Goal: Information Seeking & Learning: Learn about a topic

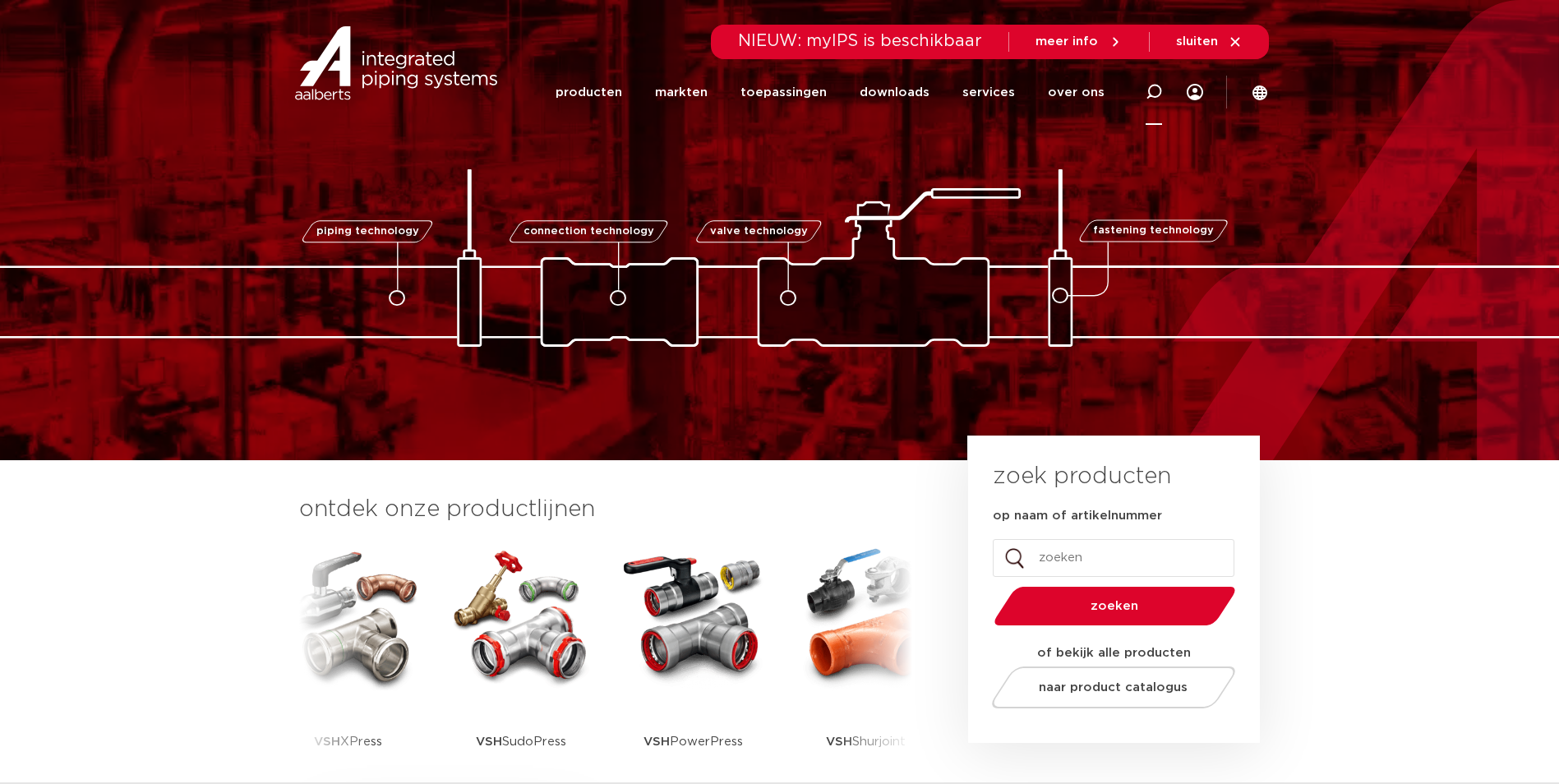
click at [1147, 91] on icon at bounding box center [1154, 92] width 16 height 16
click at [883, 94] on input "Zoeken" at bounding box center [916, 89] width 517 height 33
type input "0410971"
click button "Zoeken" at bounding box center [0, 0] width 0 height 0
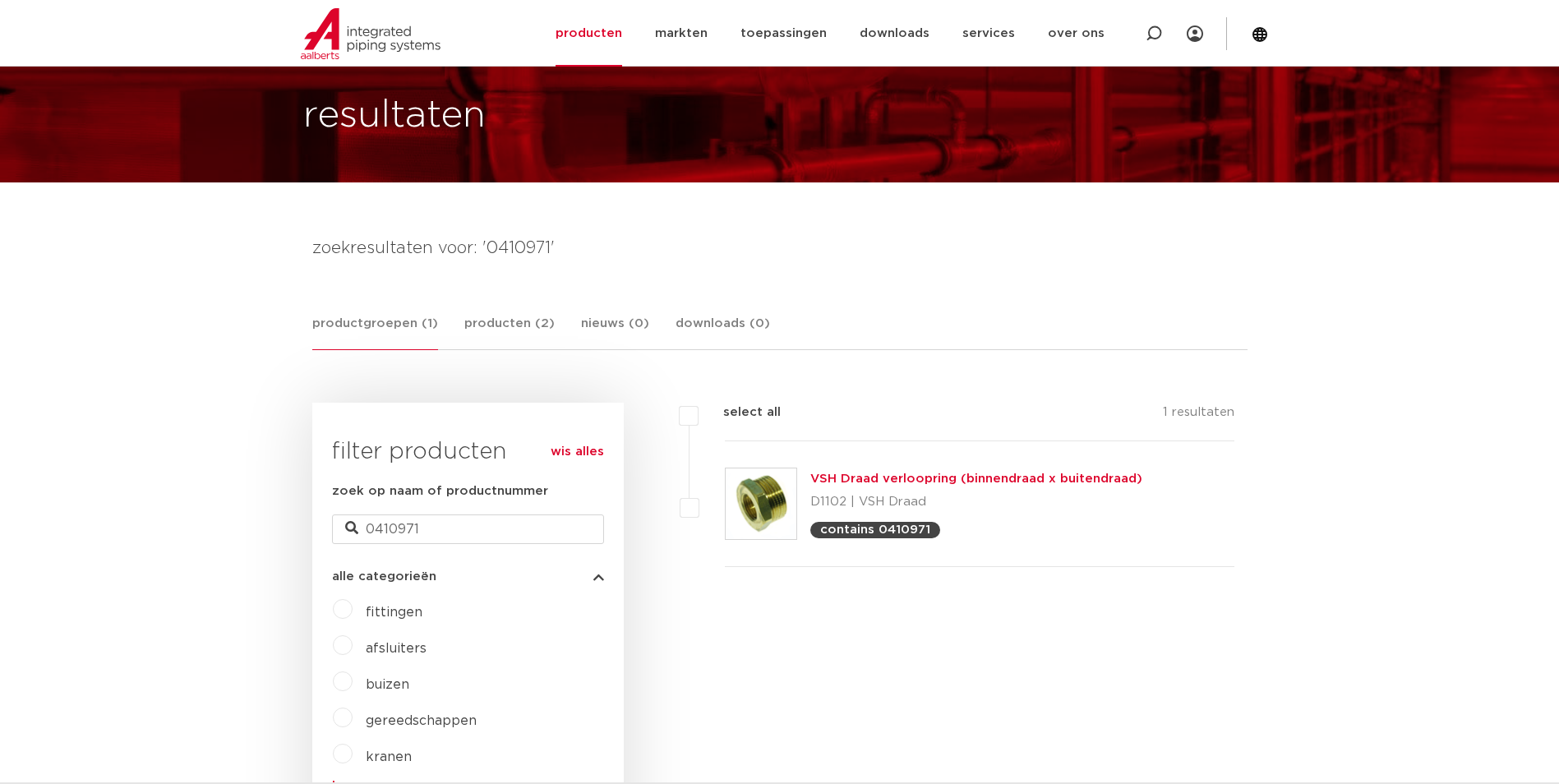
click at [836, 478] on link "VSH Draad verloopring (binnendraad x buitendraad)" at bounding box center [976, 479] width 332 height 13
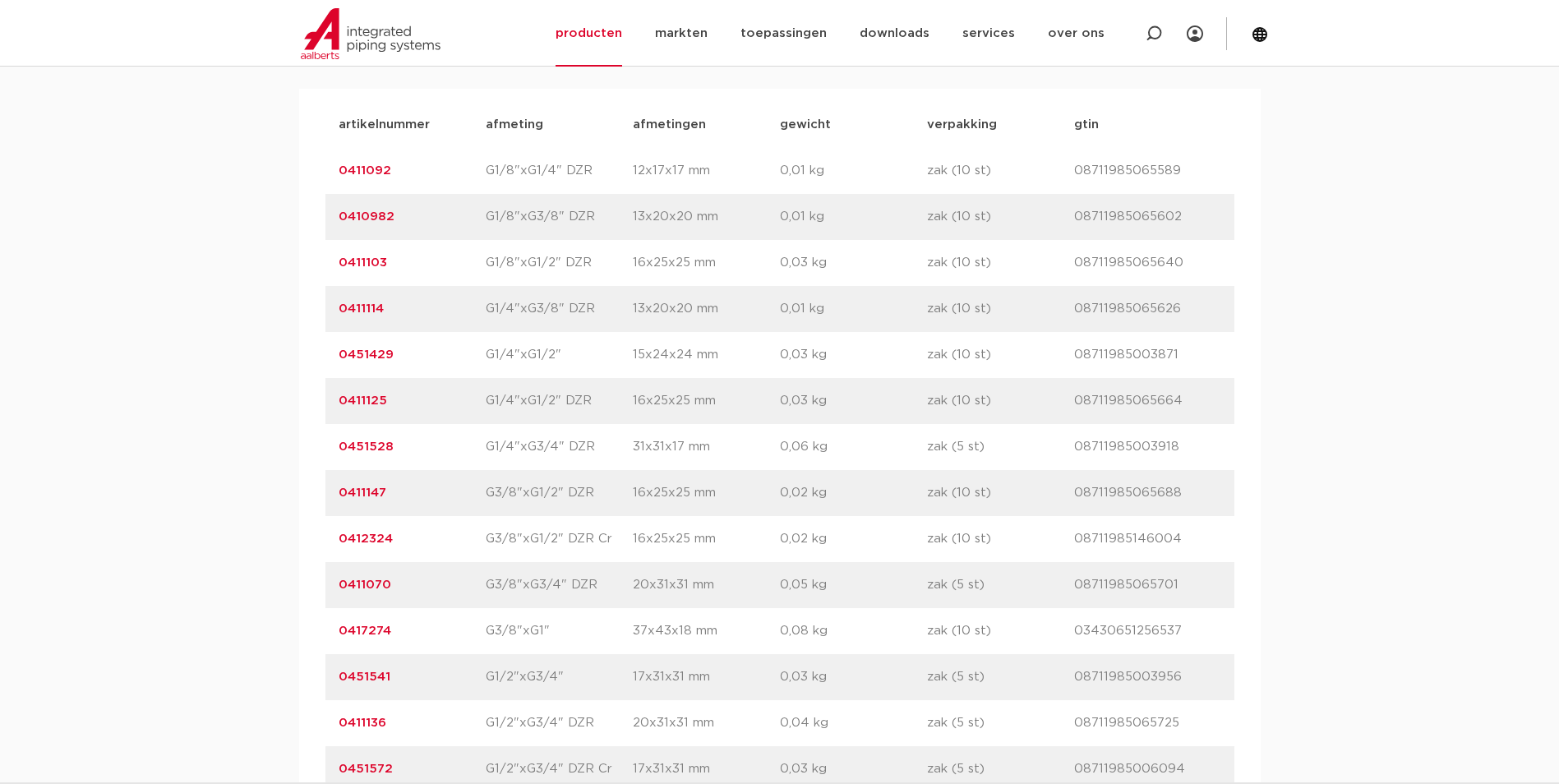
scroll to position [1988, 0]
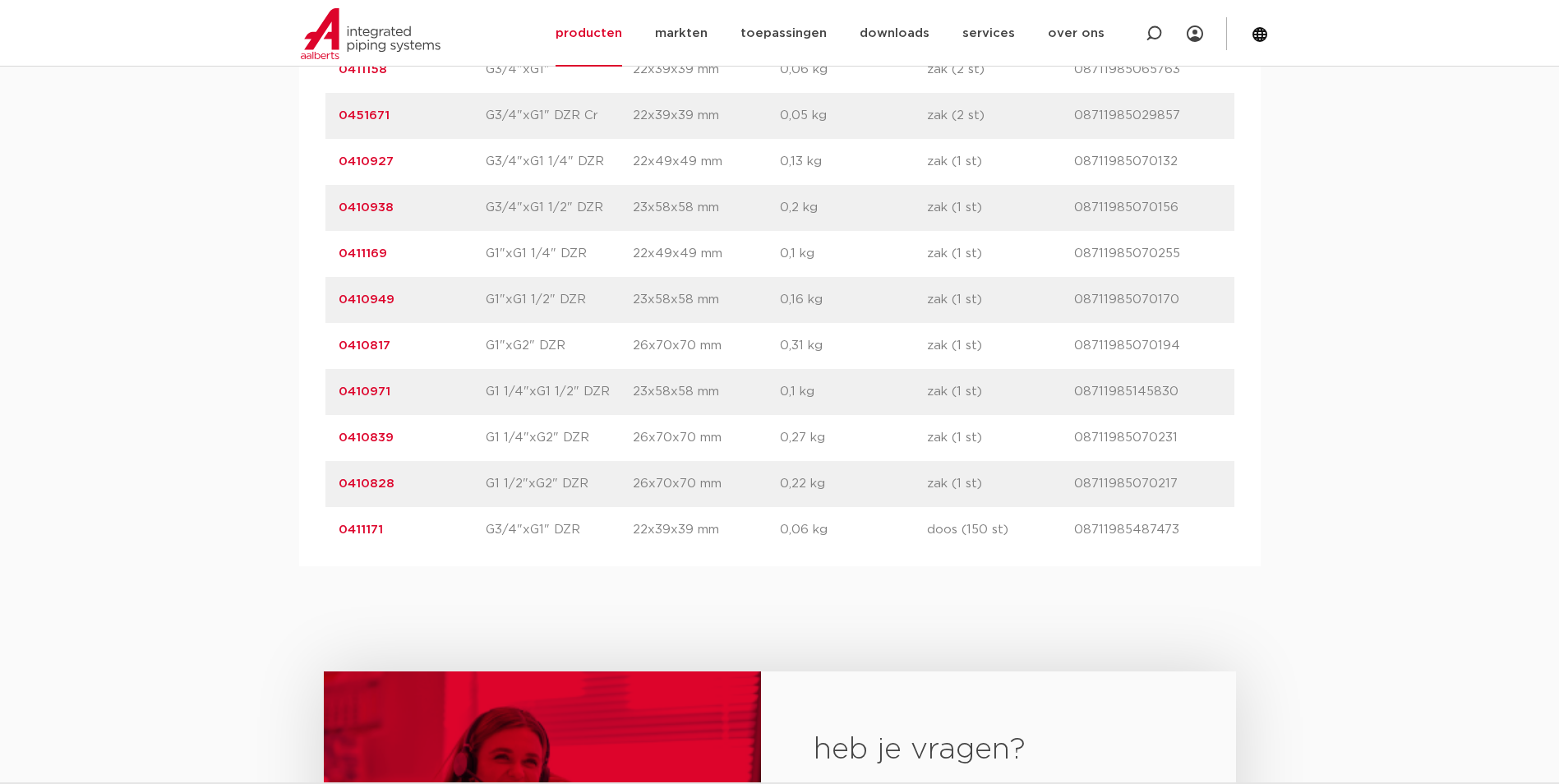
click at [355, 388] on link "0410971" at bounding box center [365, 392] width 52 height 13
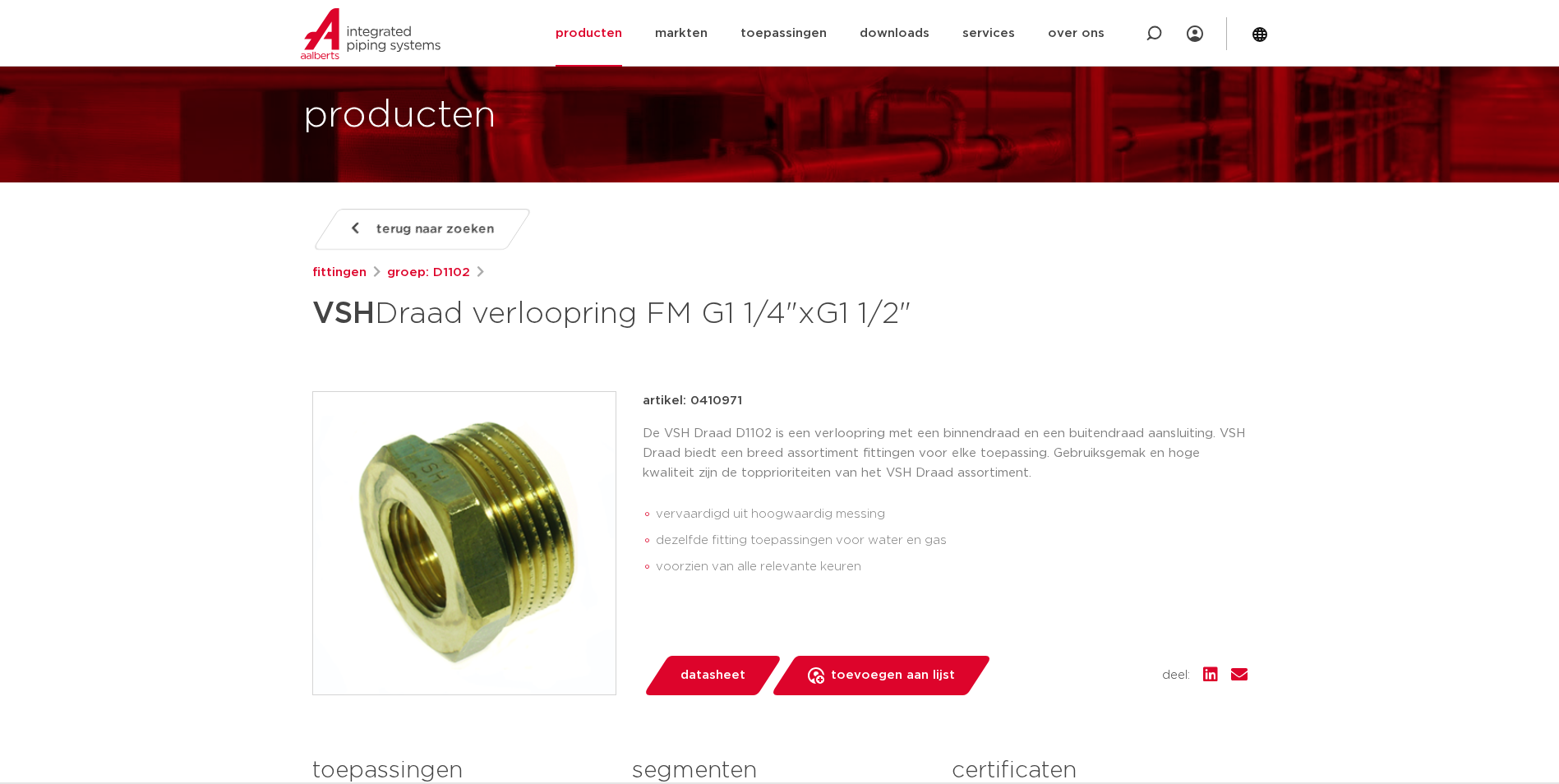
scroll to position [165, 0]
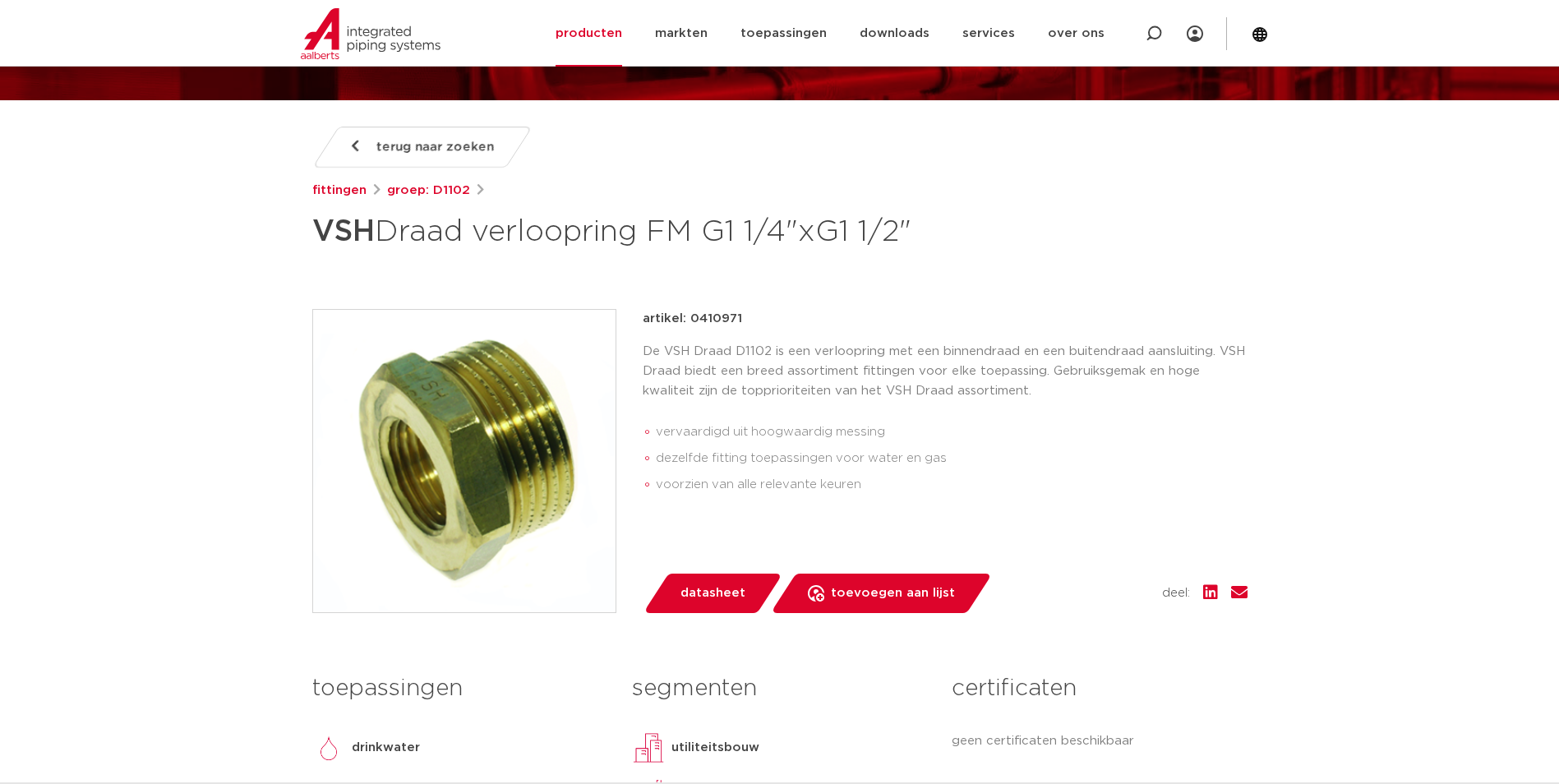
click at [769, 373] on p "De VSH Draad D1102 is een verloopring met een binnendraad en een buitendraad aa…" at bounding box center [945, 372] width 605 height 59
drag, startPoint x: 455, startPoint y: 423, endPoint x: 409, endPoint y: 408, distance: 48.4
click at [409, 408] on img at bounding box center [464, 461] width 302 height 302
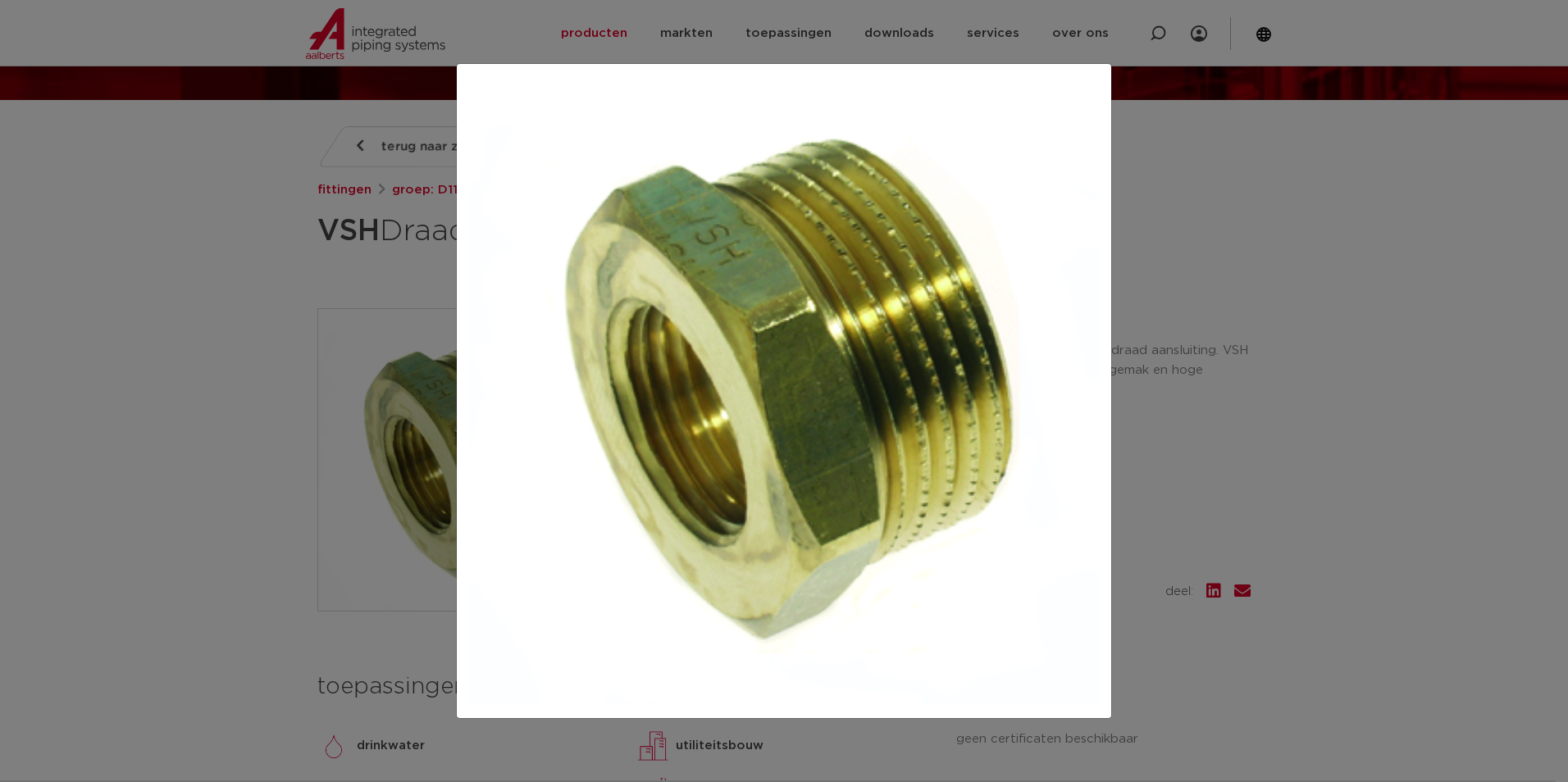
click at [1201, 267] on div at bounding box center [784, 391] width 1568 height 782
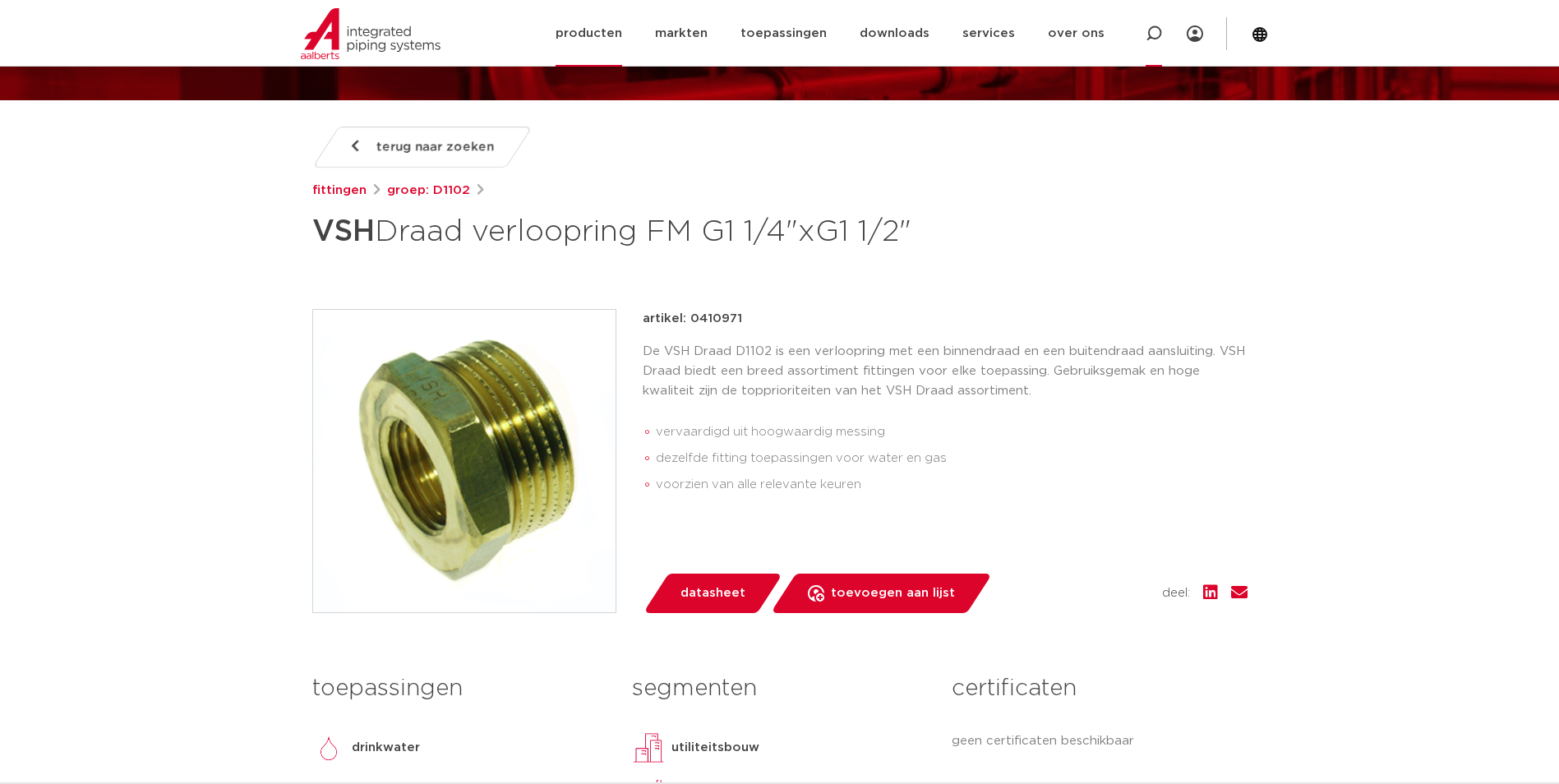
click at [1158, 31] on icon at bounding box center [1154, 33] width 16 height 16
paste input "0411147"
click at [1100, 37] on input "0411147" at bounding box center [919, 32] width 517 height 33
type input "0411147"
click button "Zoeken" at bounding box center [0, 0] width 0 height 0
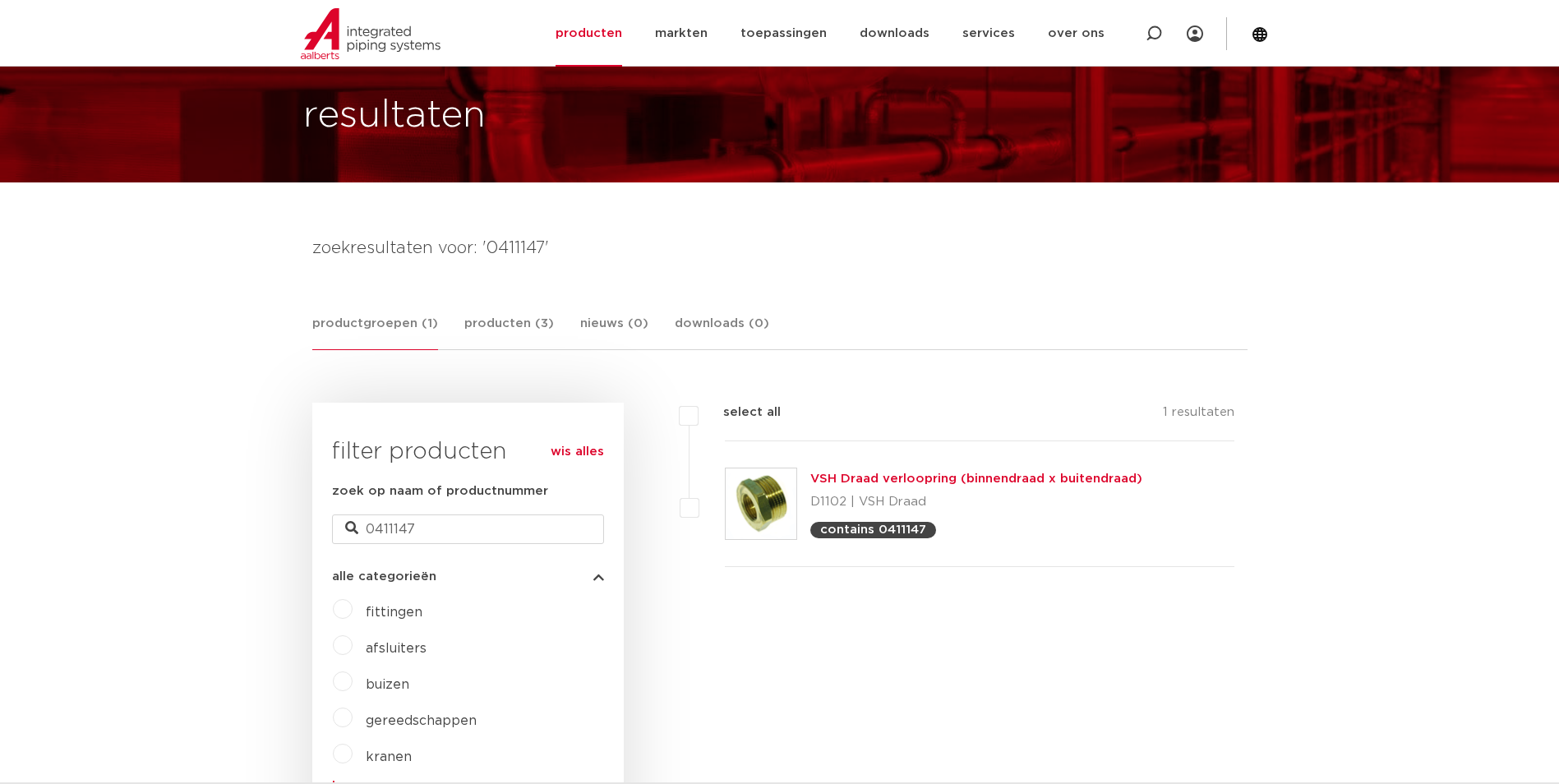
click at [841, 473] on link "VSH Draad verloopring (binnendraad x buitendraad)" at bounding box center [976, 479] width 332 height 13
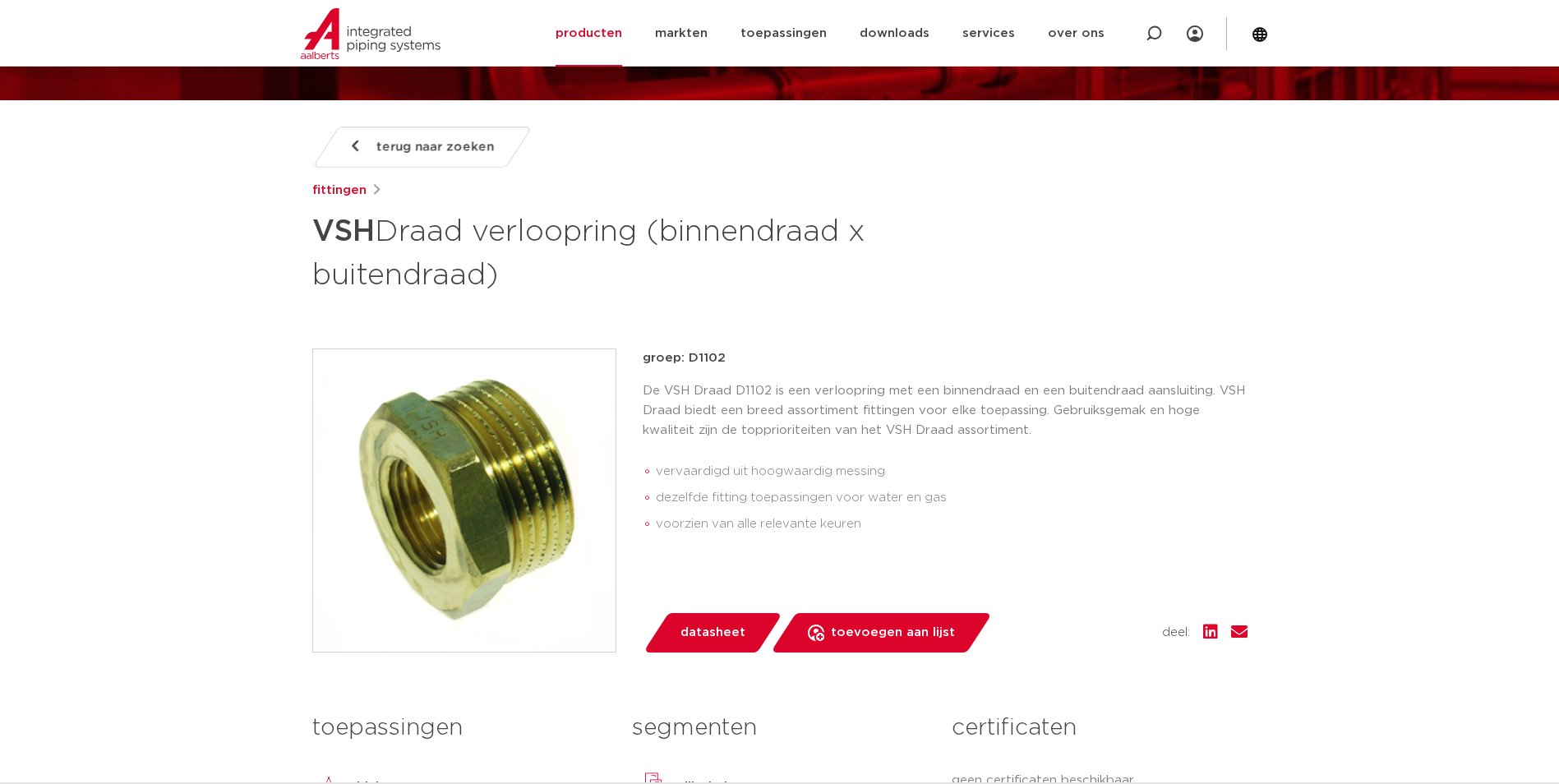
scroll to position [247, 0]
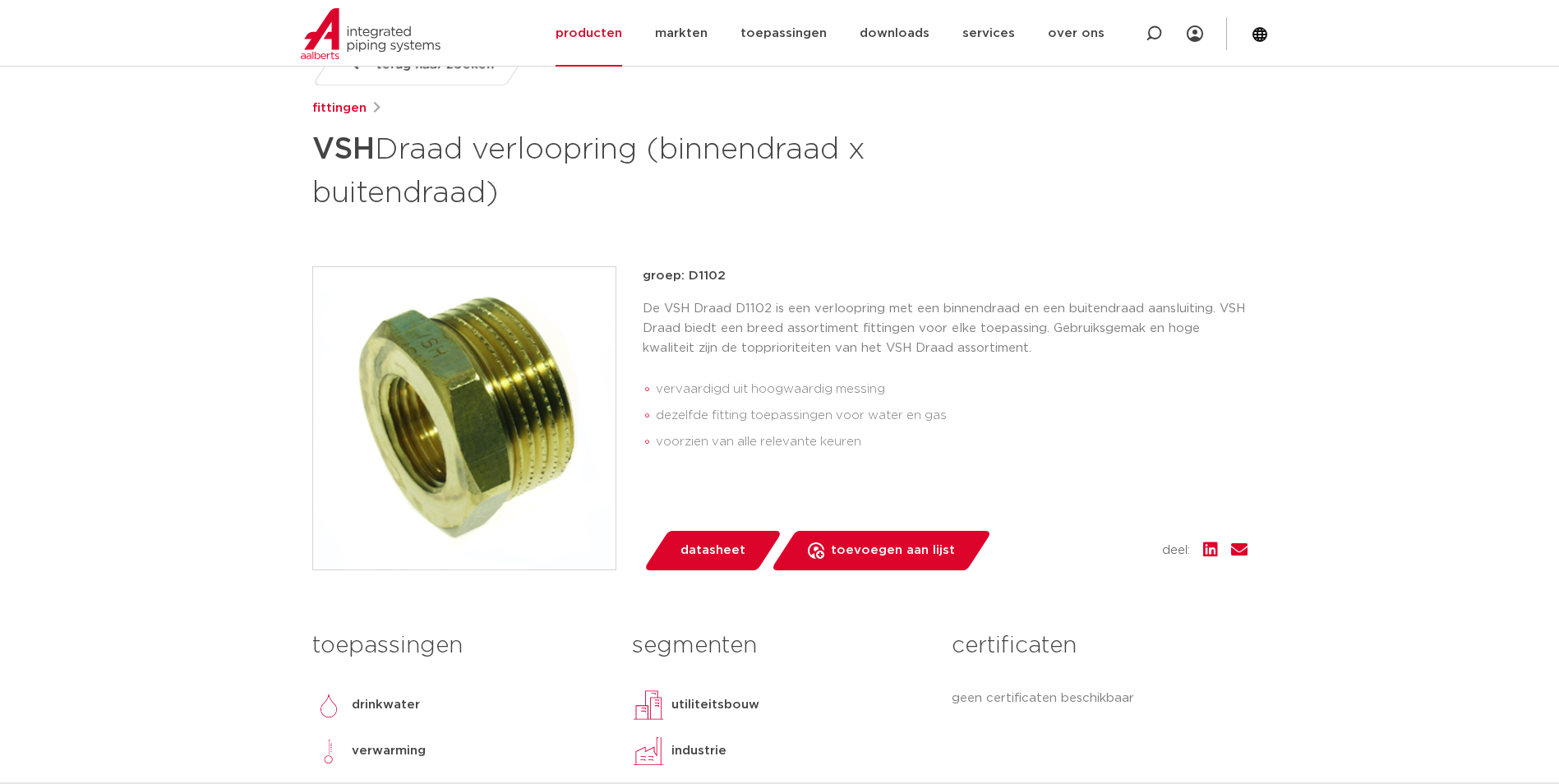
click at [504, 429] on img at bounding box center [464, 419] width 302 height 302
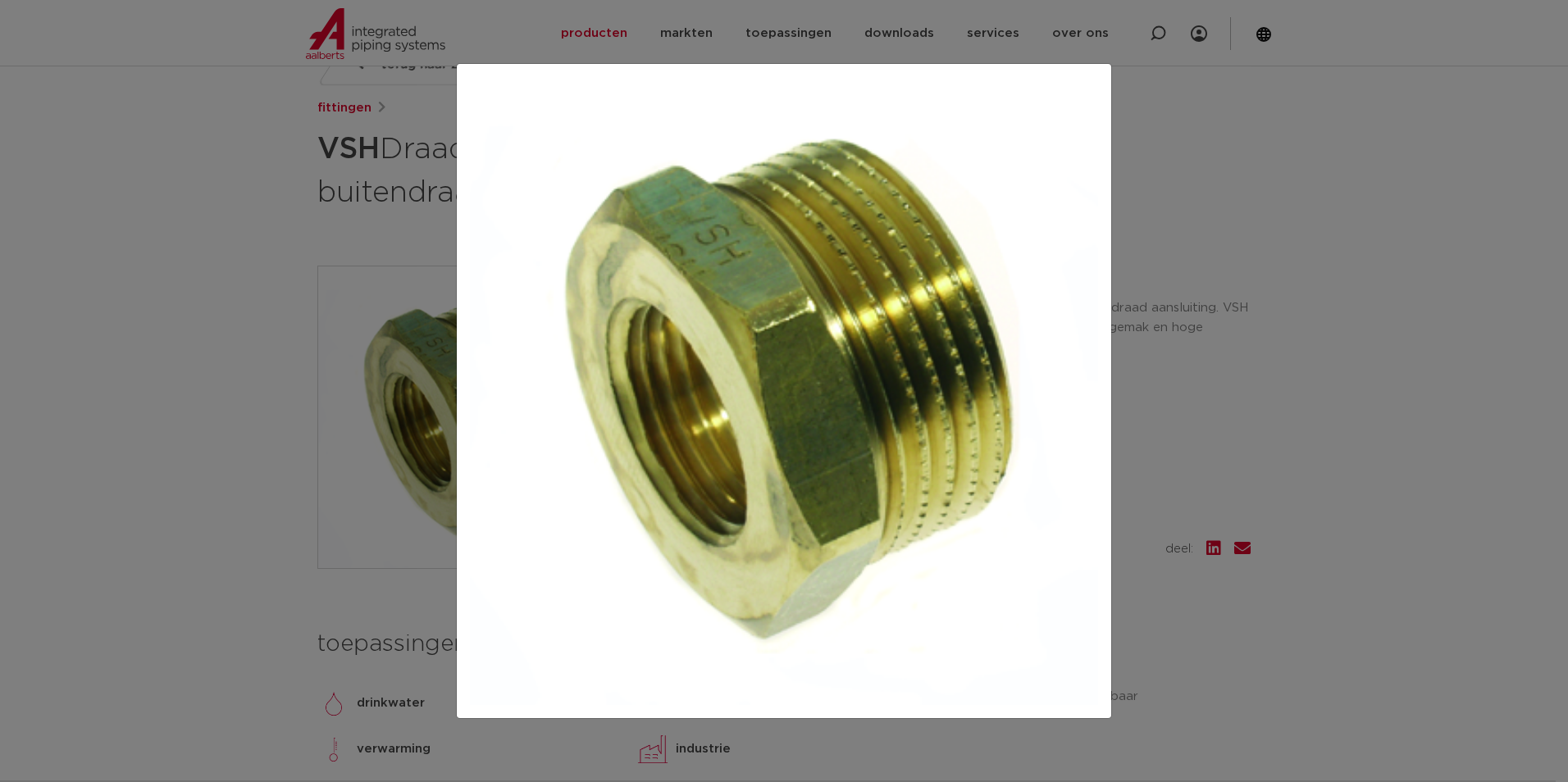
click at [1306, 371] on div at bounding box center [784, 391] width 1568 height 782
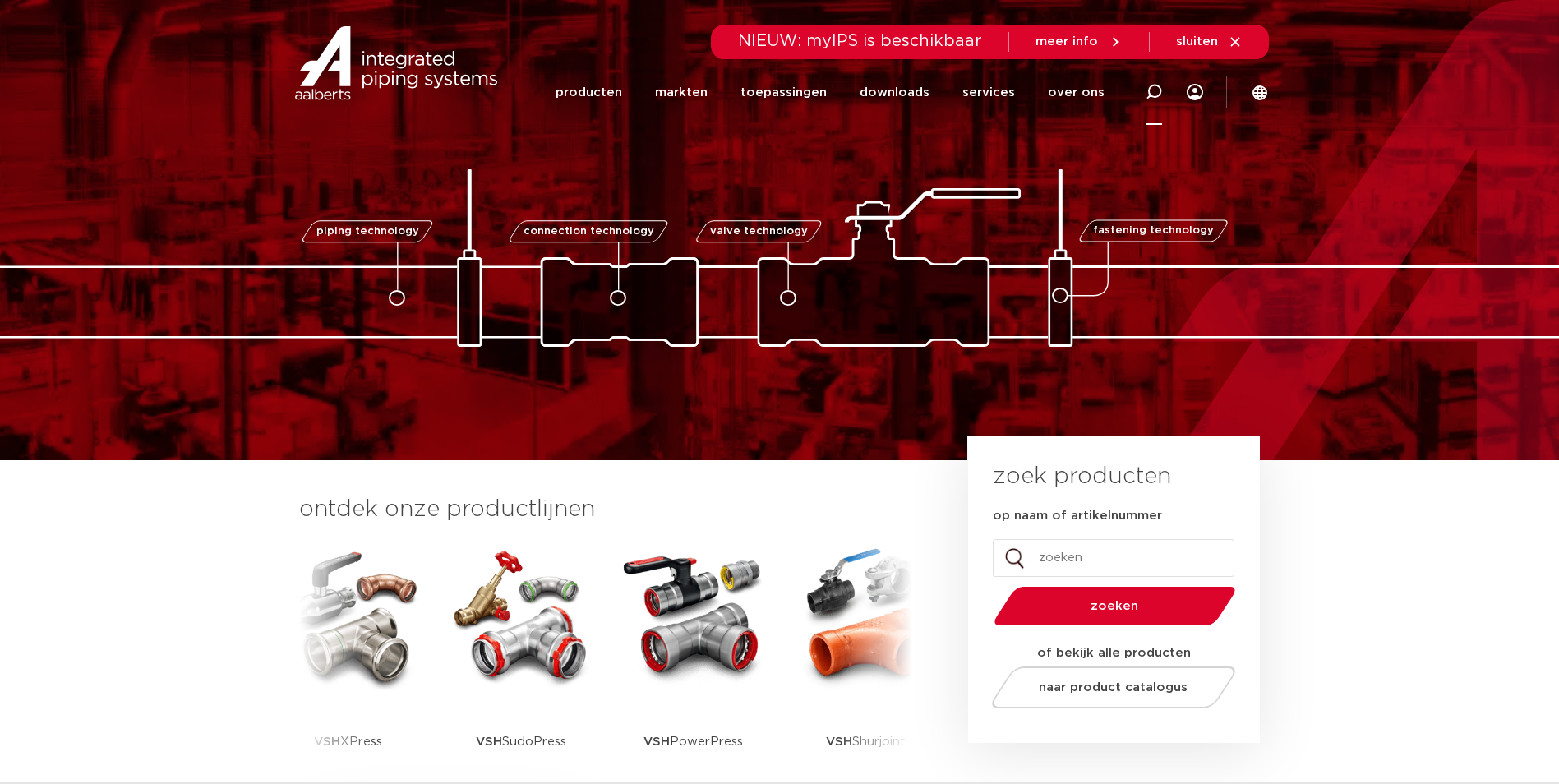
click at [1163, 88] on div at bounding box center [1153, 92] width 66 height 68
paste input "411224"
type input "411224"
click button "Zoeken" at bounding box center [0, 0] width 0 height 0
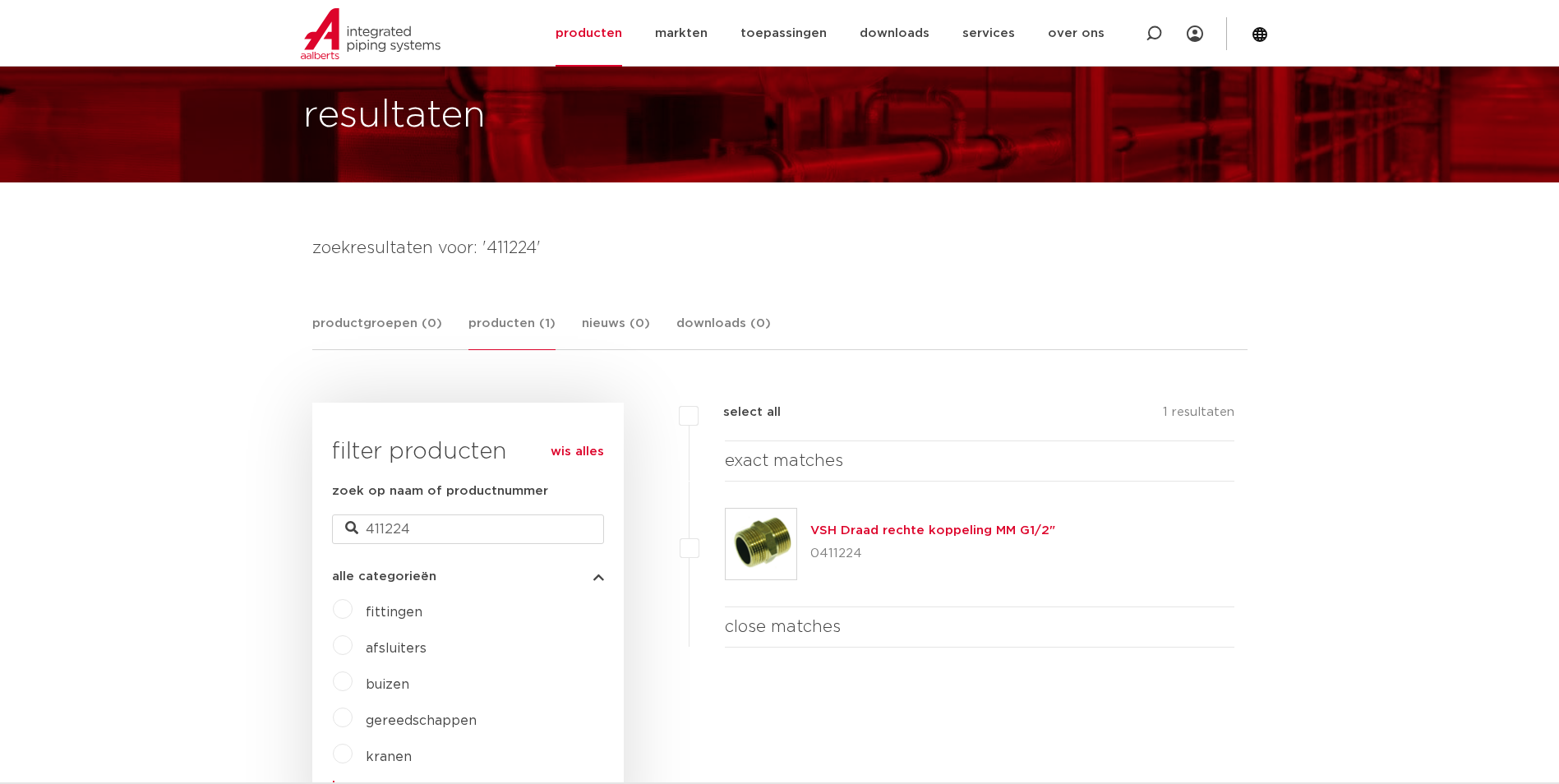
click at [850, 527] on link "VSH Draad rechte koppeling MM G1/2"" at bounding box center [933, 531] width 245 height 13
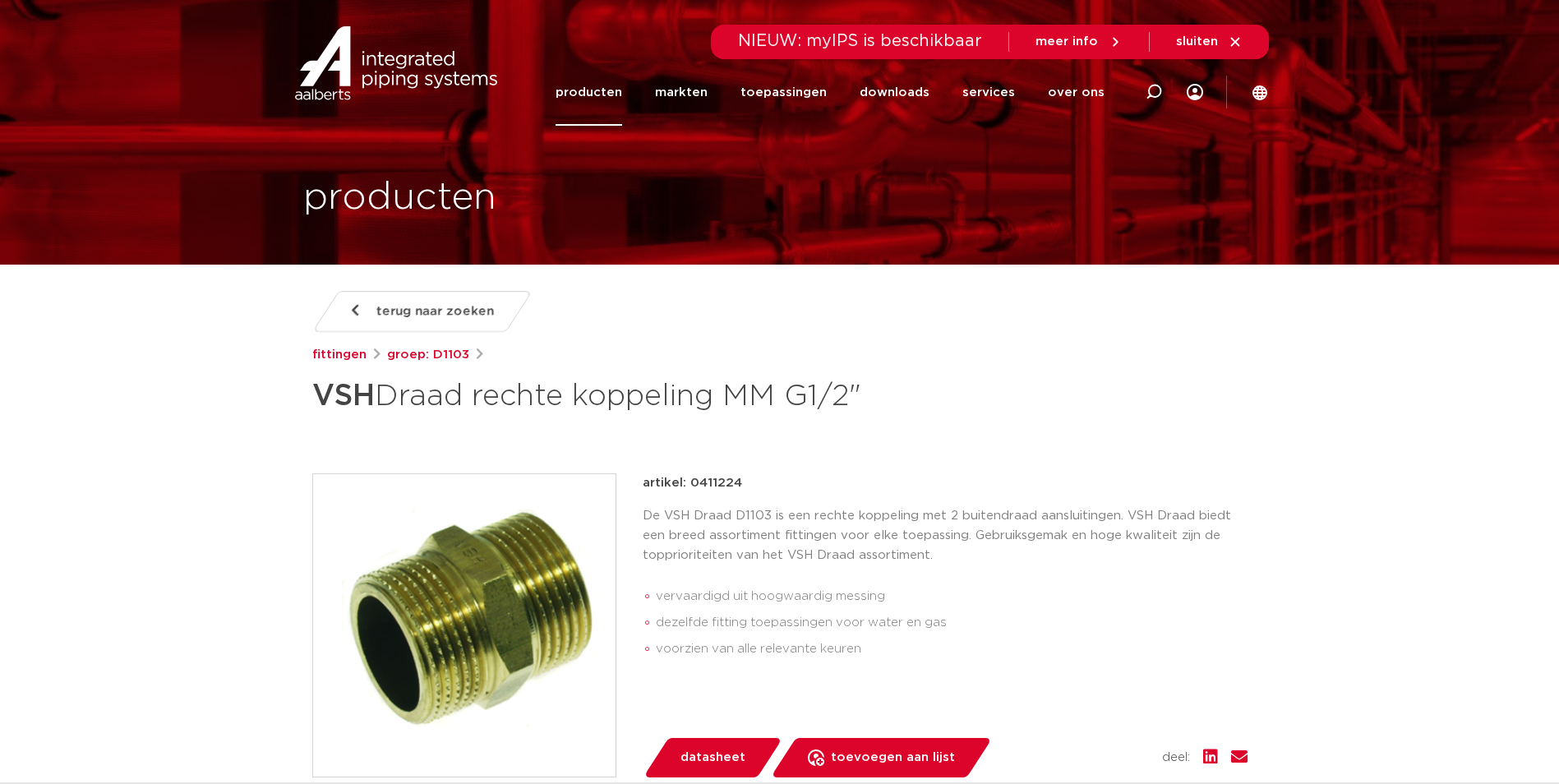
scroll to position [82, 0]
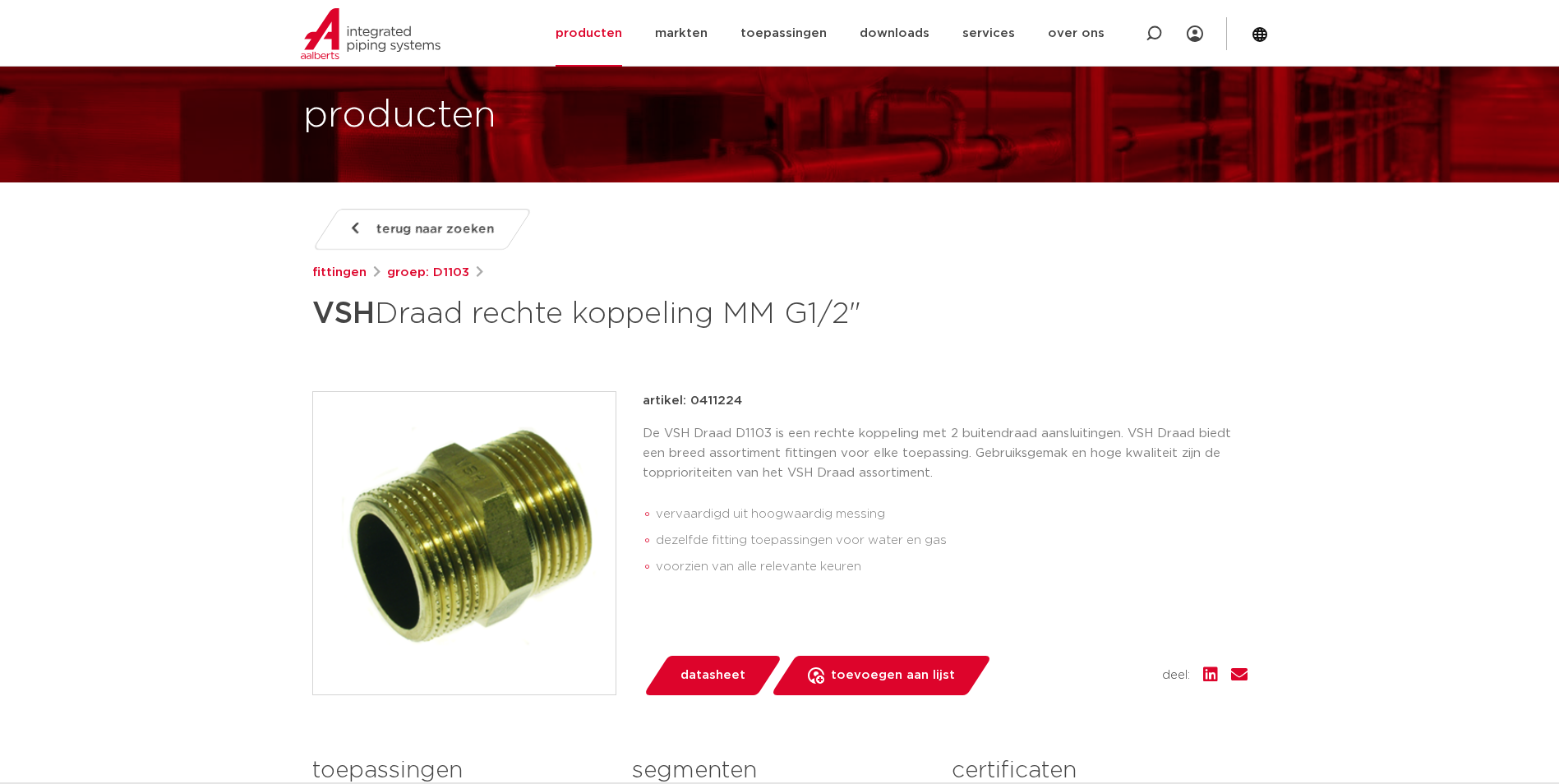
click at [485, 551] on img at bounding box center [464, 544] width 302 height 302
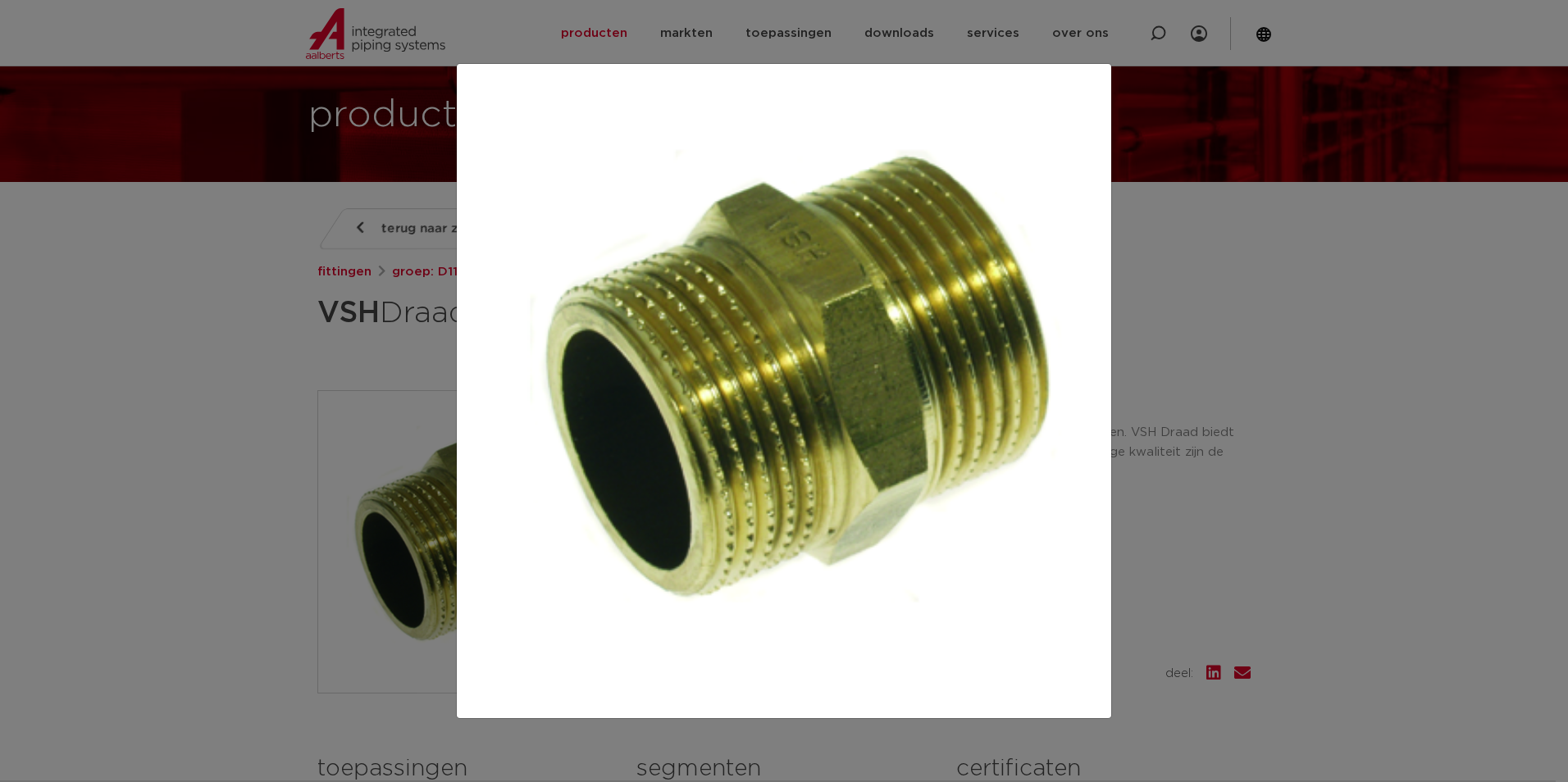
click at [1153, 481] on div at bounding box center [784, 391] width 1568 height 782
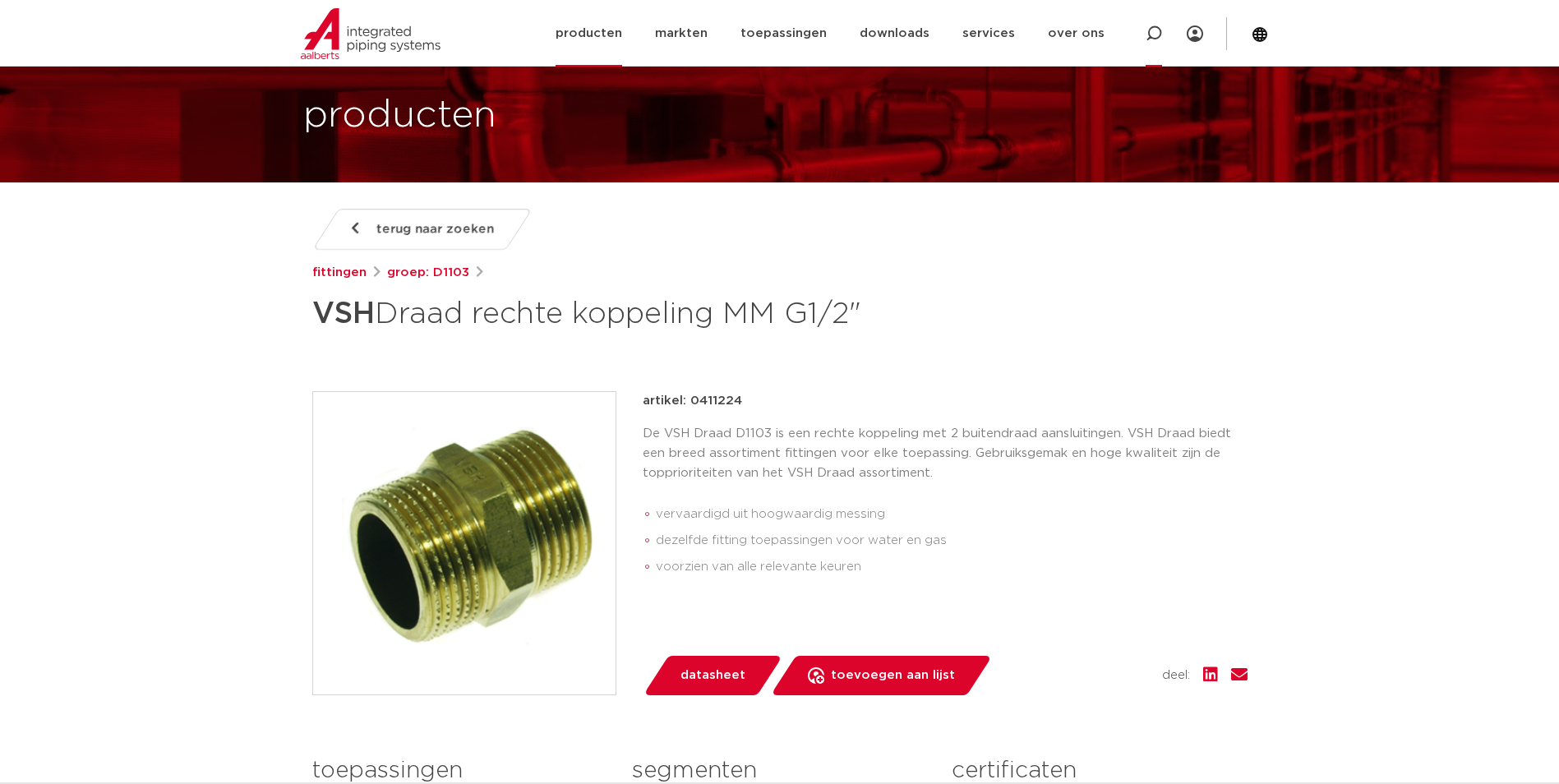
click at [1150, 35] on icon at bounding box center [1154, 33] width 20 height 20
paste input "0411037"
type input "0411037"
click button "Zoeken" at bounding box center [0, 0] width 0 height 0
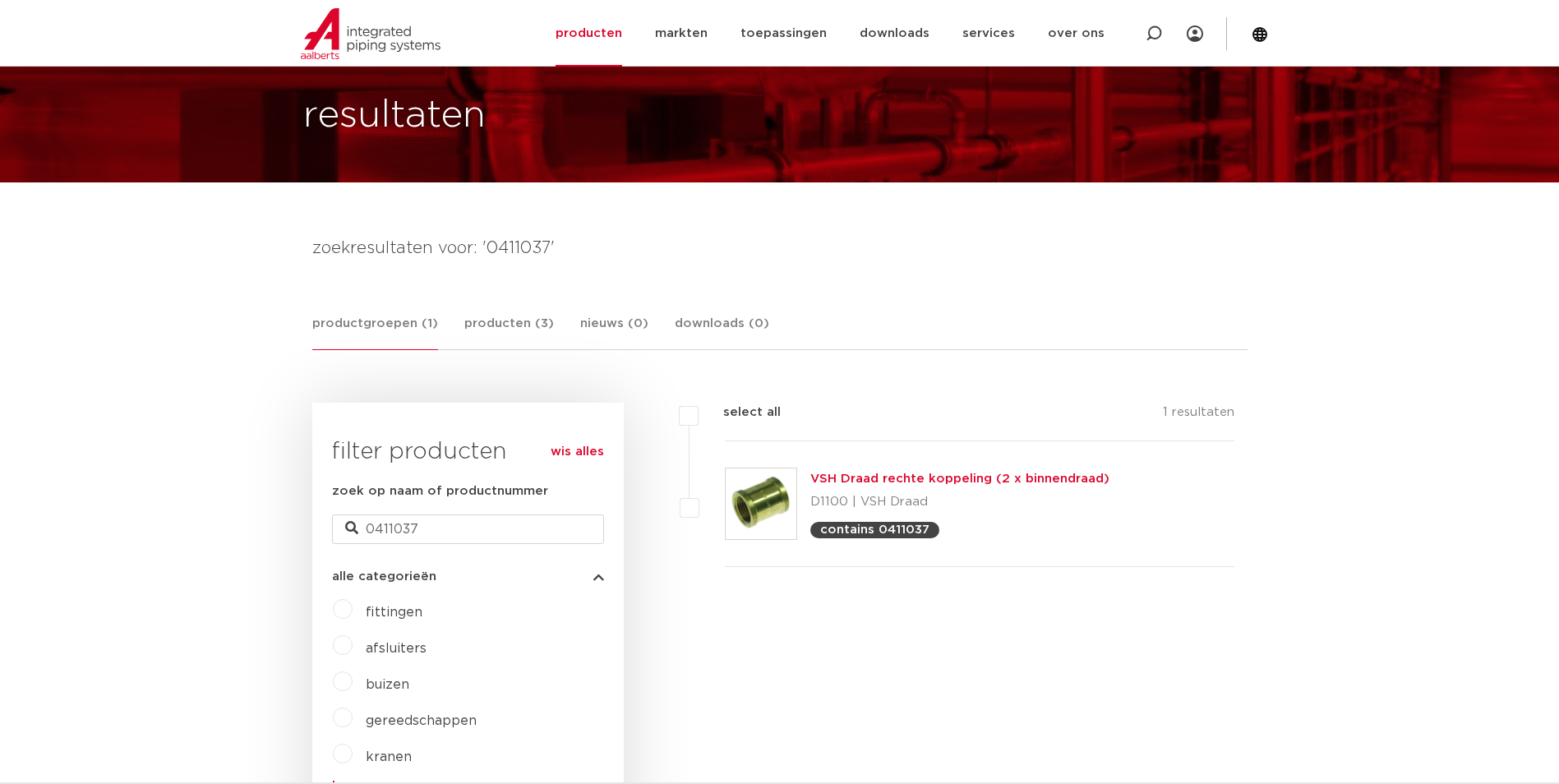
click at [883, 488] on div "VSH Draad rechte koppeling (2 x binnendraad) D1100 | VSH Draad contains 0411037" at bounding box center [960, 503] width 299 height 69
click at [899, 478] on link "VSH Draad rechte koppeling (2 x binnendraad)" at bounding box center [960, 479] width 299 height 13
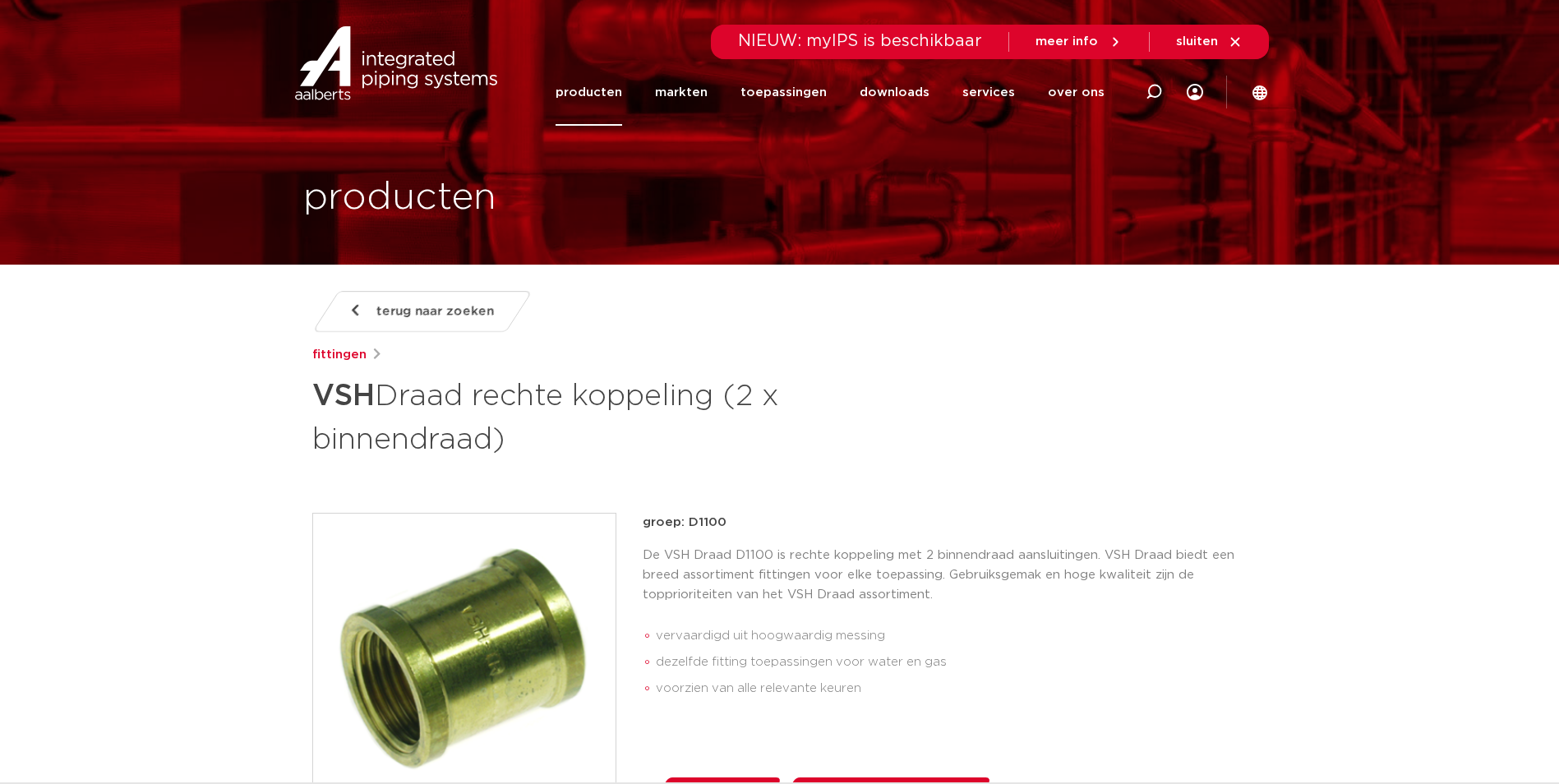
scroll to position [1159, 0]
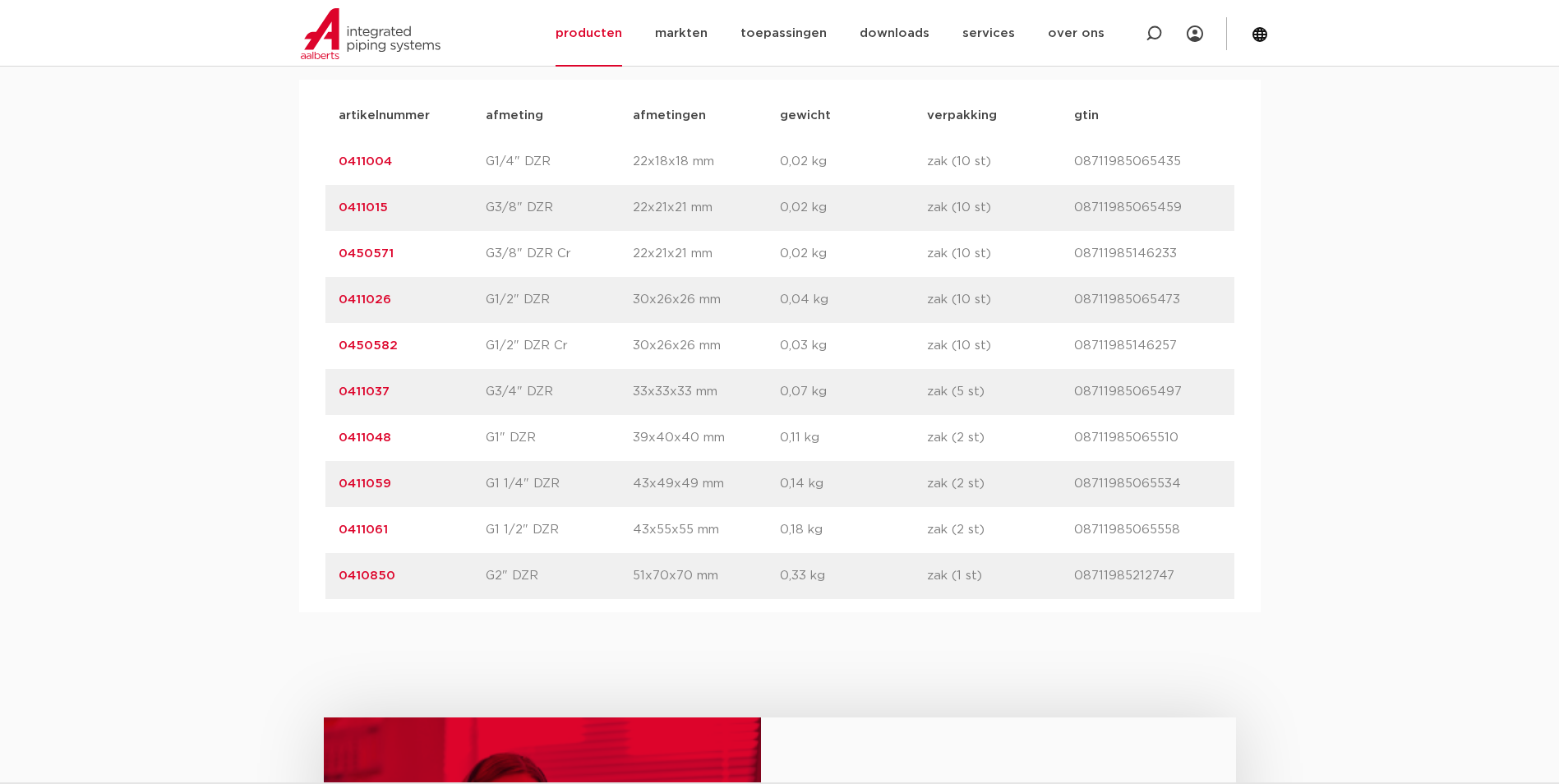
click at [355, 389] on link "0411037" at bounding box center [364, 392] width 51 height 13
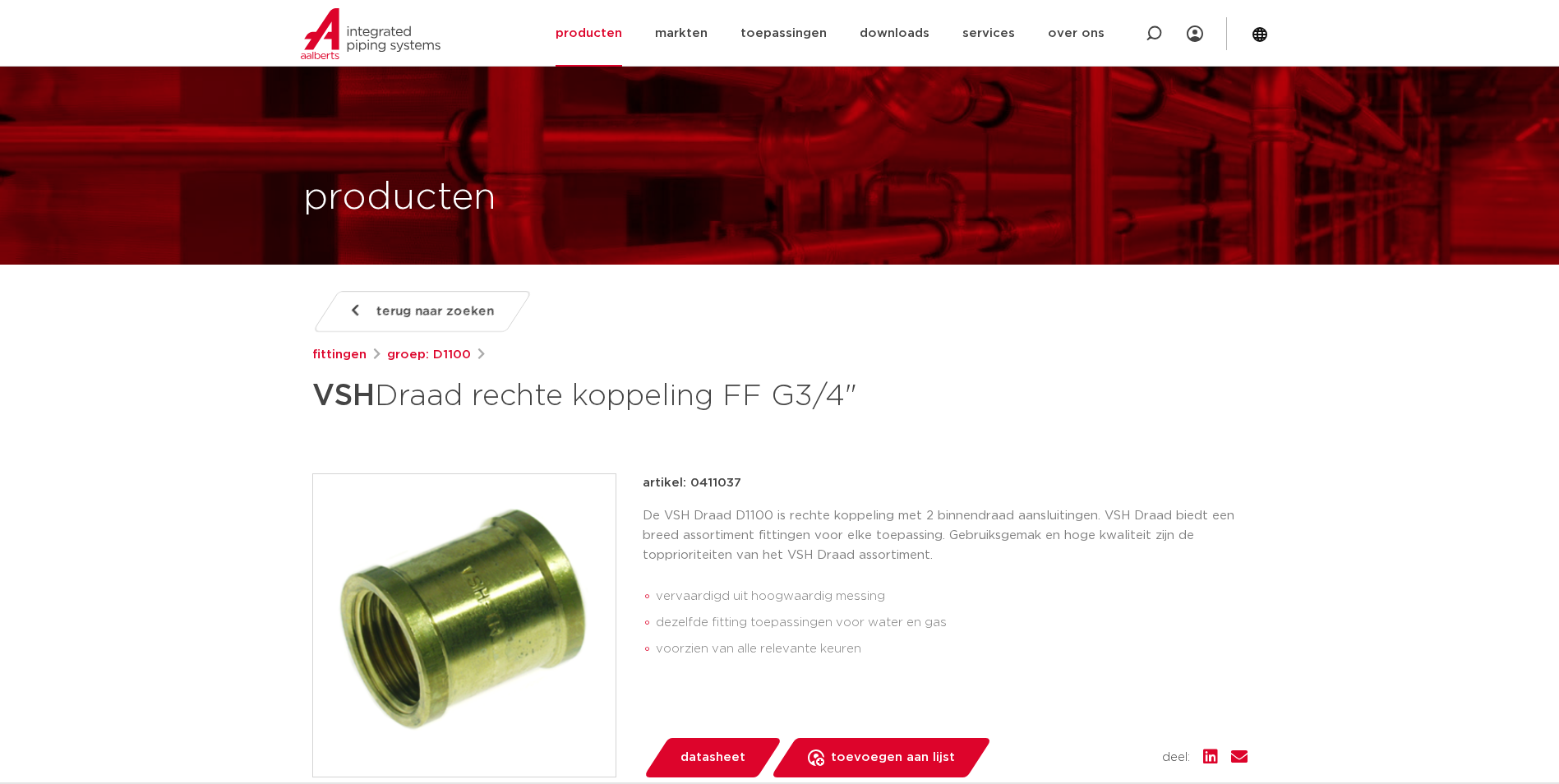
scroll to position [82, 0]
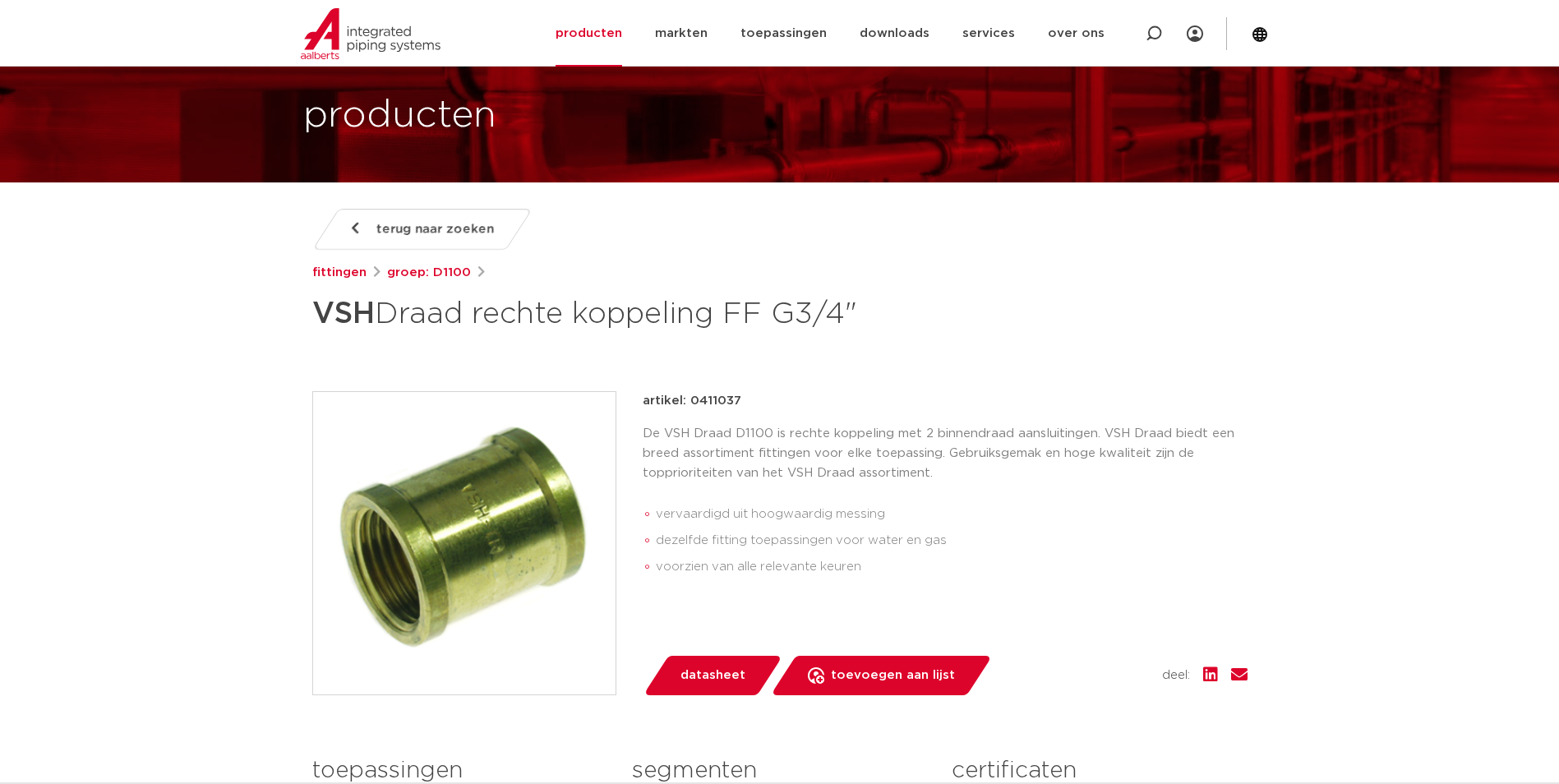
click at [428, 539] on img at bounding box center [464, 544] width 302 height 302
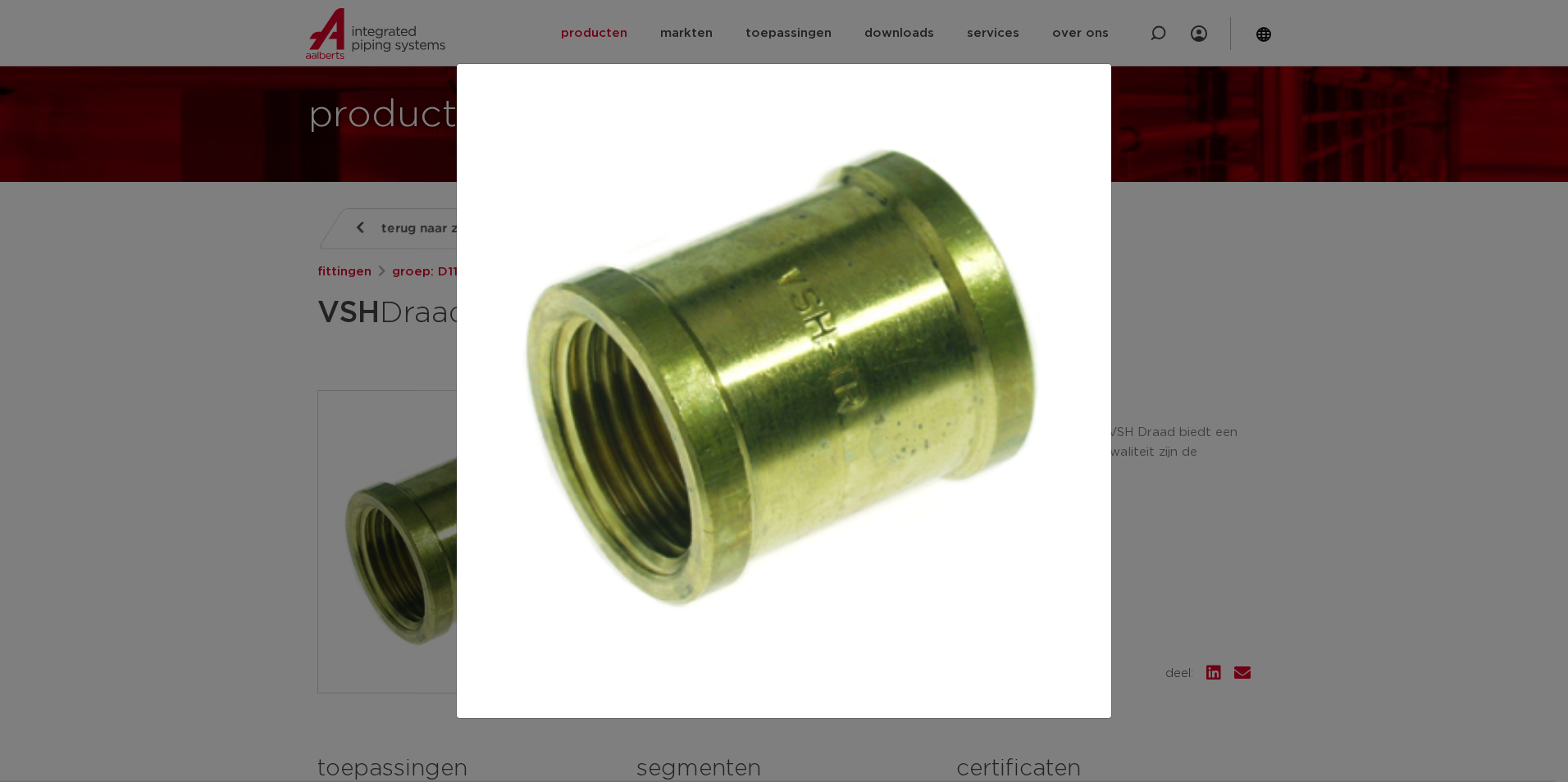
click at [1315, 646] on div at bounding box center [784, 391] width 1568 height 782
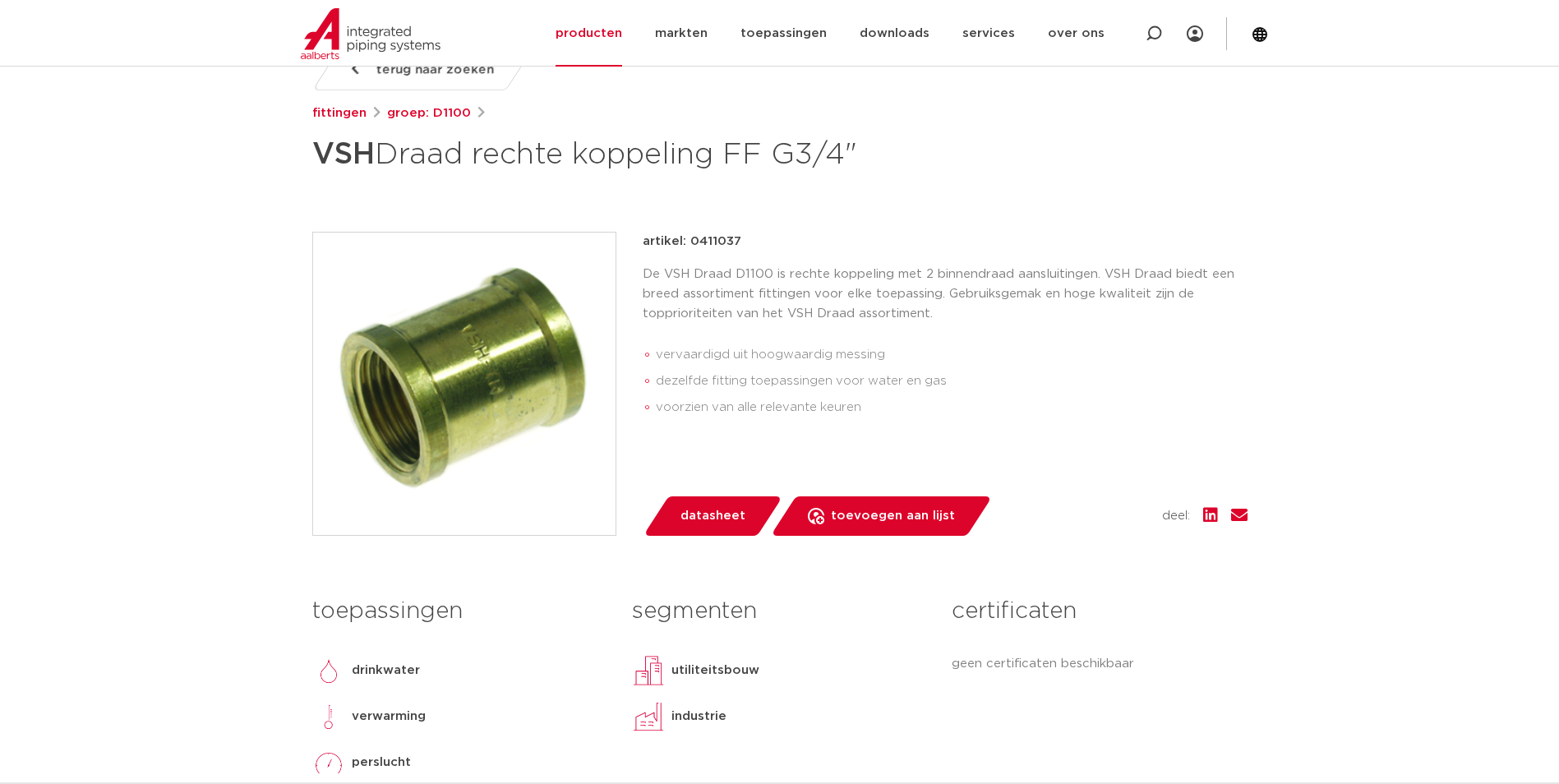
scroll to position [0, 0]
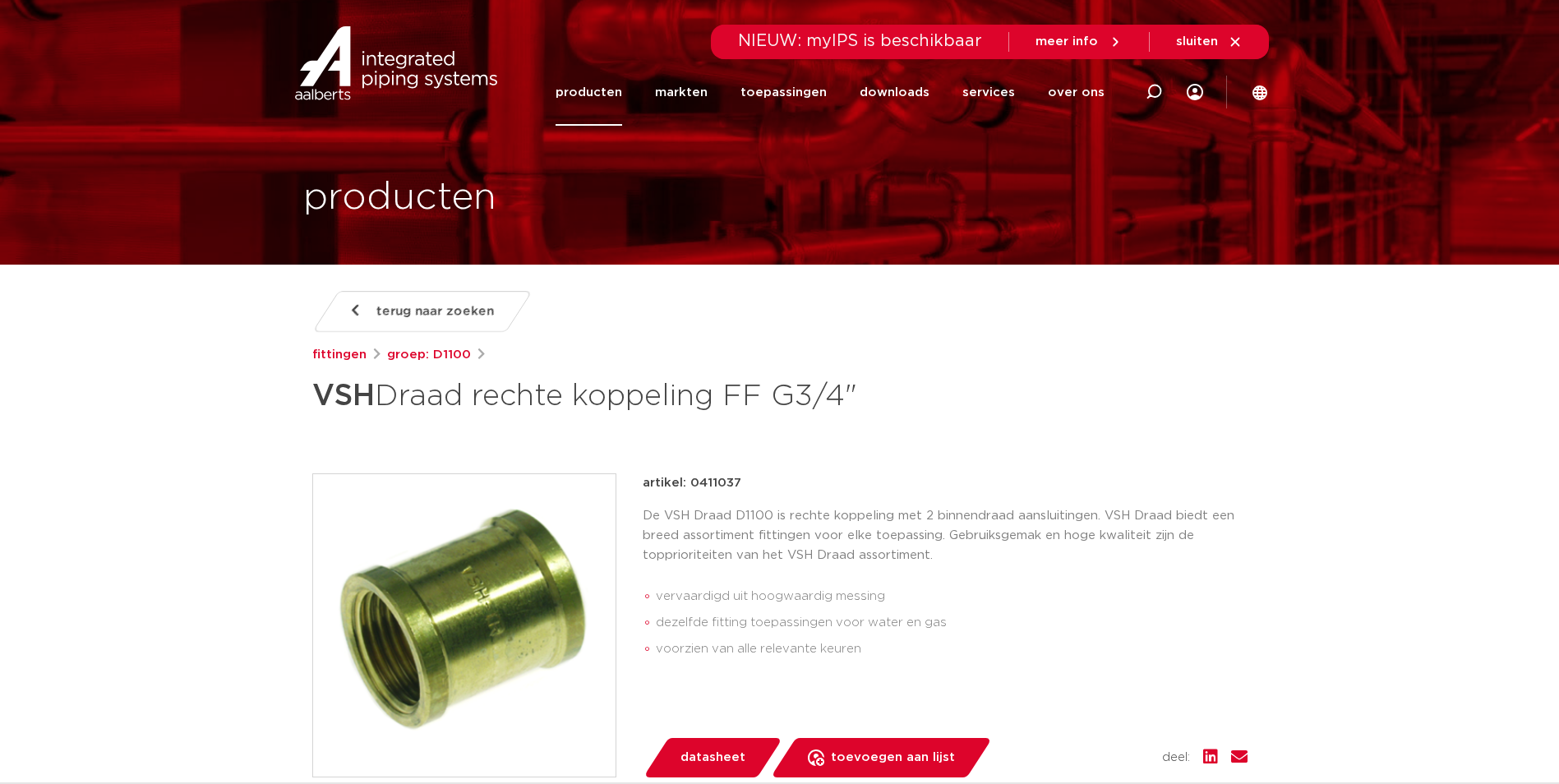
click at [1235, 42] on icon at bounding box center [1235, 41] width 9 height 9
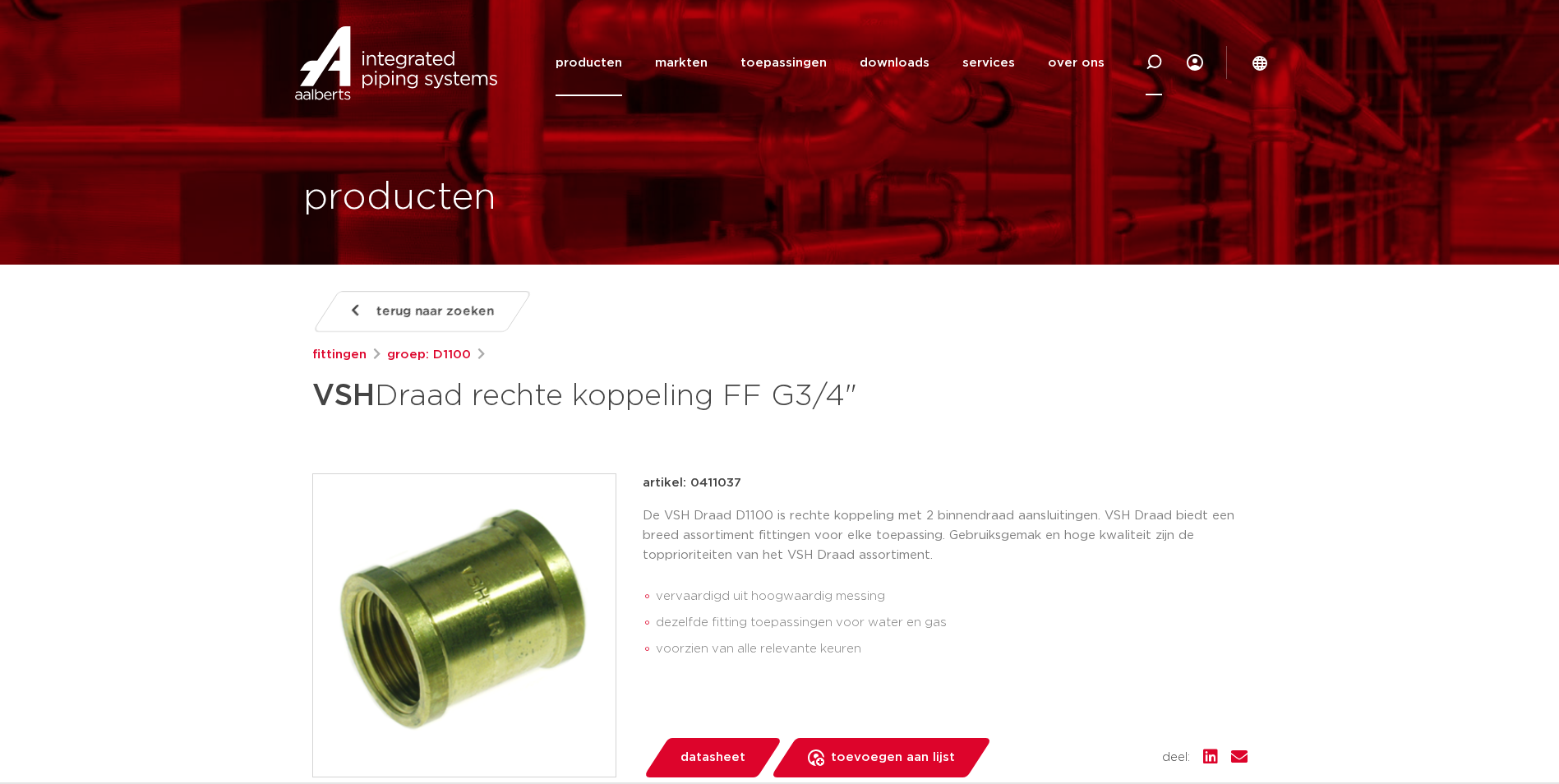
click at [1155, 61] on icon at bounding box center [1154, 62] width 16 height 16
paste input "0411391"
type input "0411391"
click button "Zoeken" at bounding box center [0, 0] width 0 height 0
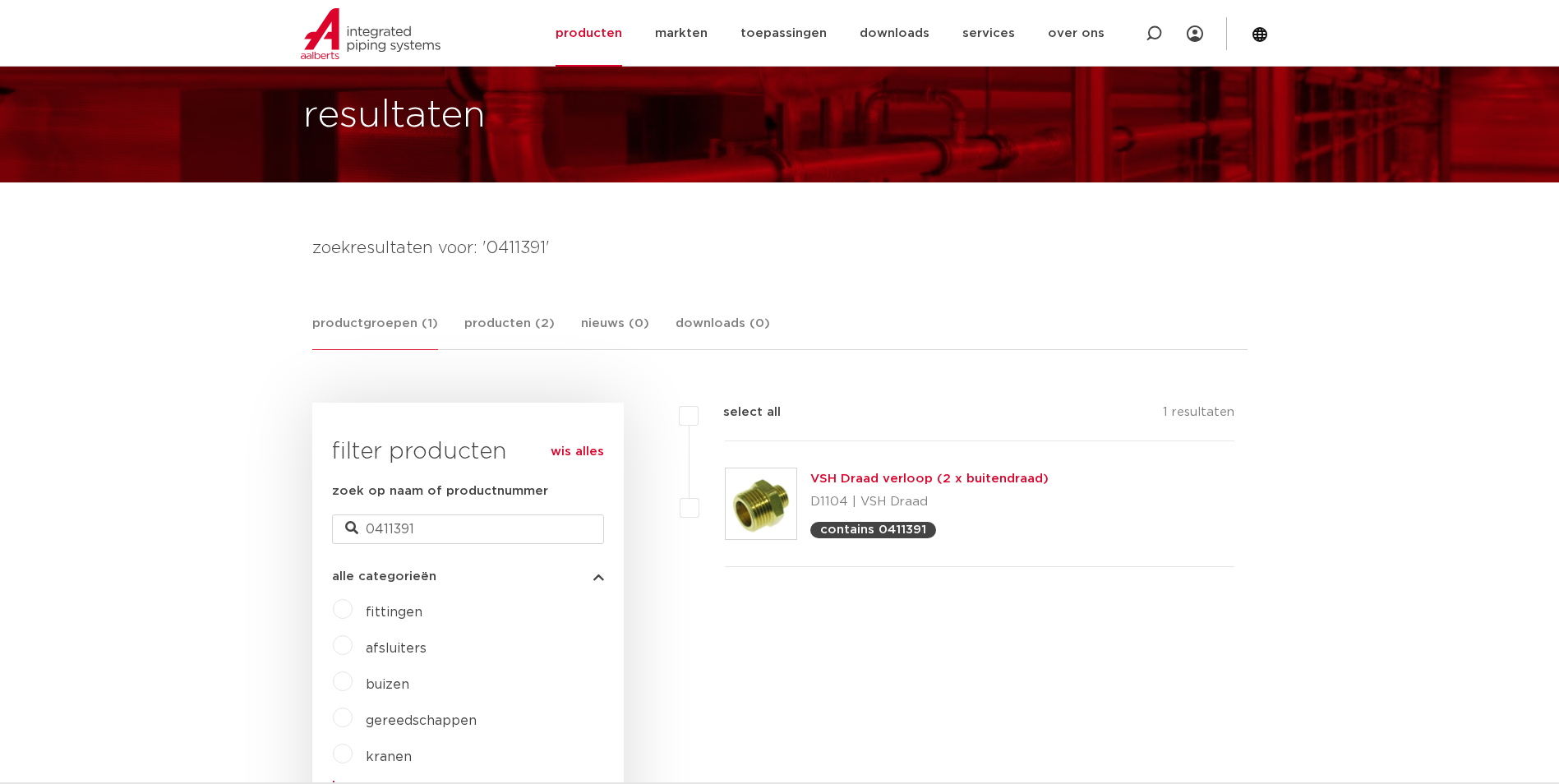
click at [889, 498] on p "D1104 | VSH Draad" at bounding box center [929, 501] width 239 height 26
click at [912, 481] on link "VSH Draad verloop (2 x buitendraad)" at bounding box center [929, 479] width 239 height 13
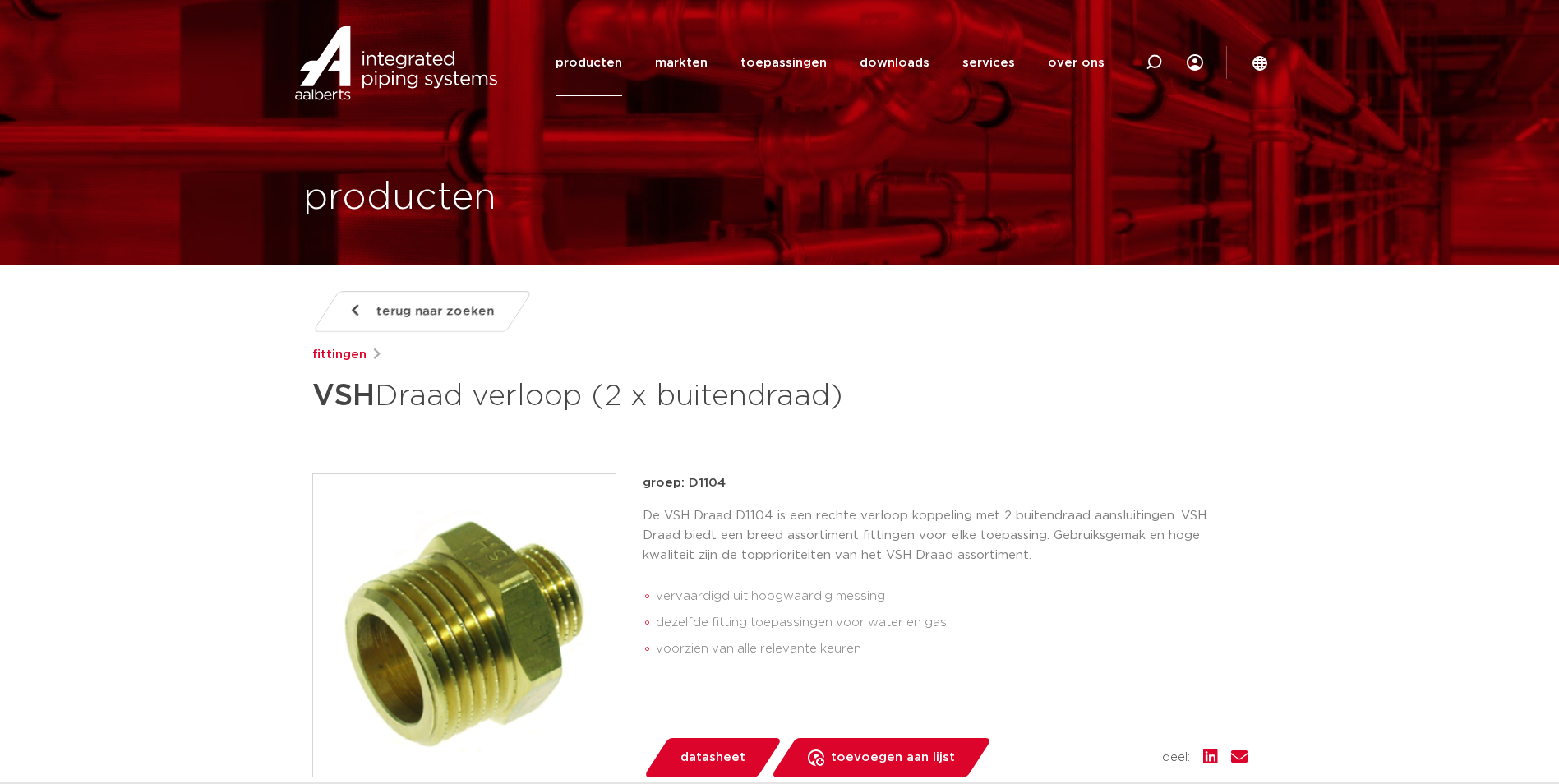
scroll to position [1351, 0]
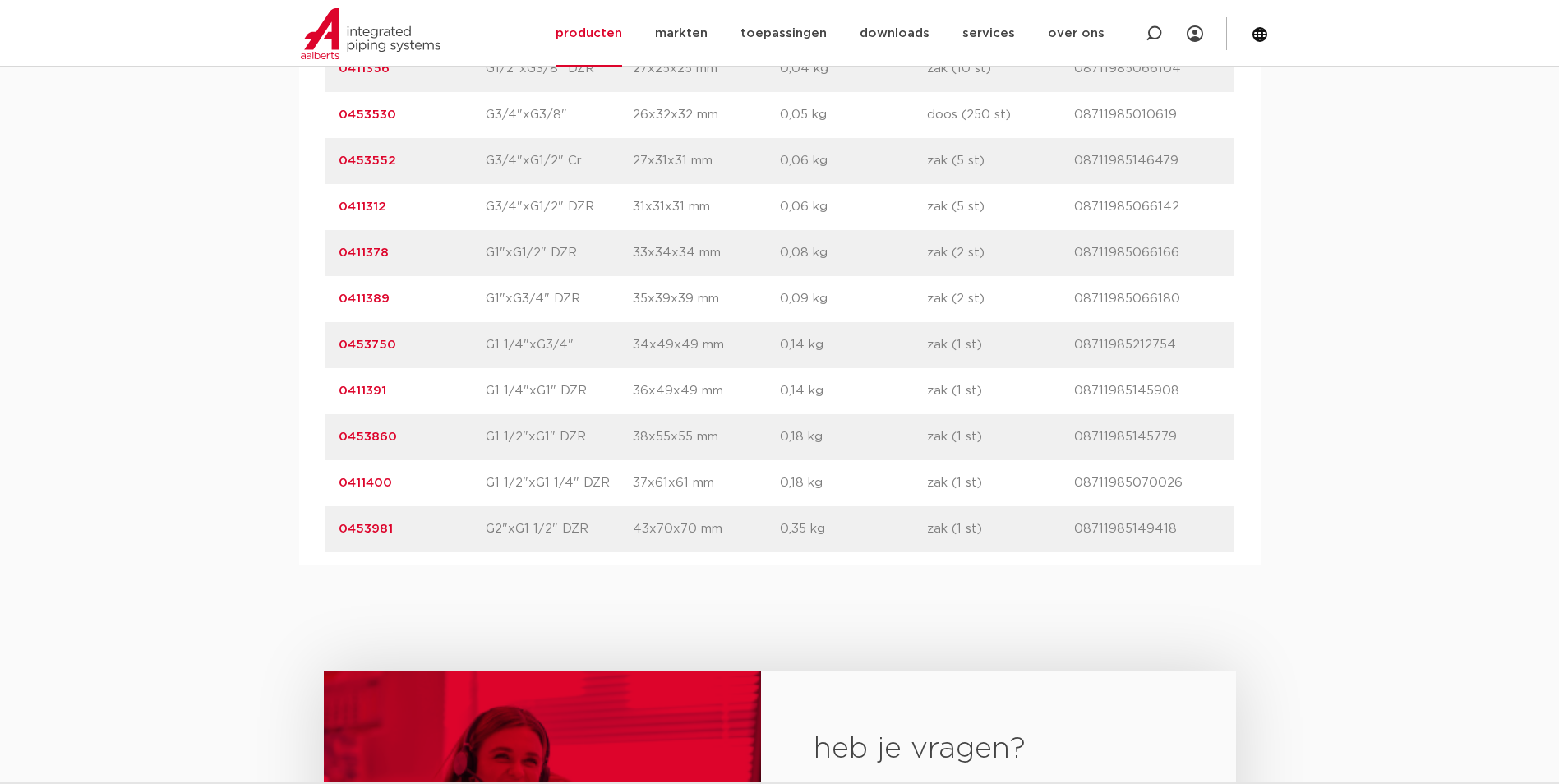
click at [370, 392] on link "0411391" at bounding box center [362, 391] width 48 height 13
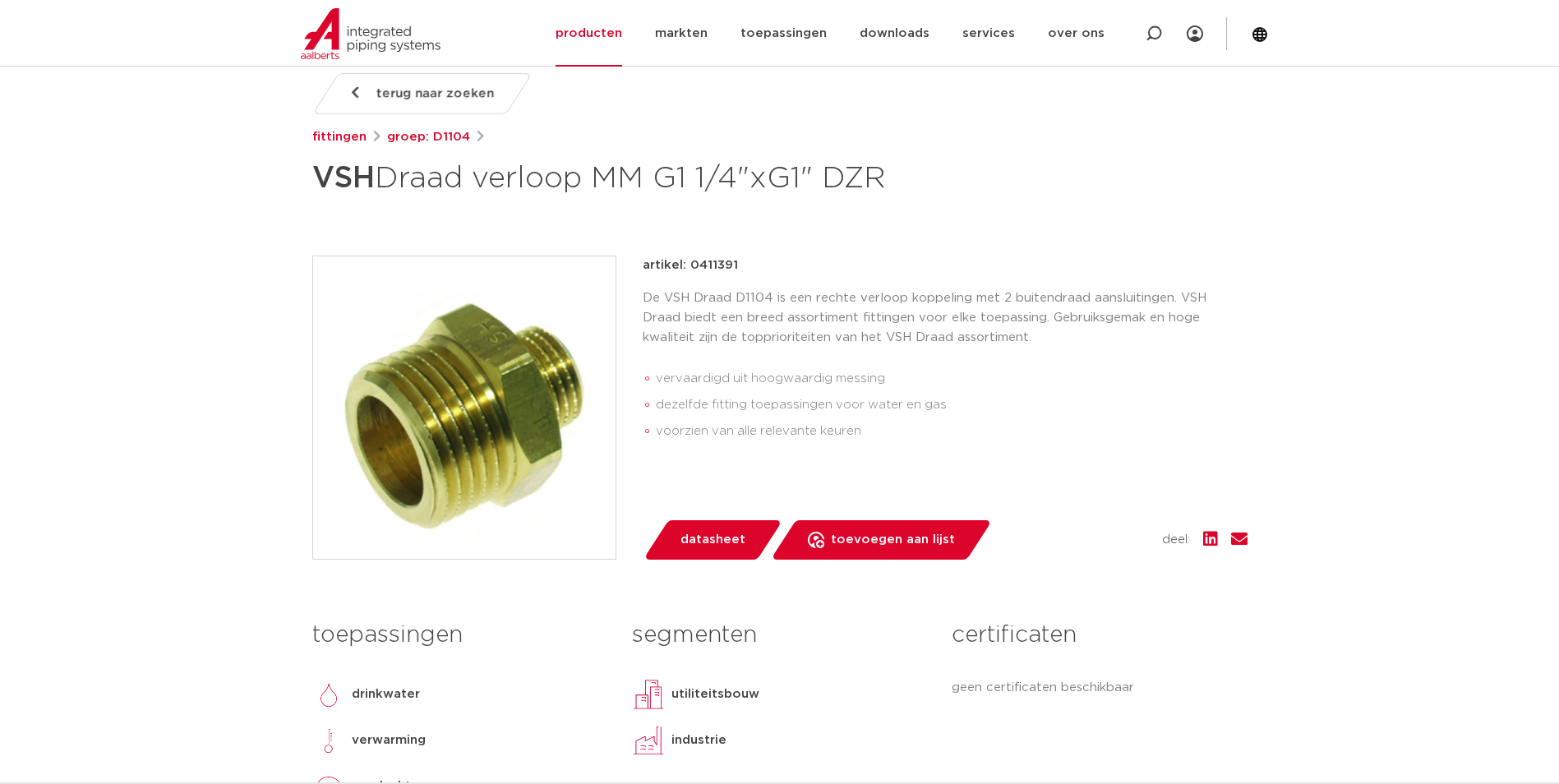
scroll to position [247, 0]
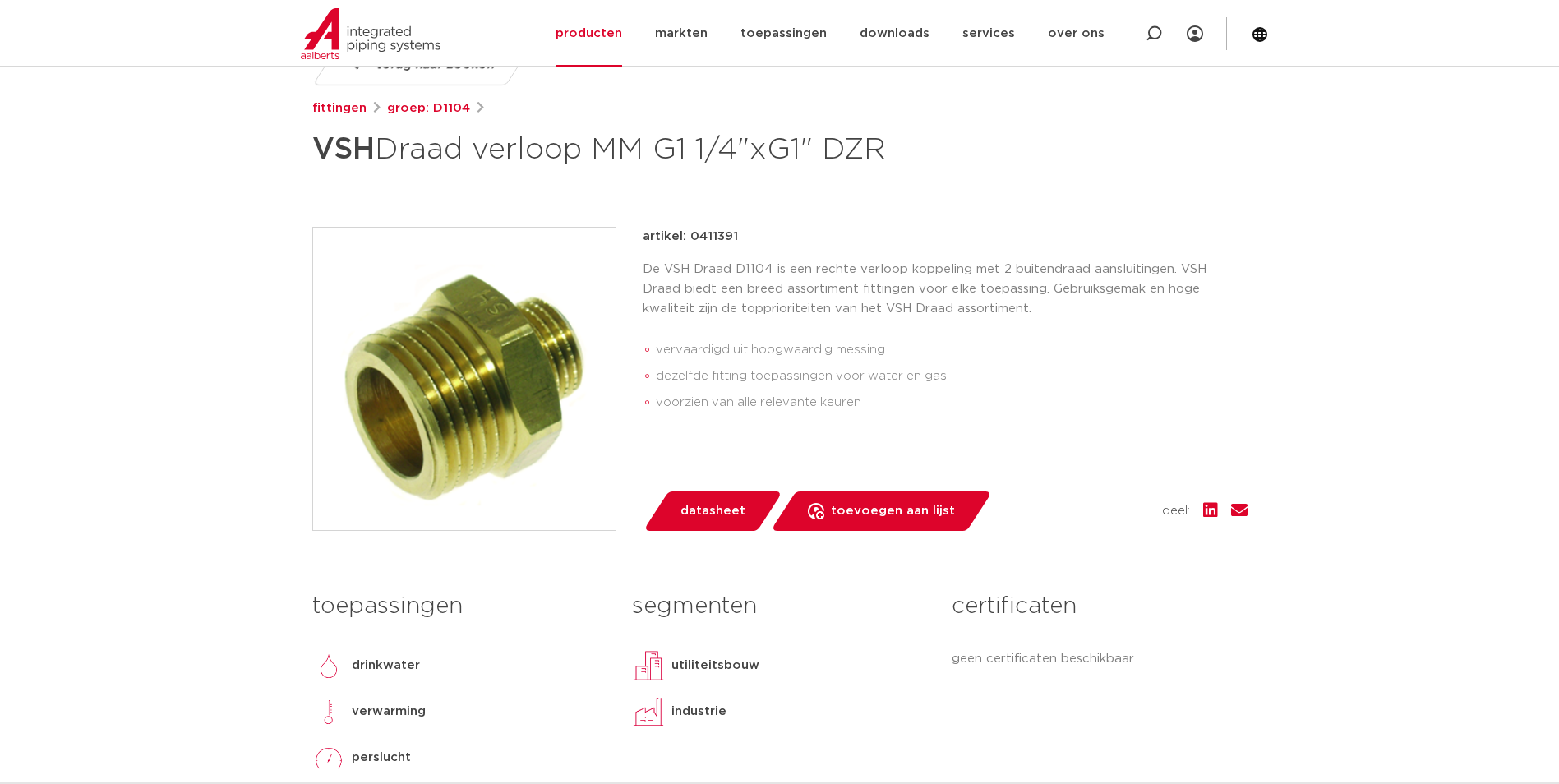
click at [463, 373] on img at bounding box center [464, 379] width 302 height 302
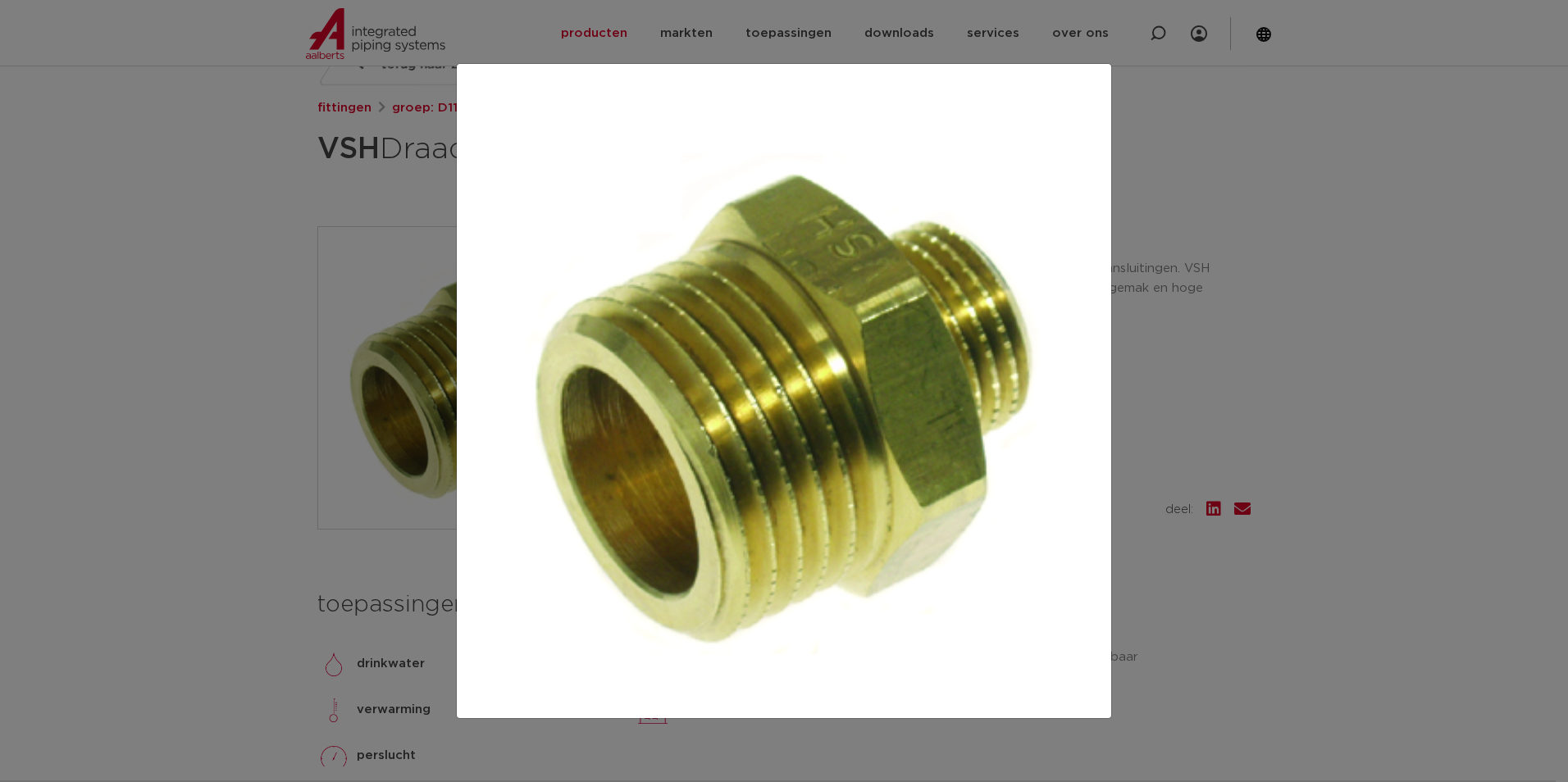
click at [1251, 432] on div at bounding box center [784, 391] width 1568 height 782
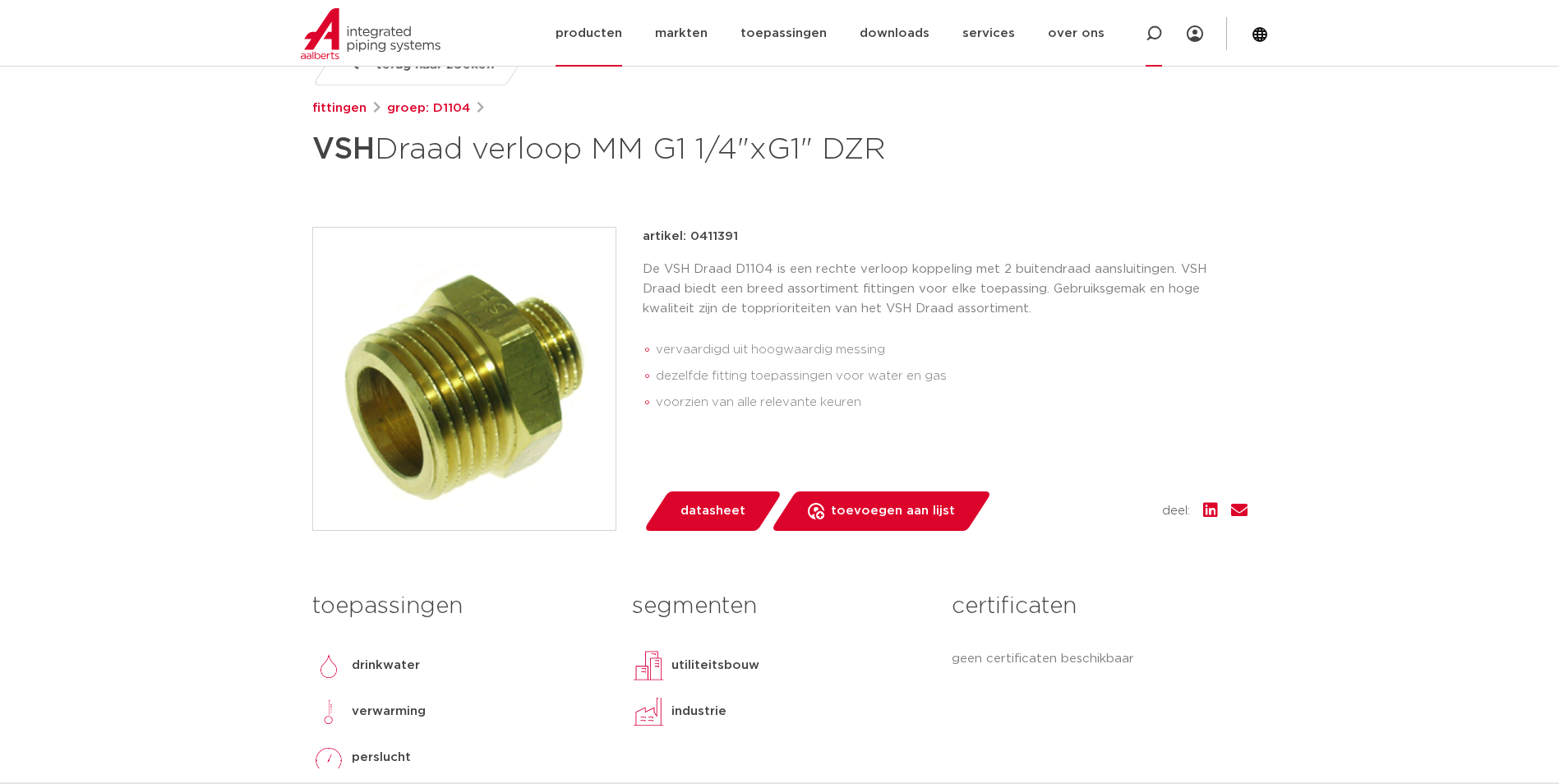
click at [1146, 41] on div at bounding box center [1153, 33] width 66 height 67
paste input "0411169"
type input "0411169"
click button "Zoeken" at bounding box center [0, 0] width 0 height 0
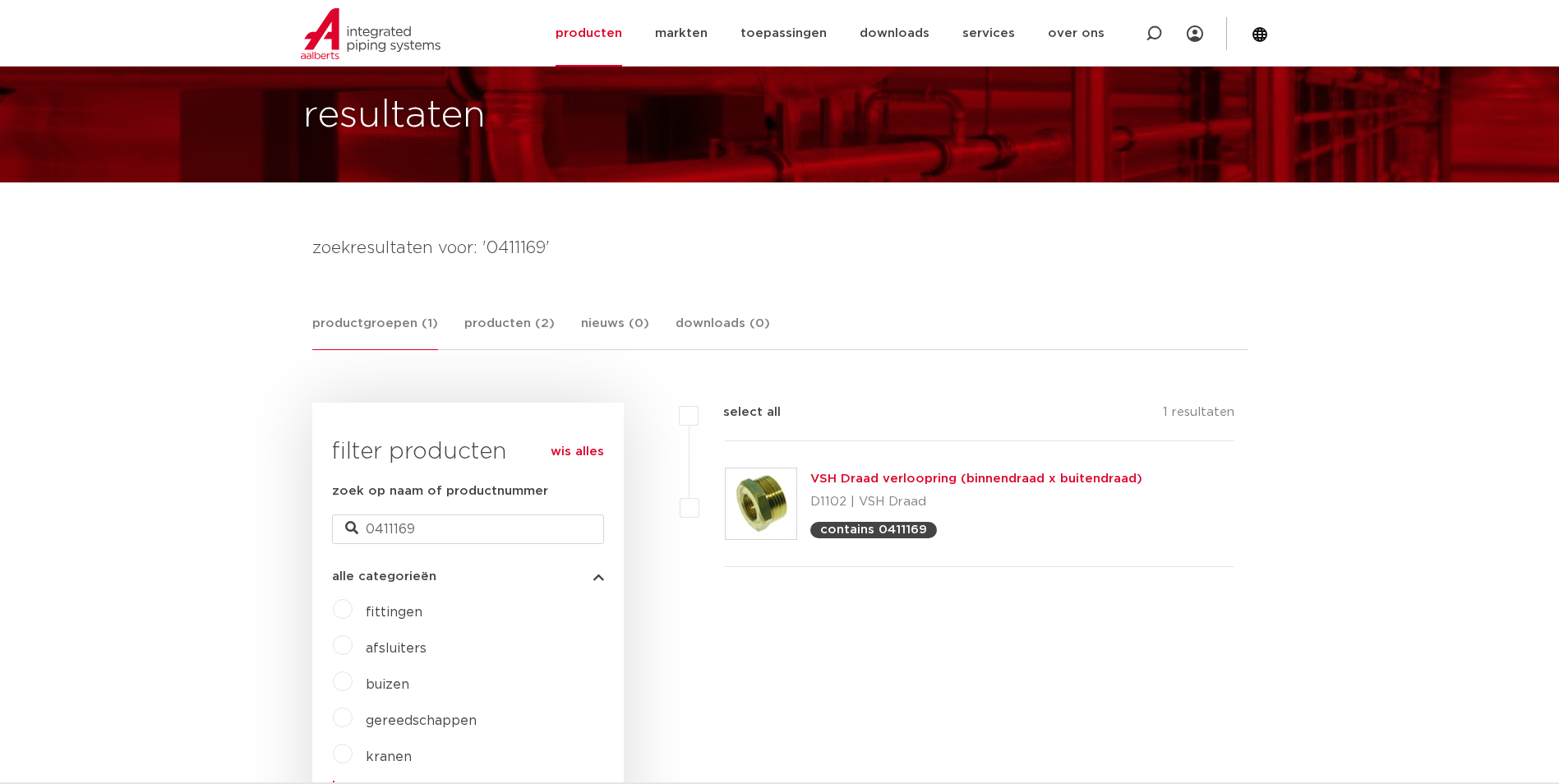
click at [870, 494] on p "D1102 | VSH Draad" at bounding box center [976, 501] width 332 height 26
click at [882, 485] on link "VSH Draad verloopring (binnendraad x buitendraad)" at bounding box center [976, 479] width 332 height 13
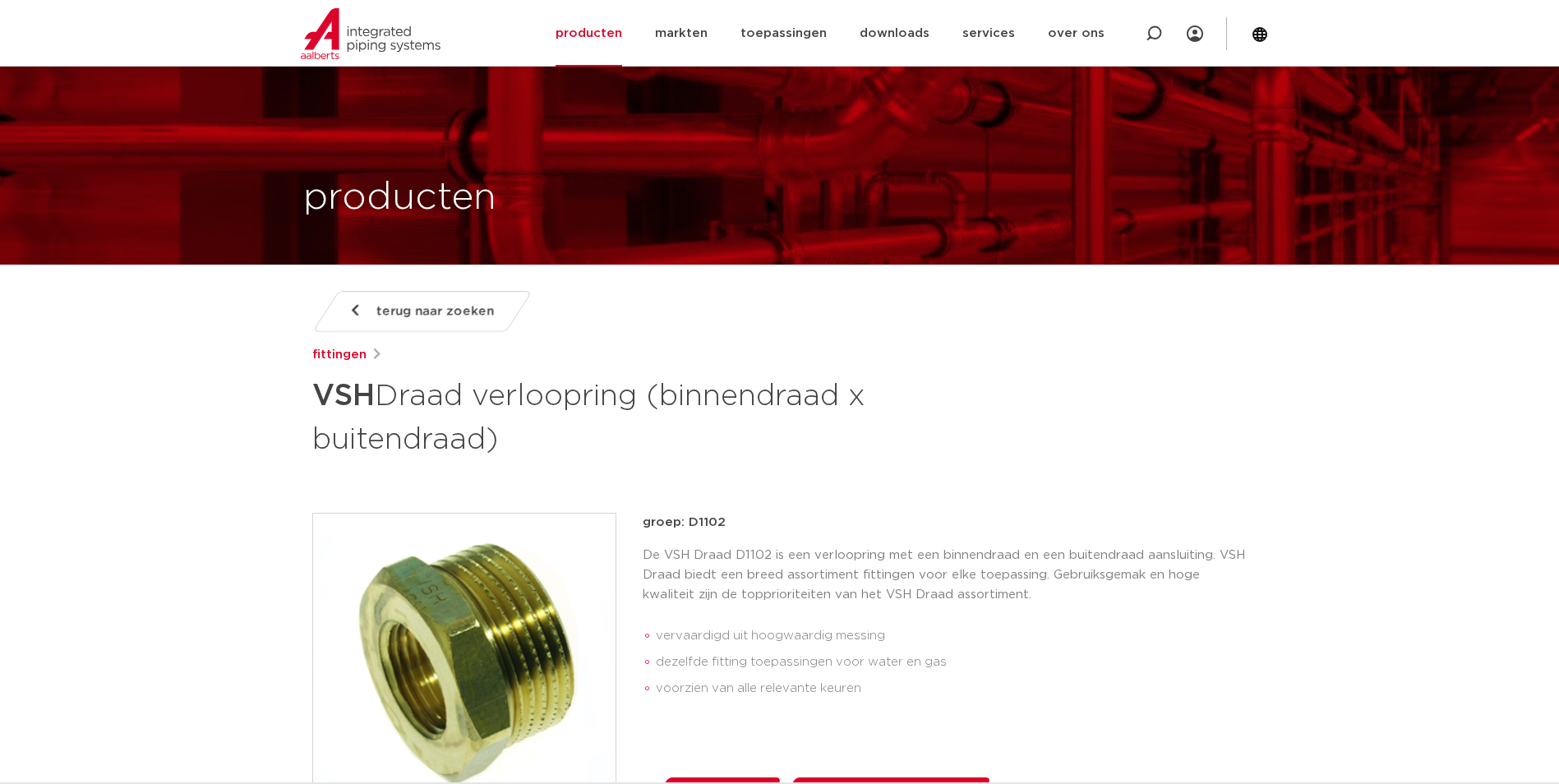
scroll to position [1850, 0]
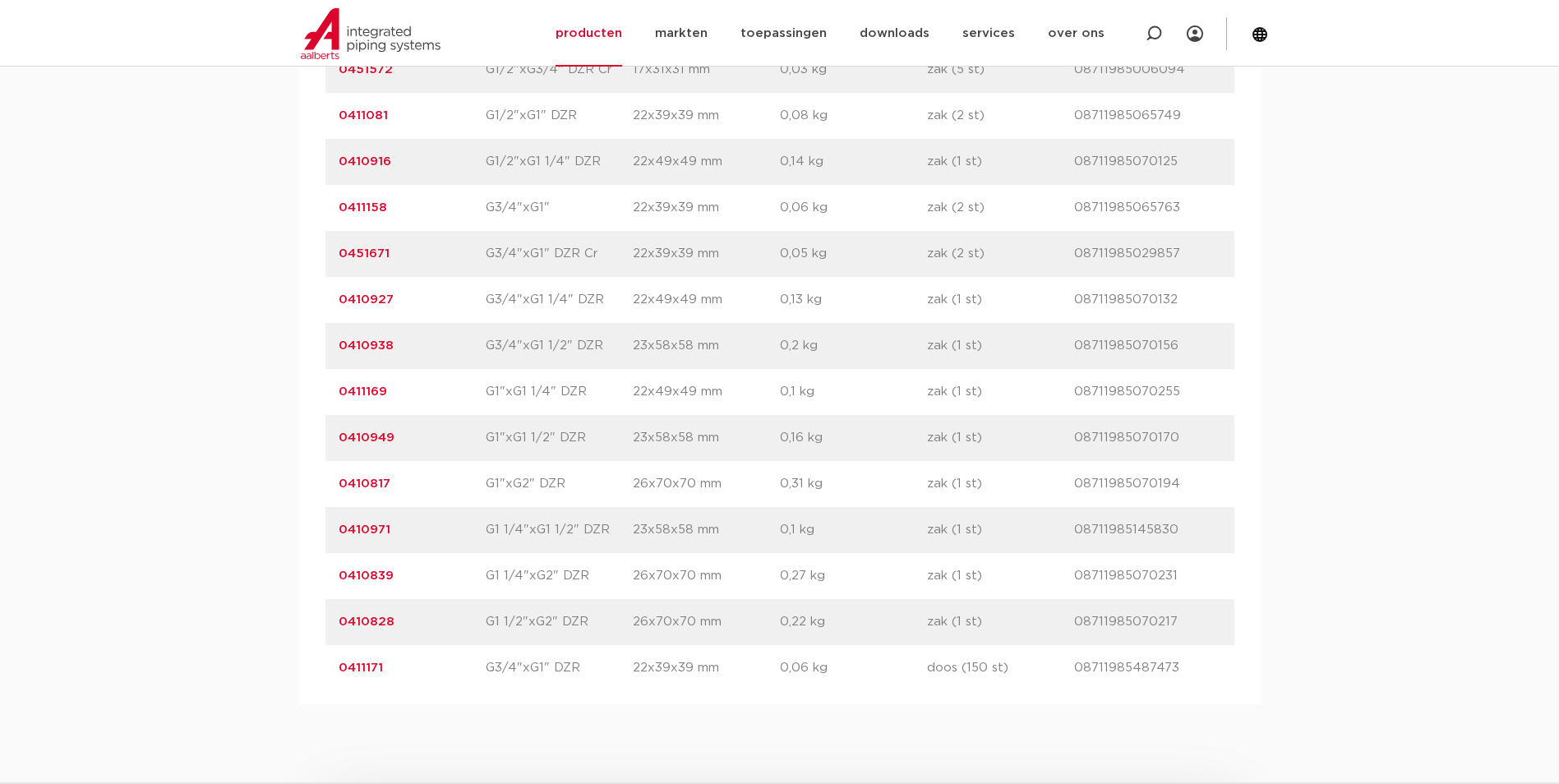
click at [374, 397] on link "0411169" at bounding box center [363, 392] width 49 height 13
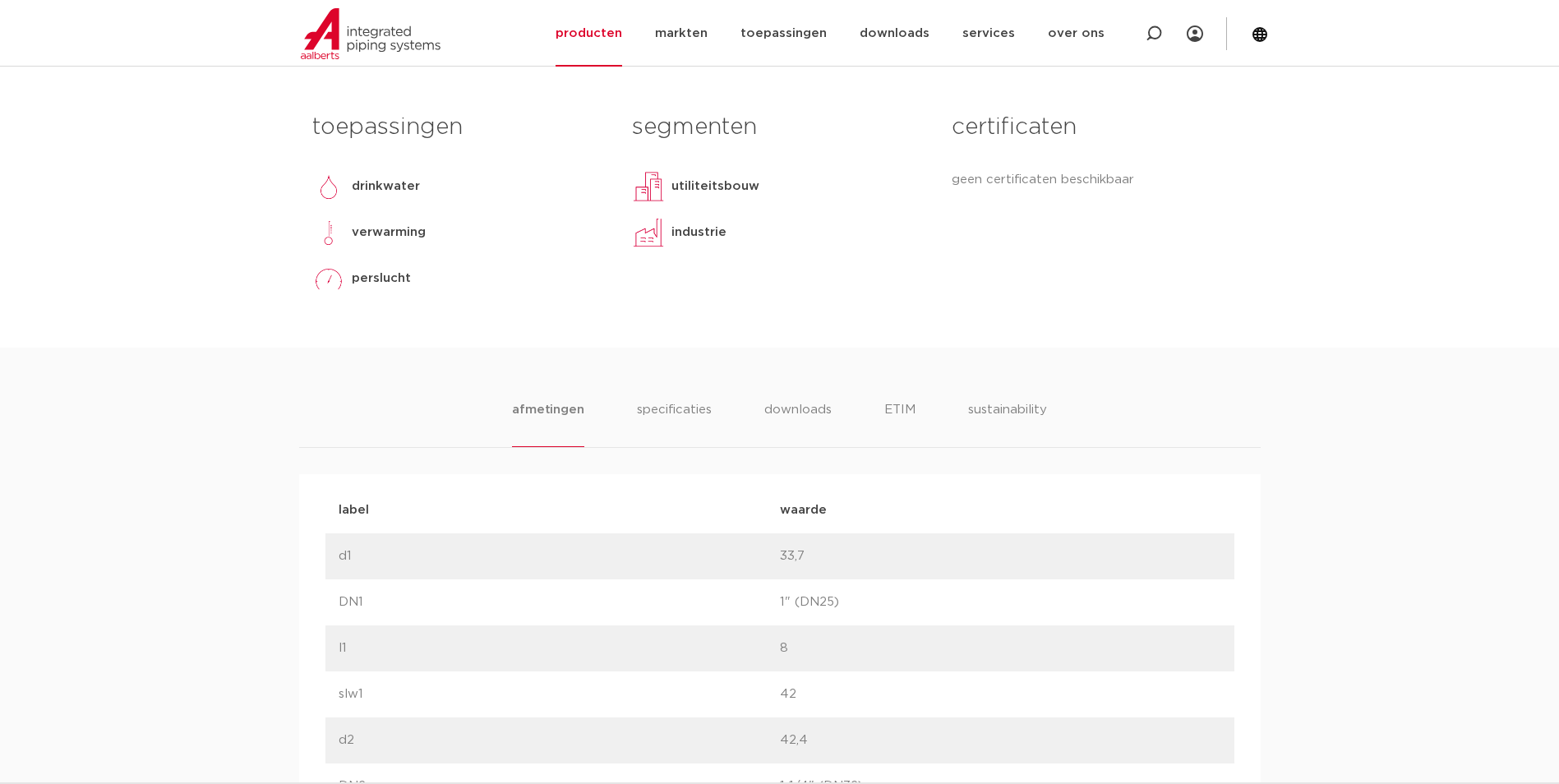
scroll to position [904, 0]
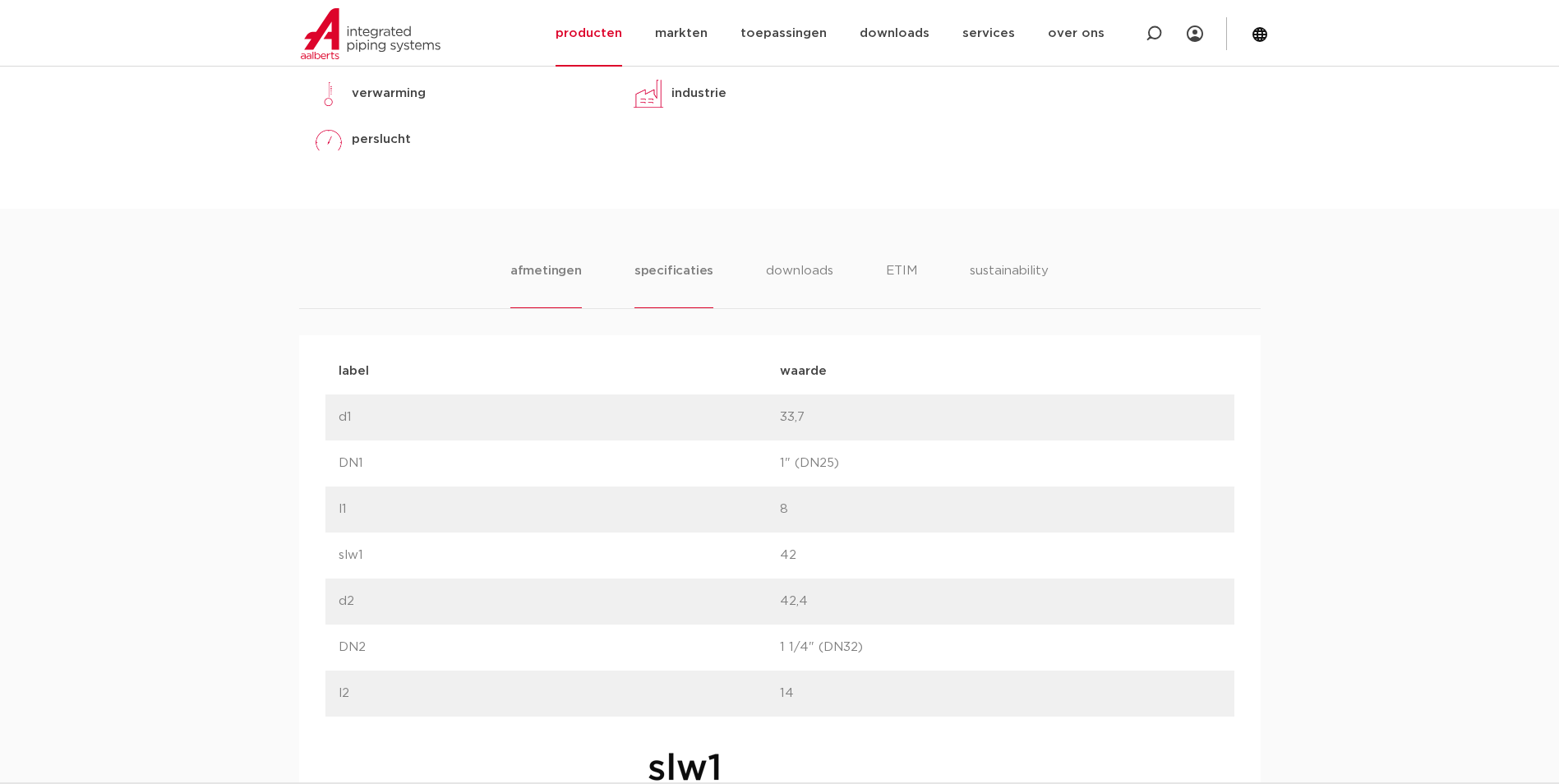
click at [684, 264] on li "specificaties" at bounding box center [674, 284] width 79 height 47
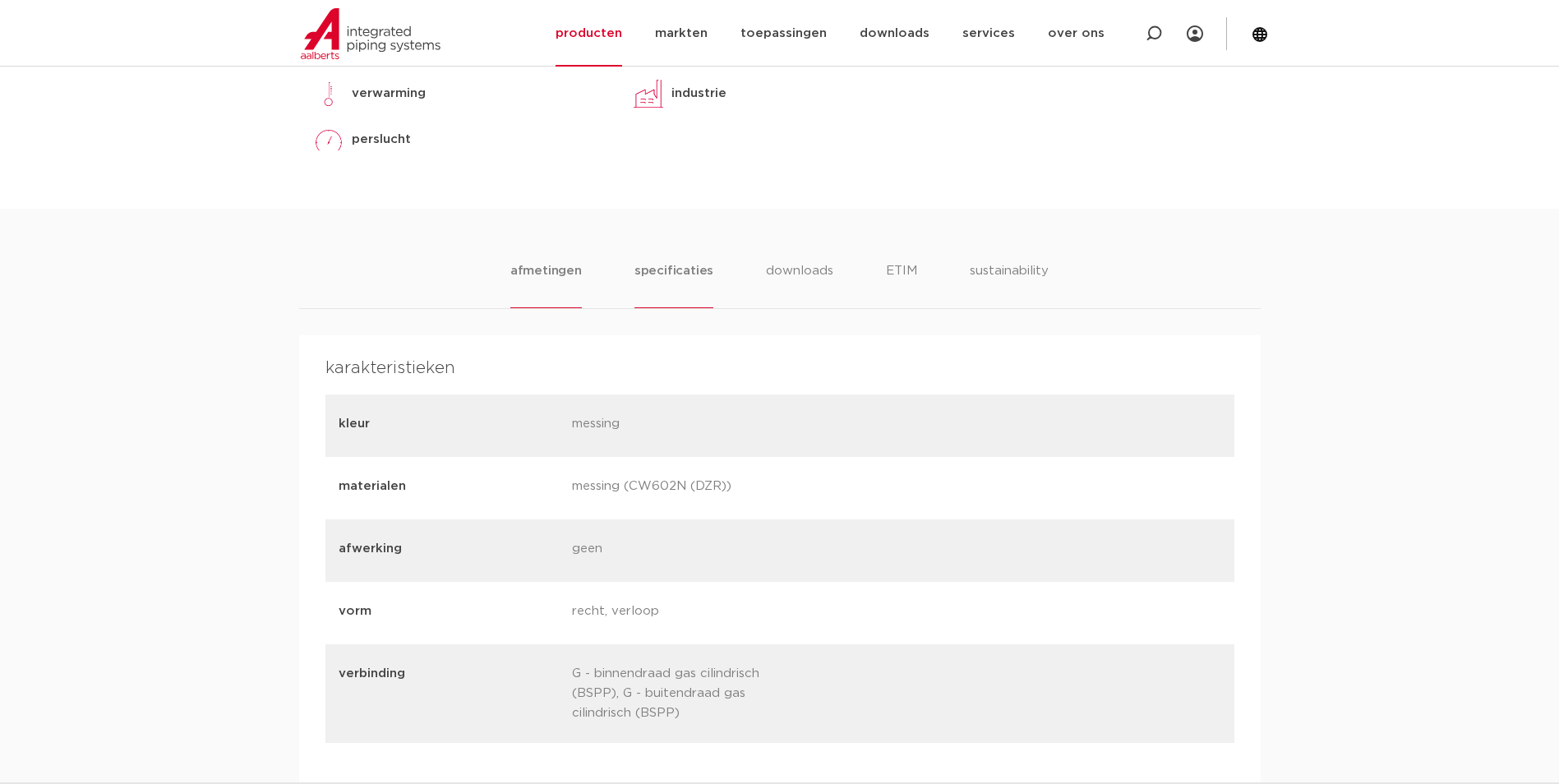
click at [563, 272] on li "afmetingen" at bounding box center [545, 284] width 71 height 47
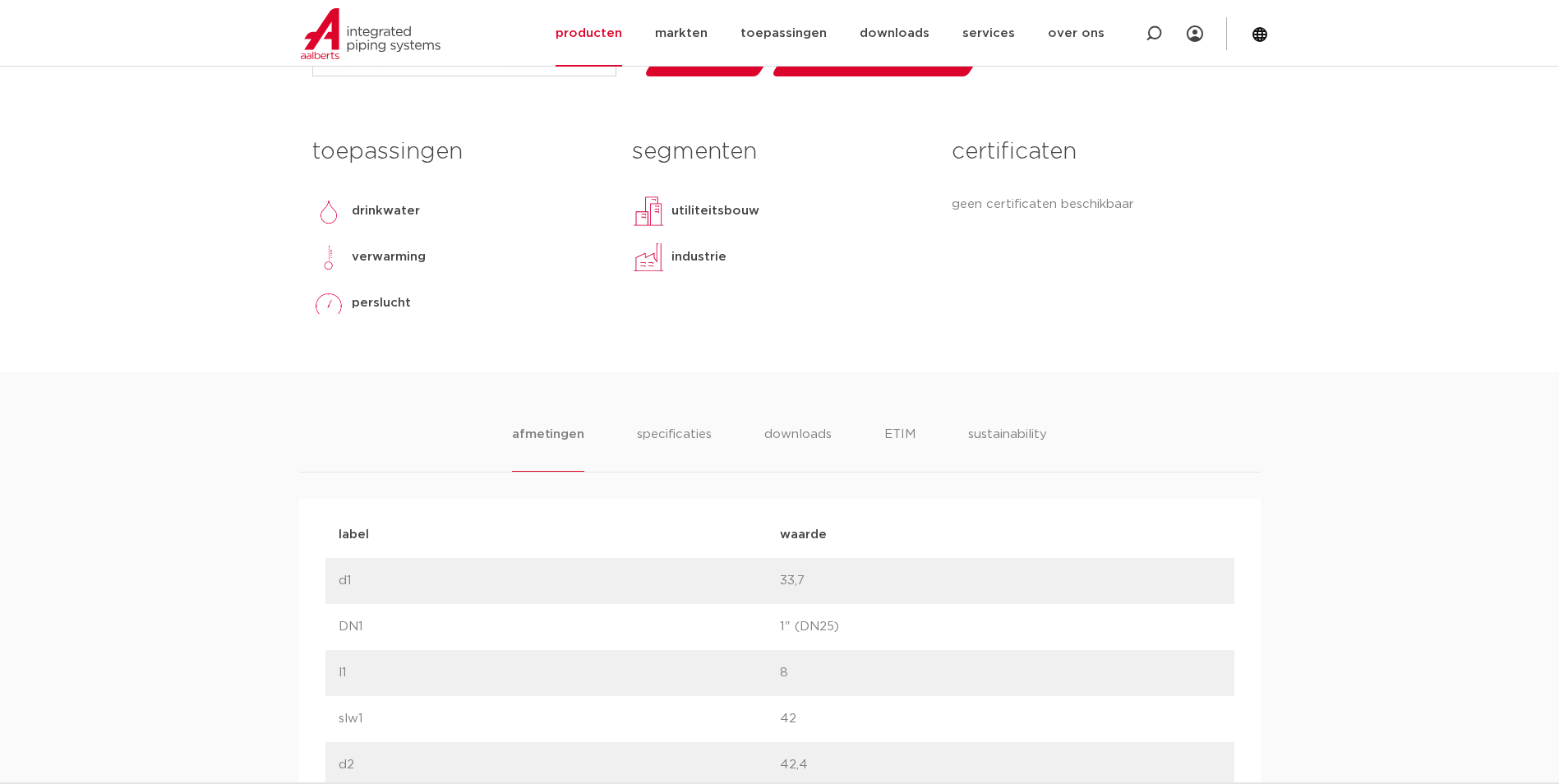
scroll to position [740, 0]
click at [675, 429] on li "specificaties" at bounding box center [674, 449] width 79 height 47
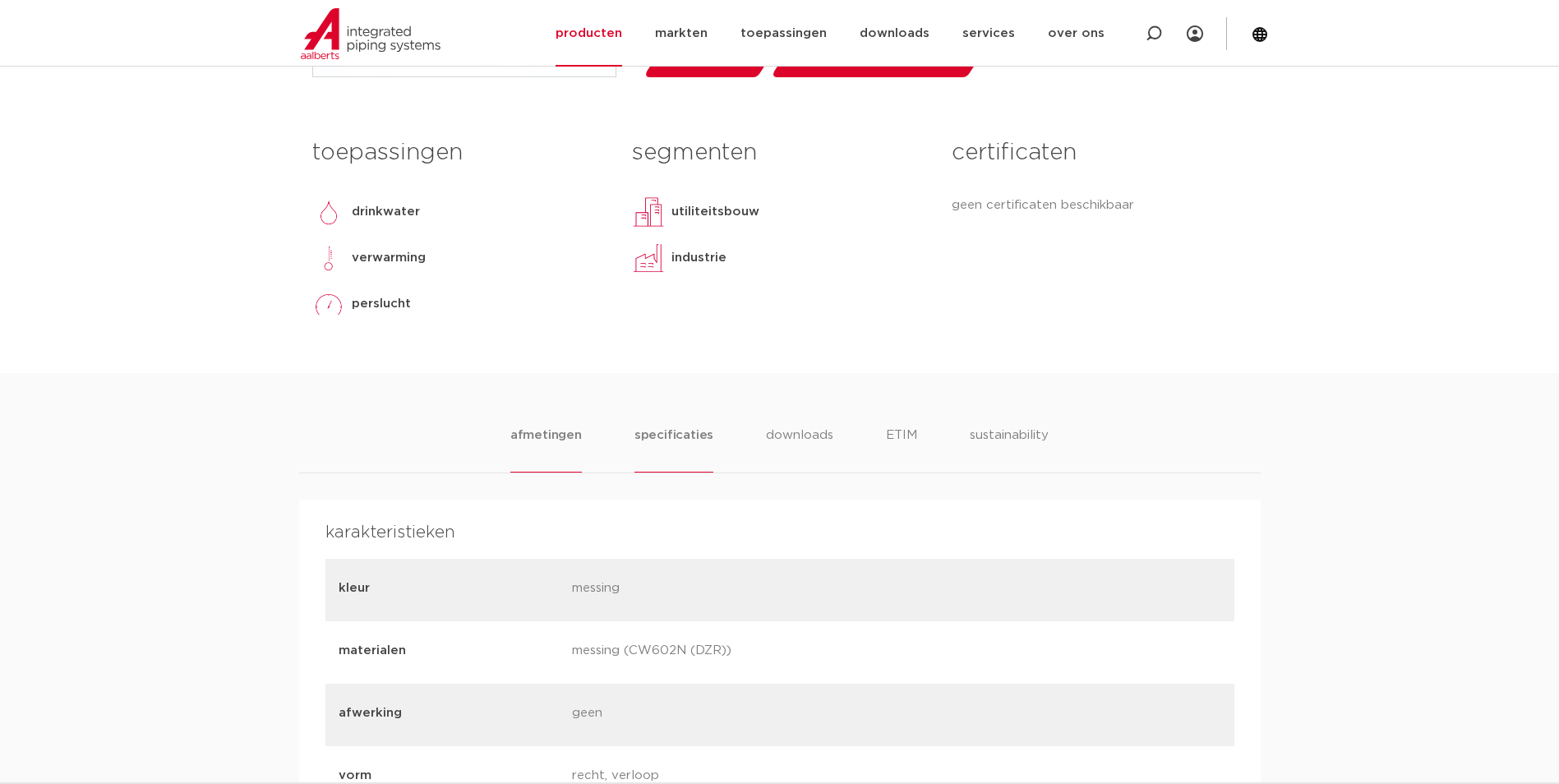
click at [549, 449] on li "afmetingen" at bounding box center [545, 449] width 71 height 47
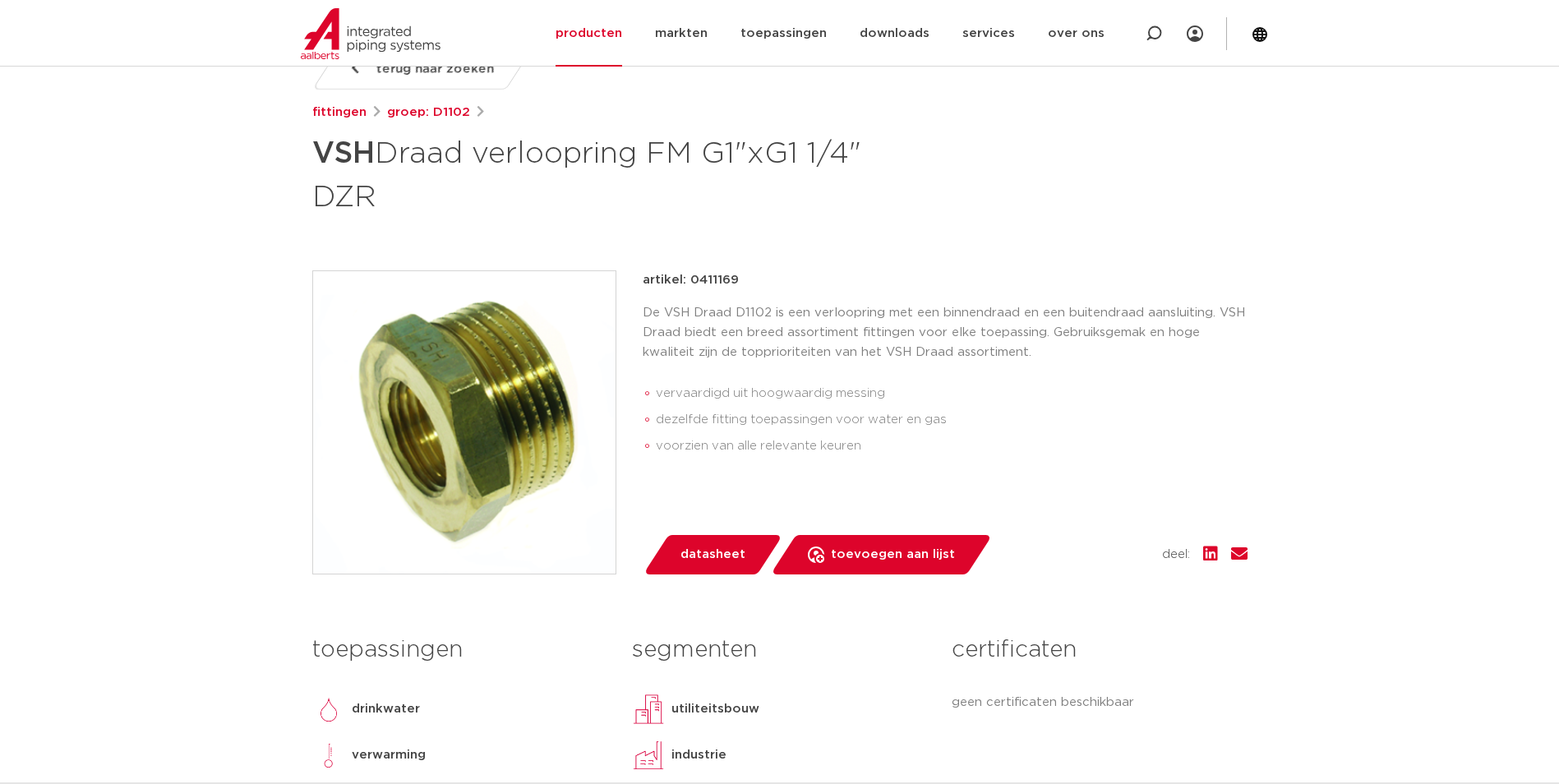
scroll to position [0, 0]
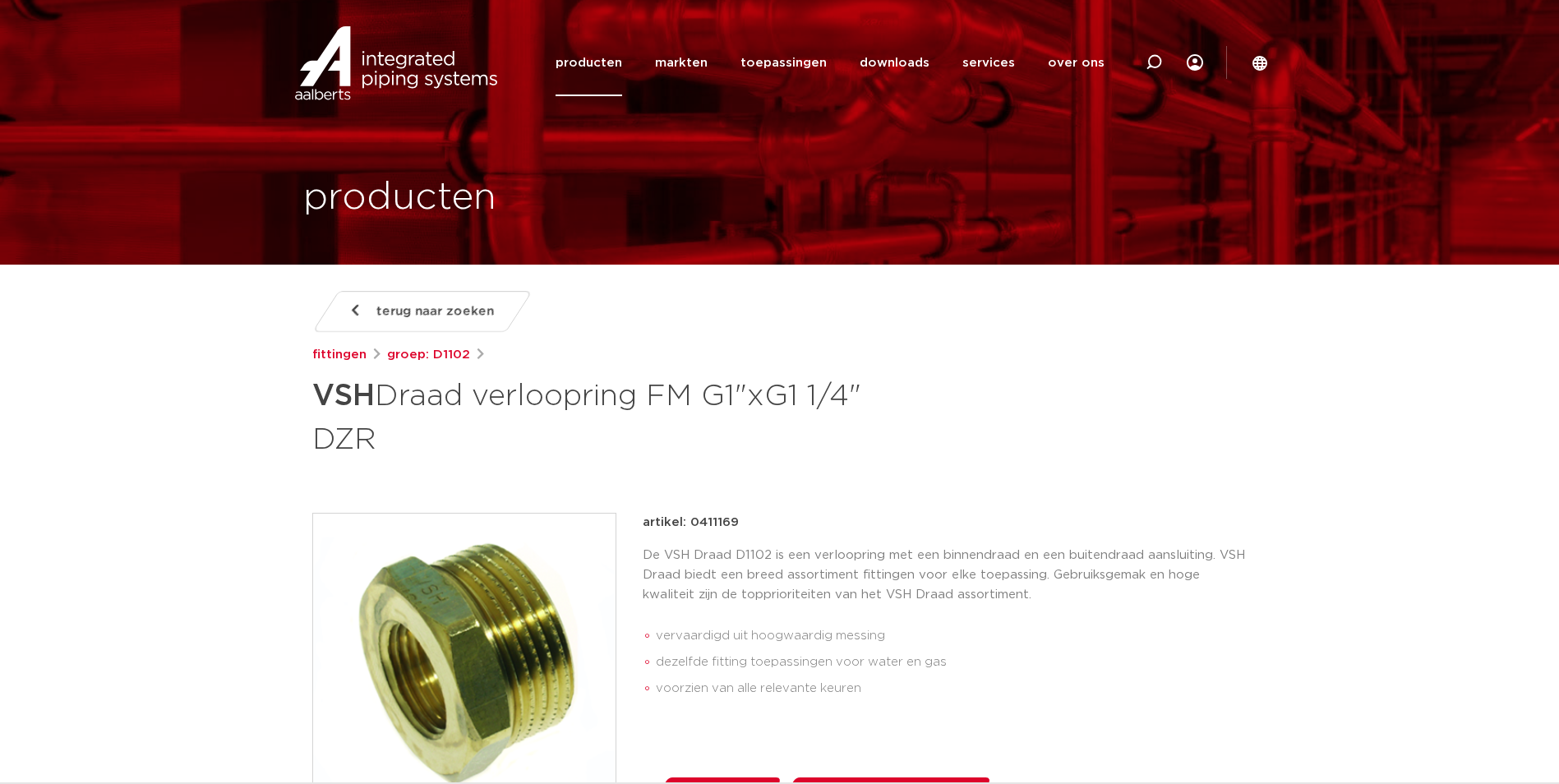
click at [458, 597] on img at bounding box center [464, 665] width 302 height 302
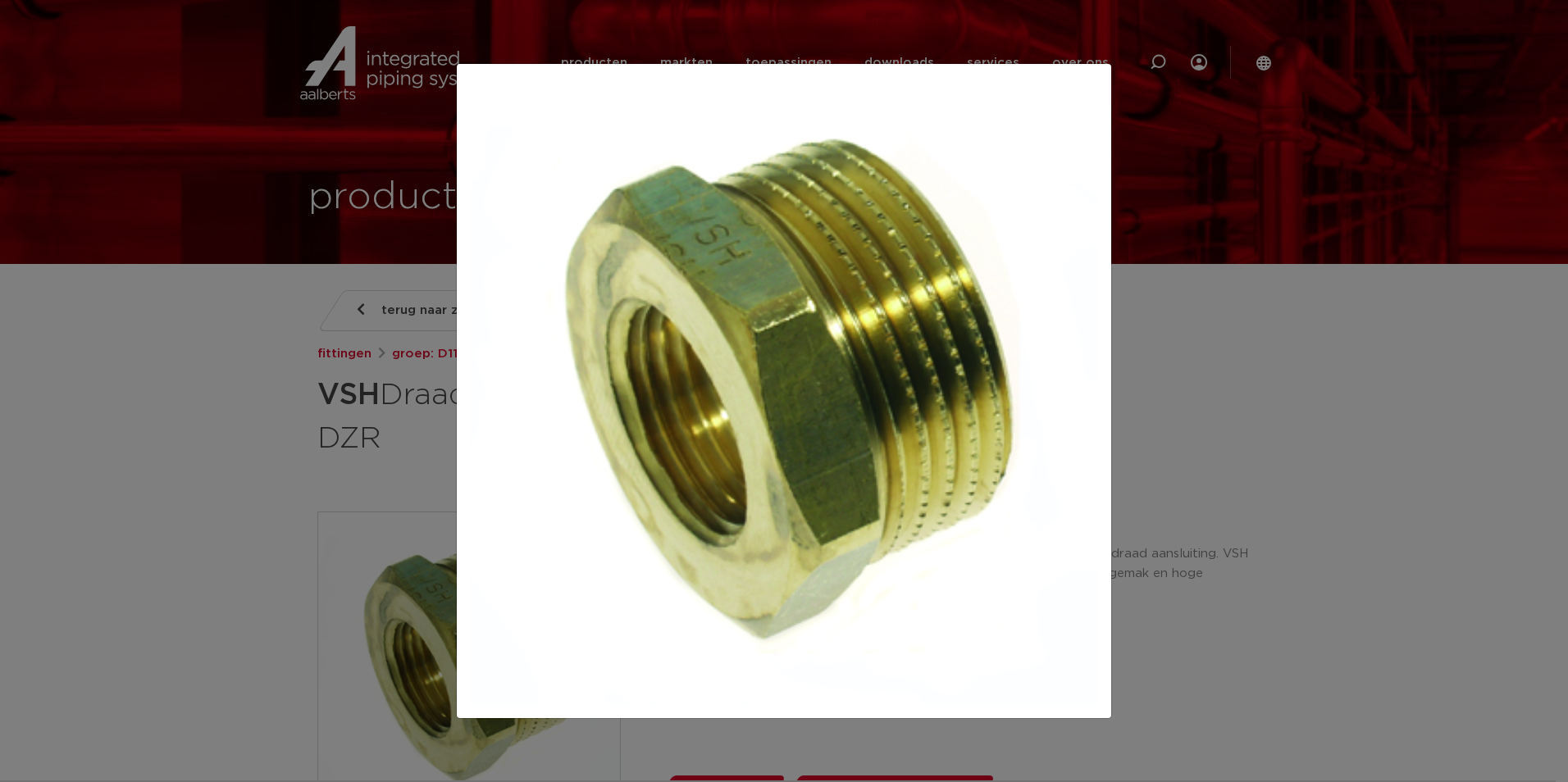
click at [1171, 435] on div at bounding box center [784, 391] width 1568 height 782
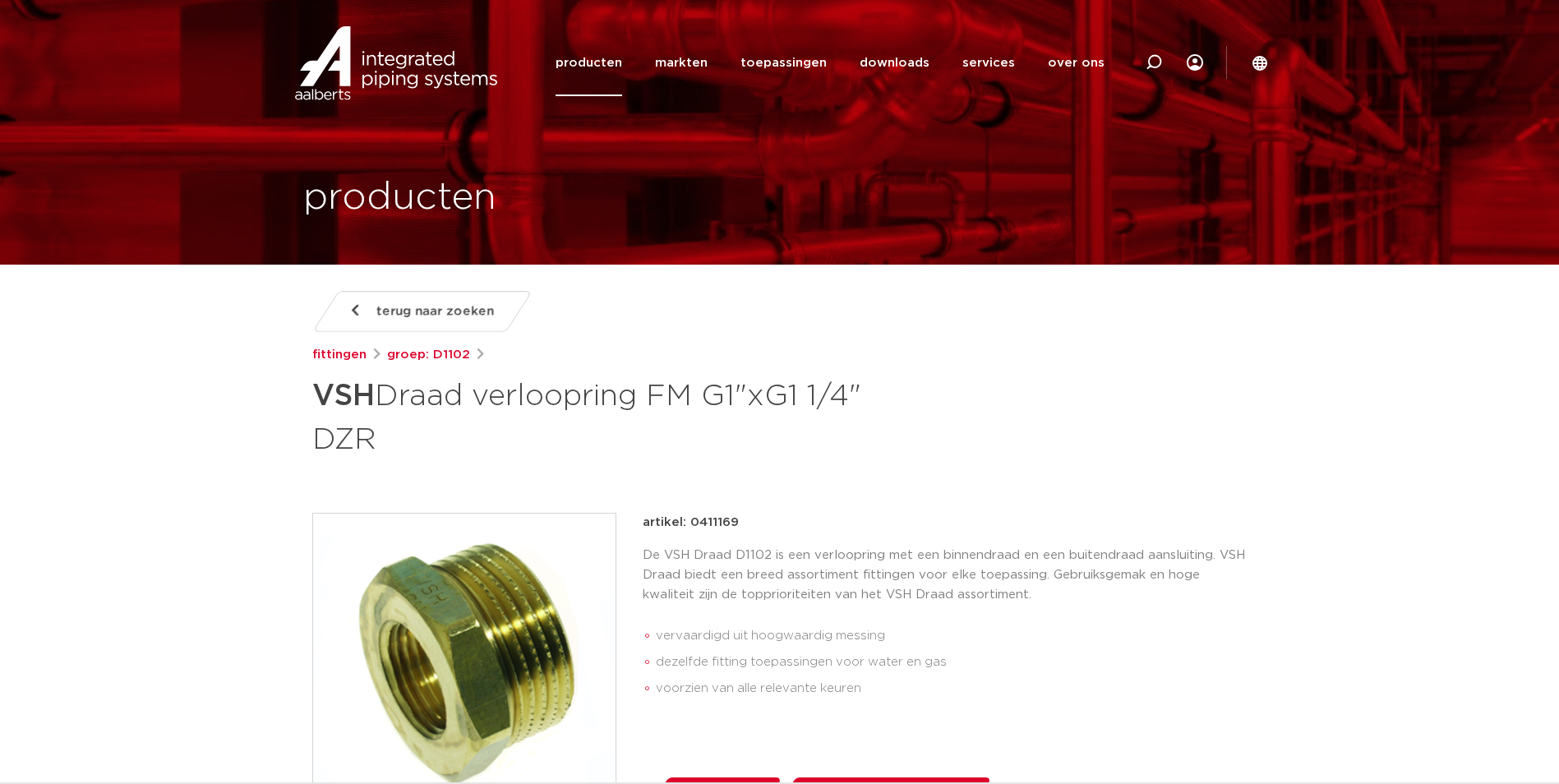
click at [569, 398] on h1 "VSH Draad verloopring FM G1"xG1 1/4" DZR" at bounding box center [621, 416] width 617 height 89
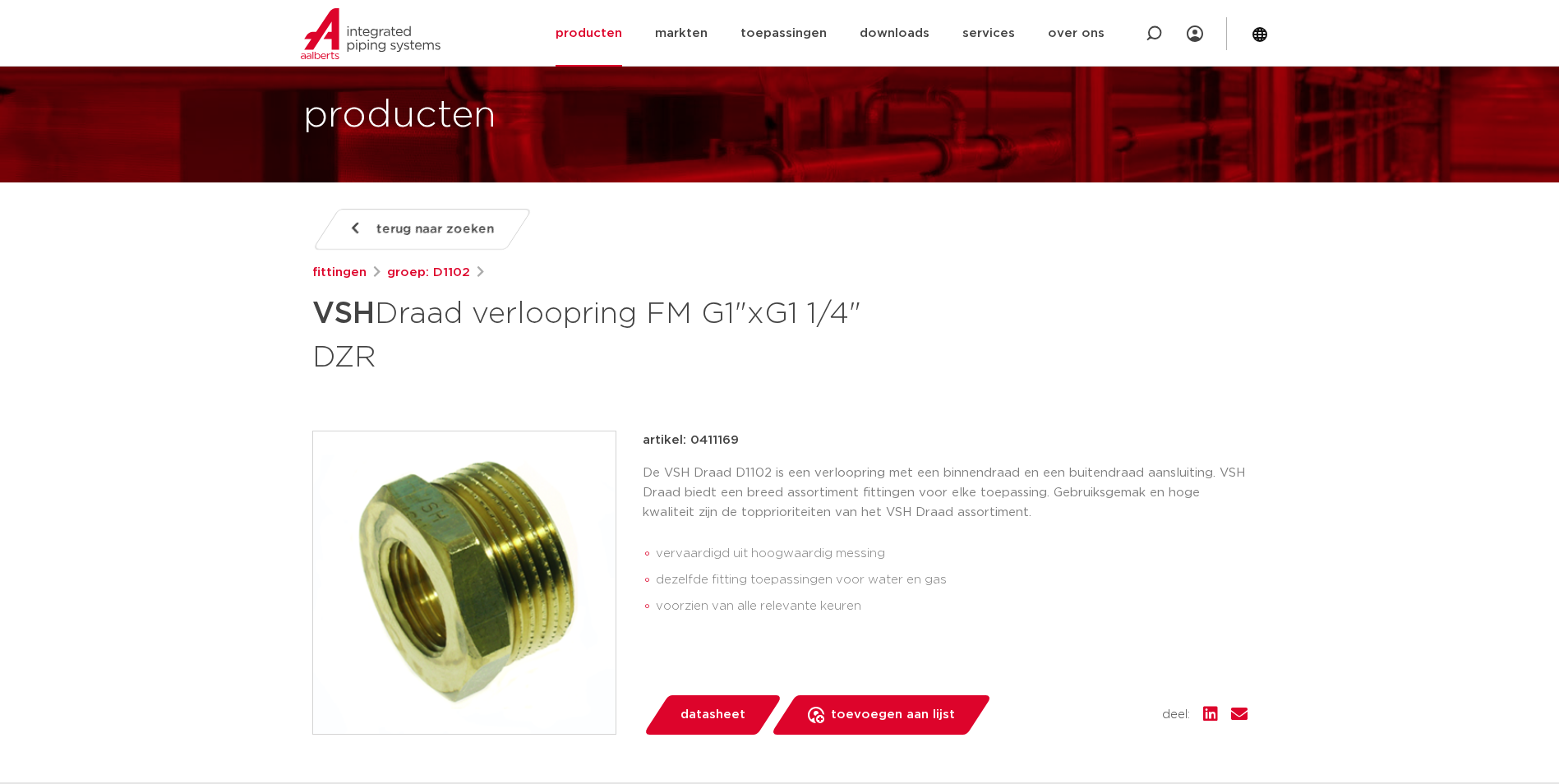
scroll to position [165, 0]
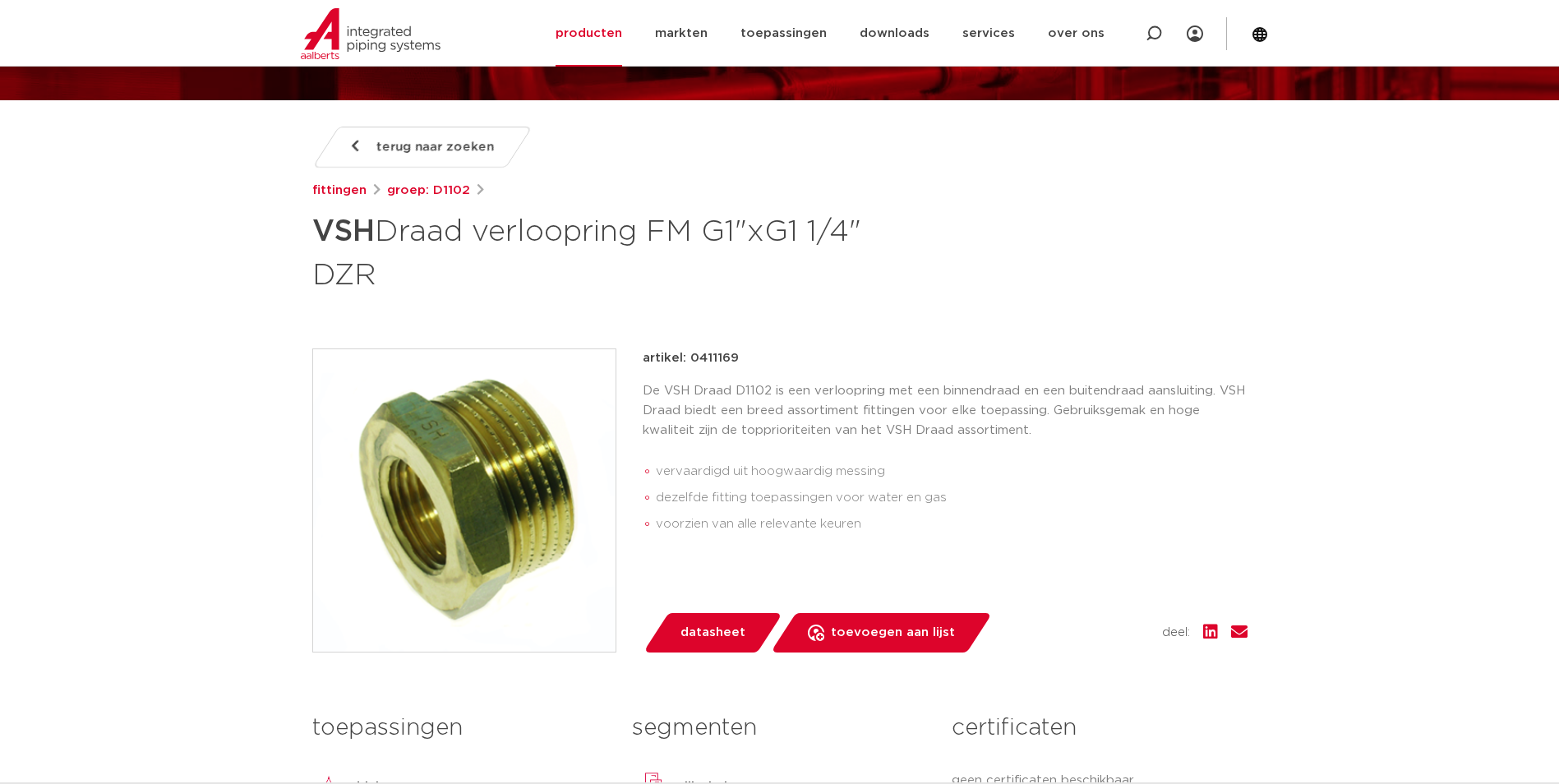
drag, startPoint x: 212, startPoint y: 453, endPoint x: 203, endPoint y: 460, distance: 11.4
click at [1147, 41] on icon at bounding box center [1154, 33] width 16 height 16
paste input "0411213"
type input "0411213"
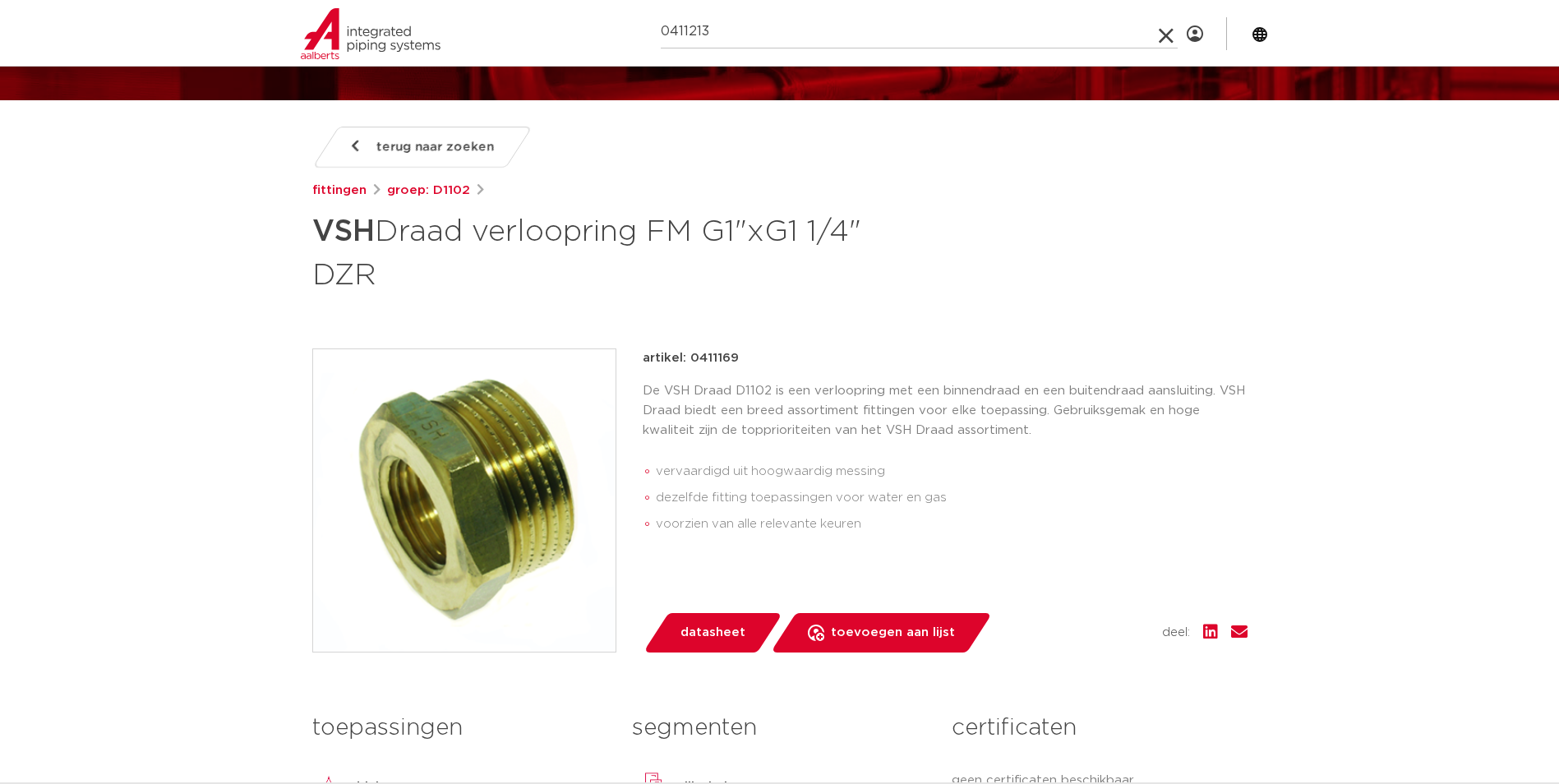
click button "Zoeken" at bounding box center [0, 0] width 0 height 0
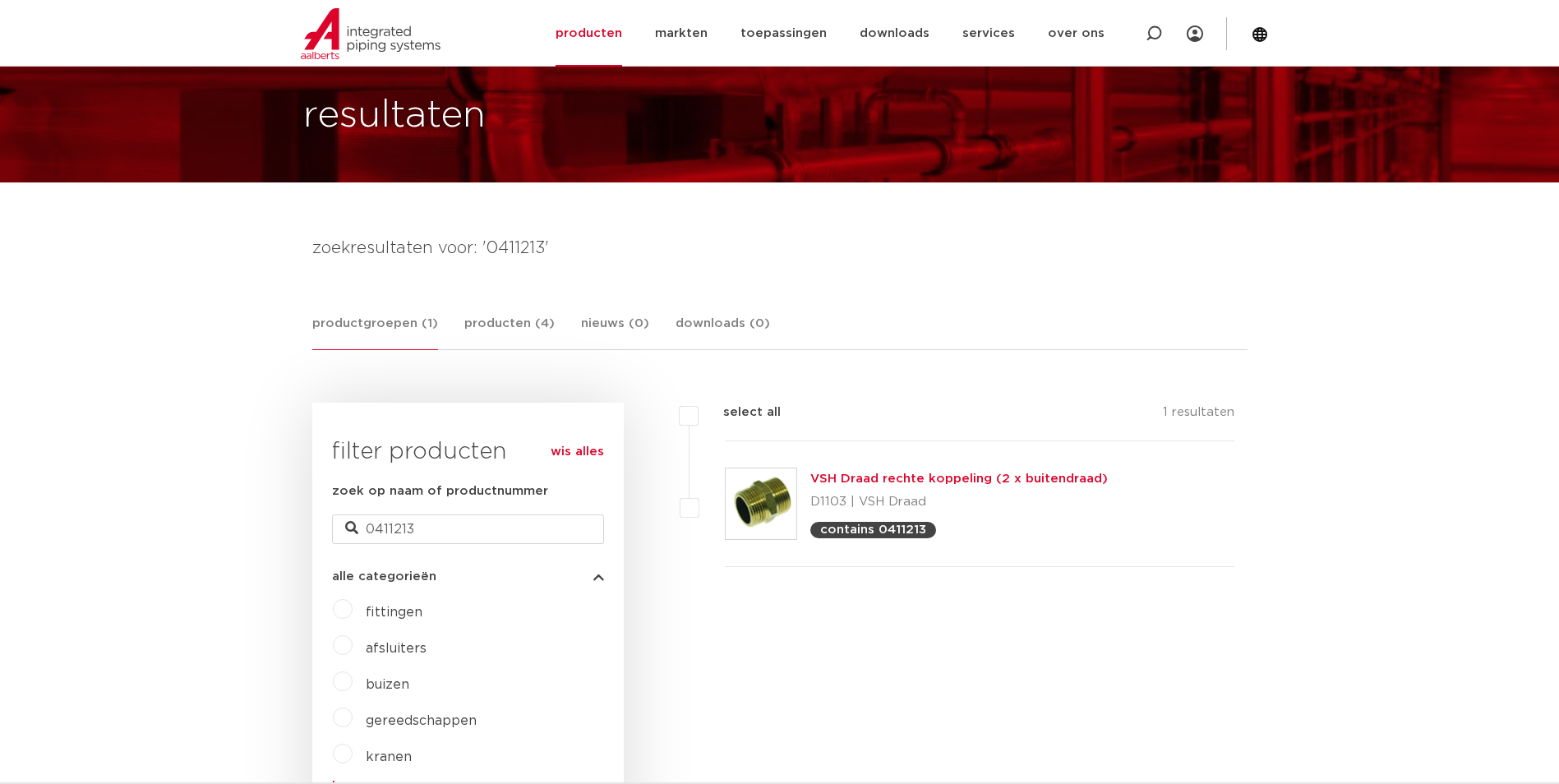
click at [845, 468] on div "VSH Draad rechte koppeling (2 x buitendraad) D1103 | VSH Draad contains 0411213" at bounding box center [979, 504] width 510 height 126
click at [846, 479] on link "VSH Draad rechte koppeling (2 x buitendraad)" at bounding box center [959, 479] width 298 height 13
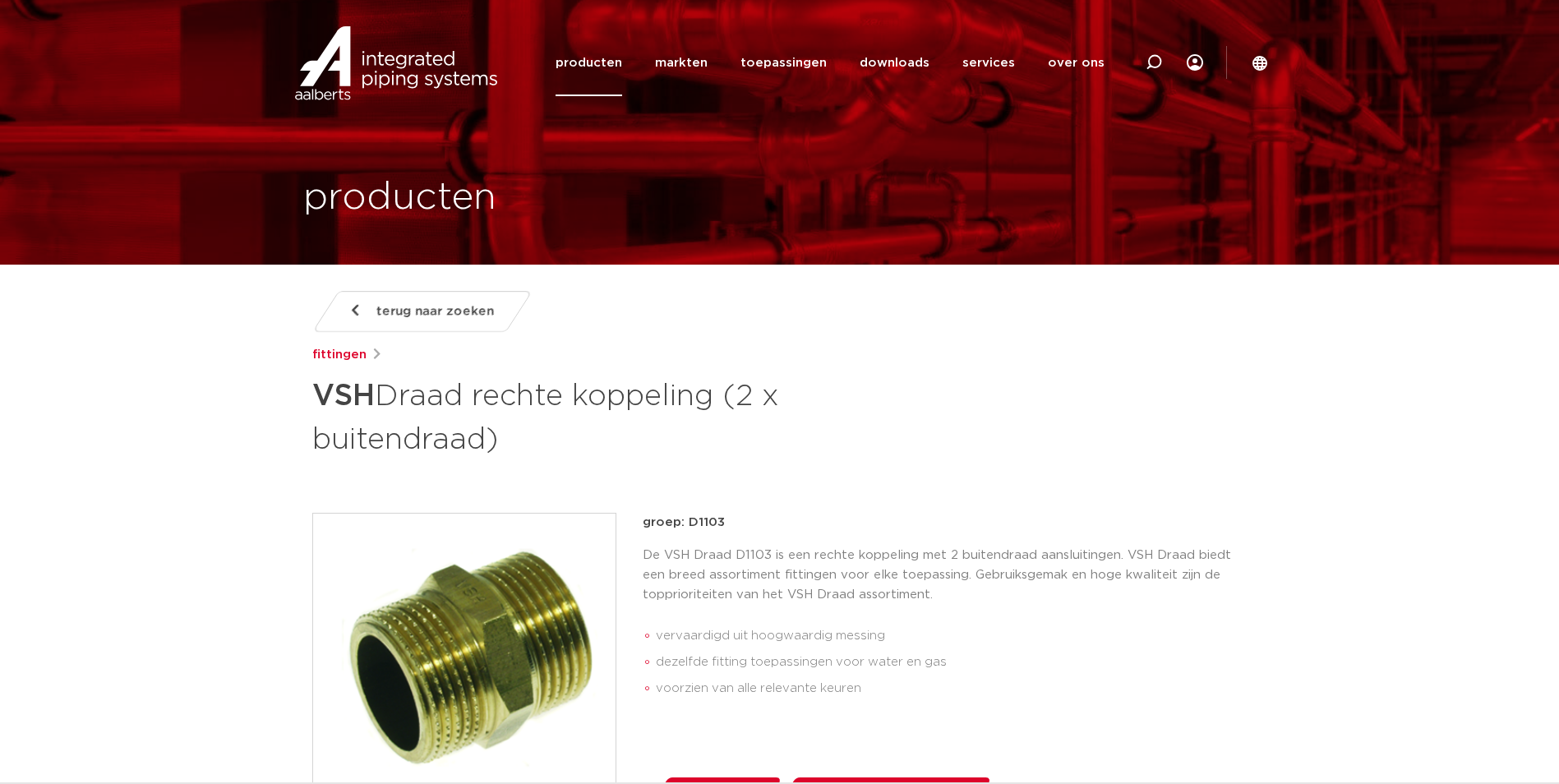
scroll to position [976, 0]
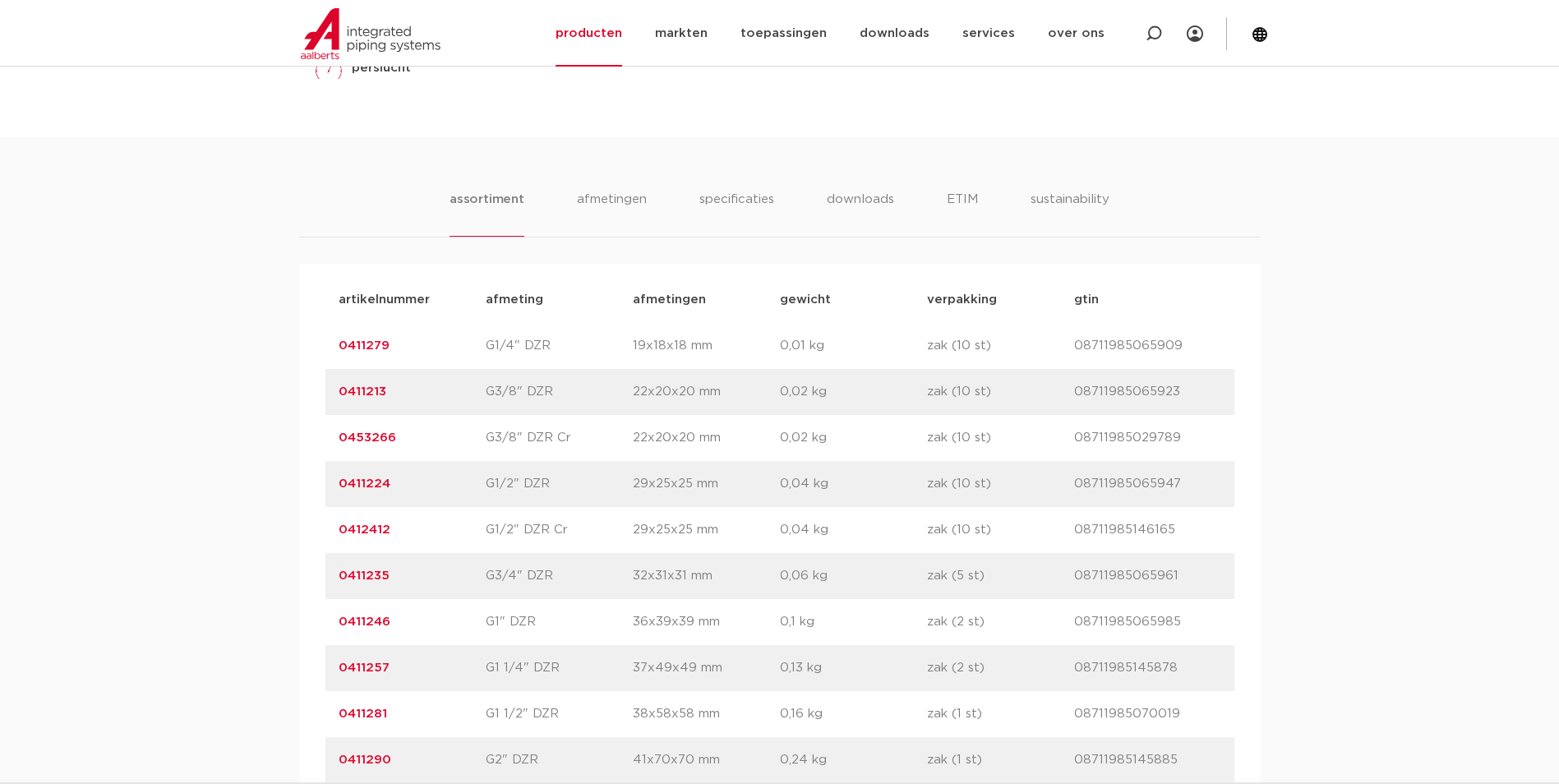
click at [367, 395] on link "0411213" at bounding box center [362, 392] width 48 height 13
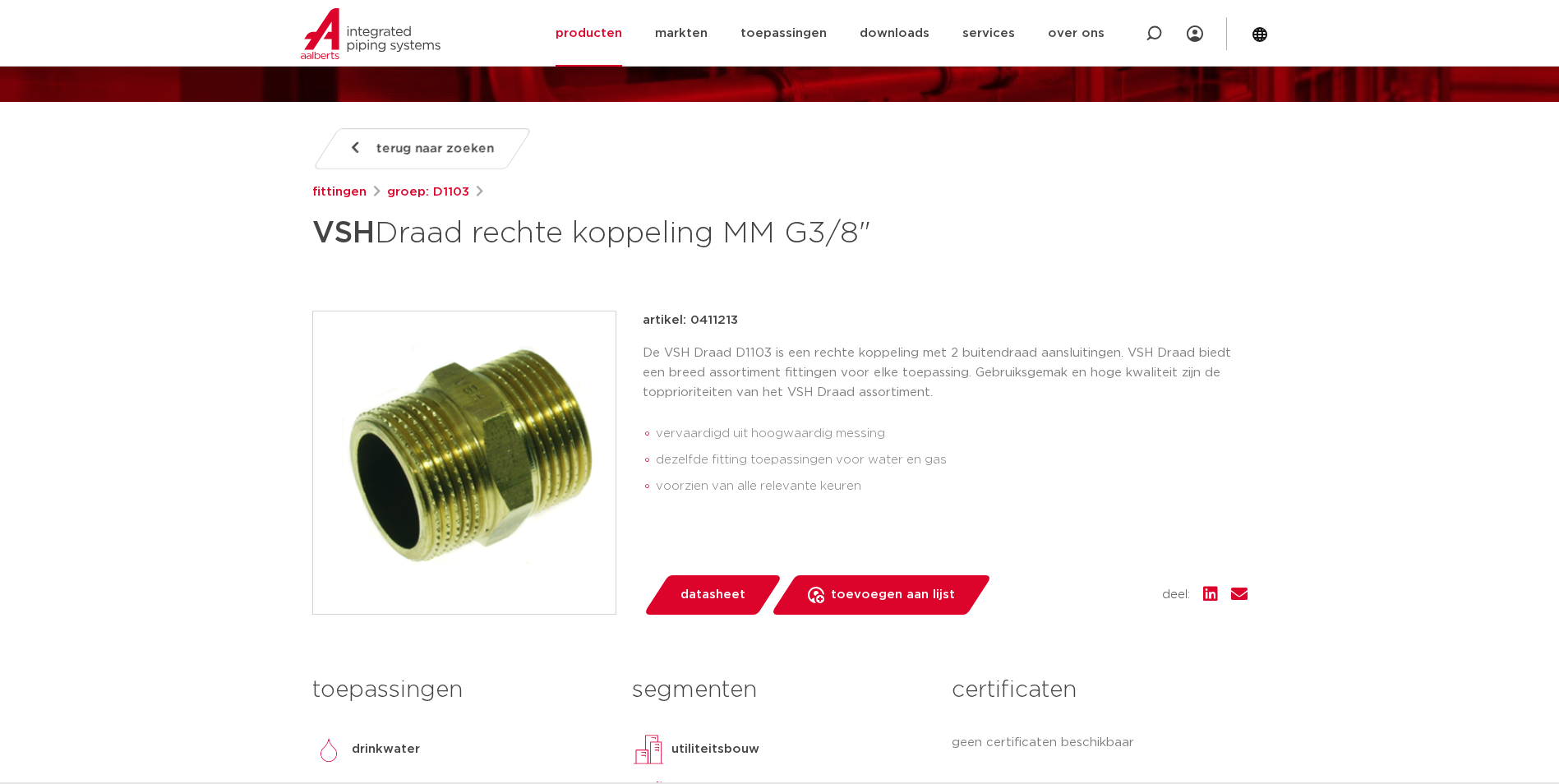
scroll to position [165, 0]
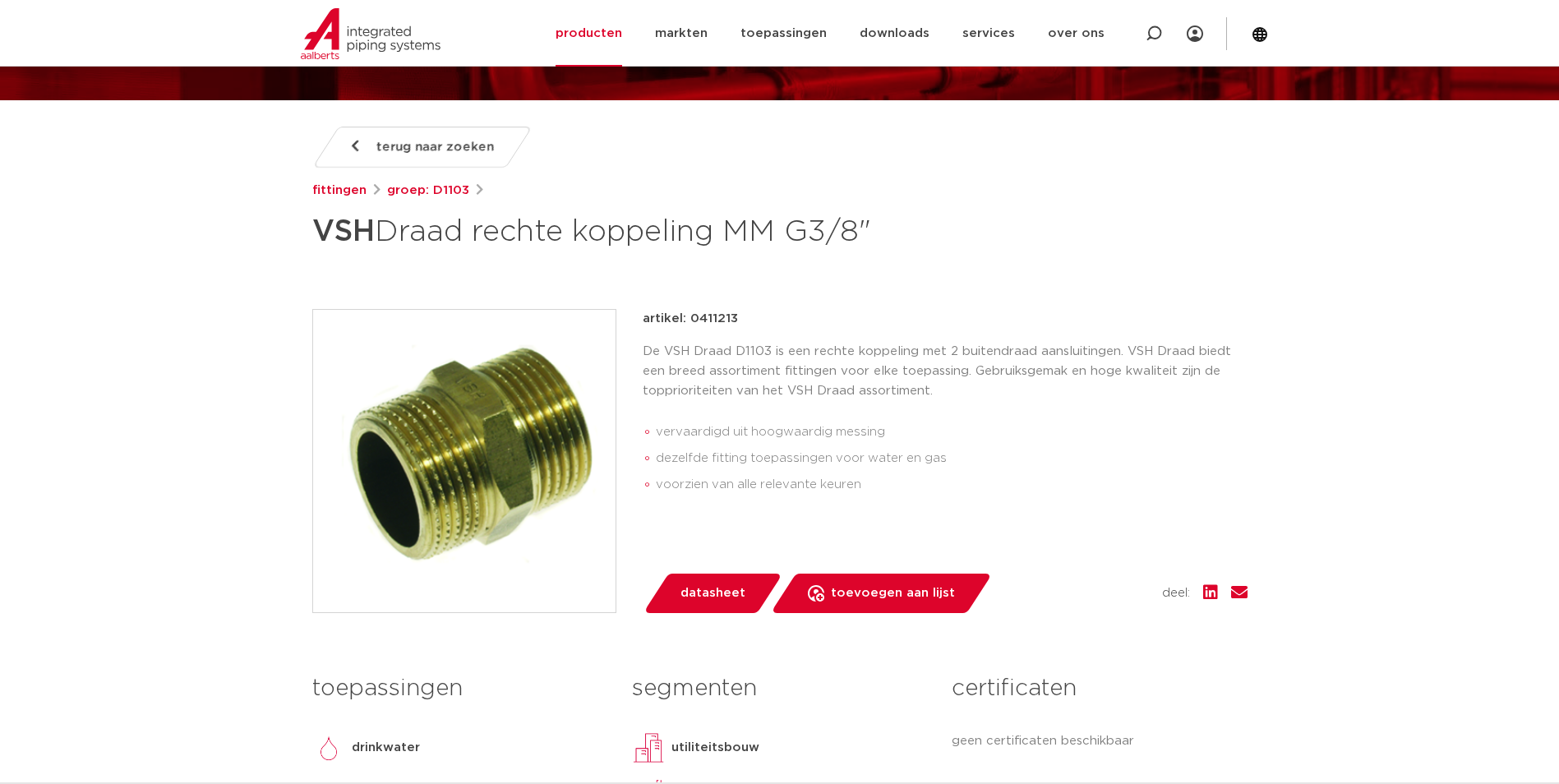
click at [928, 392] on p "De VSH Draad D1103 is een rechte koppeling met 2 buitendraad aansluitingen. VSH…" at bounding box center [945, 372] width 605 height 59
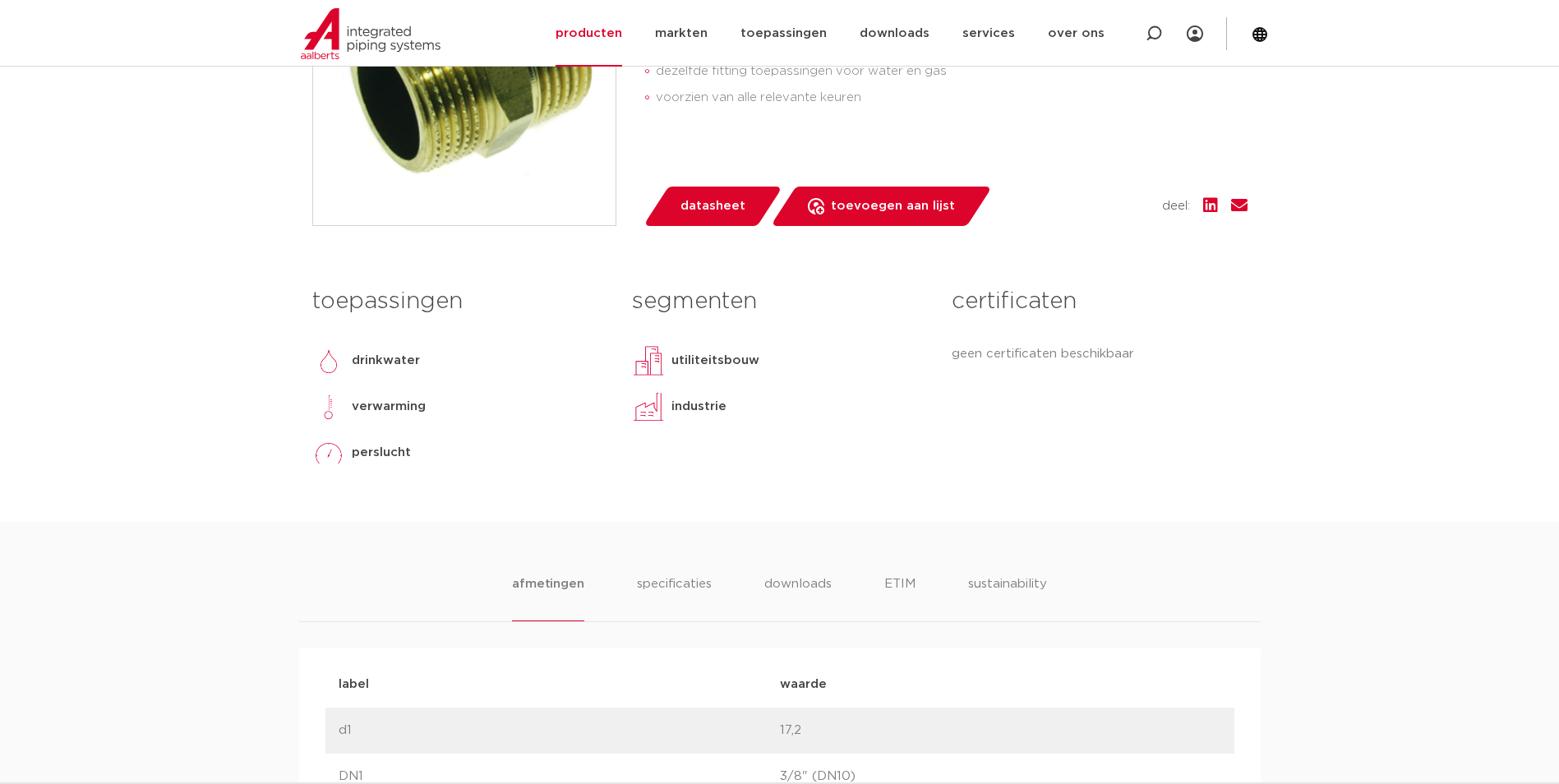
scroll to position [493, 0]
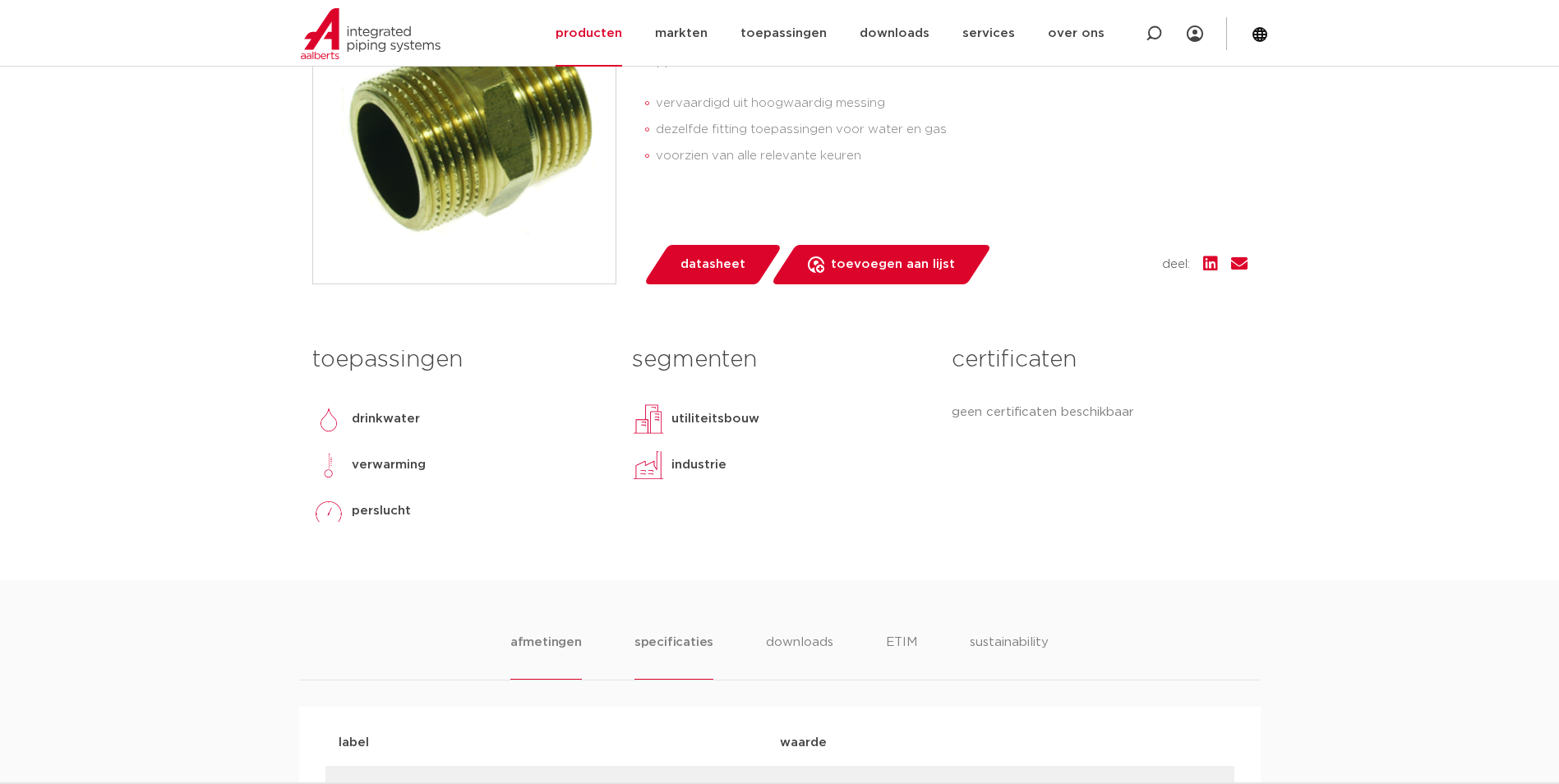
click at [664, 649] on li "specificaties" at bounding box center [674, 656] width 79 height 47
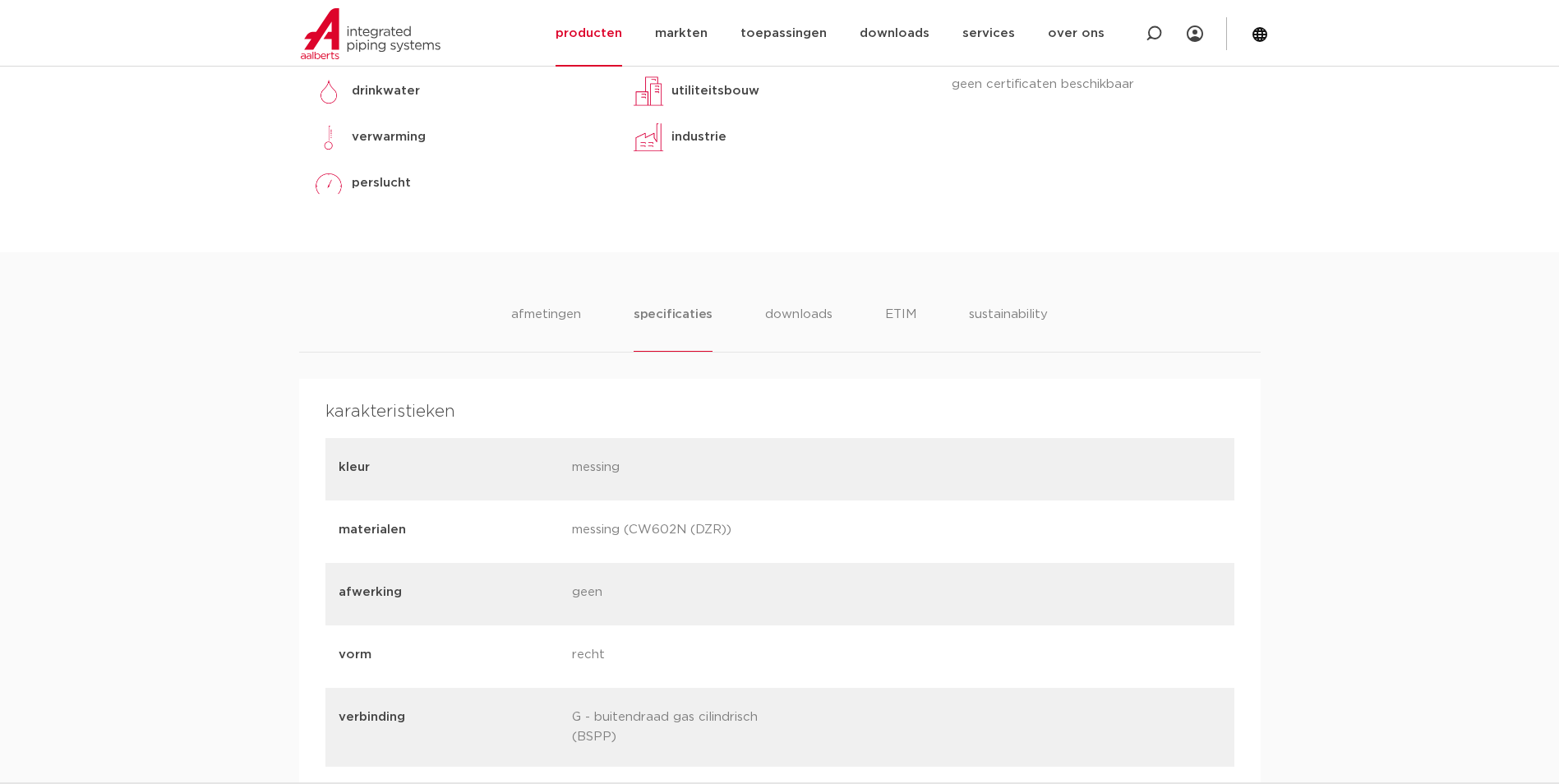
scroll to position [822, 0]
click at [552, 335] on li "afmetingen" at bounding box center [545, 328] width 71 height 47
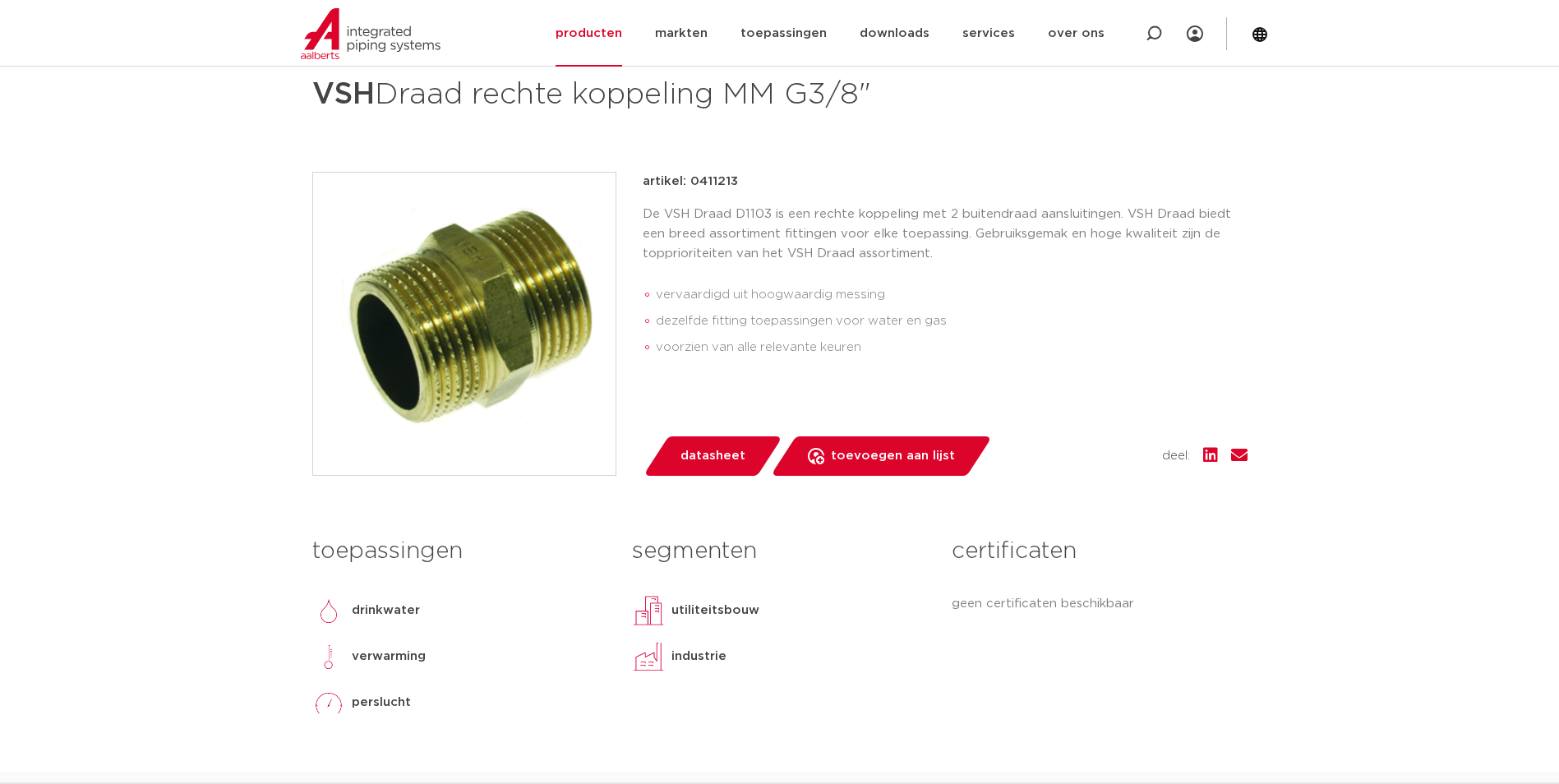
scroll to position [247, 0]
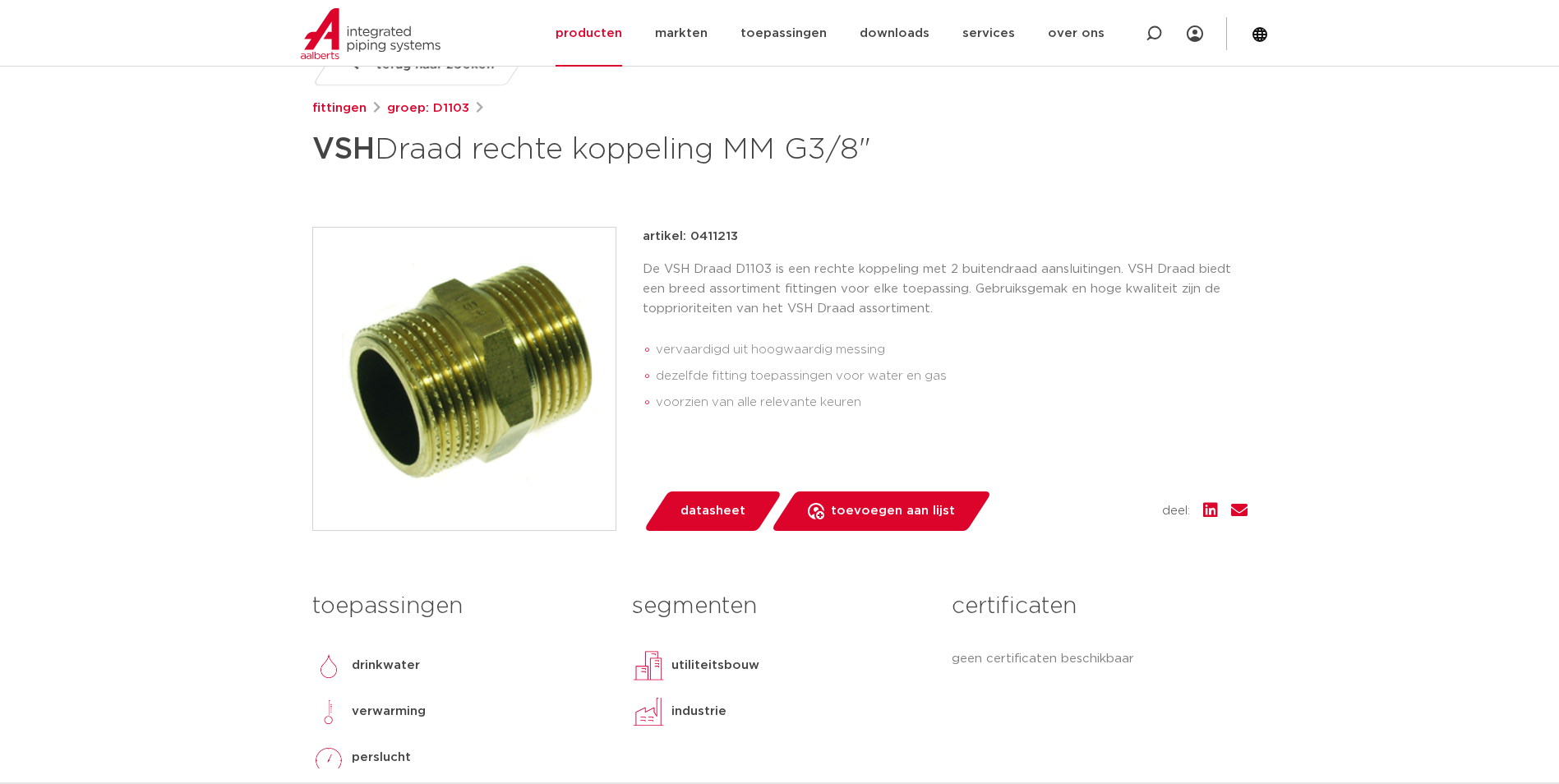
click at [897, 351] on li "vervaardigd uit hoogwaardig messing" at bounding box center [951, 349] width 591 height 26
click at [506, 359] on img at bounding box center [464, 379] width 302 height 302
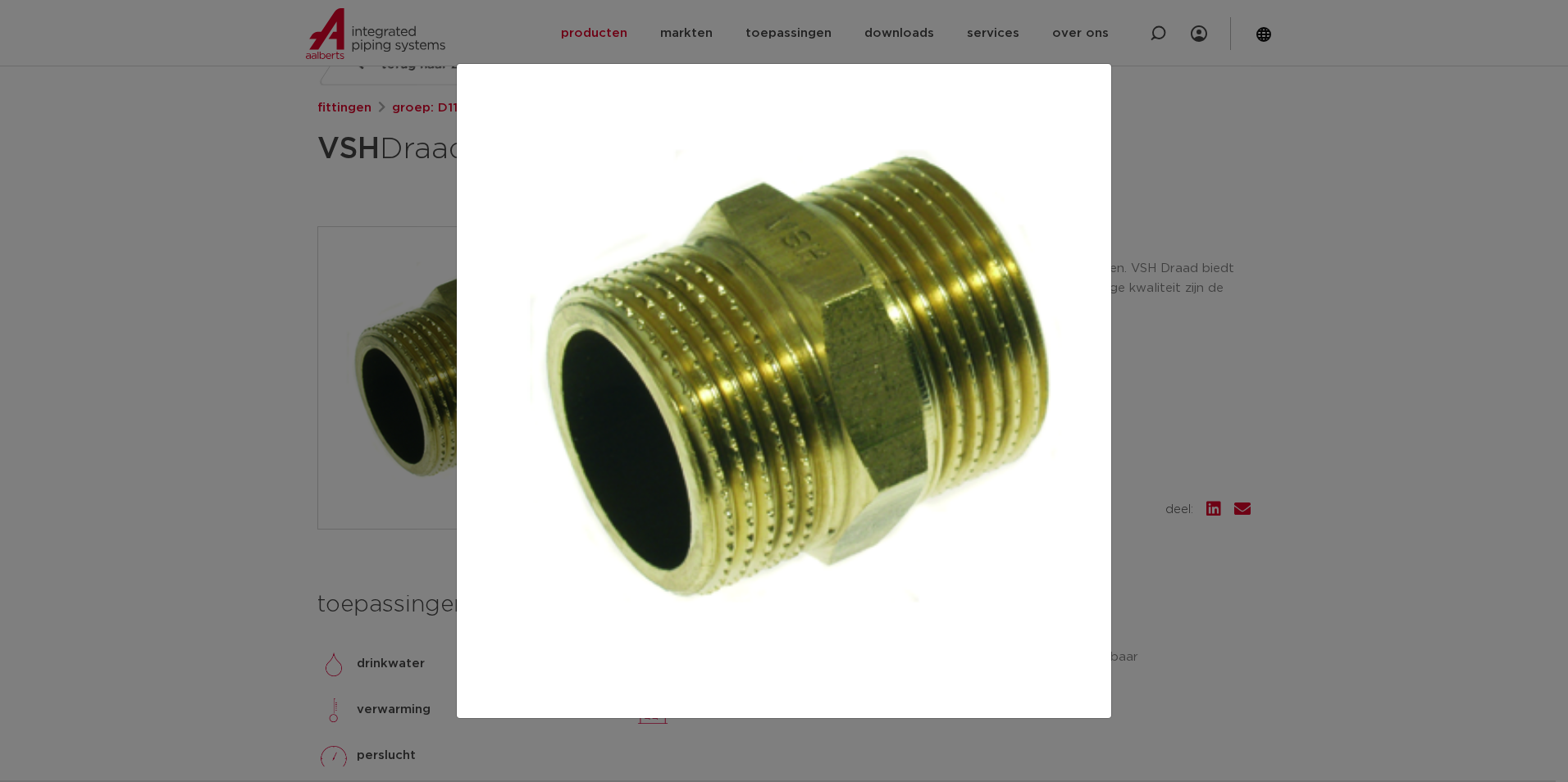
click at [1378, 608] on div at bounding box center [784, 391] width 1568 height 782
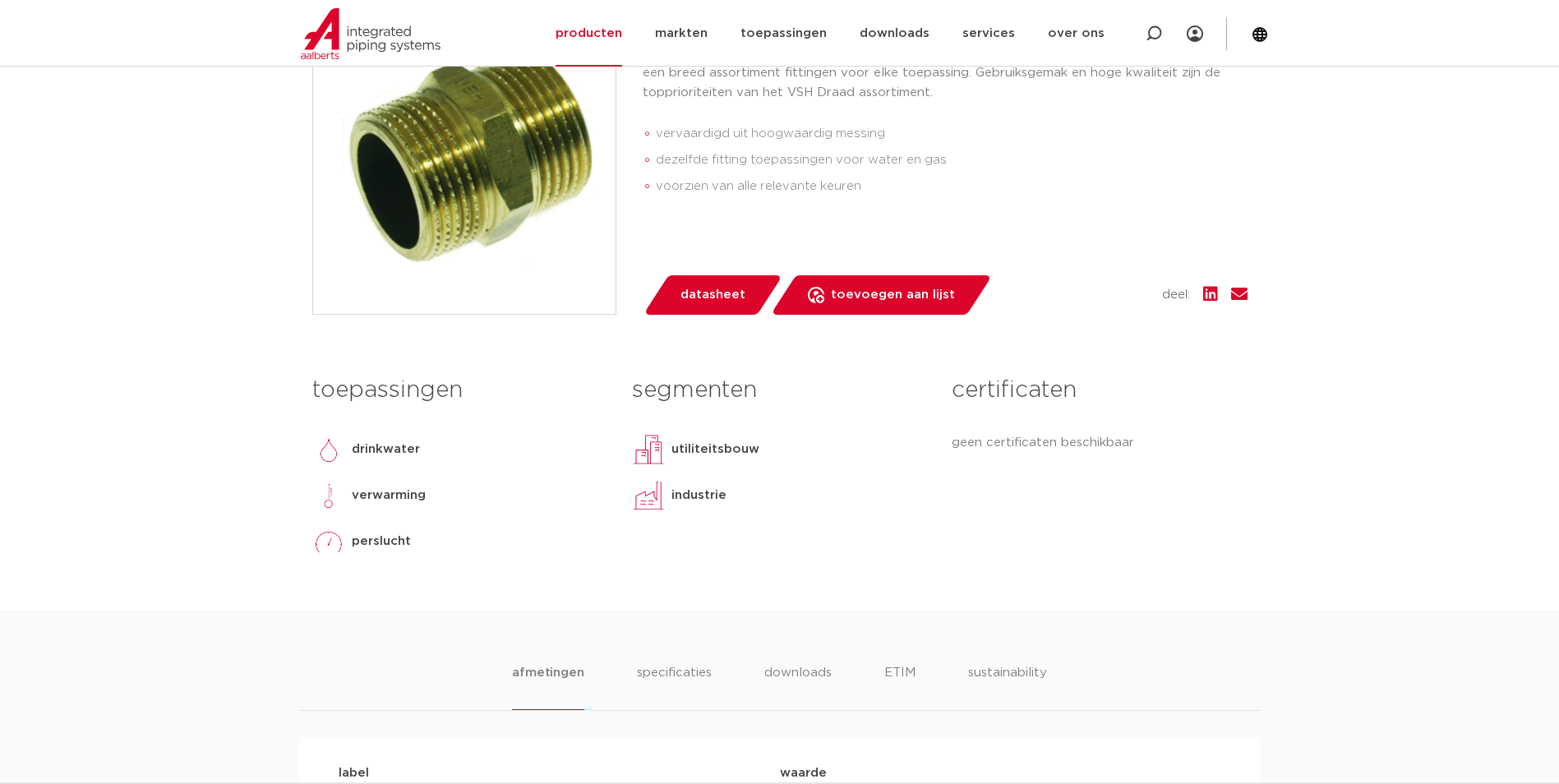
scroll to position [493, 0]
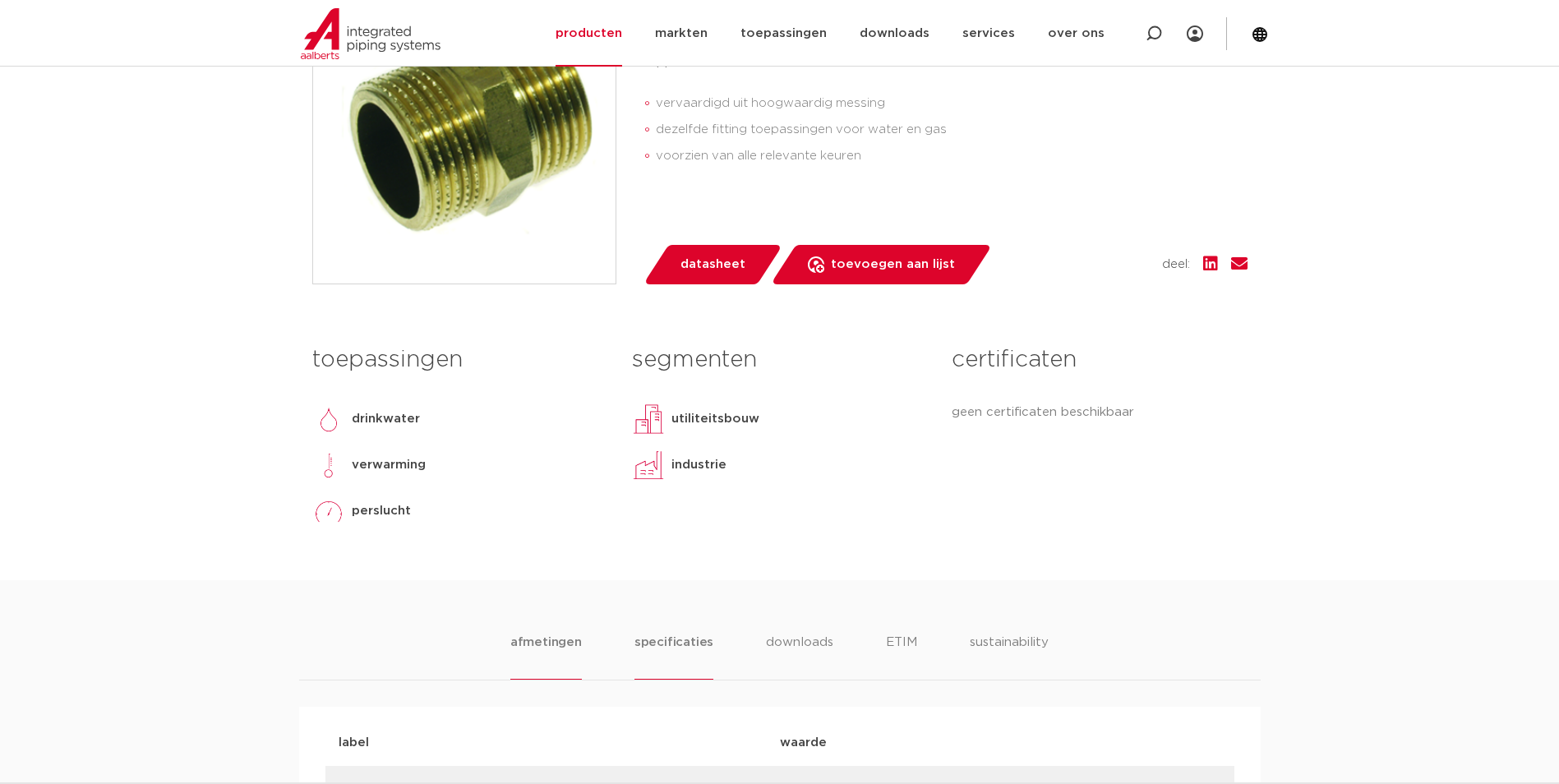
click at [652, 633] on li "specificaties" at bounding box center [674, 656] width 79 height 47
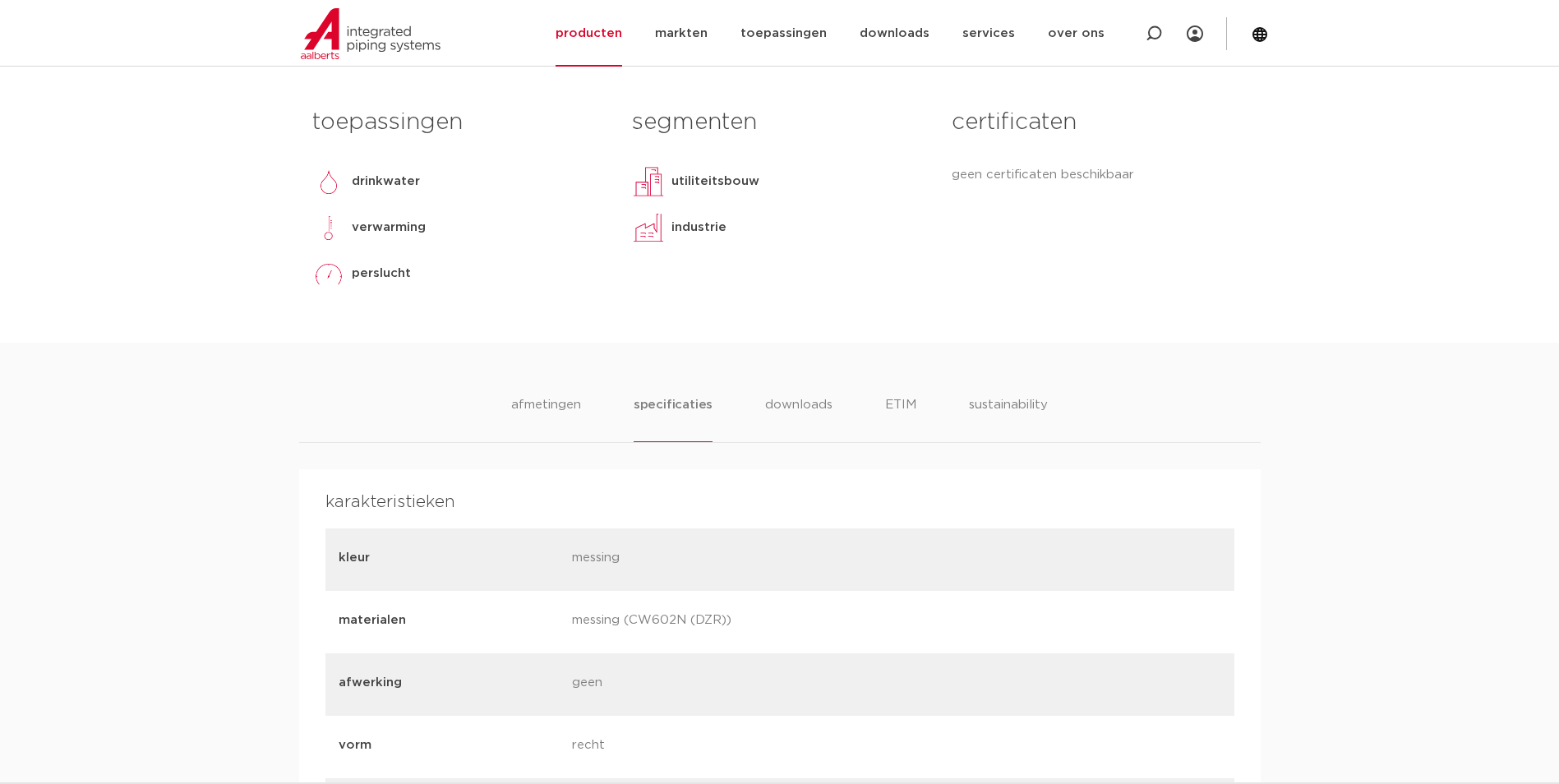
scroll to position [740, 0]
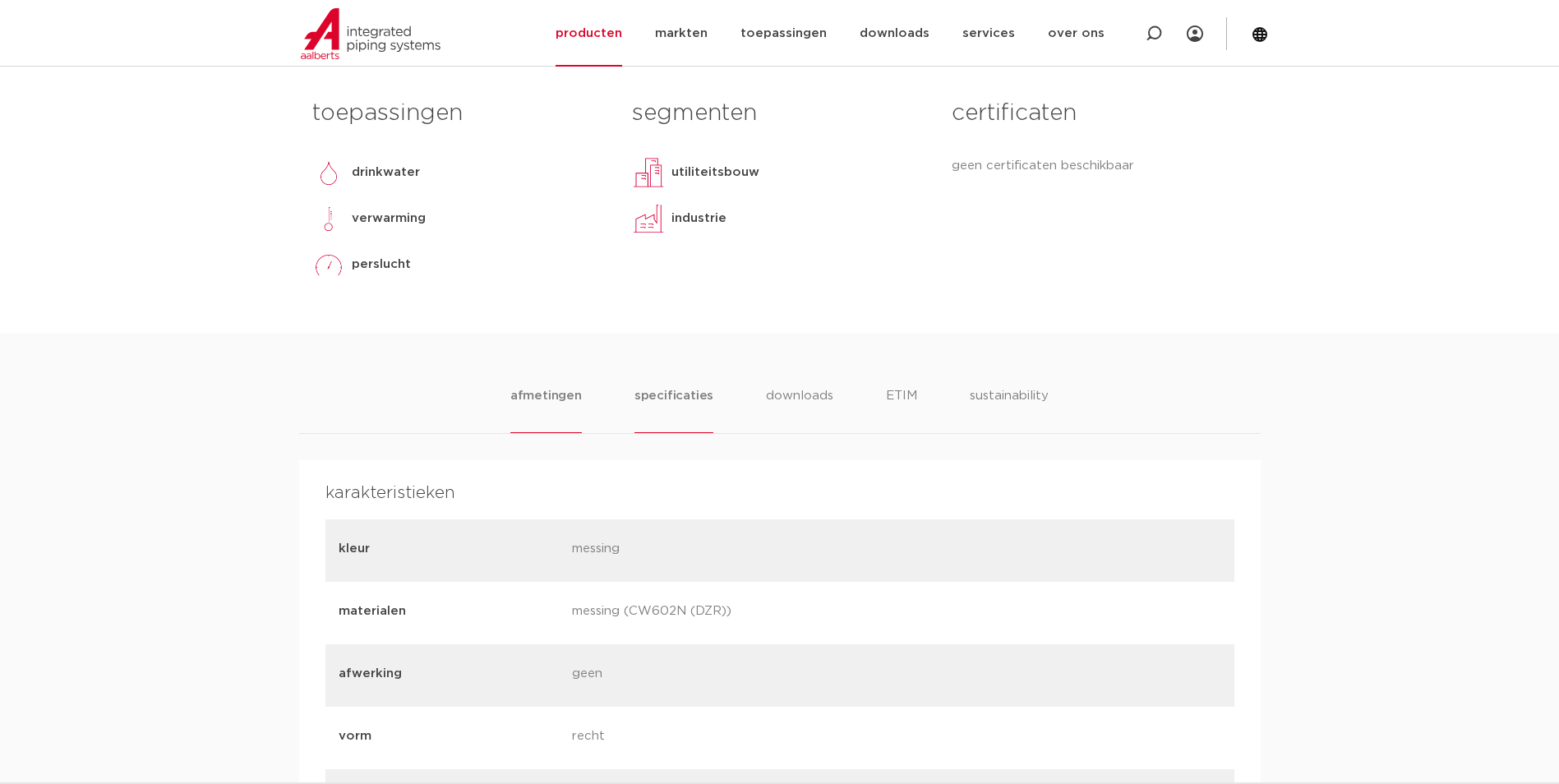
click at [562, 408] on li "afmetingen" at bounding box center [545, 410] width 71 height 47
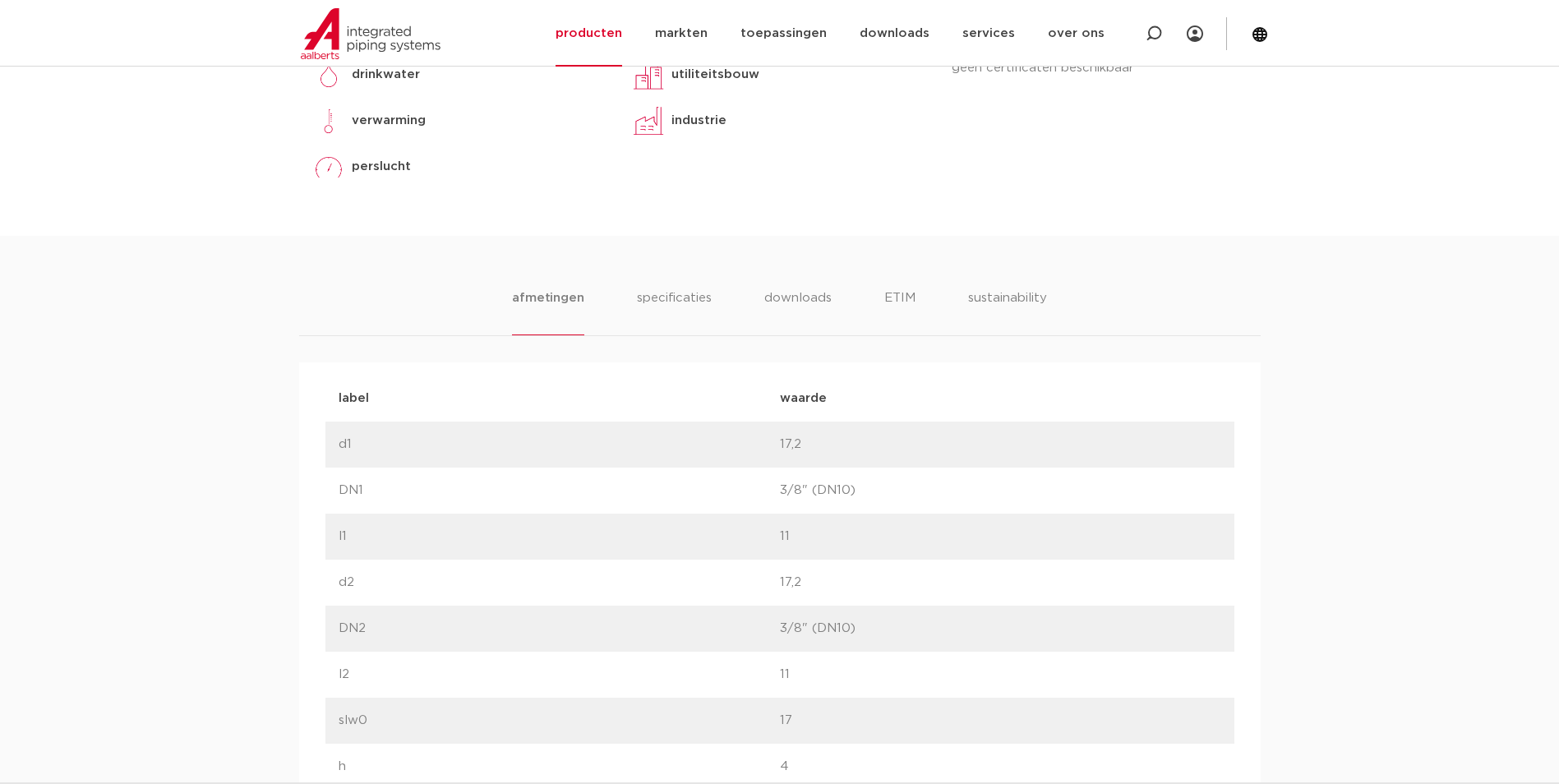
scroll to position [822, 0]
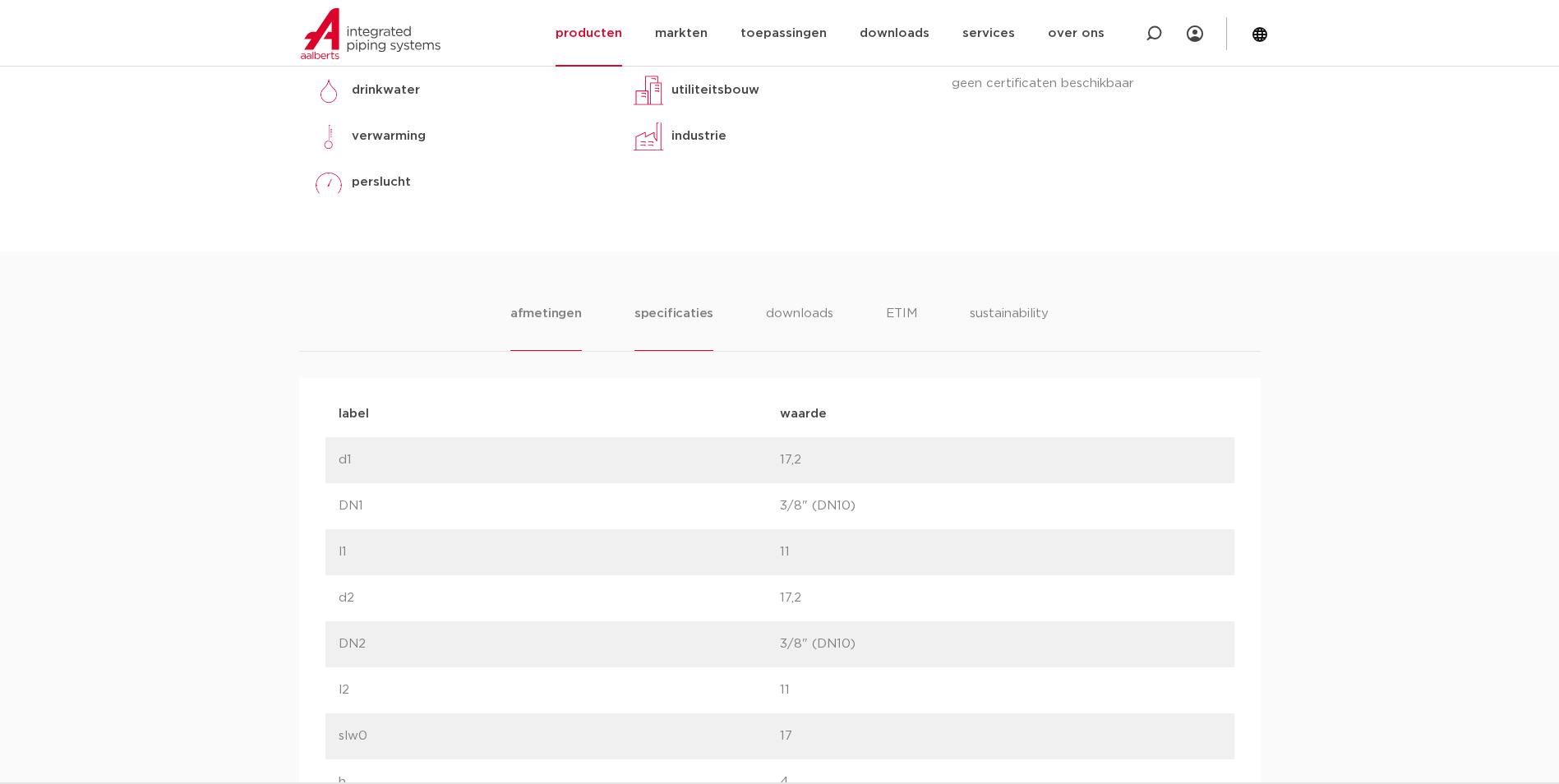
click at [665, 329] on li "specificaties" at bounding box center [674, 328] width 79 height 47
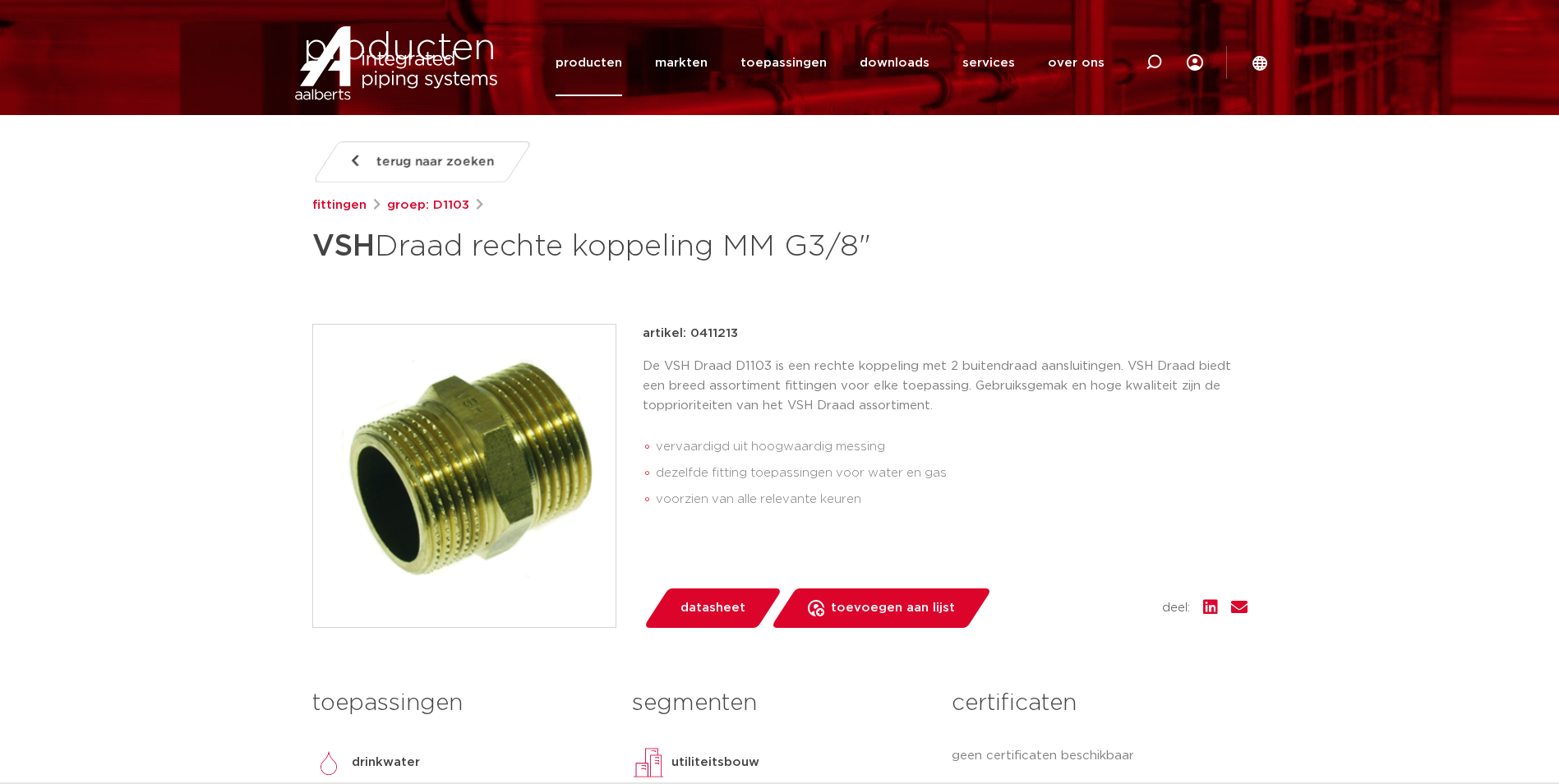
scroll to position [0, 0]
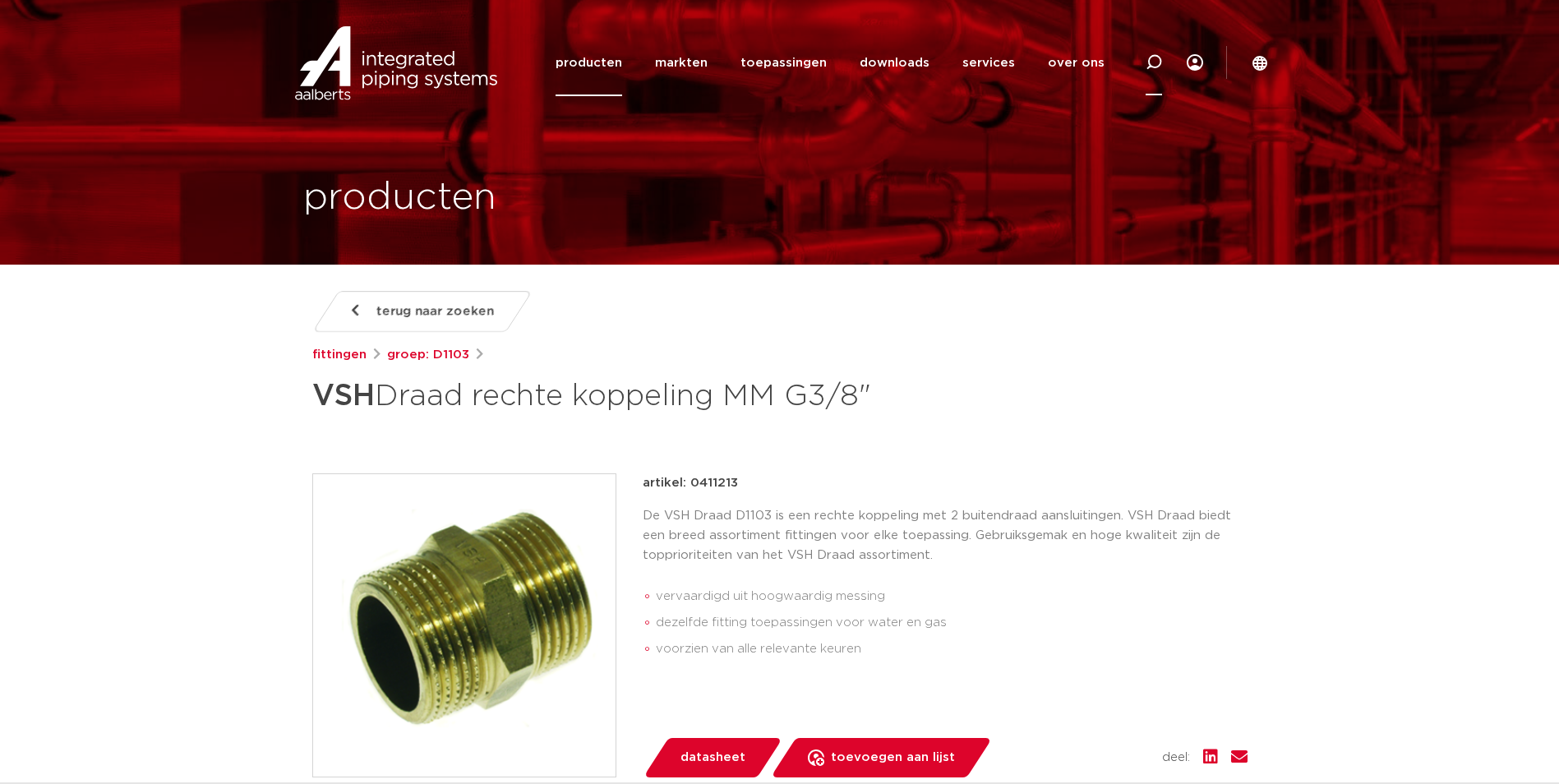
click at [1151, 67] on icon at bounding box center [1154, 62] width 20 height 20
paste input "0411026"
type input "0411026"
click button "Zoeken" at bounding box center [0, 0] width 0 height 0
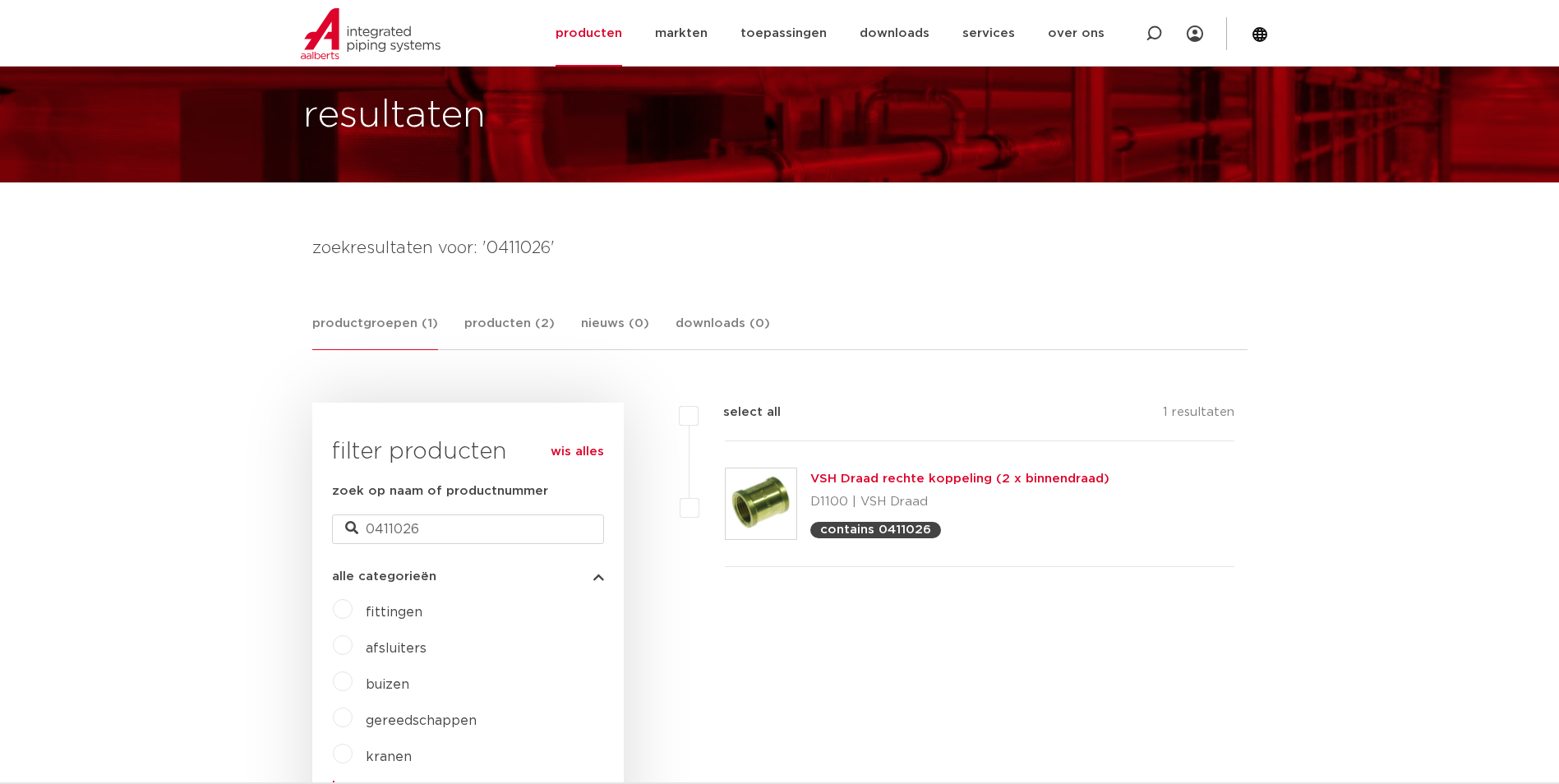
click at [874, 473] on link "VSH Draad rechte koppeling (2 x binnendraad)" at bounding box center [960, 479] width 299 height 13
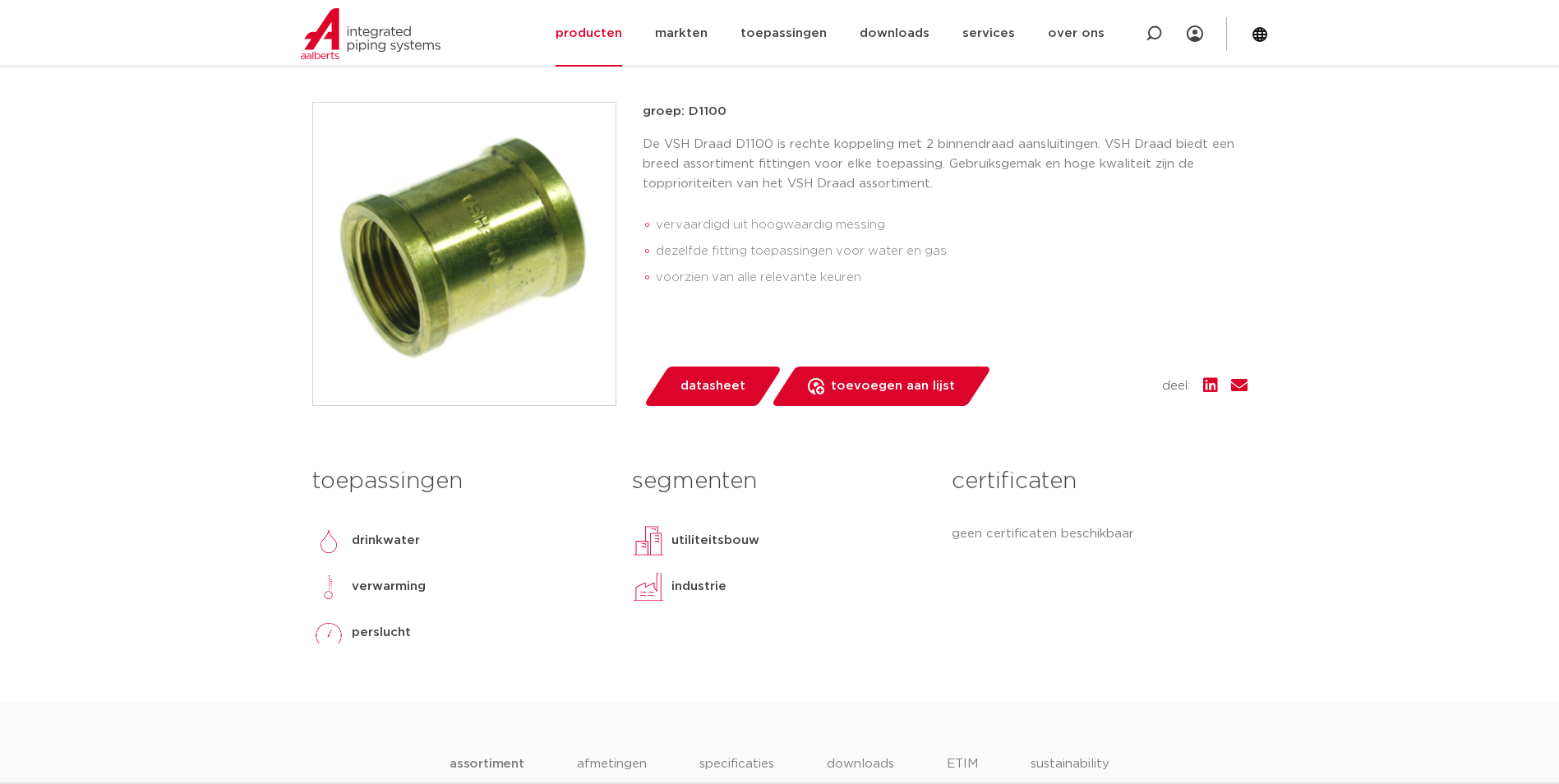
scroll to position [1068, 0]
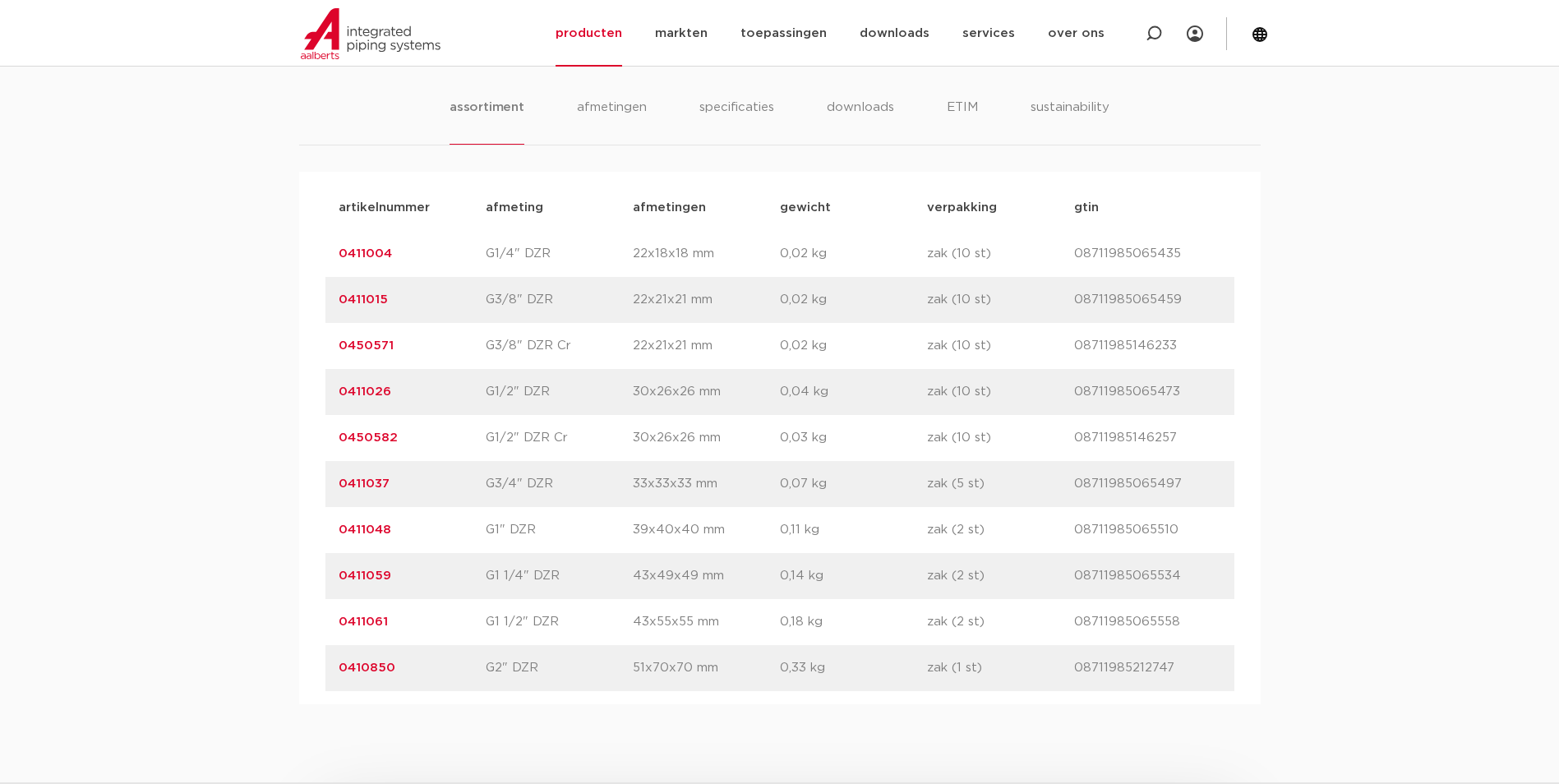
click at [376, 392] on link "0411026" at bounding box center [365, 392] width 52 height 13
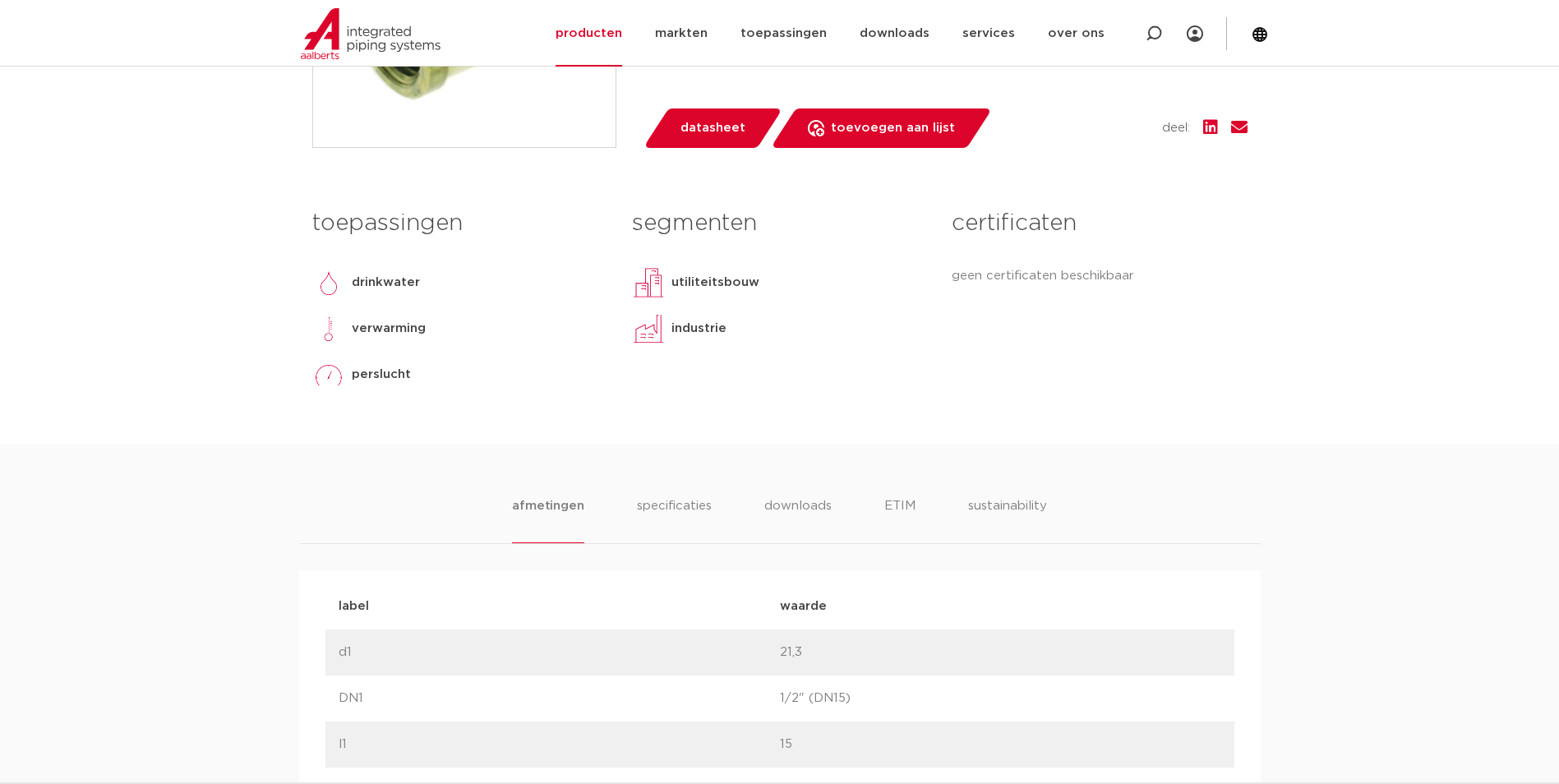
scroll to position [657, 0]
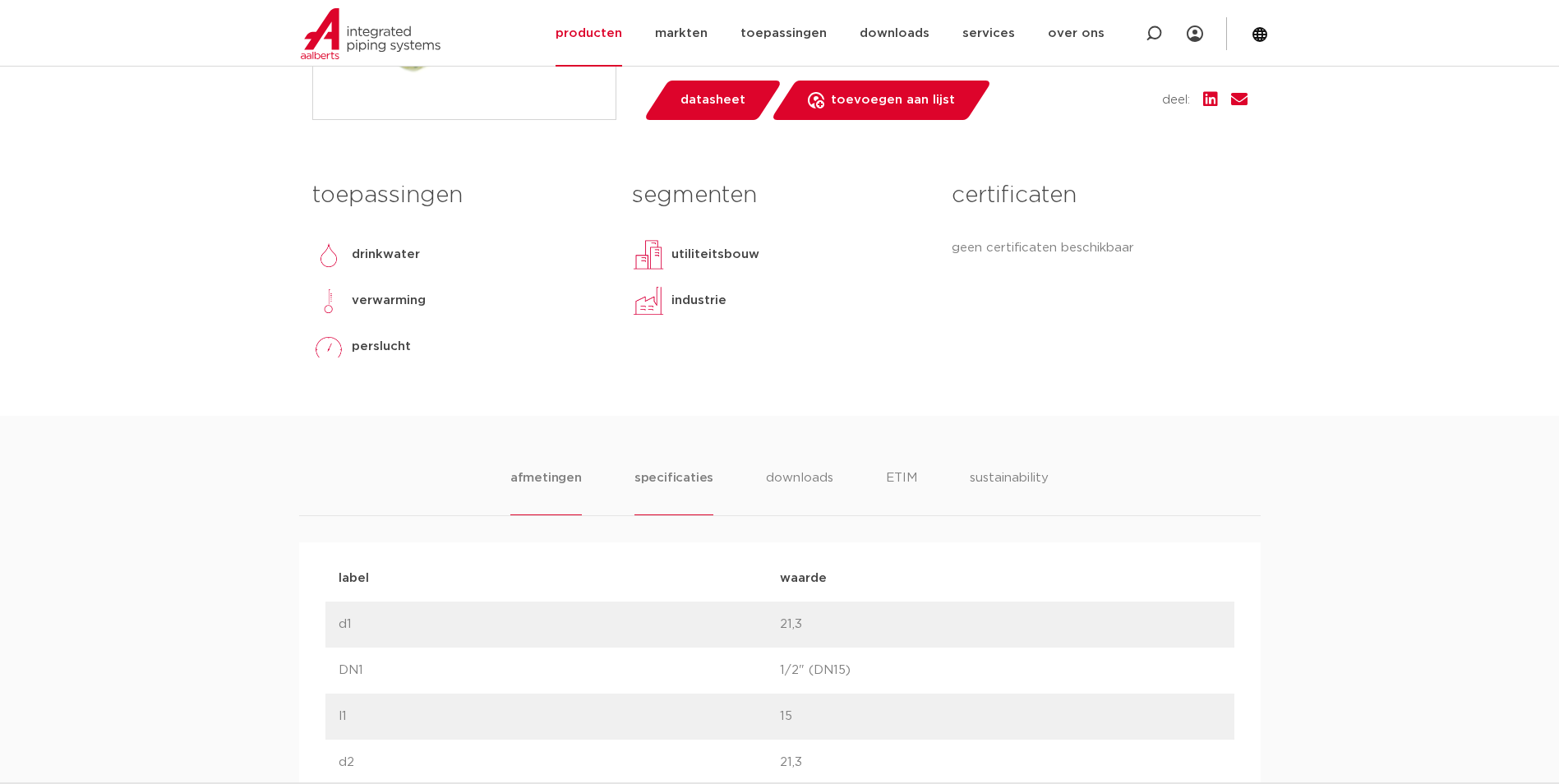
click at [653, 482] on li "specificaties" at bounding box center [674, 491] width 79 height 47
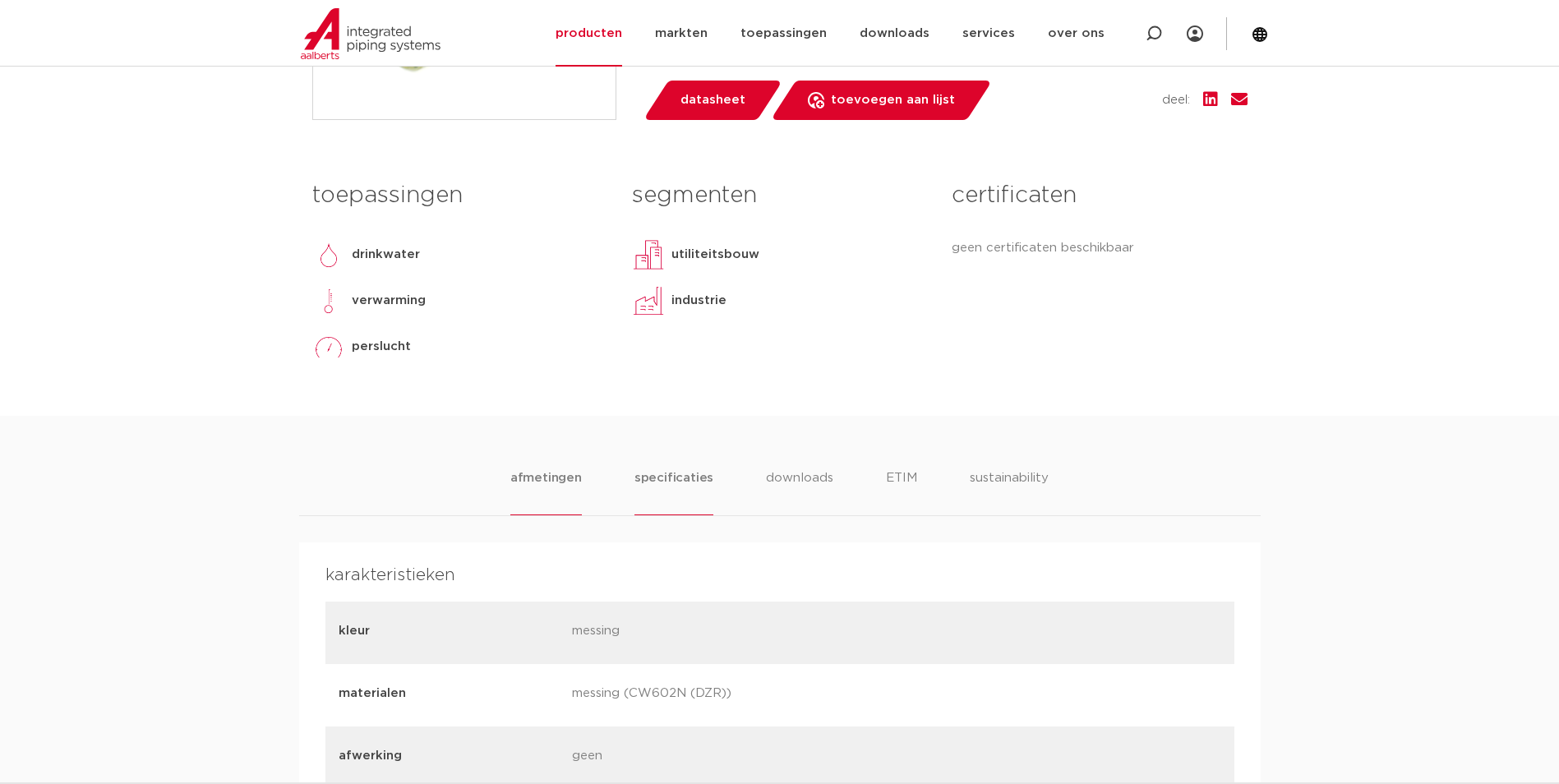
click at [549, 482] on li "afmetingen" at bounding box center [545, 491] width 71 height 47
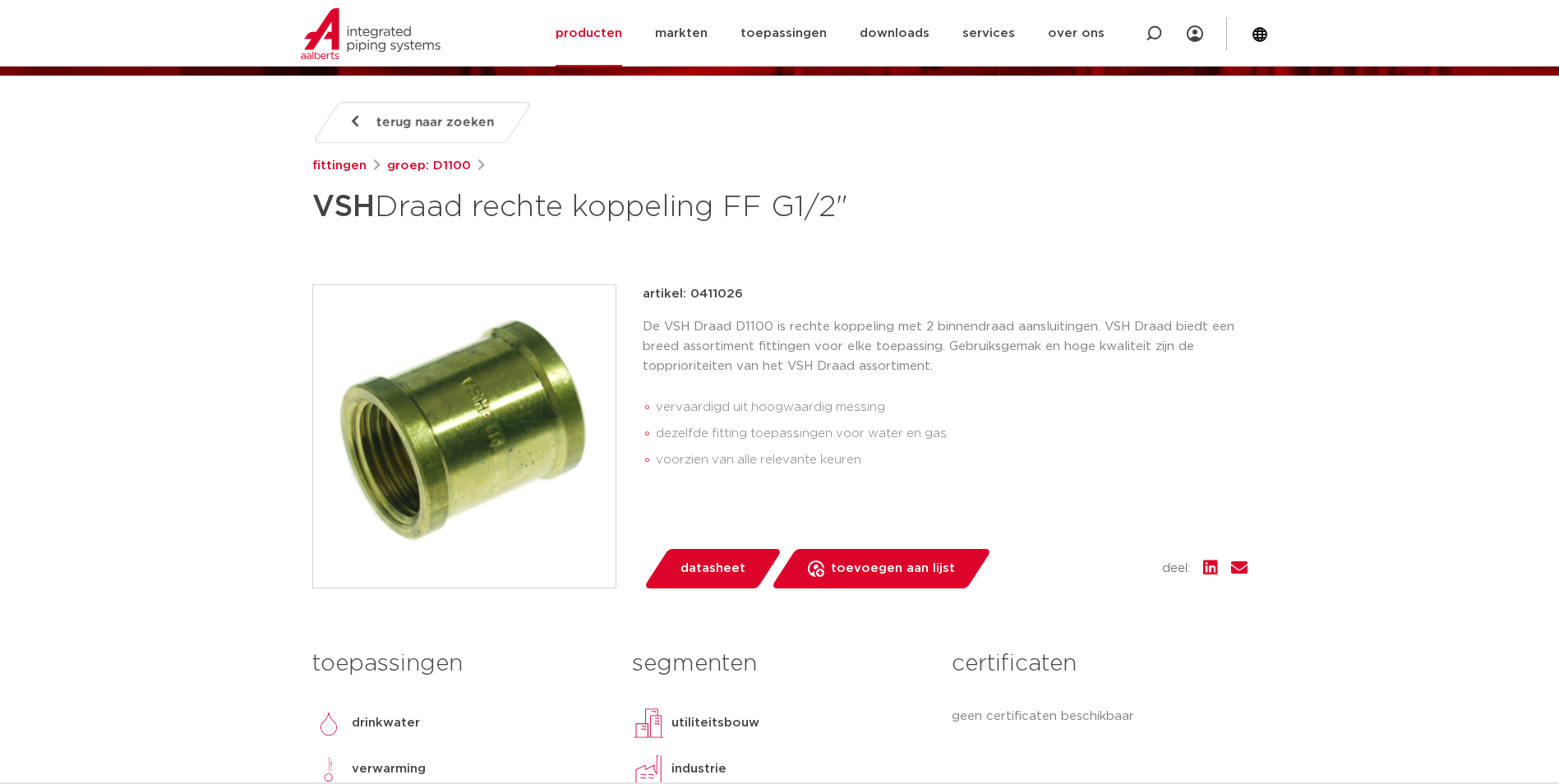
scroll to position [247, 0]
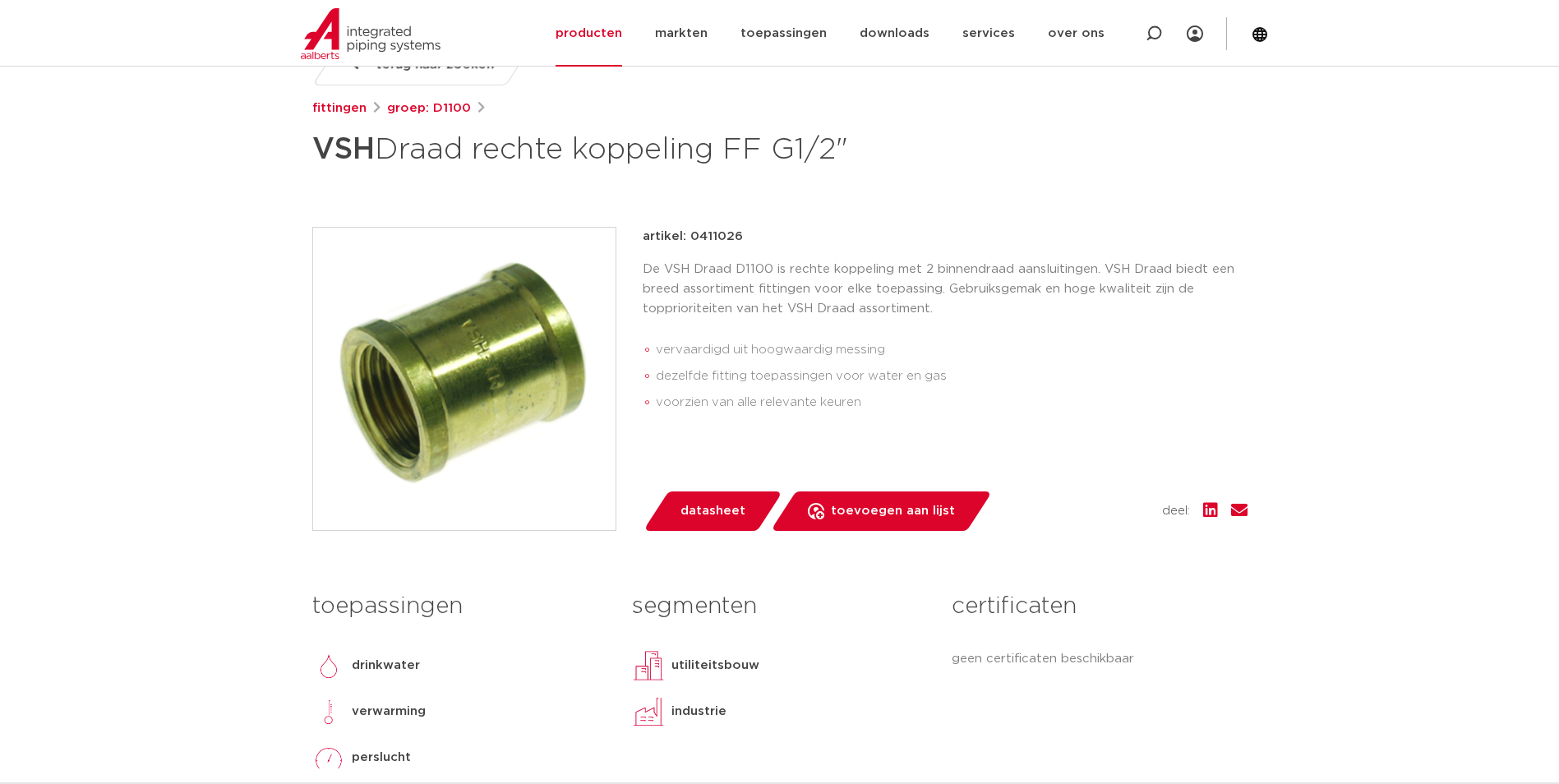
click at [472, 357] on img at bounding box center [464, 379] width 302 height 302
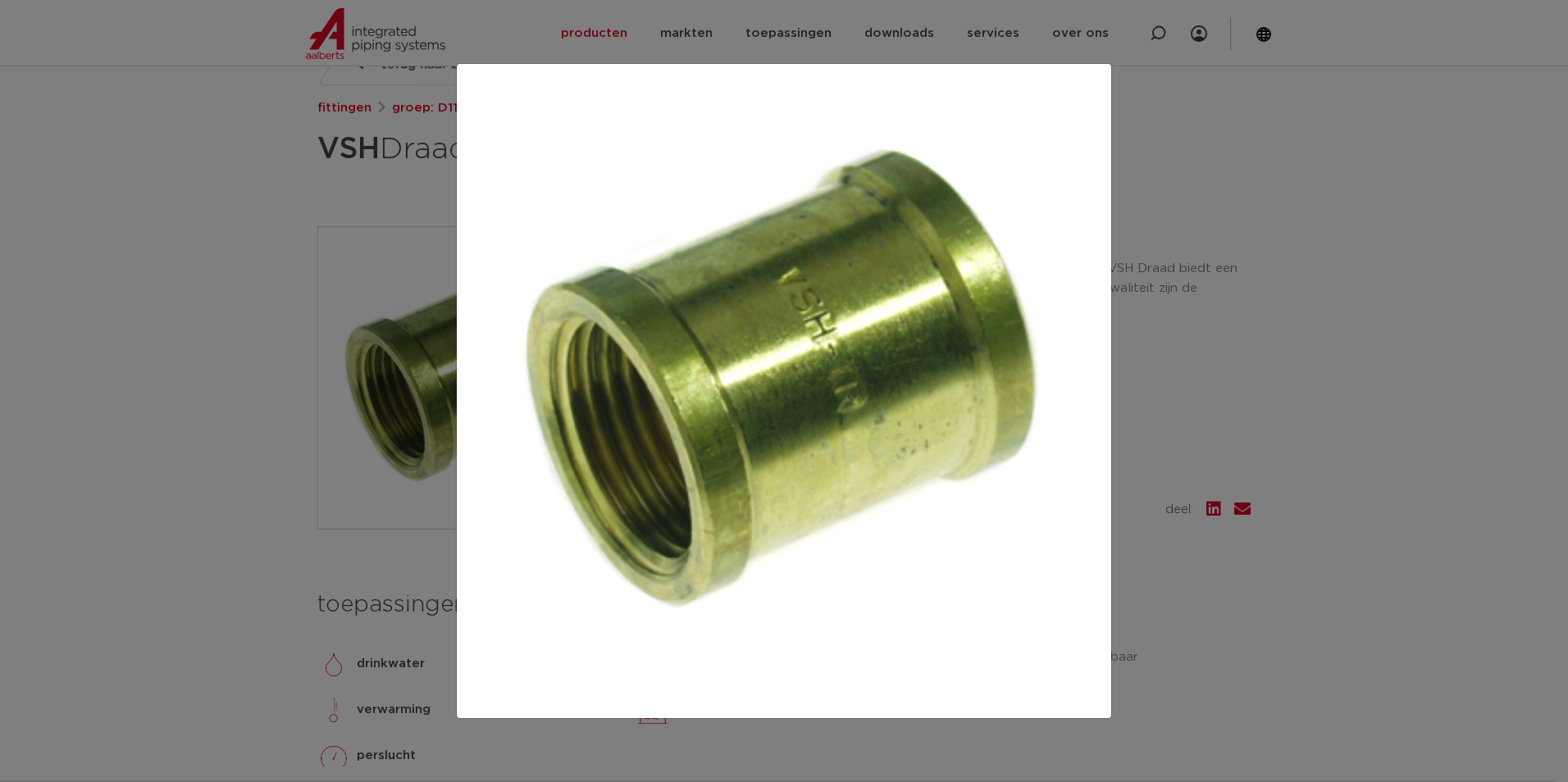
click at [1168, 411] on div at bounding box center [784, 391] width 1568 height 782
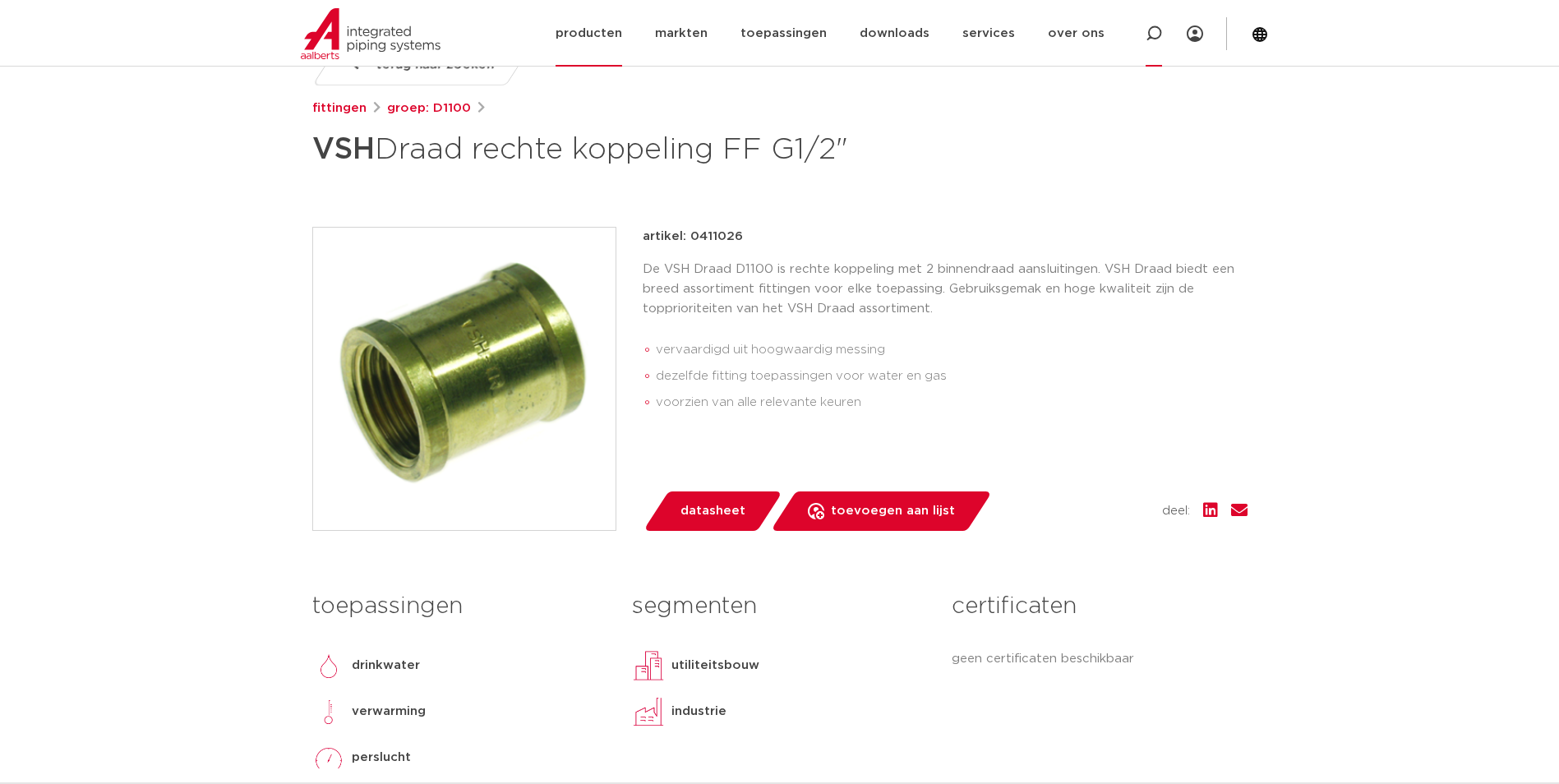
click at [1153, 32] on icon at bounding box center [1154, 33] width 16 height 16
paste input "0411389"
type input "0411389"
click button "Zoeken" at bounding box center [0, 0] width 0 height 0
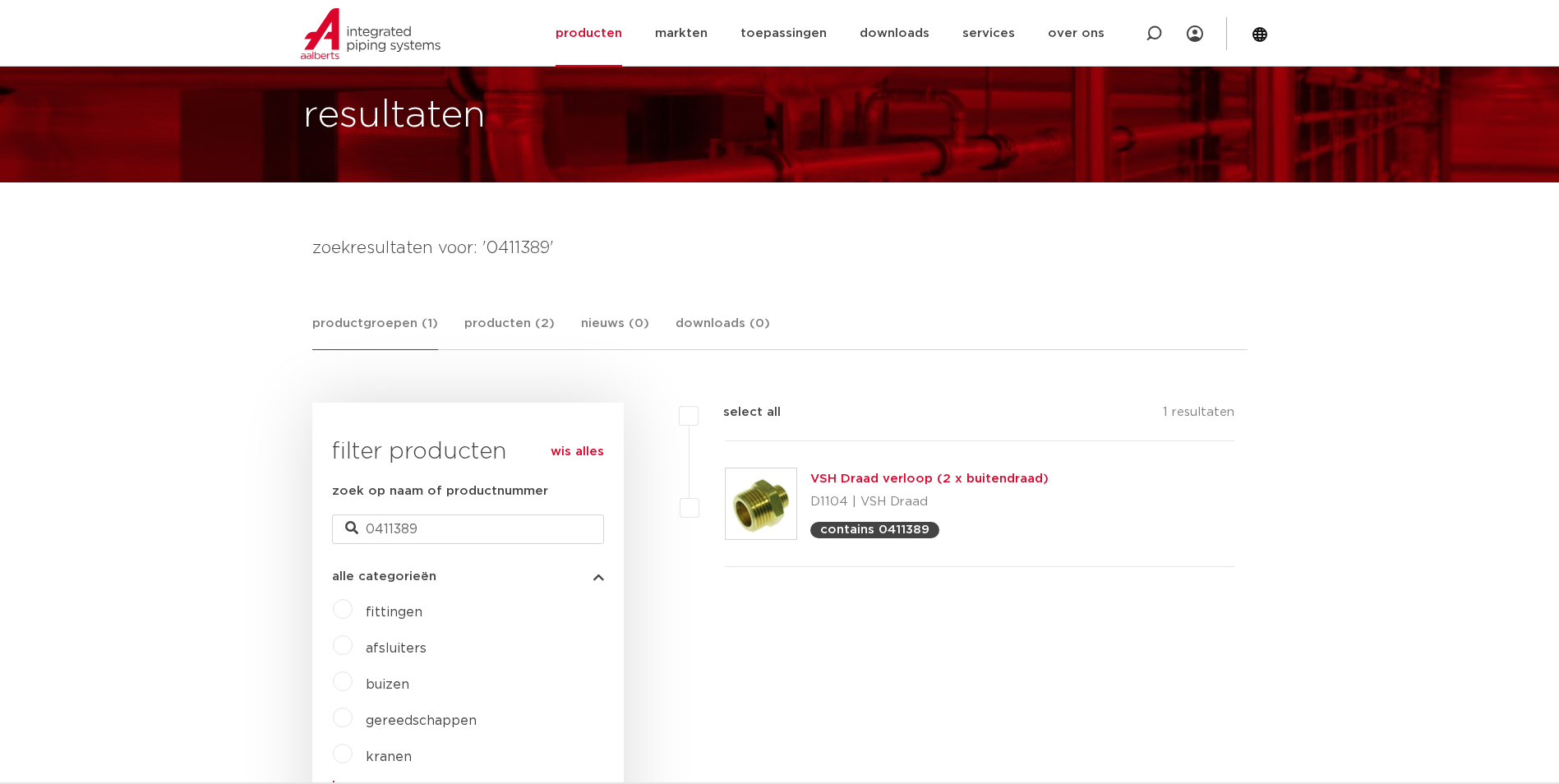
click at [864, 484] on link "VSH Draad verloop (2 x buitendraad)" at bounding box center [929, 479] width 239 height 13
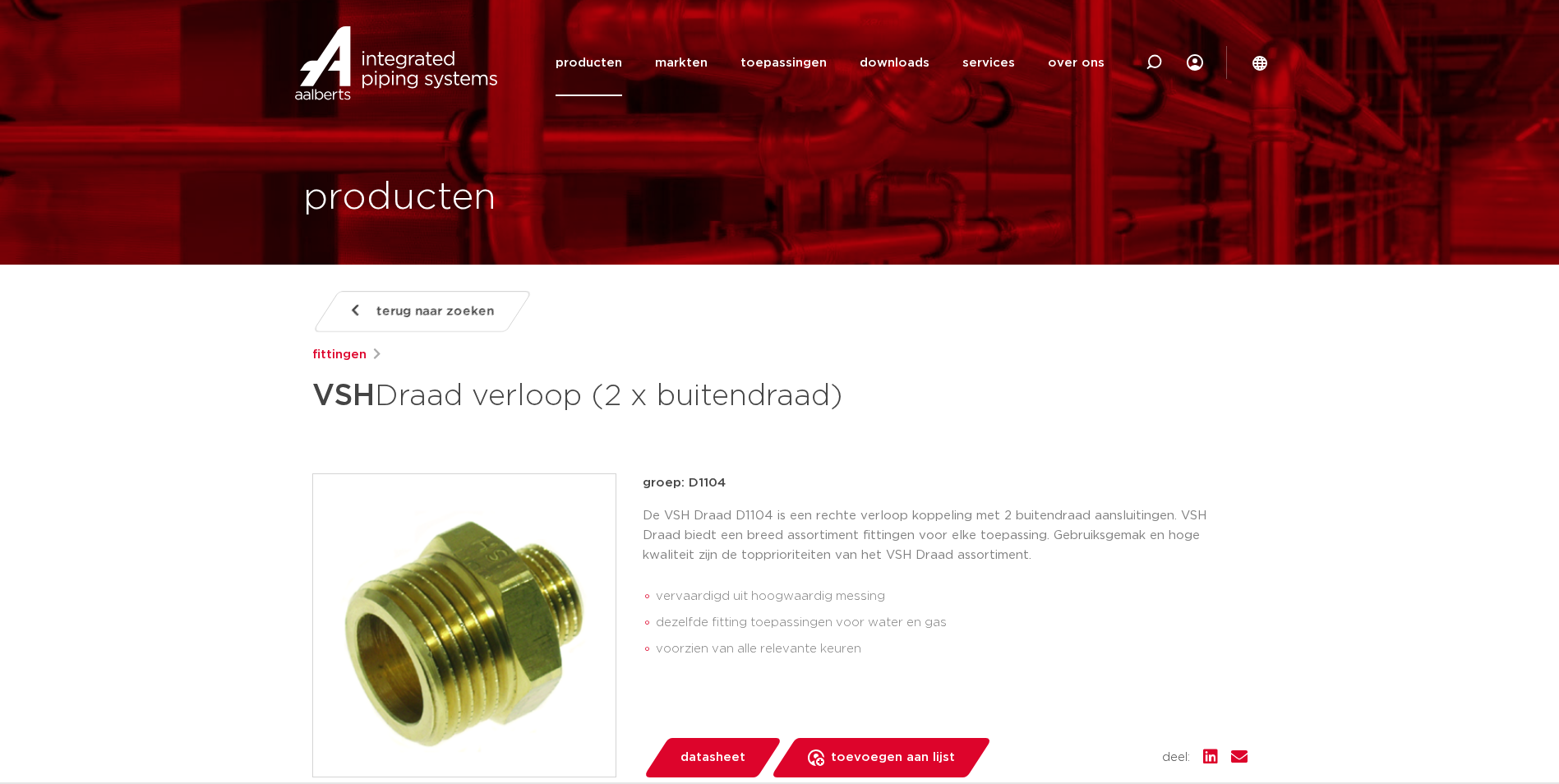
scroll to position [1259, 0]
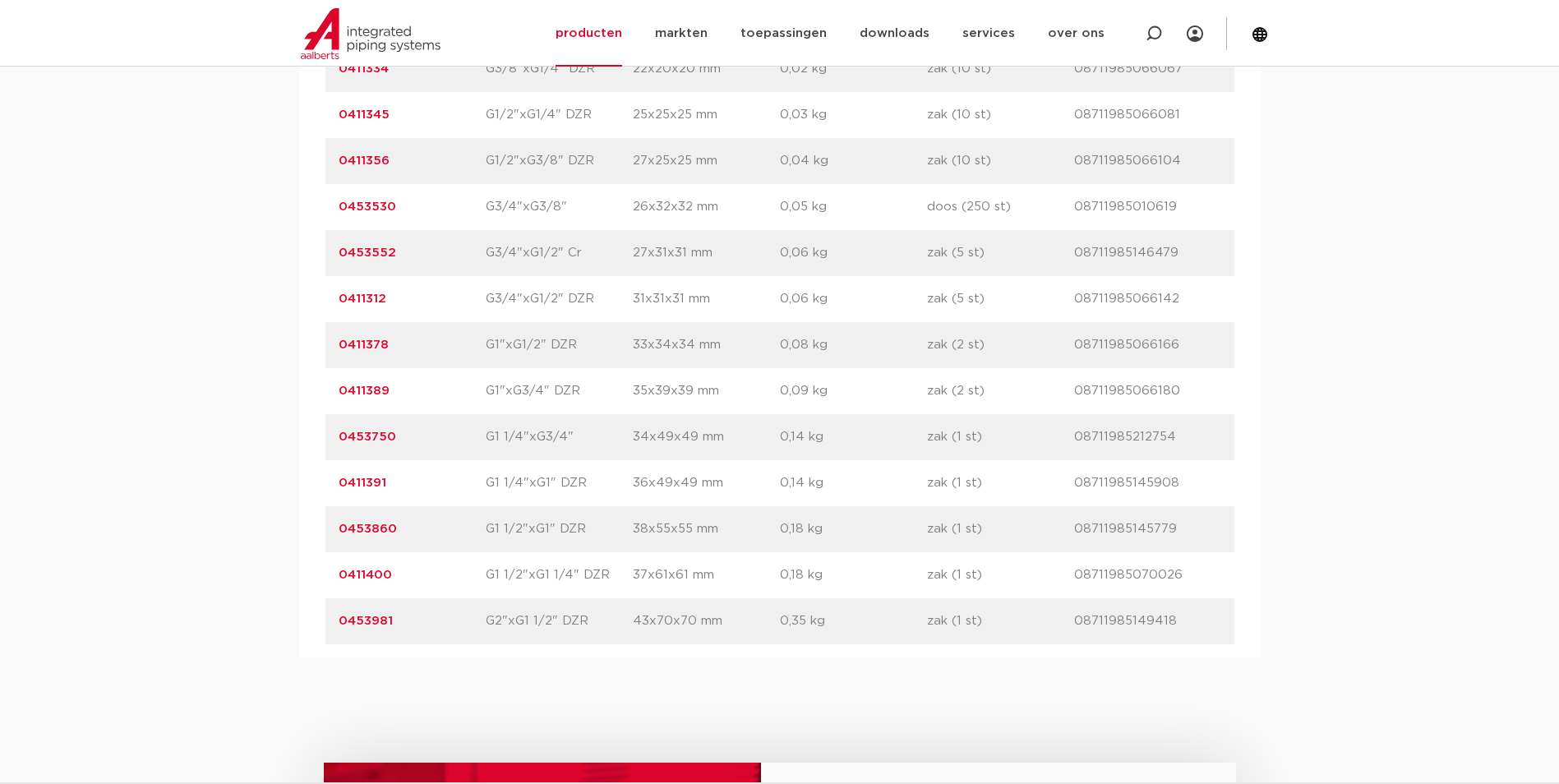
click at [352, 392] on link "0411389" at bounding box center [364, 391] width 51 height 13
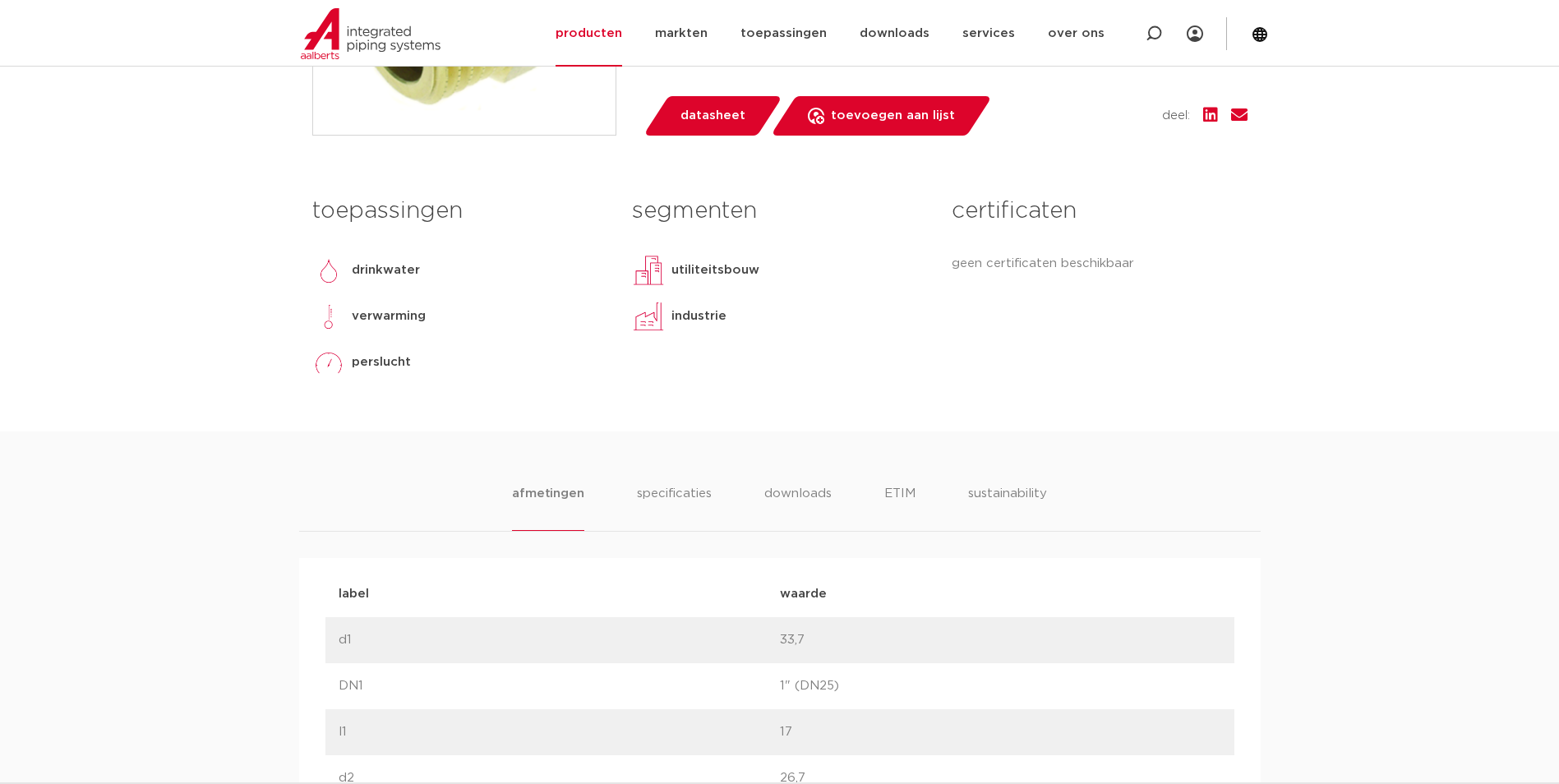
scroll to position [657, 0]
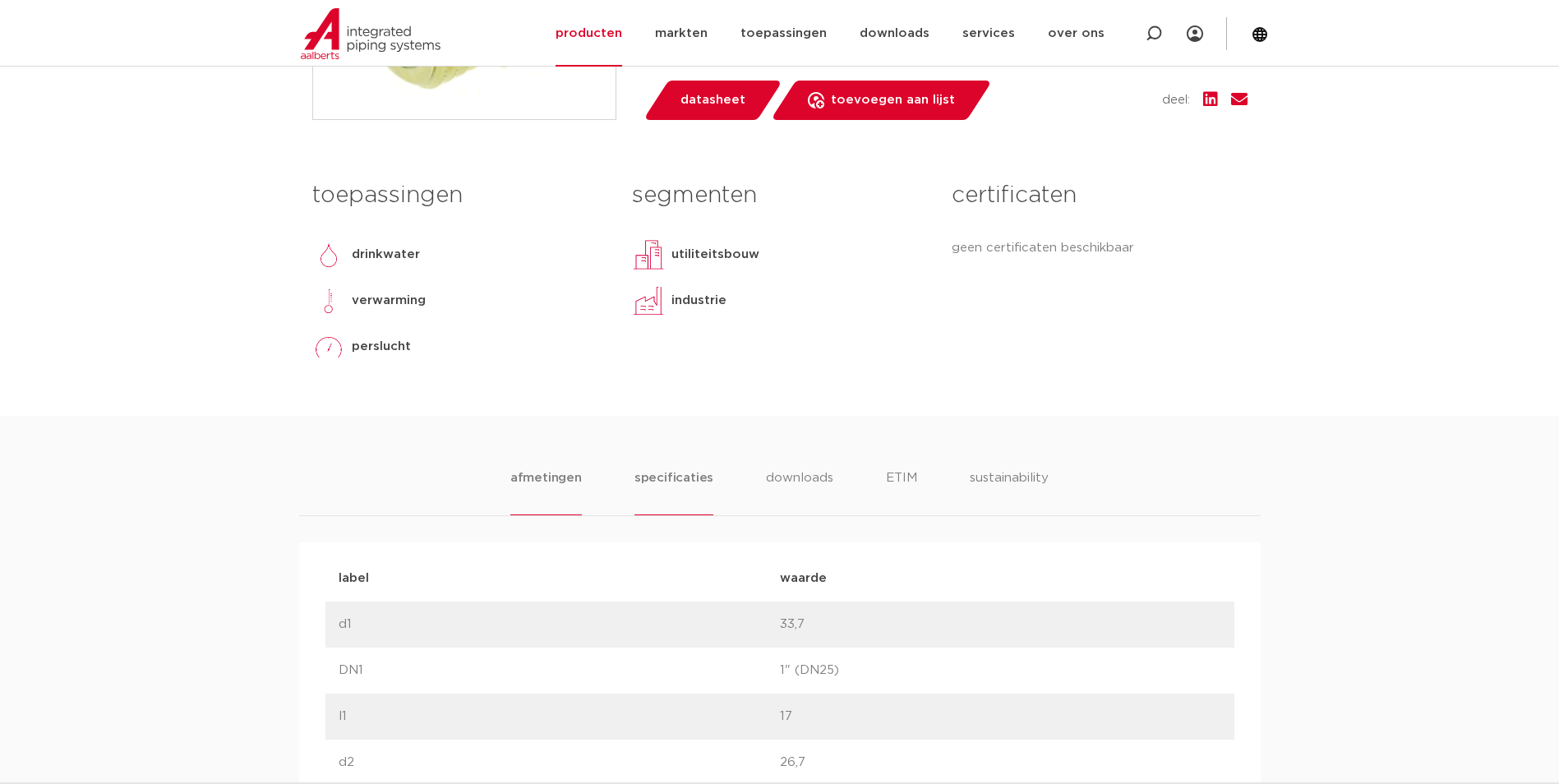
click at [662, 479] on li "specificaties" at bounding box center [674, 491] width 79 height 47
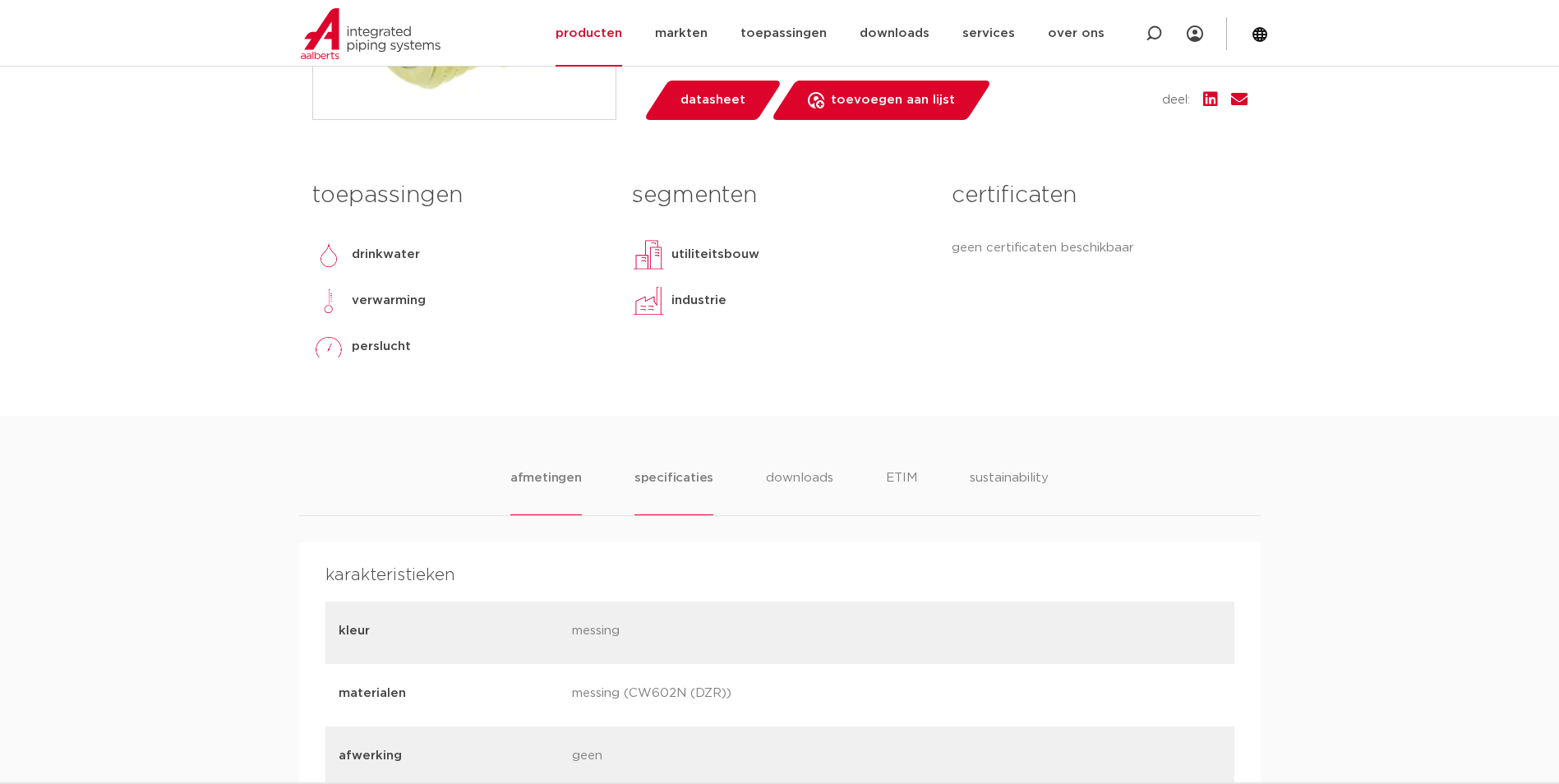
click at [567, 482] on li "afmetingen" at bounding box center [545, 491] width 71 height 47
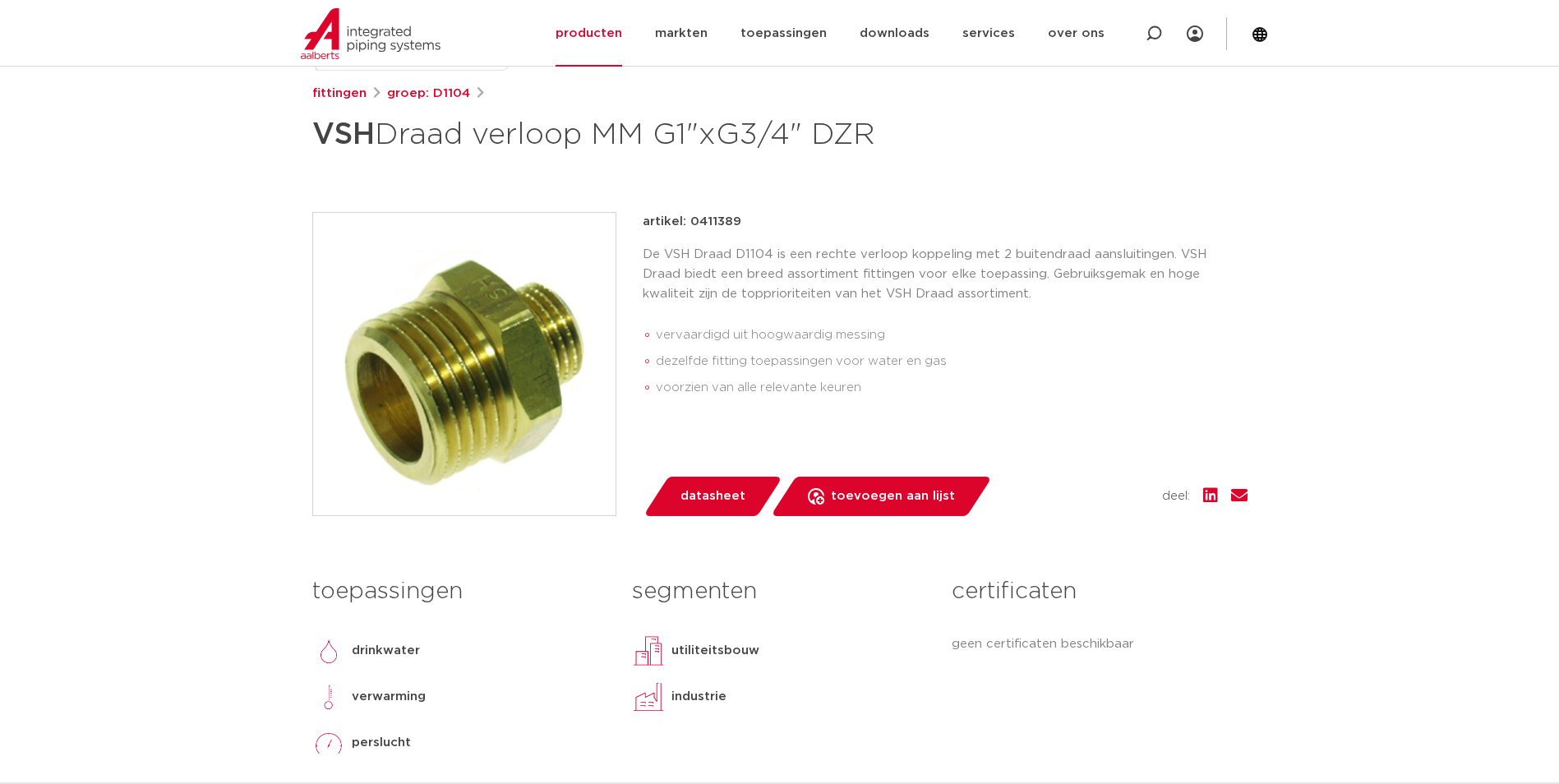
scroll to position [247, 0]
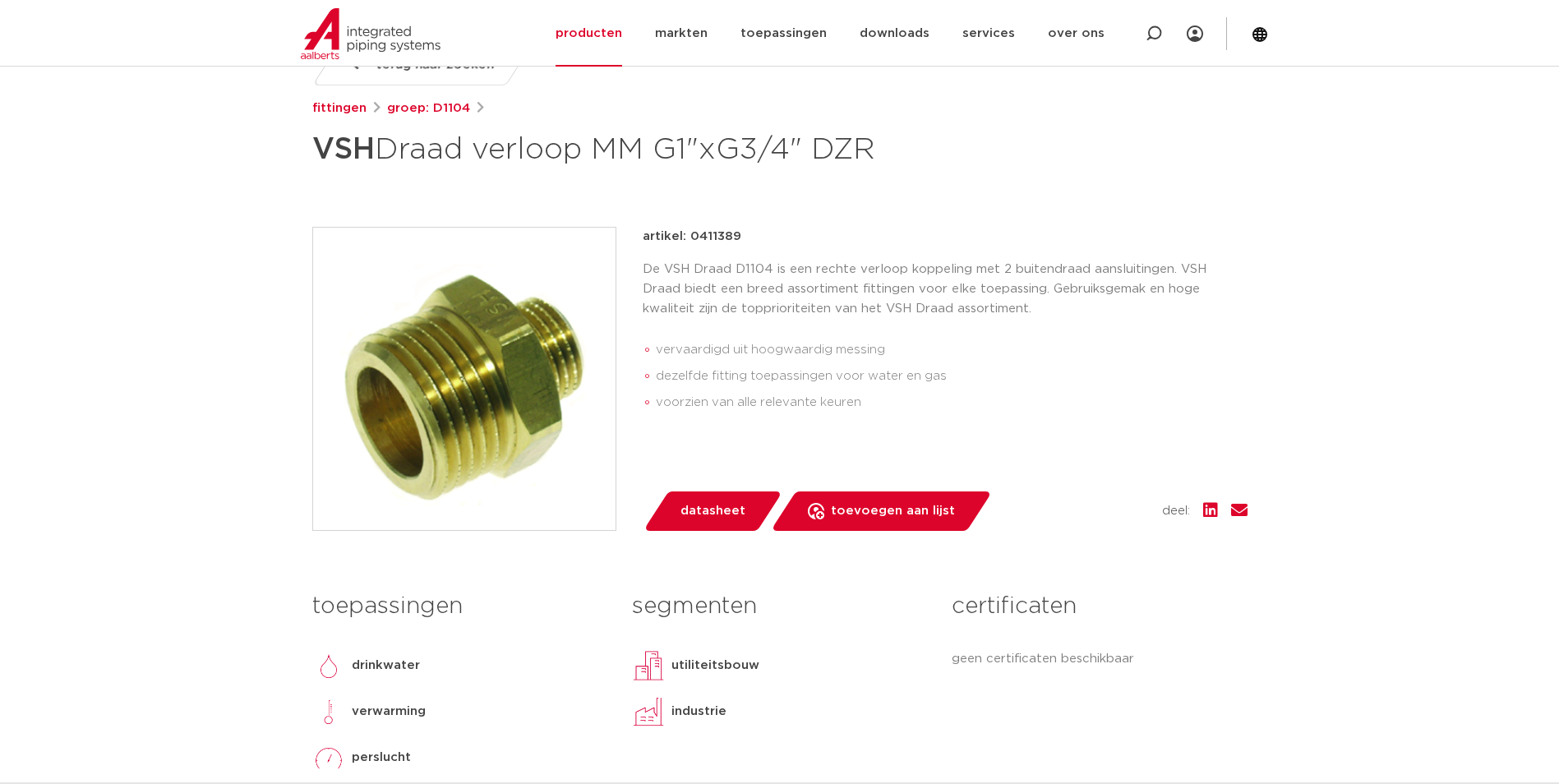
click at [404, 376] on img at bounding box center [464, 379] width 302 height 302
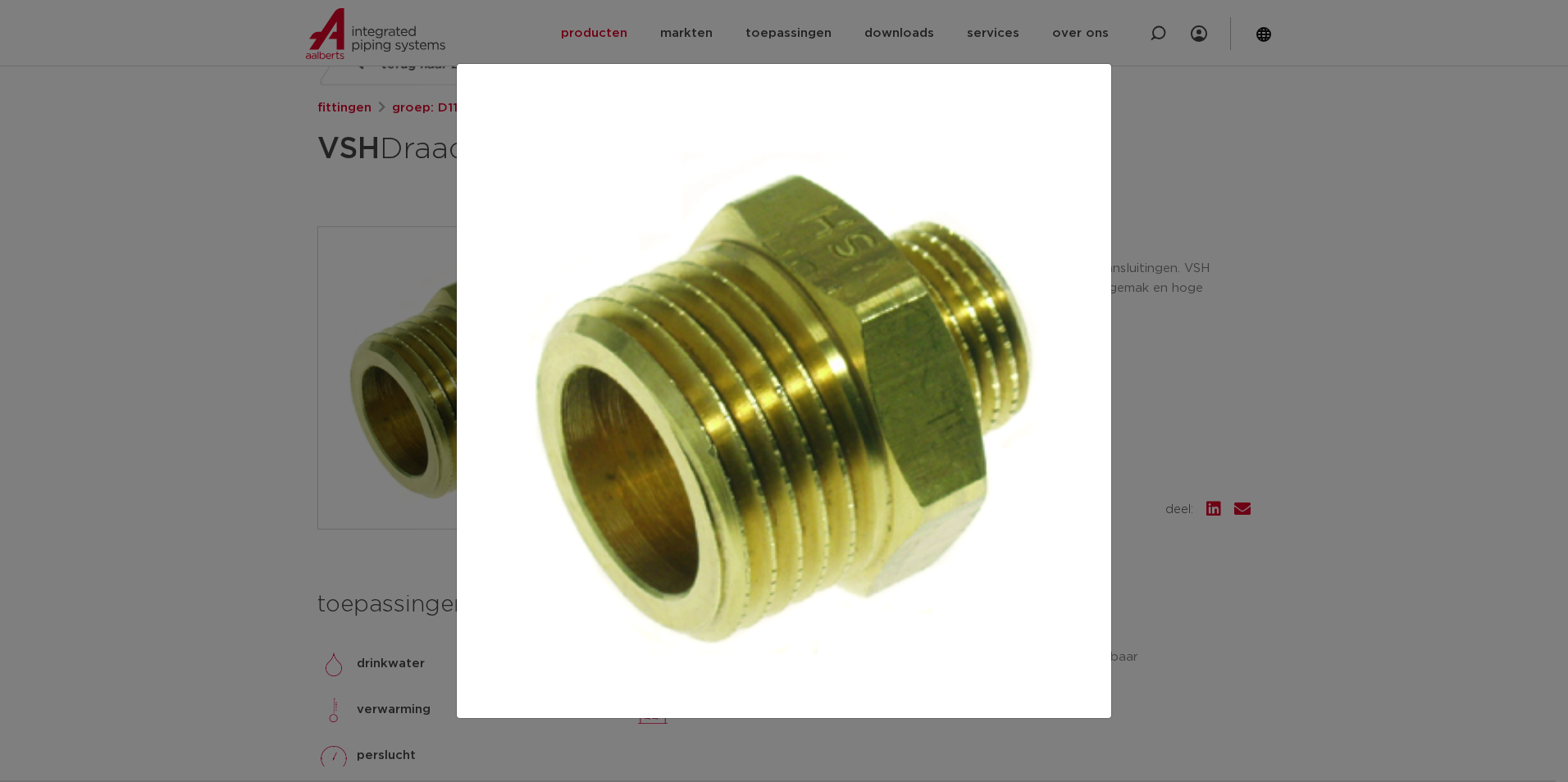
click at [1155, 378] on div at bounding box center [784, 391] width 1568 height 782
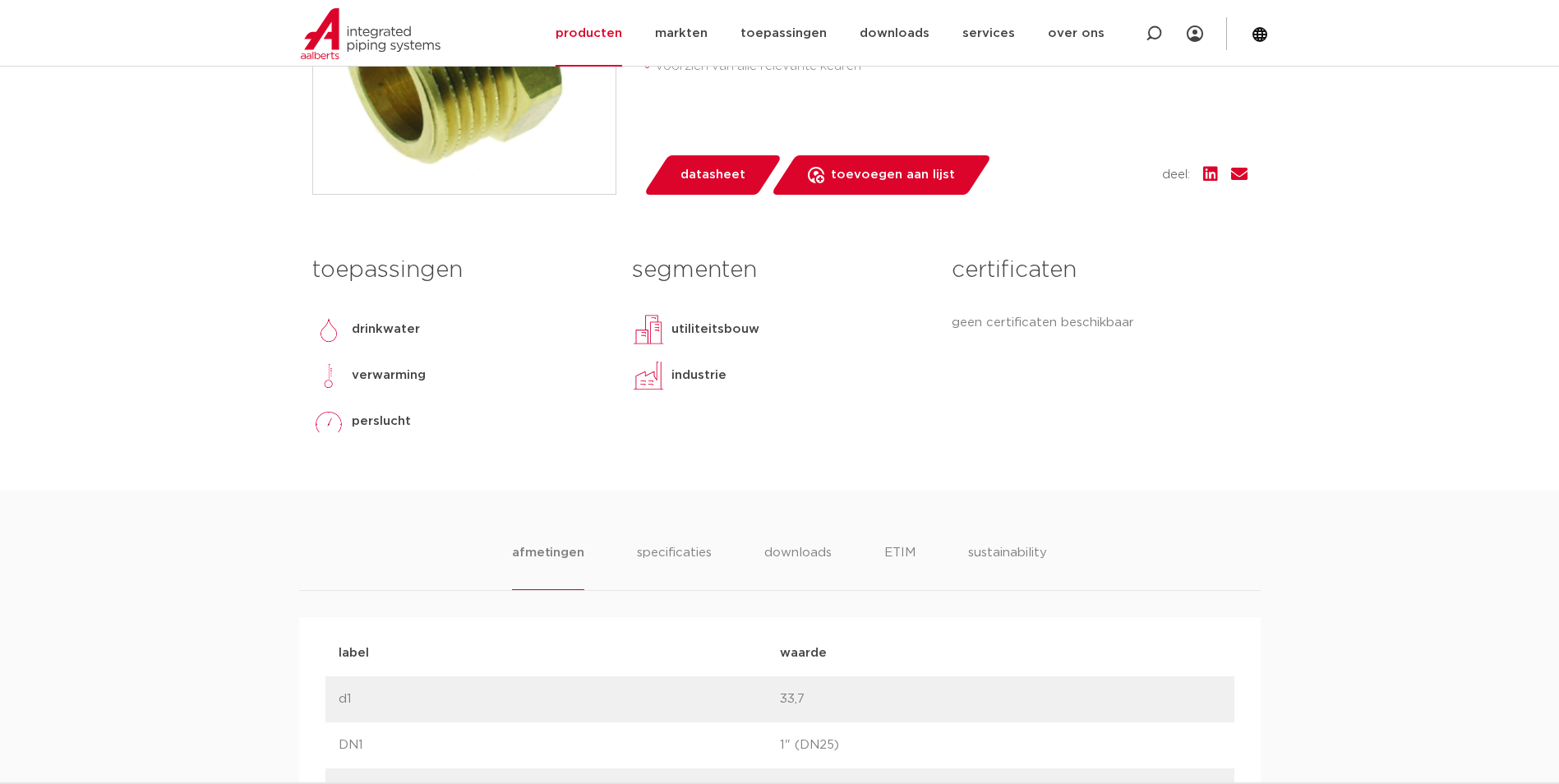
scroll to position [657, 0]
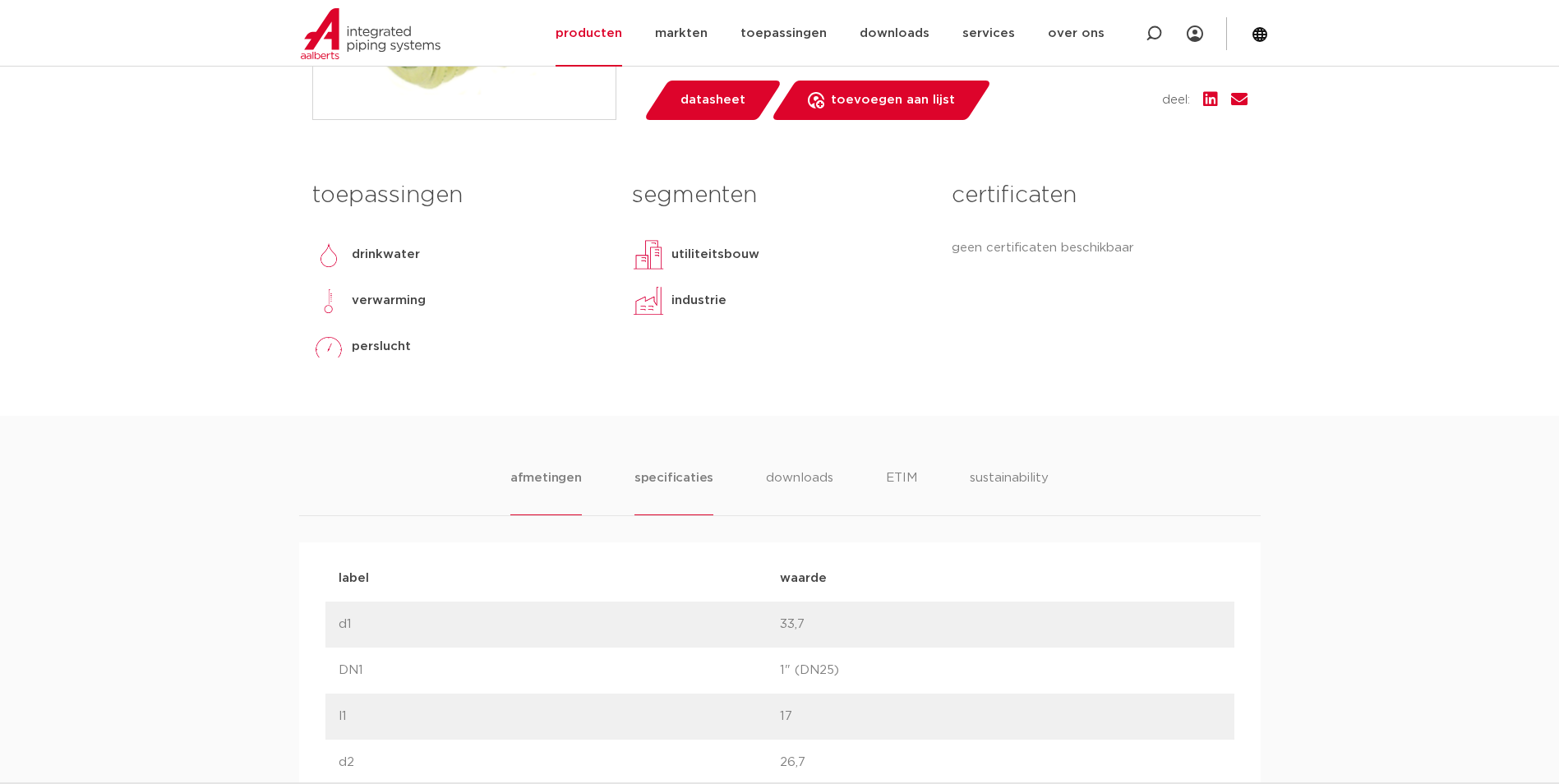
click at [705, 478] on li "specificaties" at bounding box center [674, 491] width 79 height 47
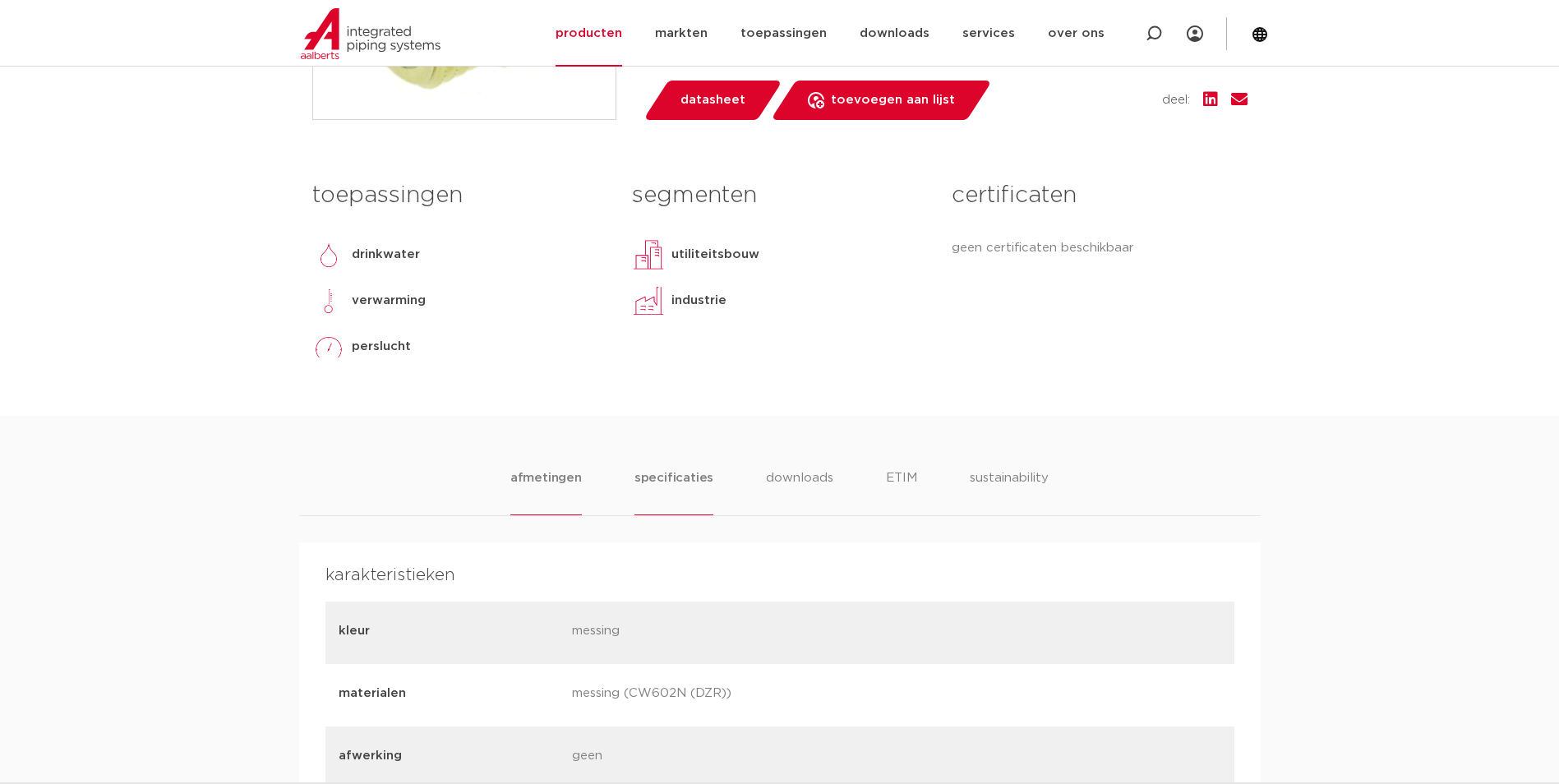
click at [544, 471] on li "afmetingen" at bounding box center [545, 491] width 71 height 47
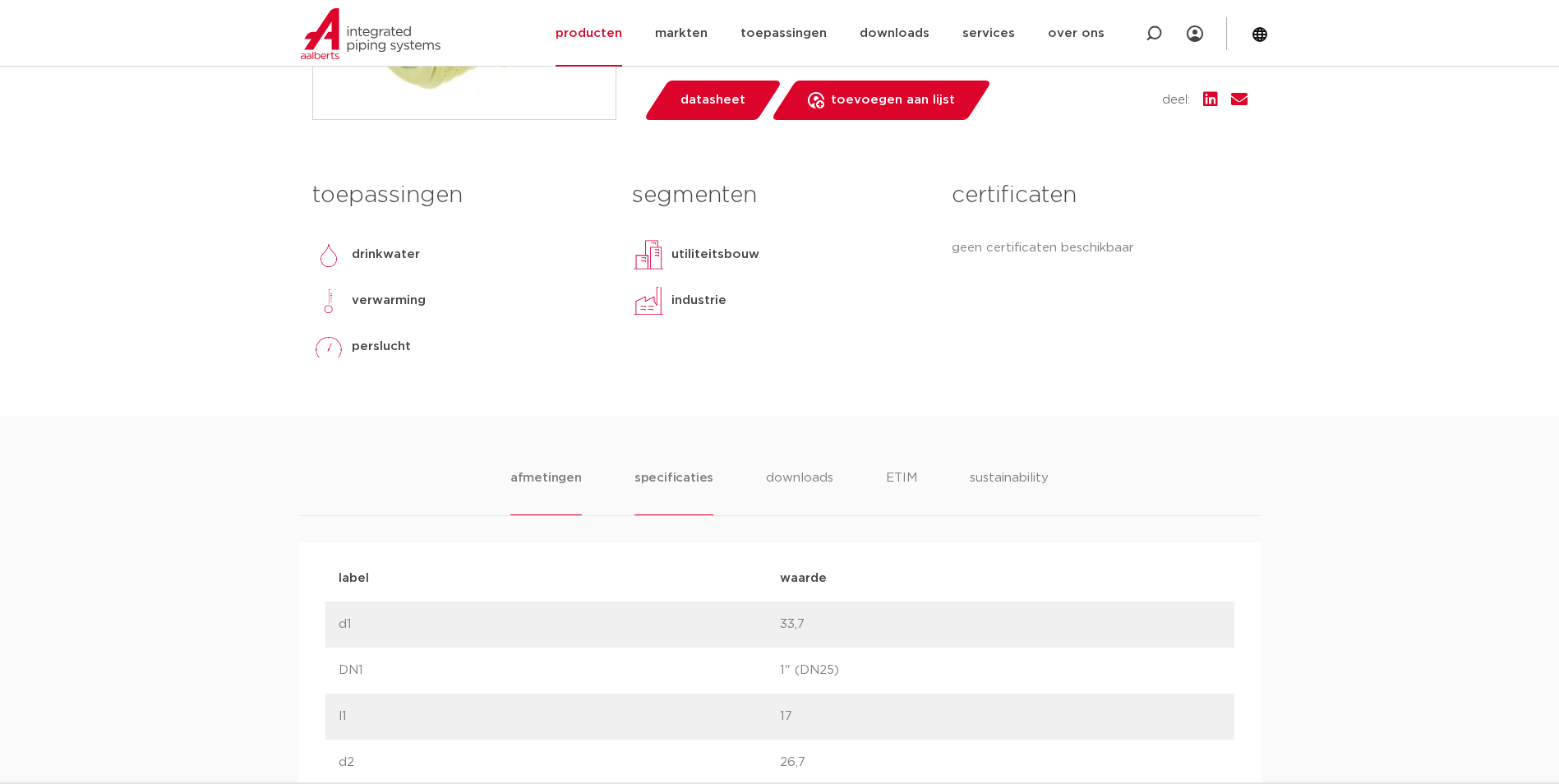
click at [655, 494] on li "specificaties" at bounding box center [674, 491] width 79 height 47
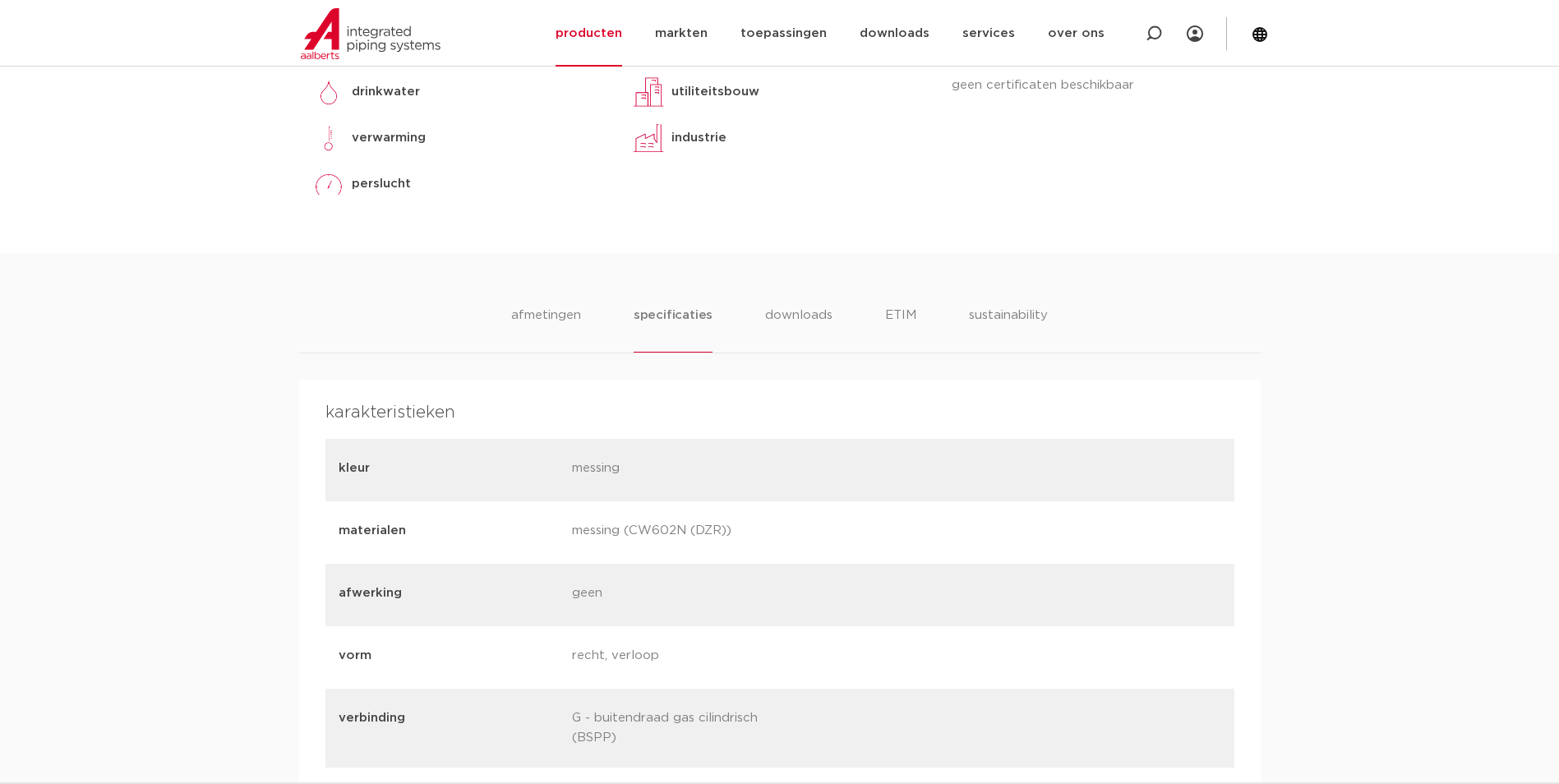
scroll to position [822, 0]
click at [549, 317] on li "afmetingen" at bounding box center [545, 328] width 71 height 47
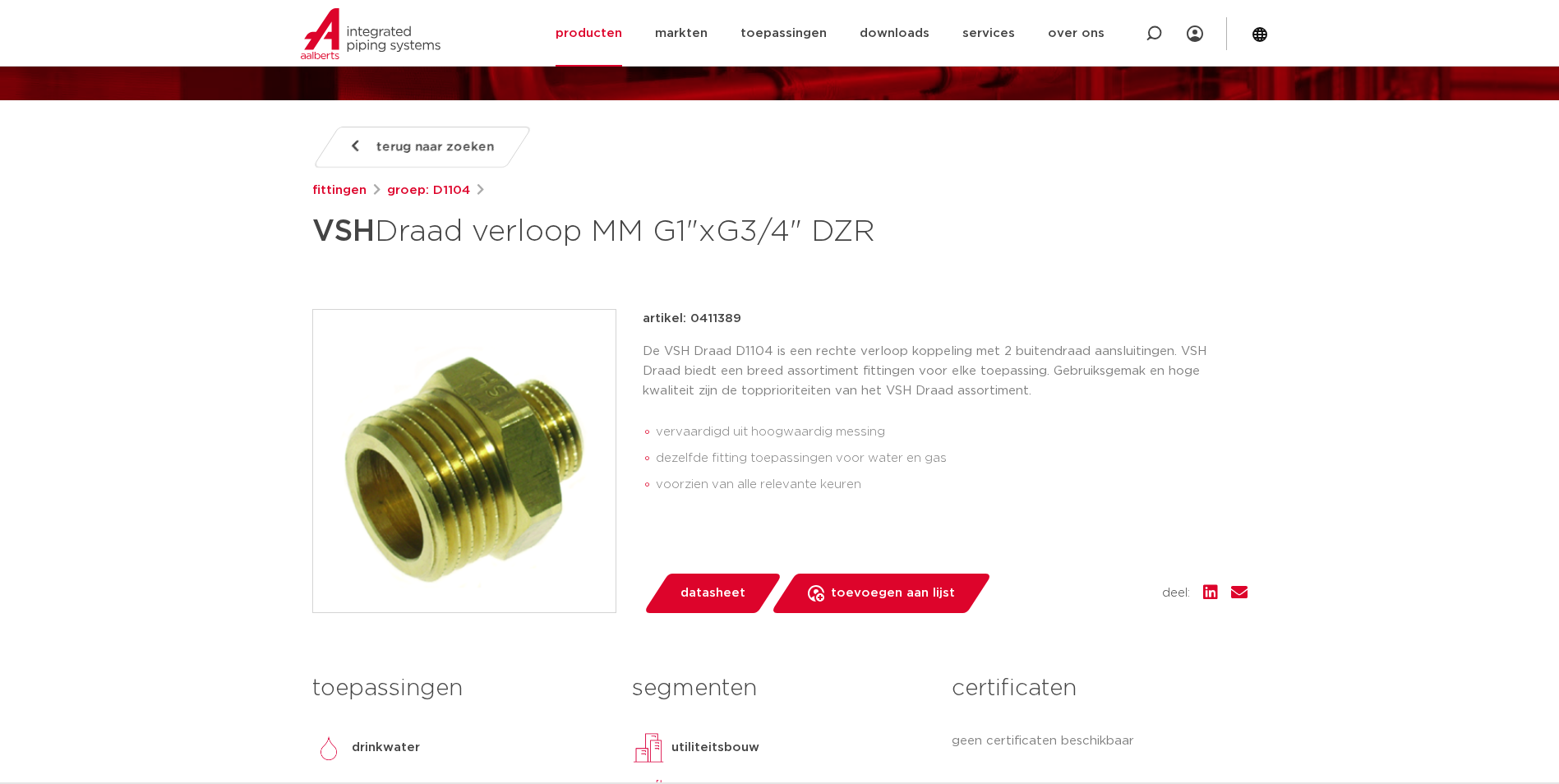
scroll to position [247, 0]
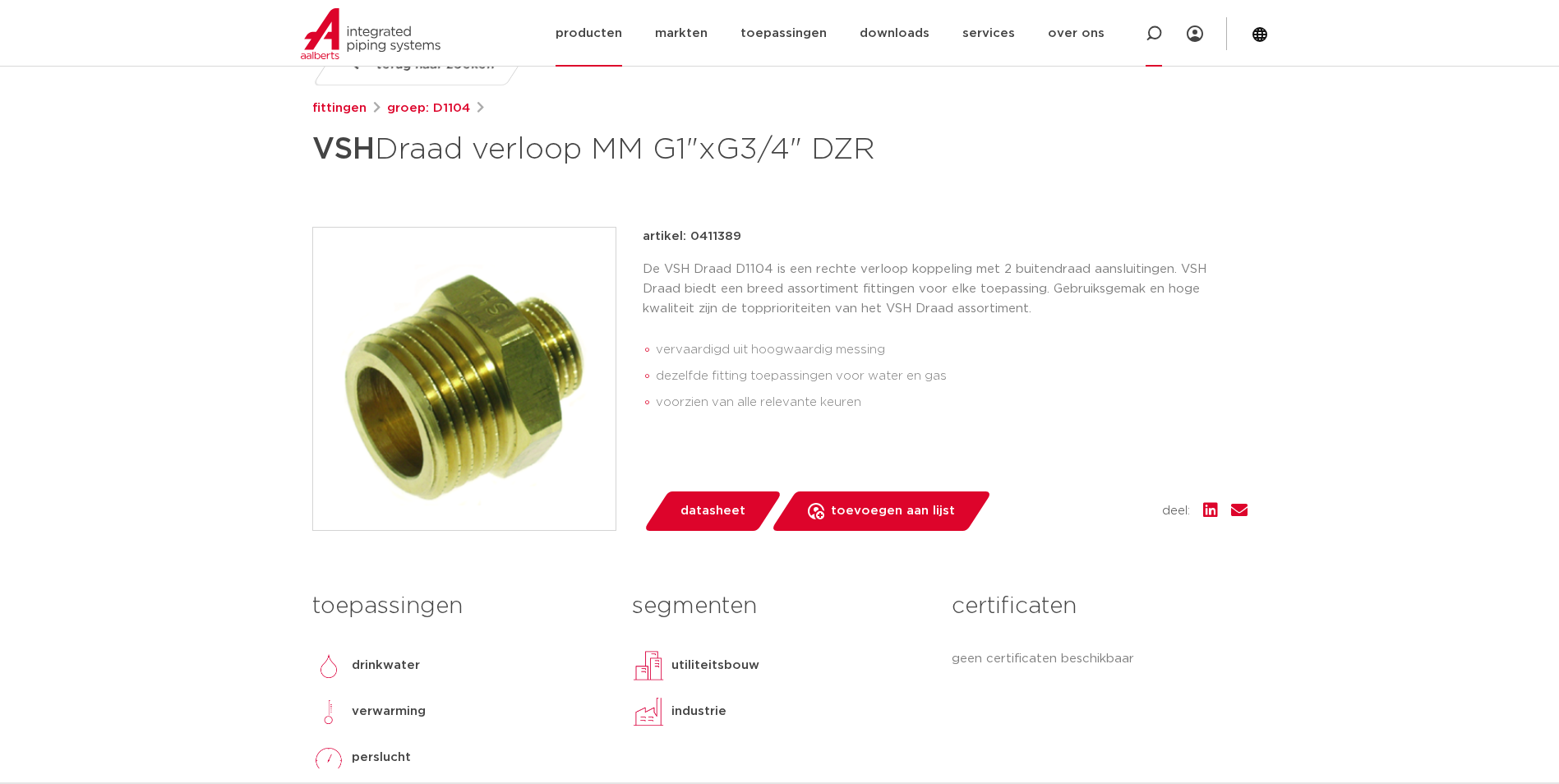
click at [1163, 40] on div at bounding box center [1153, 33] width 66 height 67
paste input "0411158"
type input "0411158"
click button "Zoeken" at bounding box center [0, 0] width 0 height 0
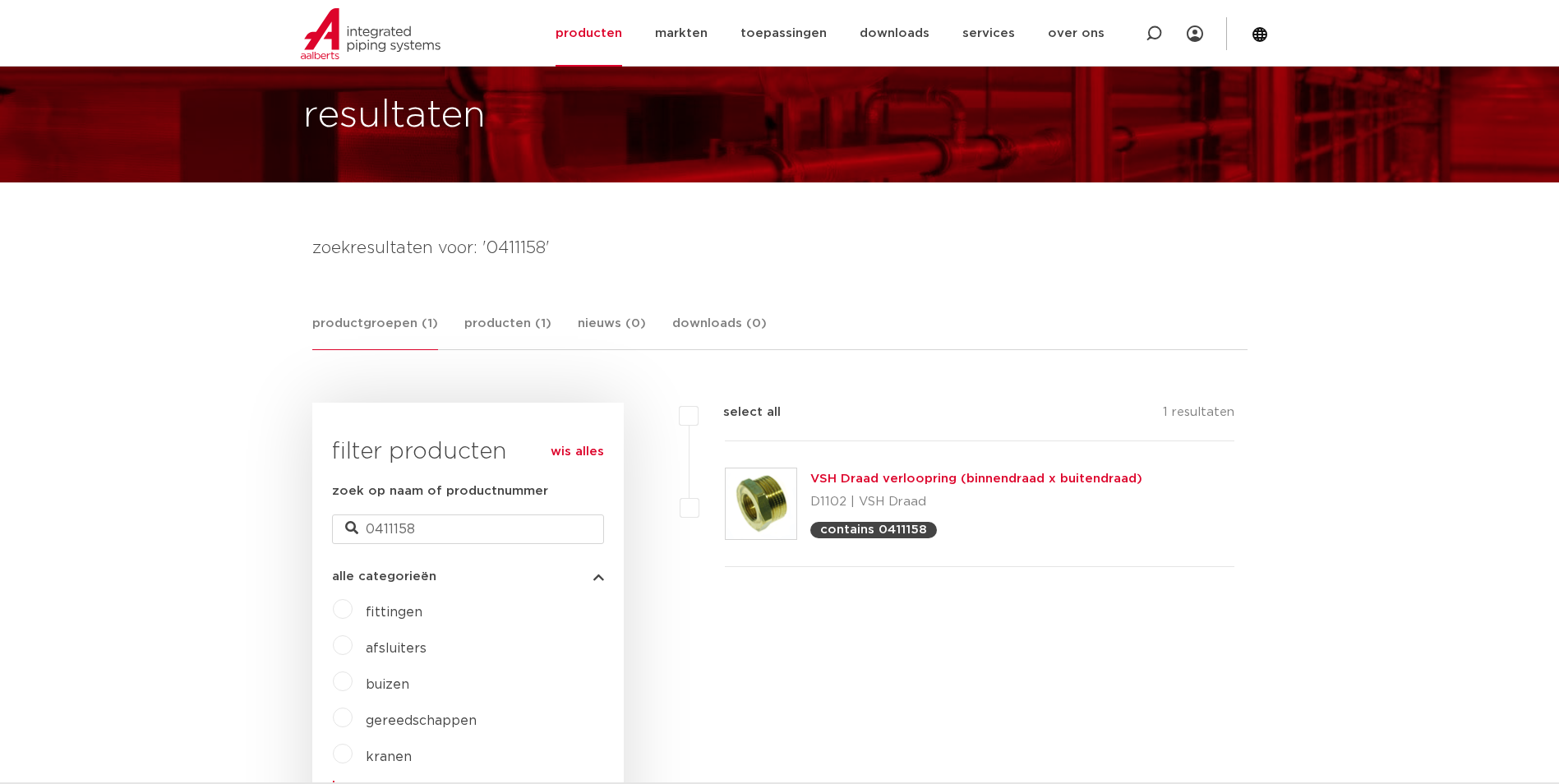
click at [851, 476] on link "VSH Draad verloopring (binnendraad x buitendraad)" at bounding box center [976, 479] width 332 height 13
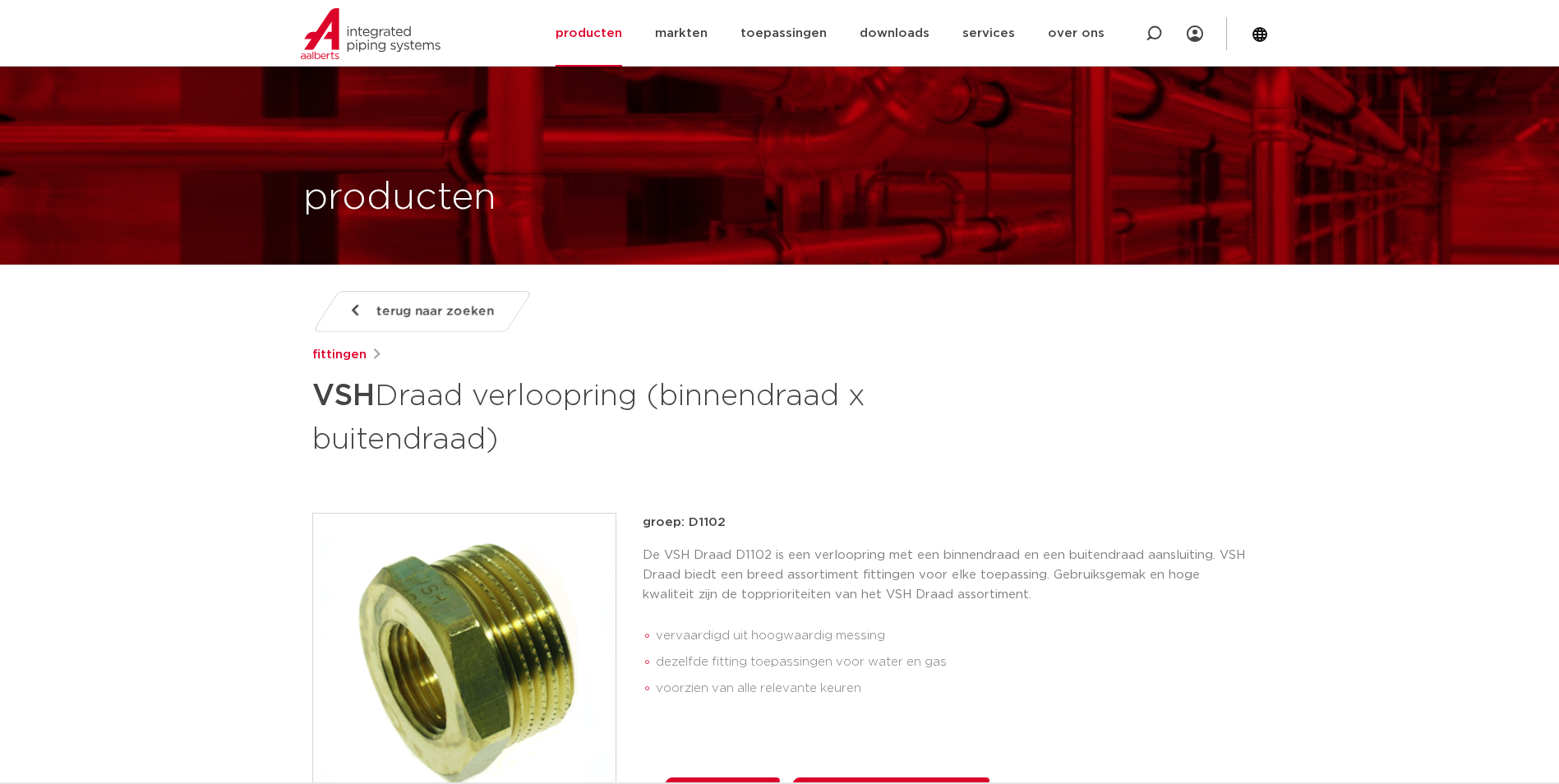
scroll to position [1666, 0]
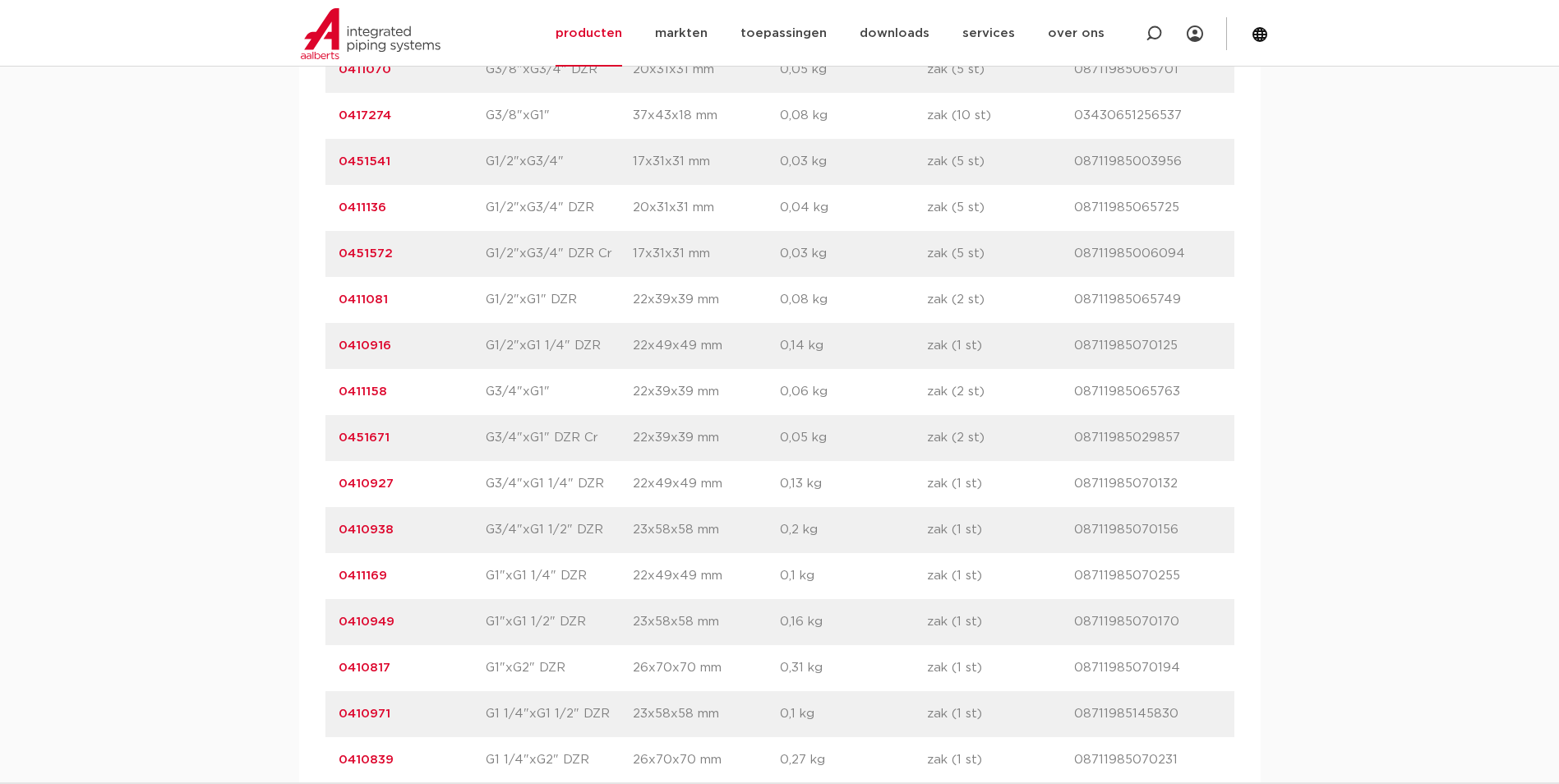
click at [355, 392] on link "0411158" at bounding box center [363, 392] width 49 height 13
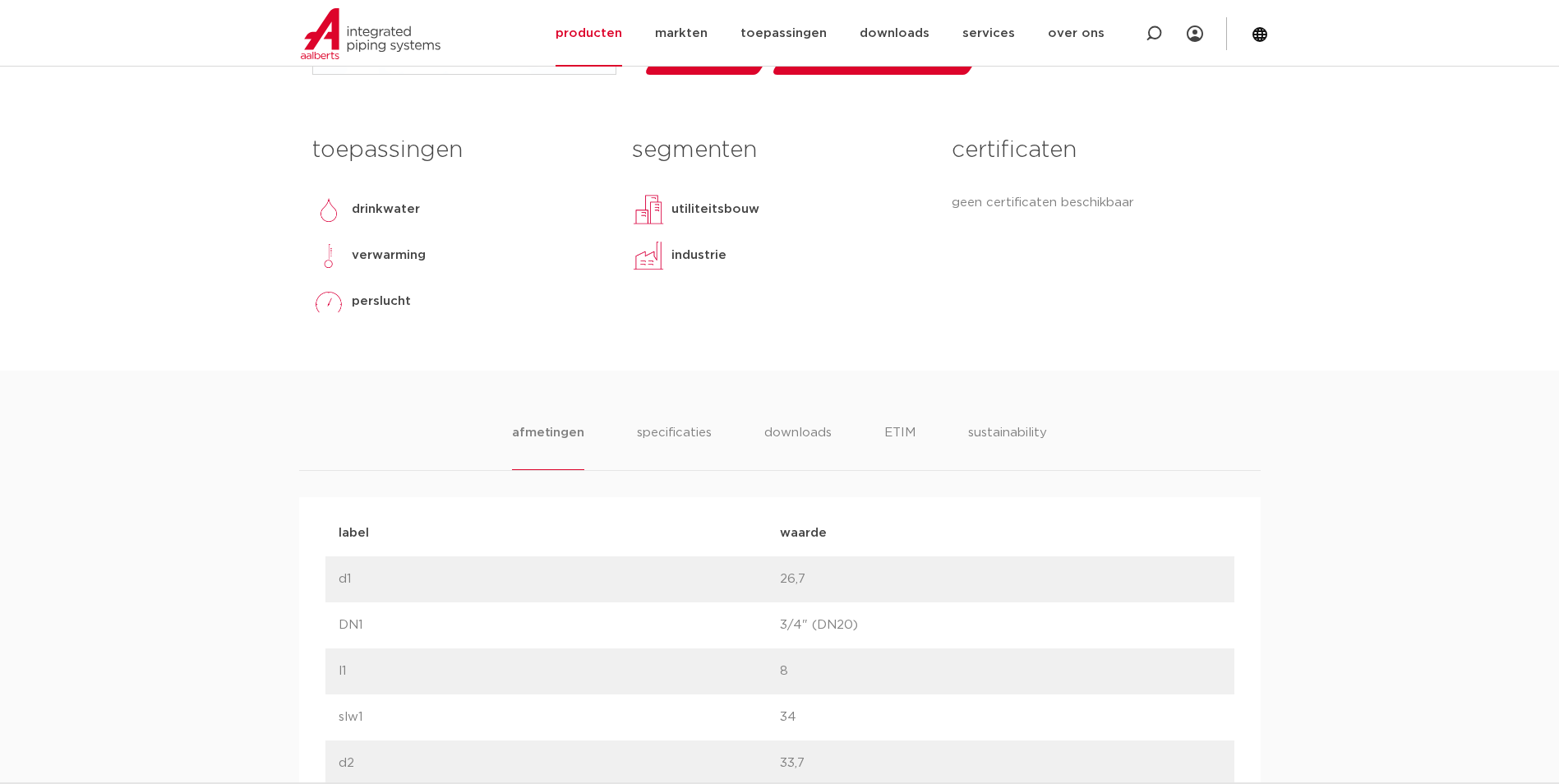
scroll to position [740, 0]
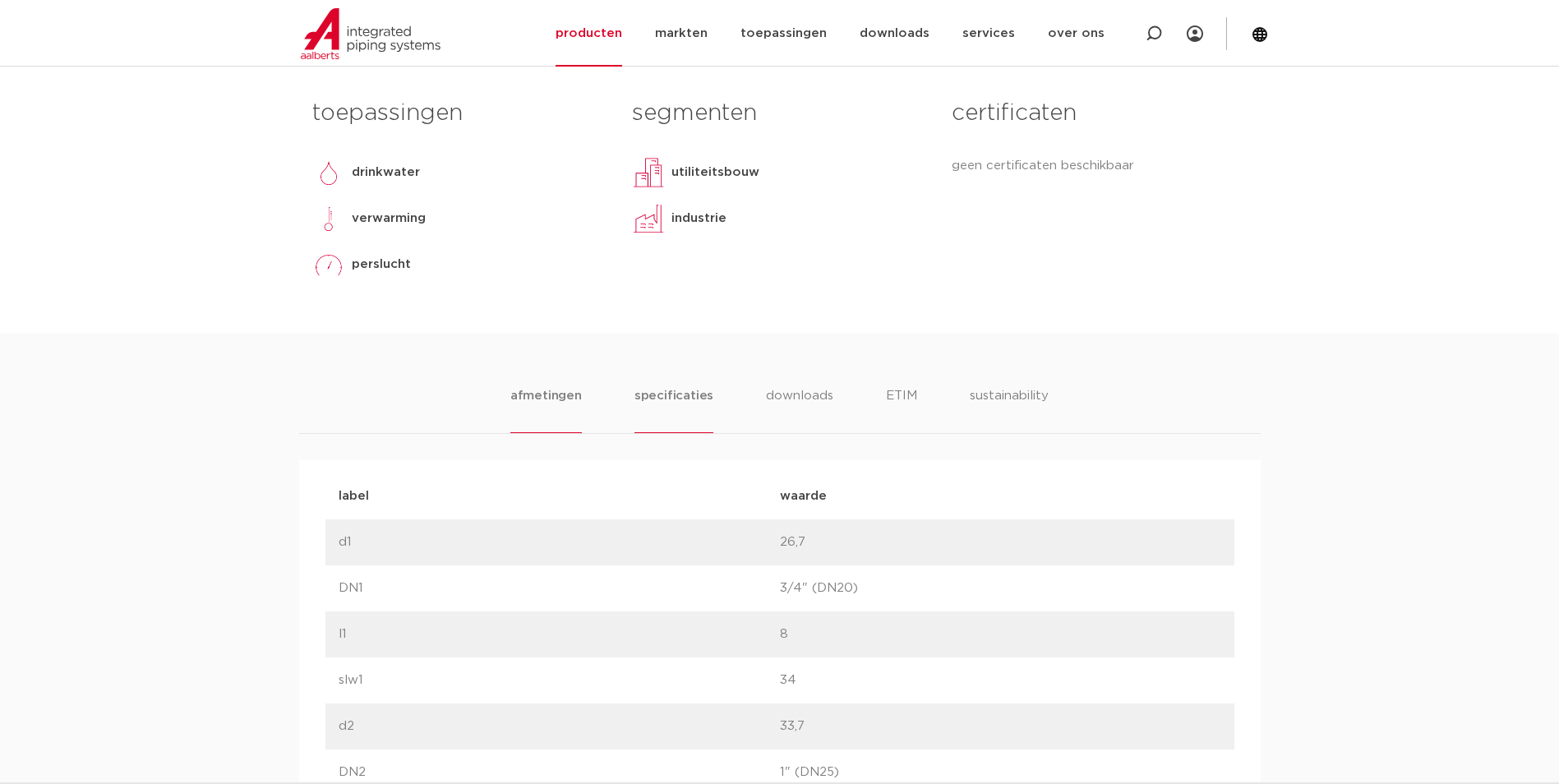
click at [638, 388] on li "specificaties" at bounding box center [674, 410] width 79 height 47
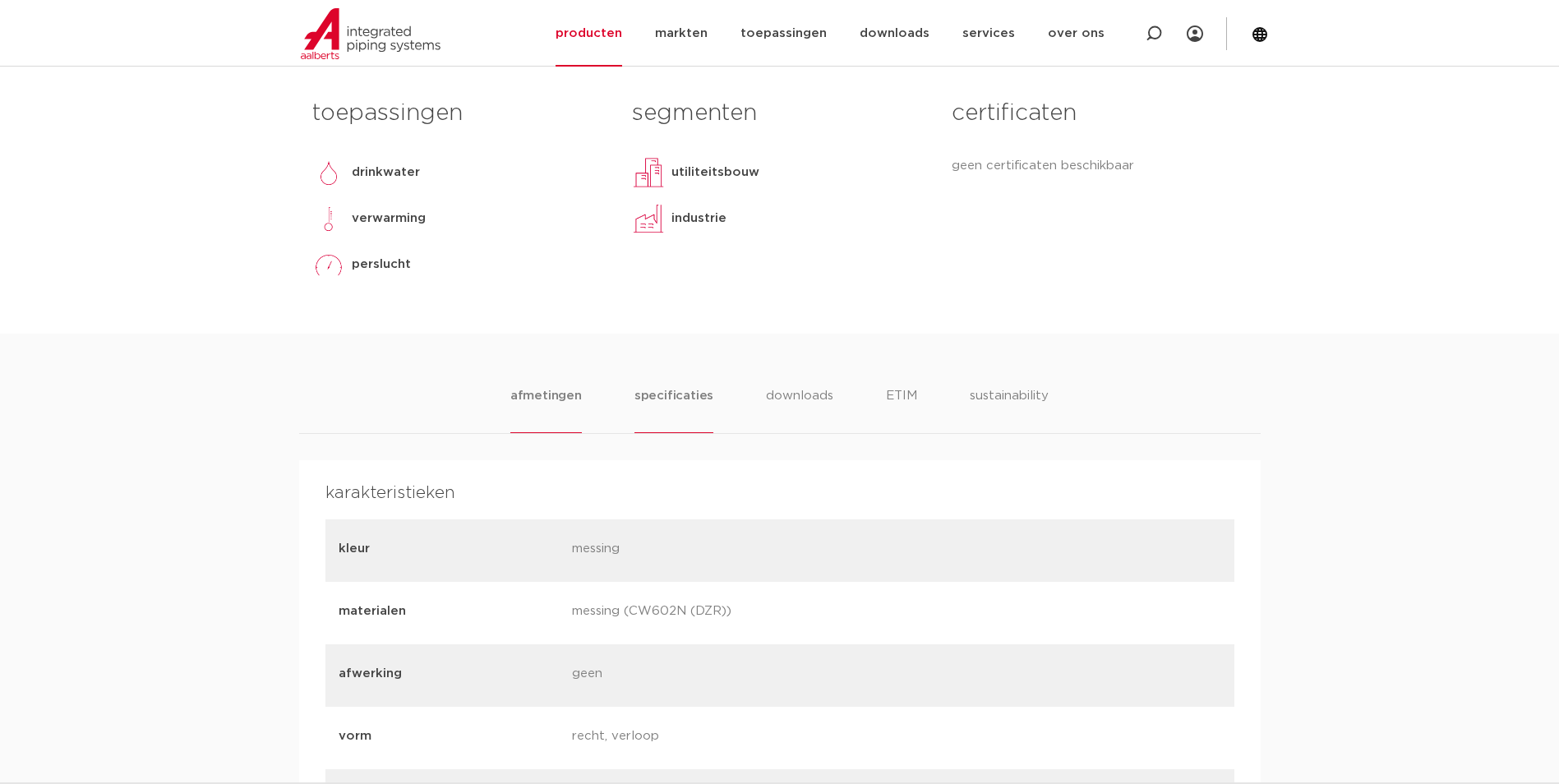
click at [561, 404] on li "afmetingen" at bounding box center [545, 410] width 71 height 47
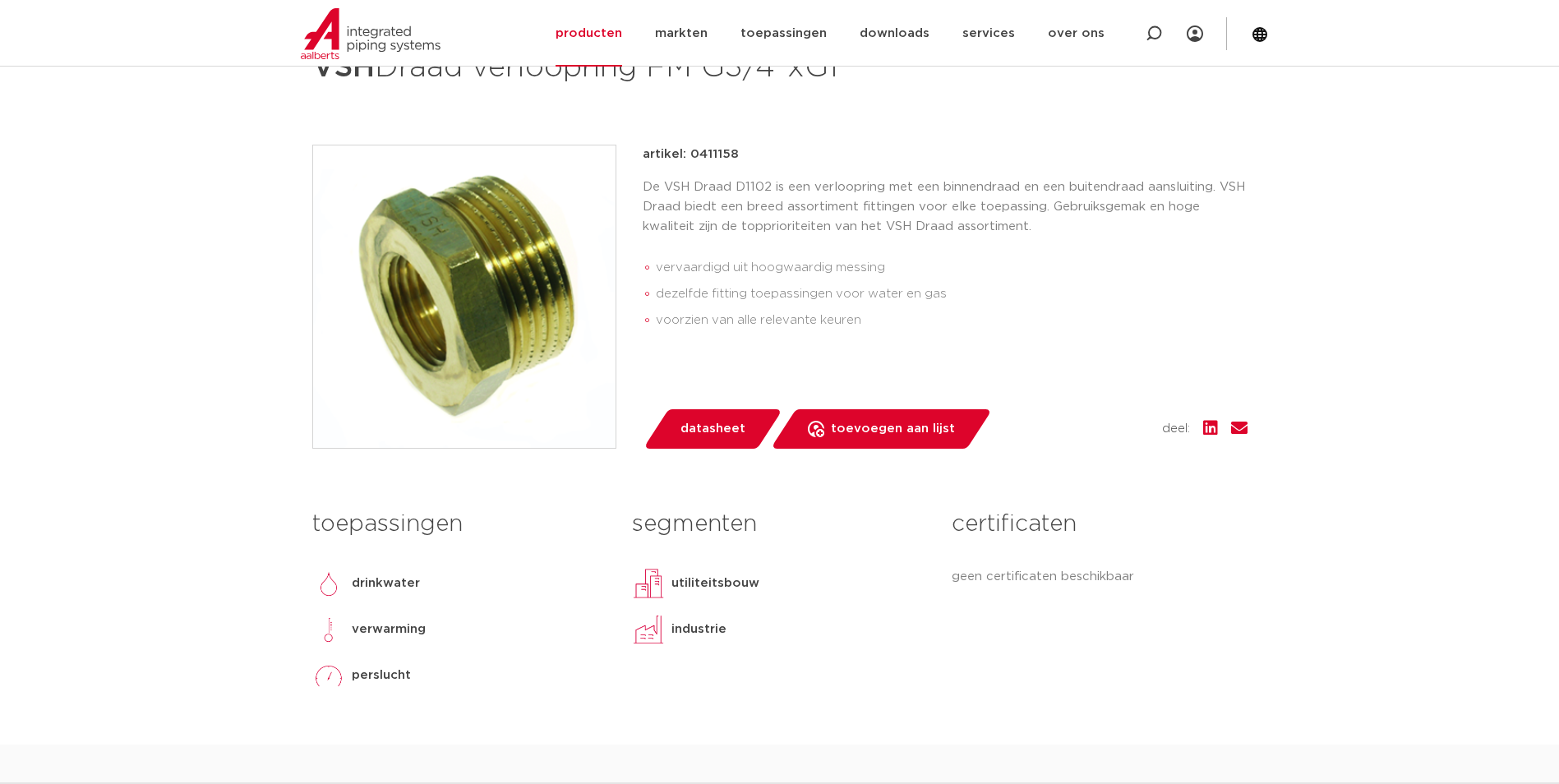
scroll to position [247, 0]
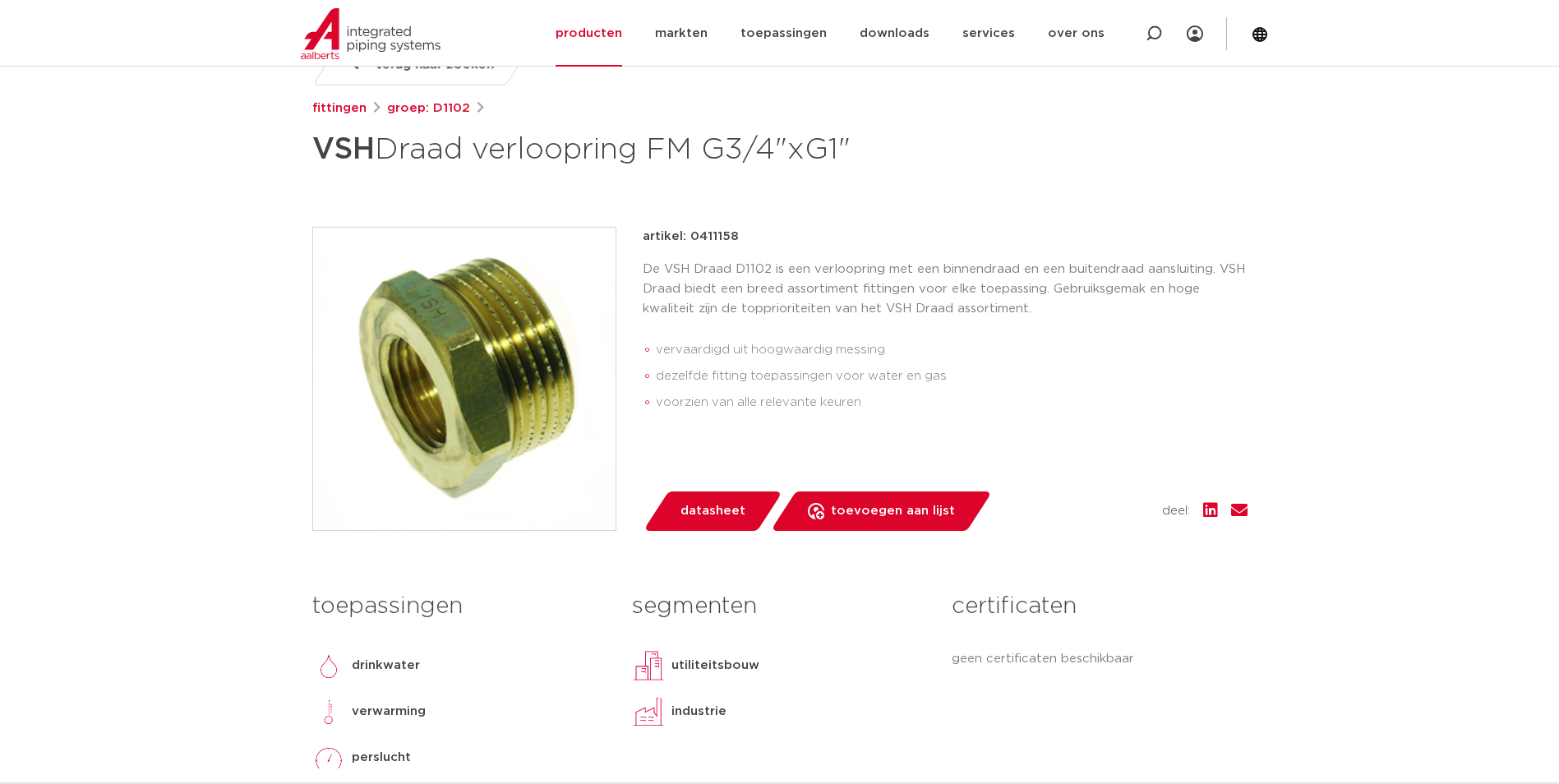
click at [457, 390] on img at bounding box center [464, 379] width 302 height 302
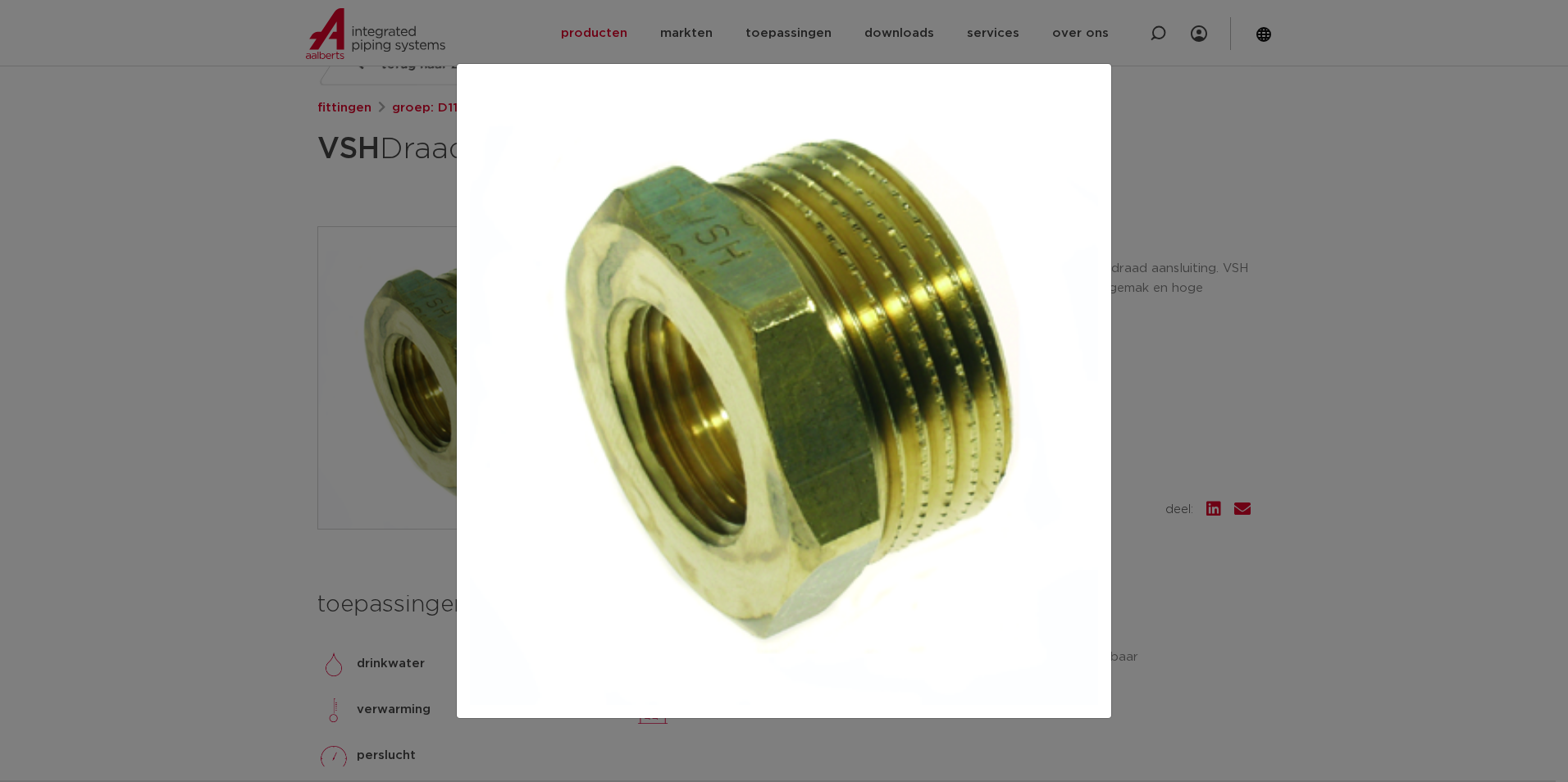
click at [1177, 397] on div at bounding box center [784, 391] width 1568 height 782
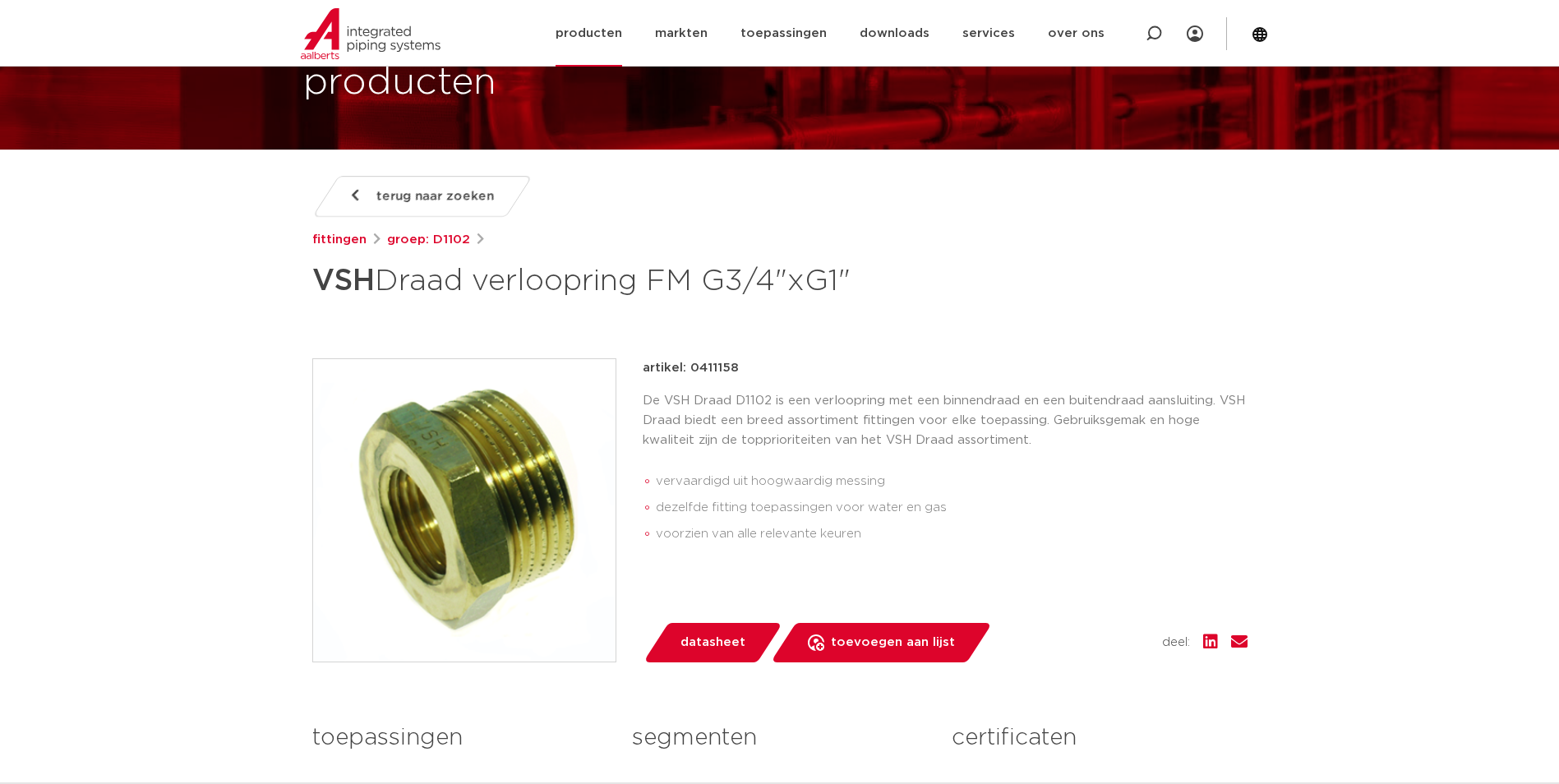
scroll to position [0, 0]
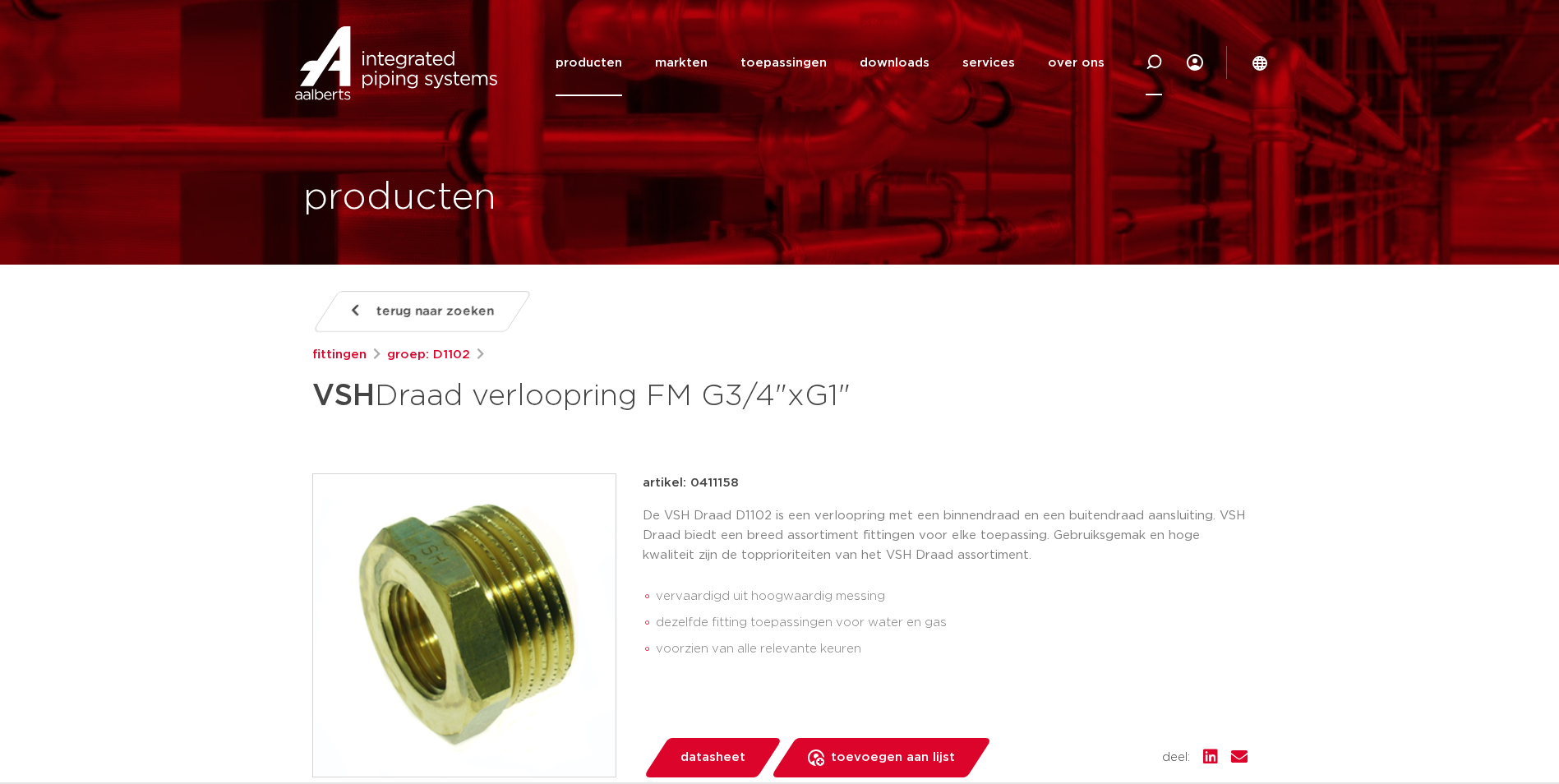
click at [1150, 68] on icon at bounding box center [1154, 62] width 16 height 16
paste input "0410828"
type input "0410828"
click button "Zoeken" at bounding box center [0, 0] width 0 height 0
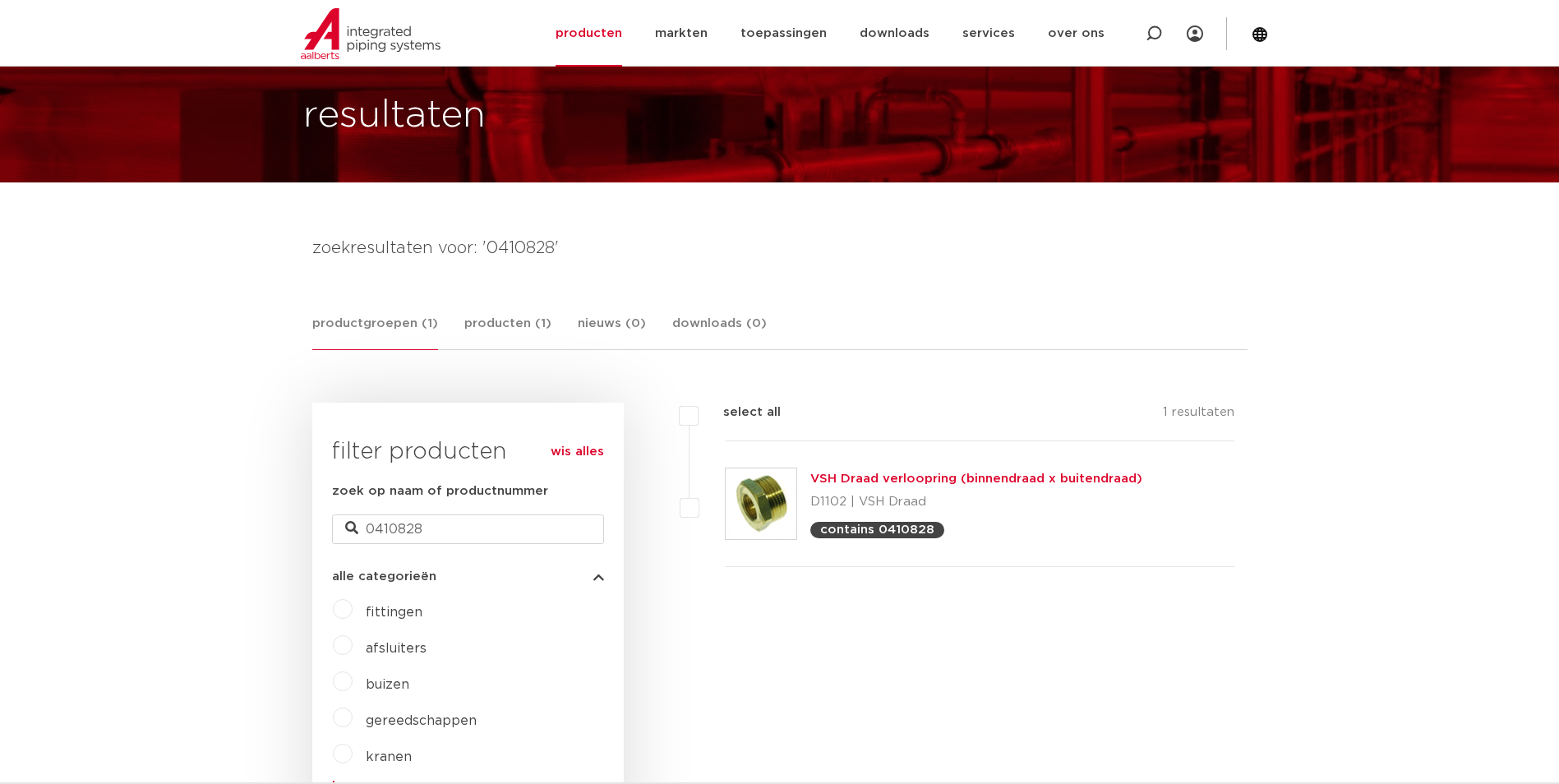
click at [889, 477] on link "VSH Draad verloopring (binnendraad x buitendraad)" at bounding box center [976, 479] width 332 height 13
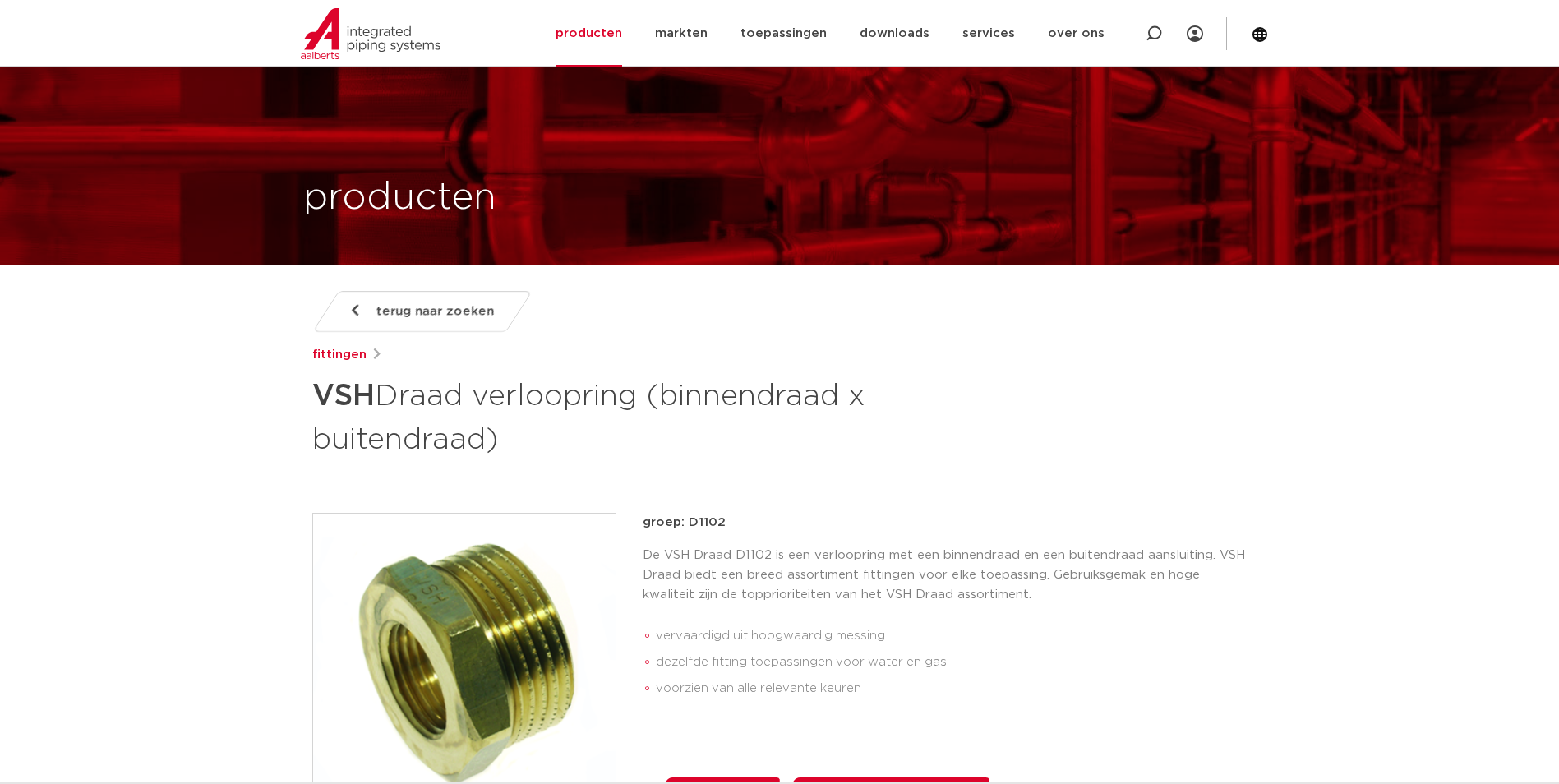
scroll to position [2080, 0]
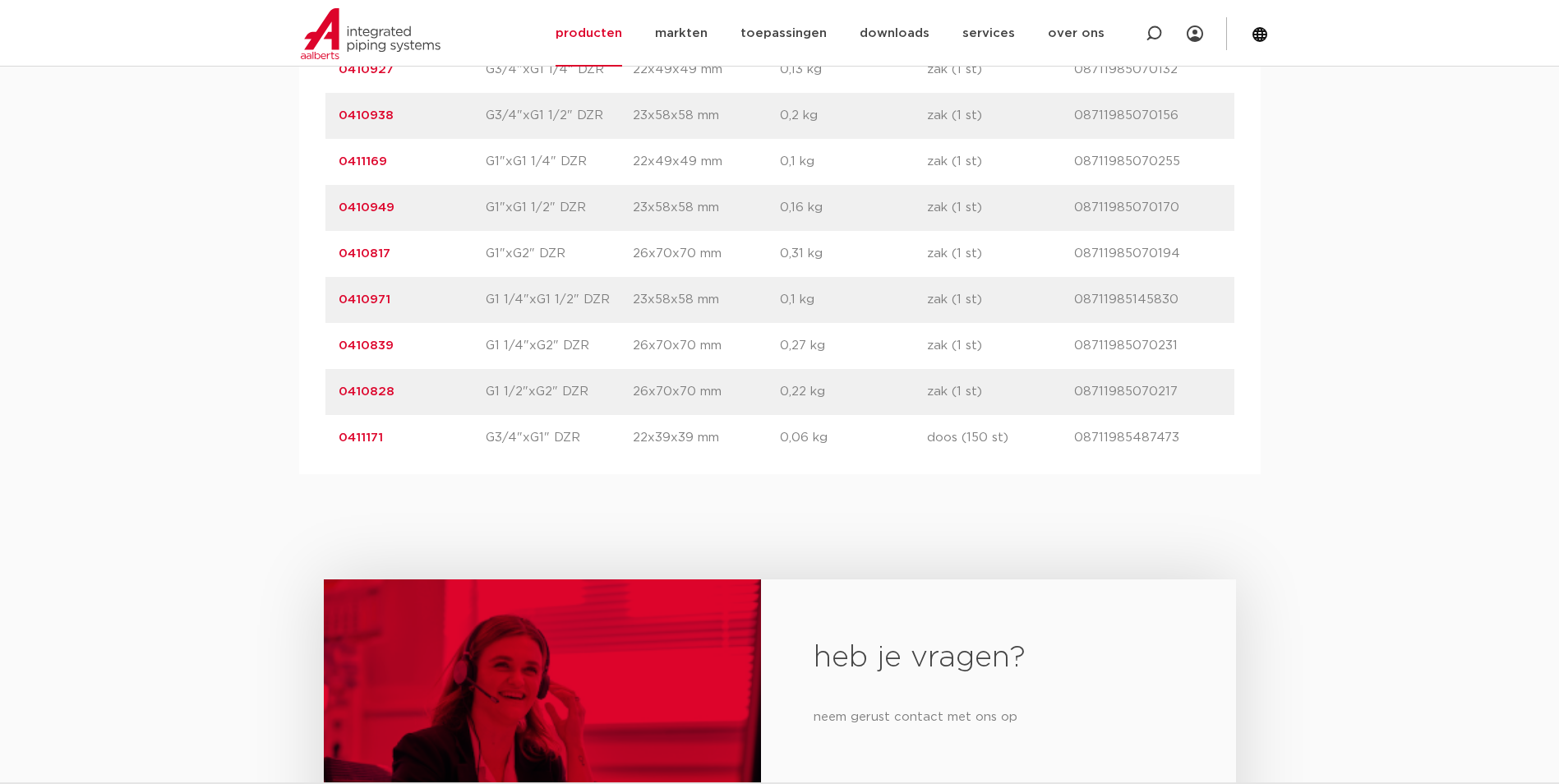
click at [375, 392] on link "0410828" at bounding box center [366, 392] width 56 height 13
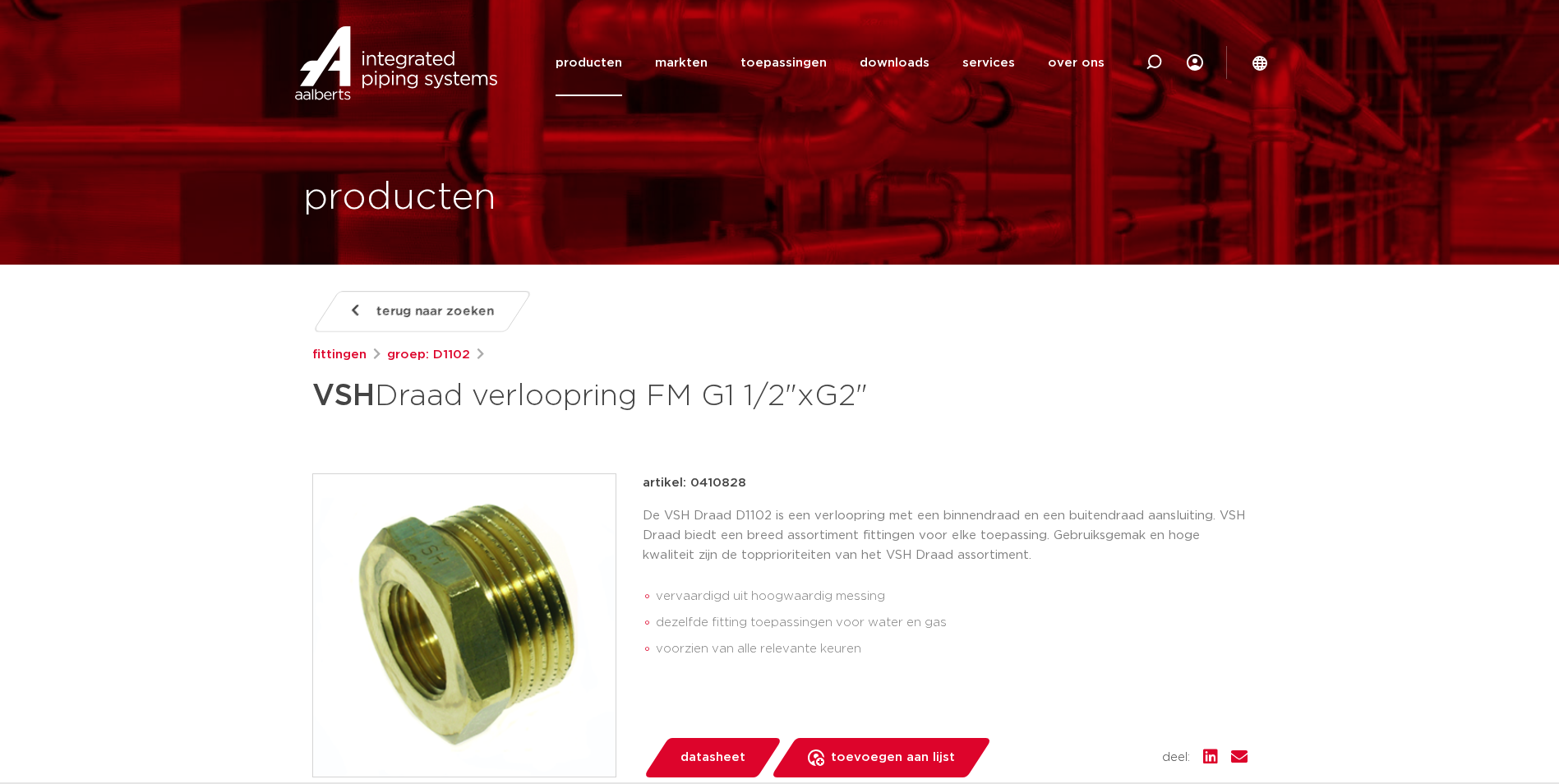
click at [813, 549] on p "De VSH Draad D1102 is een verloopring met een binnendraad en een buitendraad aa…" at bounding box center [945, 536] width 605 height 59
click at [1149, 69] on icon at bounding box center [1154, 62] width 16 height 16
paste input "0410828"
type input "0410828"
click button "Zoeken" at bounding box center [0, 0] width 0 height 0
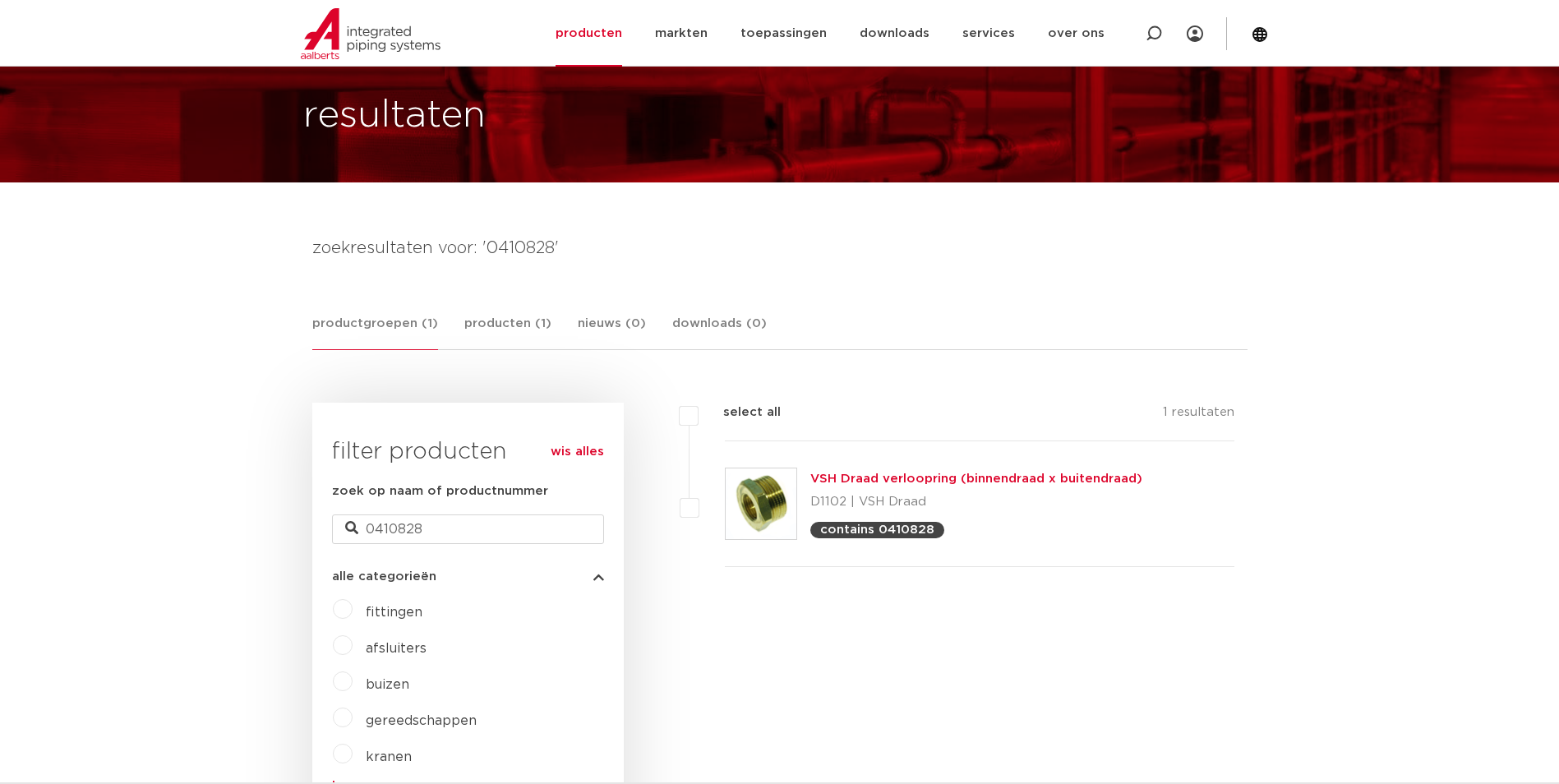
click at [836, 496] on p "D1102 | VSH Draad" at bounding box center [976, 501] width 332 height 26
click at [855, 478] on link "VSH Draad verloopring (binnendraad x buitendraad)" at bounding box center [976, 479] width 332 height 13
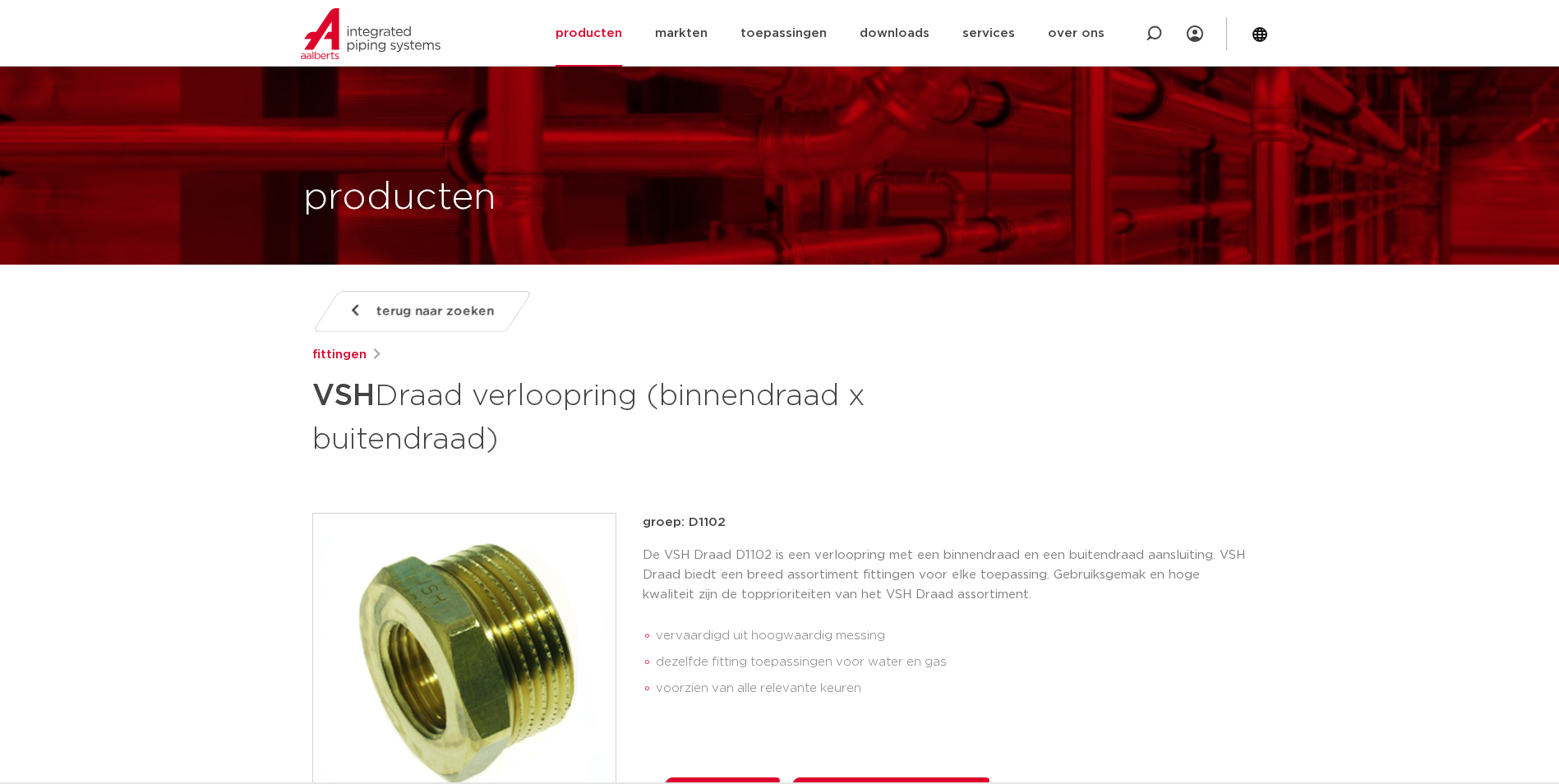
scroll to position [2080, 0]
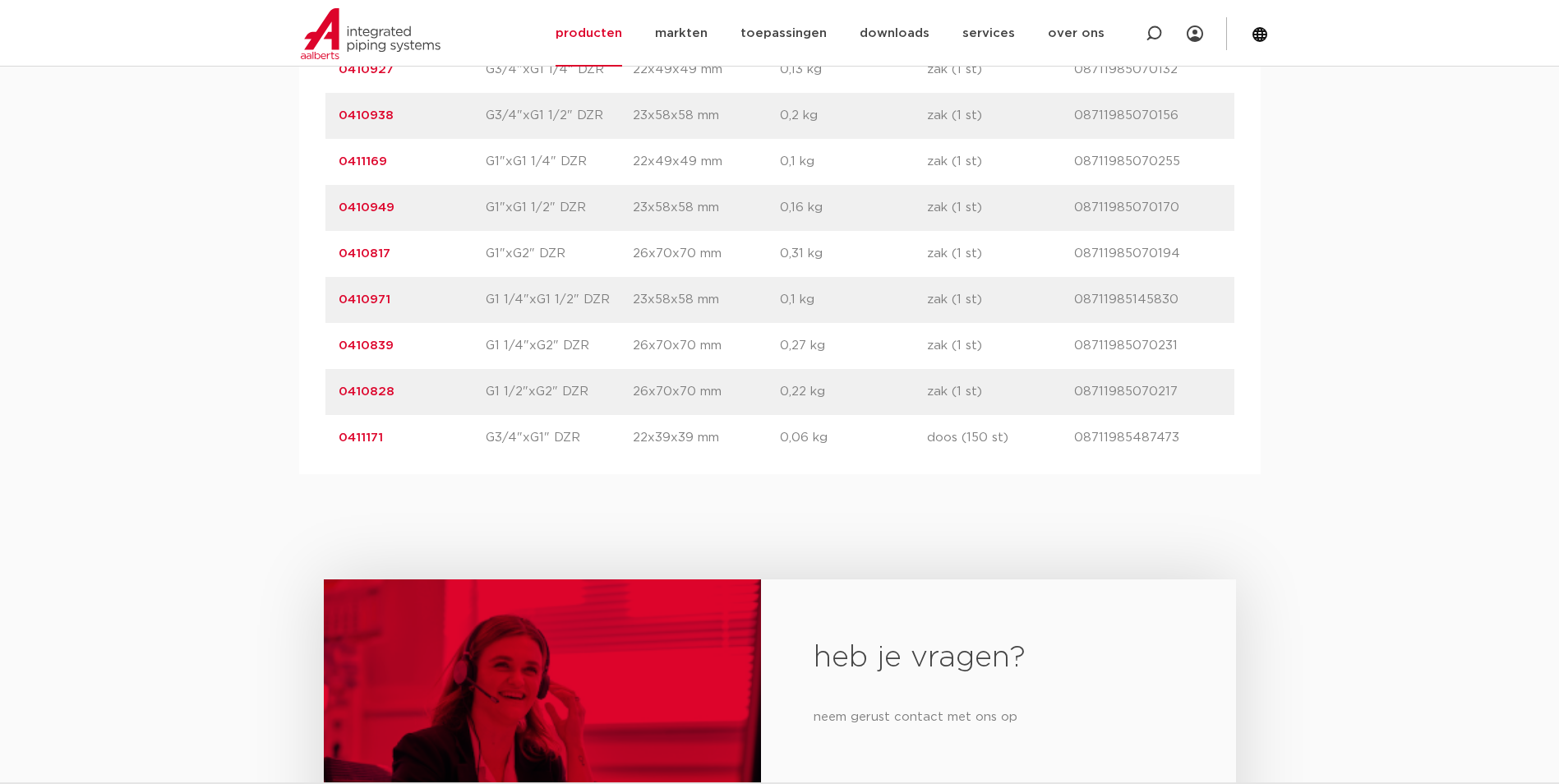
click at [354, 383] on p "0410828" at bounding box center [411, 392] width 147 height 20
click at [345, 397] on link "0410828" at bounding box center [366, 392] width 56 height 13
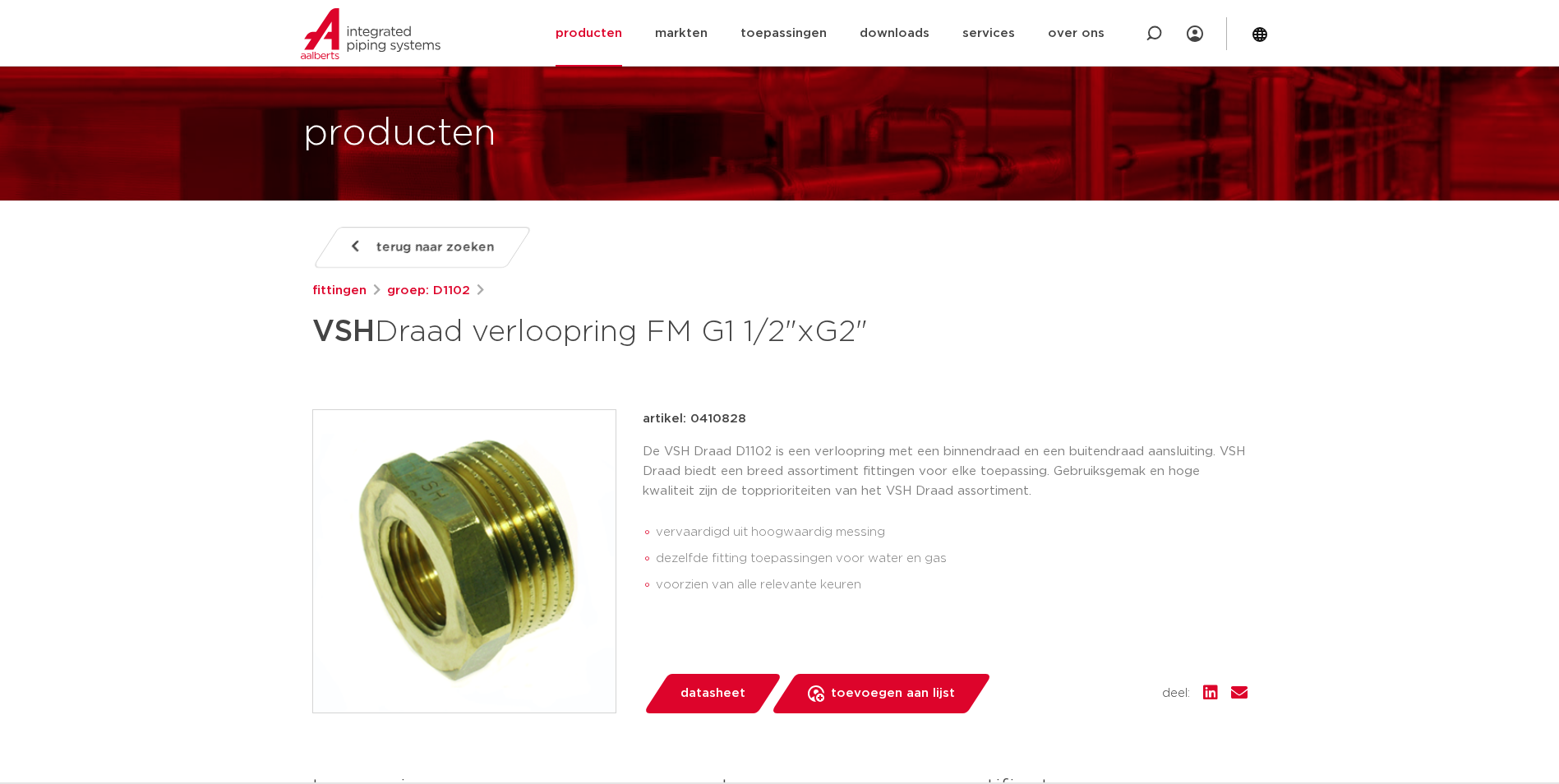
scroll to position [165, 0]
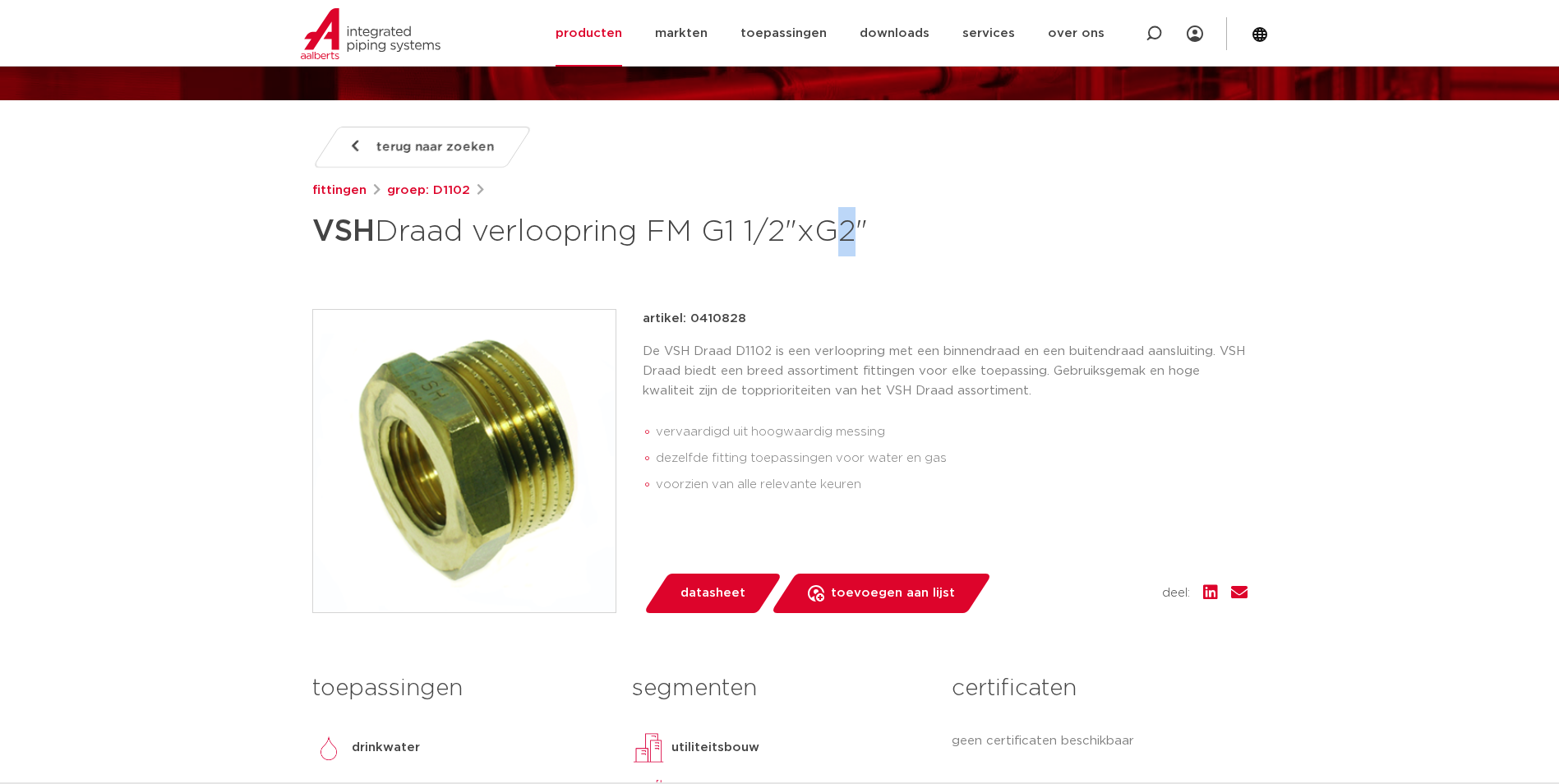
drag, startPoint x: 825, startPoint y: 237, endPoint x: 837, endPoint y: 239, distance: 12.2
click at [837, 239] on h1 "VSH Draad verloopring FM G1 1/2"xG2"" at bounding box center [621, 231] width 617 height 50
drag, startPoint x: 837, startPoint y: 239, endPoint x: 845, endPoint y: 241, distance: 8.2
click at [845, 241] on h1 "VSH Draad verloopring FM G1 1/2"xG2"" at bounding box center [621, 231] width 617 height 50
click at [1139, 40] on div at bounding box center [1153, 33] width 66 height 67
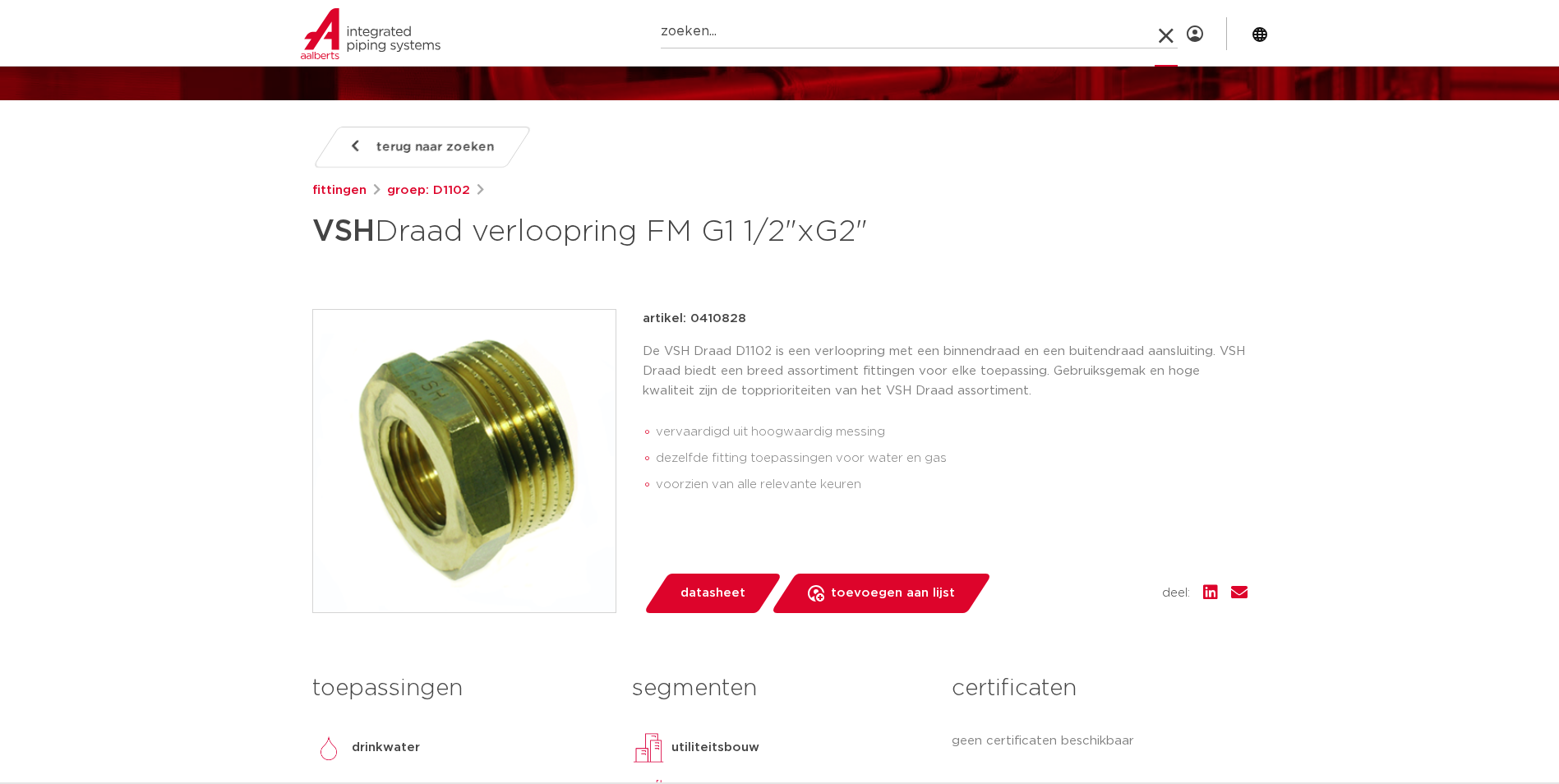
click at [1154, 36] on div at bounding box center [1162, 32] width 23 height 73
click at [1149, 40] on icon at bounding box center [1154, 33] width 16 height 16
paste input "0411389"
type input "0411389"
click button "Zoeken" at bounding box center [0, 0] width 0 height 0
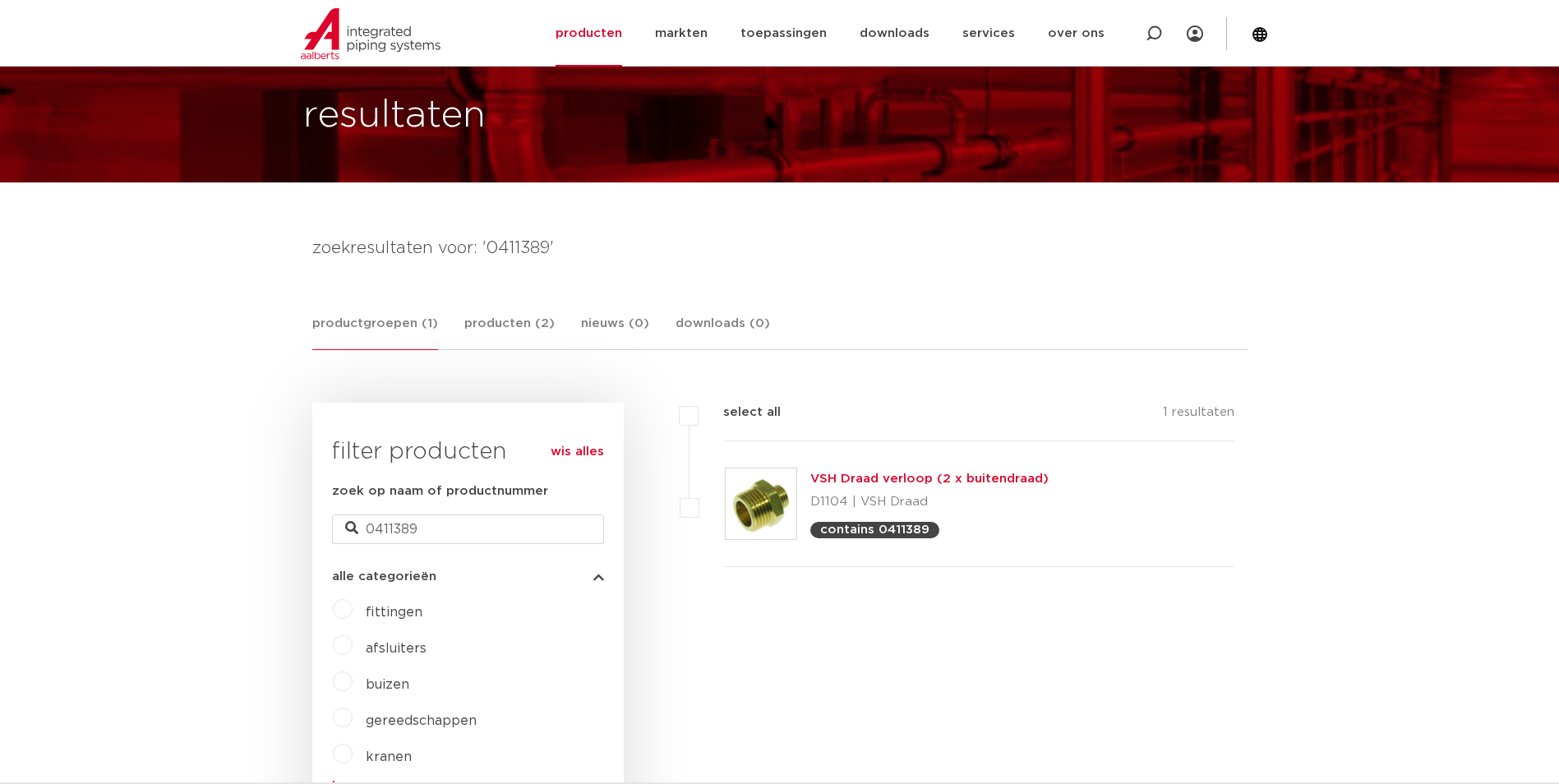
click at [752, 497] on img at bounding box center [761, 503] width 71 height 71
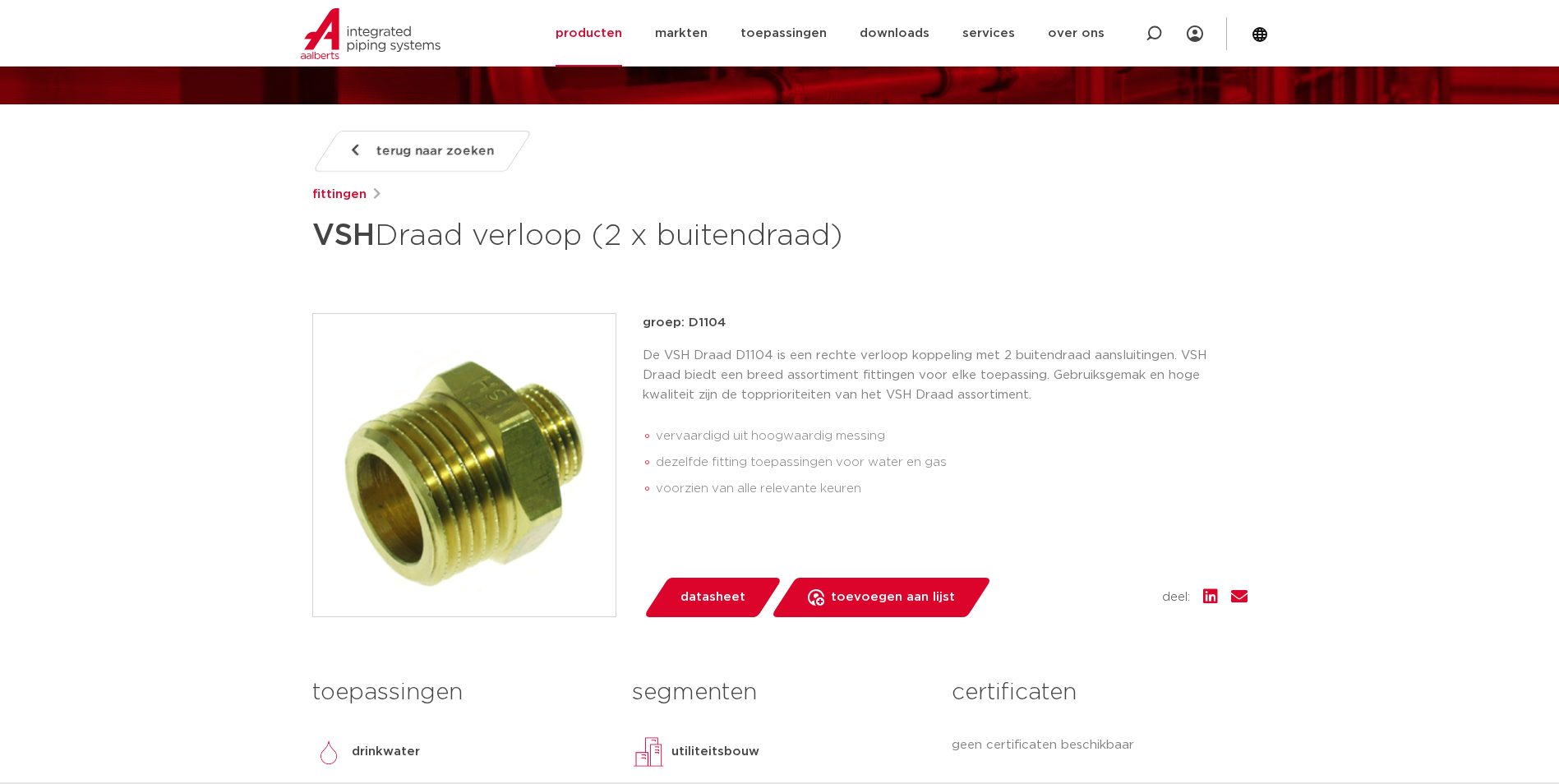
scroll to position [165, 0]
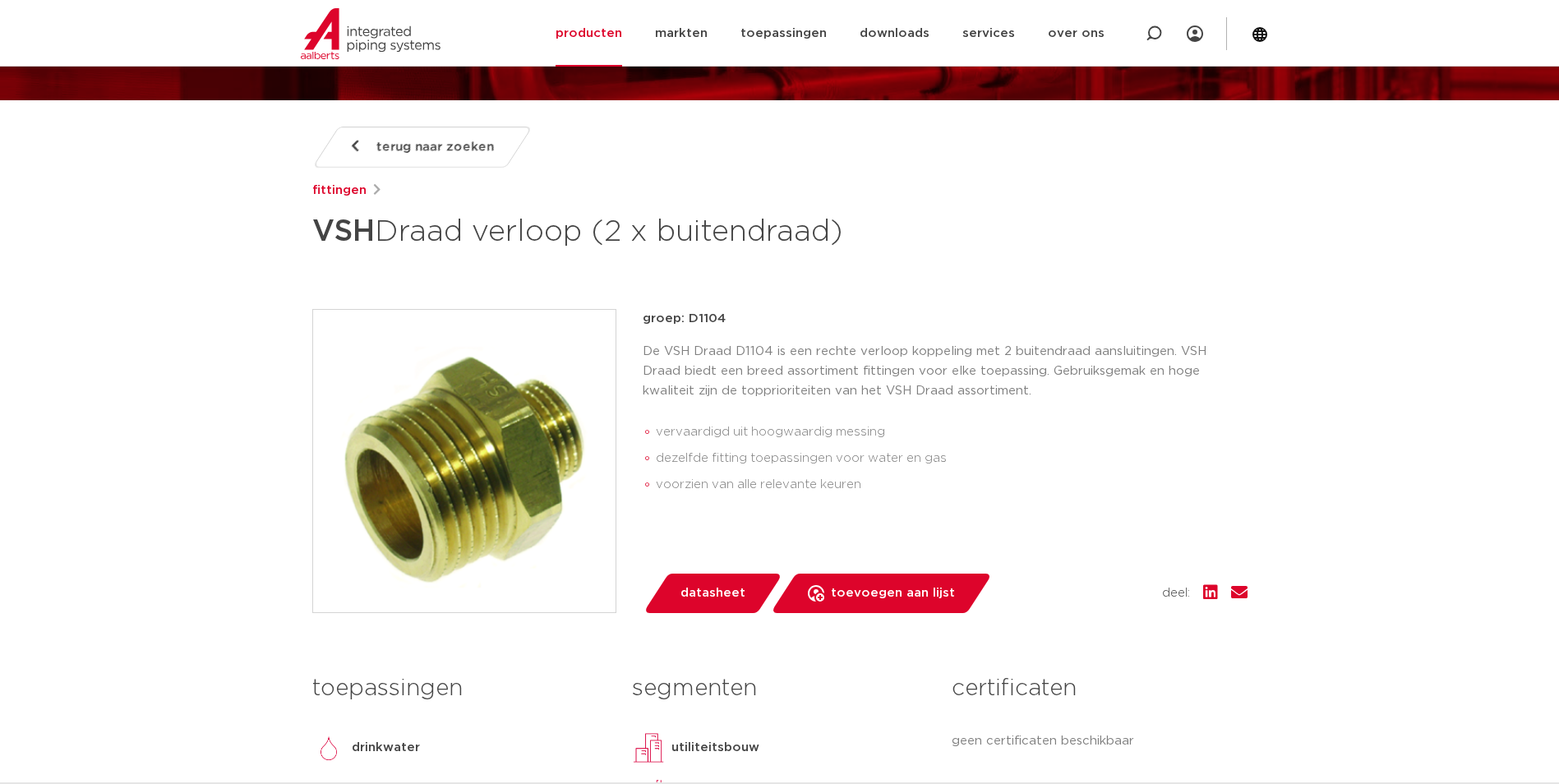
click at [713, 398] on p "De VSH Draad D1104 is een rechte verloop koppeling met 2 buitendraad aansluitin…" at bounding box center [945, 372] width 605 height 59
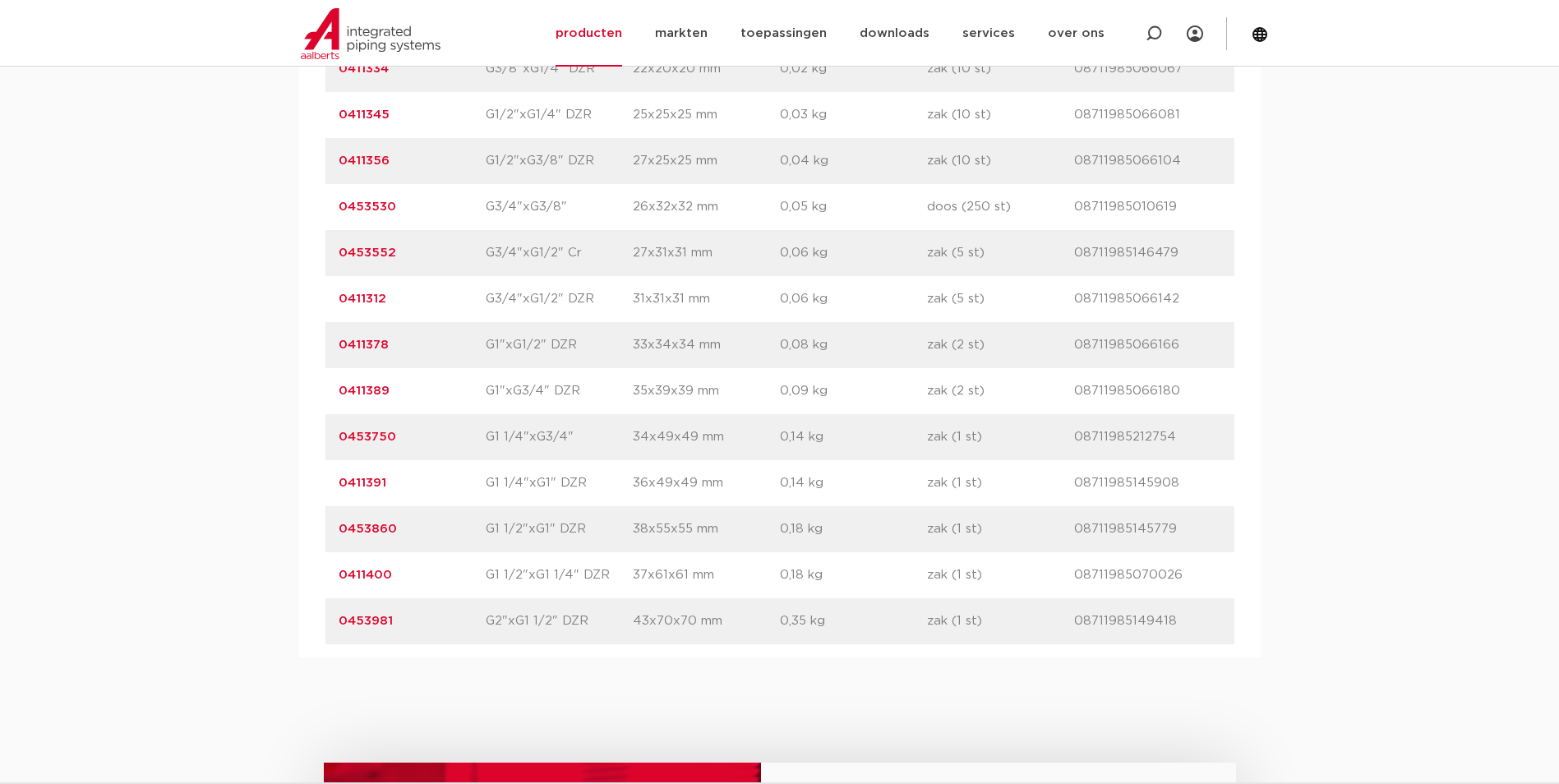
click at [362, 397] on link "0411389" at bounding box center [364, 391] width 51 height 13
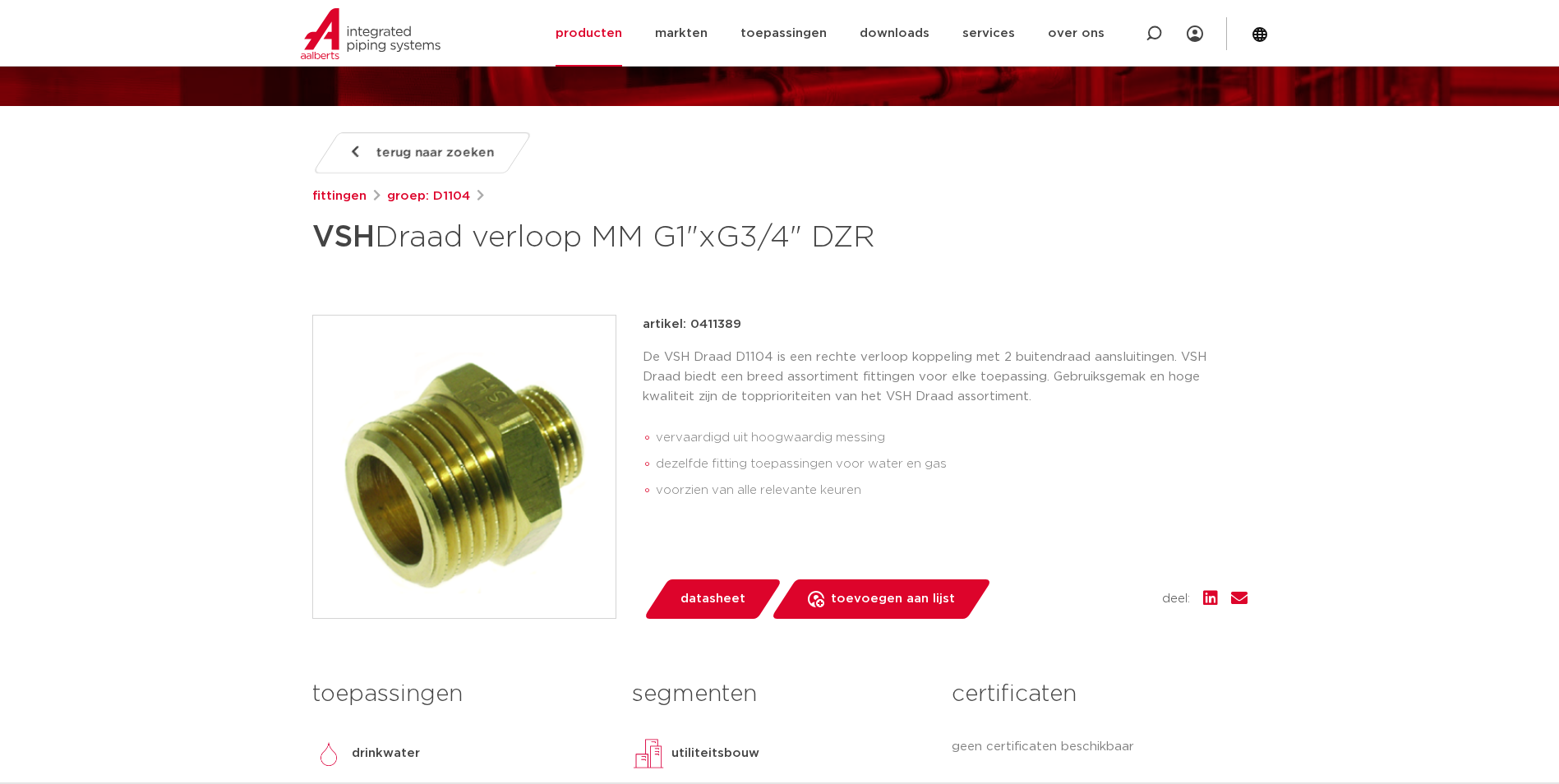
scroll to position [165, 0]
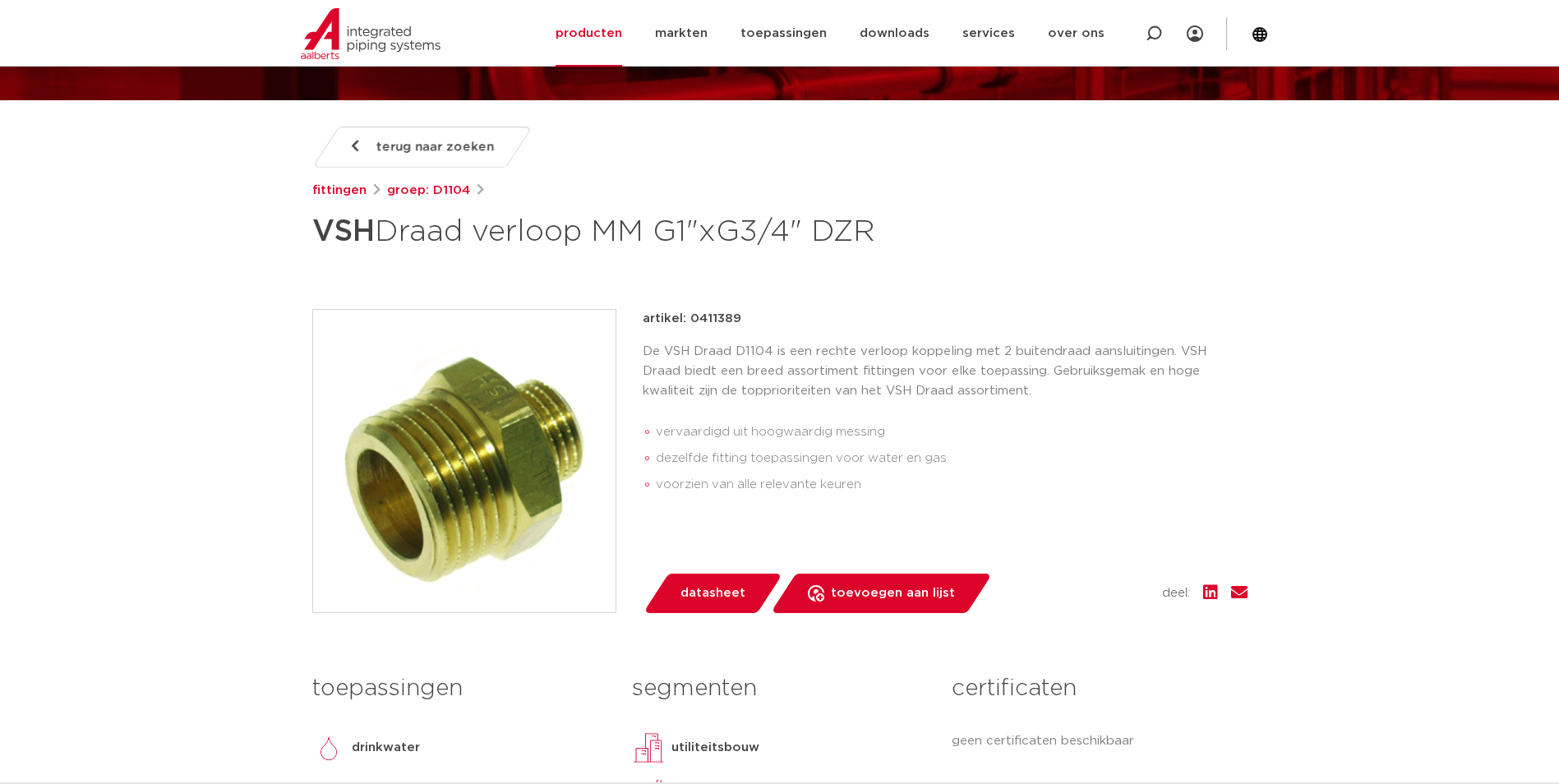
click at [487, 452] on img at bounding box center [464, 461] width 302 height 302
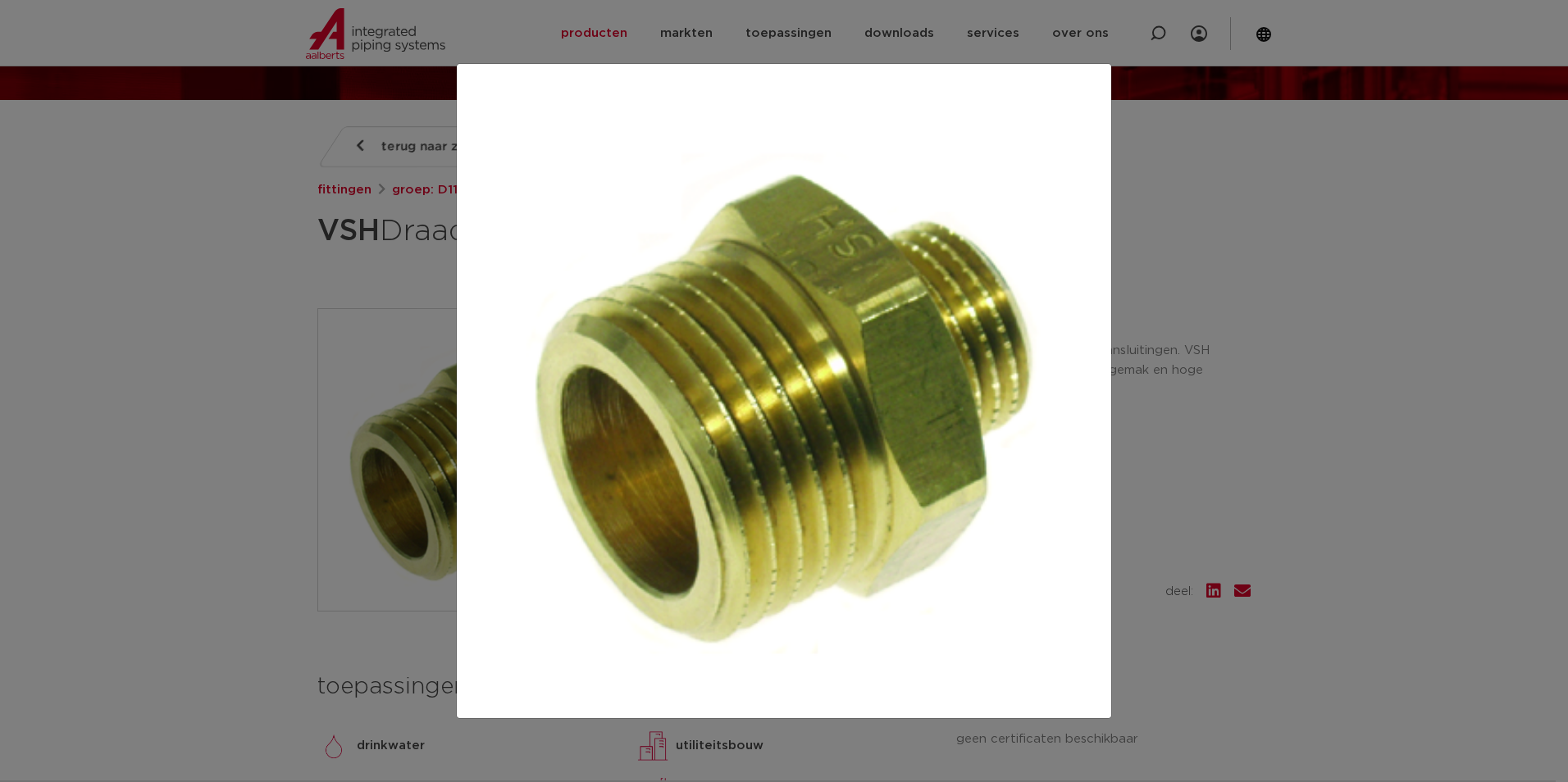
drag, startPoint x: 214, startPoint y: 433, endPoint x: 171, endPoint y: 455, distance: 48.3
click at [214, 433] on div at bounding box center [784, 391] width 1568 height 782
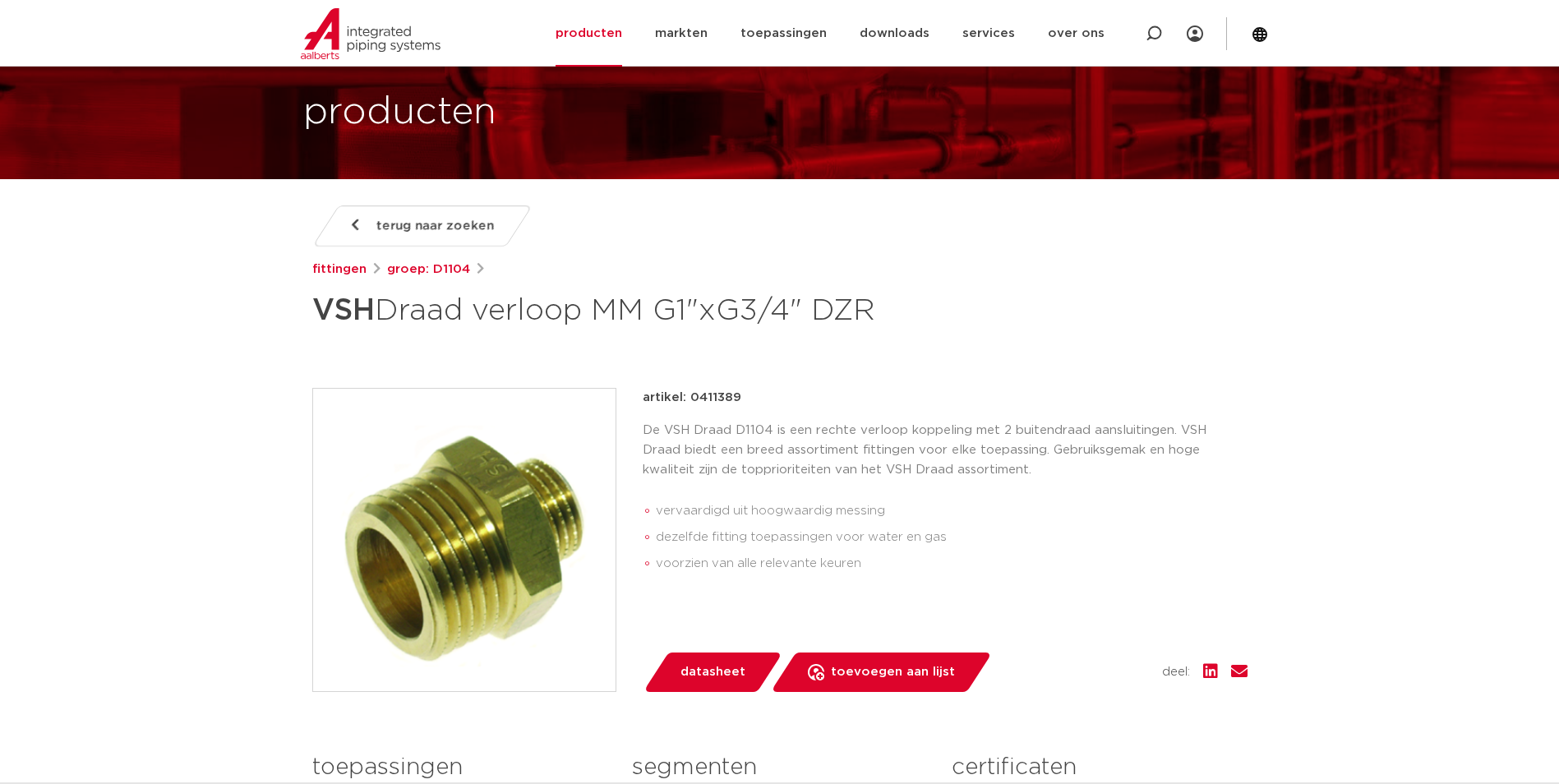
scroll to position [0, 0]
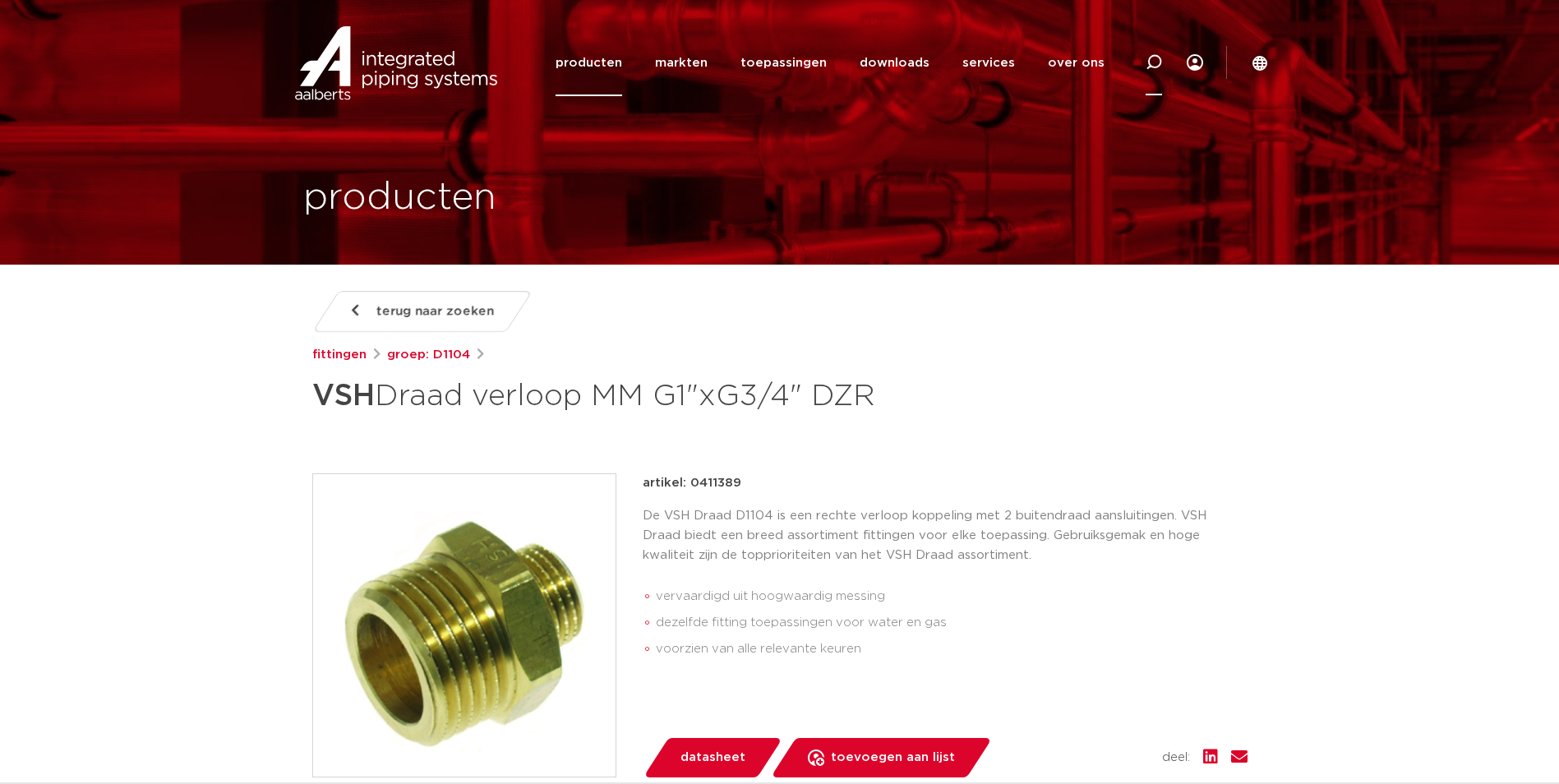
click at [1140, 65] on div at bounding box center [1153, 62] width 66 height 68
paste input "0411158"
type input "0411158"
click button "Zoeken" at bounding box center [0, 0] width 0 height 0
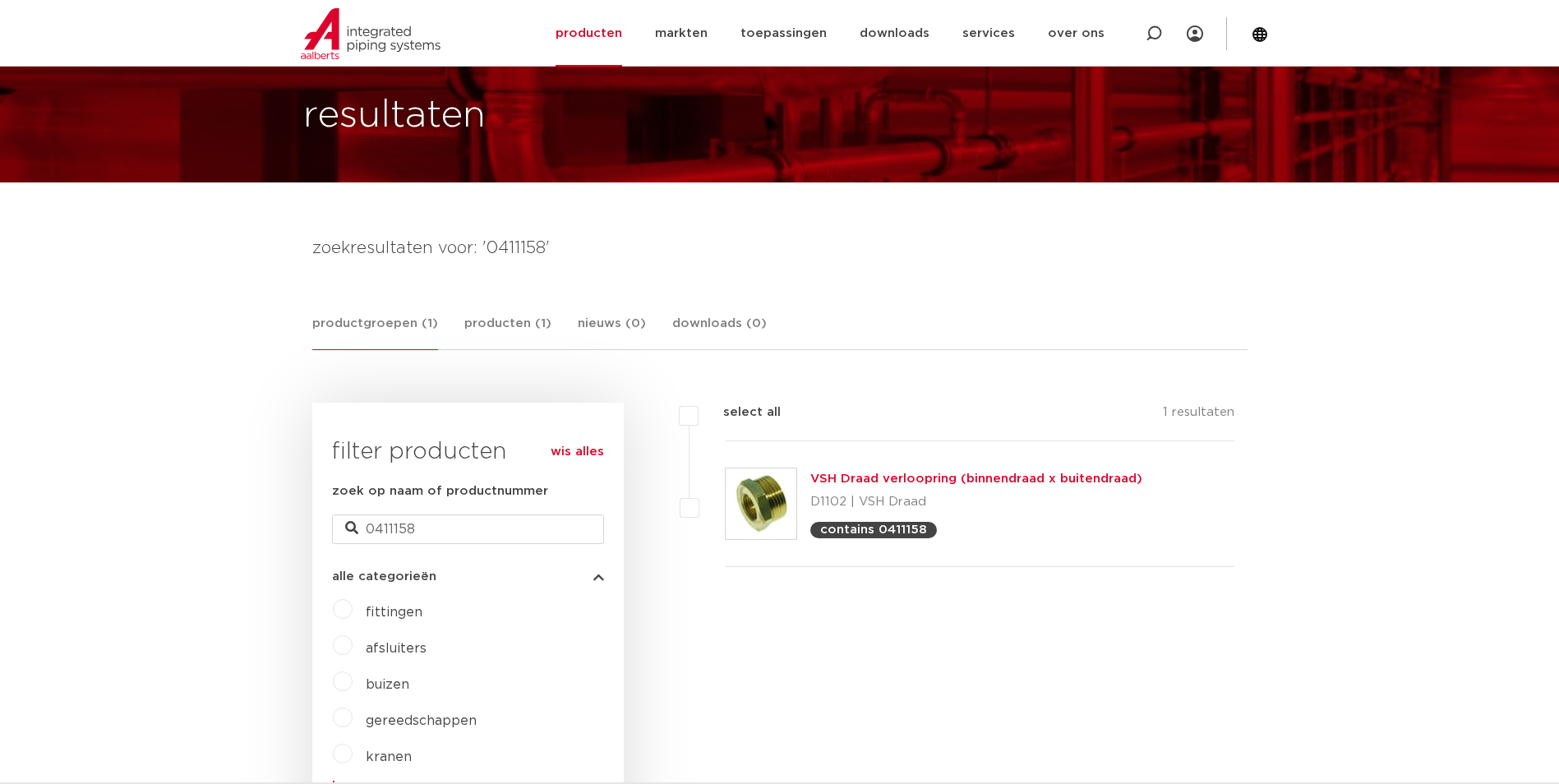
click at [869, 485] on link "VSH Draad verloopring (binnendraad x buitendraad)" at bounding box center [976, 479] width 332 height 13
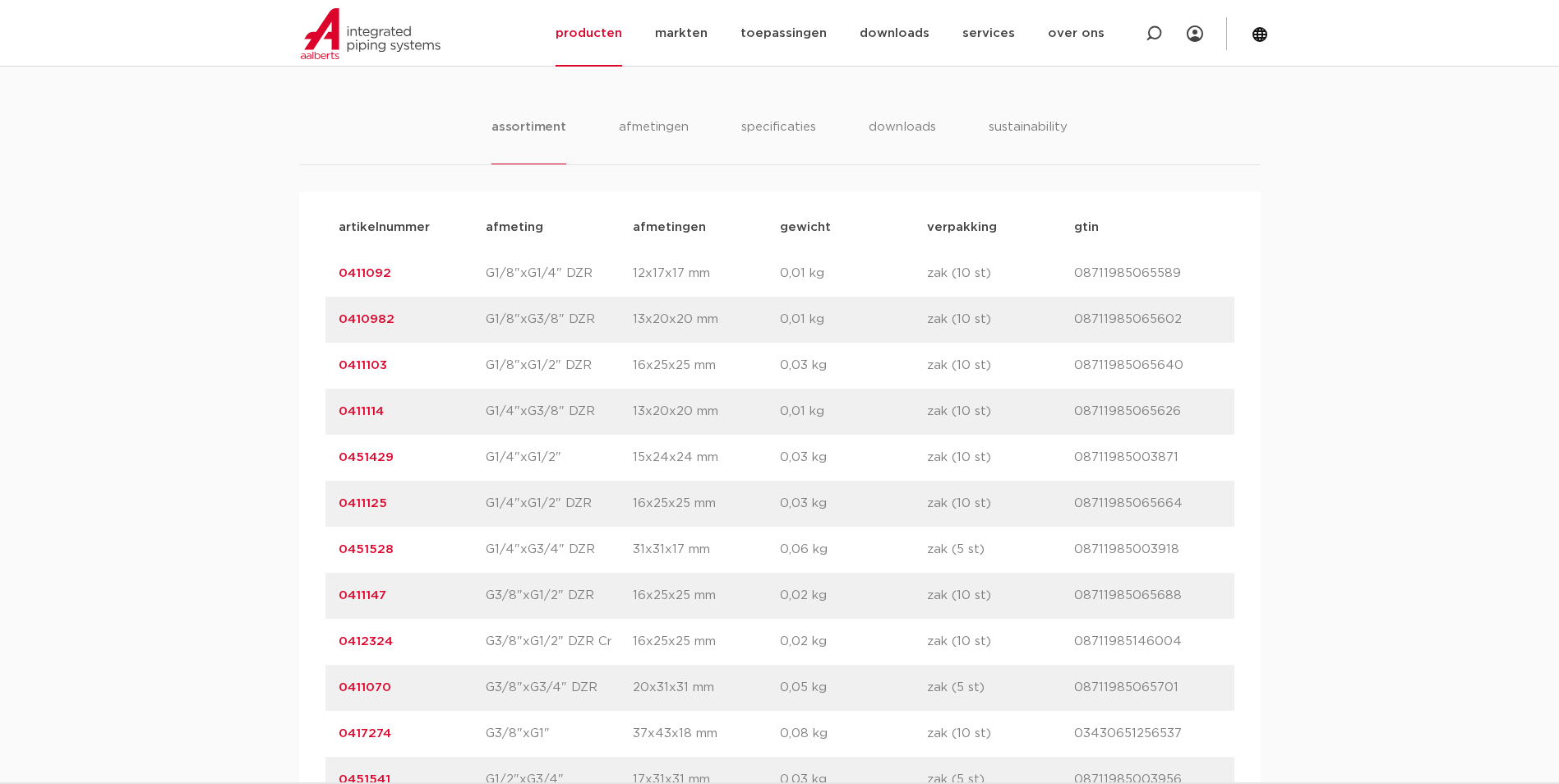
scroll to position [1068, 0]
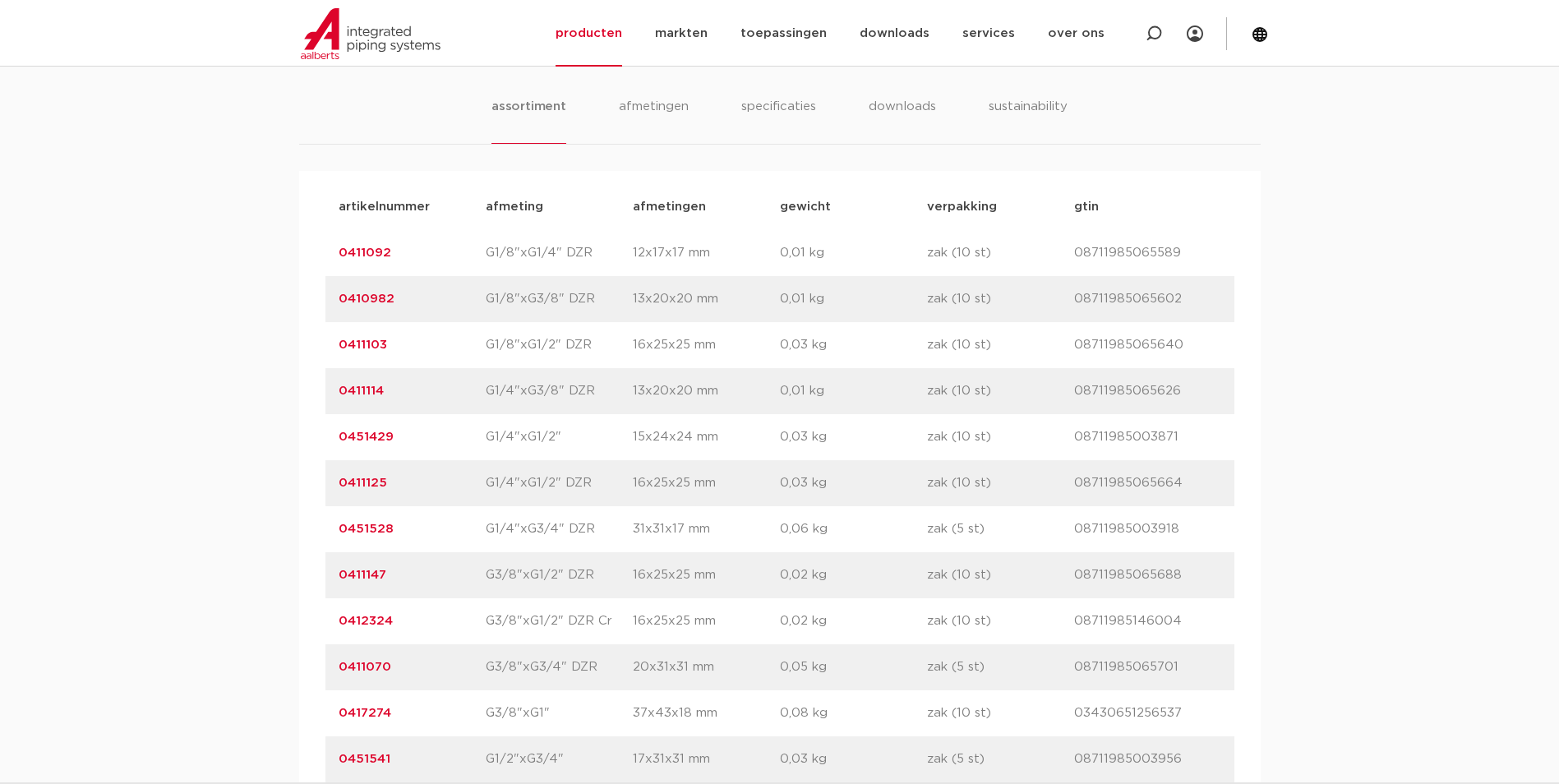
click at [216, 363] on div "assortiment afmetingen specificaties downloads sustainability assortiment afmet…" at bounding box center [780, 764] width 1559 height 1441
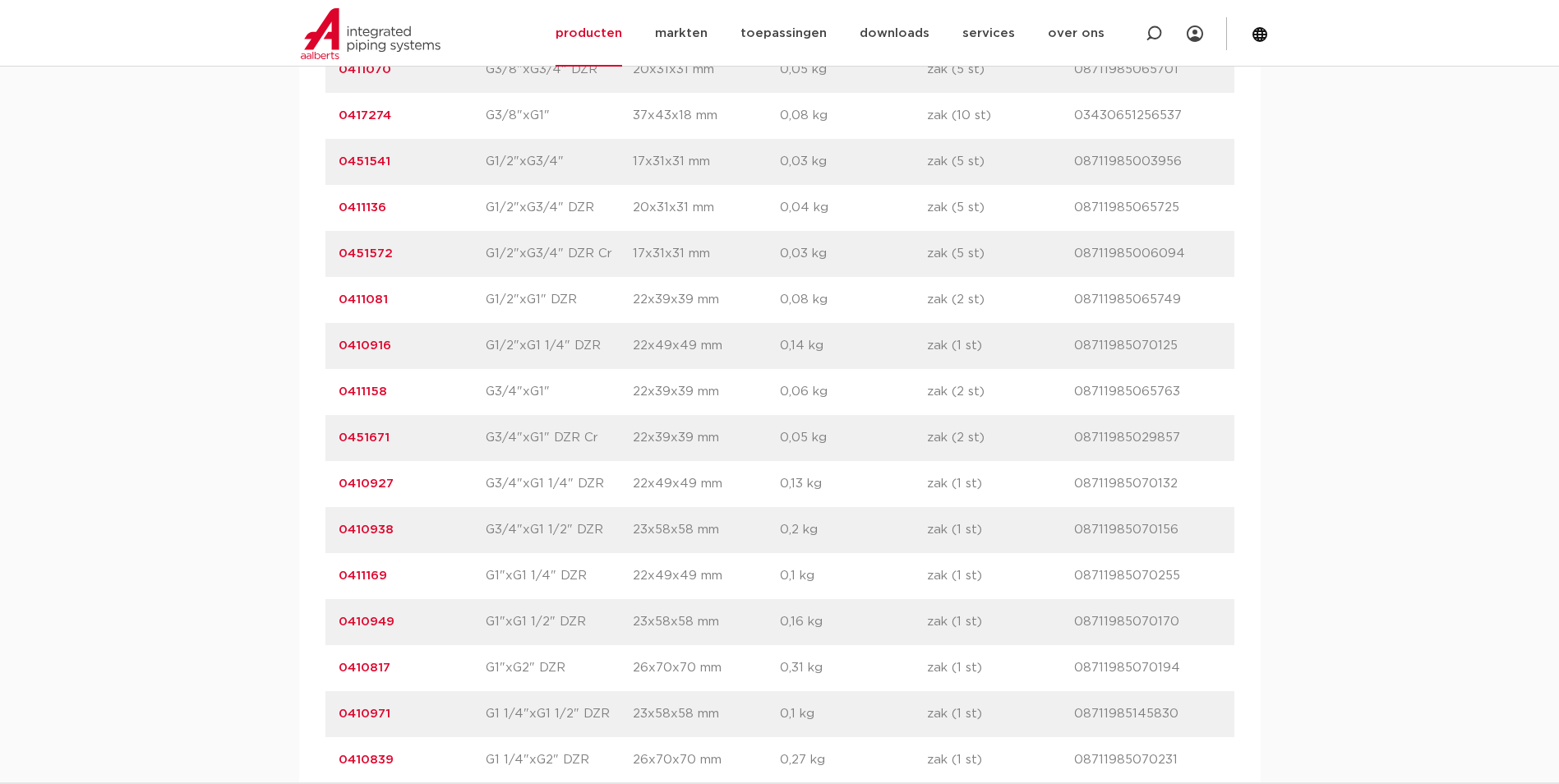
click at [345, 387] on link "0411158" at bounding box center [363, 392] width 49 height 13
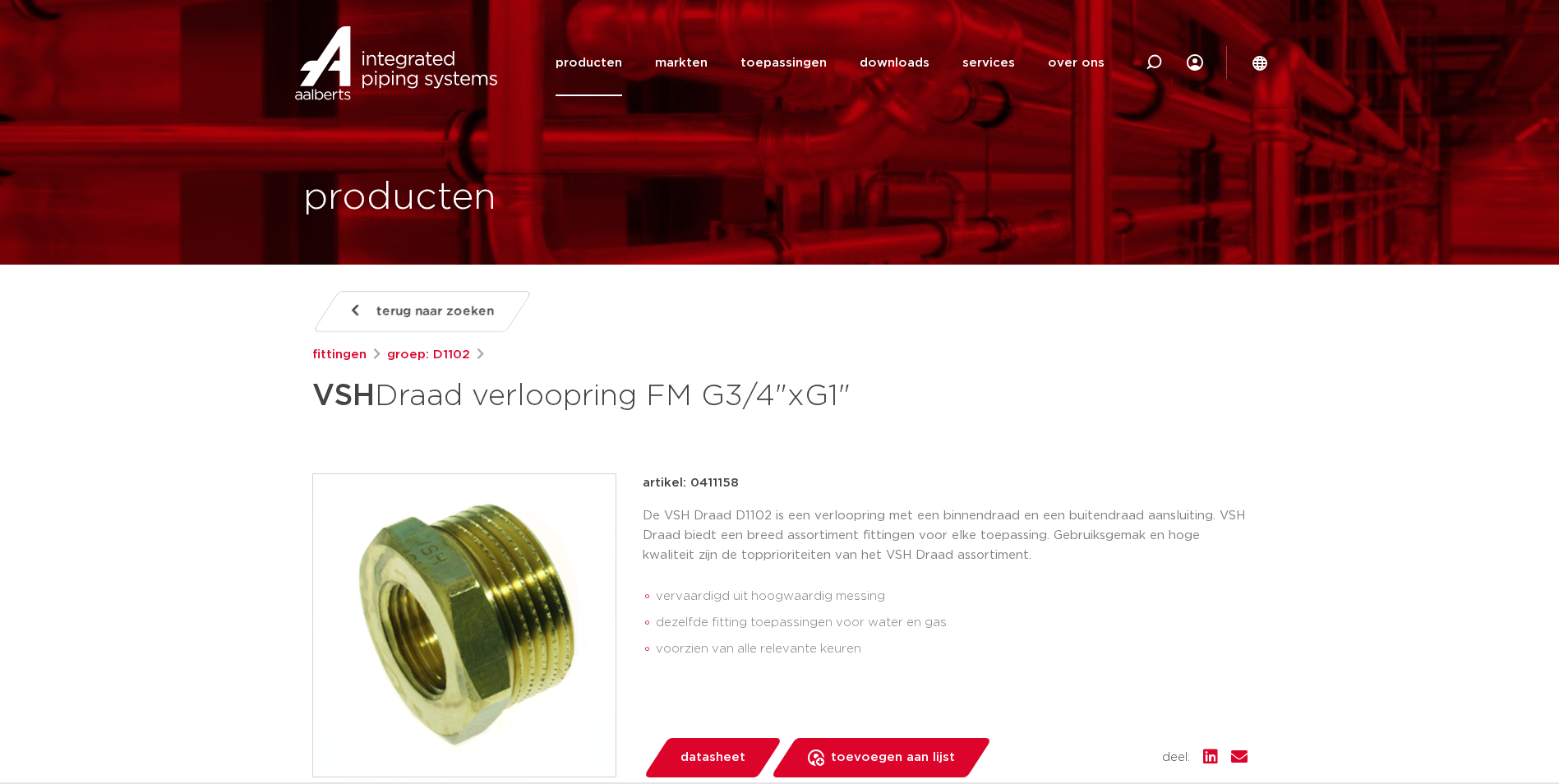
scroll to position [82, 0]
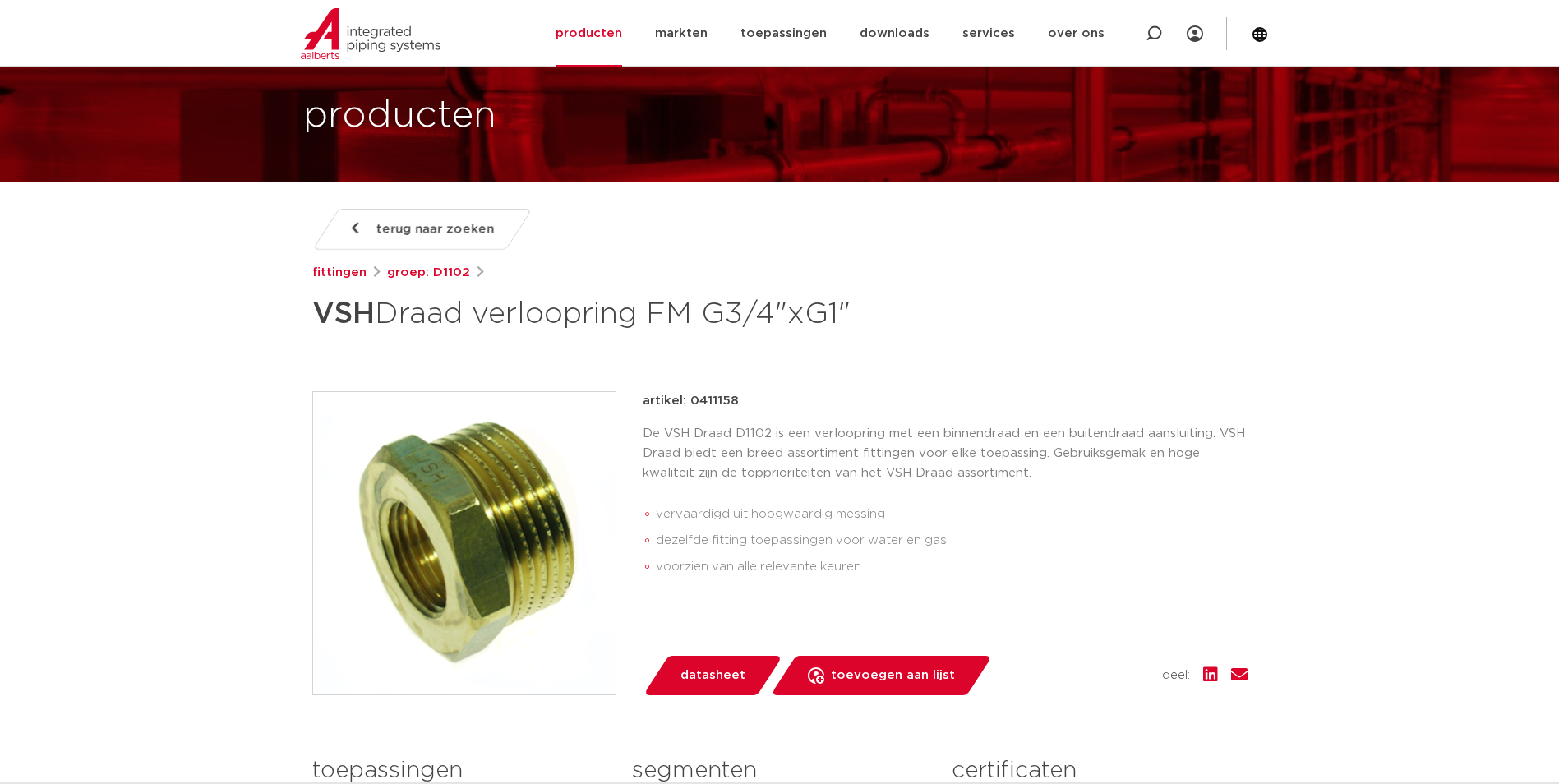
click at [765, 446] on p "De VSH Draad D1102 is een verloopring met een binnendraad en een buitendraad aa…" at bounding box center [945, 454] width 605 height 59
click at [1145, 41] on div at bounding box center [1153, 33] width 66 height 67
paste input "0411279"
type input "0411279"
click button "Zoeken" at bounding box center [0, 0] width 0 height 0
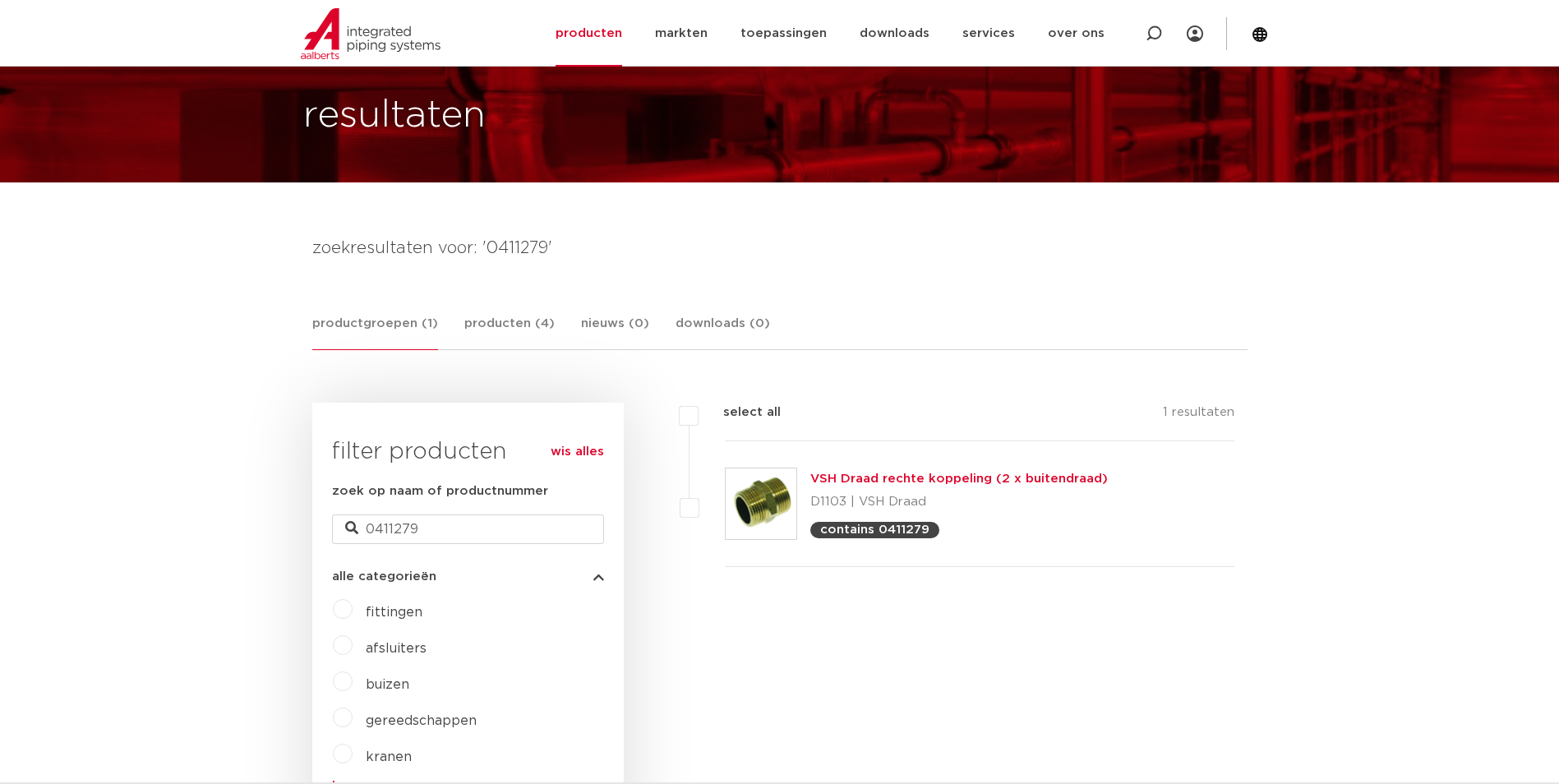
click at [895, 477] on link "VSH Draad rechte koppeling (2 x buitendraad)" at bounding box center [959, 479] width 298 height 13
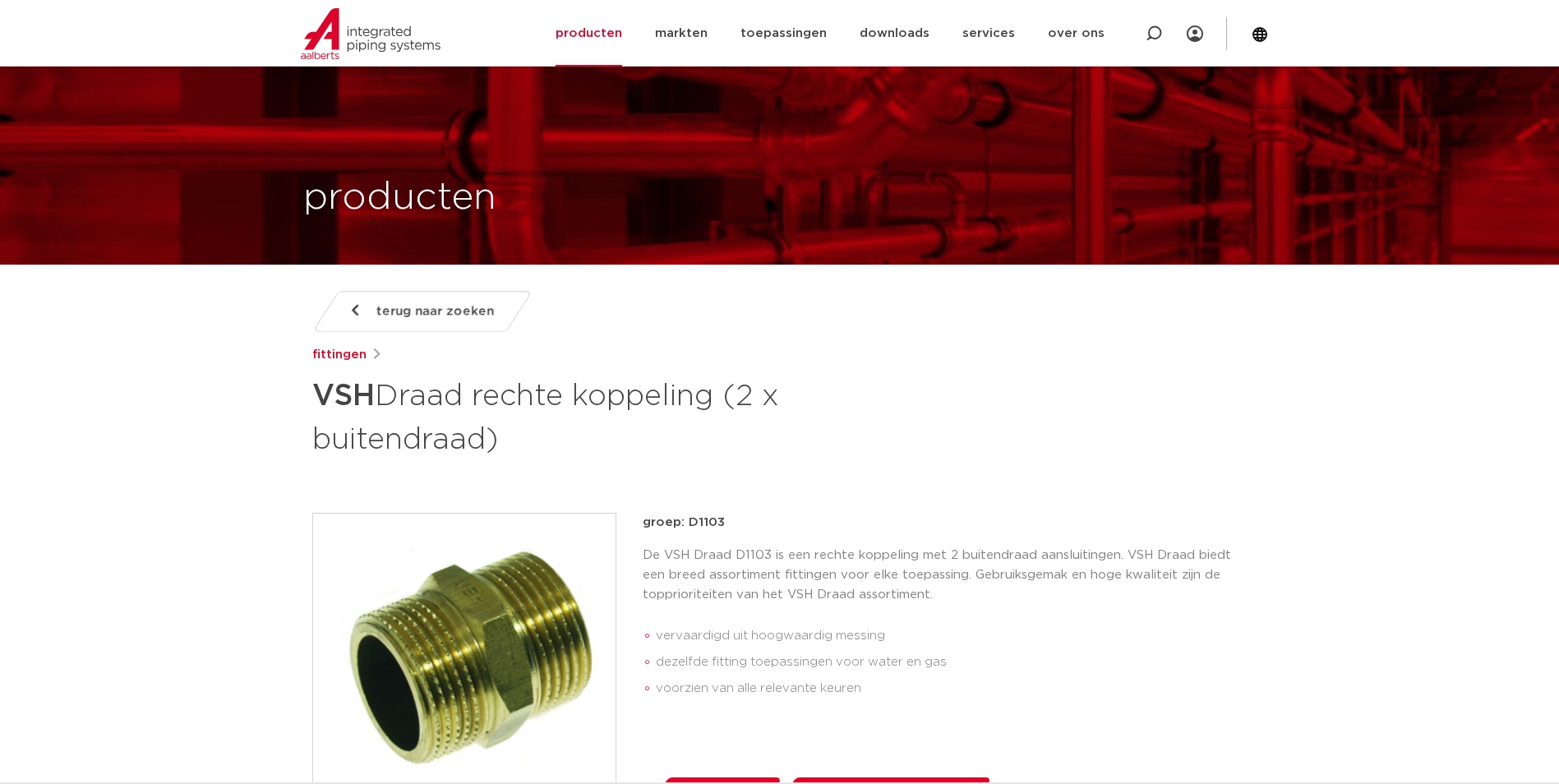
scroll to position [930, 0]
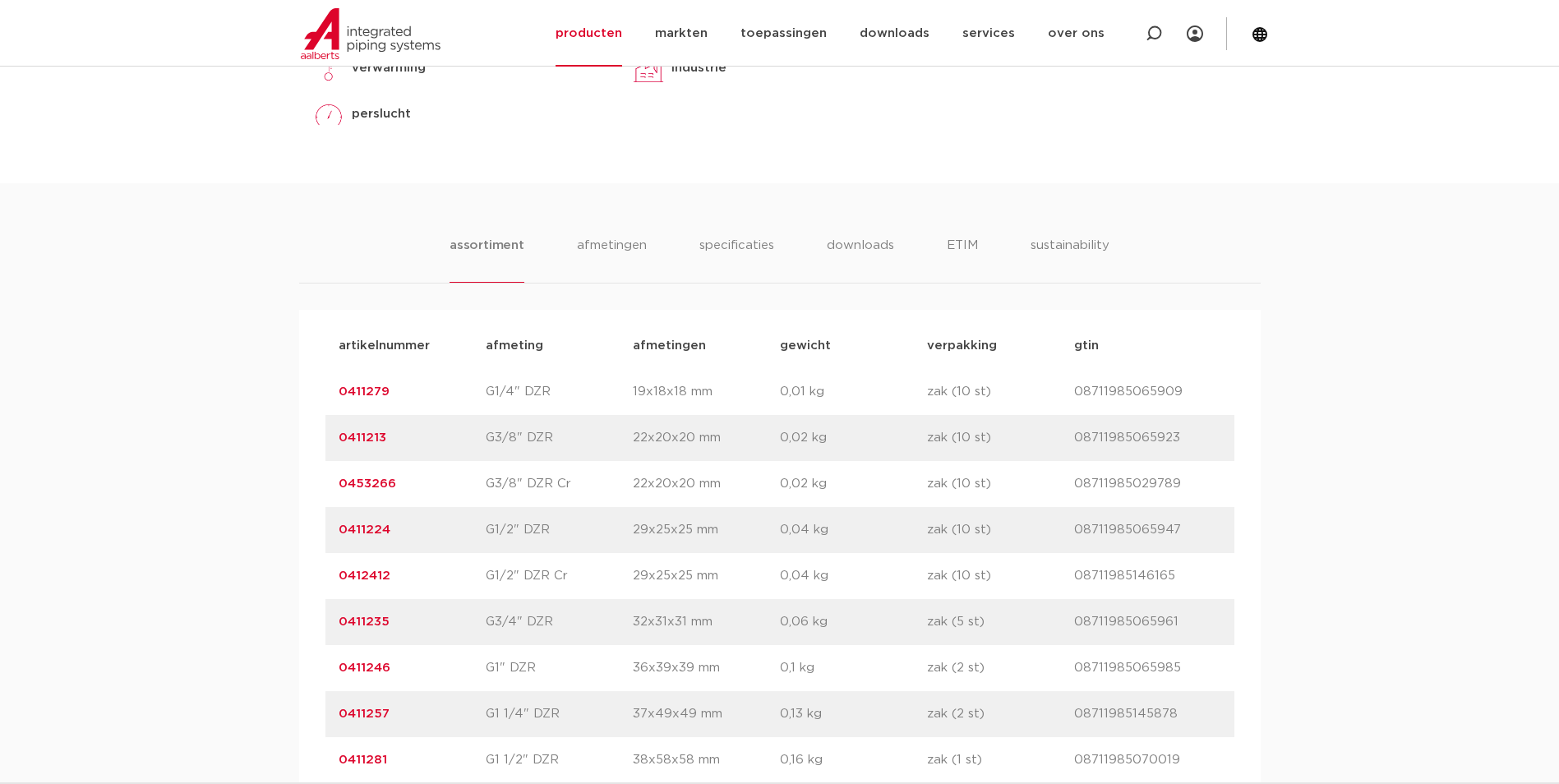
click at [356, 393] on link "0411279" at bounding box center [364, 392] width 51 height 13
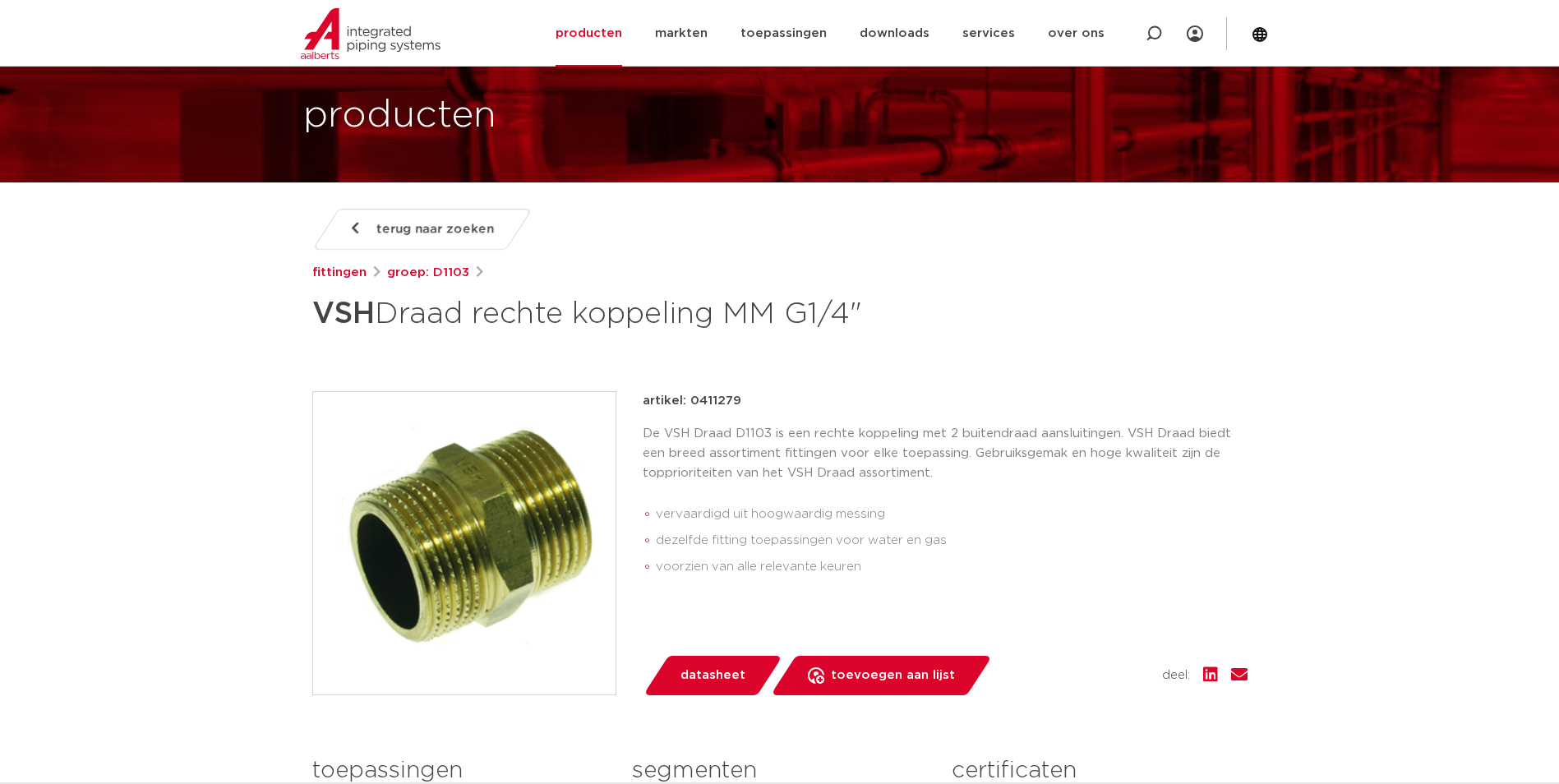
scroll to position [165, 0]
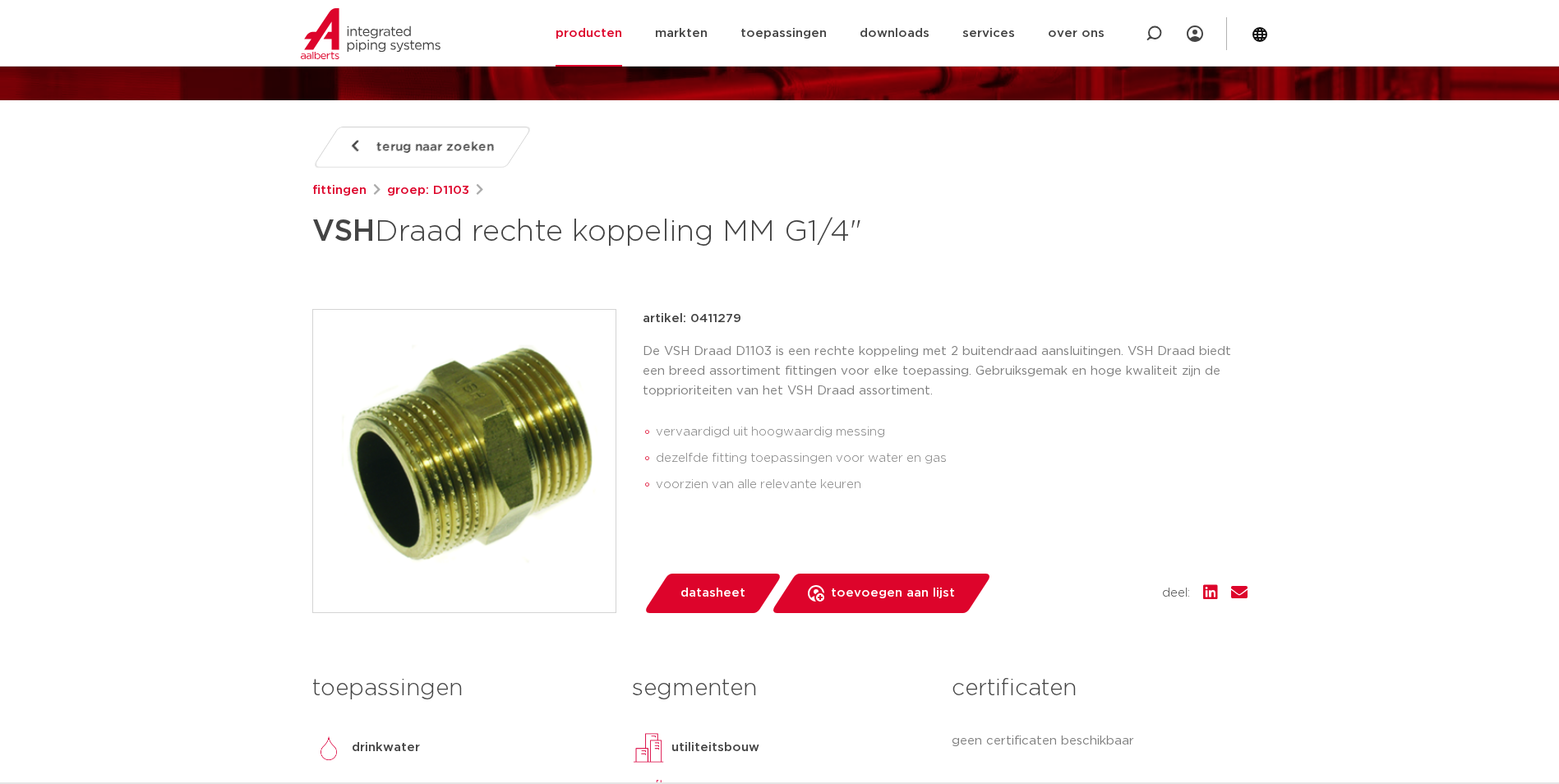
click at [427, 436] on img at bounding box center [464, 461] width 302 height 302
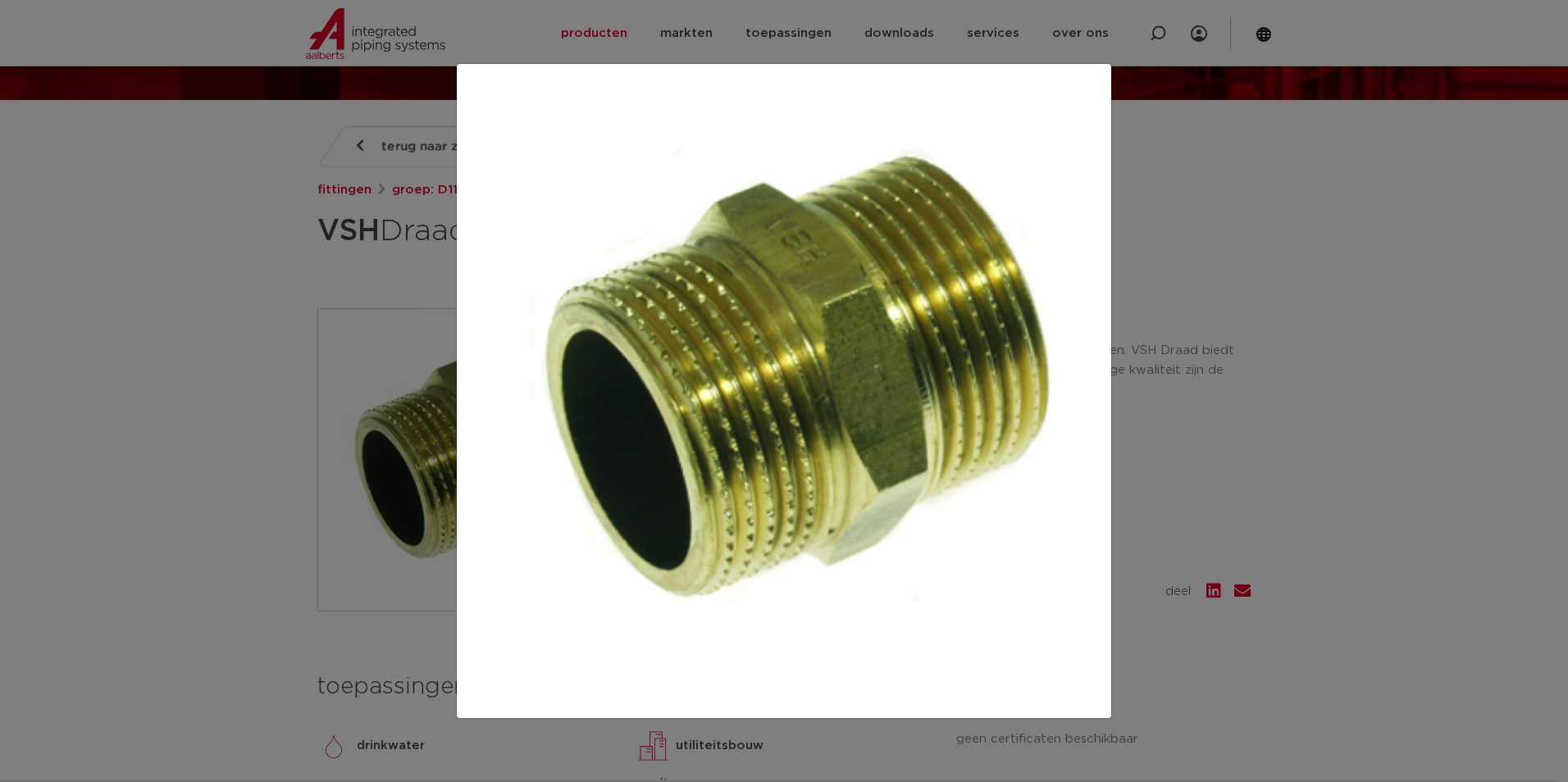
click at [206, 412] on div at bounding box center [784, 391] width 1568 height 782
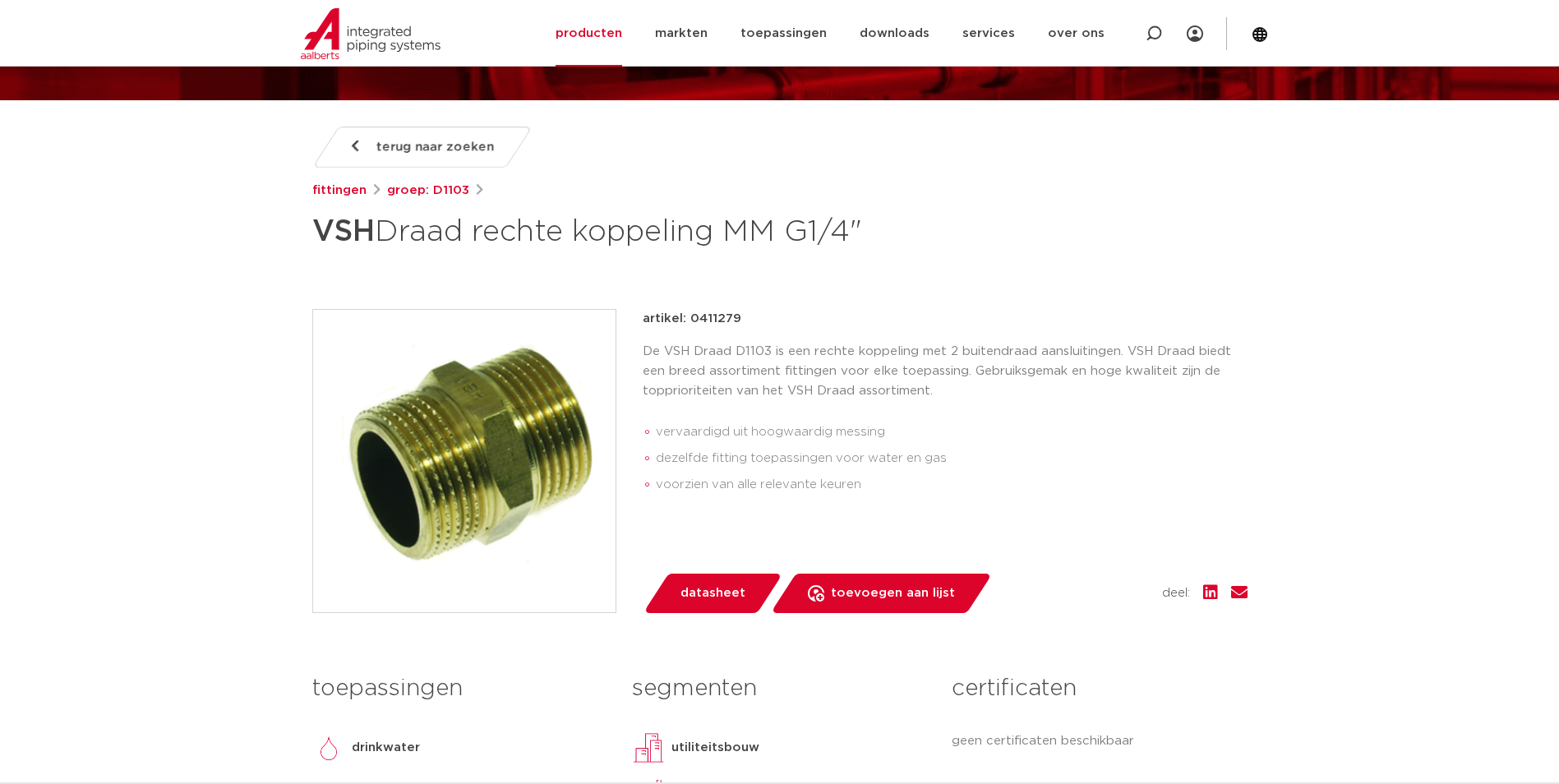
click at [1147, 31] on icon at bounding box center [1154, 33] width 16 height 16
paste input "8711985067224"
type input "8711985067224"
click button "Zoeken" at bounding box center [0, 0] width 0 height 0
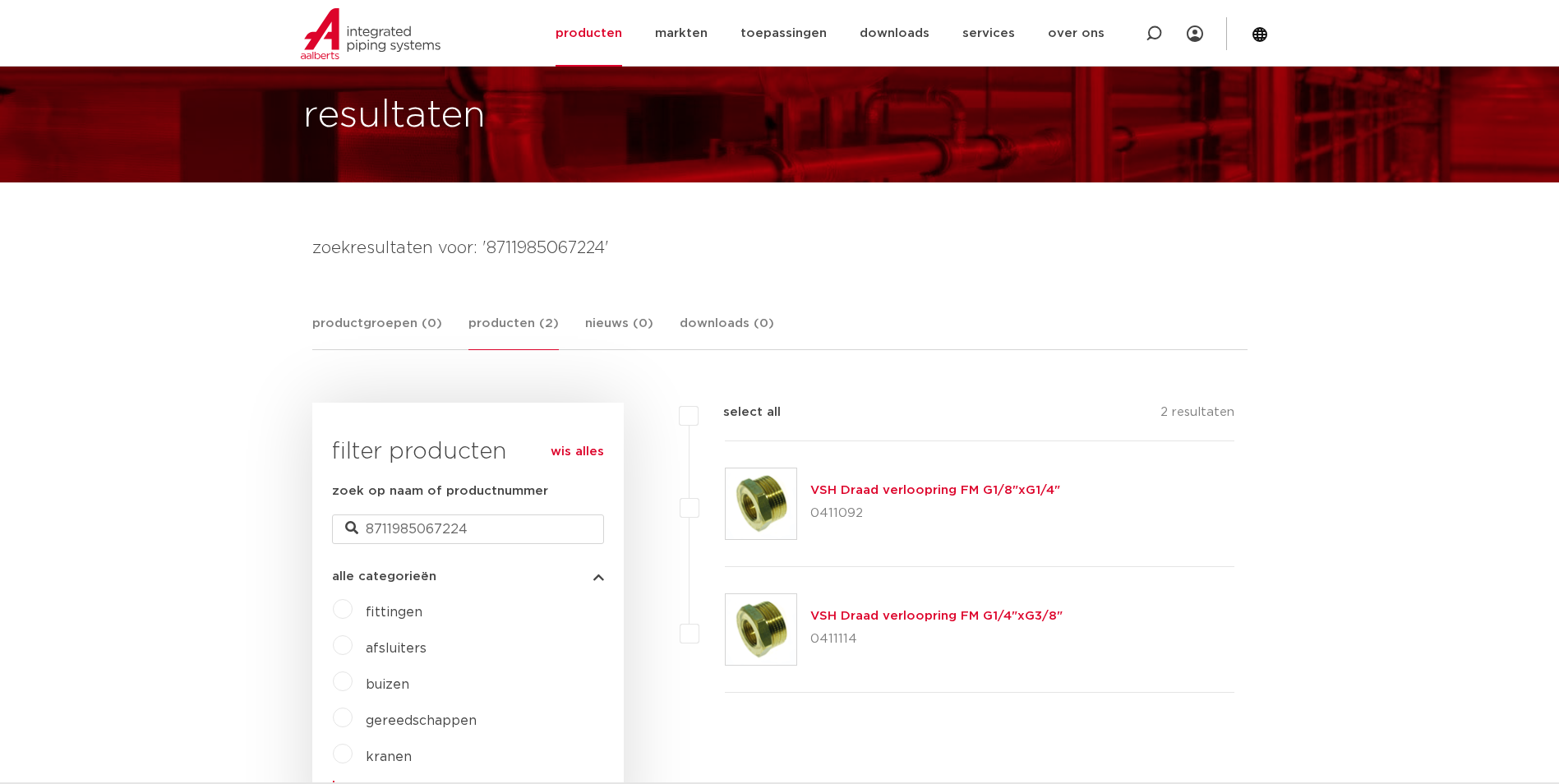
click at [888, 491] on link "VSH Draad verloopring FM G1/8"xG1/4"" at bounding box center [935, 491] width 250 height 13
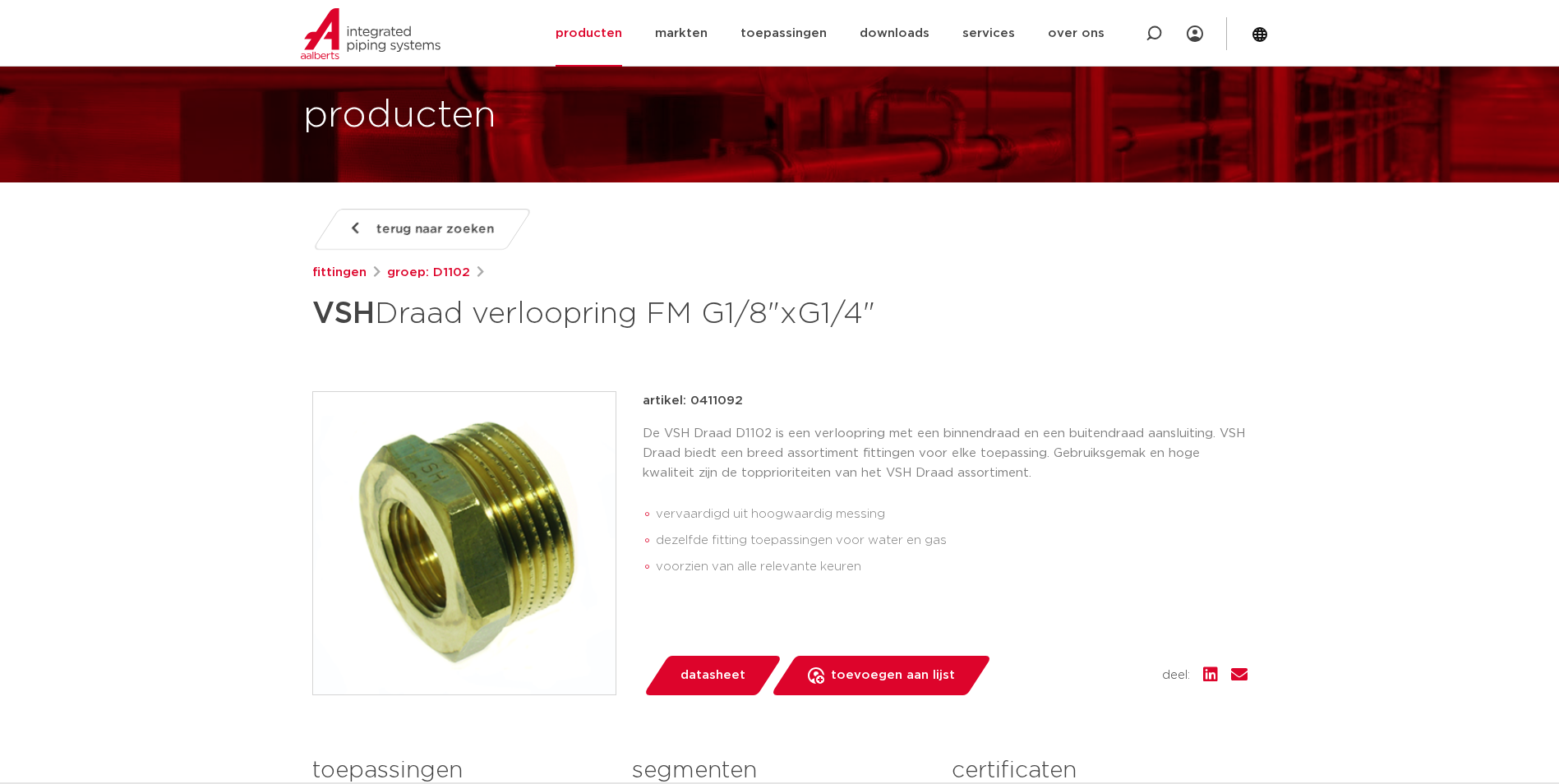
scroll to position [165, 0]
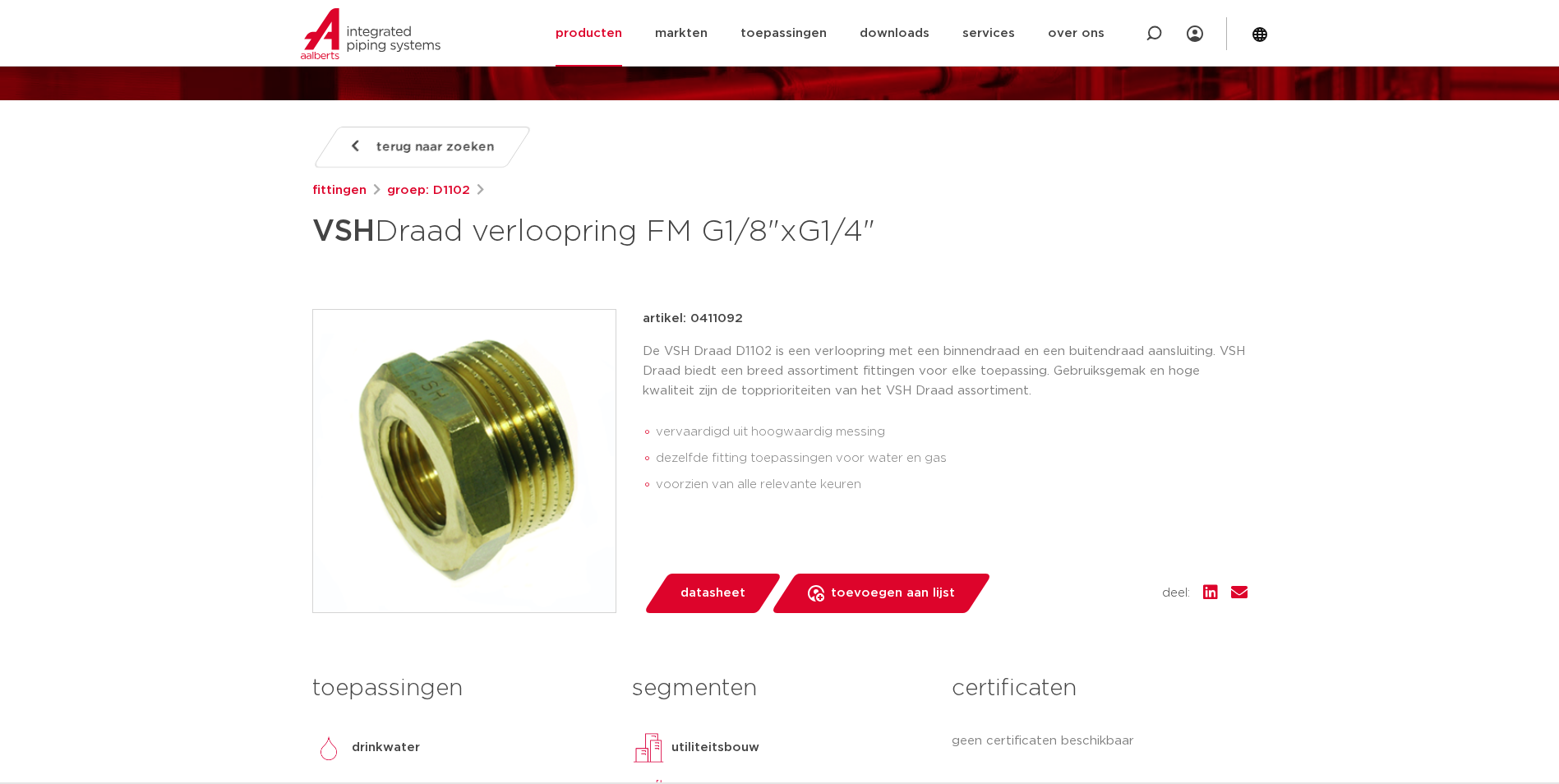
click at [762, 365] on p "De VSH Draad D1102 is een verloopring met een binnendraad en een buitendraad aa…" at bounding box center [945, 372] width 605 height 59
click at [469, 450] on img at bounding box center [464, 461] width 302 height 302
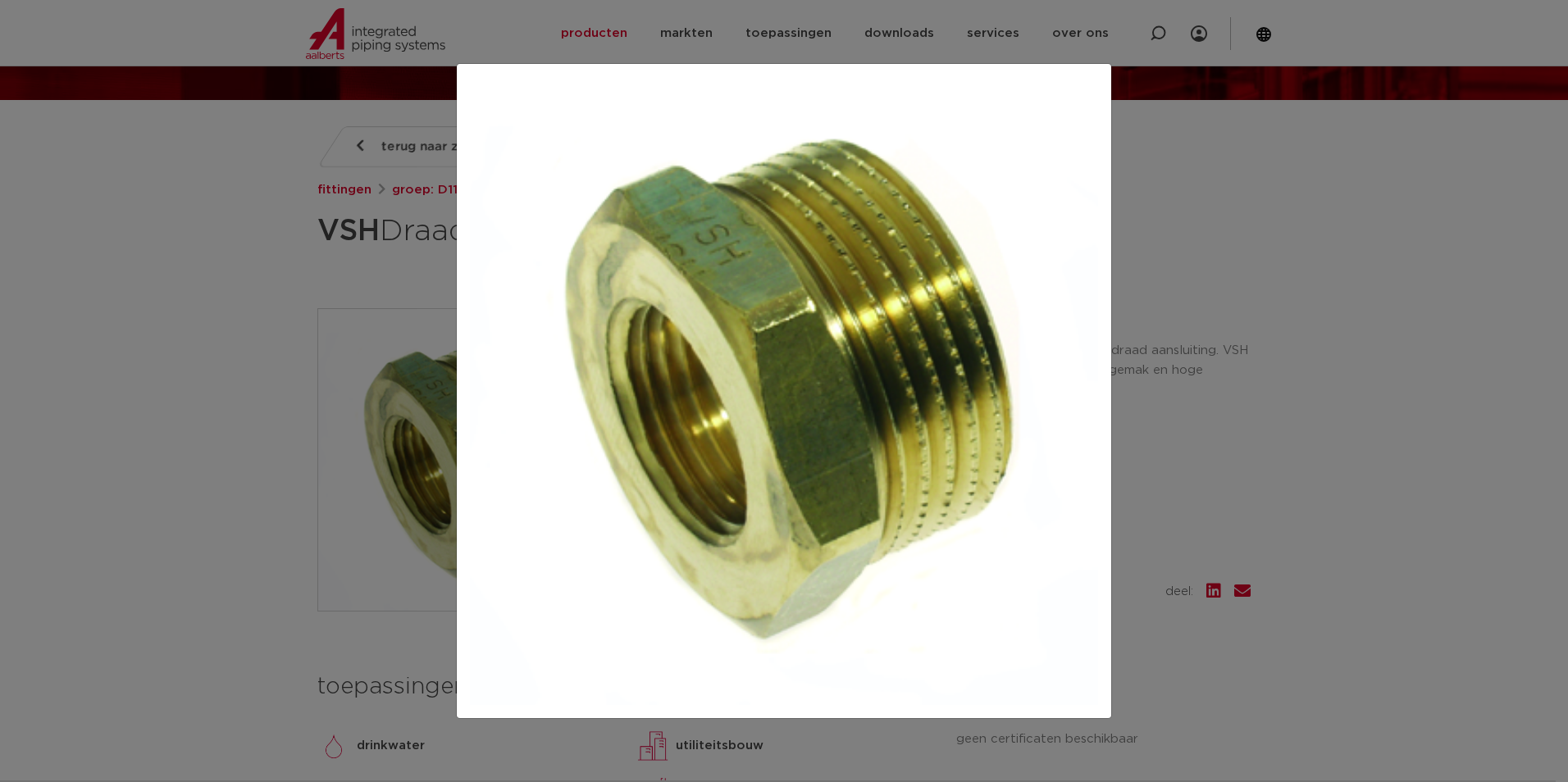
click at [1296, 498] on div at bounding box center [784, 391] width 1568 height 782
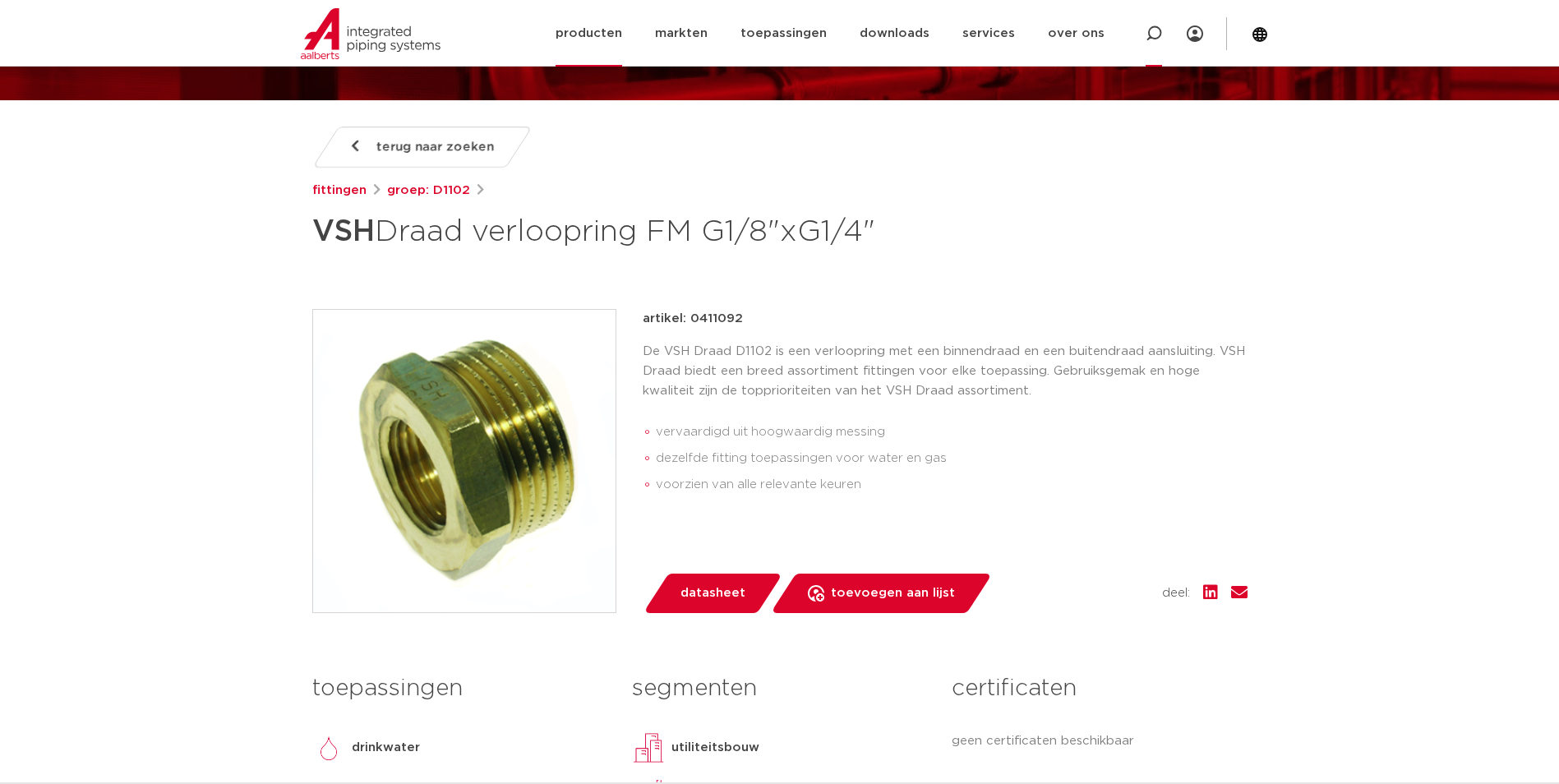
click at [1159, 37] on icon at bounding box center [1154, 33] width 20 height 20
paste input "0411015"
type input "0411015"
click button "Zoeken" at bounding box center [0, 0] width 0 height 0
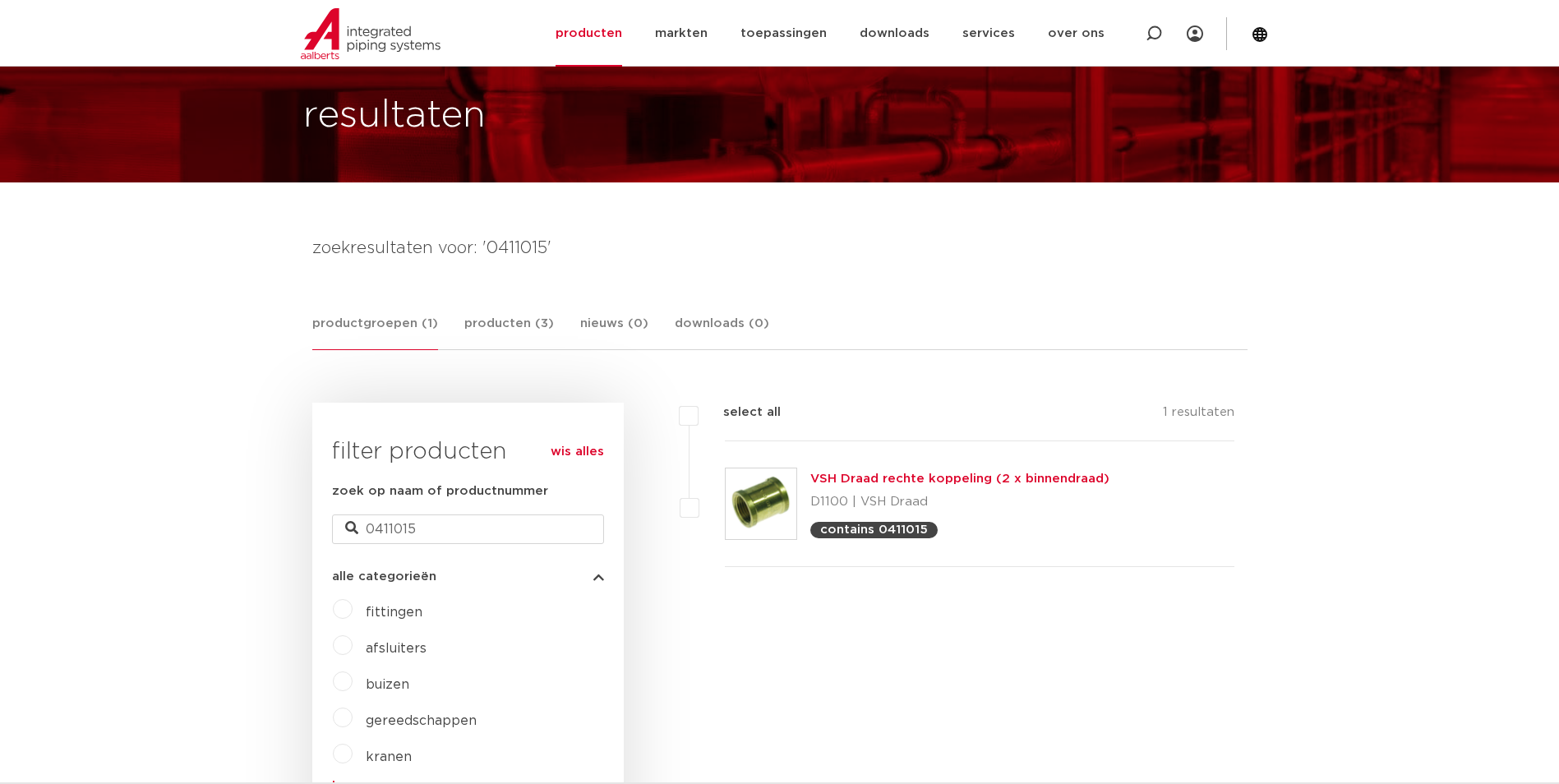
click at [770, 493] on img at bounding box center [761, 503] width 71 height 71
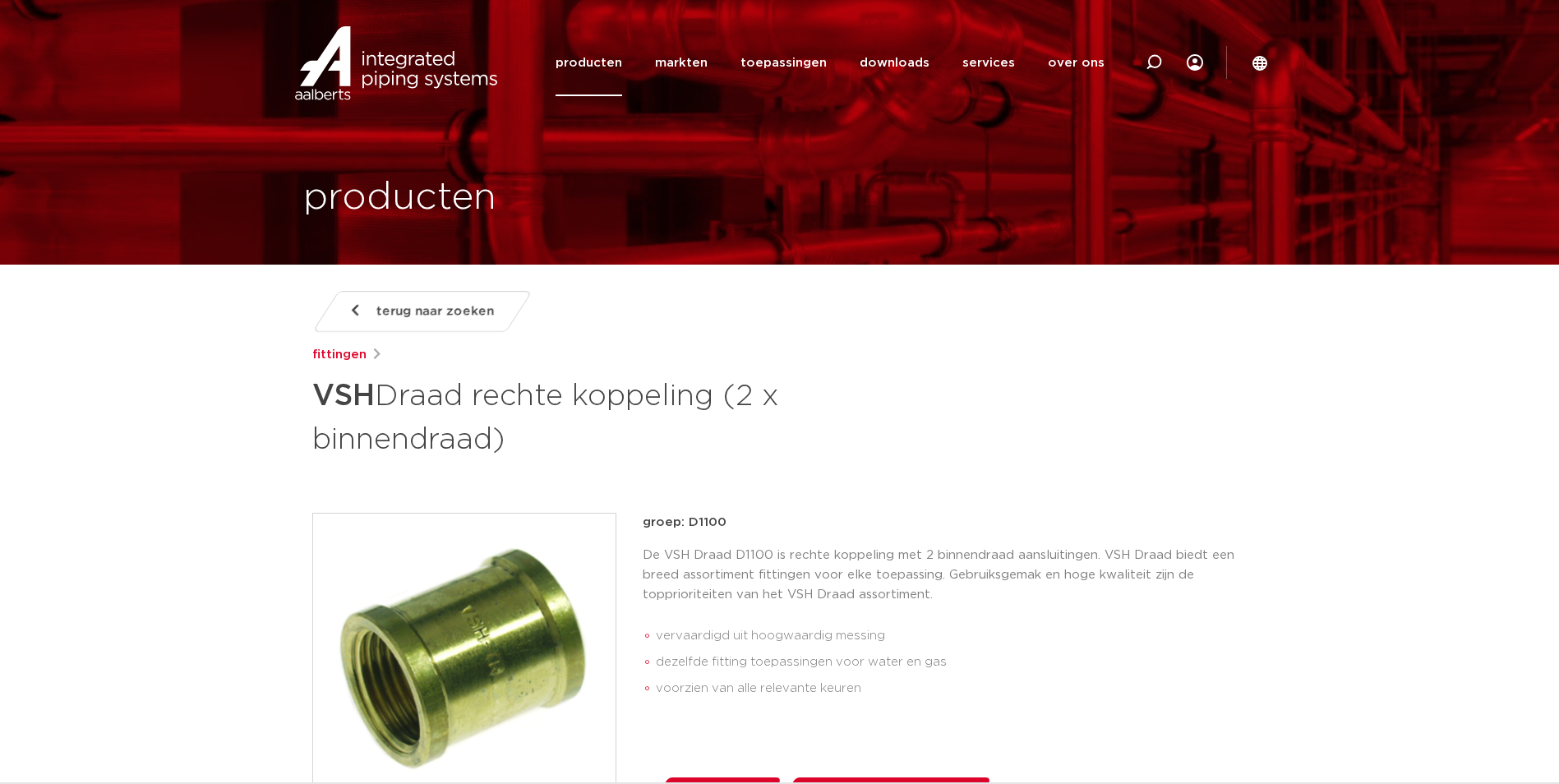
scroll to position [976, 0]
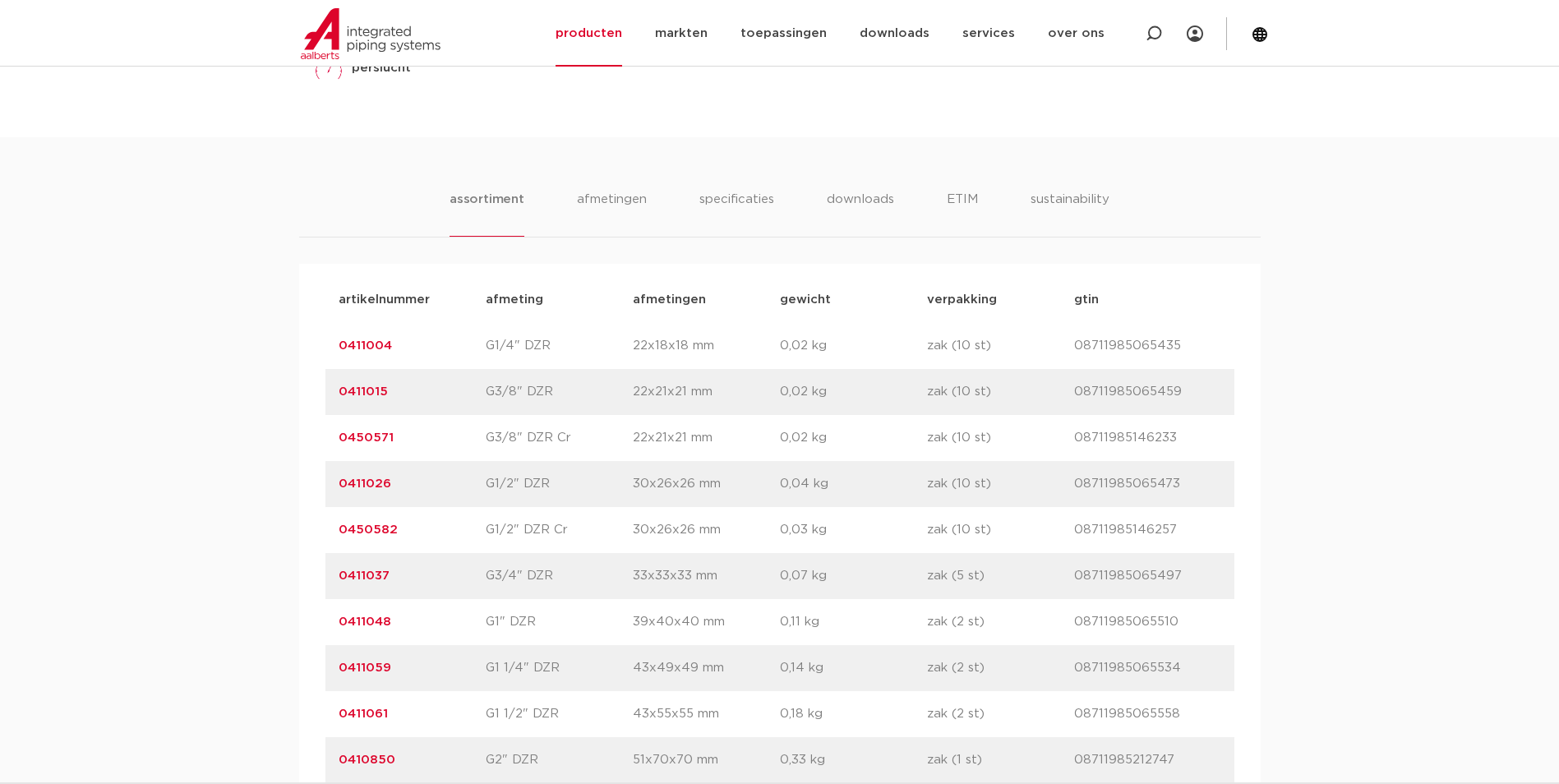
click at [372, 395] on link "0411015" at bounding box center [363, 392] width 50 height 13
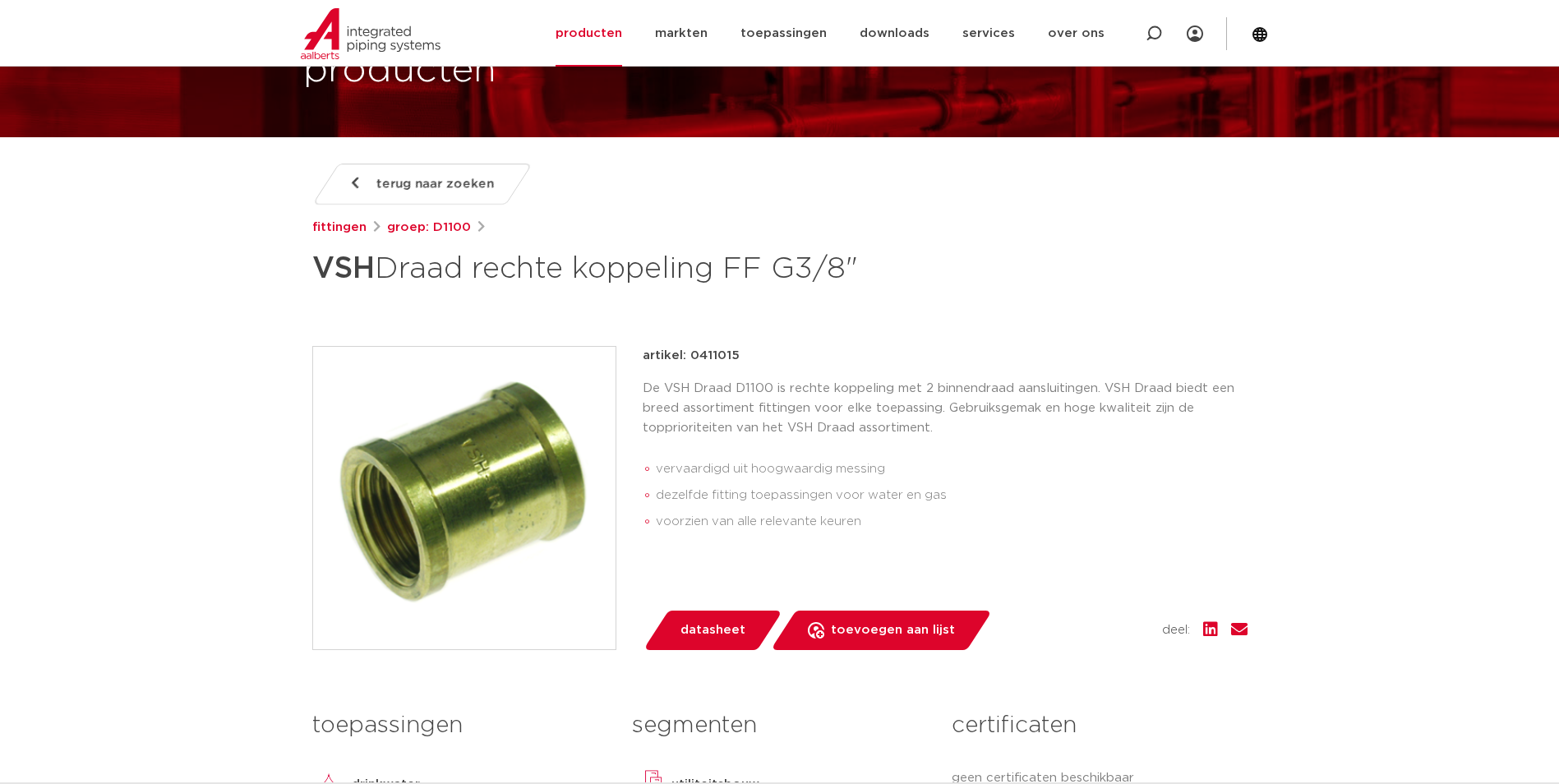
scroll to position [165, 0]
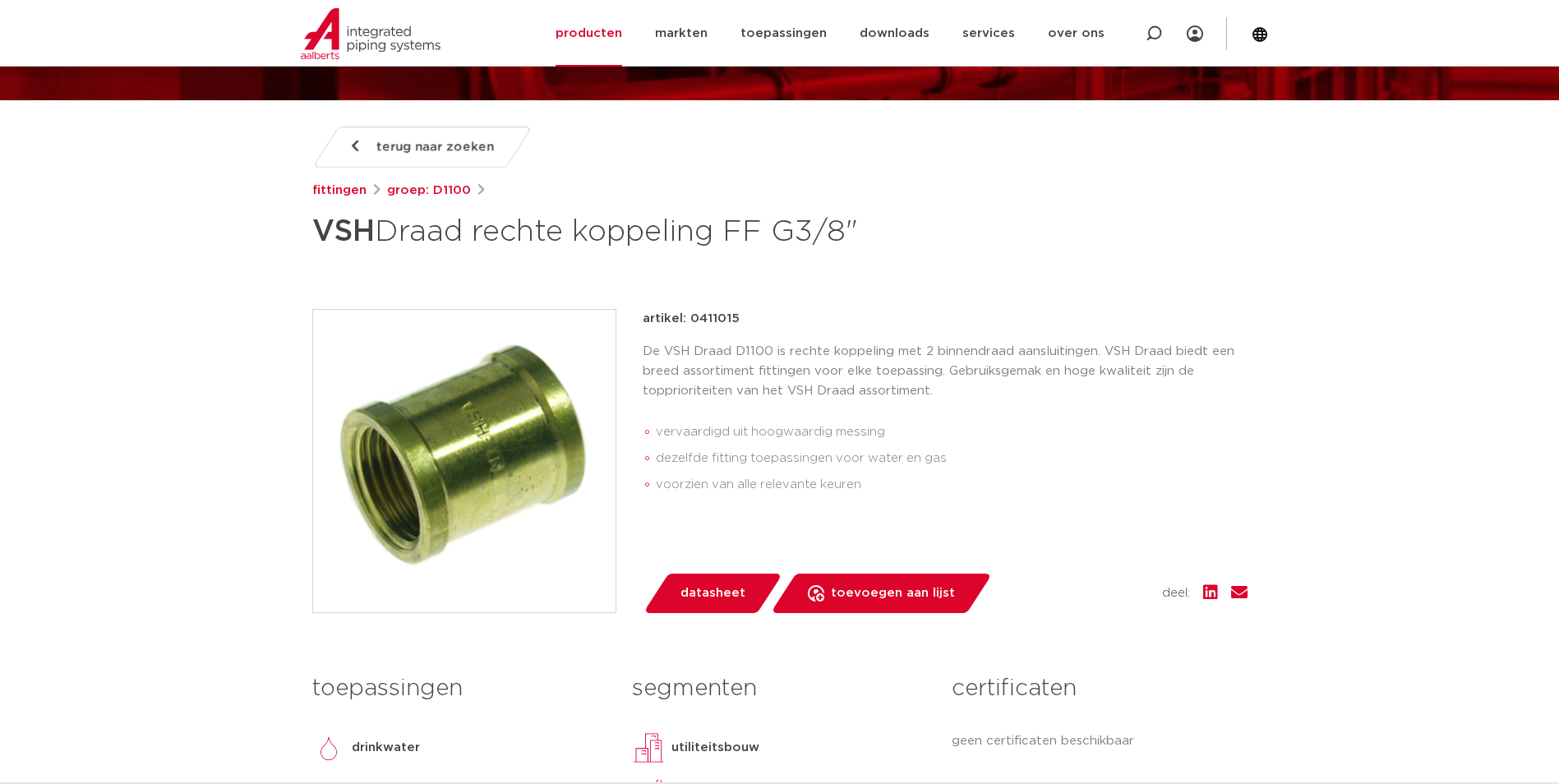
click at [502, 450] on img at bounding box center [464, 461] width 302 height 302
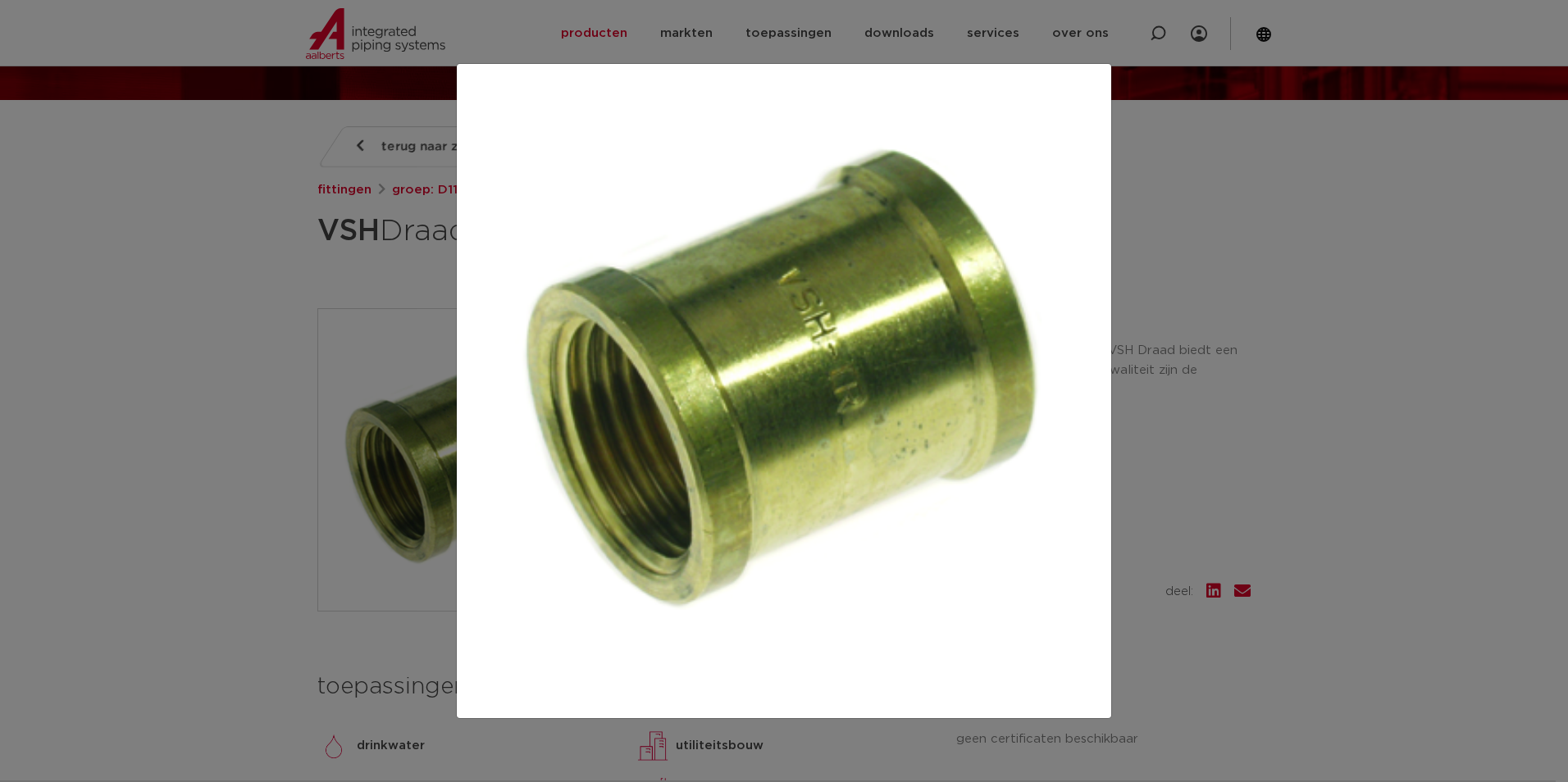
click at [1521, 385] on div at bounding box center [784, 391] width 1568 height 782
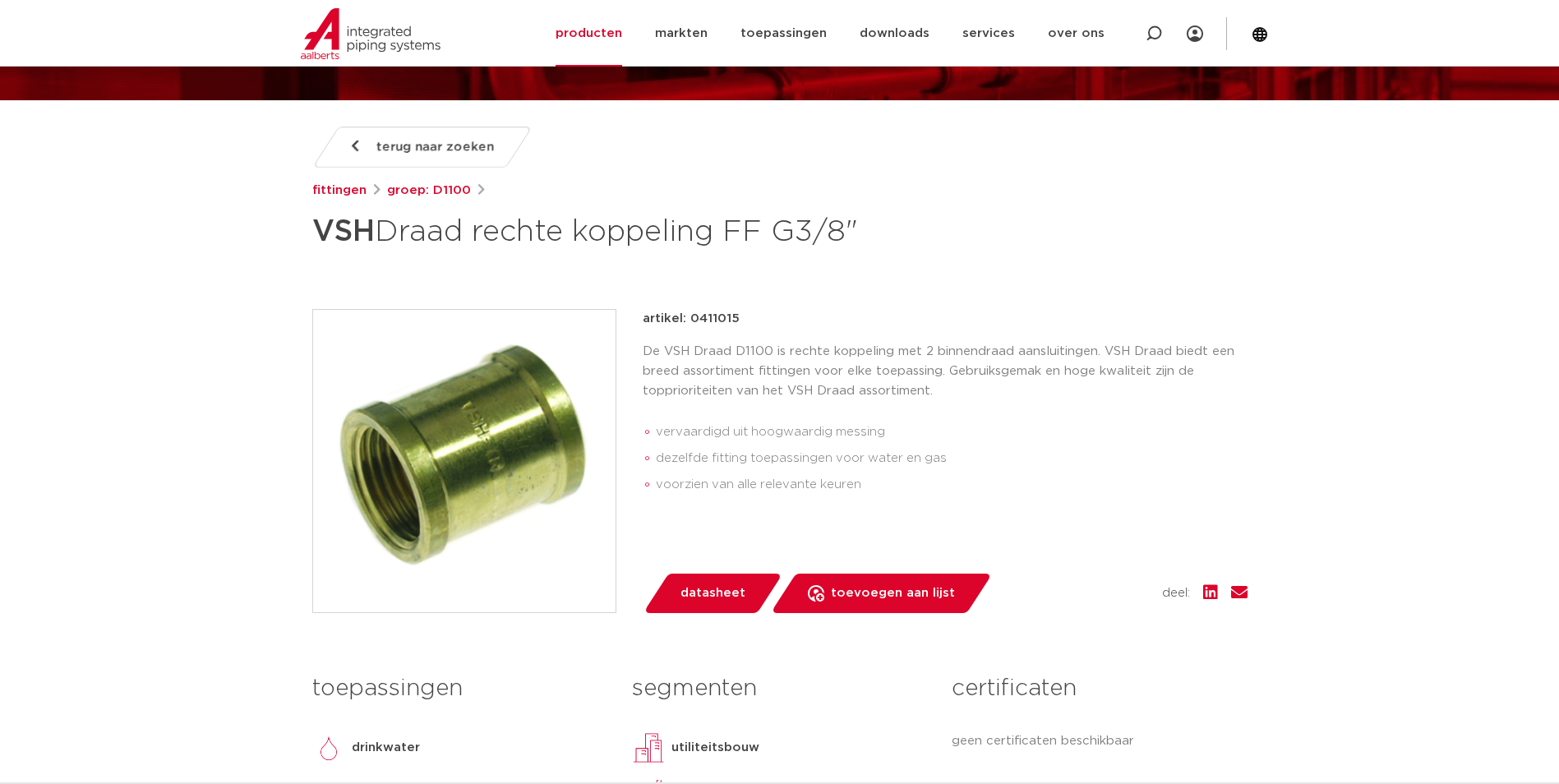
click at [996, 368] on p "De VSH Draad D1100 is rechte koppeling met 2 binnendraad aansluitingen. VSH Dra…" at bounding box center [945, 372] width 605 height 59
click at [1151, 33] on icon at bounding box center [1154, 33] width 16 height 16
paste input "0411312"
type input "0411312"
click button "Zoeken" at bounding box center [0, 0] width 0 height 0
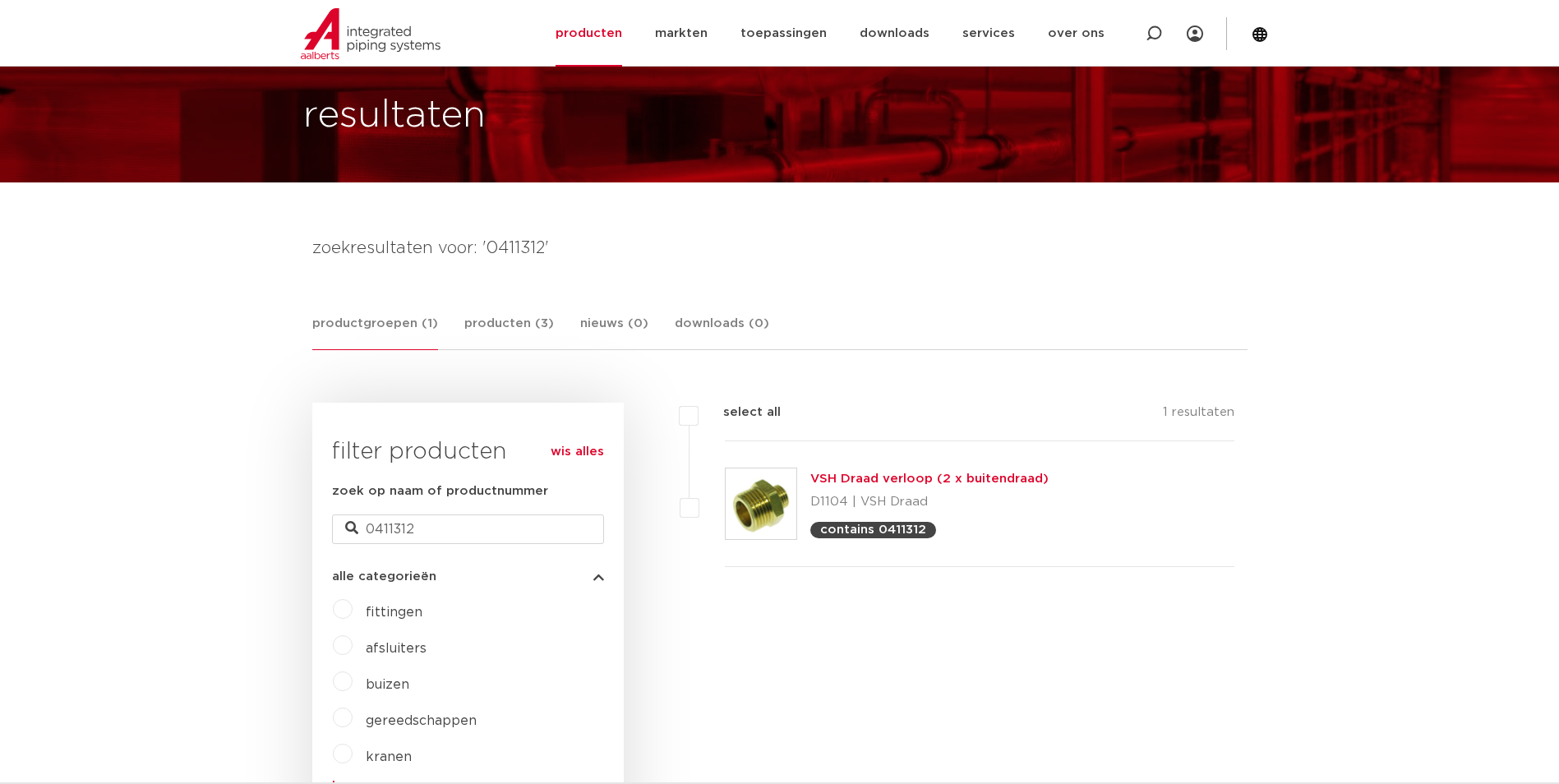
click at [801, 502] on div "VSH Draad verloop (2 x buitendraad) D1104 | VSH Draad contains 0411312" at bounding box center [979, 504] width 510 height 126
click at [769, 495] on img at bounding box center [761, 503] width 71 height 71
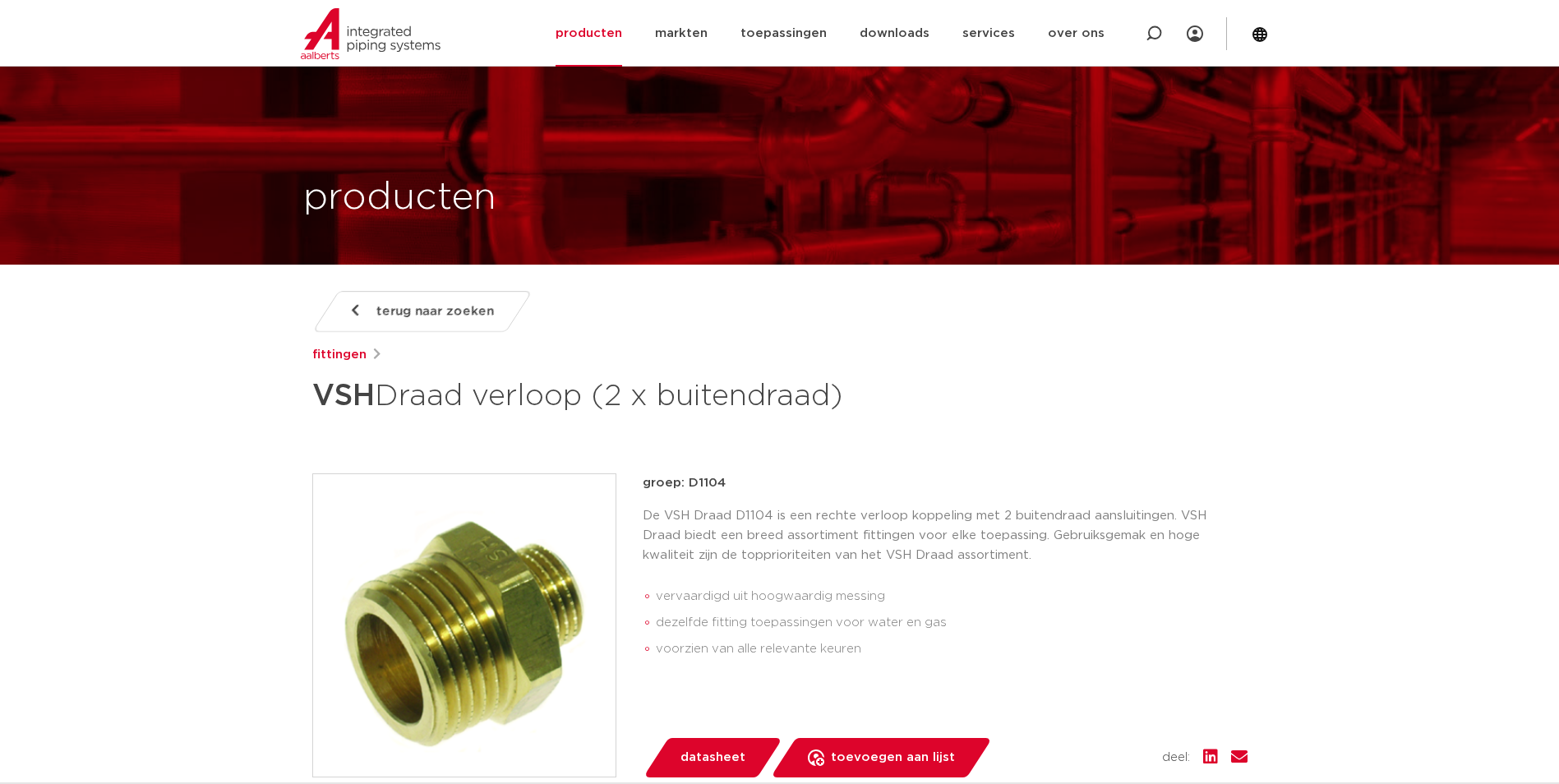
scroll to position [1167, 0]
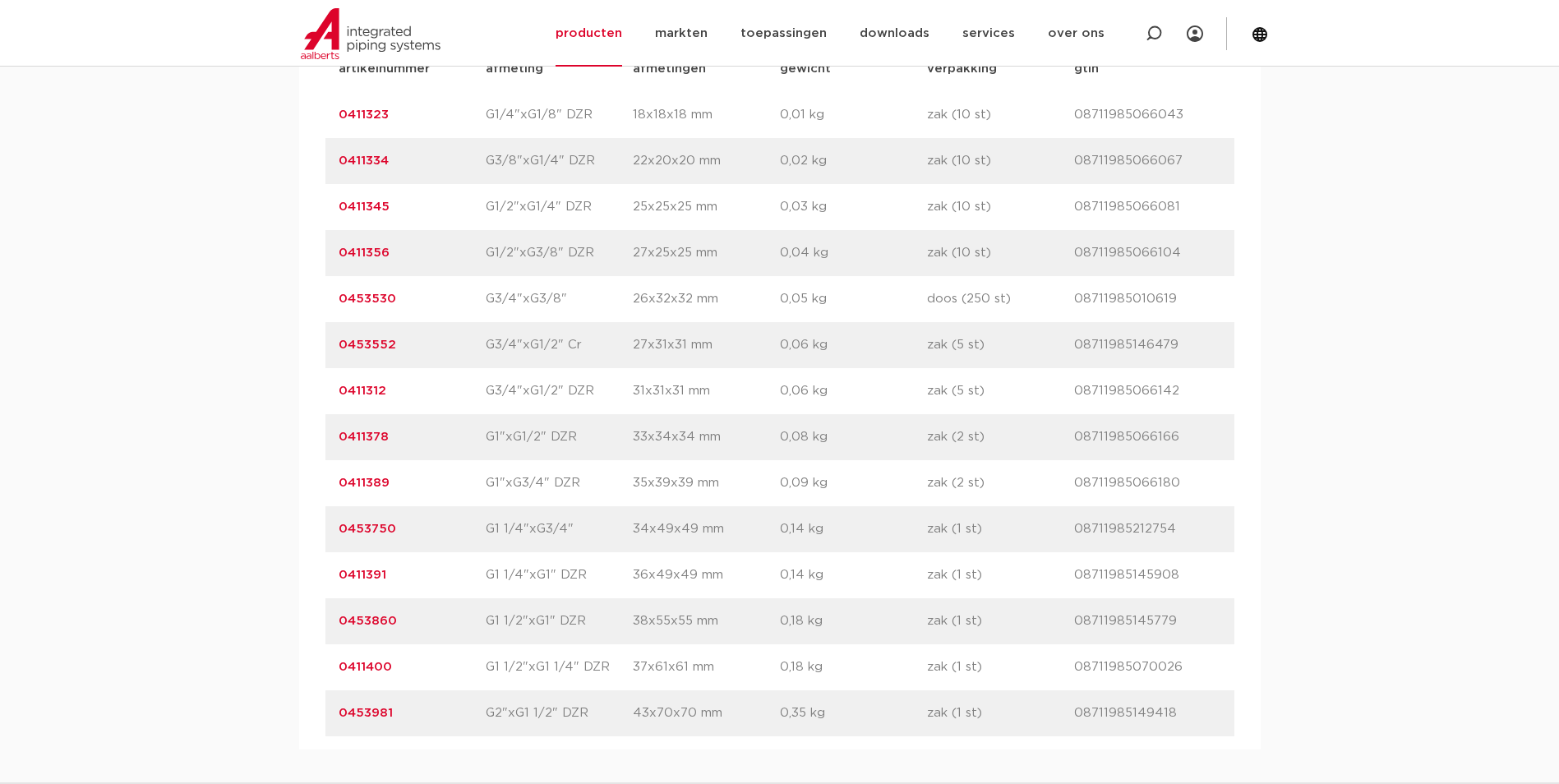
click at [368, 401] on p "0411312" at bounding box center [411, 392] width 147 height 20
click at [367, 392] on link "0411312" at bounding box center [362, 391] width 48 height 13
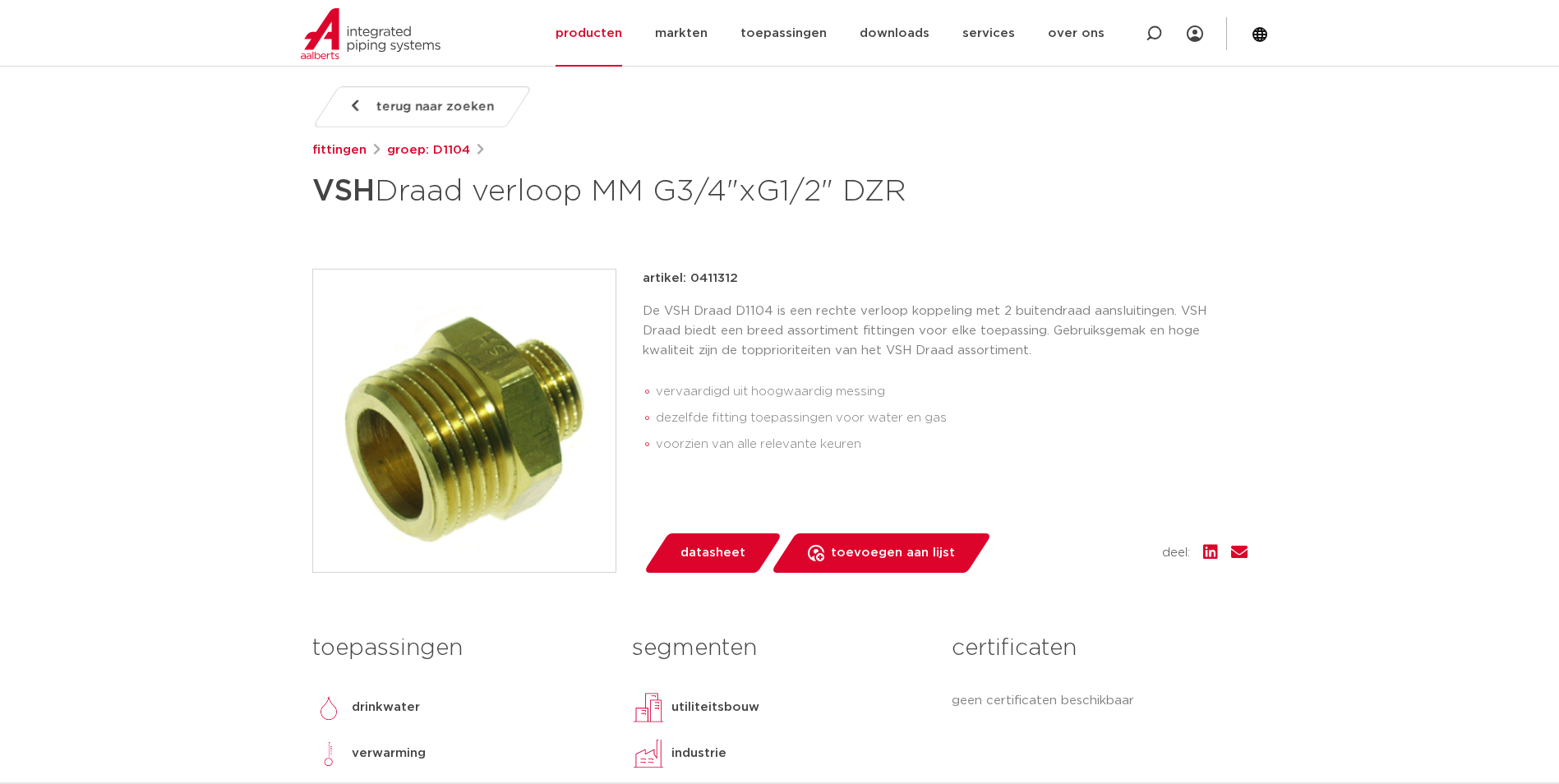
scroll to position [247, 0]
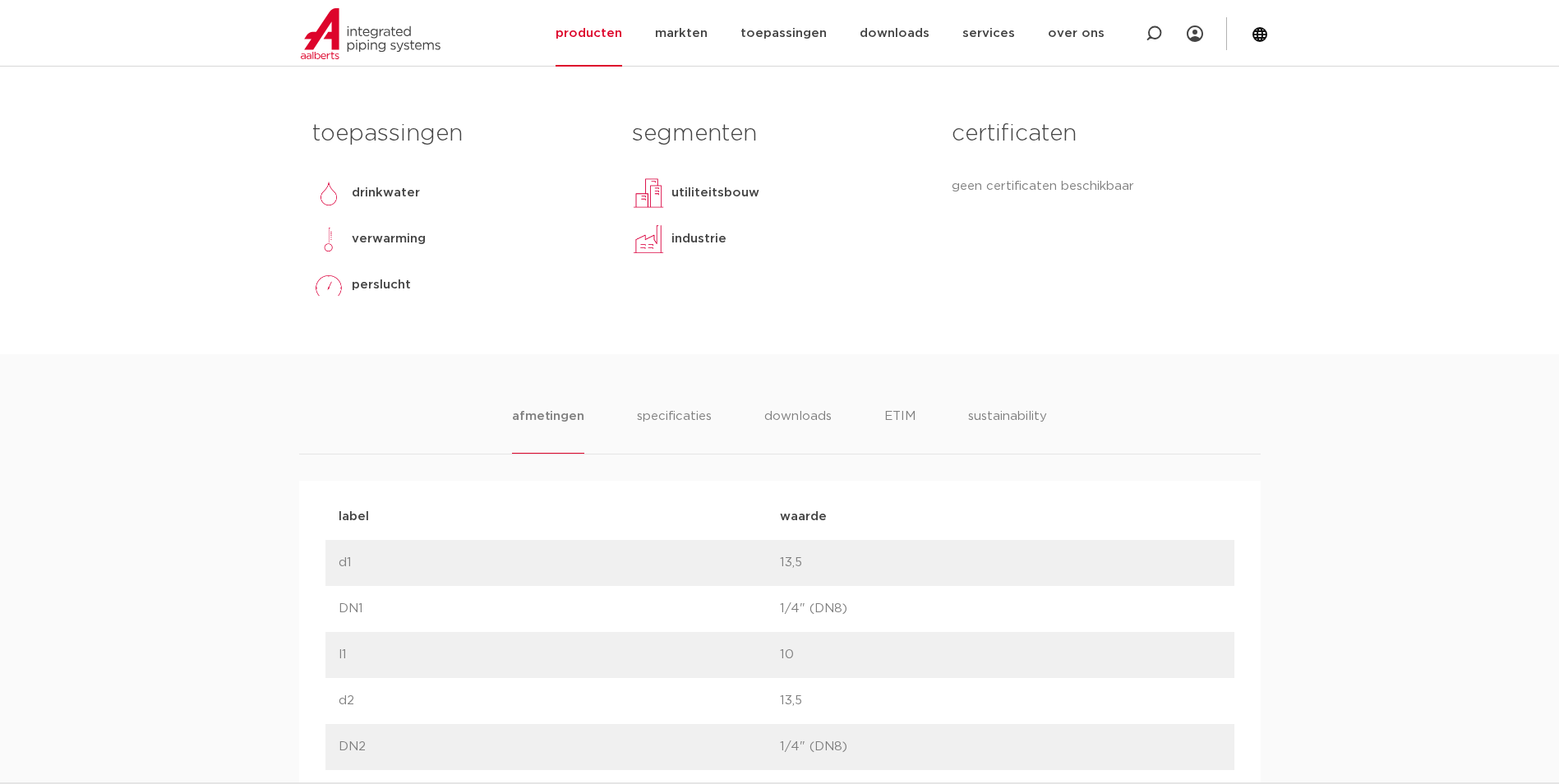
scroll to position [740, 0]
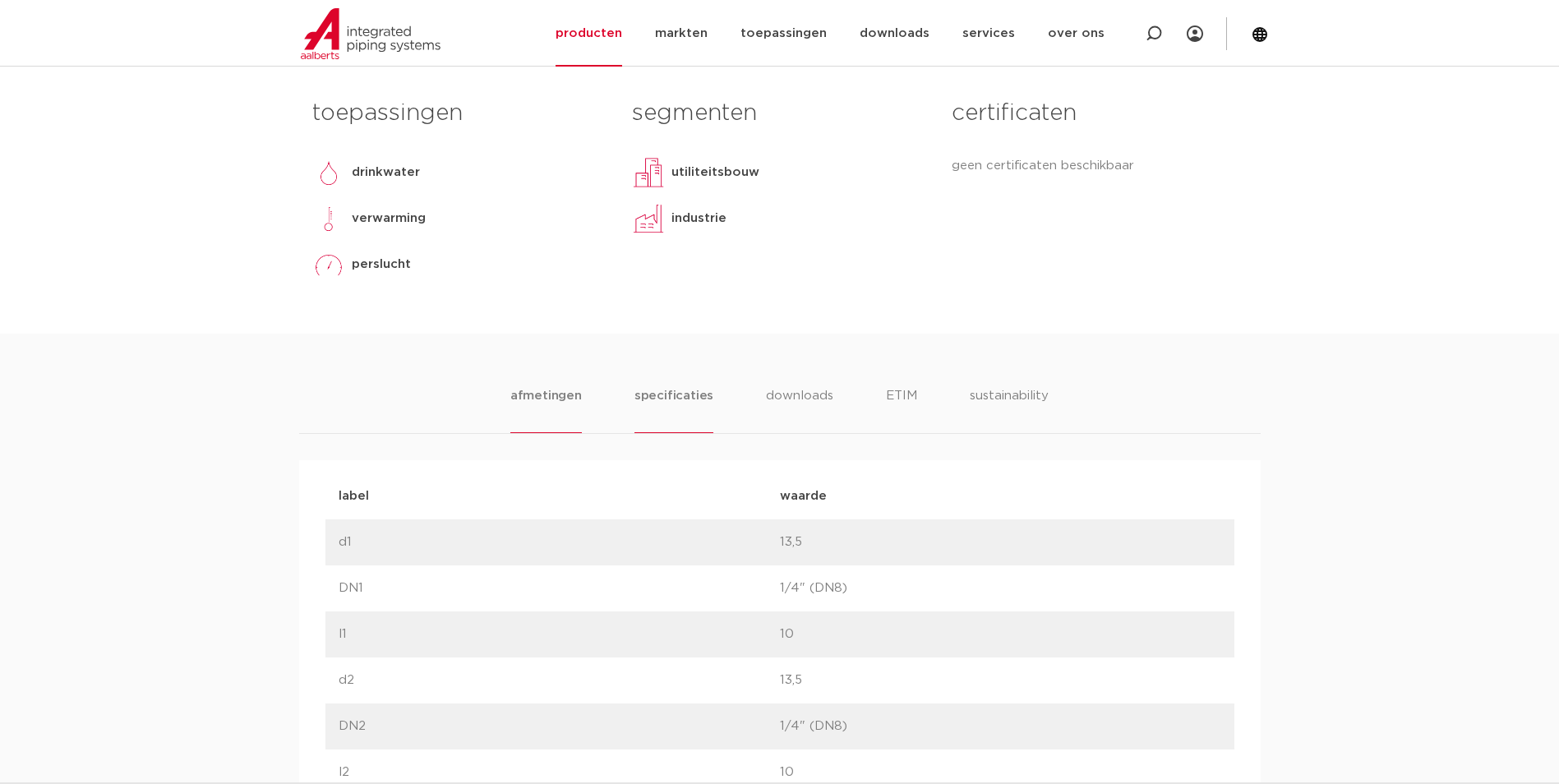
click at [678, 401] on li "specificaties" at bounding box center [674, 410] width 79 height 47
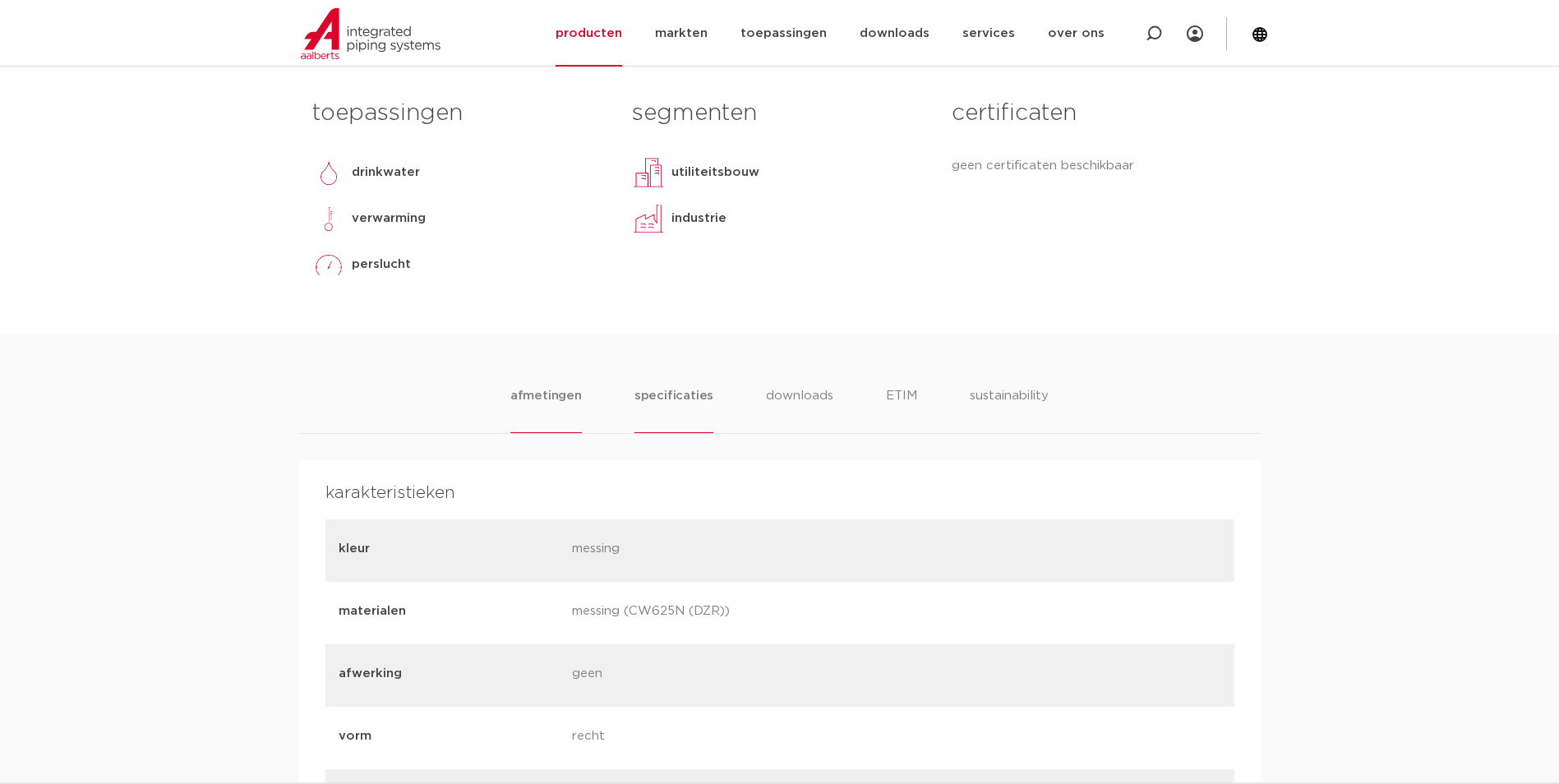
click at [572, 398] on li "afmetingen" at bounding box center [545, 410] width 71 height 47
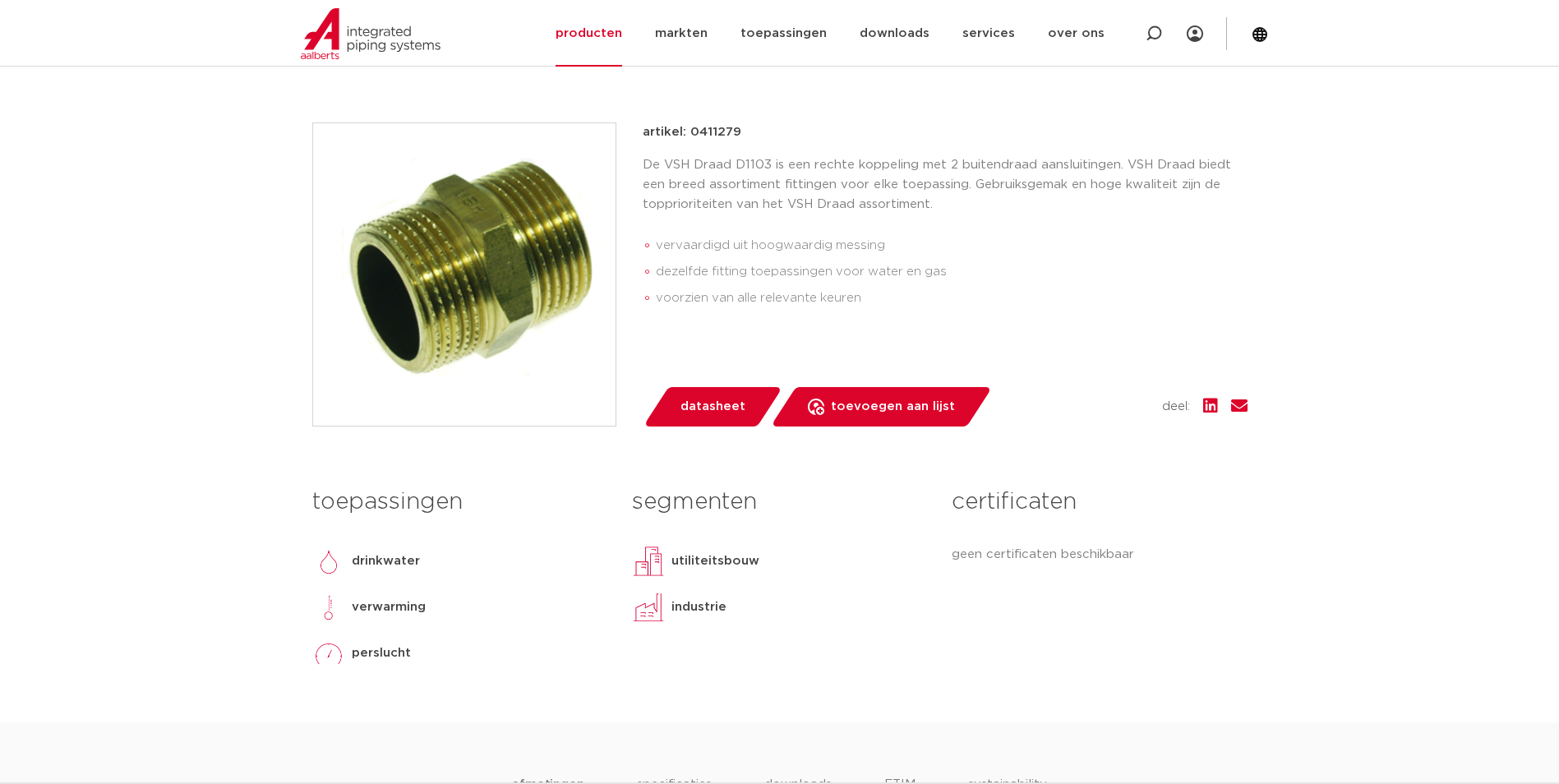
scroll to position [329, 0]
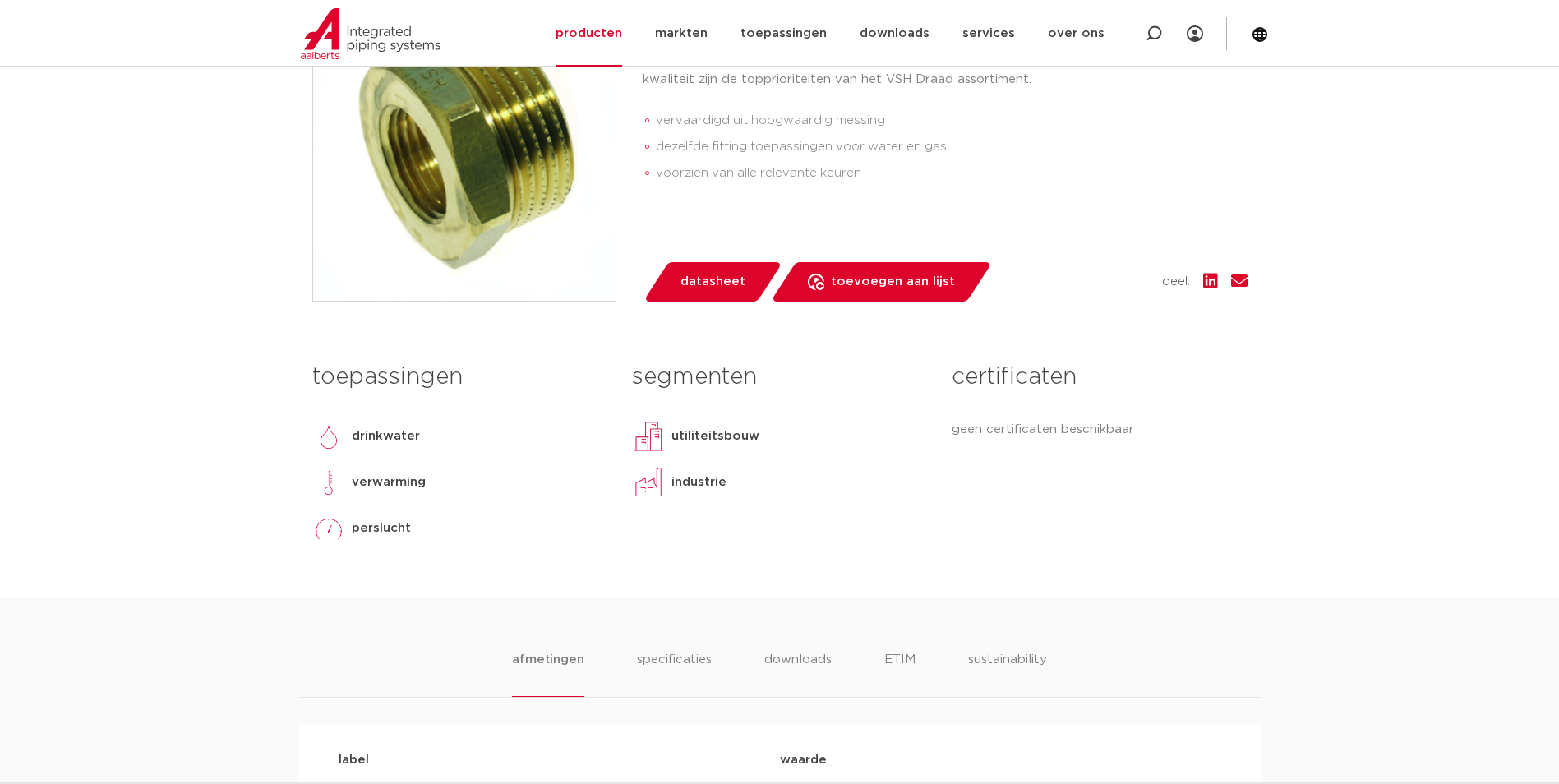
scroll to position [493, 0]
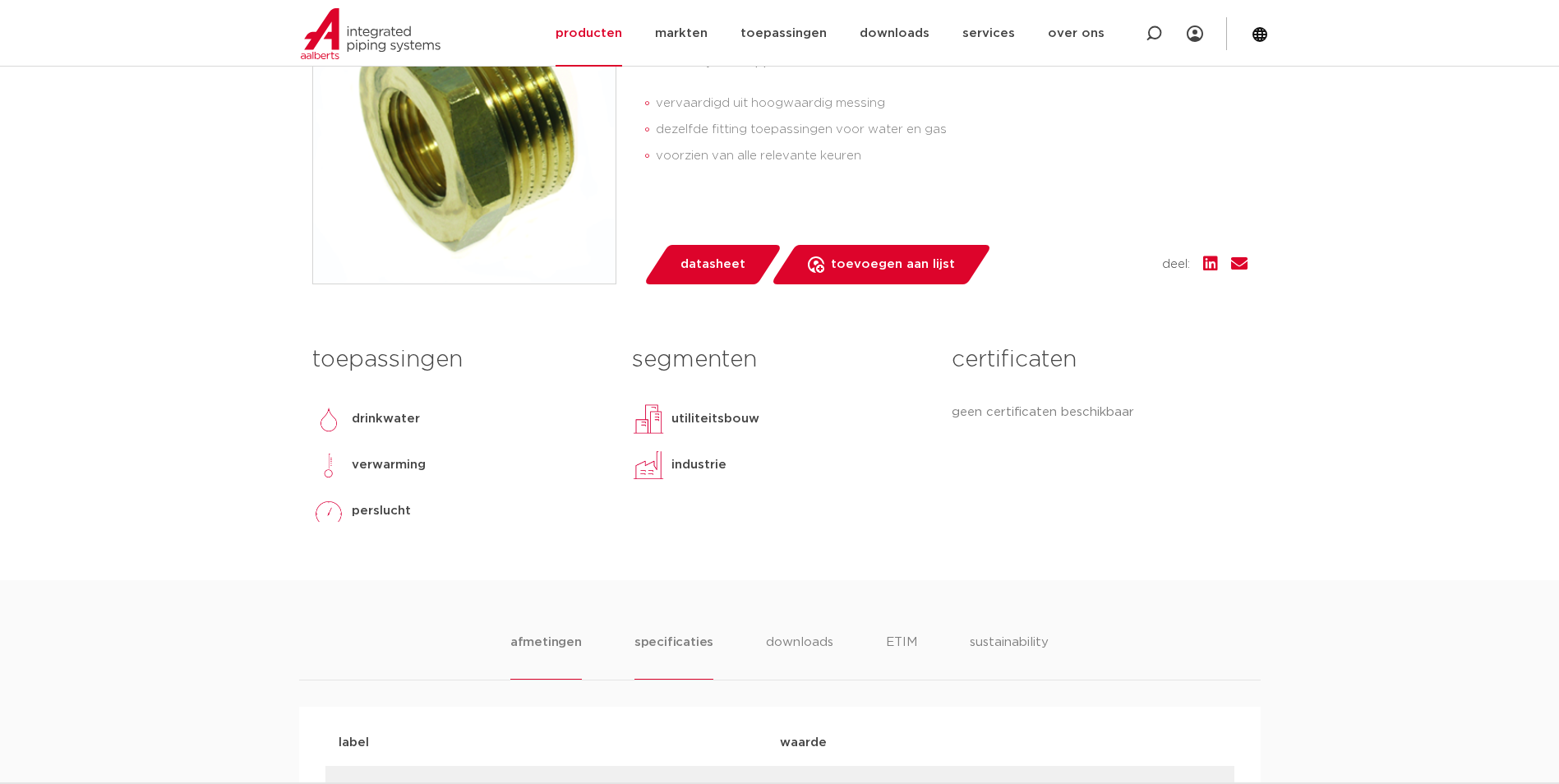
click at [675, 637] on li "specificaties" at bounding box center [674, 656] width 79 height 47
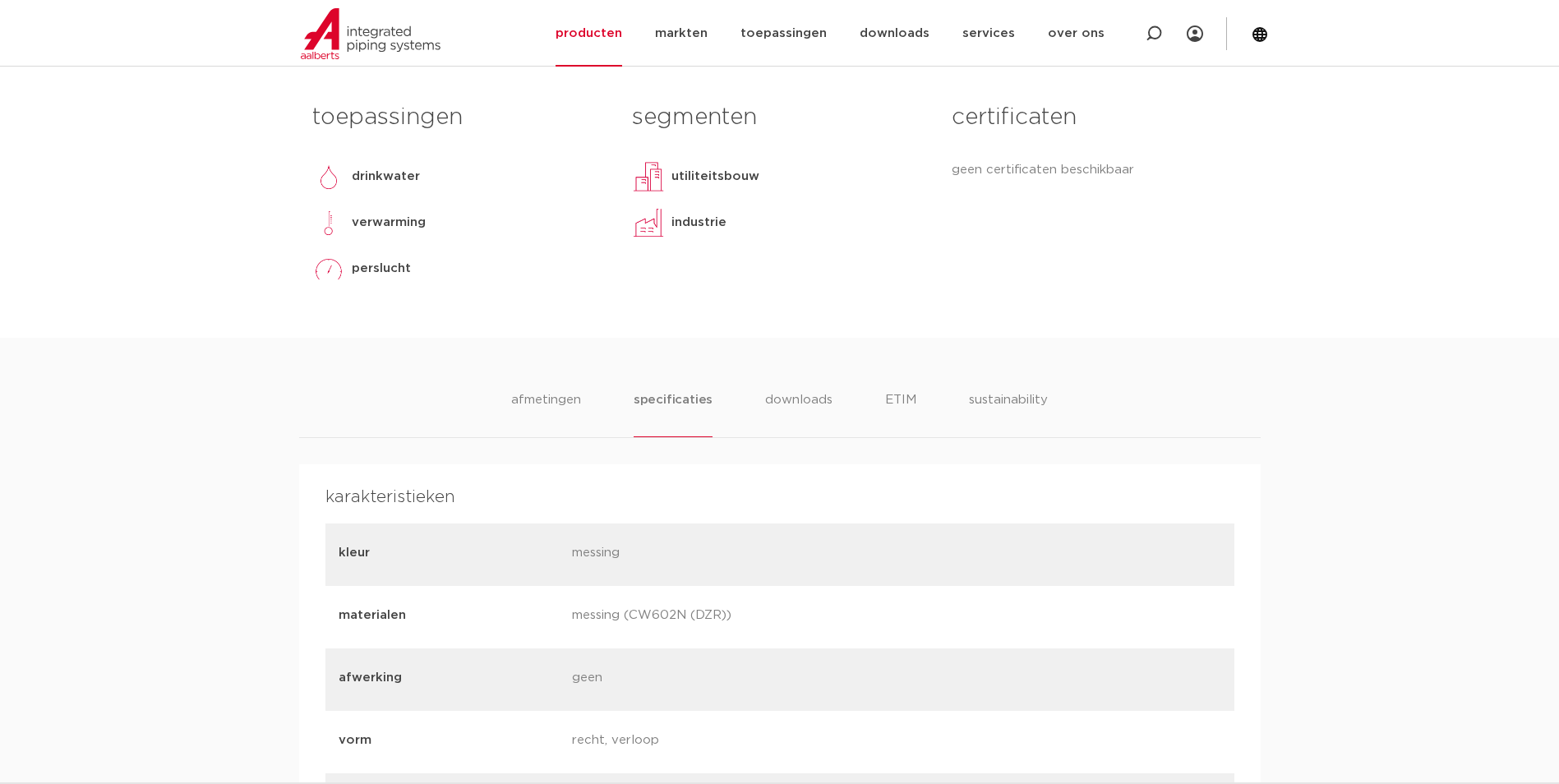
scroll to position [740, 0]
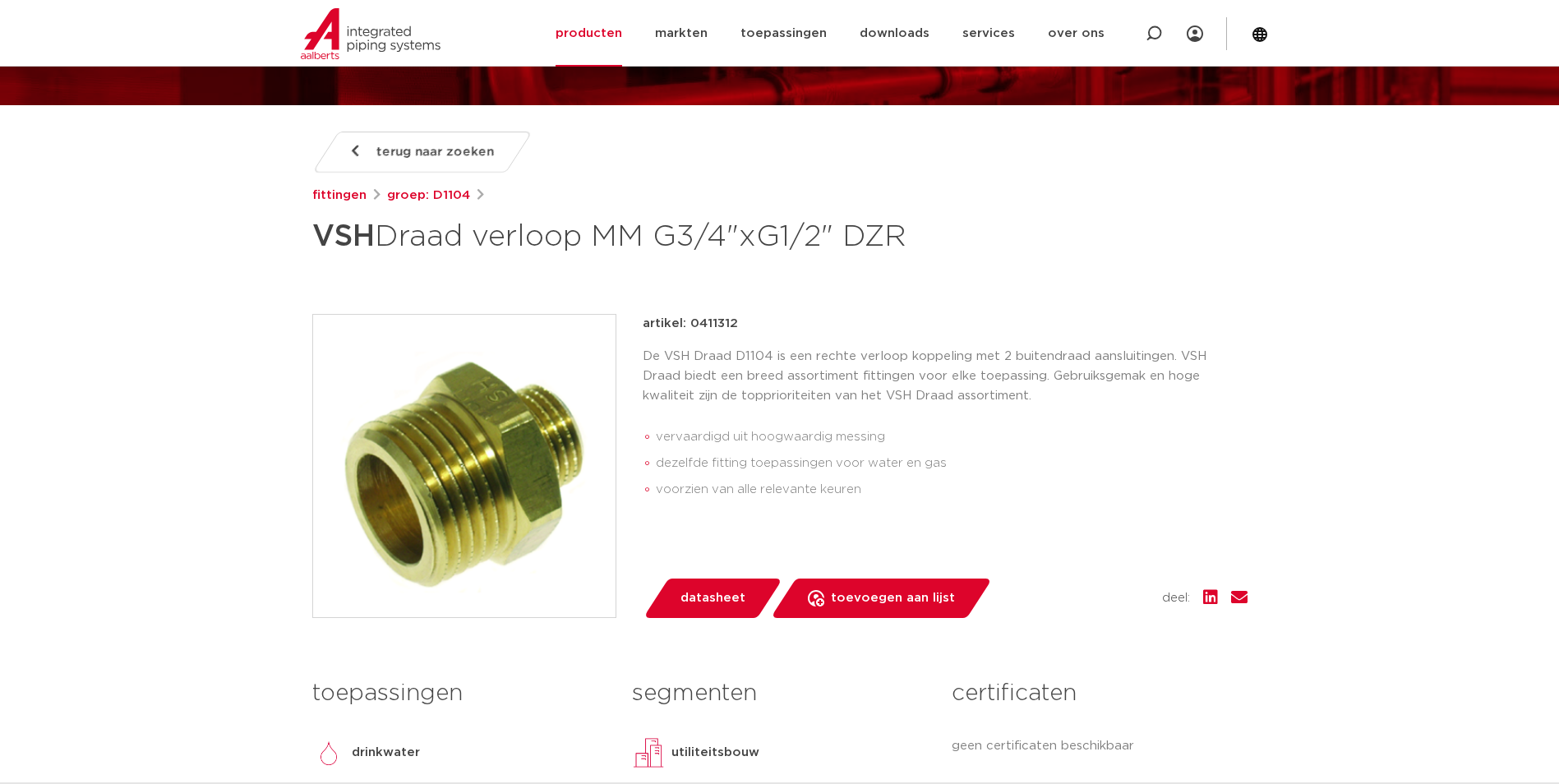
scroll to position [165, 0]
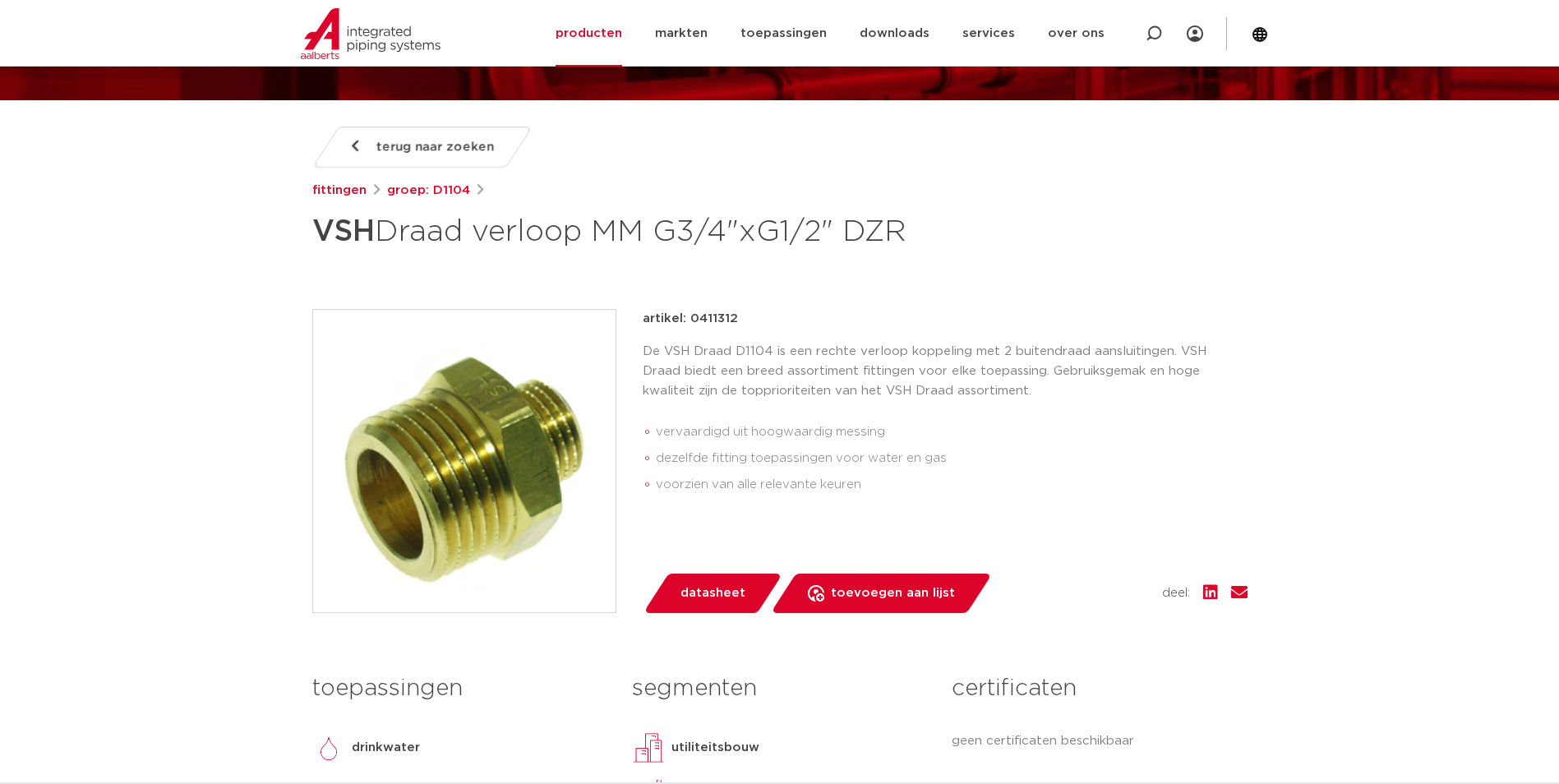
click at [740, 347] on p "De VSH Draad D1104 is een rechte verloop koppeling met 2 buitendraad aansluitin…" at bounding box center [945, 372] width 605 height 59
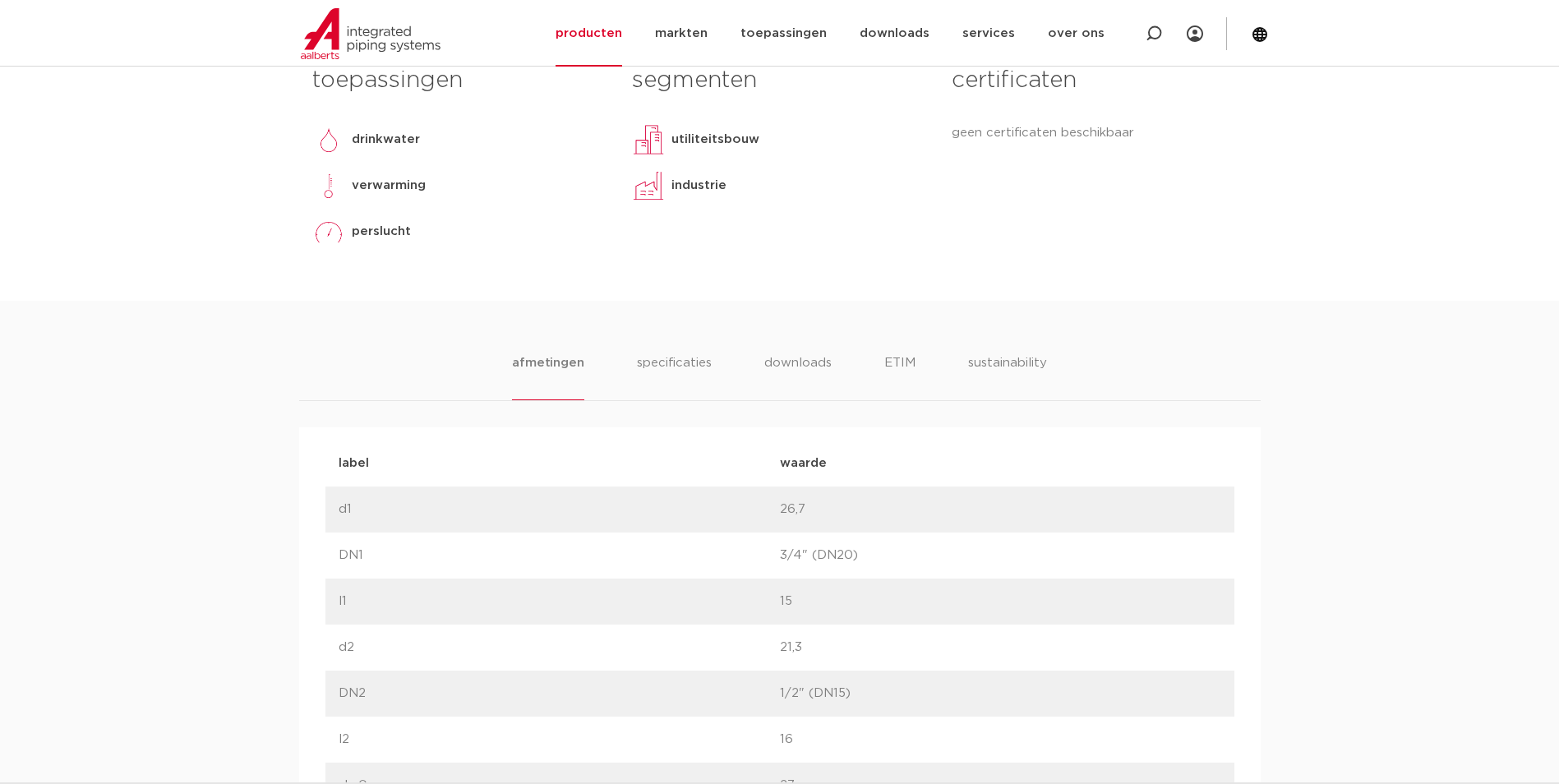
scroll to position [822, 0]
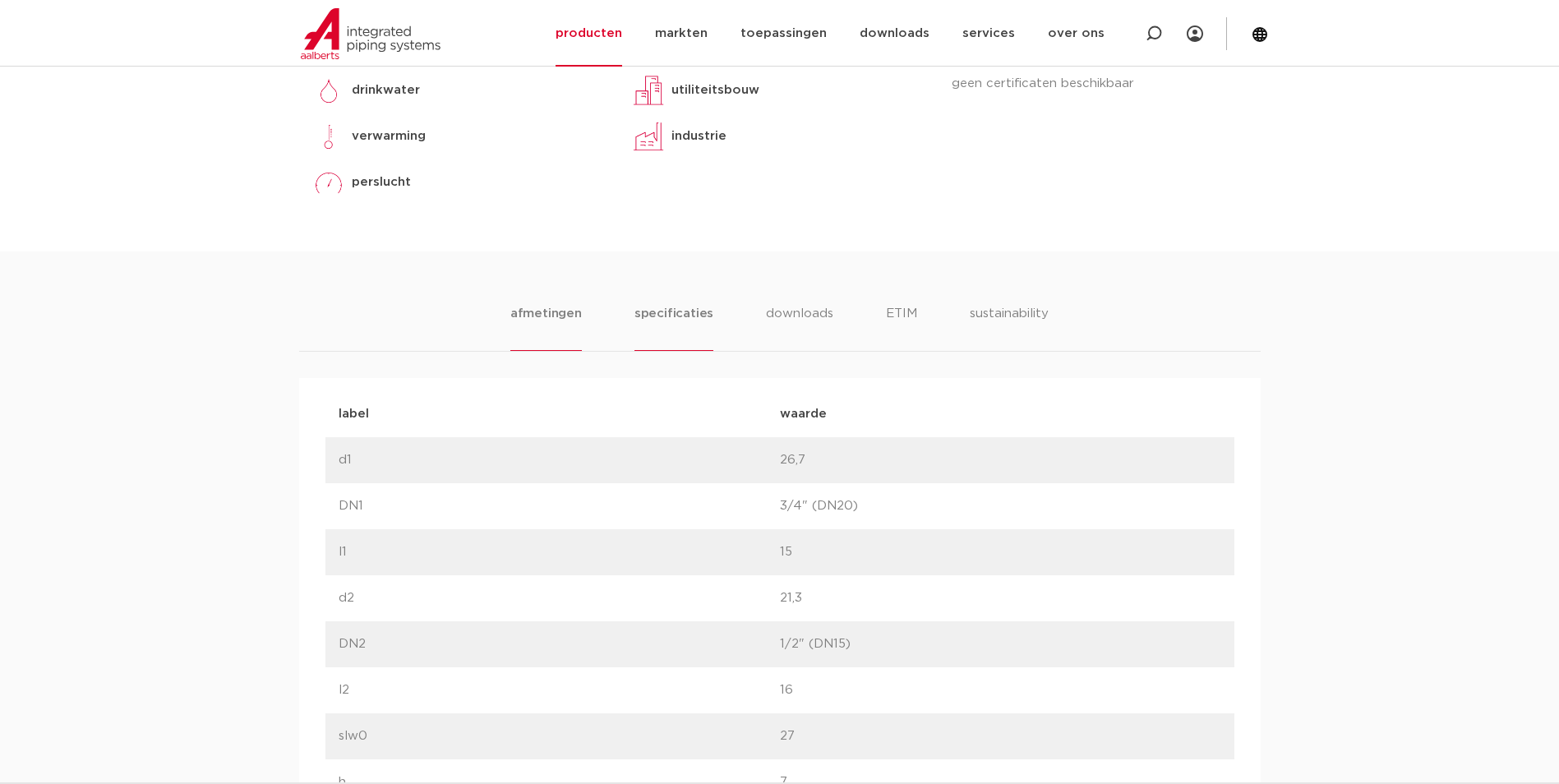
click at [674, 329] on li "specificaties" at bounding box center [674, 328] width 79 height 47
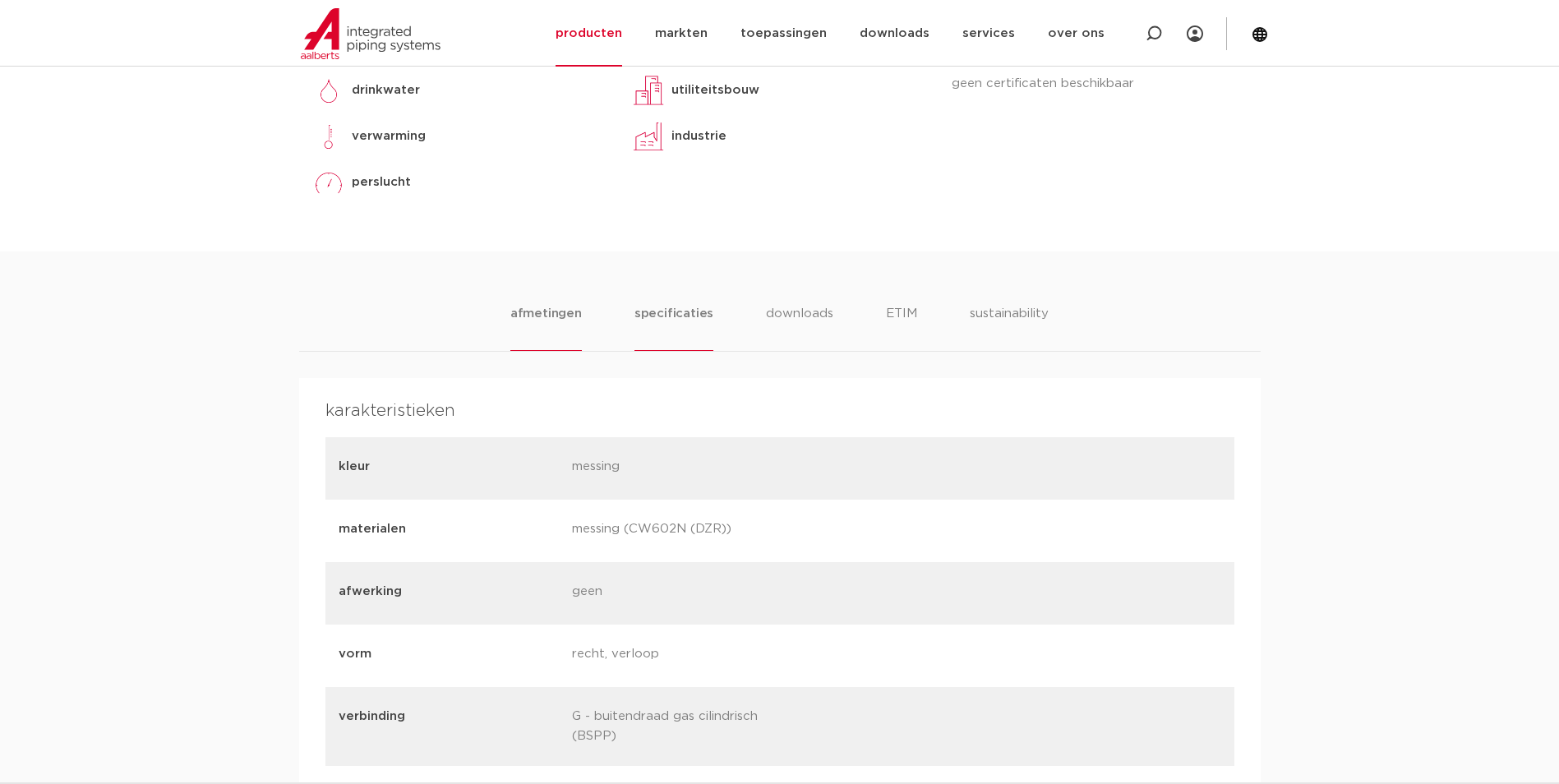
click at [561, 329] on li "afmetingen" at bounding box center [545, 328] width 71 height 47
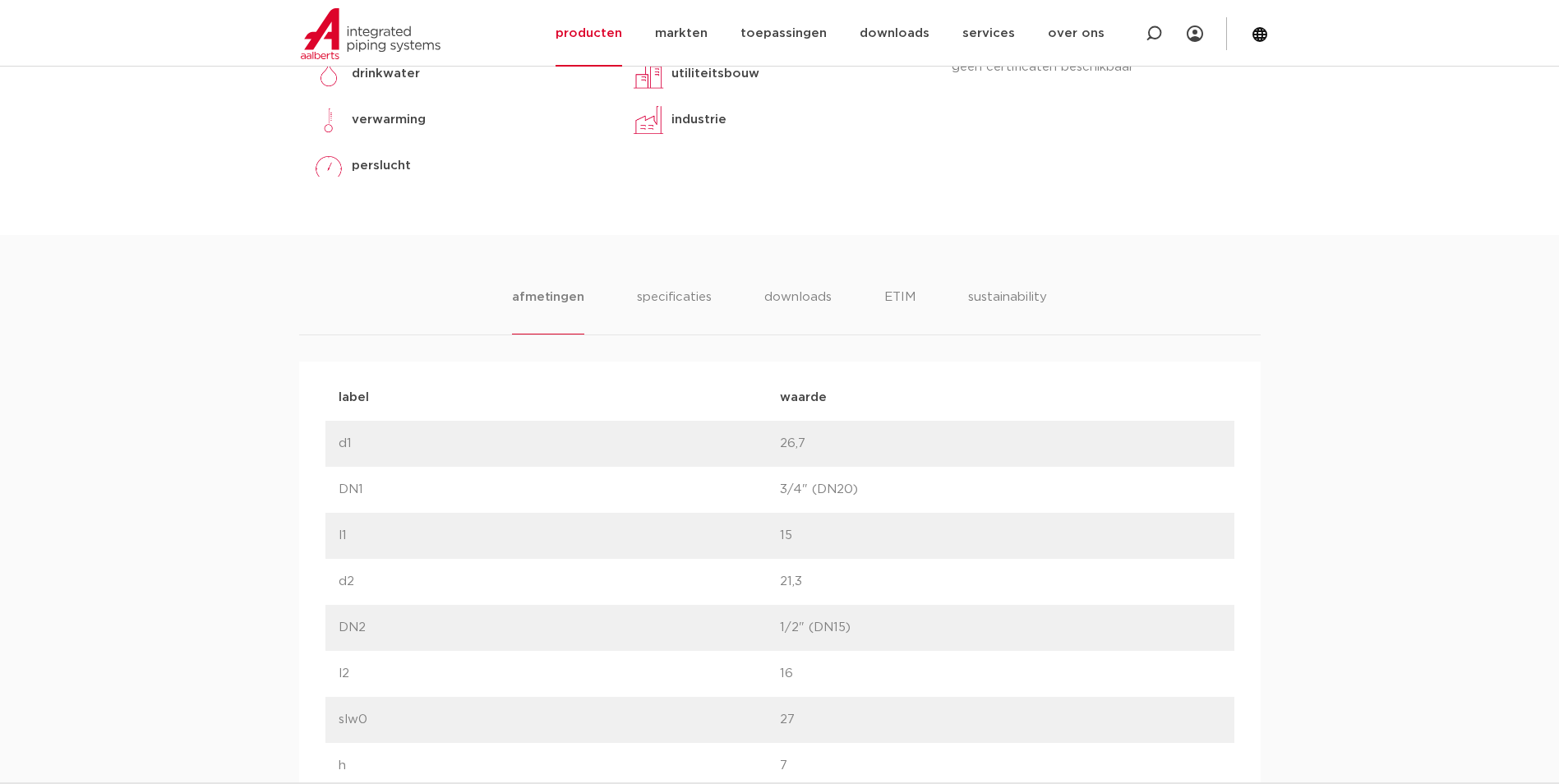
scroll to position [904, 0]
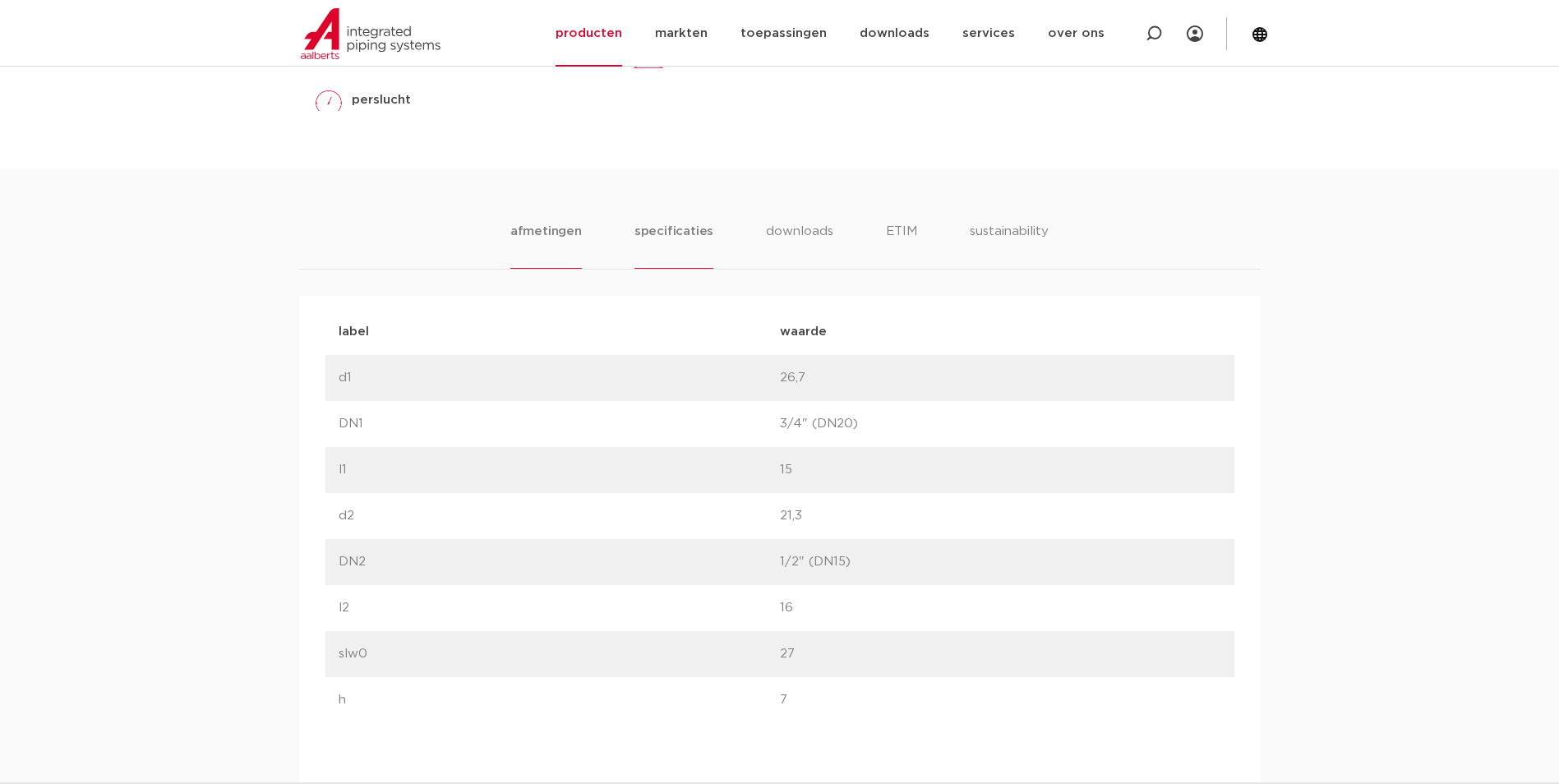
click at [685, 245] on li "specificaties" at bounding box center [674, 246] width 79 height 47
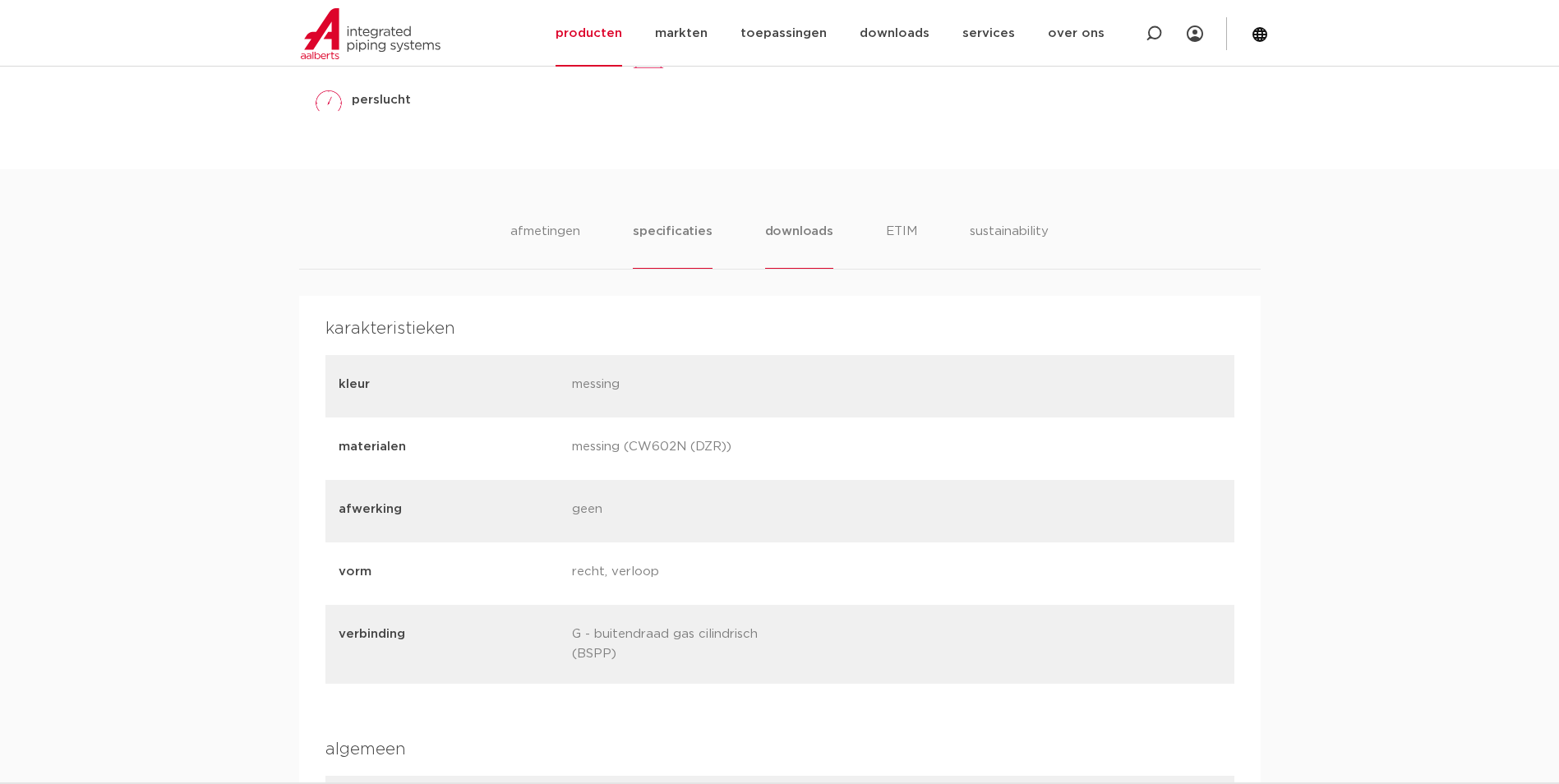
click at [765, 248] on li "downloads" at bounding box center [799, 246] width 68 height 47
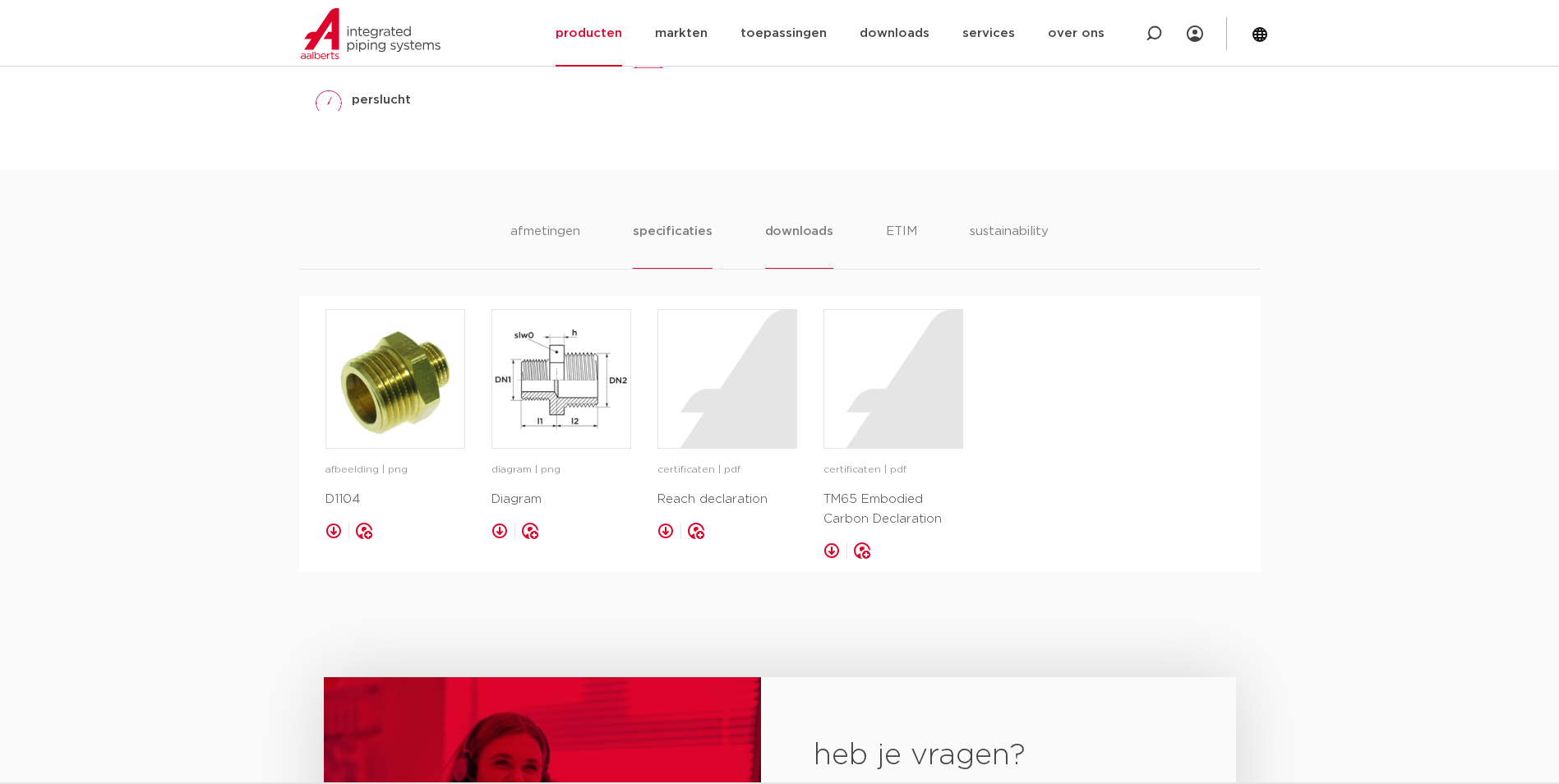
click at [662, 240] on li "specificaties" at bounding box center [672, 246] width 79 height 47
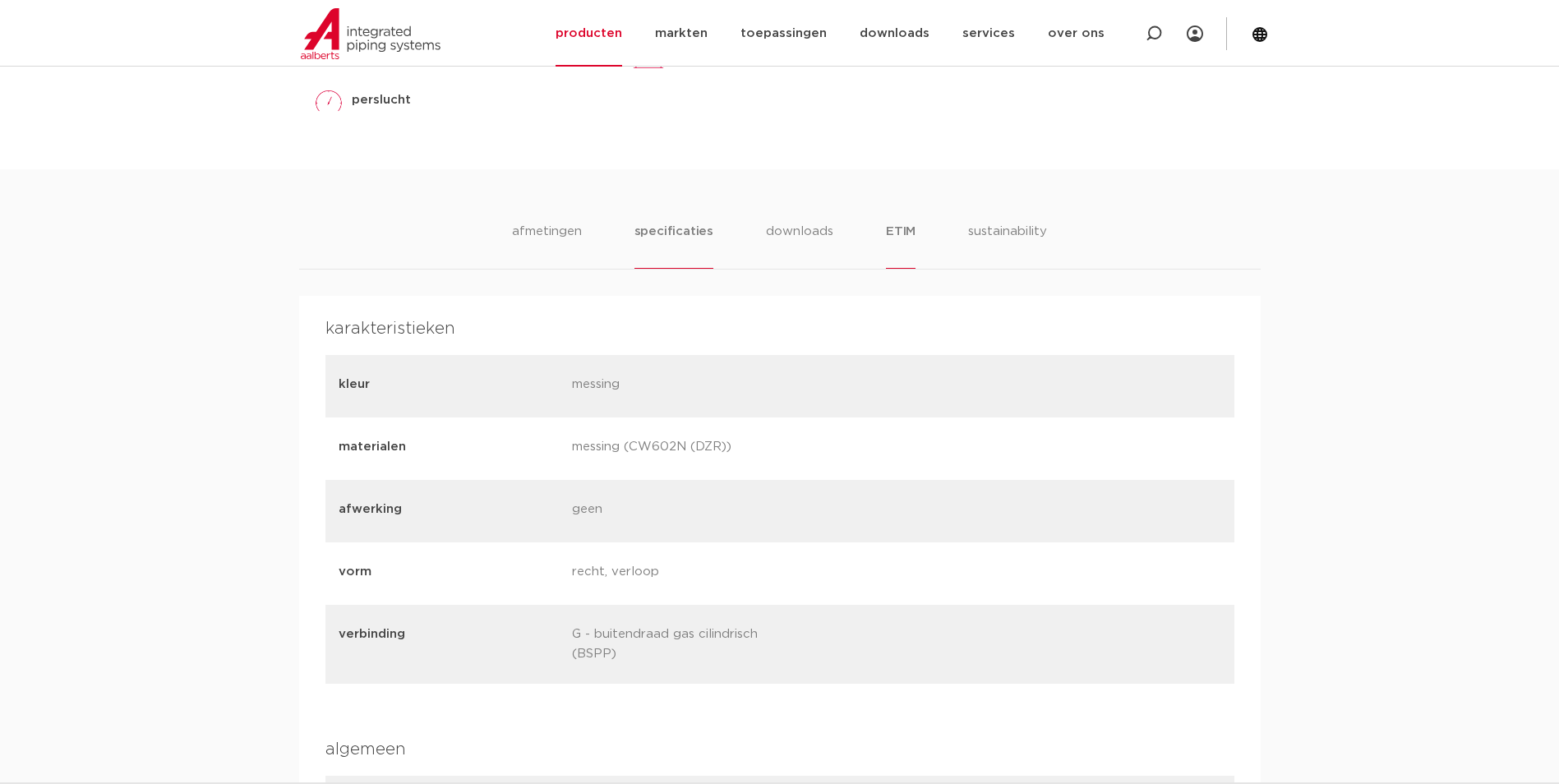
click at [895, 241] on li "ETIM" at bounding box center [900, 246] width 30 height 47
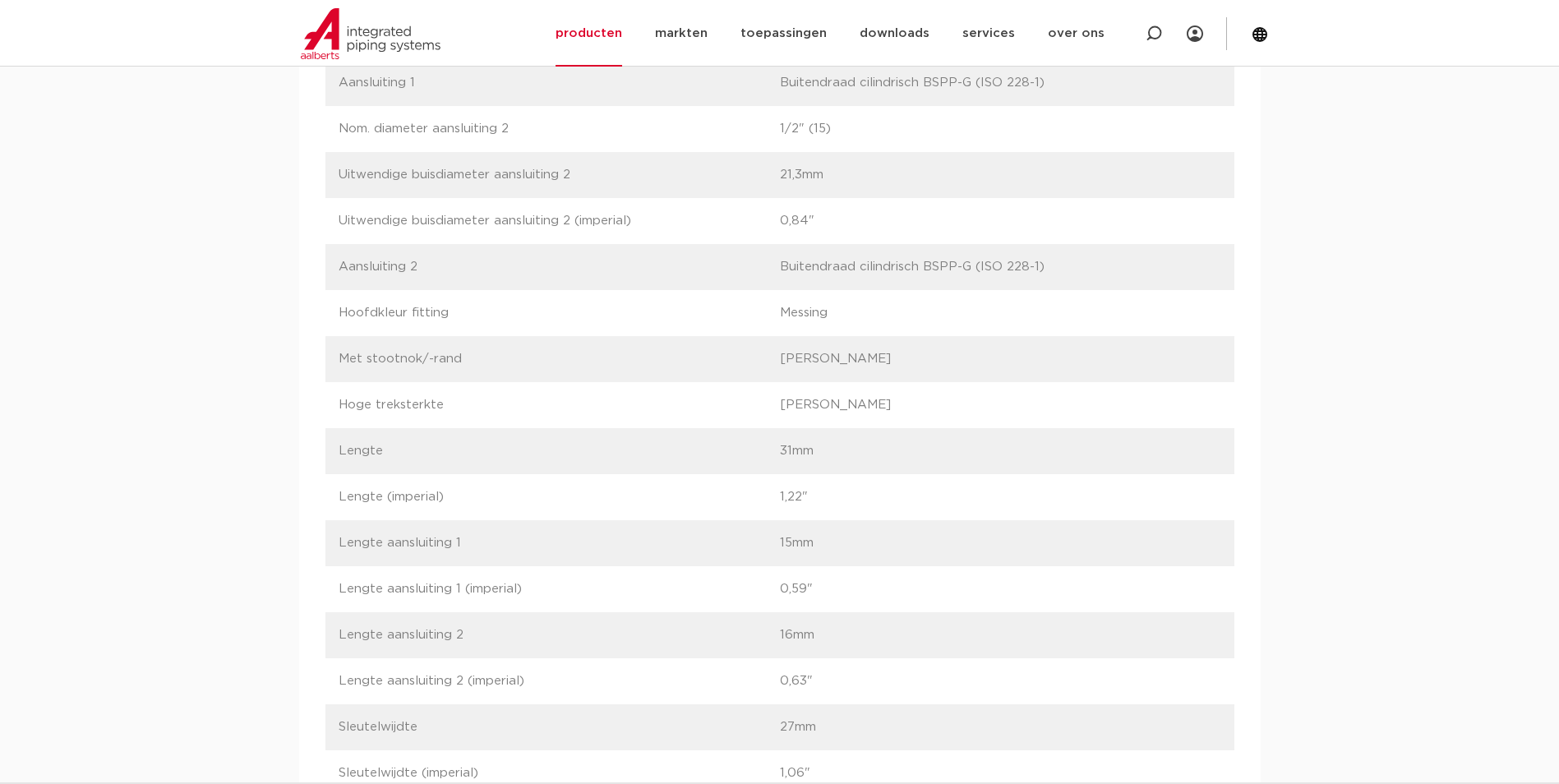
drag, startPoint x: 502, startPoint y: 429, endPoint x: 455, endPoint y: 239, distance: 195.7
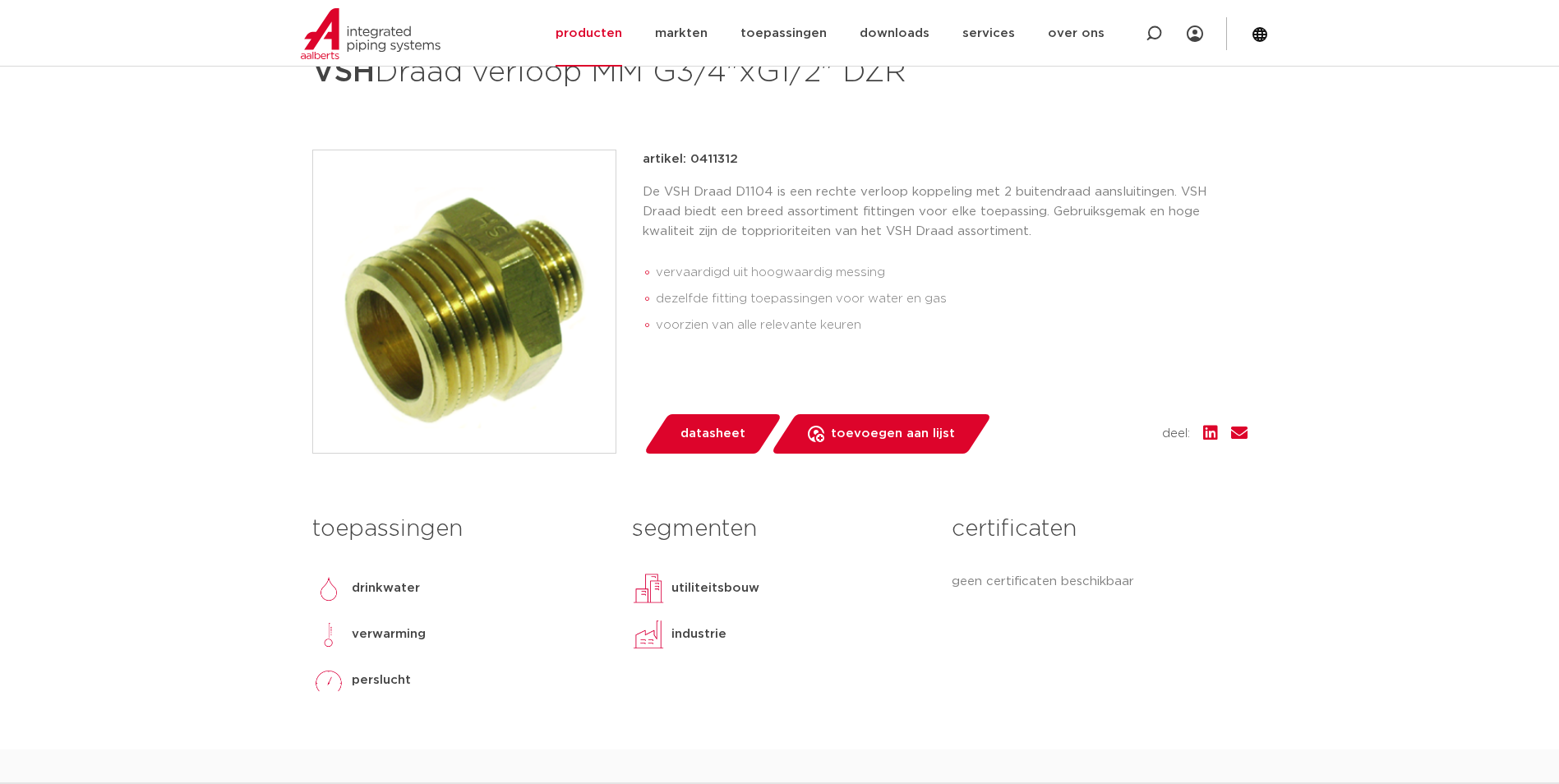
scroll to position [294, 0]
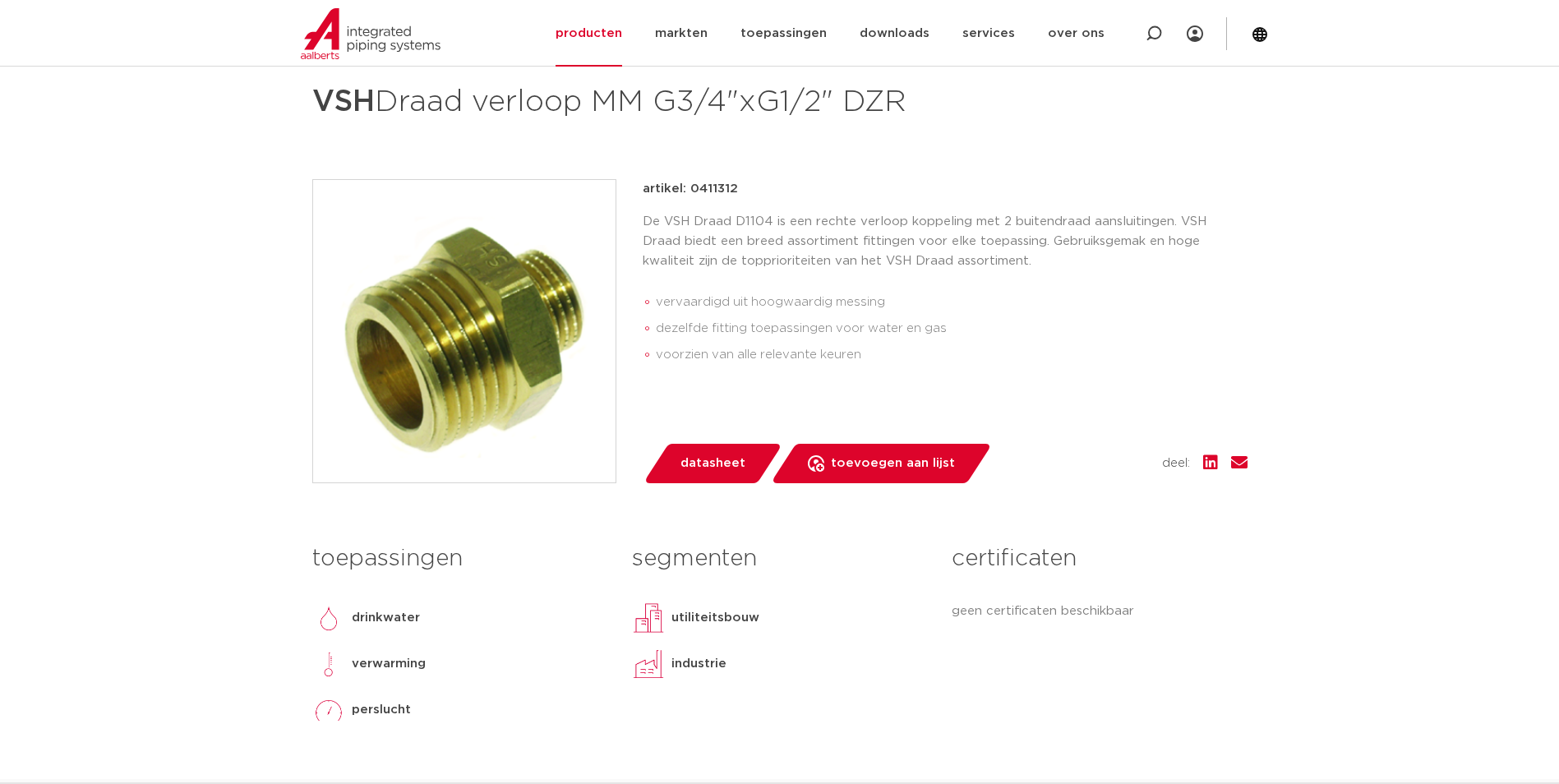
click at [475, 338] on img at bounding box center [464, 331] width 302 height 302
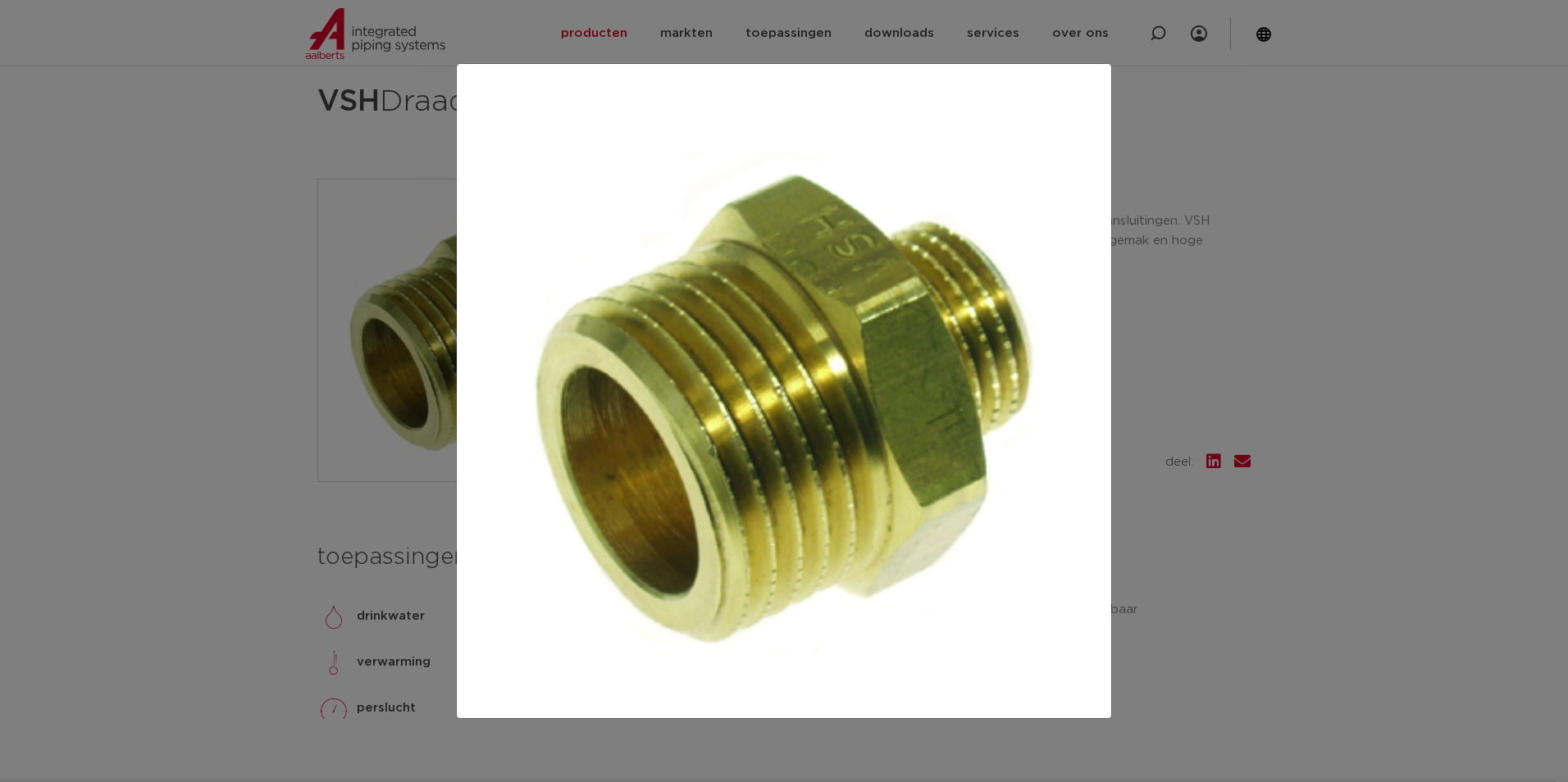
click at [260, 371] on div at bounding box center [784, 391] width 1568 height 782
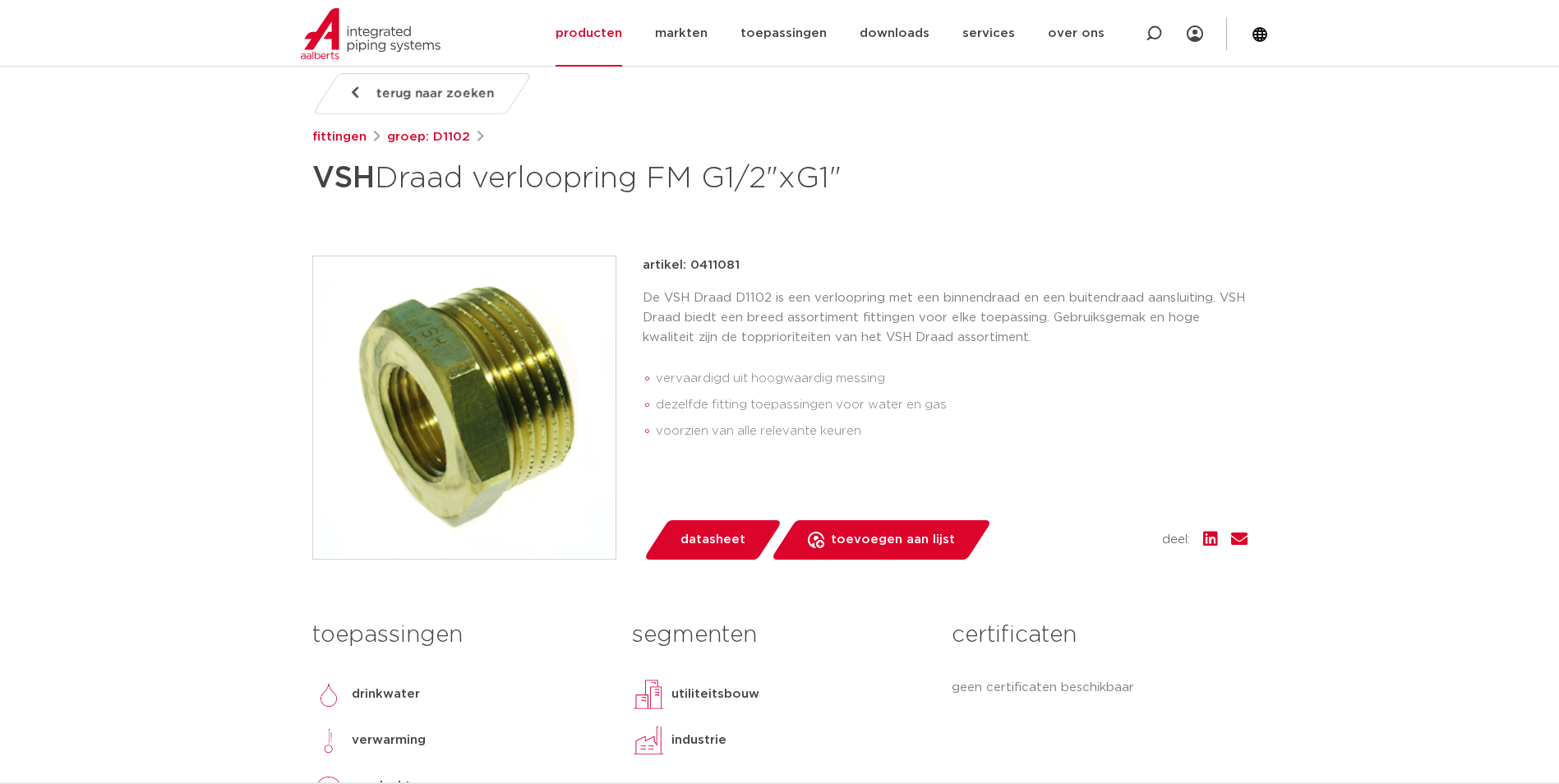
scroll to position [247, 0]
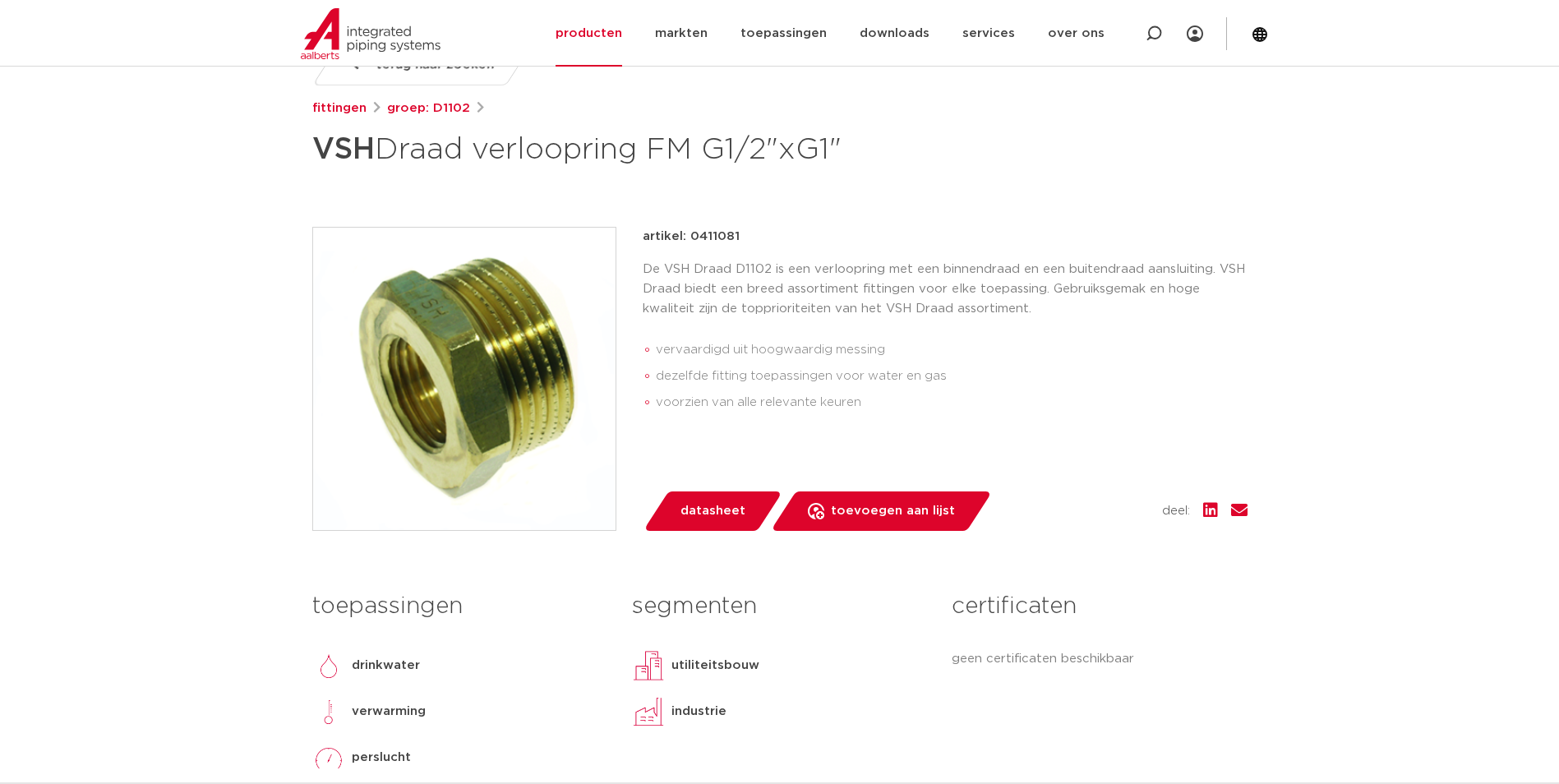
click at [586, 350] on img at bounding box center [464, 379] width 302 height 302
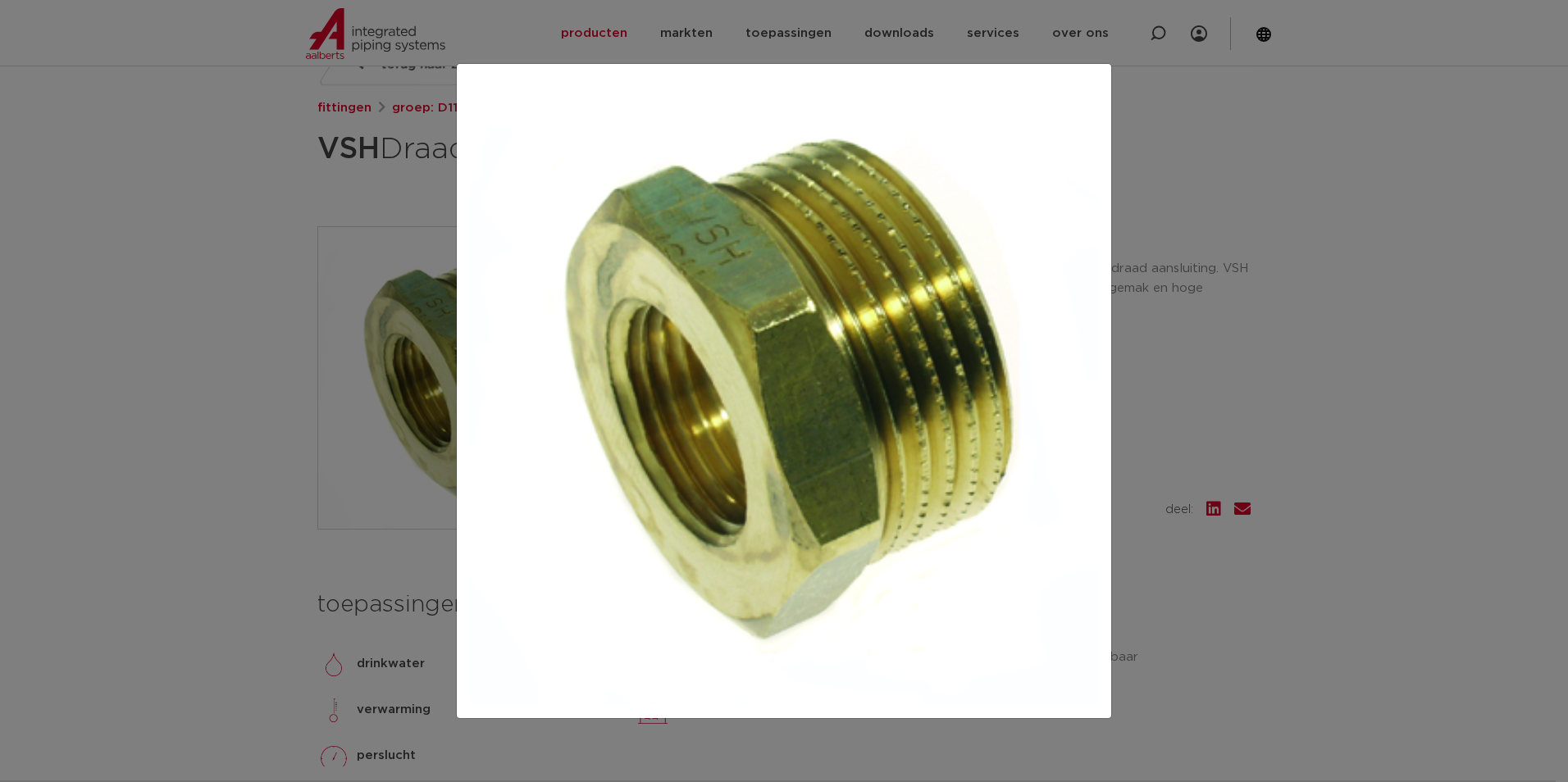
click at [1141, 361] on div at bounding box center [784, 391] width 1568 height 782
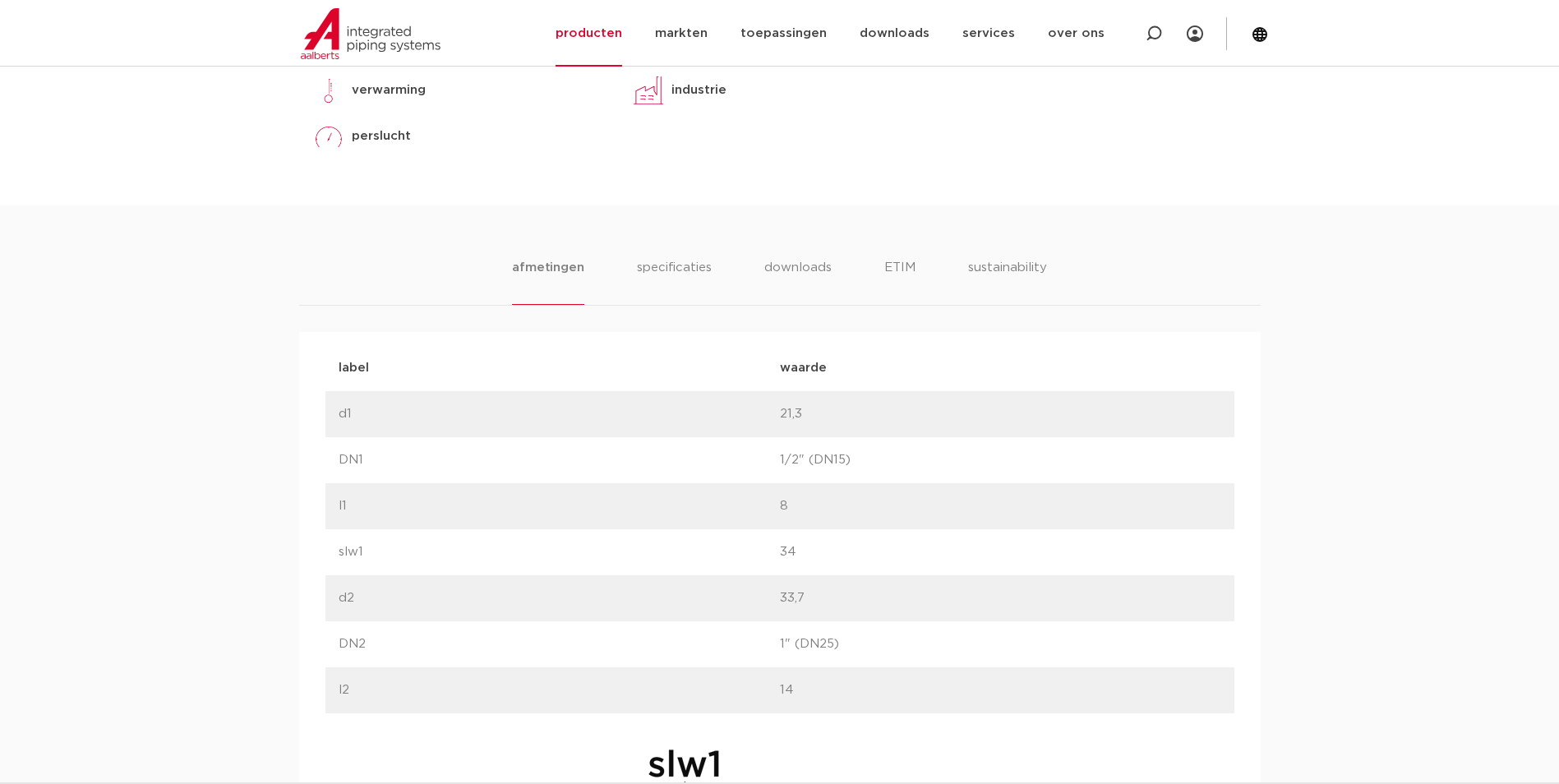
scroll to position [904, 0]
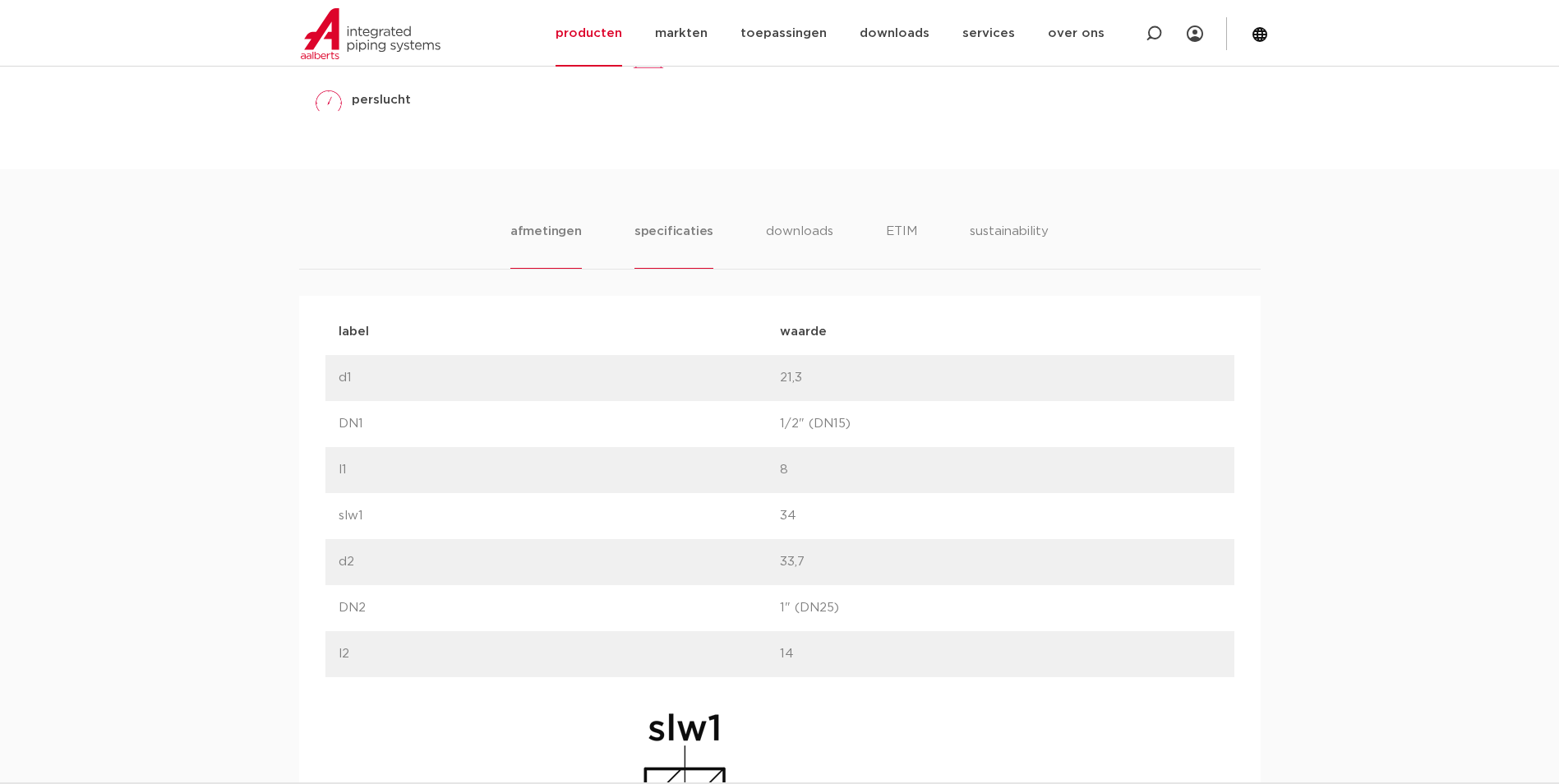
click at [660, 243] on li "specificaties" at bounding box center [674, 246] width 79 height 47
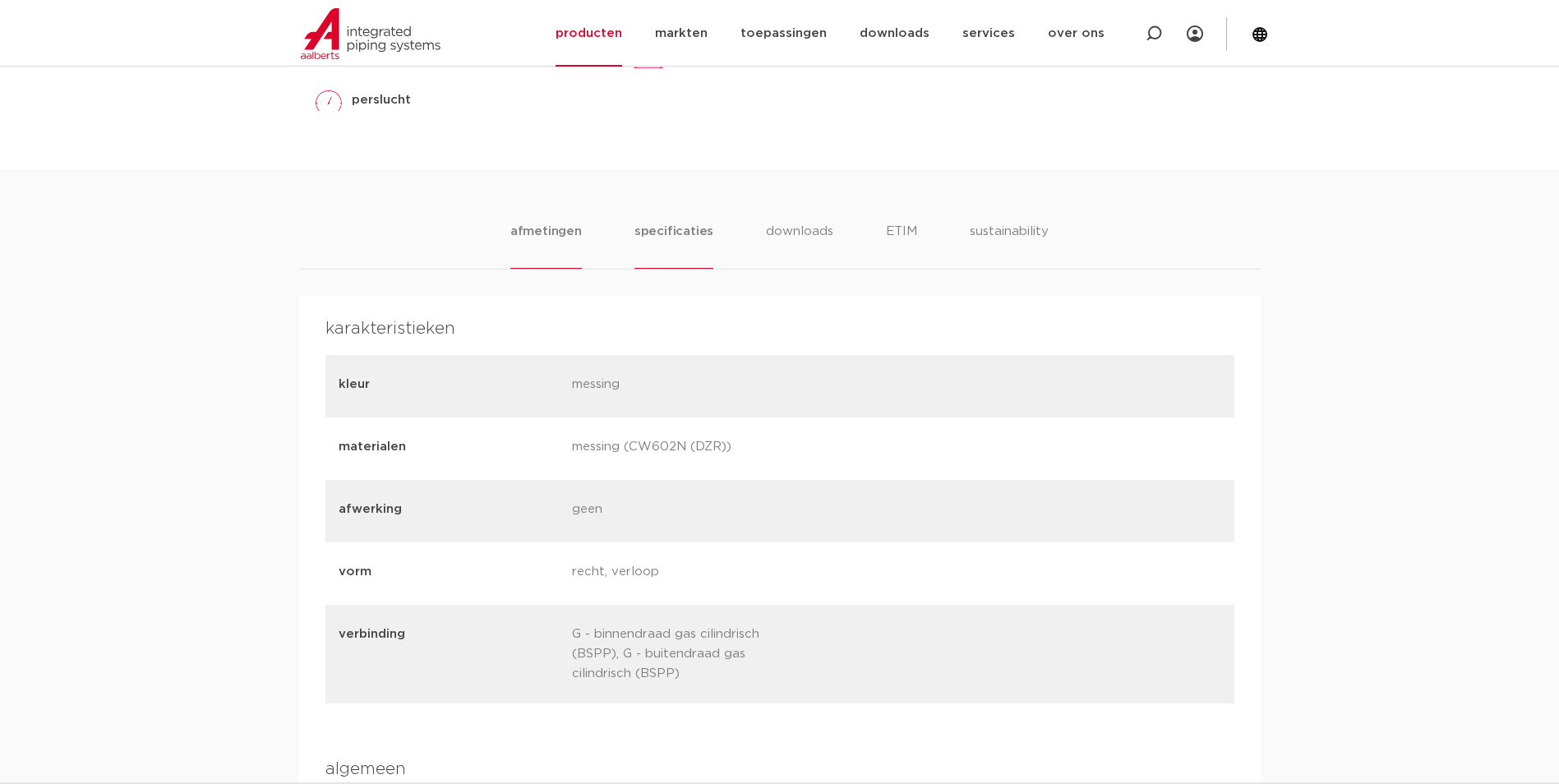
click at [526, 237] on li "afmetingen" at bounding box center [545, 246] width 71 height 47
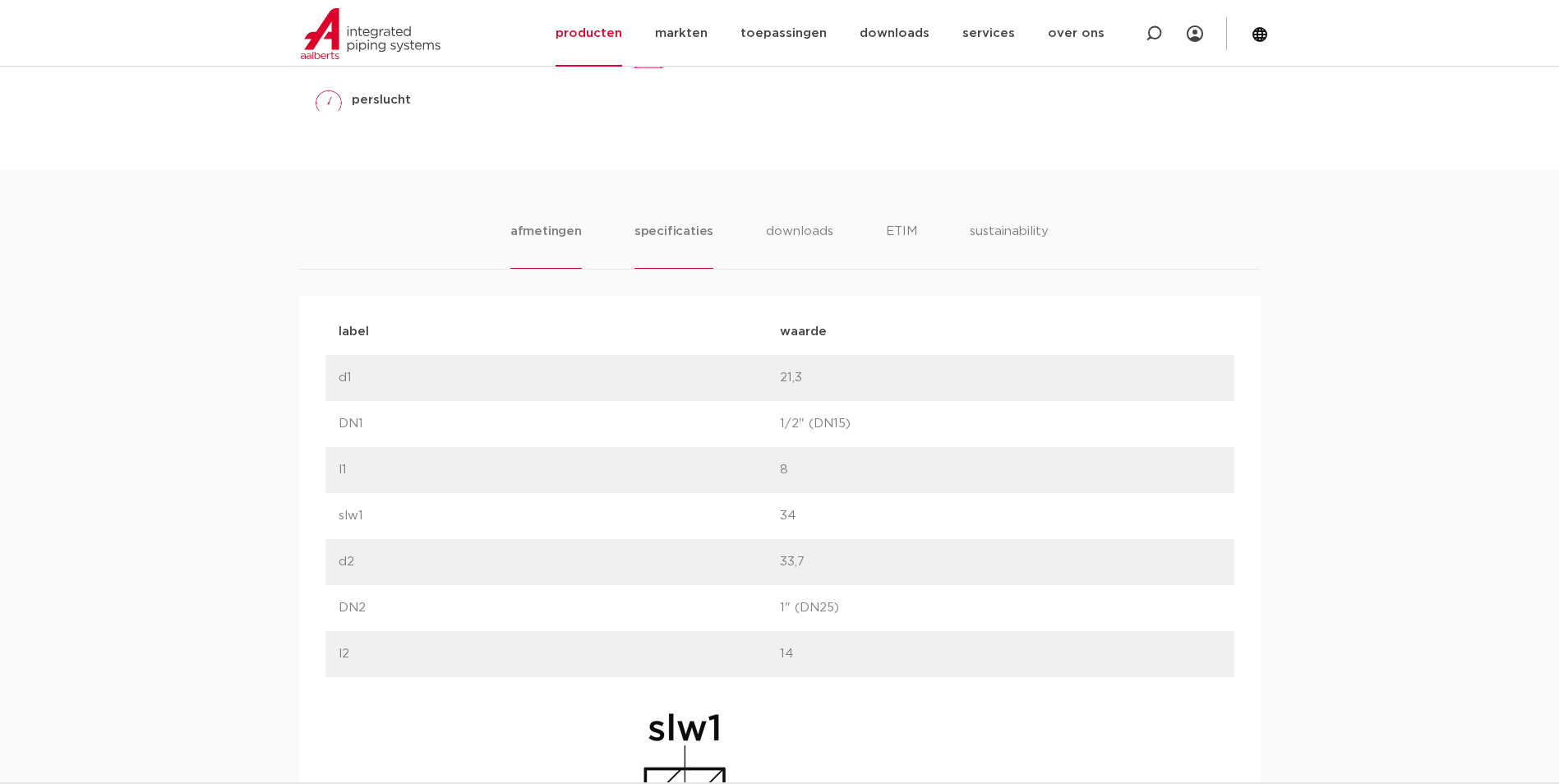
click at [662, 235] on li "specificaties" at bounding box center [674, 246] width 79 height 47
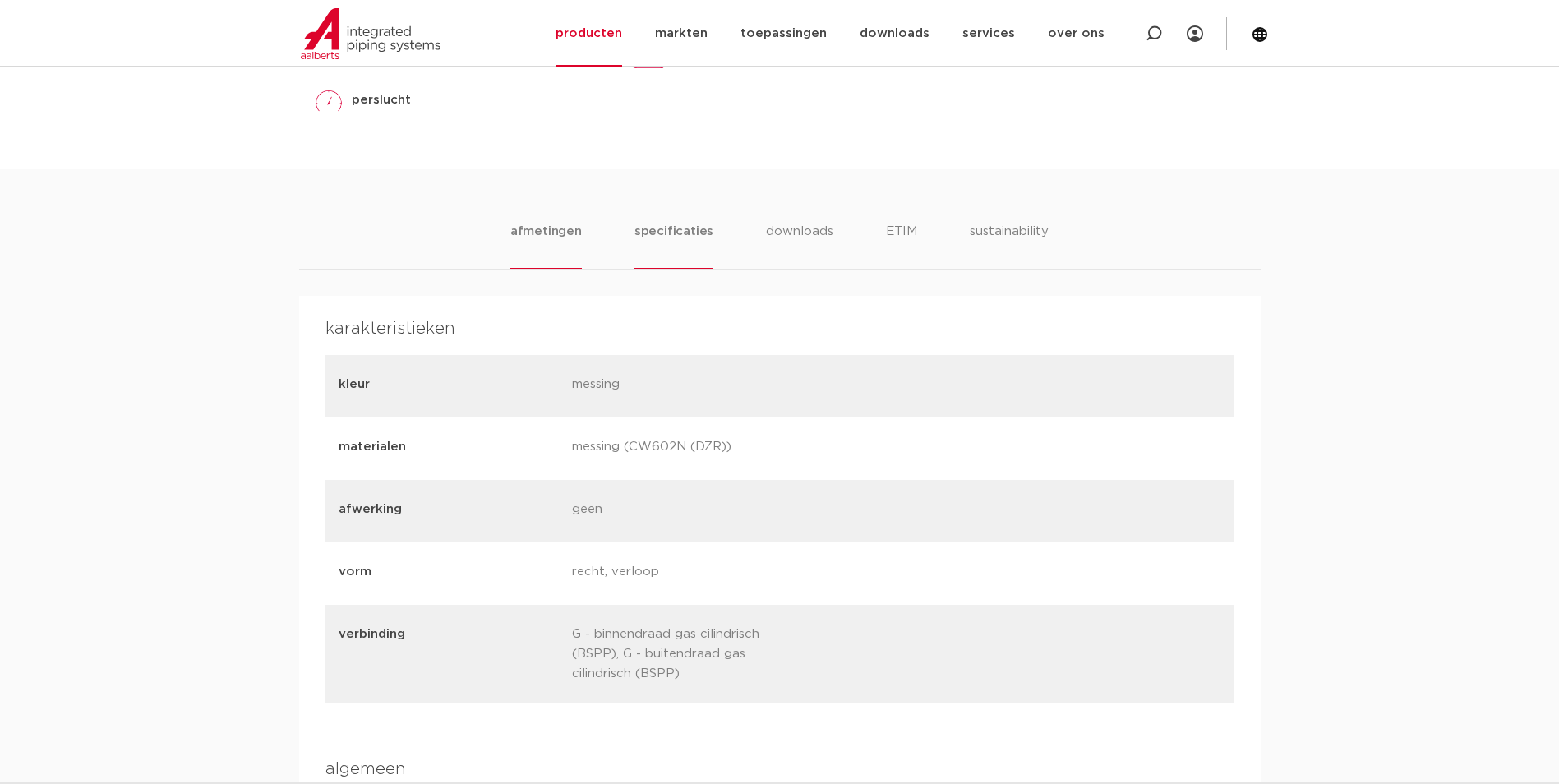
click at [559, 237] on li "afmetingen" at bounding box center [545, 246] width 71 height 47
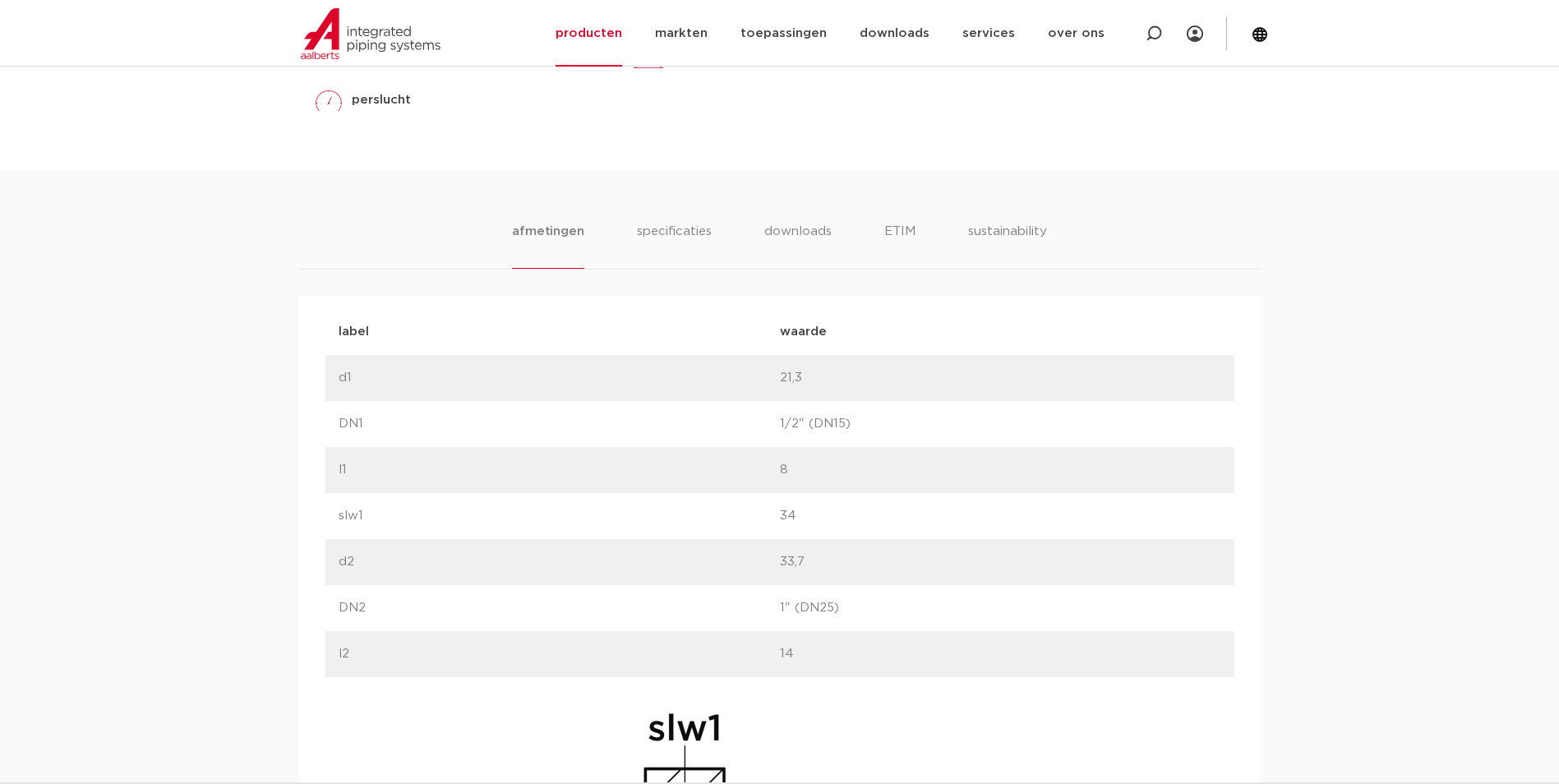
click at [619, 239] on ul "afmetingen specificaties downloads ETIM sustainability" at bounding box center [779, 246] width 534 height 47
click at [646, 240] on li "specificaties" at bounding box center [674, 246] width 79 height 47
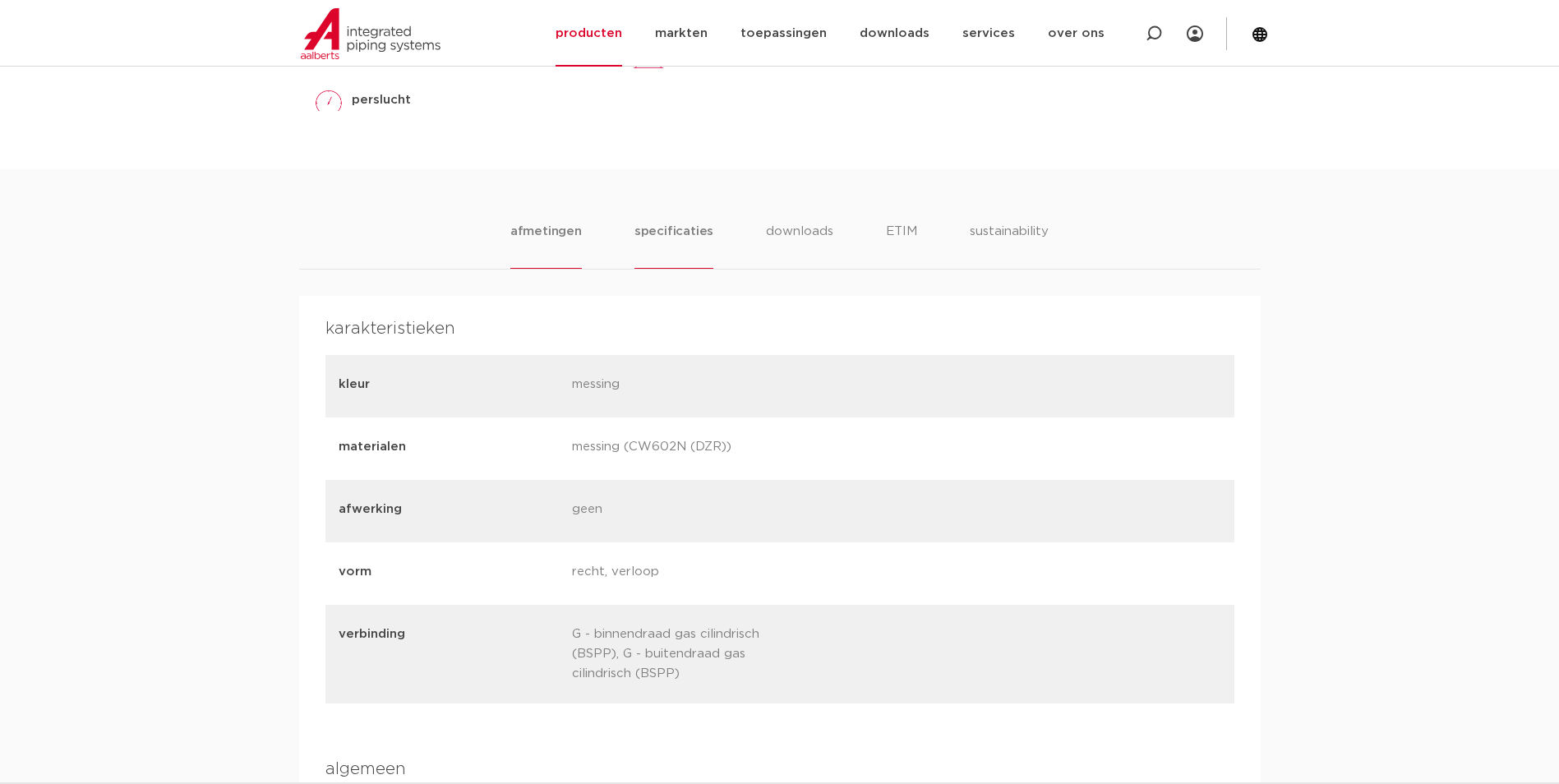
click at [562, 254] on li "afmetingen" at bounding box center [545, 246] width 71 height 47
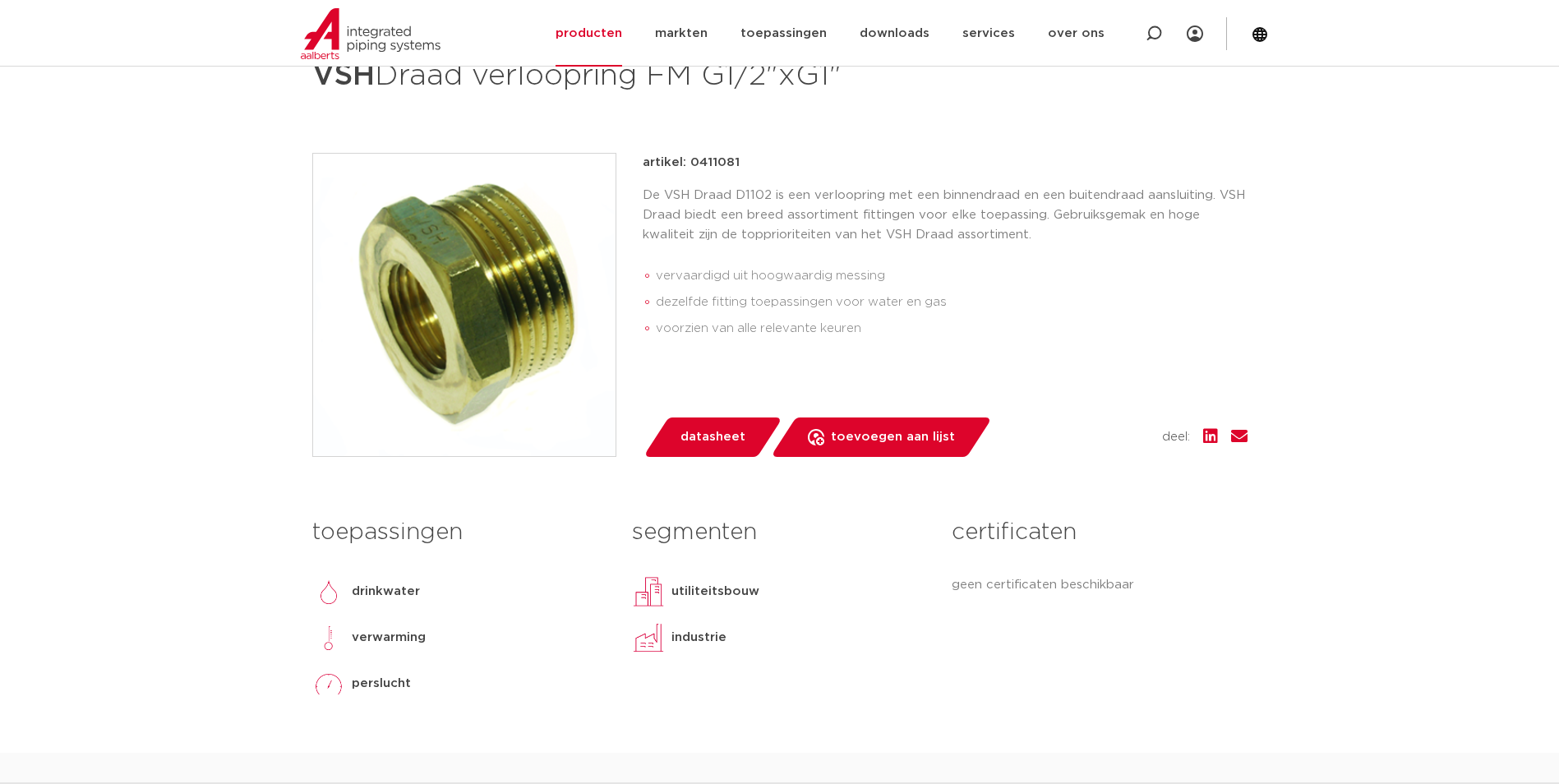
scroll to position [165, 0]
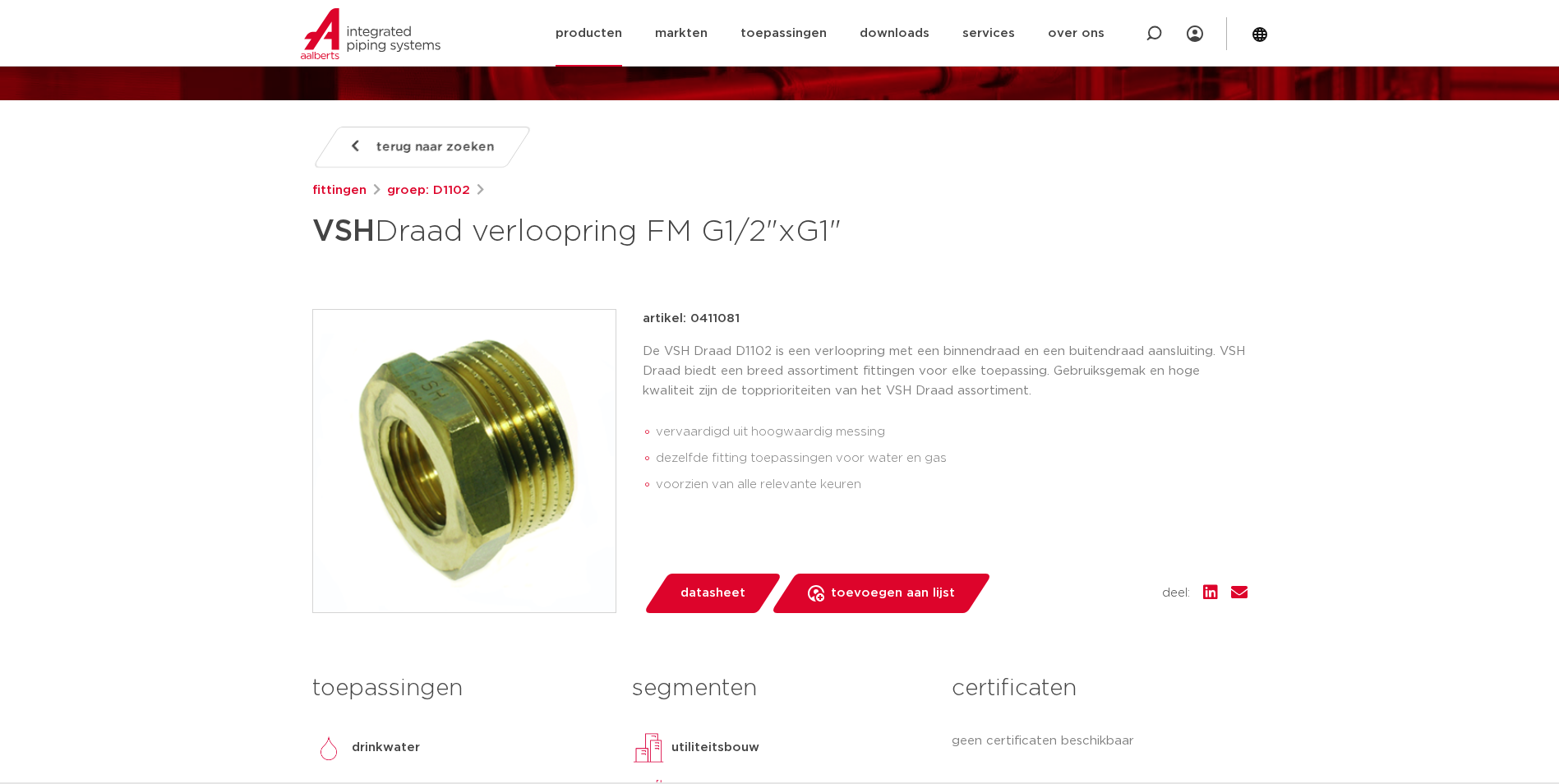
click at [1138, 52] on div at bounding box center [1153, 33] width 66 height 67
click at [1148, 41] on input "Zoeken" at bounding box center [919, 32] width 517 height 33
paste input "0863302"
type input "0863302"
click button "Zoeken" at bounding box center [0, 0] width 0 height 0
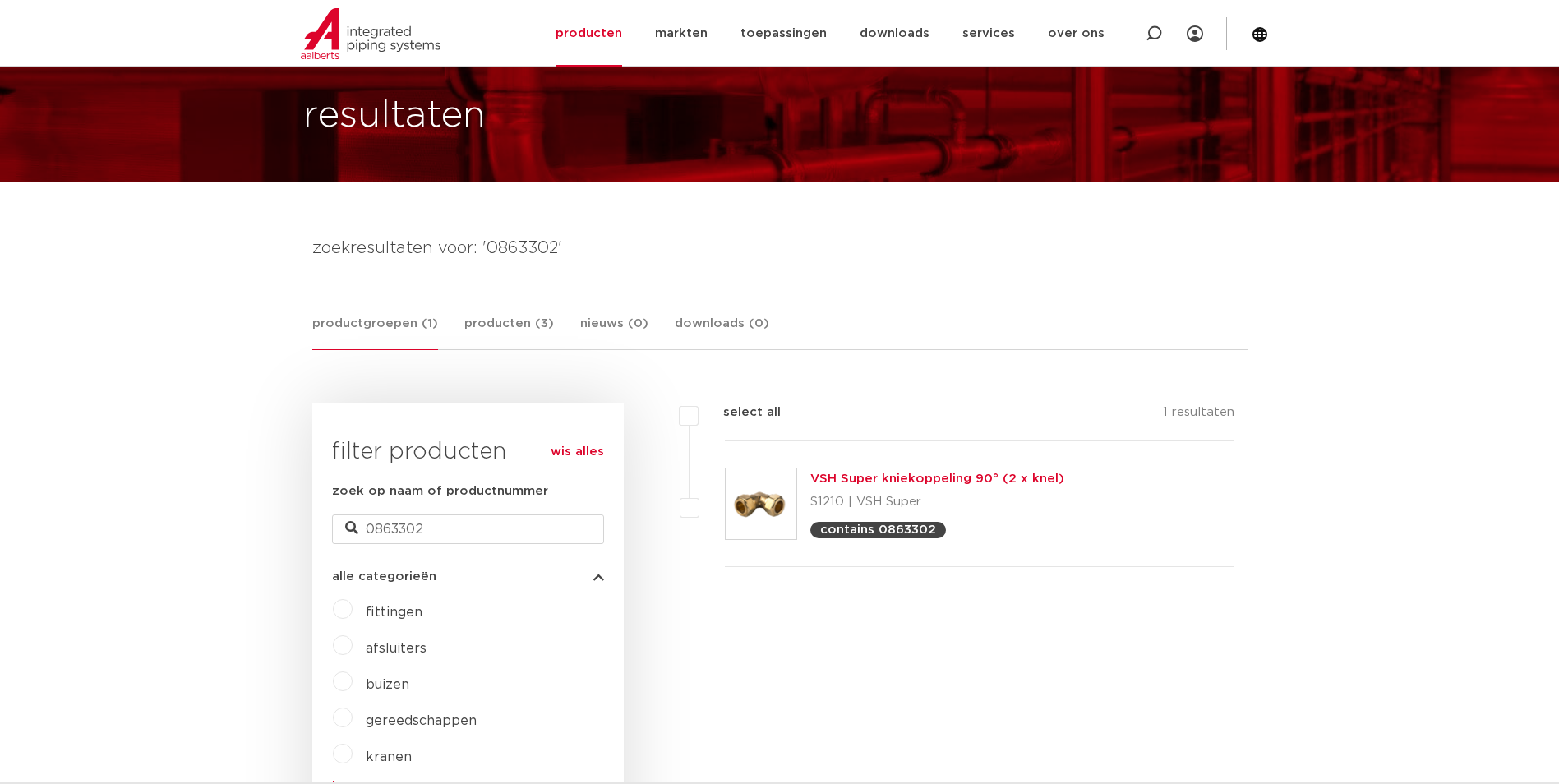
click at [849, 473] on link "VSH Super kniekoppeling 90° (2 x knel)" at bounding box center [937, 479] width 254 height 13
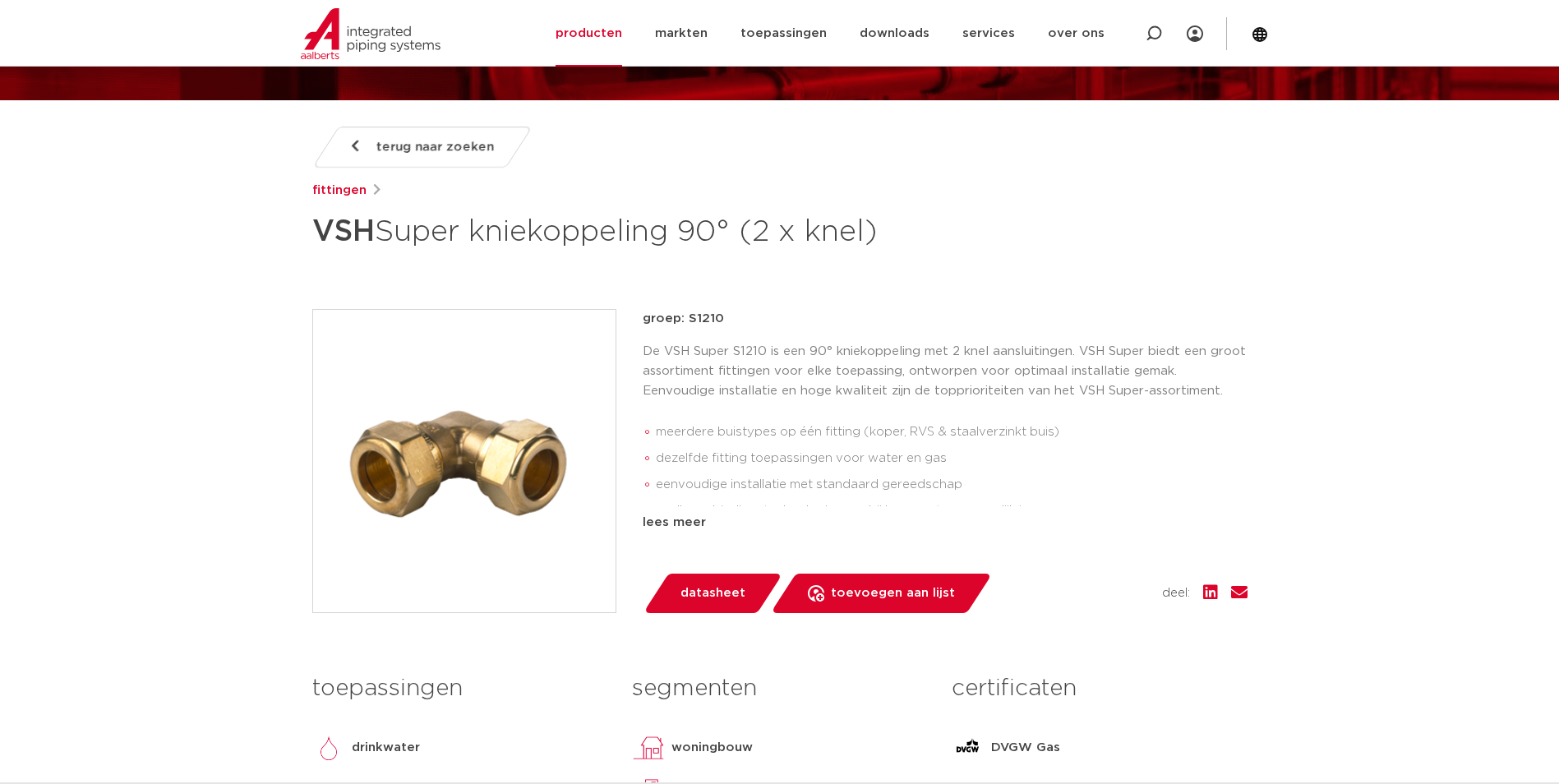
scroll to position [1371, 0]
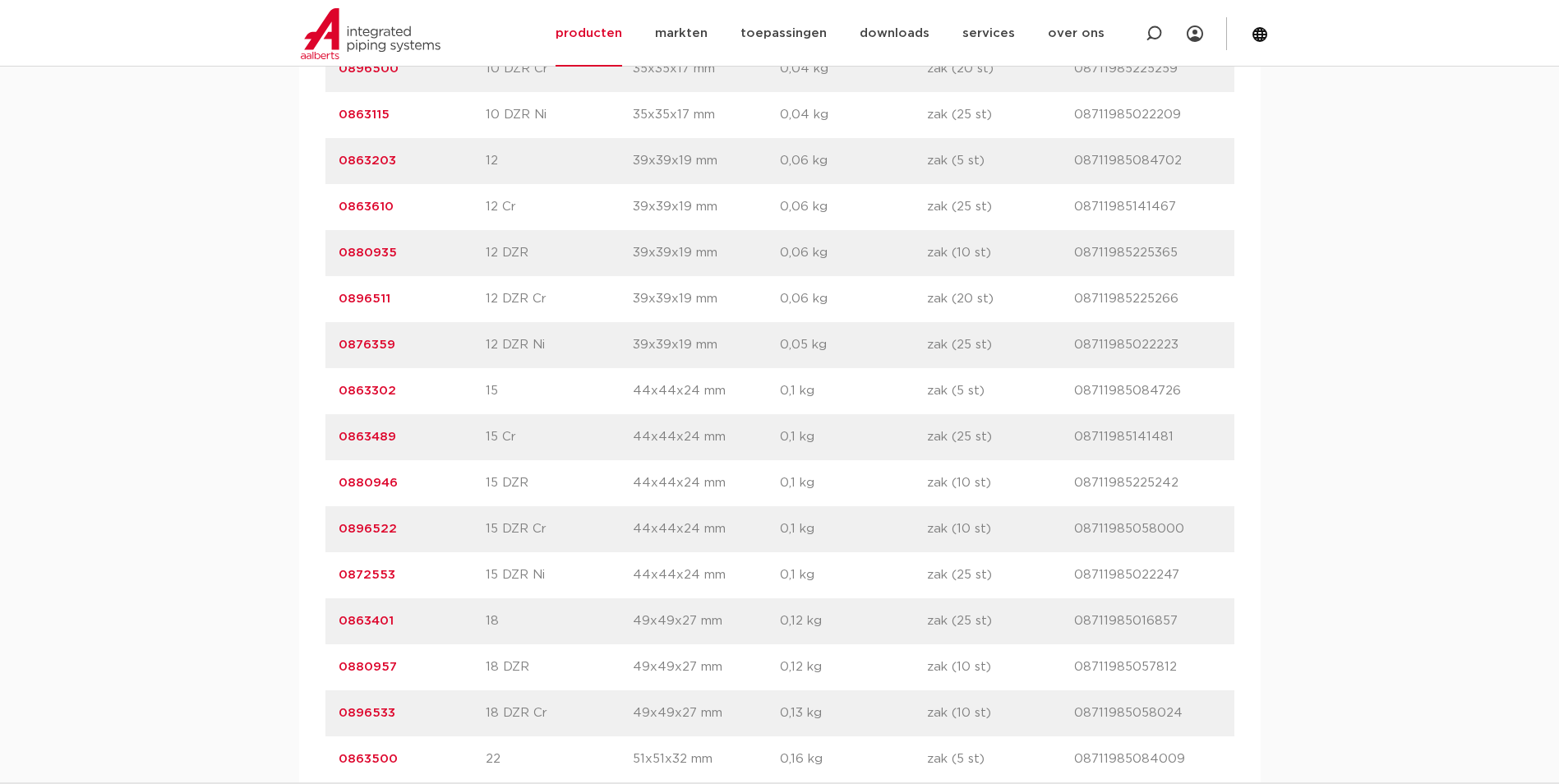
click at [374, 391] on link "0863302" at bounding box center [367, 391] width 58 height 13
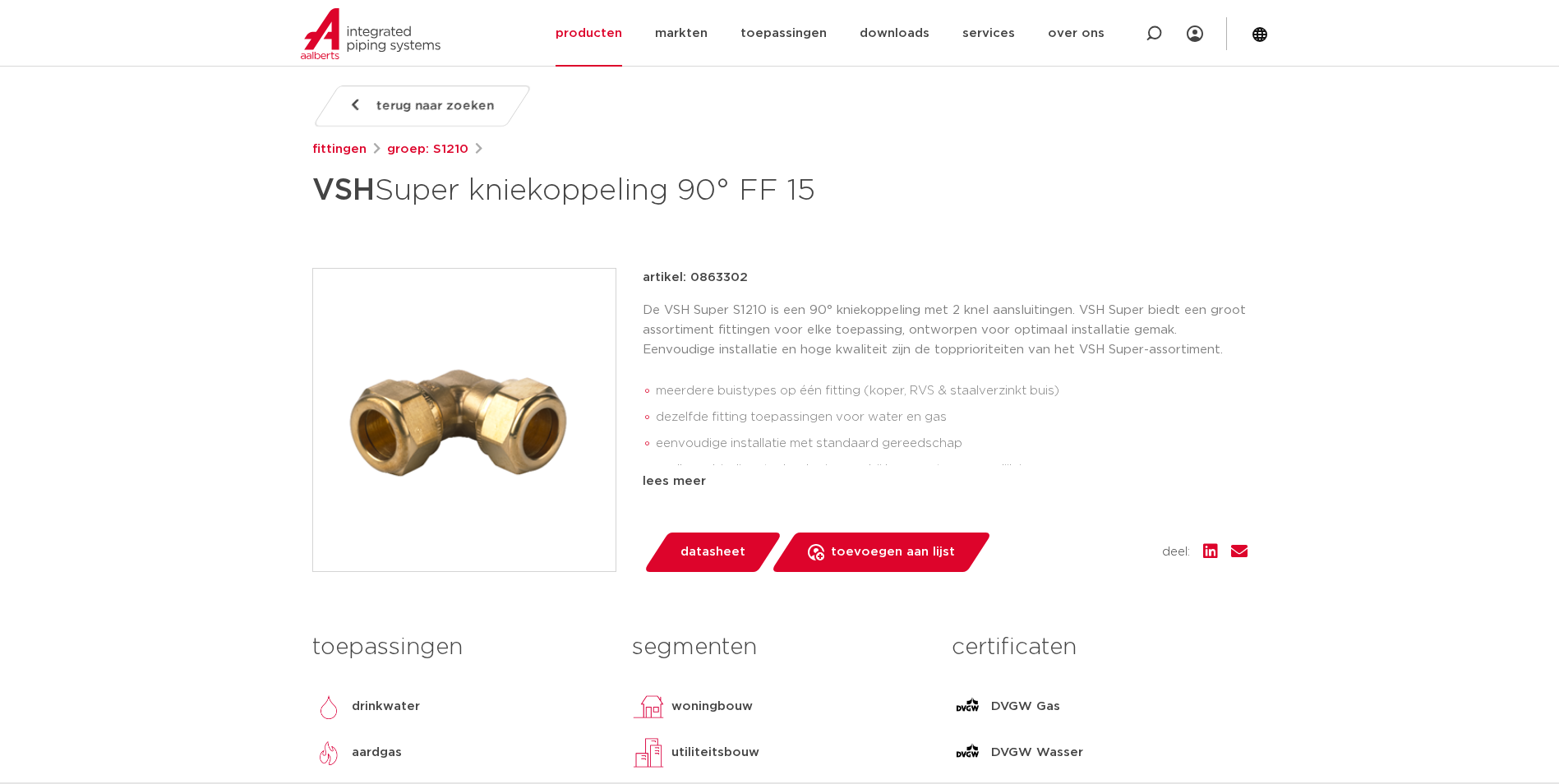
scroll to position [247, 0]
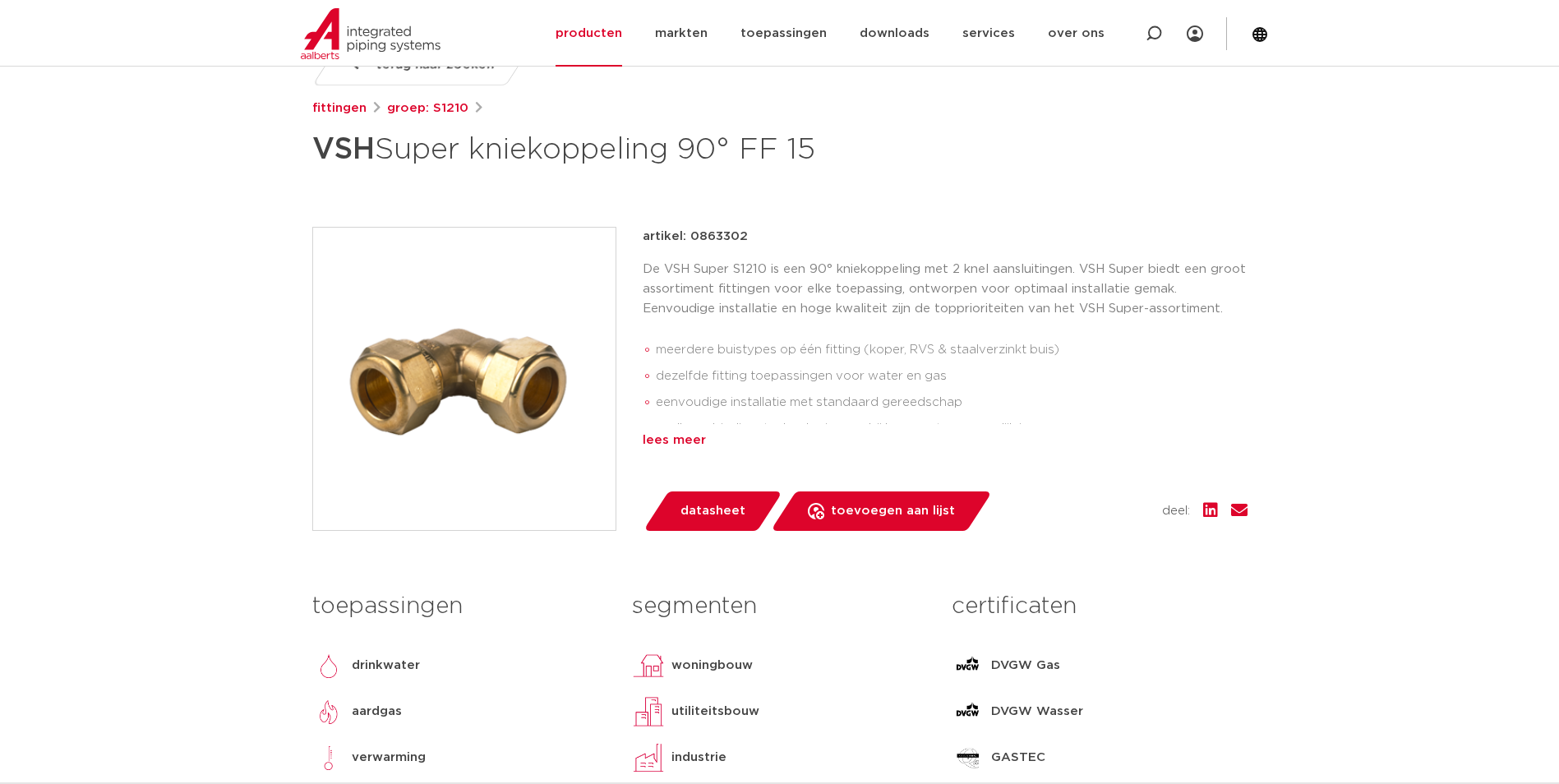
click at [698, 439] on div "lees meer" at bounding box center [945, 440] width 605 height 20
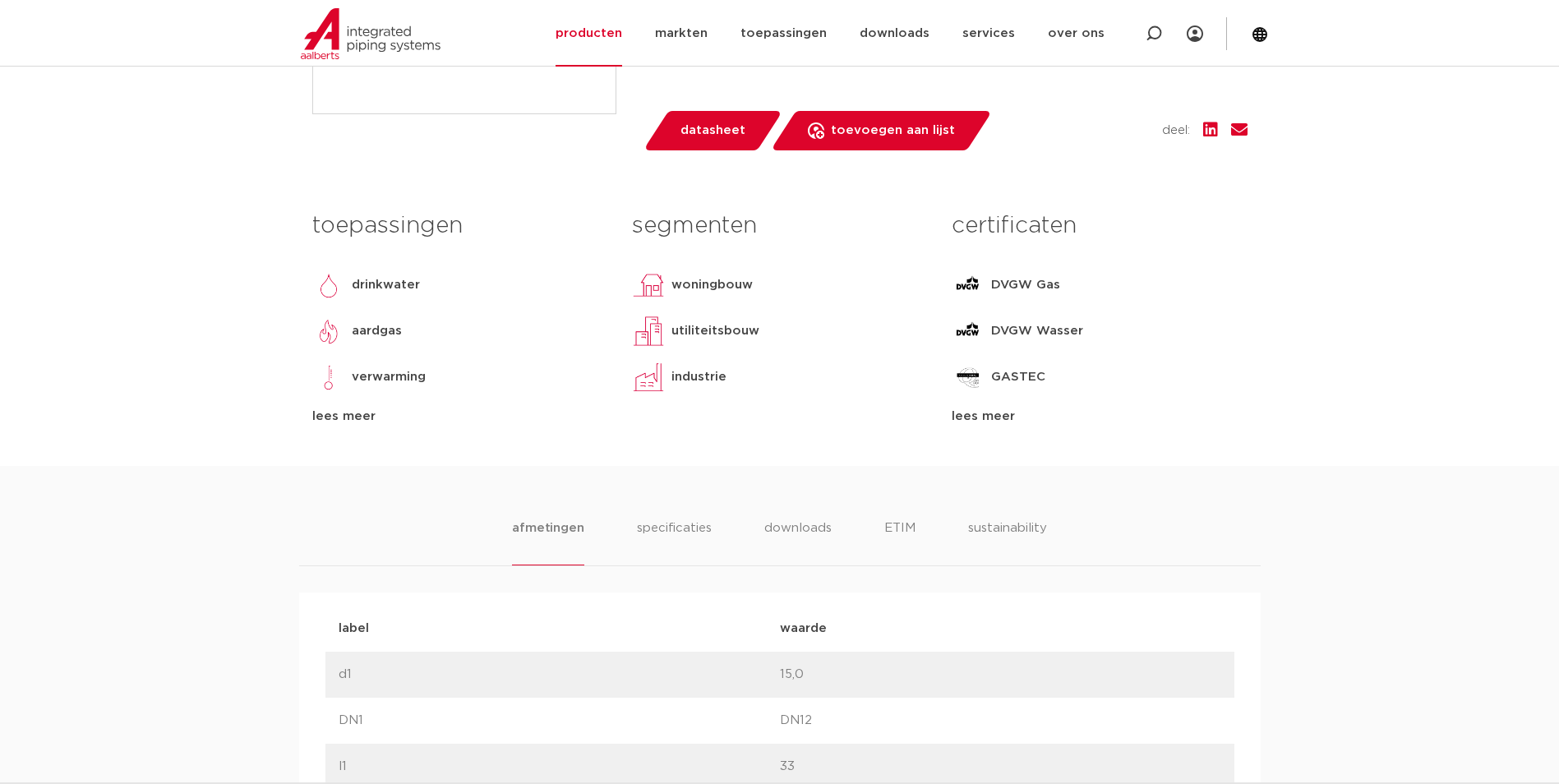
scroll to position [740, 0]
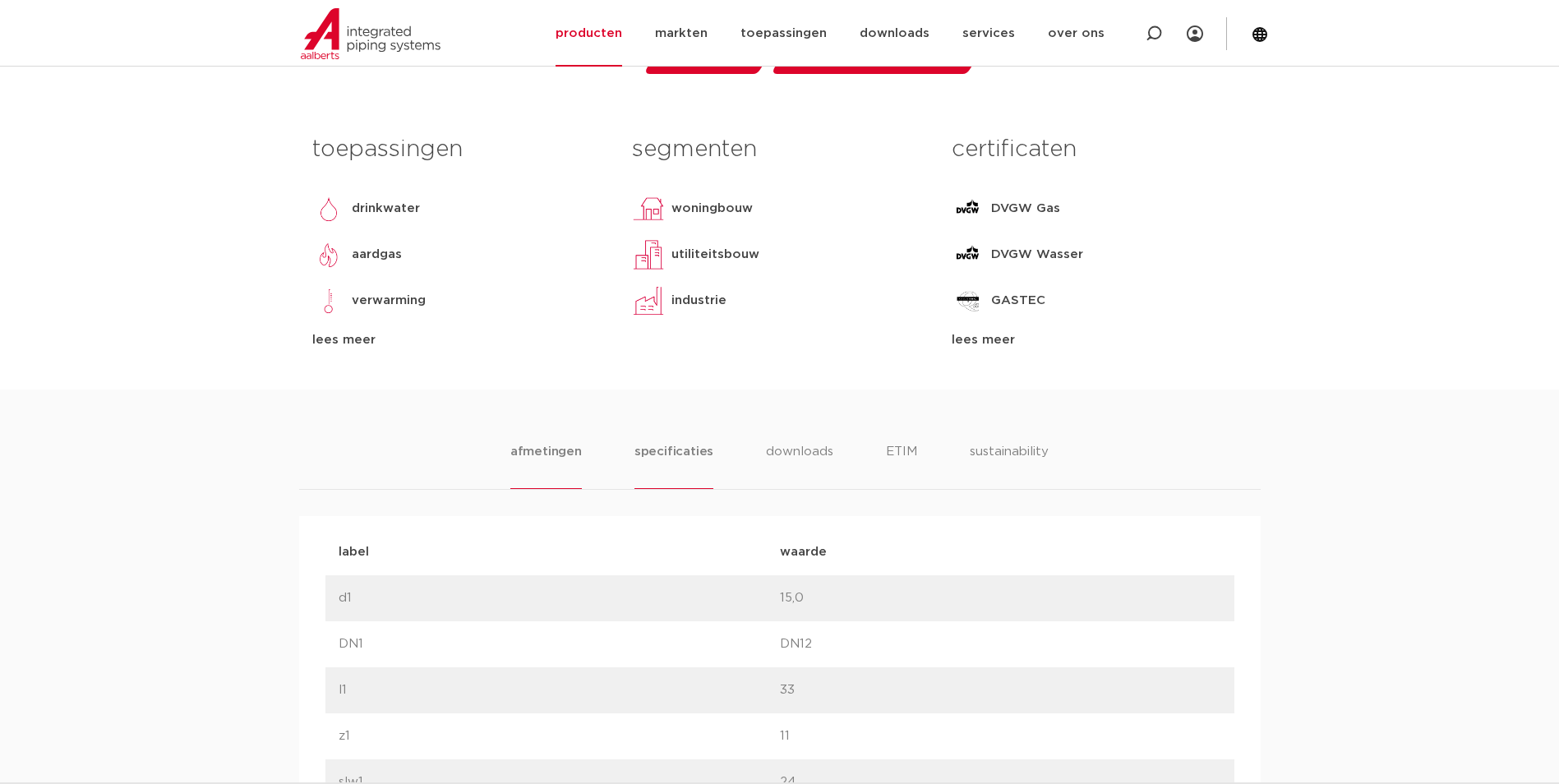
click at [669, 464] on li "specificaties" at bounding box center [674, 465] width 79 height 47
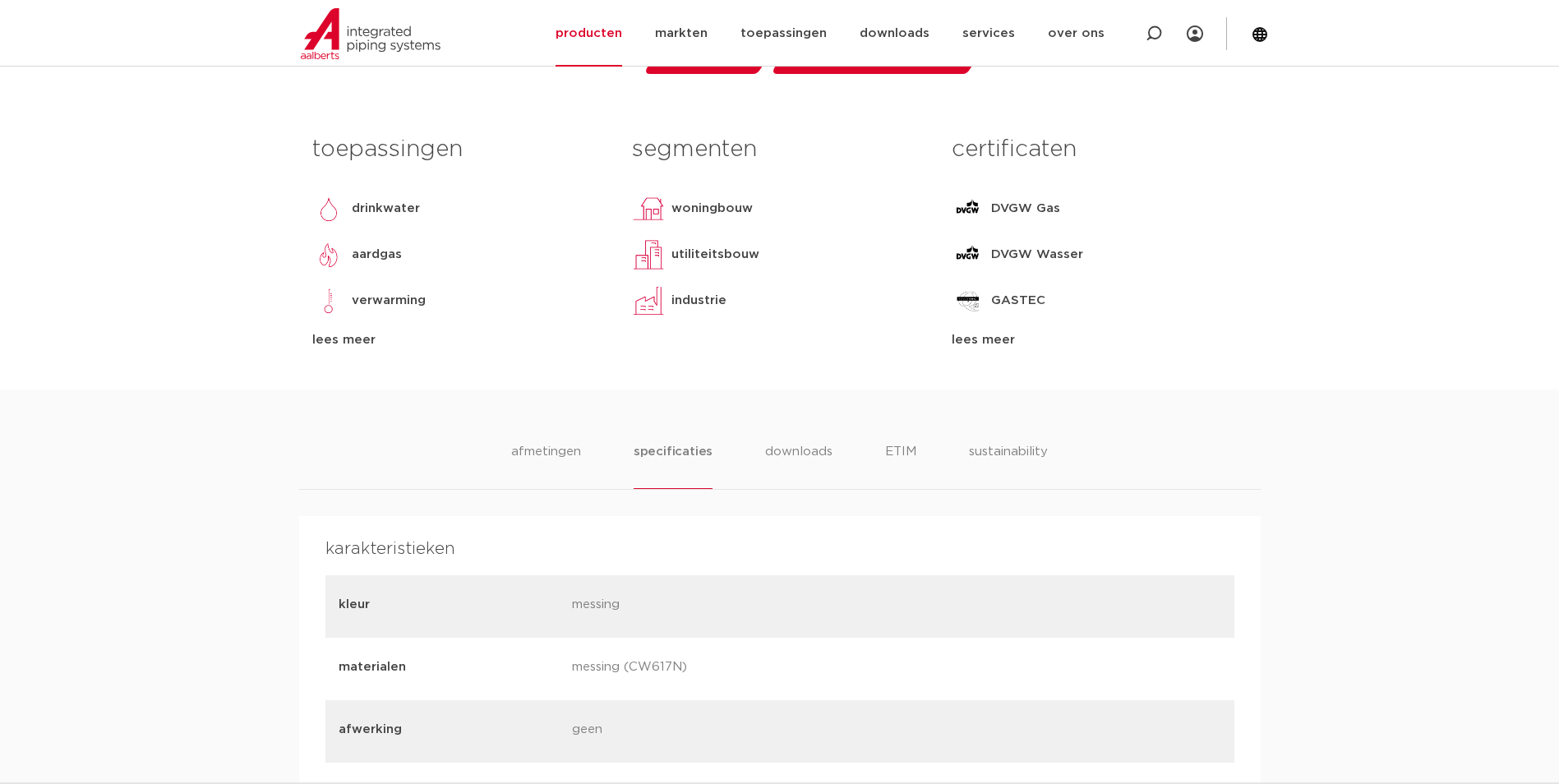
click at [504, 444] on div "afmetingen specificaties downloads ETIM sustainability" at bounding box center [780, 465] width 961 height 48
click at [548, 446] on li "afmetingen" at bounding box center [545, 465] width 71 height 47
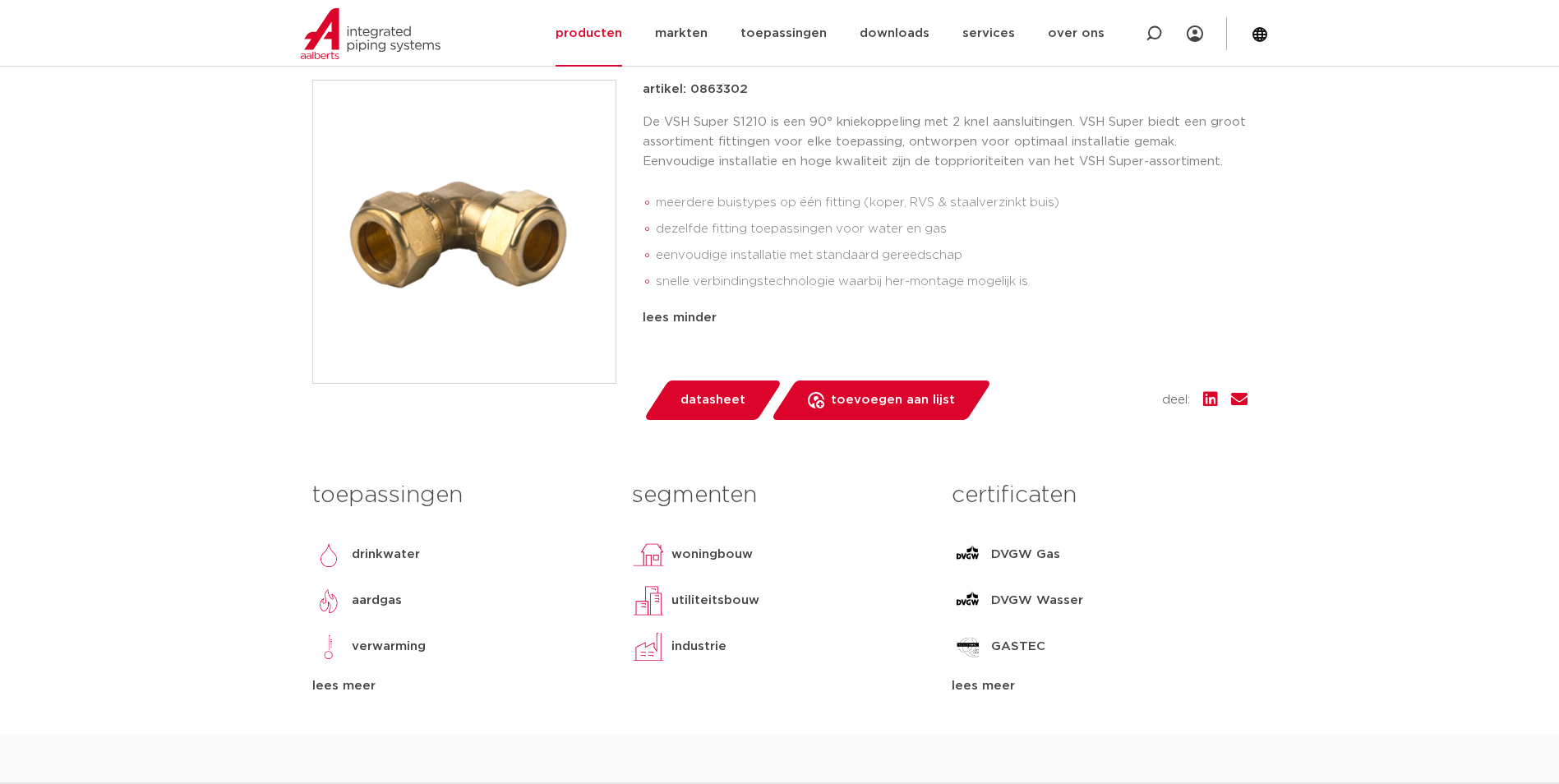
scroll to position [329, 0]
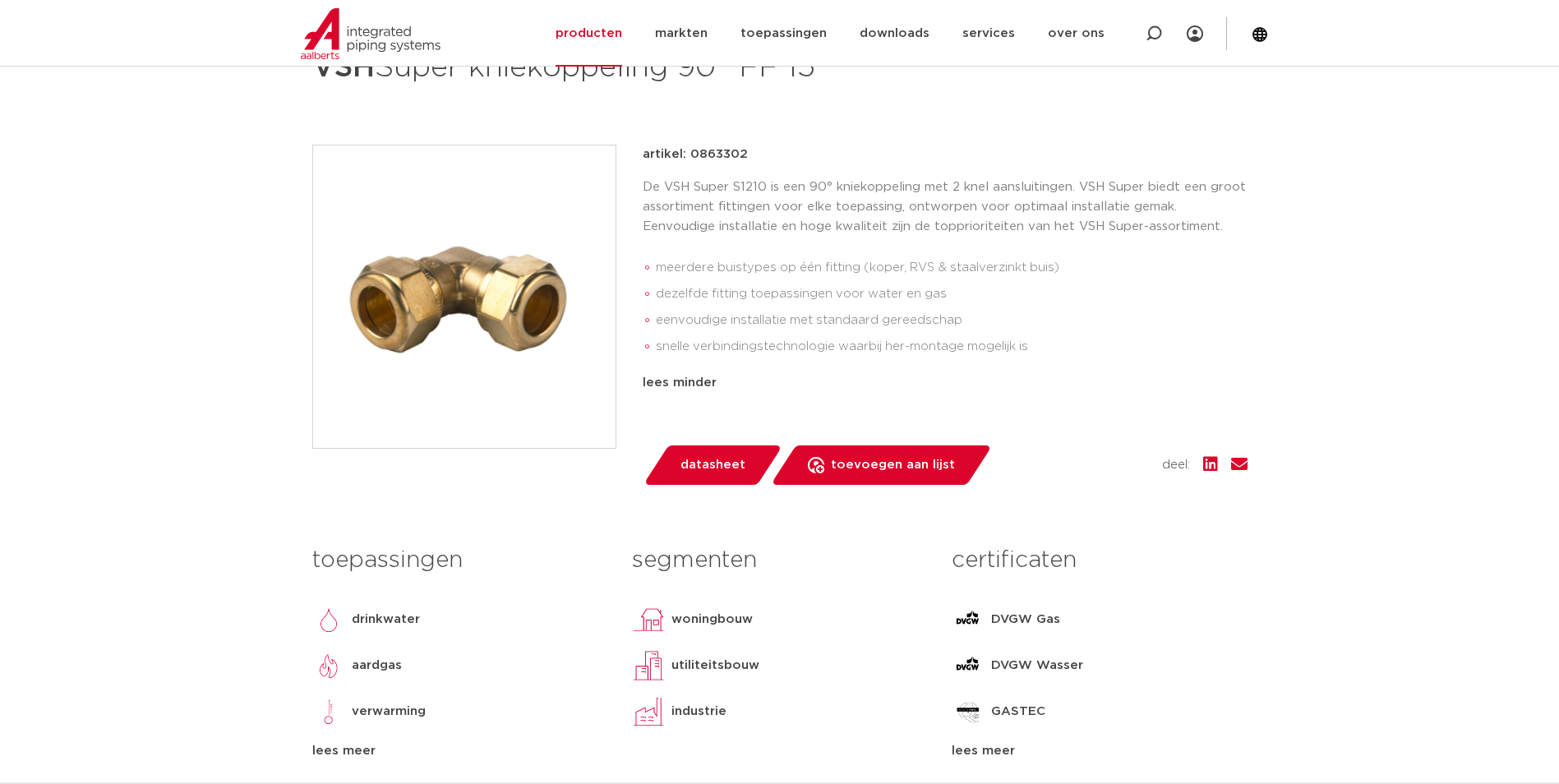
click at [694, 317] on li "eenvoudige installatie met standaard gereedschap" at bounding box center [951, 320] width 591 height 26
click at [516, 276] on img at bounding box center [464, 297] width 302 height 302
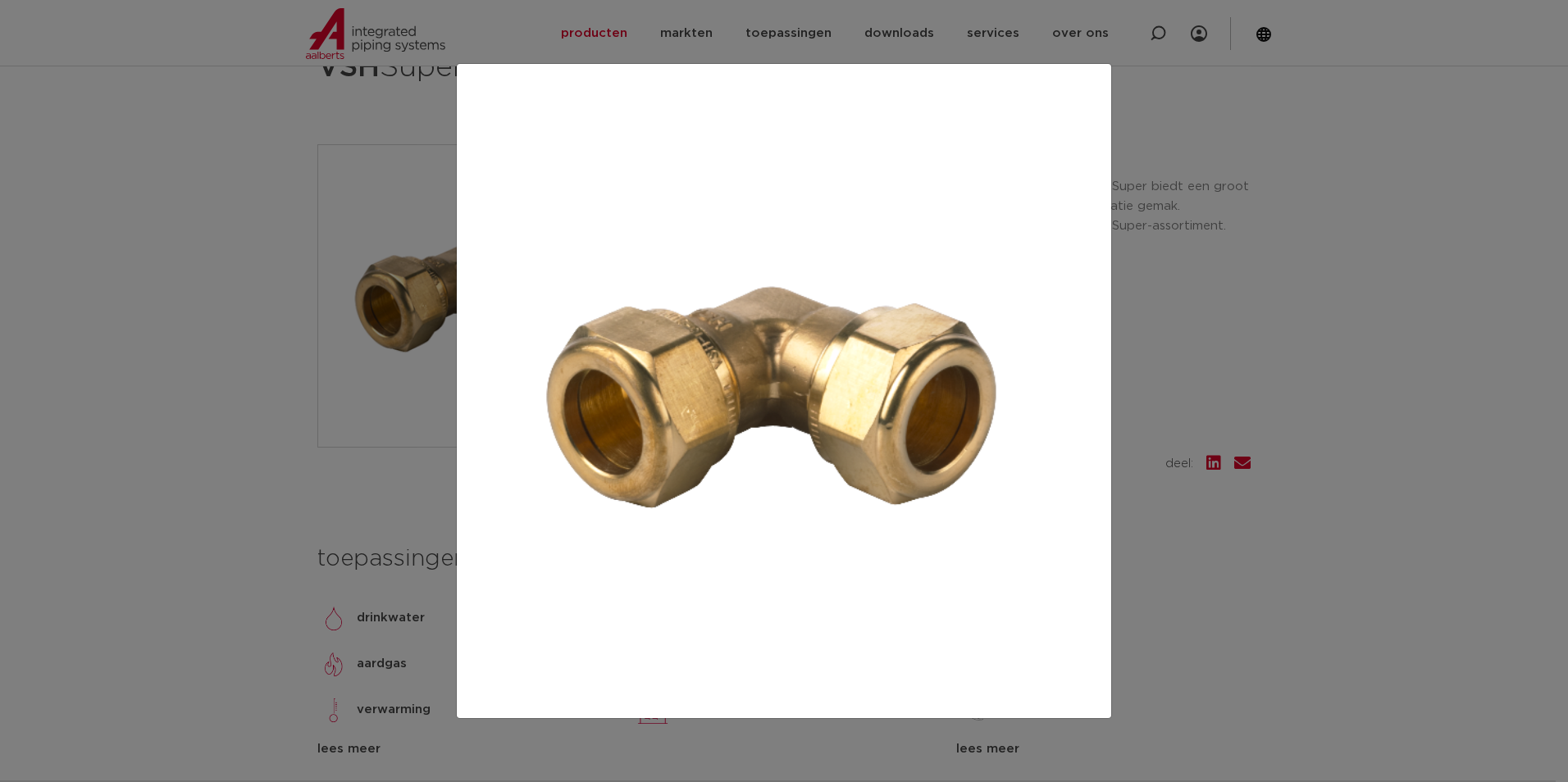
click at [245, 467] on div at bounding box center [784, 391] width 1568 height 782
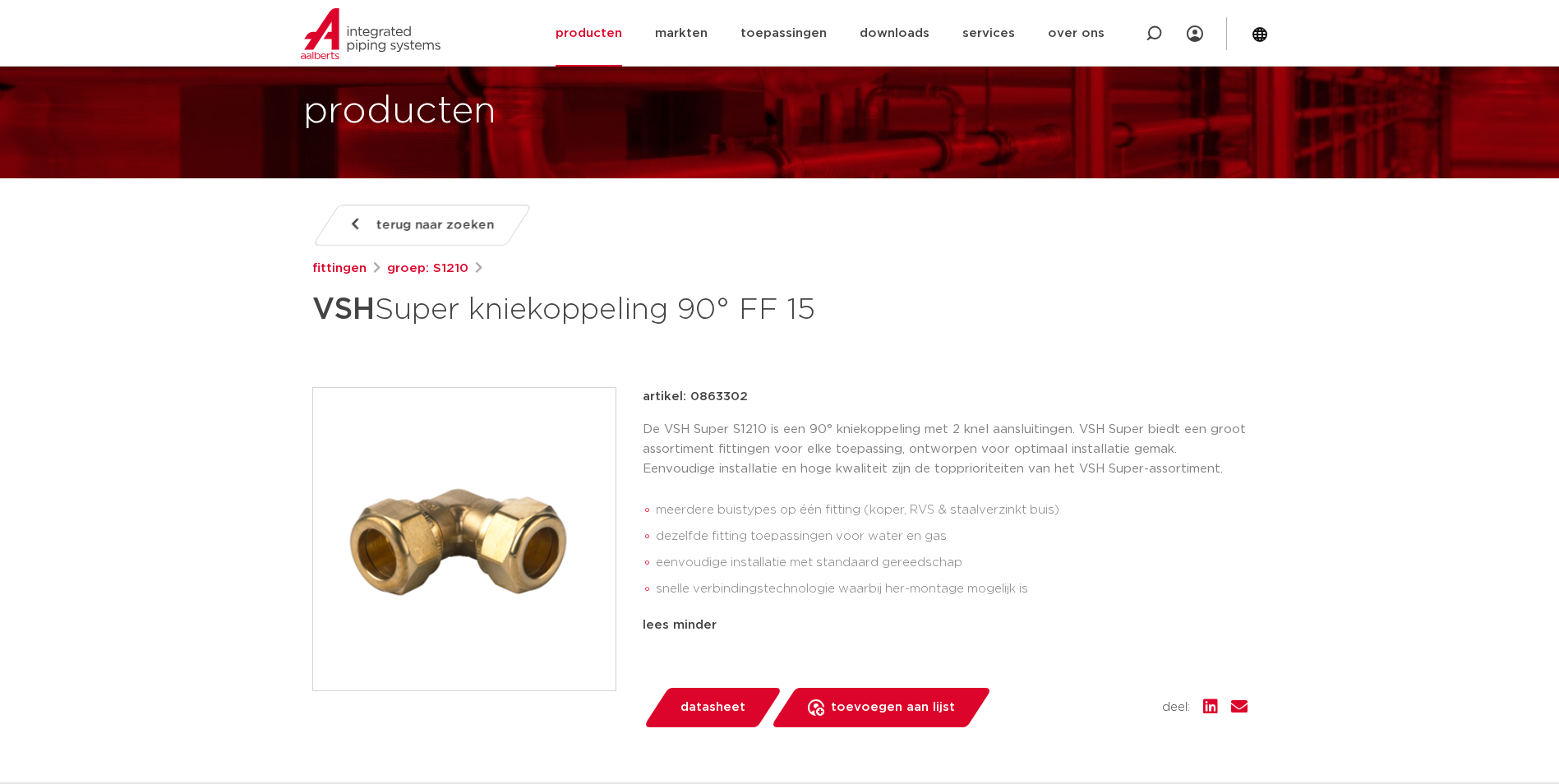
scroll to position [0, 0]
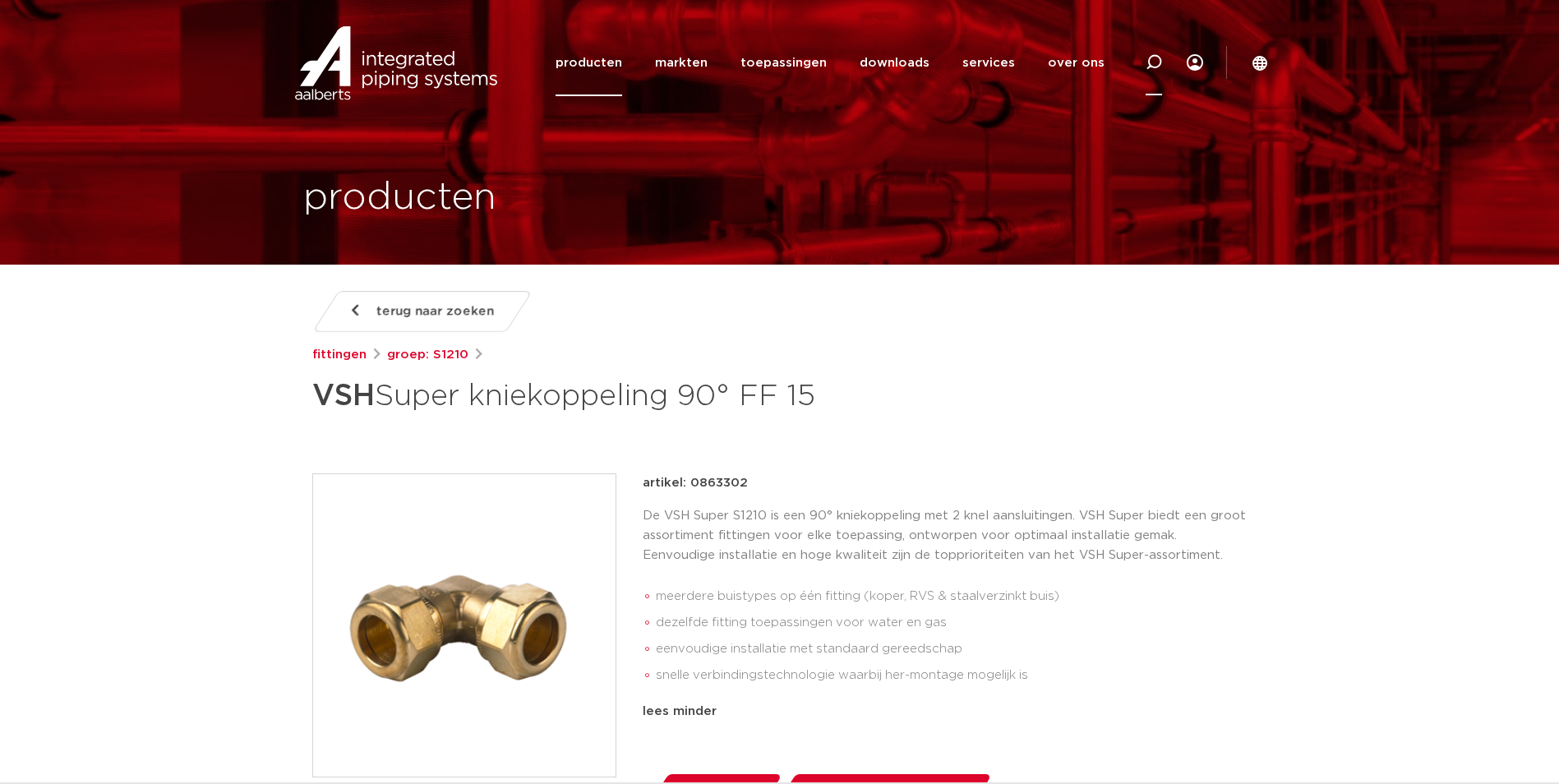
click at [1155, 68] on icon at bounding box center [1154, 62] width 16 height 16
paste input "0860301"
type input "0860301"
click button "Zoeken" at bounding box center [0, 0] width 0 height 0
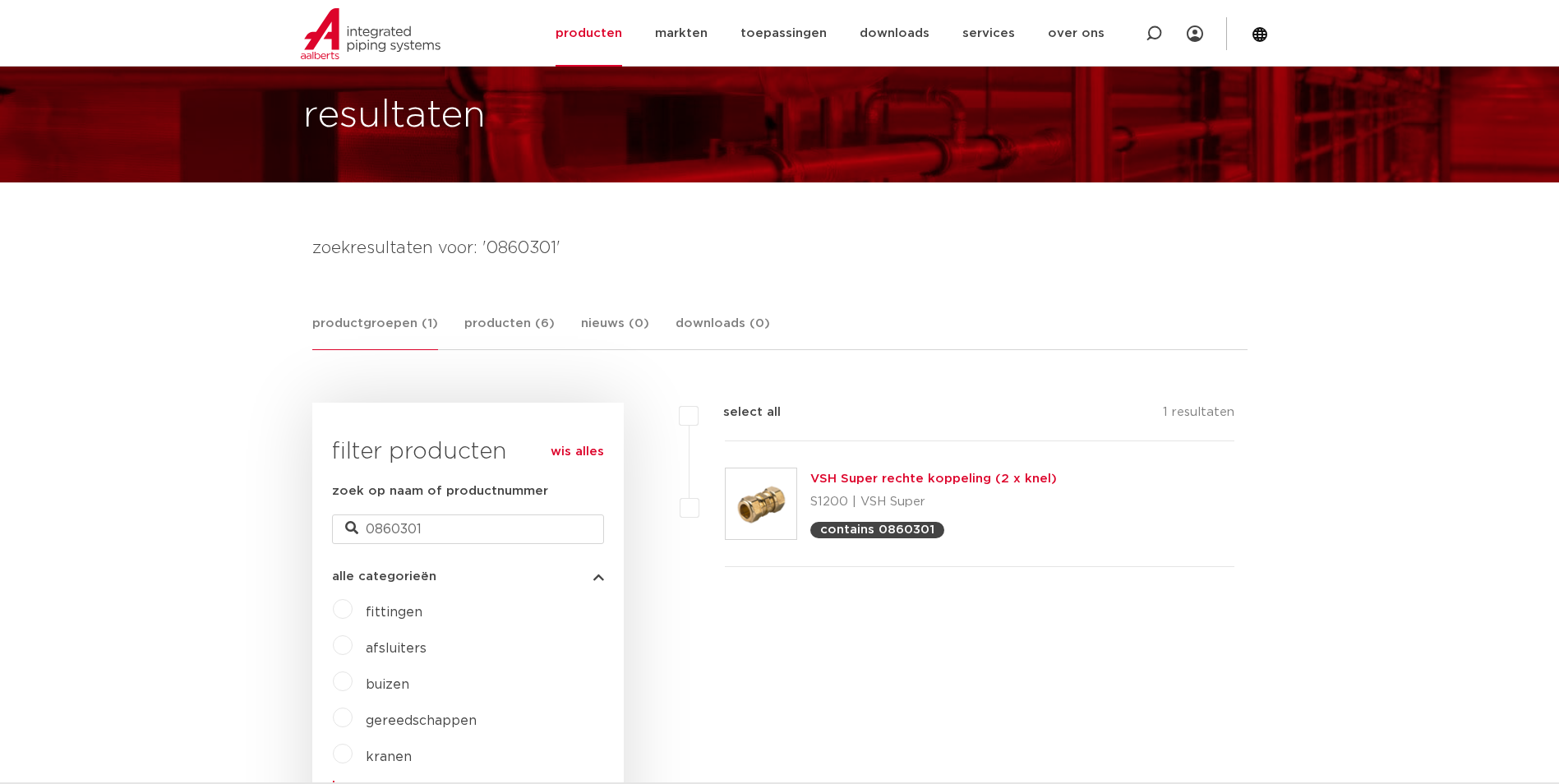
click at [855, 473] on link "VSH Super rechte koppeling (2 x knel)" at bounding box center [933, 479] width 247 height 13
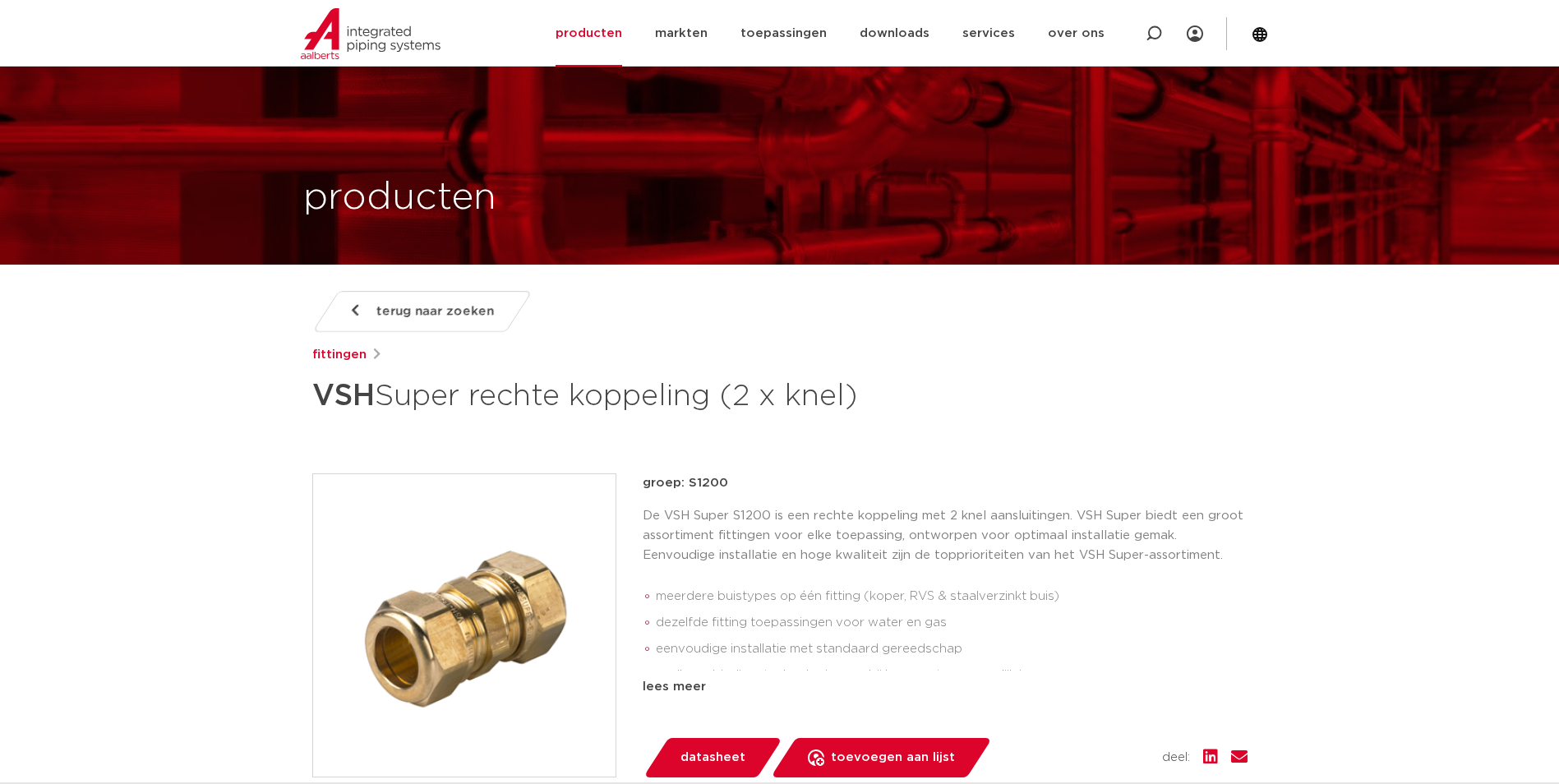
scroll to position [1325, 0]
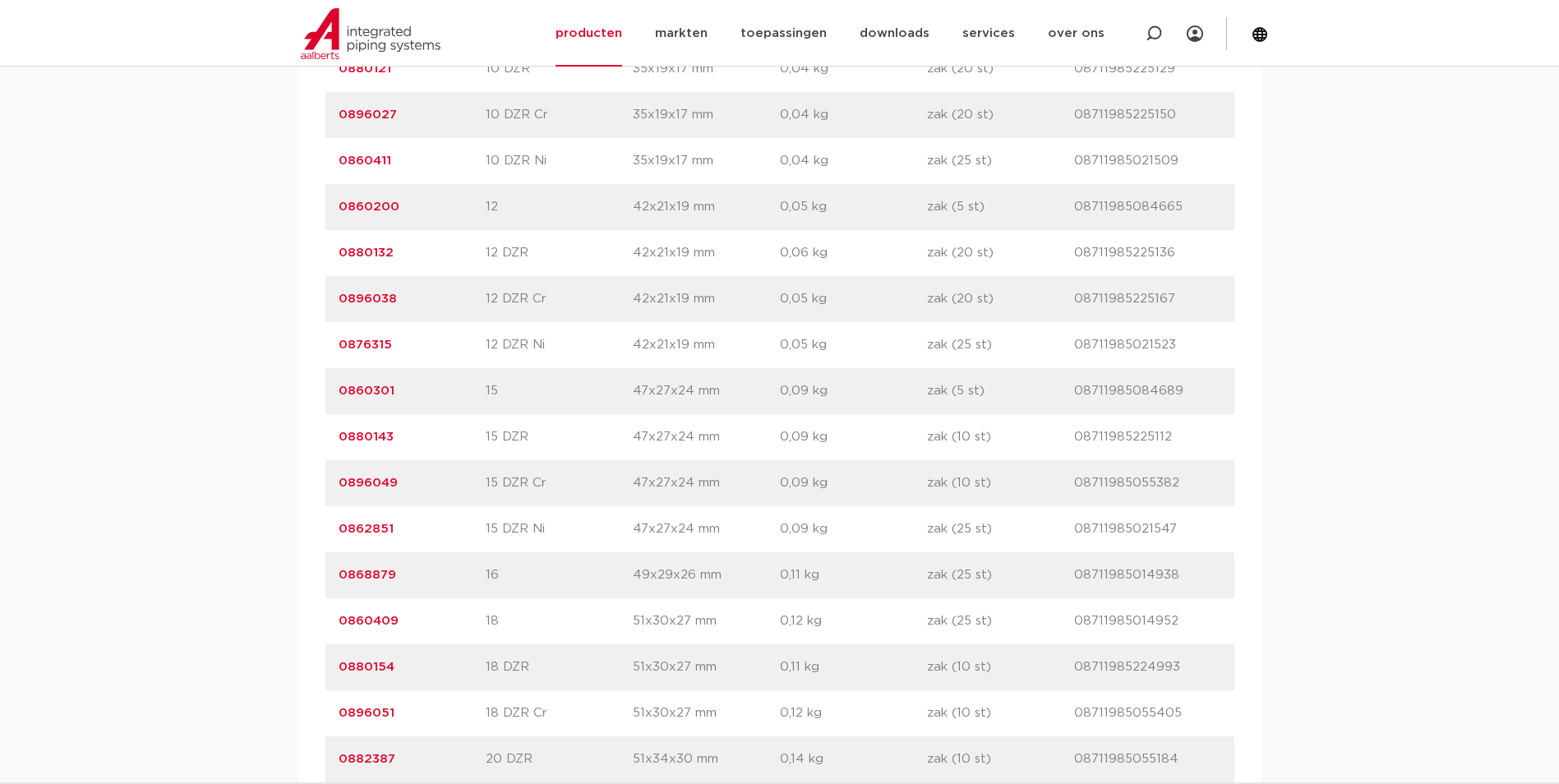
click at [347, 385] on link "0860301" at bounding box center [366, 391] width 56 height 13
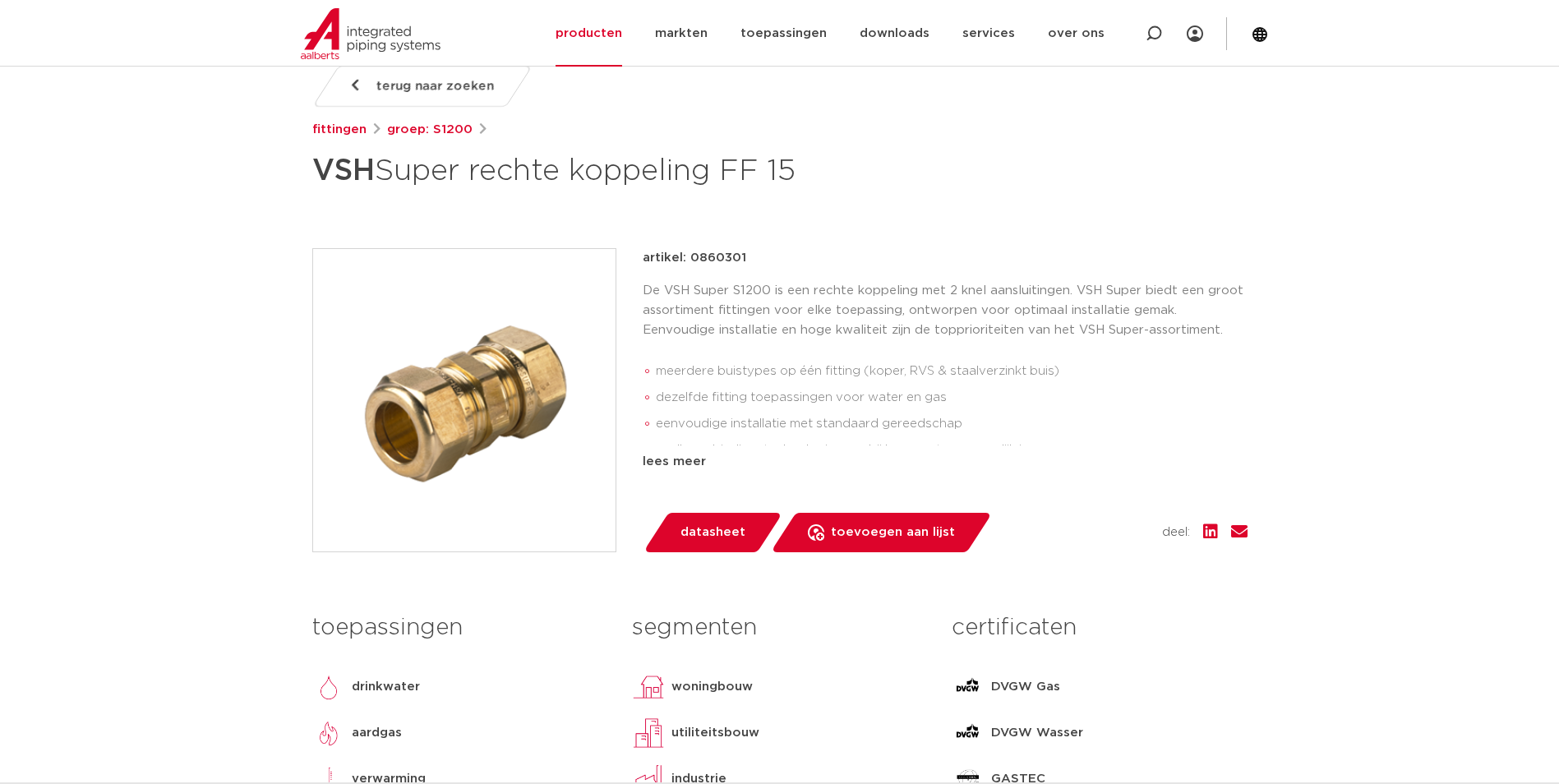
scroll to position [247, 0]
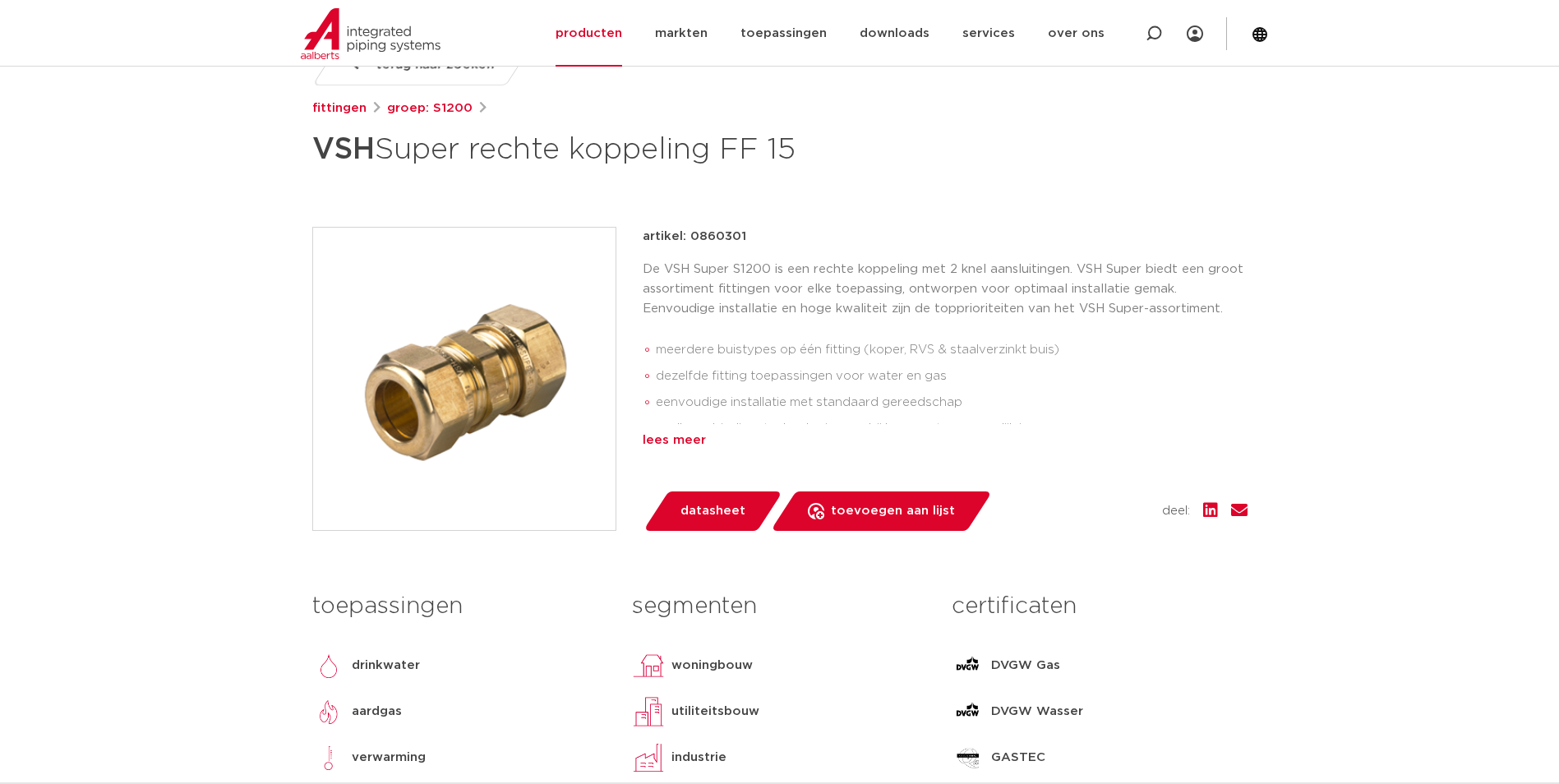
click at [667, 446] on div "lees meer" at bounding box center [945, 440] width 605 height 20
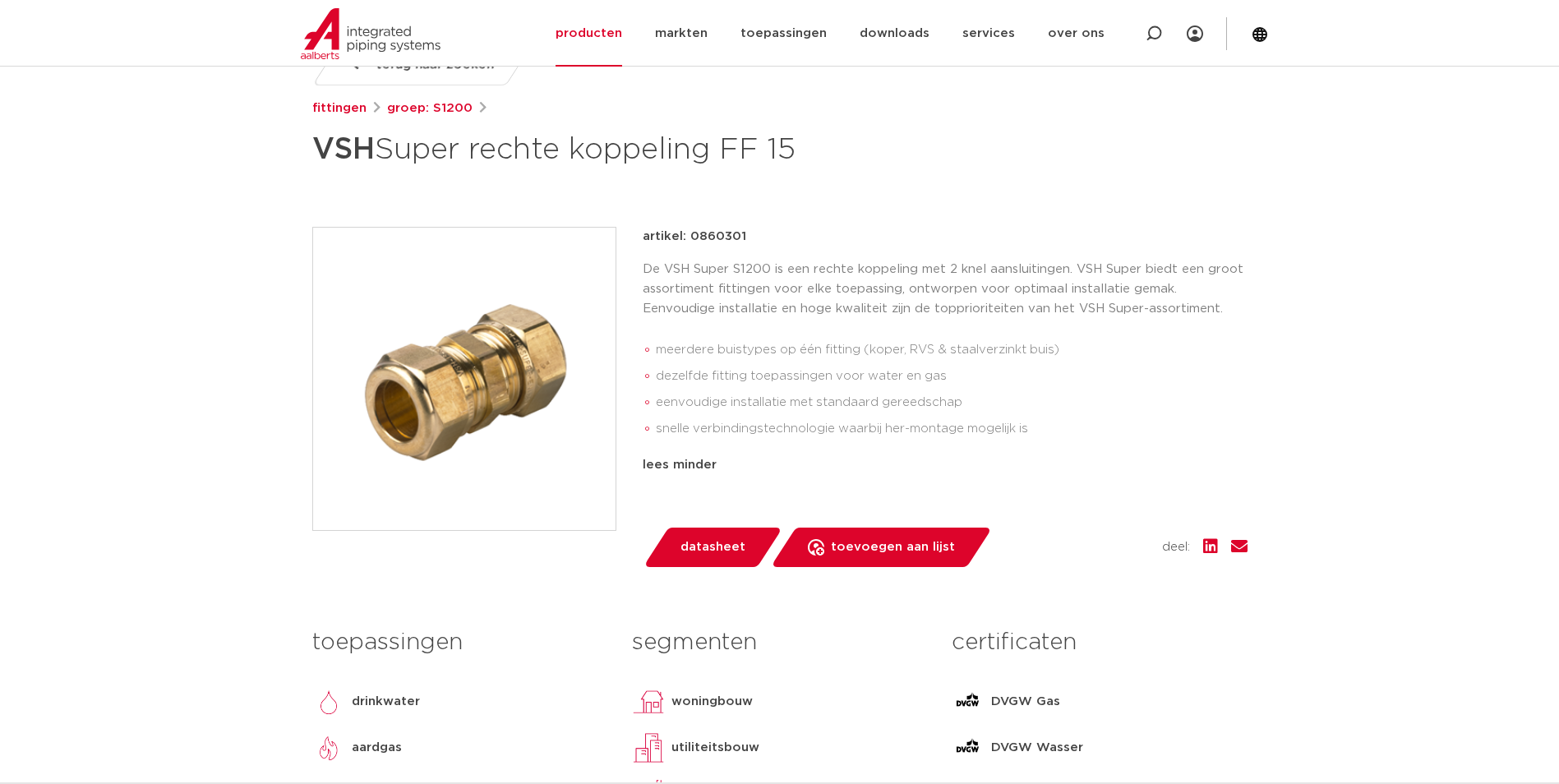
click at [472, 406] on img at bounding box center [464, 379] width 302 height 302
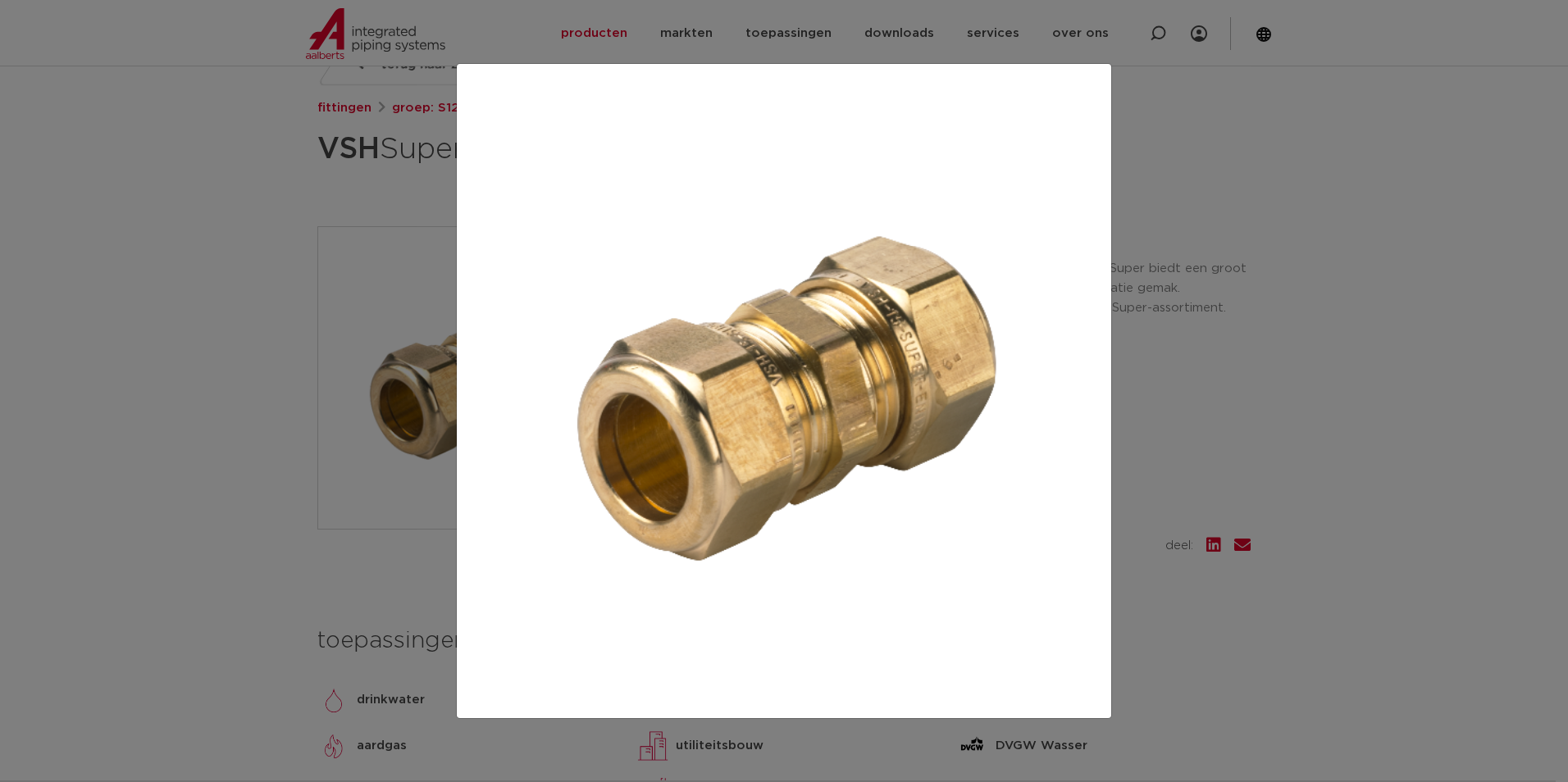
click at [1202, 410] on div at bounding box center [784, 391] width 1568 height 782
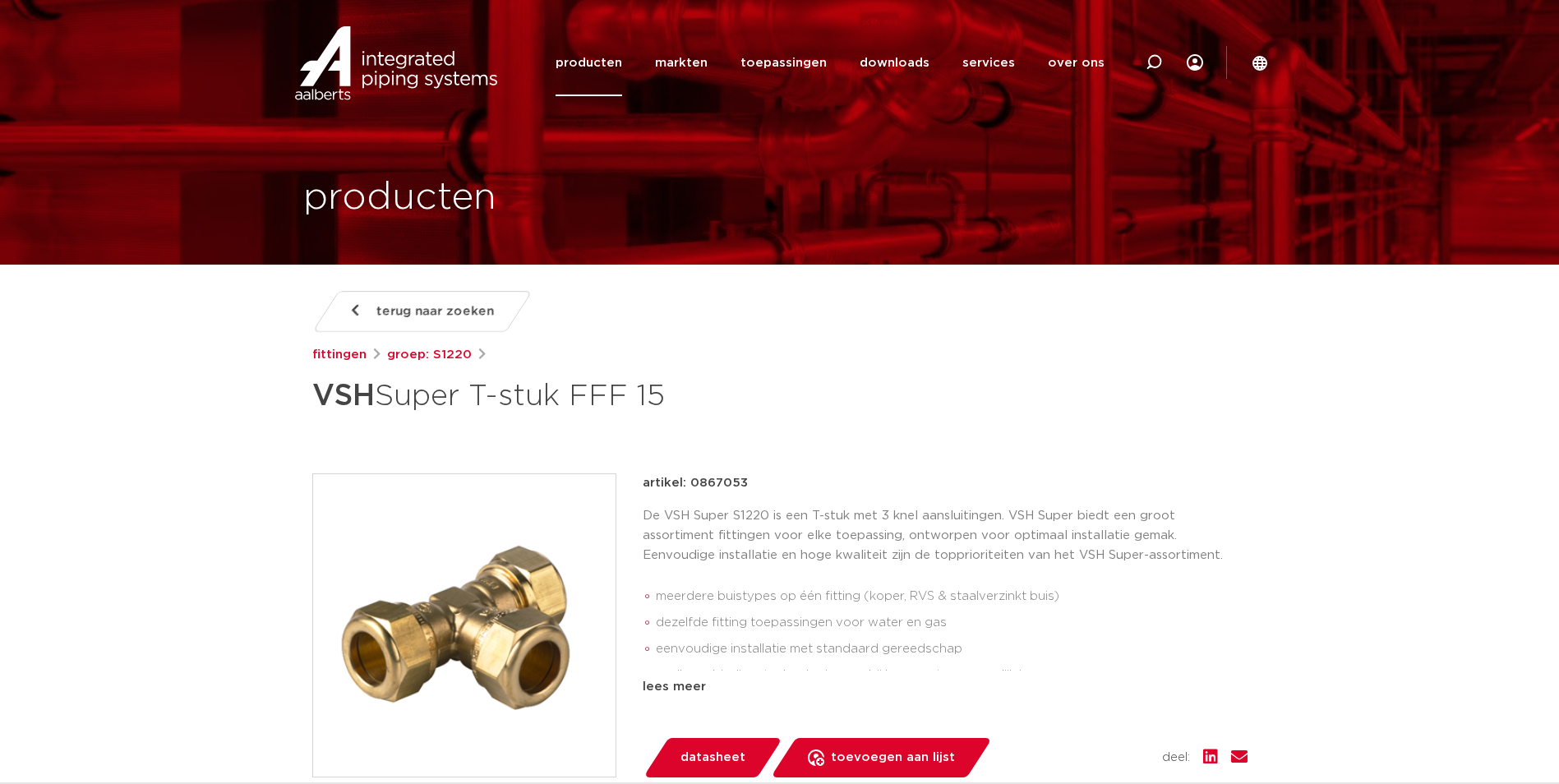
click at [1135, 542] on p "De VSH Super S1220 is een T-stuk met 3 knel aansluitingen. VSH Super biedt een …" at bounding box center [945, 536] width 605 height 59
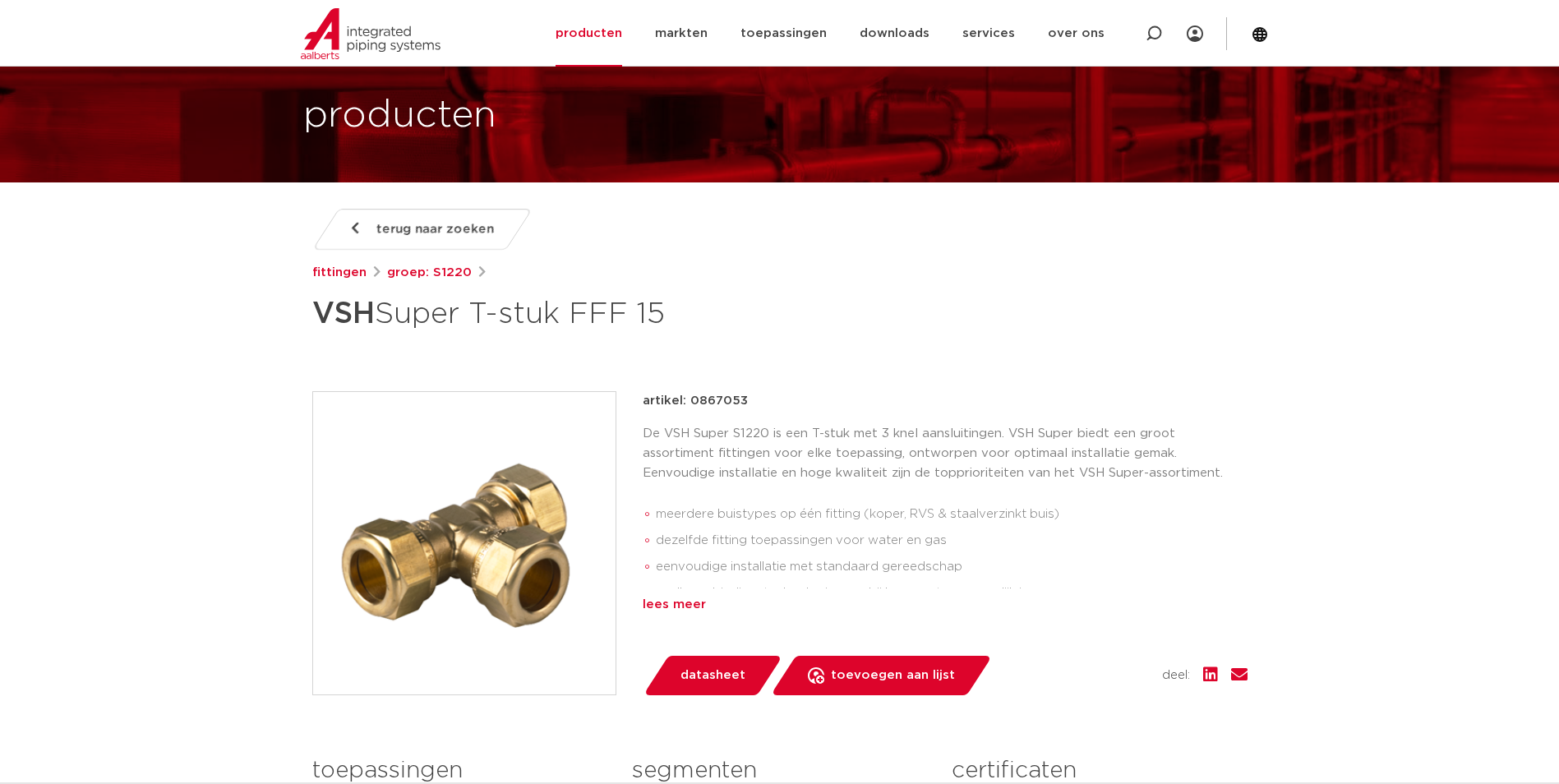
click at [675, 609] on div "lees meer" at bounding box center [945, 605] width 605 height 20
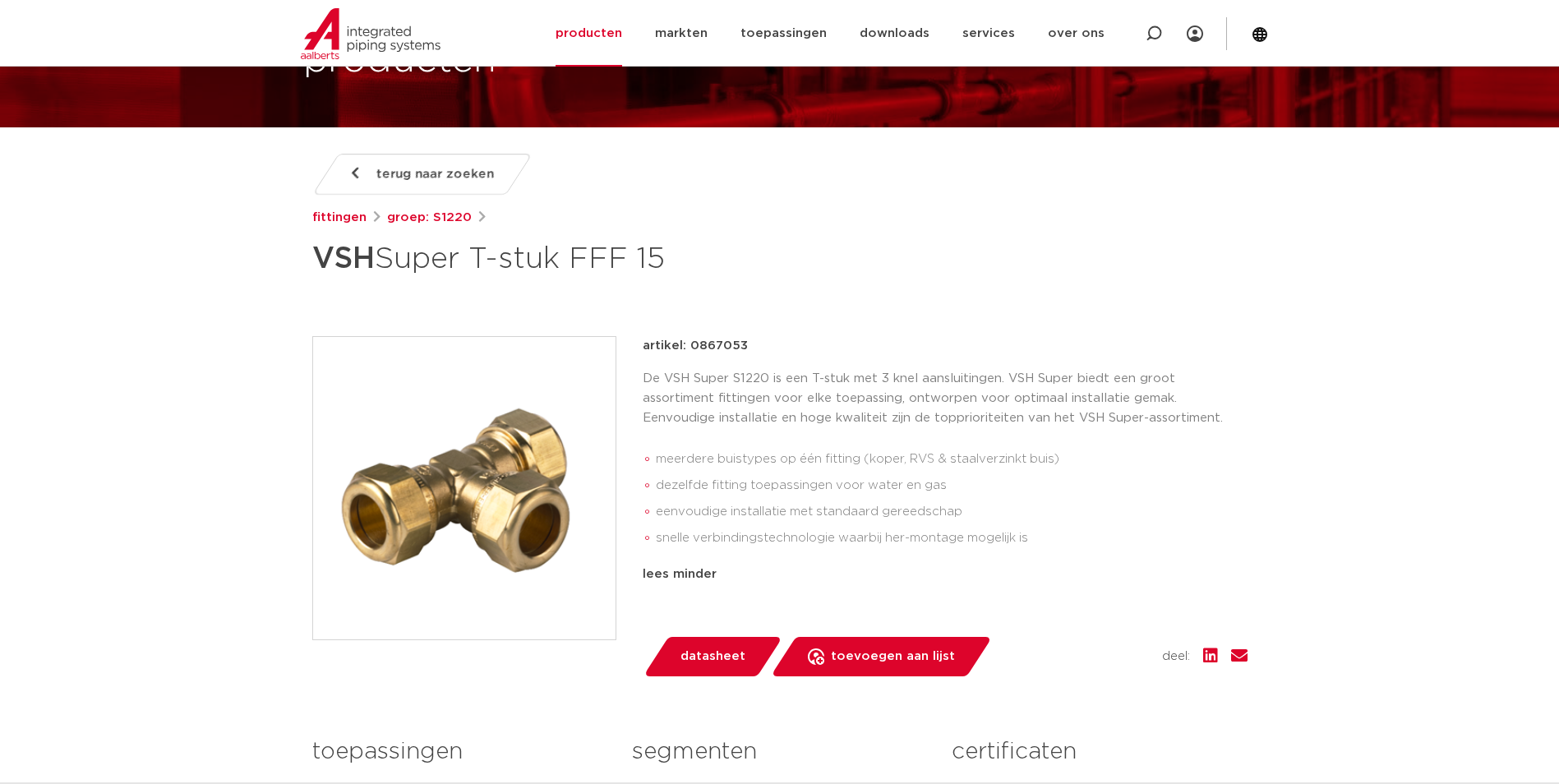
scroll to position [165, 0]
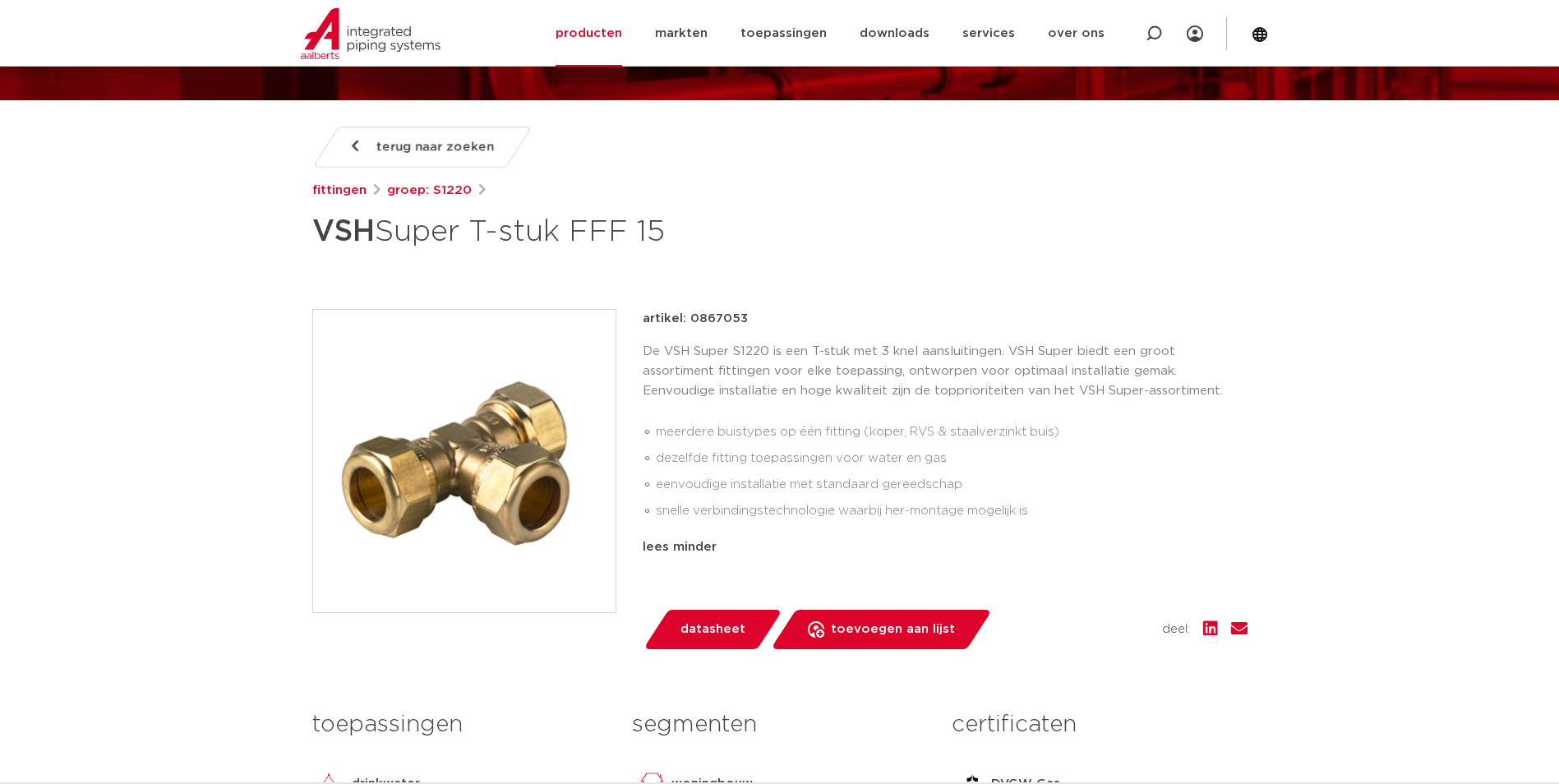
click at [905, 374] on p "De VSH Super S1220 is een T-stuk met 3 knel aansluitingen. VSH Super biedt een …" at bounding box center [945, 372] width 605 height 59
click at [896, 451] on li "dezelfde fitting toepassingen voor water en gas" at bounding box center [951, 458] width 591 height 26
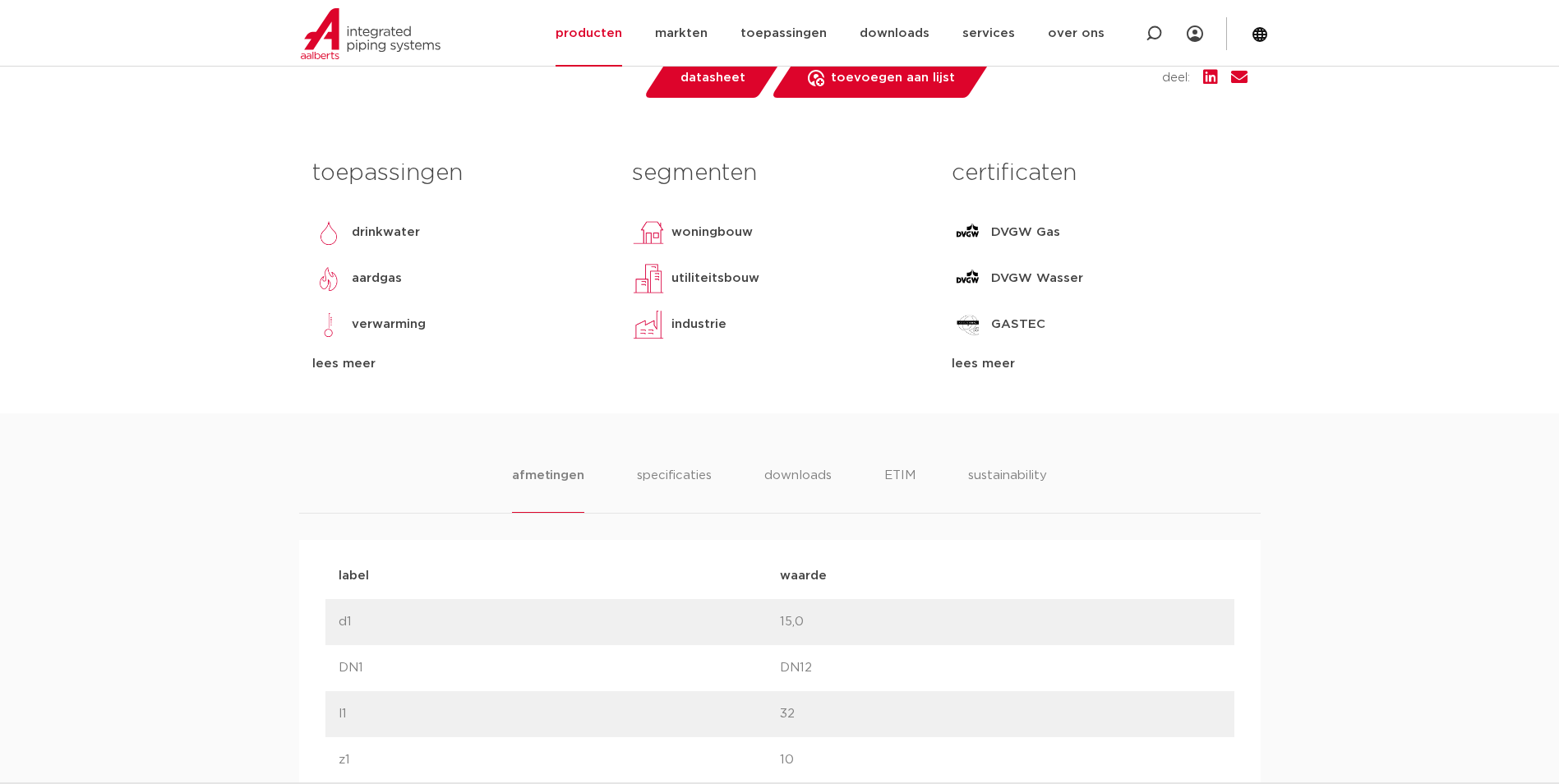
scroll to position [740, 0]
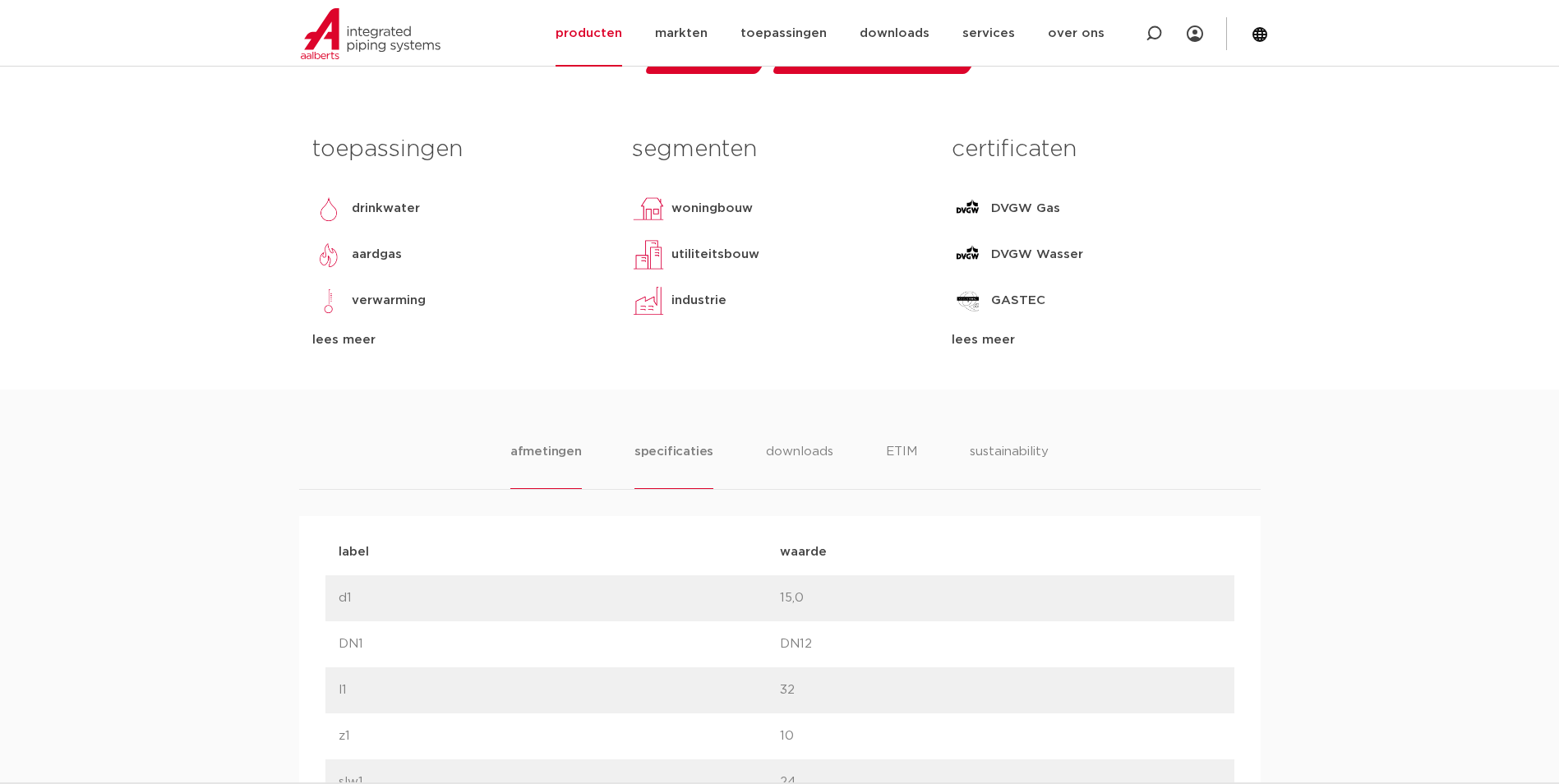
click at [694, 455] on li "specificaties" at bounding box center [674, 465] width 79 height 47
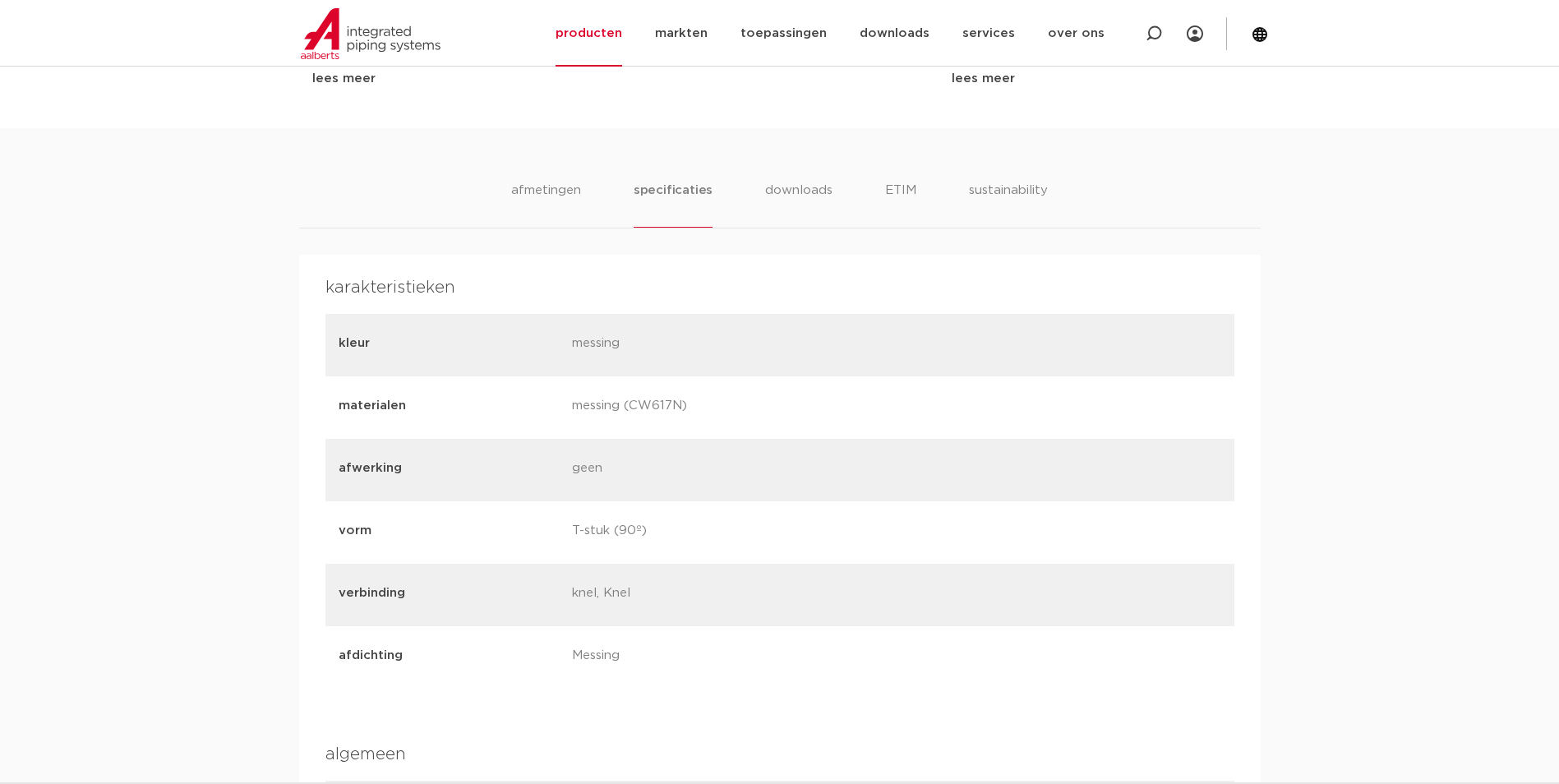
scroll to position [987, 0]
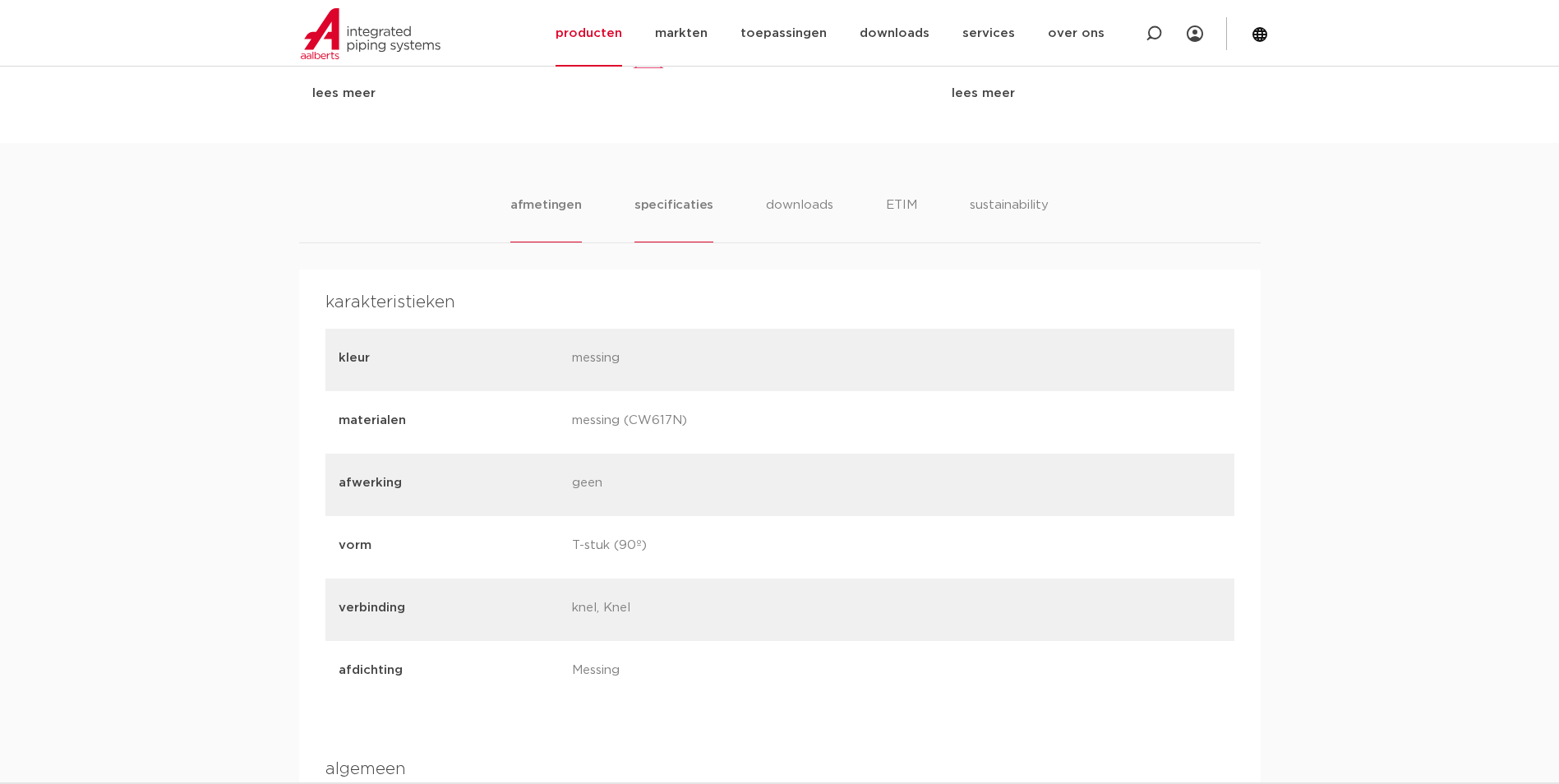
click at [553, 213] on li "afmetingen" at bounding box center [545, 219] width 71 height 47
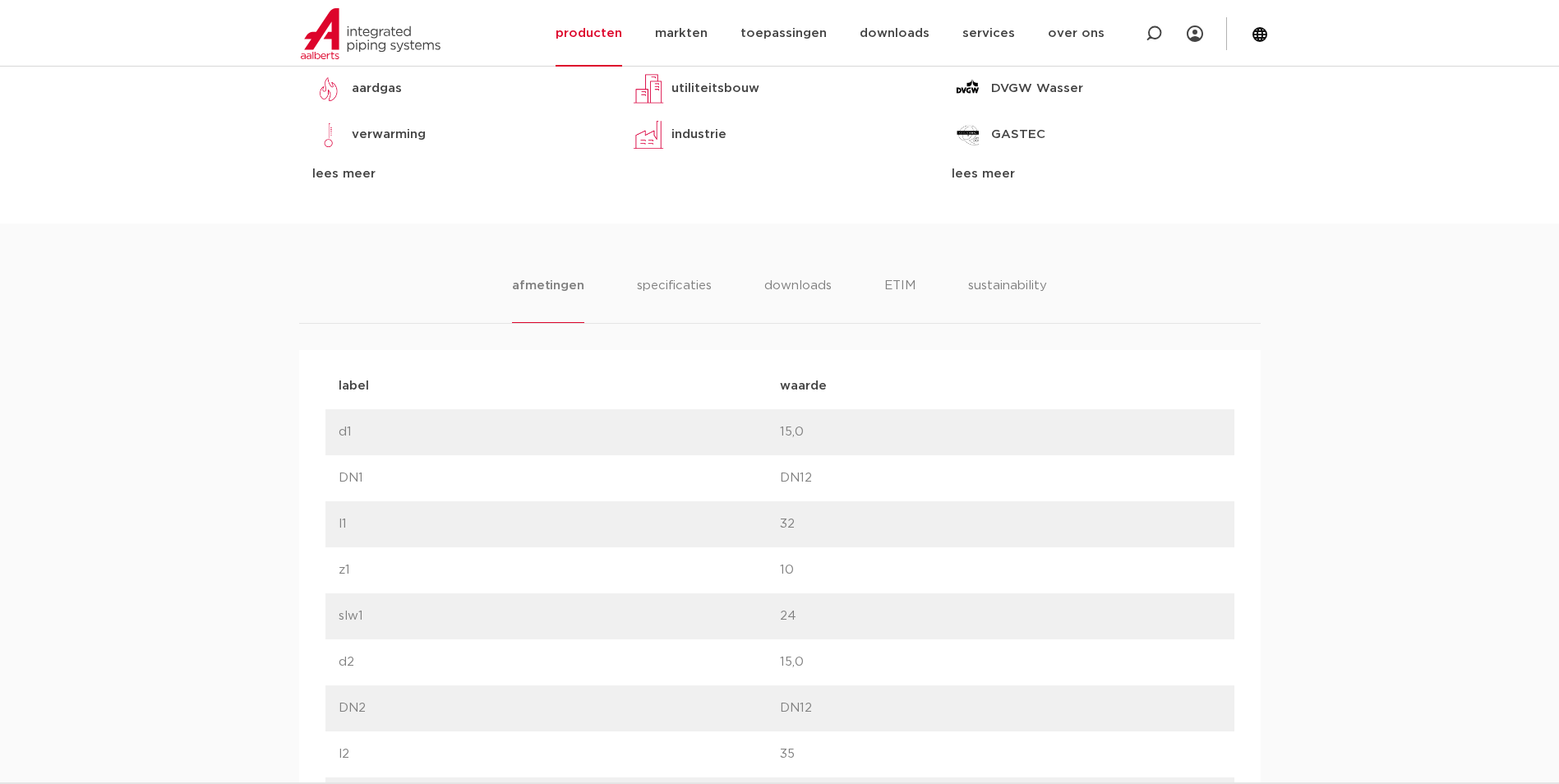
scroll to position [904, 0]
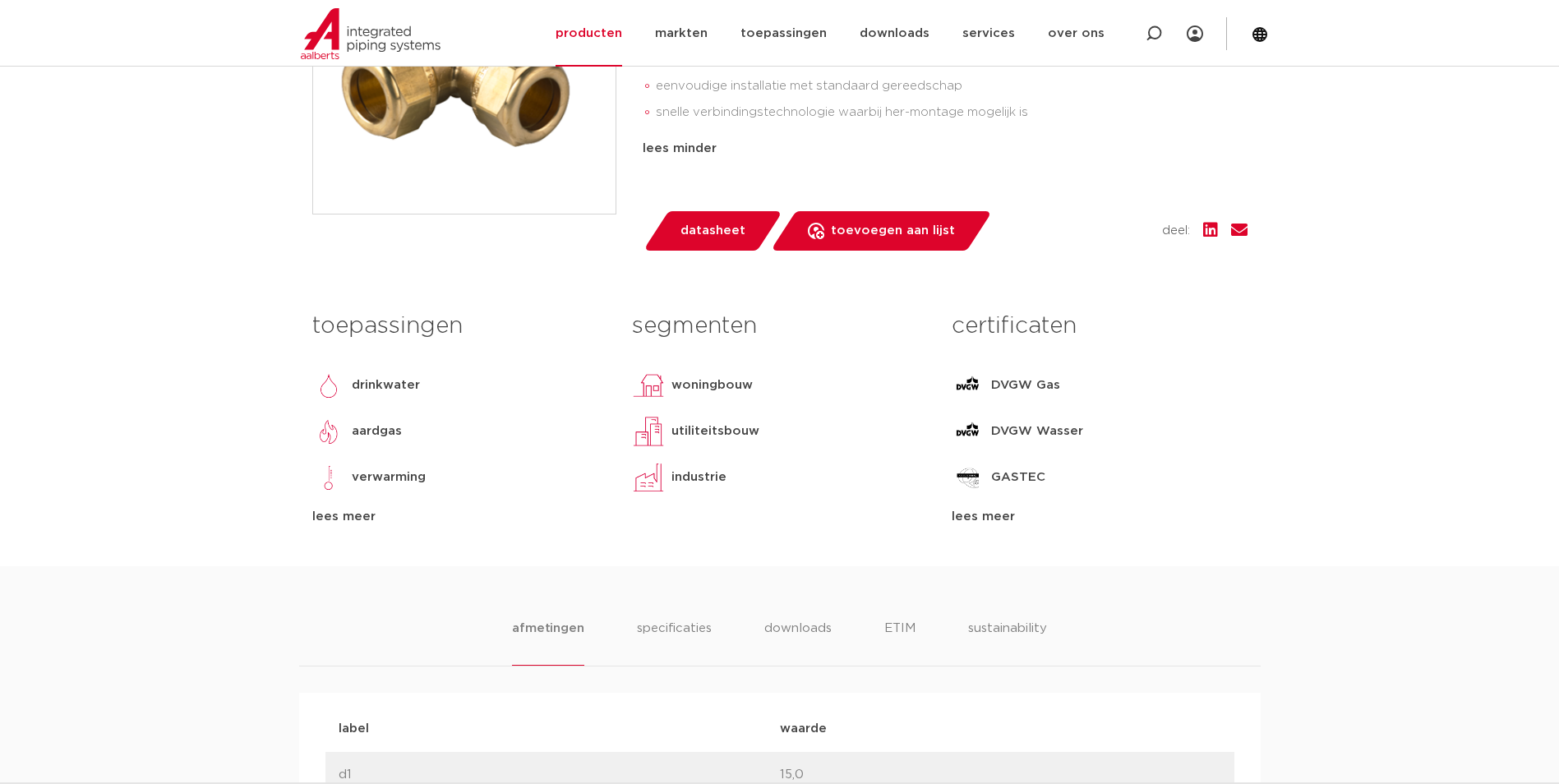
scroll to position [82, 0]
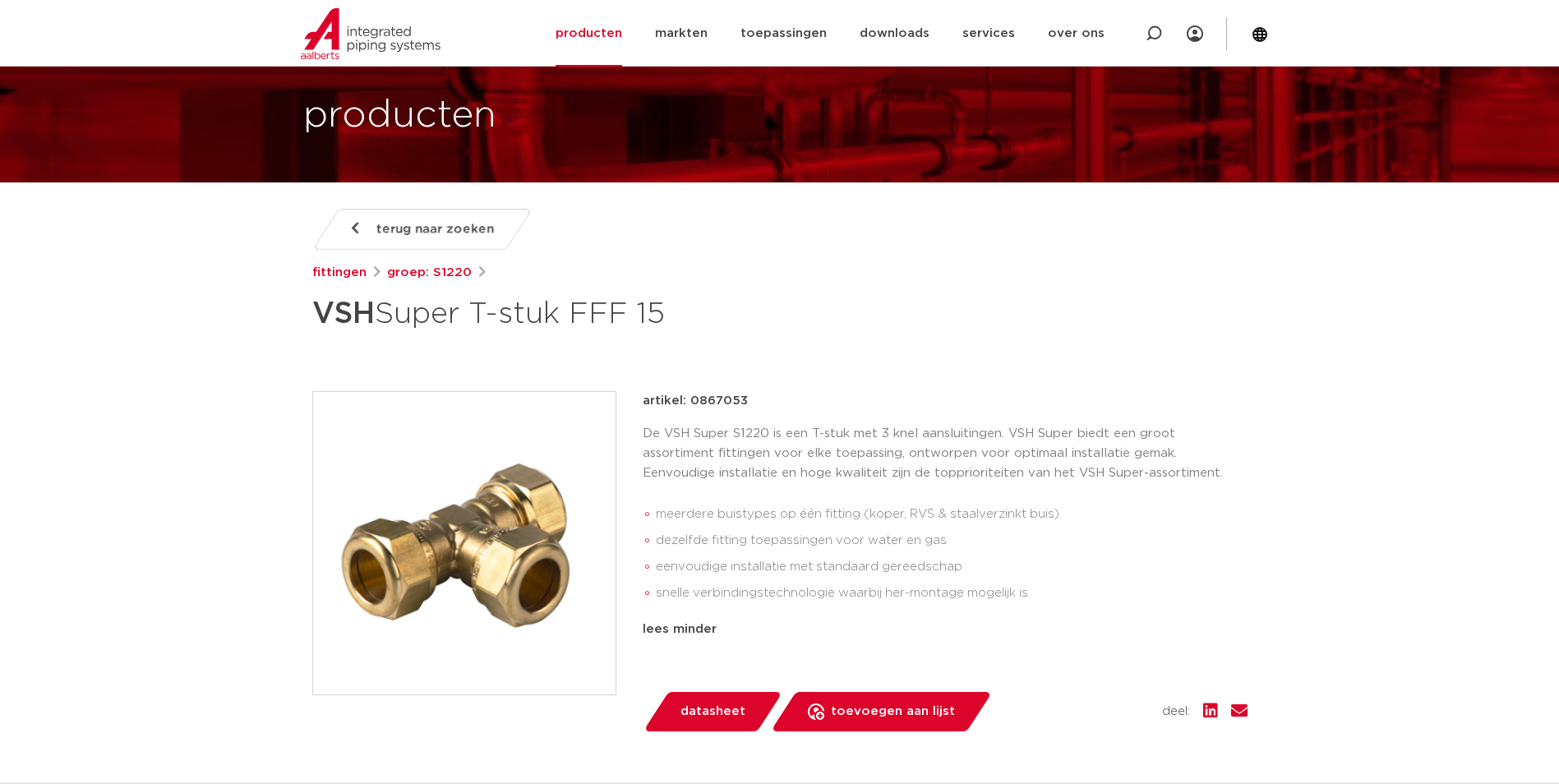
click at [475, 527] on img at bounding box center [464, 544] width 302 height 302
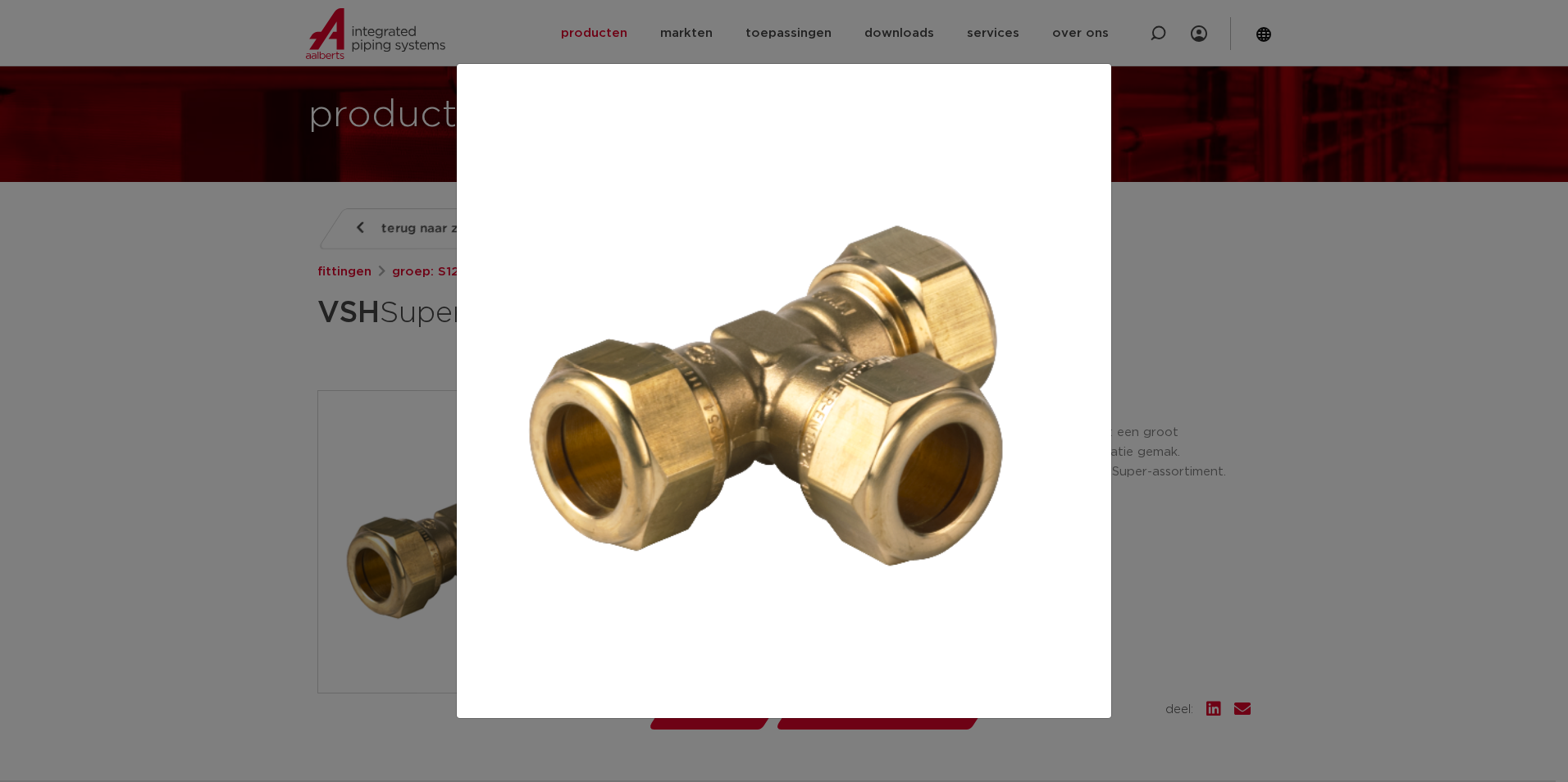
click at [288, 387] on div at bounding box center [784, 391] width 1568 height 782
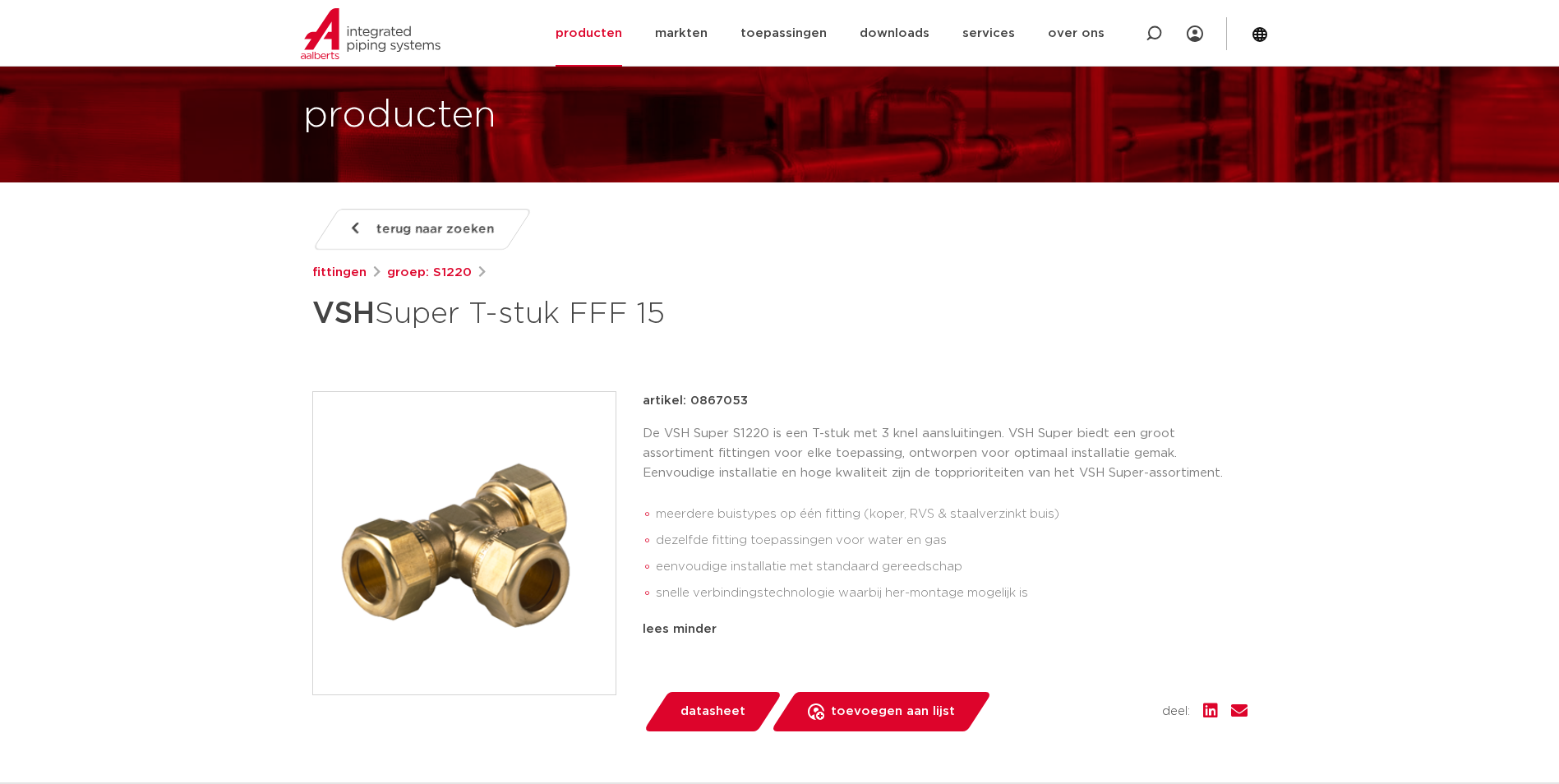
scroll to position [165, 0]
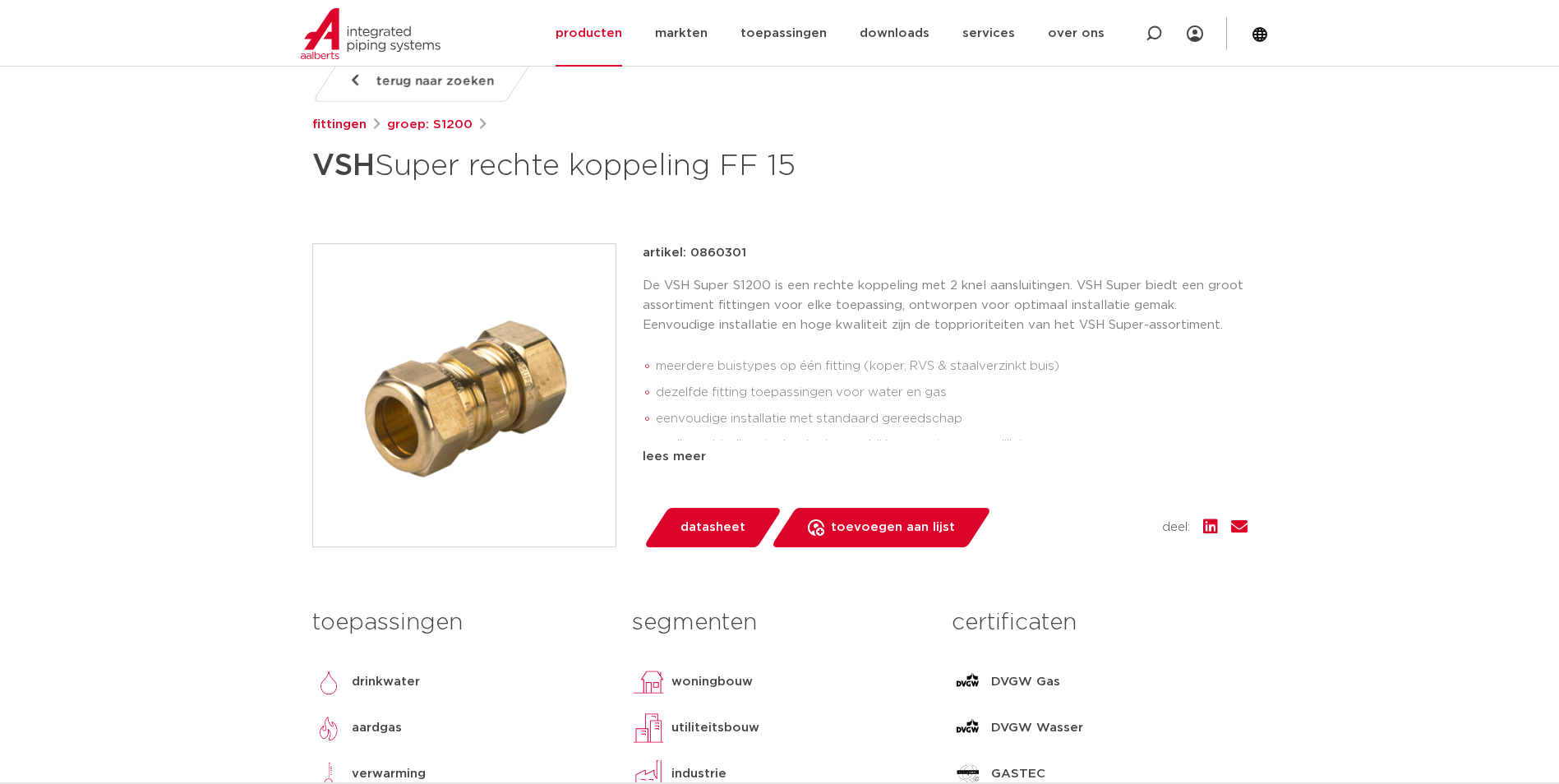
scroll to position [247, 0]
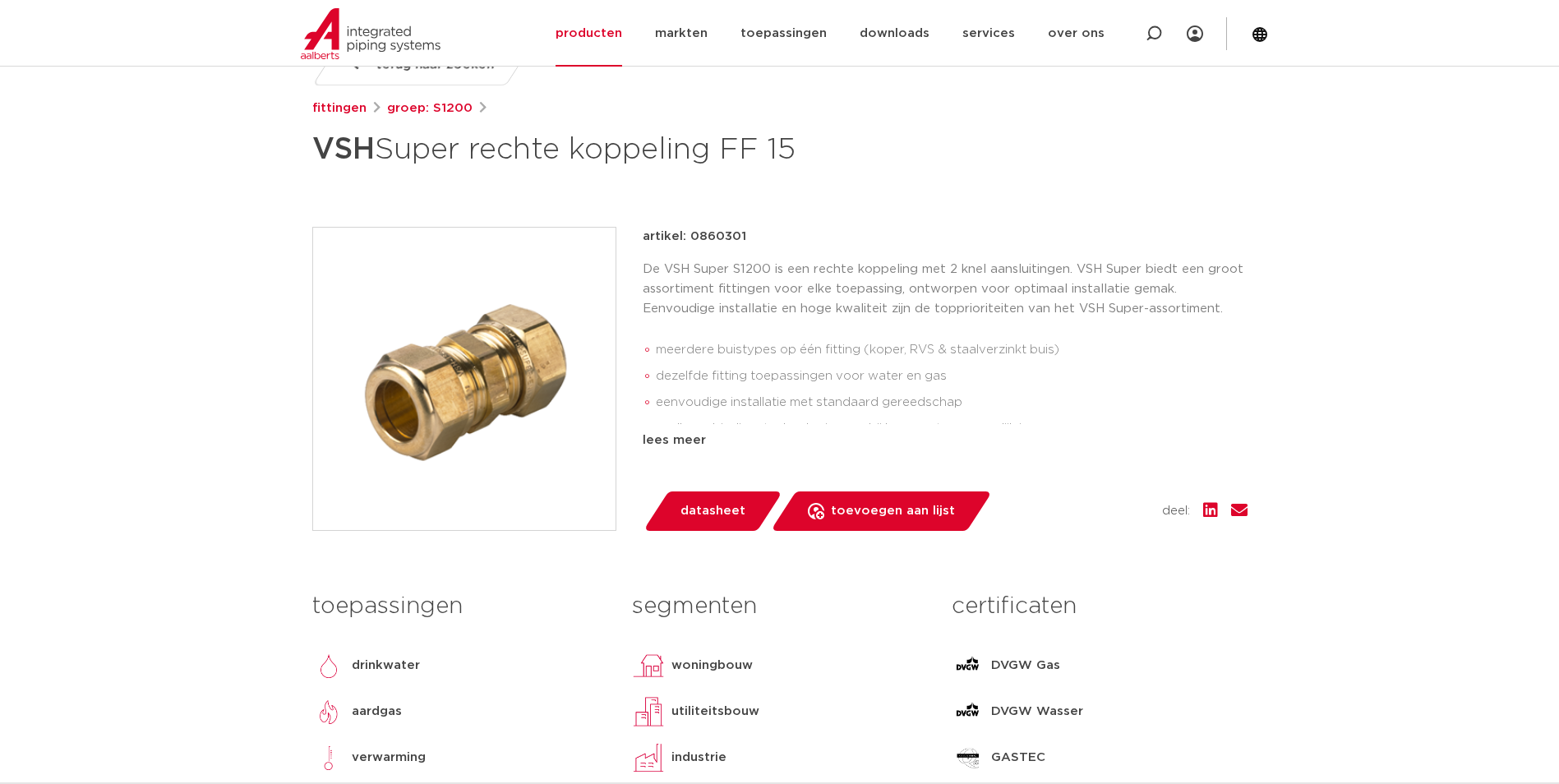
click at [444, 403] on img at bounding box center [464, 379] width 302 height 302
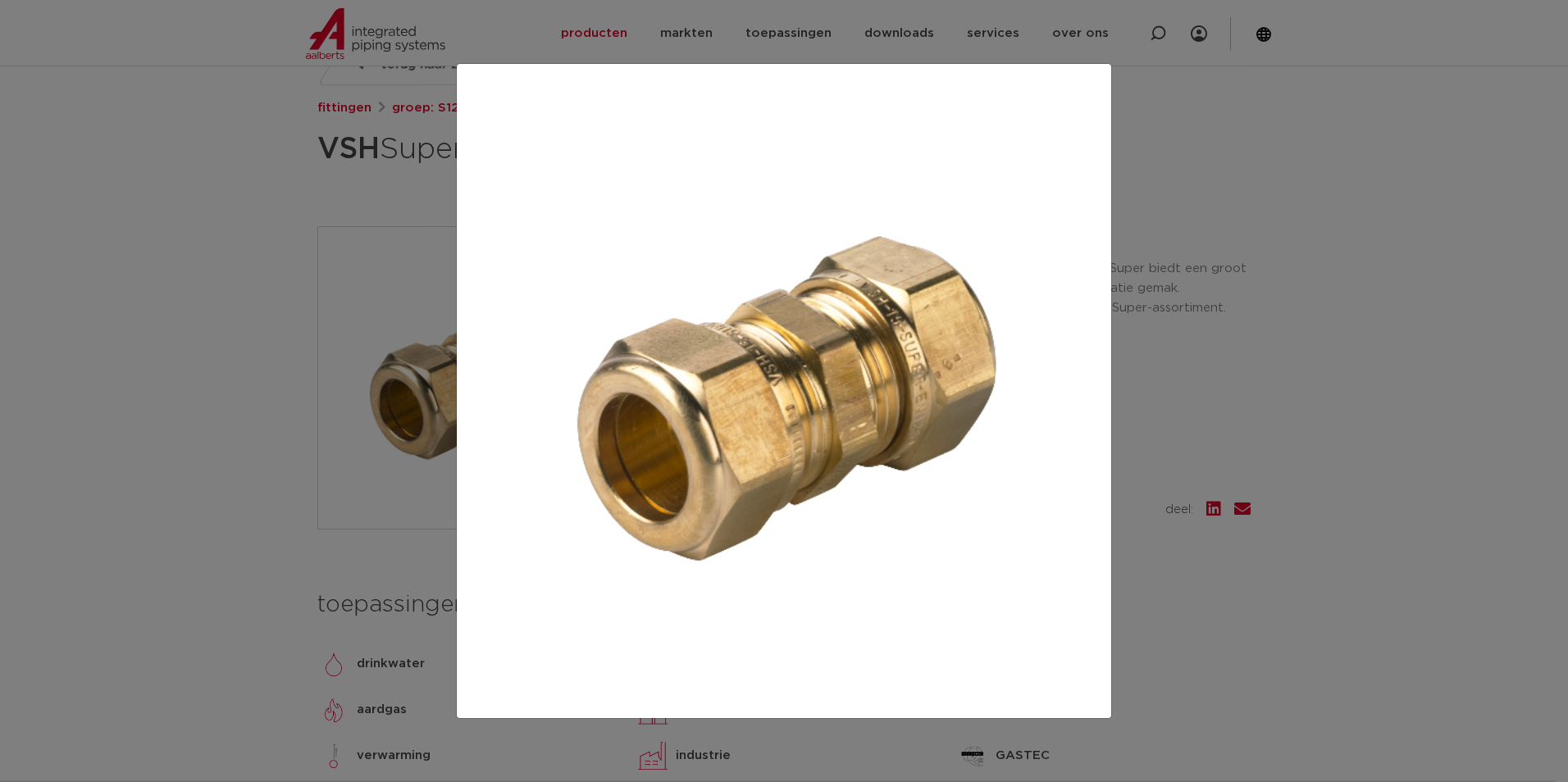
click at [1323, 671] on div at bounding box center [784, 391] width 1568 height 782
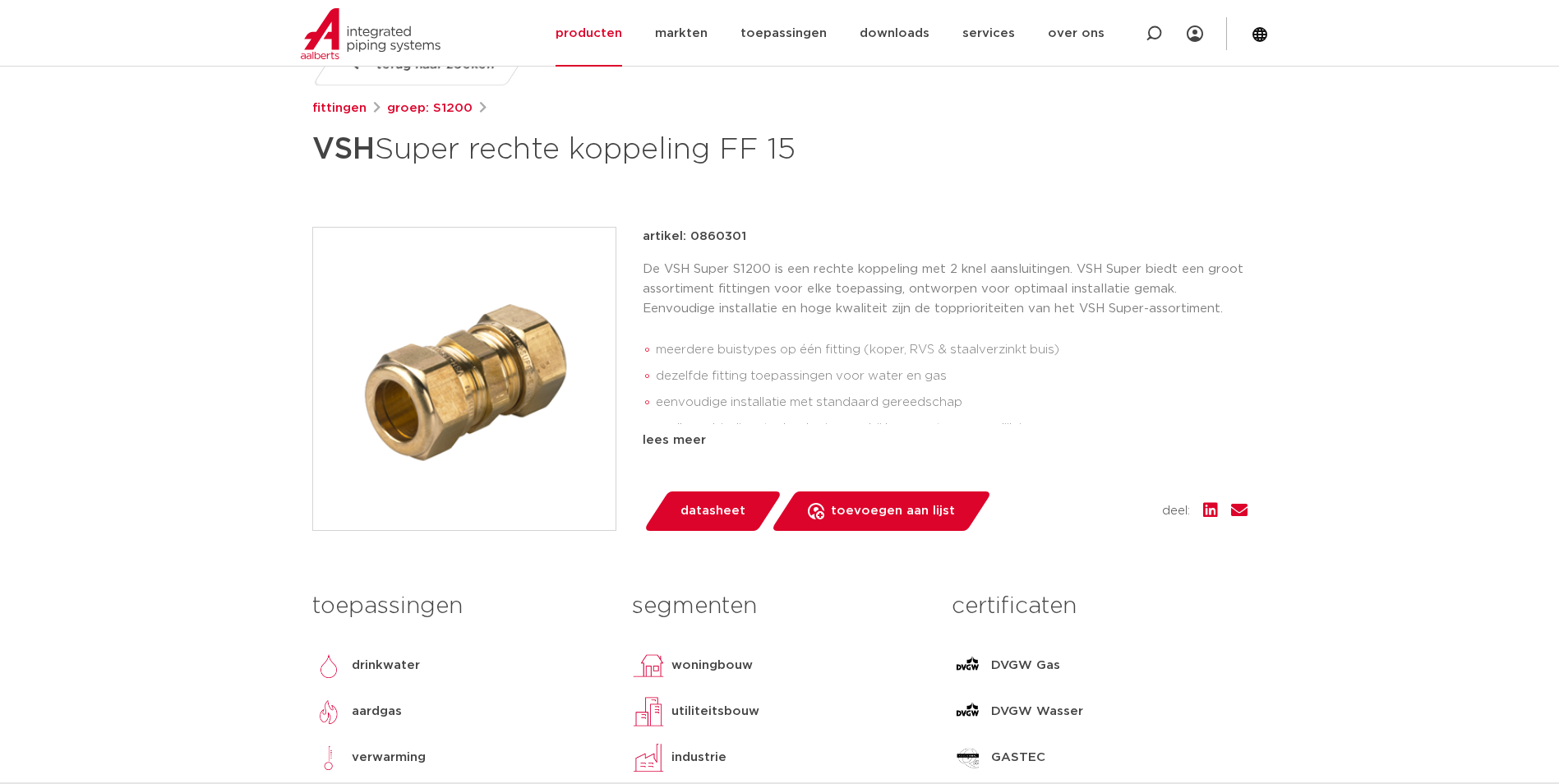
click at [798, 376] on li "dezelfde fitting toepassingen voor water en gas" at bounding box center [951, 376] width 591 height 26
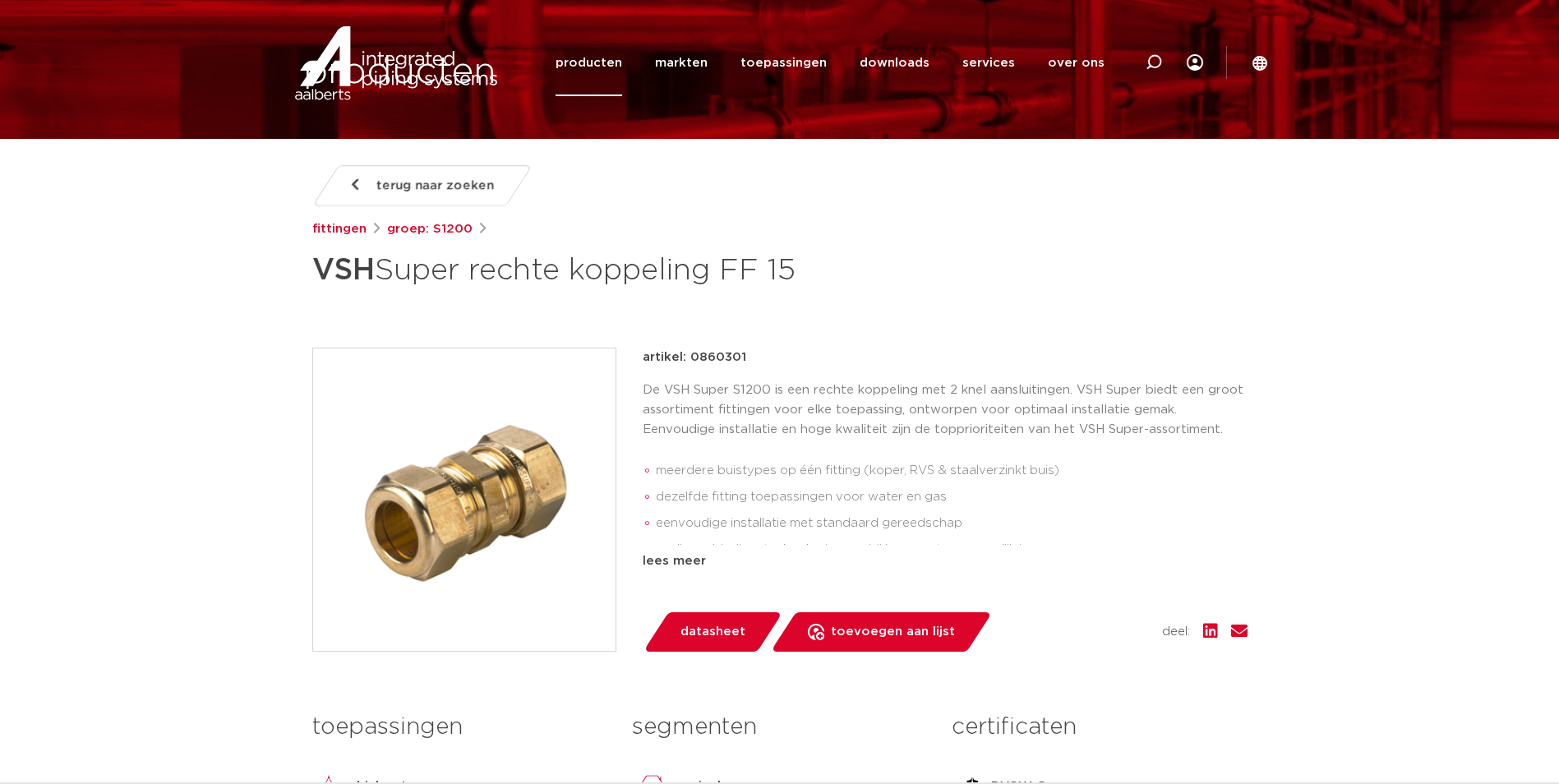
scroll to position [0, 0]
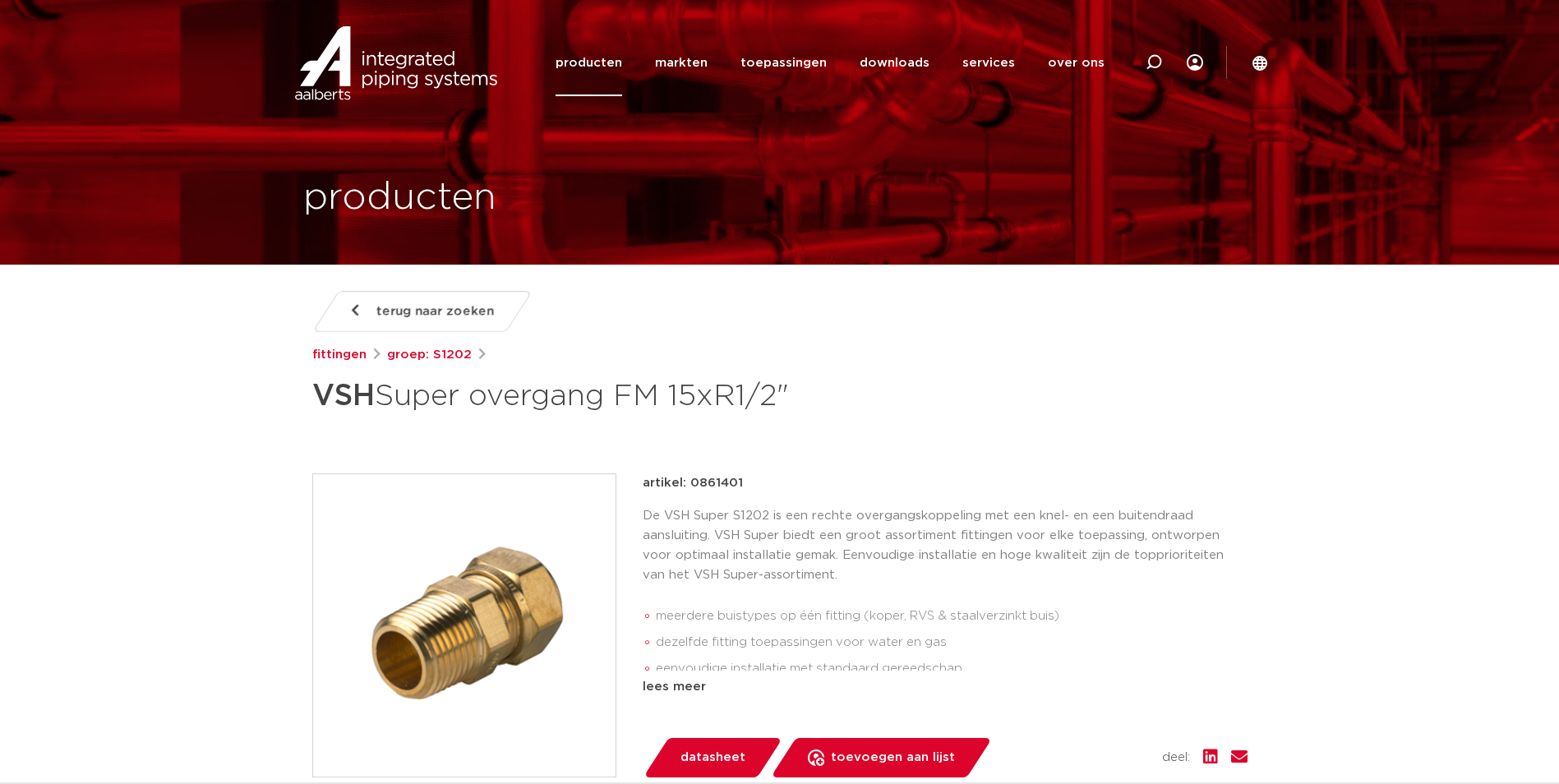
click at [1054, 534] on p "De VSH Super S1202 is een rechte overgangskoppeling met een knel- en een buiten…" at bounding box center [945, 545] width 605 height 79
click at [731, 509] on p "De VSH Super S1202 is een rechte overgangskoppeling met een knel- en een buiten…" at bounding box center [945, 545] width 605 height 79
click at [1084, 505] on div "artikel: 0861401 De VSH Super S1202 is een rechte overgangskoppeling met een kn…" at bounding box center [945, 585] width 605 height 223
click at [749, 537] on p "De VSH Super S1202 is een rechte overgangskoppeling met een knel- en een buiten…" at bounding box center [945, 545] width 605 height 79
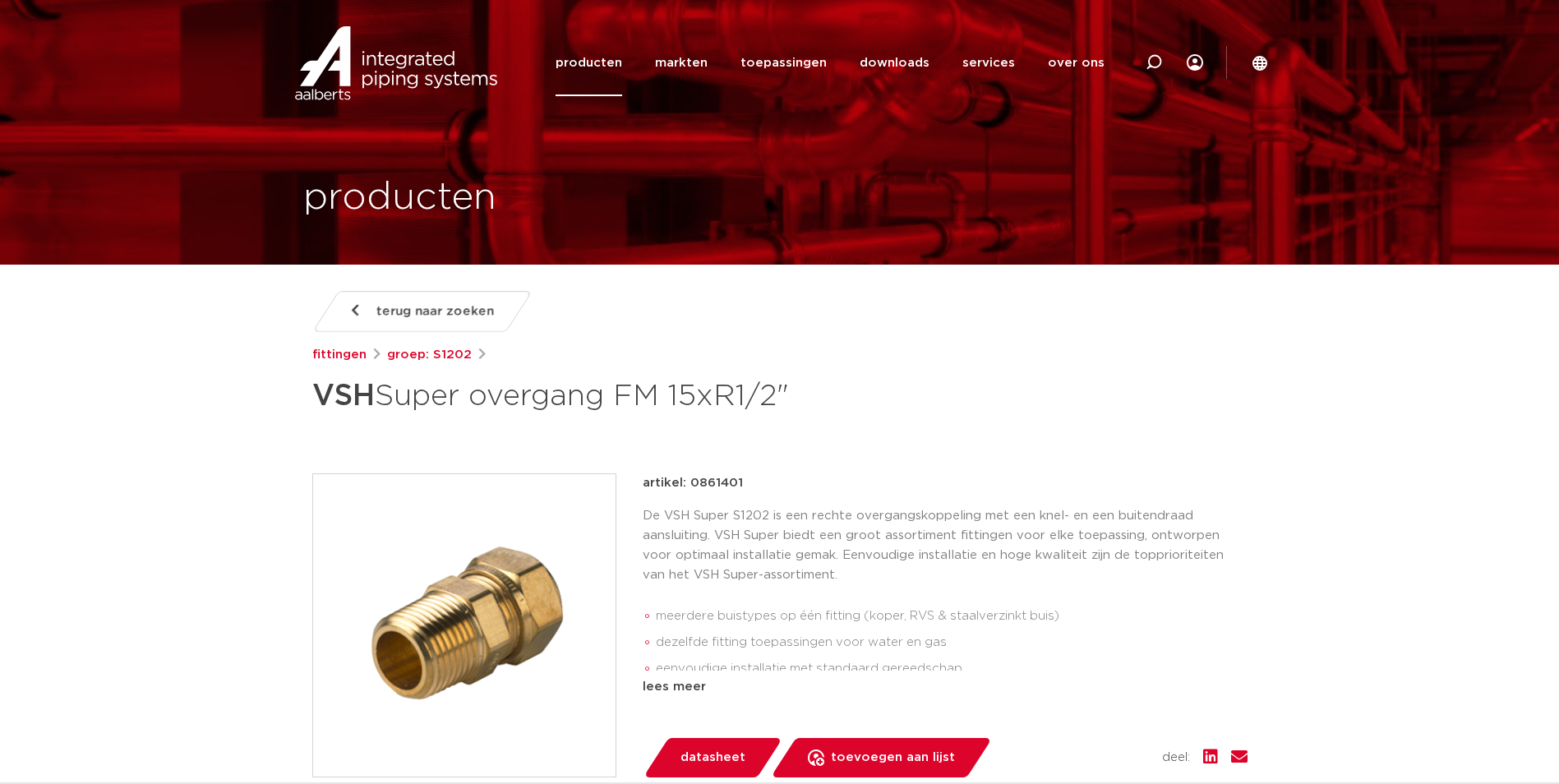
click at [754, 500] on div "artikel: 0861401 De VSH Super S1202 is een rechte overgangskoppeling met een kn…" at bounding box center [945, 585] width 605 height 223
click at [732, 485] on p "artikel: 0861401" at bounding box center [692, 483] width 100 height 20
click at [735, 523] on p "De VSH Super S1202 is een rechte overgangskoppeling met een knel- en een buiten…" at bounding box center [945, 545] width 605 height 79
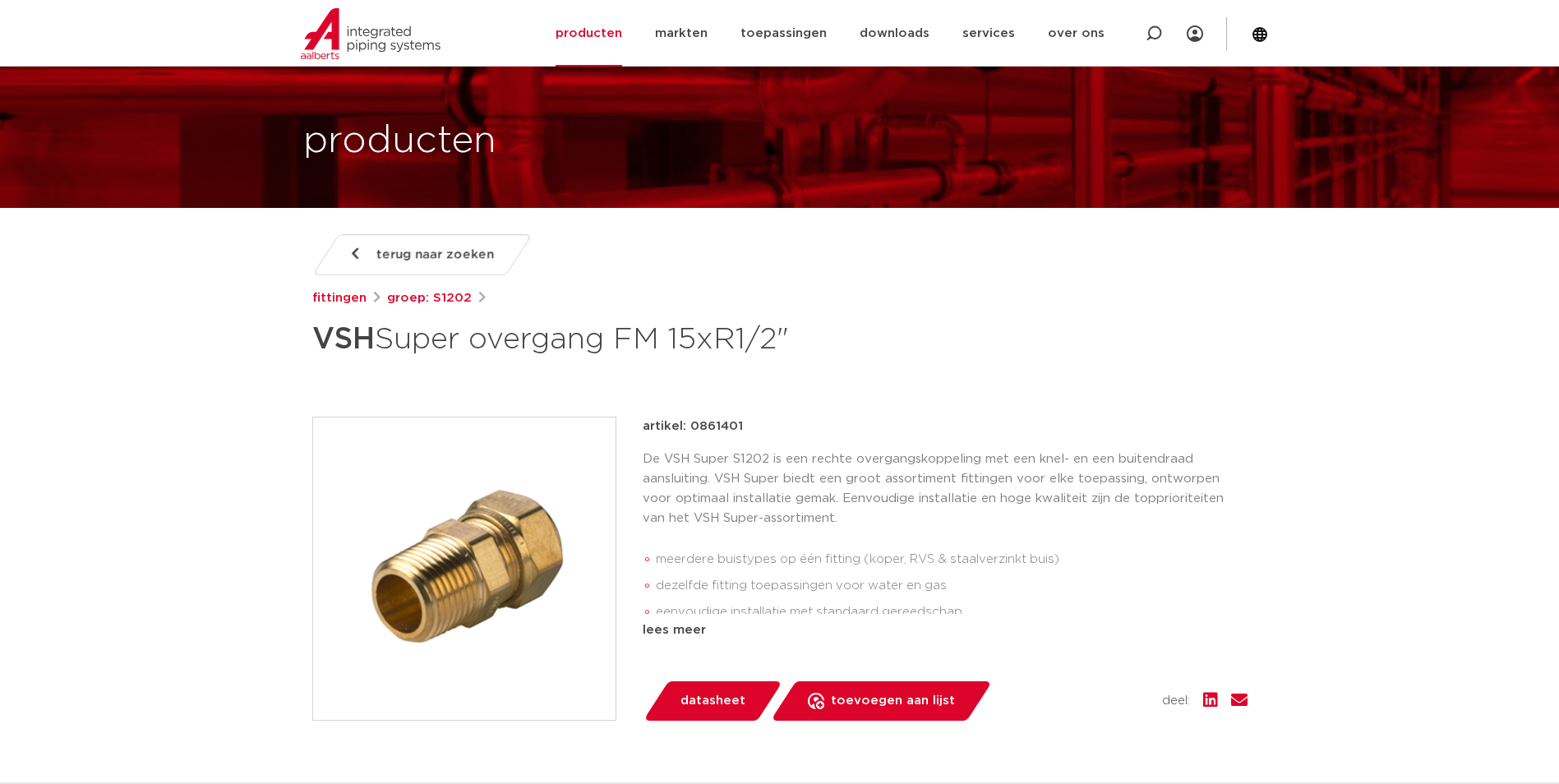
scroll to position [82, 0]
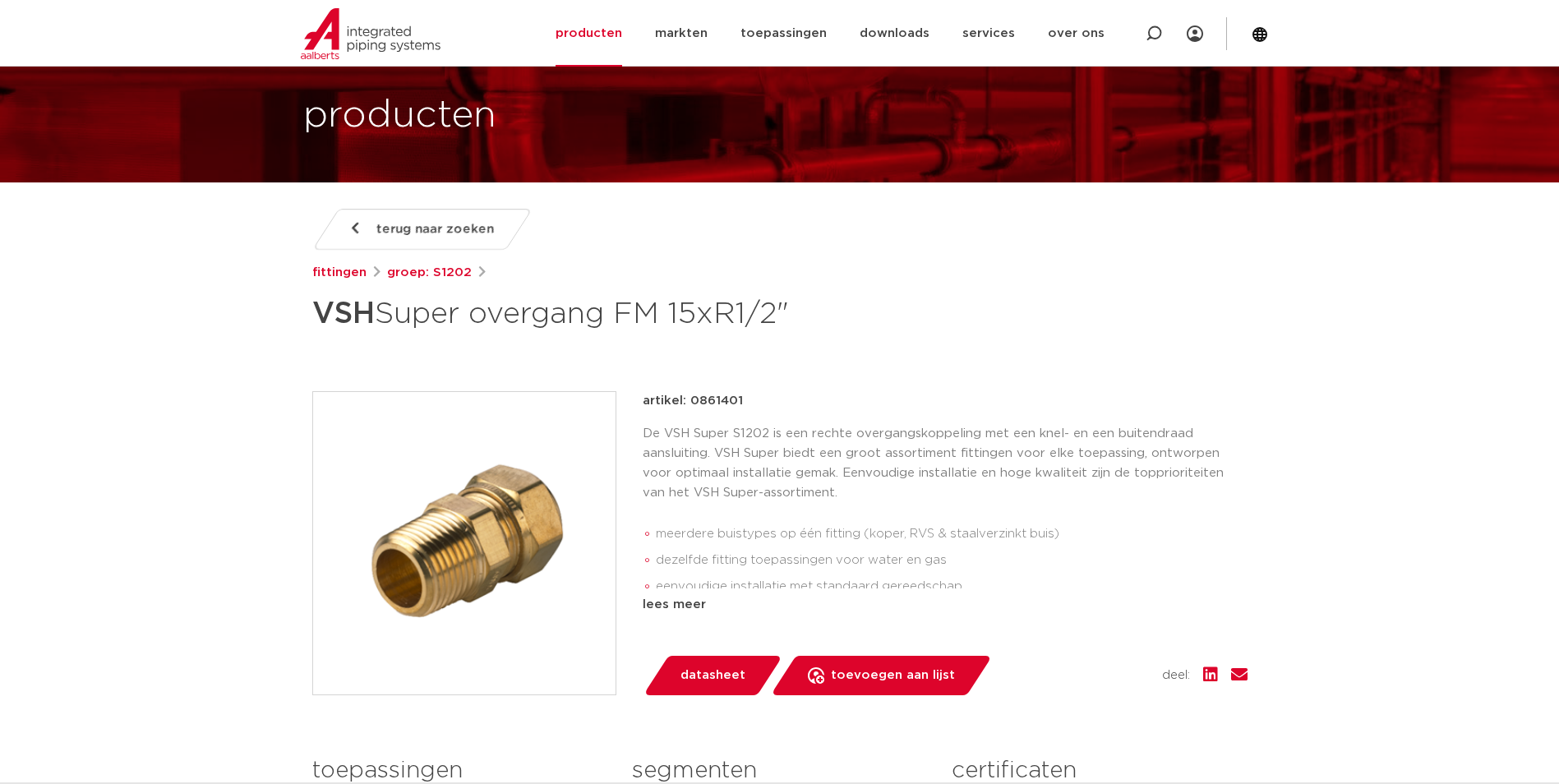
click at [834, 389] on div "terug naar zoeken fittingen groep: S1202 VSH Super overgang FM 15xR1/2"" at bounding box center [780, 609] width 961 height 802
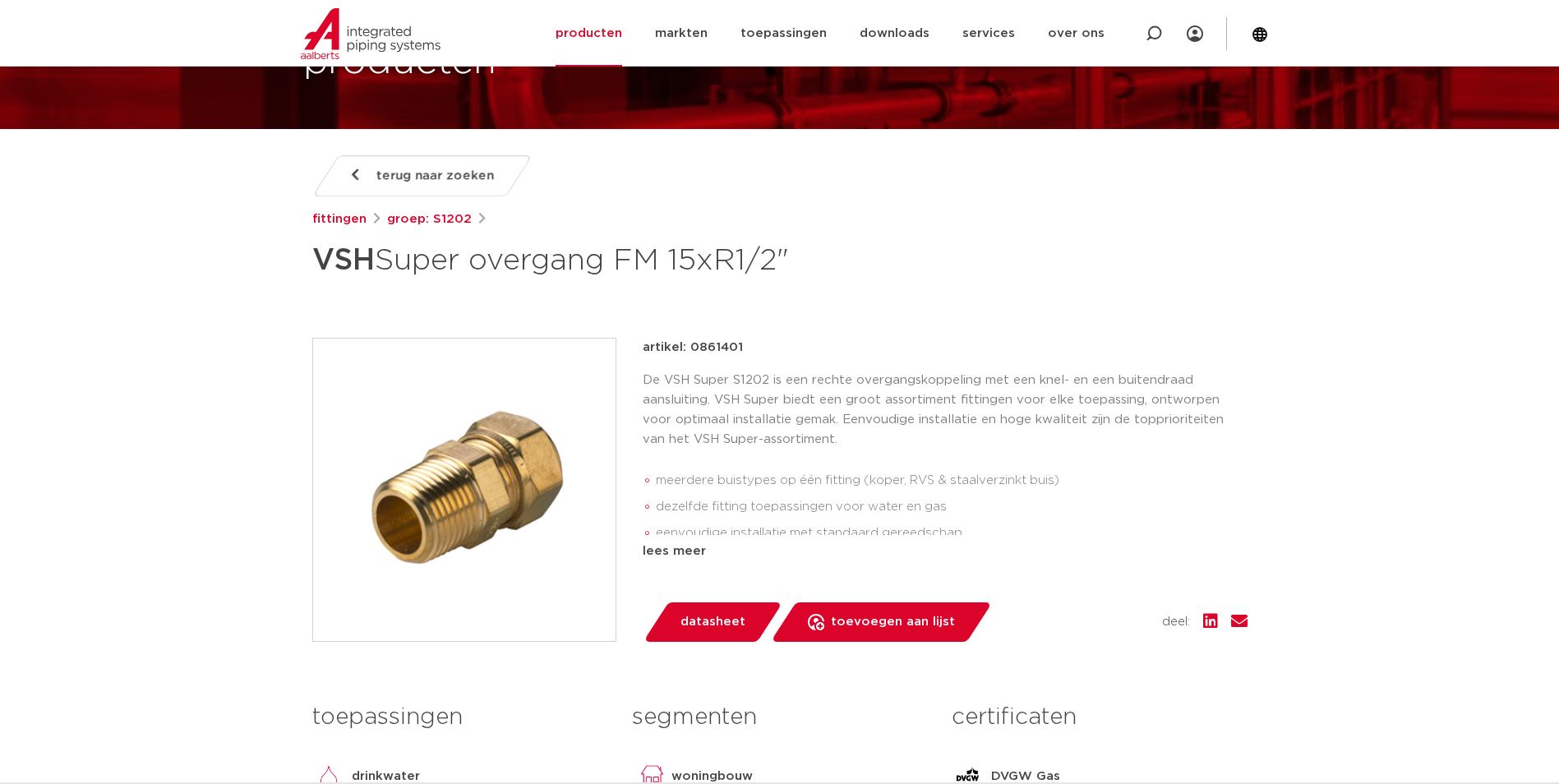
scroll to position [165, 0]
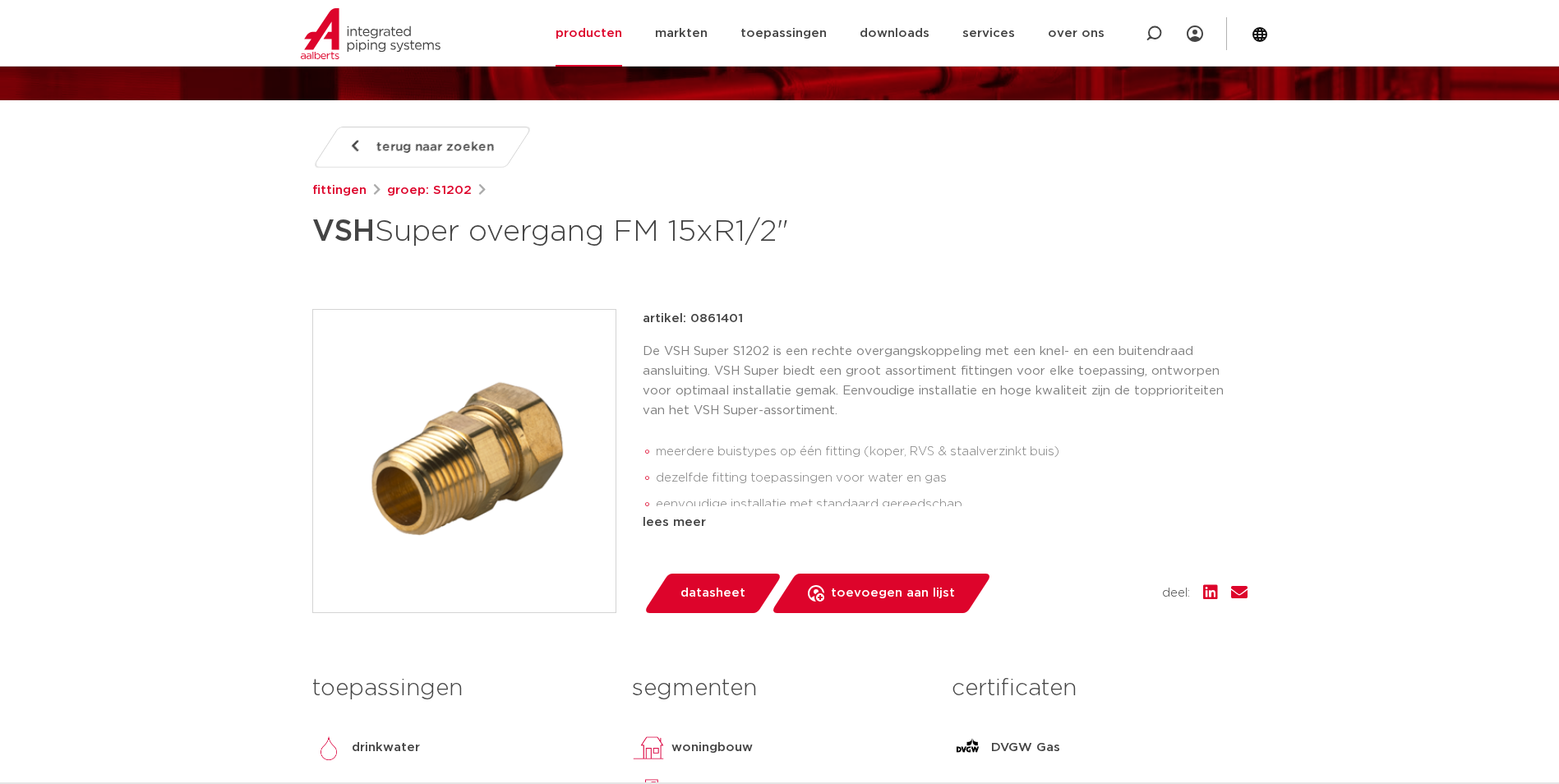
click at [794, 440] on li "meerdere buistypes op één fitting (koper, RVS & staalverzinkt buis)" at bounding box center [951, 452] width 591 height 26
click at [517, 429] on img at bounding box center [464, 461] width 302 height 302
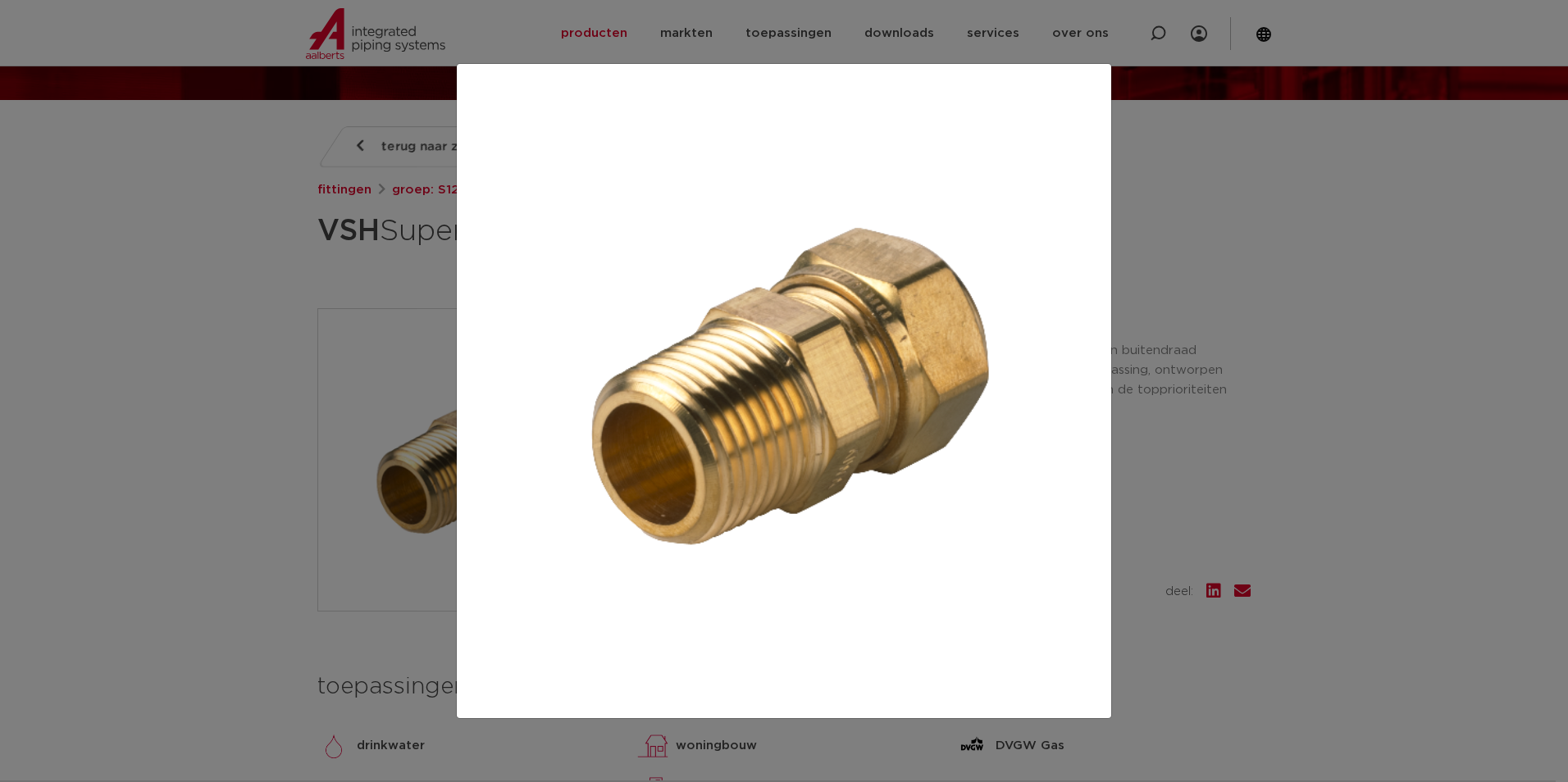
click at [1306, 643] on div at bounding box center [784, 391] width 1568 height 782
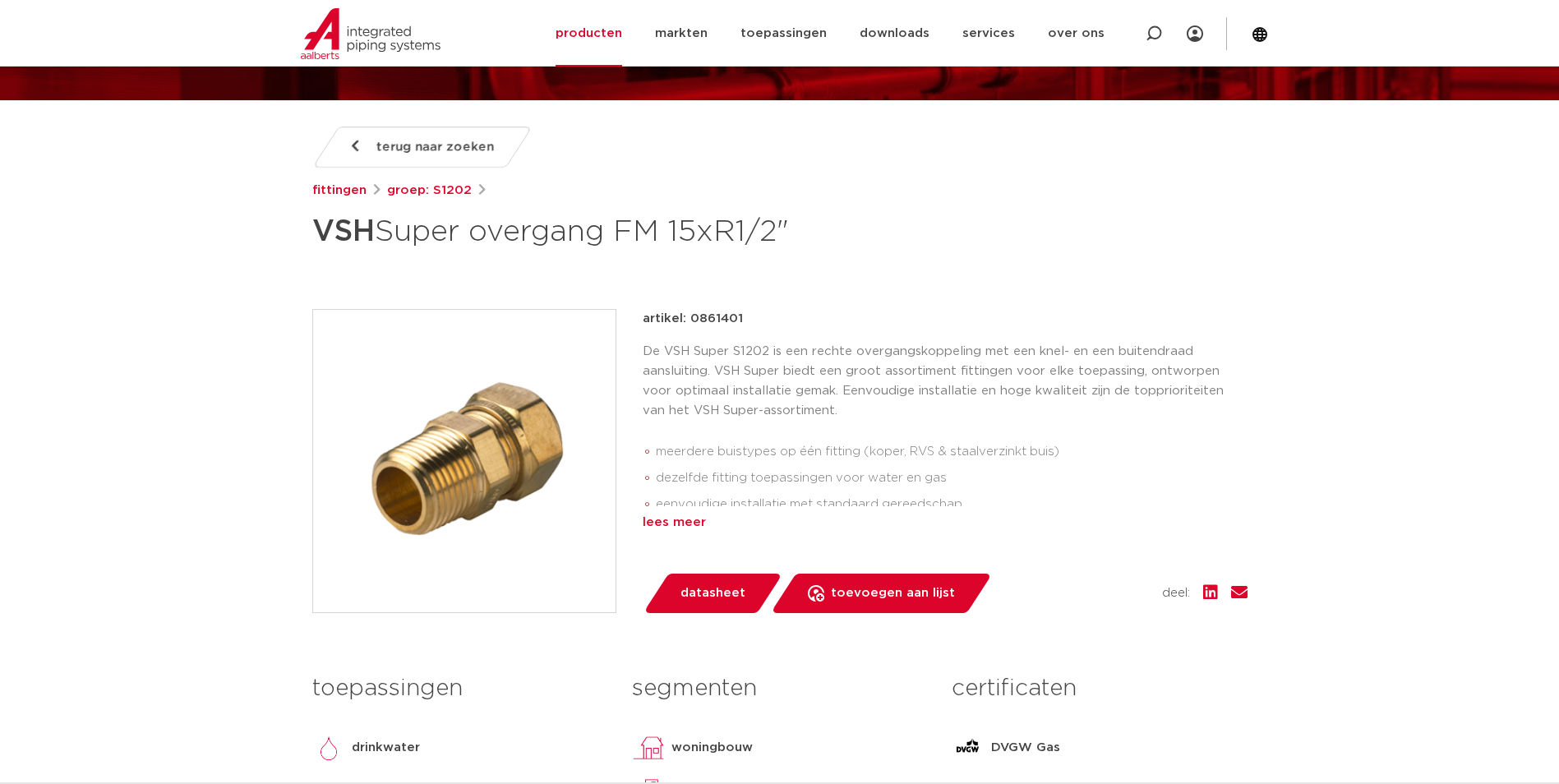
click at [675, 520] on div "lees meer" at bounding box center [945, 523] width 605 height 20
